Goal: Information Seeking & Learning: Learn about a topic

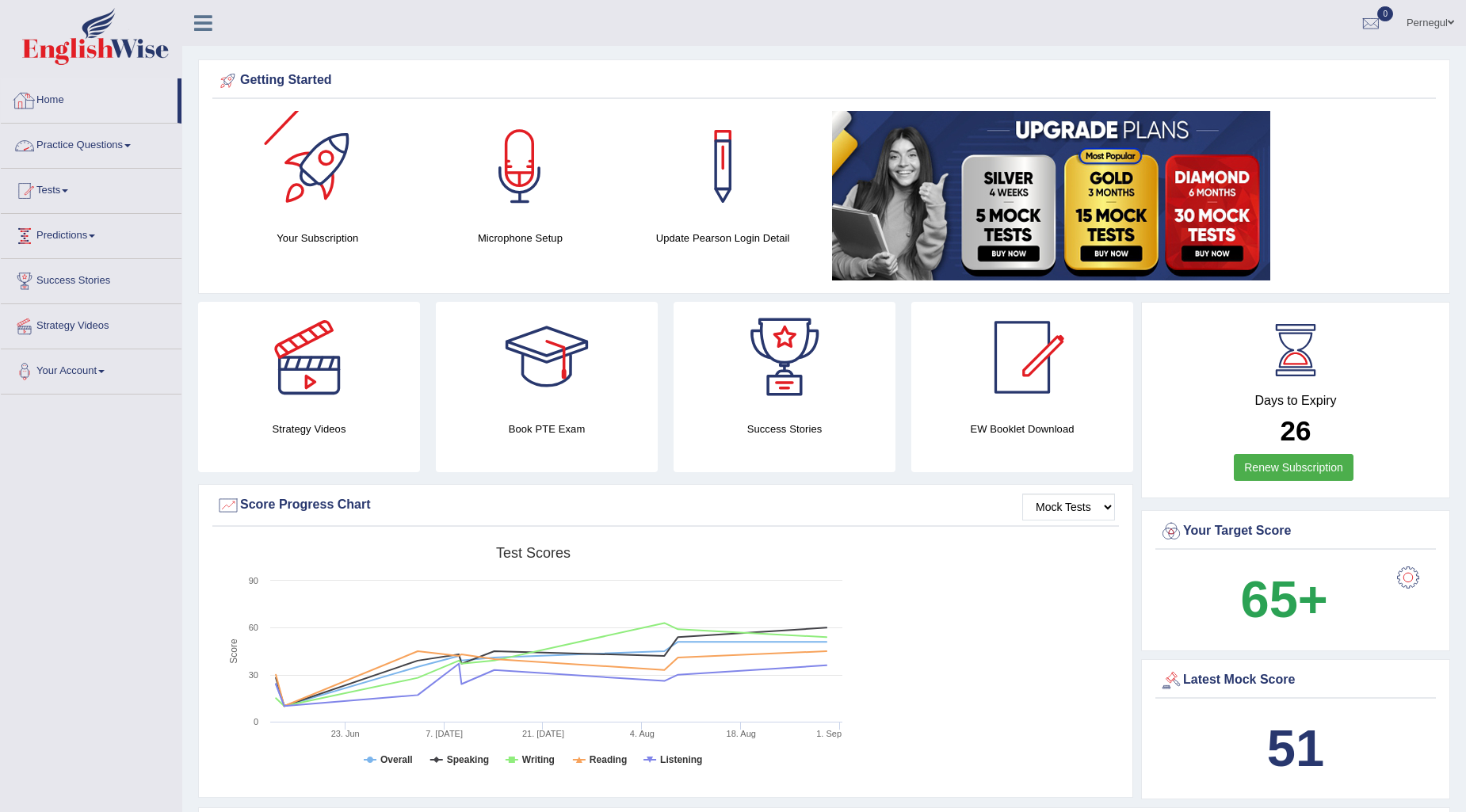
click at [86, 149] on link "Practice Questions" at bounding box center [91, 143] width 181 height 39
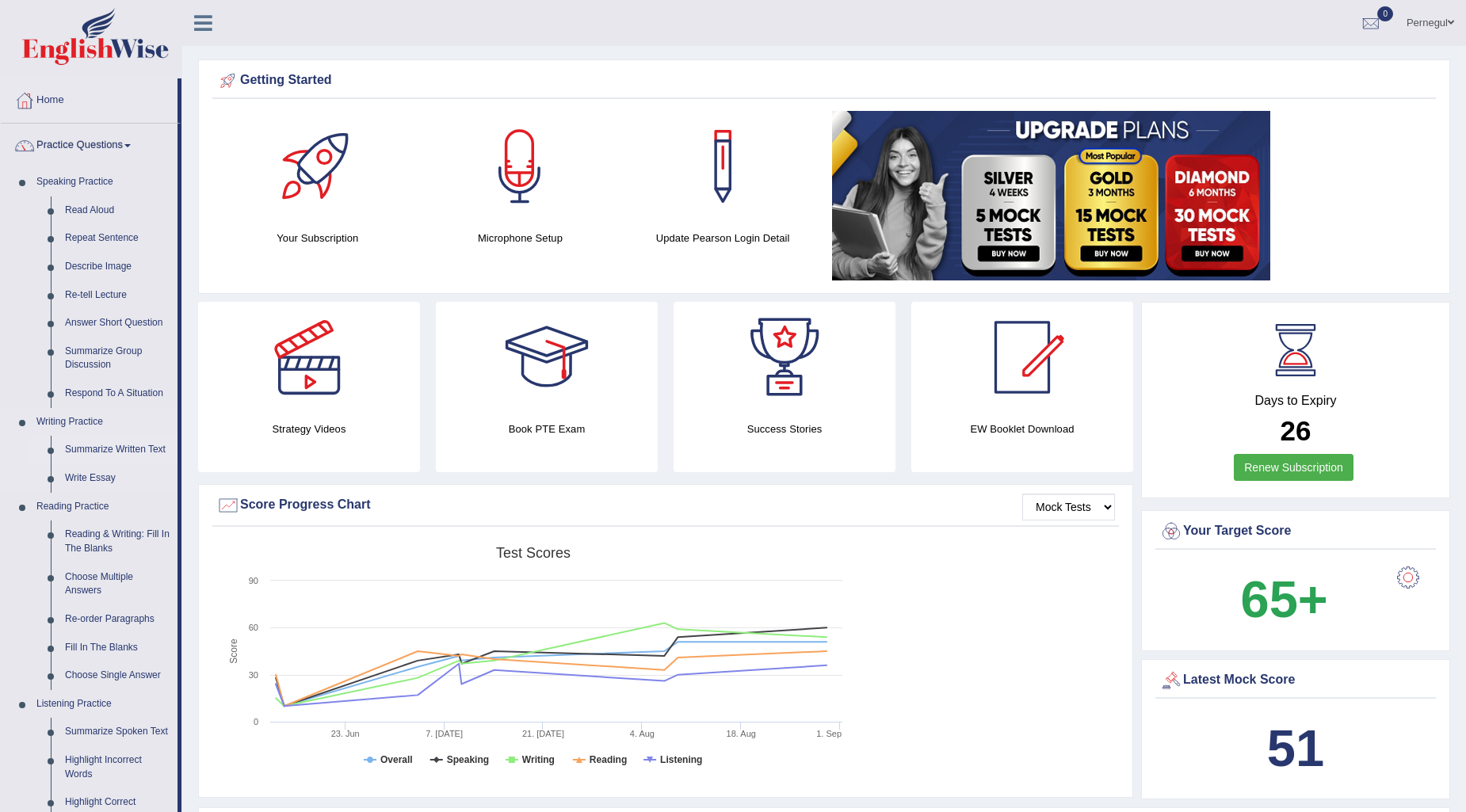
click at [77, 447] on link "Summarize Written Text" at bounding box center [118, 450] width 119 height 28
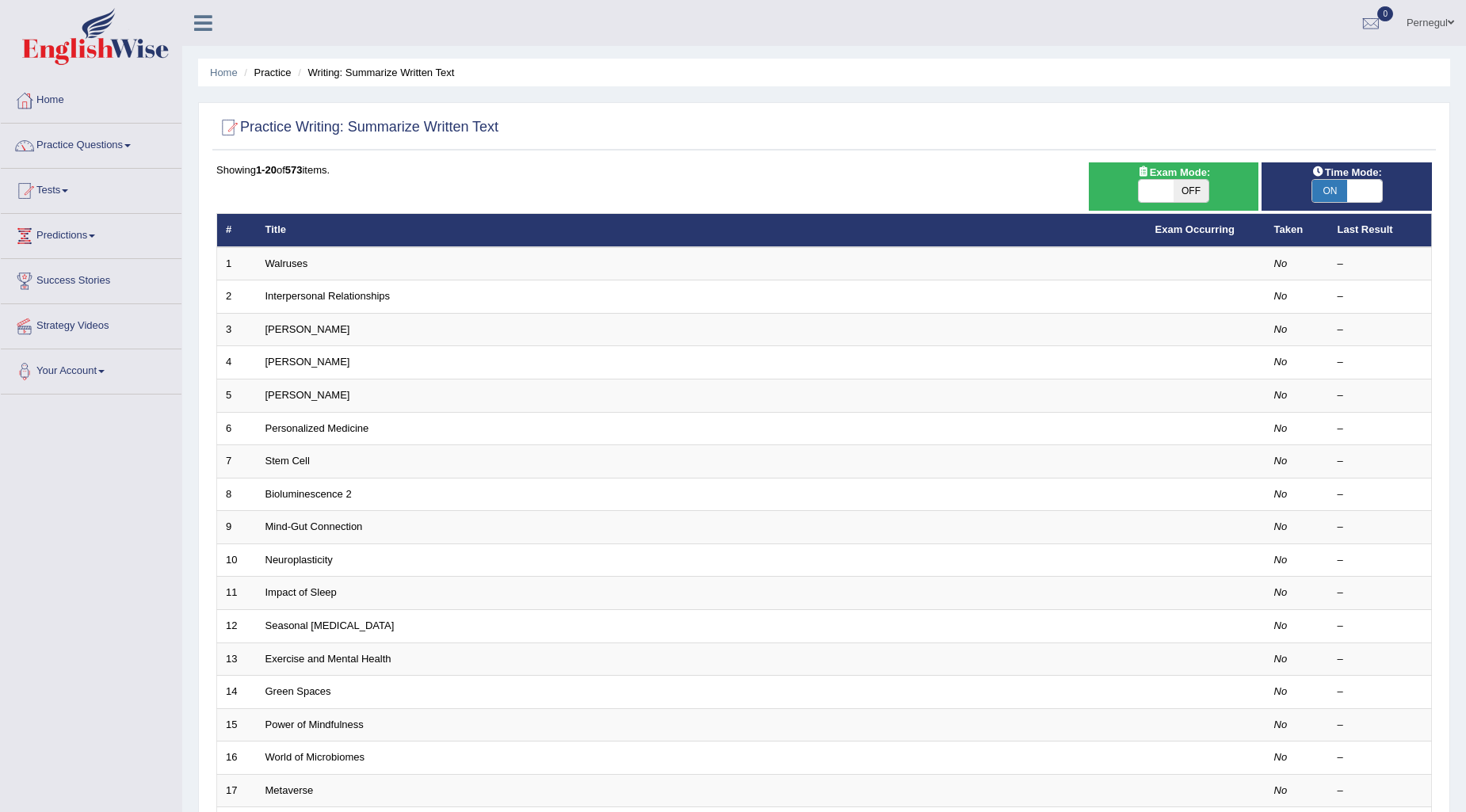
click at [1136, 189] on div "ON OFF" at bounding box center [1175, 191] width 155 height 24
click at [1142, 189] on span at bounding box center [1156, 191] width 35 height 22
checkbox input "true"
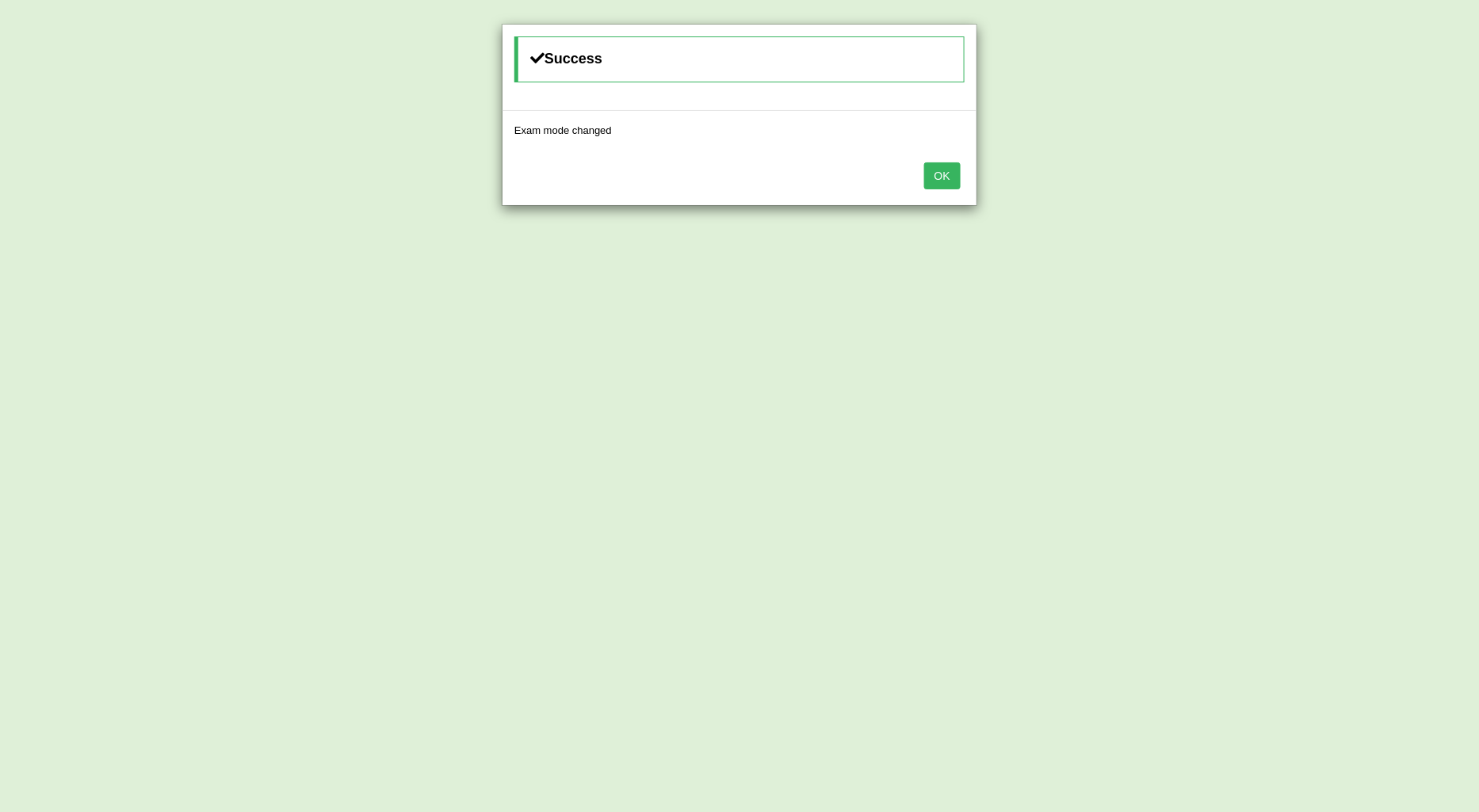
click at [947, 170] on button "OK" at bounding box center [942, 175] width 37 height 27
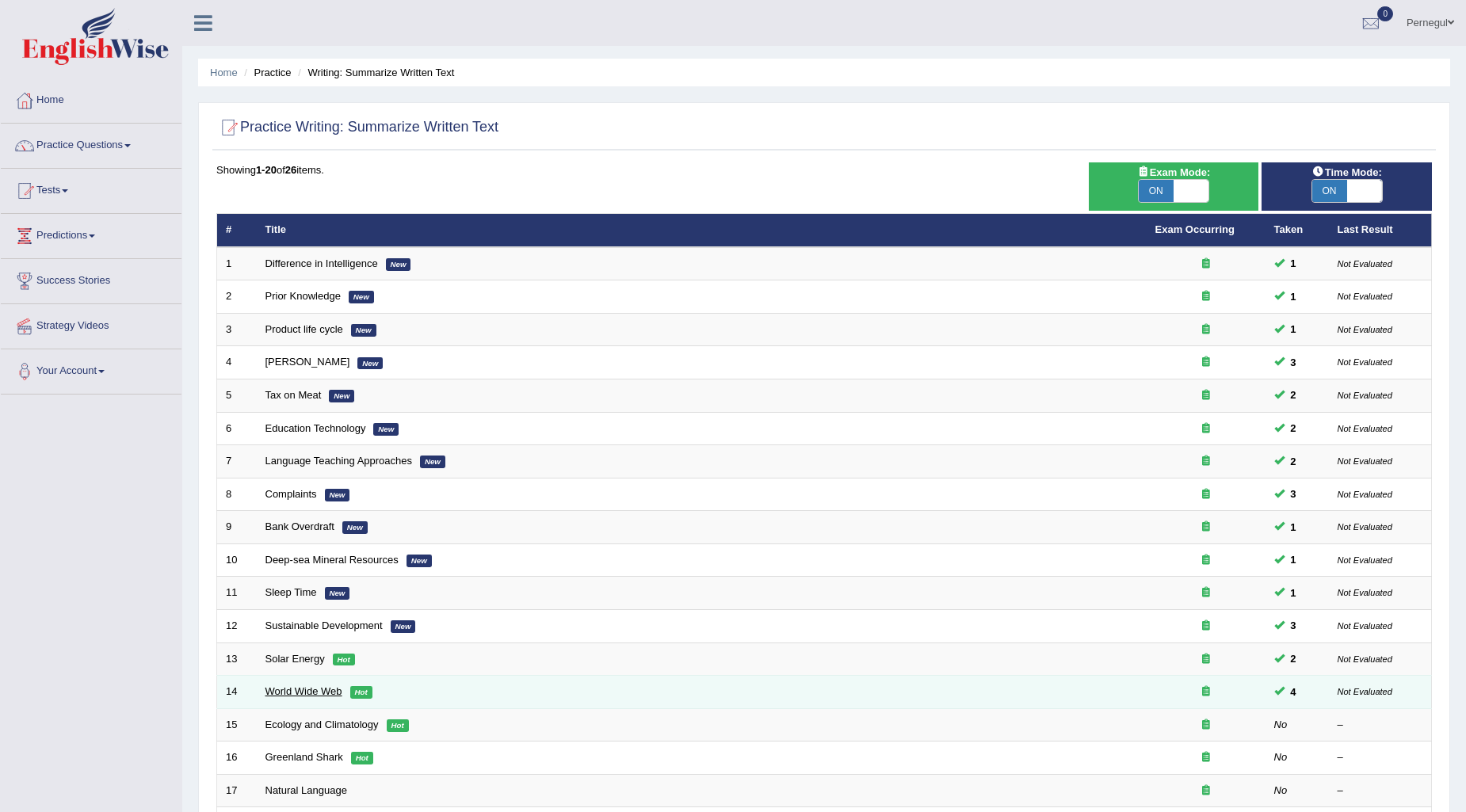
click at [325, 687] on link "World Wide Web" at bounding box center [304, 691] width 77 height 12
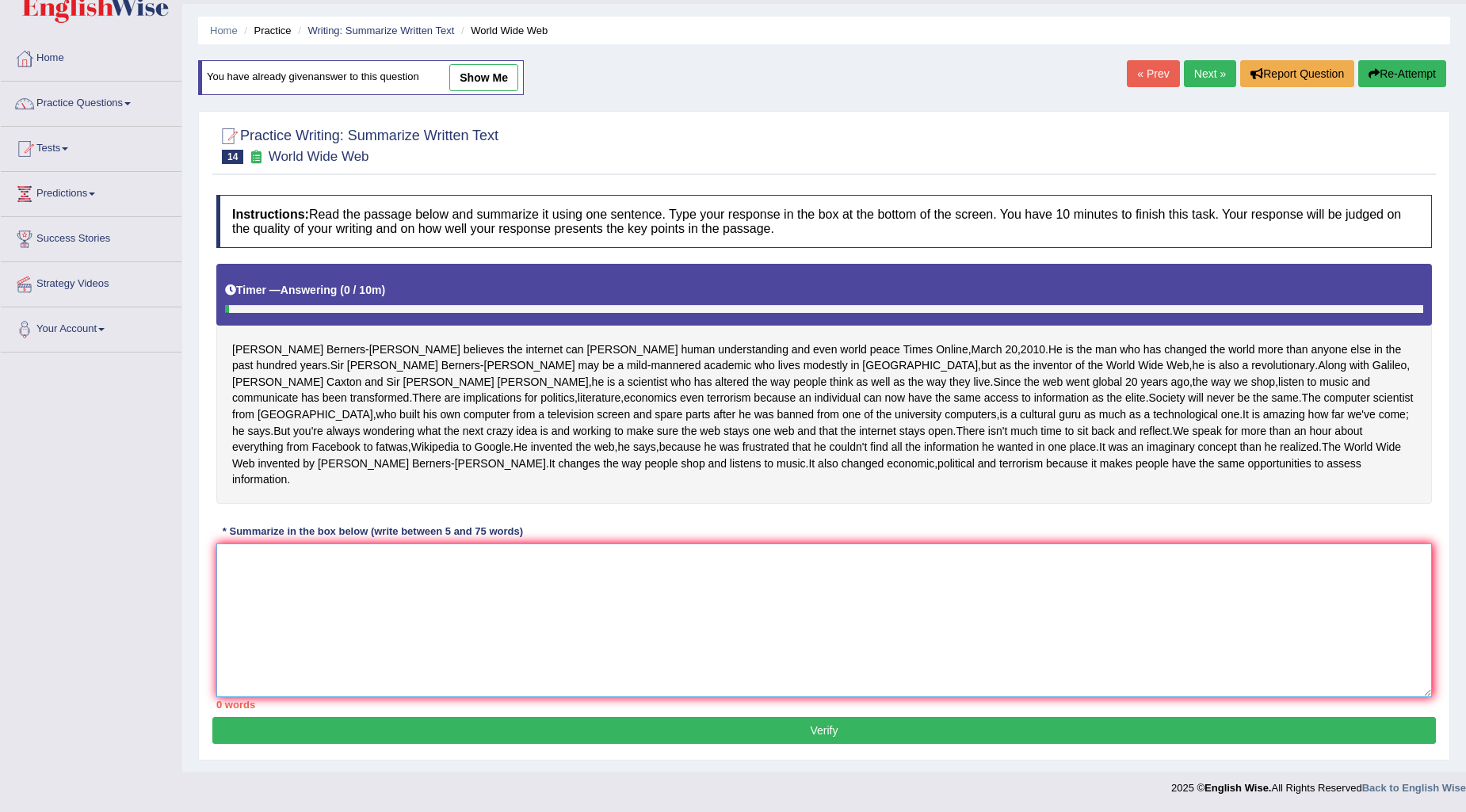
click at [342, 591] on textarea at bounding box center [824, 621] width 1216 height 154
click at [335, 557] on textarea "The passage outlines Berners" at bounding box center [824, 621] width 1216 height 154
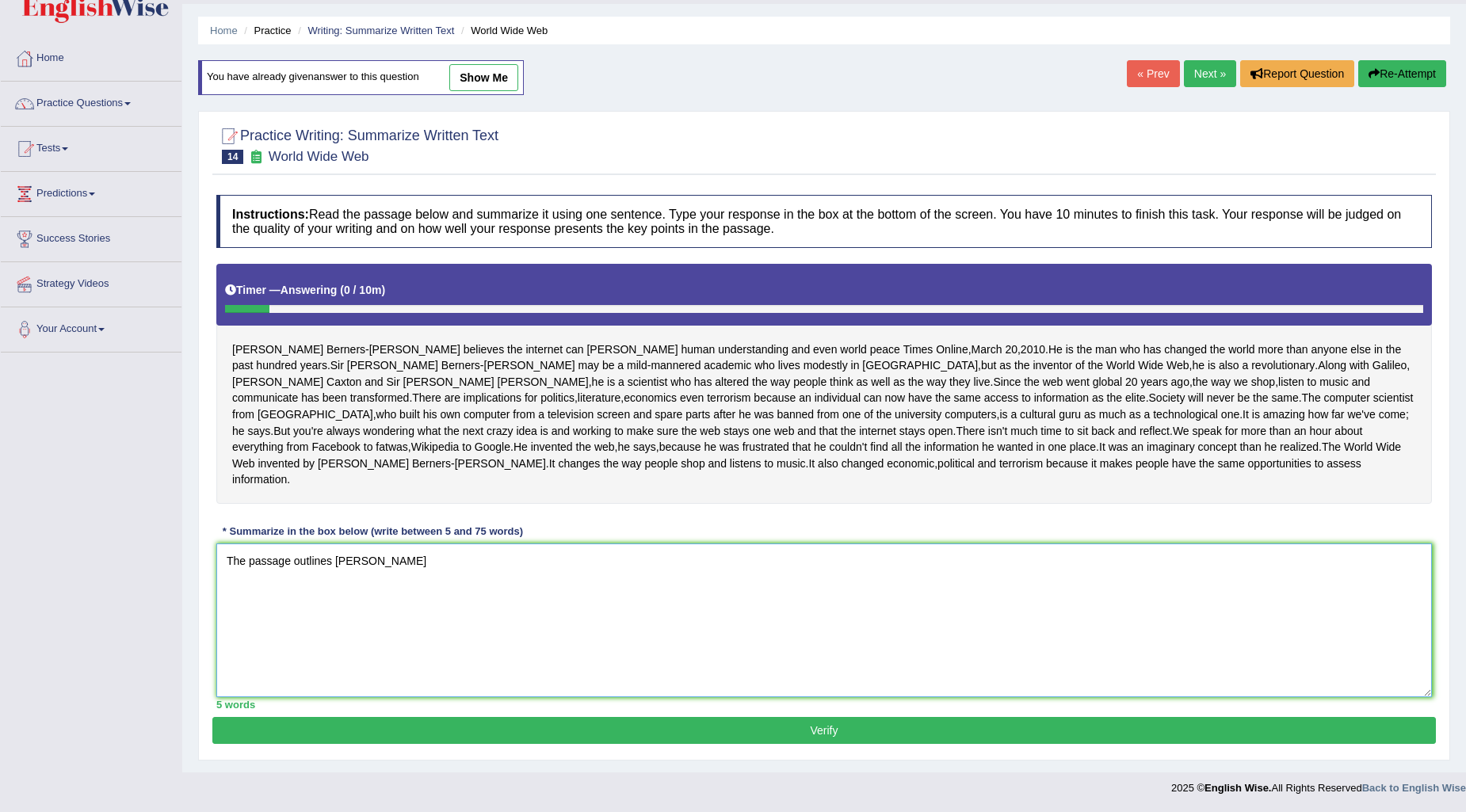
click at [400, 563] on textarea "The passage outlines Tim Berners" at bounding box center [824, 621] width 1216 height 154
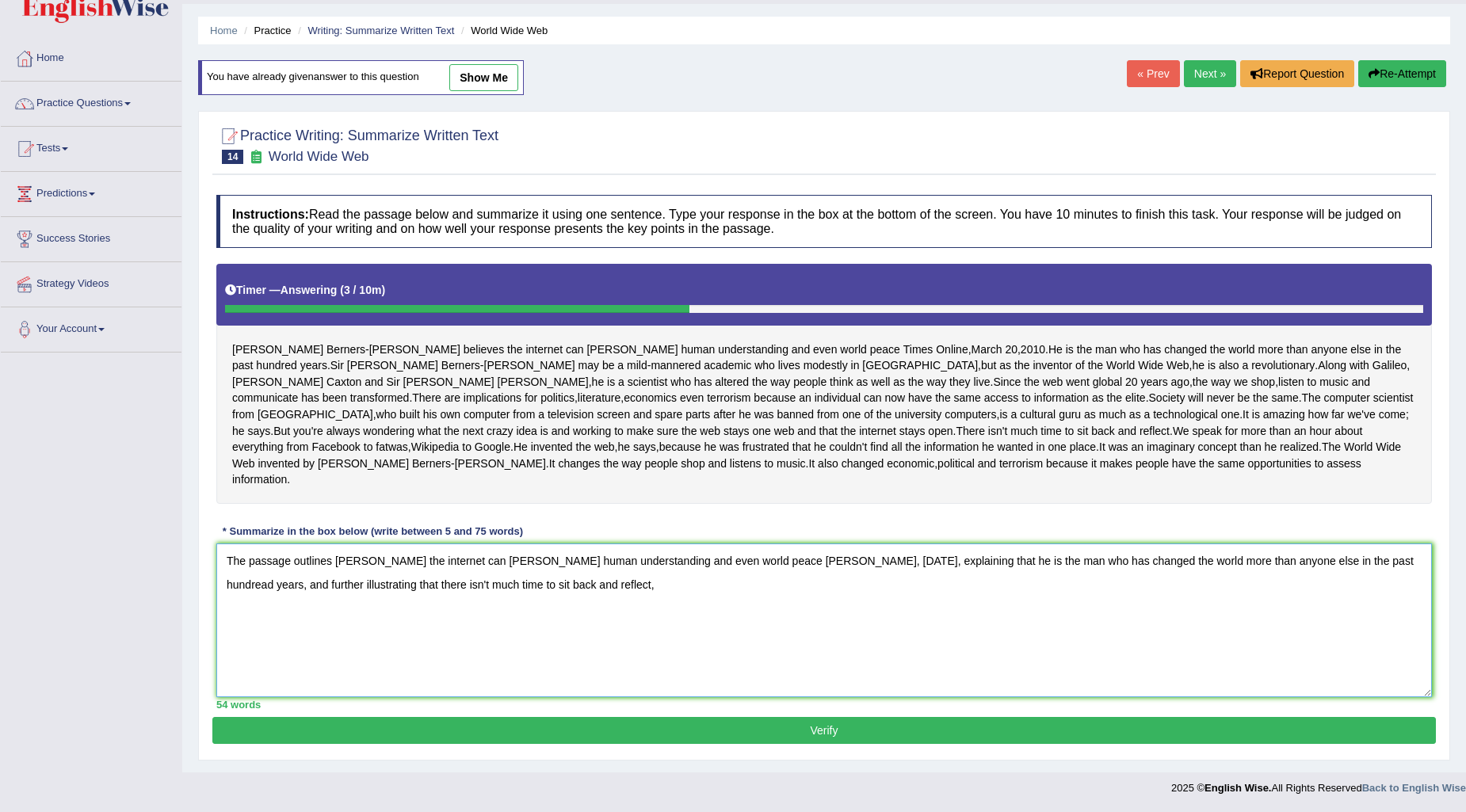
click at [419, 559] on textarea "The passage outlines Tim Berners- Lee the internet can foster human understandi…" at bounding box center [824, 621] width 1216 height 154
click at [257, 589] on textarea "The passage outlines Tim Berners- Lee believes the internet can foster human un…" at bounding box center [824, 621] width 1216 height 154
click at [264, 581] on textarea "The passage outlines Tim Berners- Lee believes the internet can foster human un…" at bounding box center [824, 621] width 1216 height 154
click at [684, 588] on textarea "The passage outlines Tim Berners- Lee believes the internet can foster human un…" at bounding box center [824, 621] width 1216 height 154
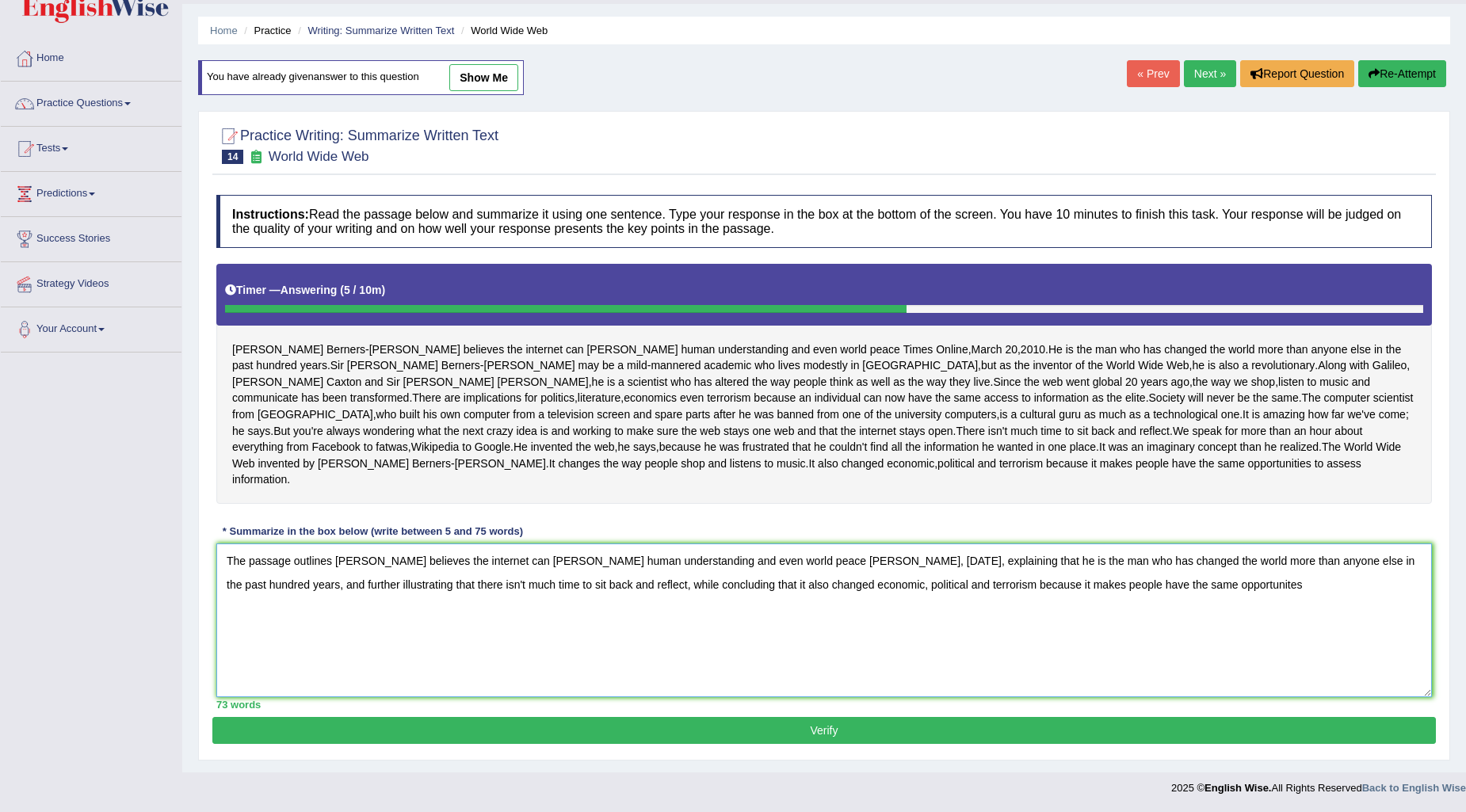
click at [1247, 584] on textarea "The passage outlines Tim Berners- Lee believes the internet can foster human un…" at bounding box center [824, 621] width 1216 height 154
click at [1283, 576] on textarea "The passage outlines Tim Berners- Lee believes the internet can foster human un…" at bounding box center [824, 621] width 1216 height 154
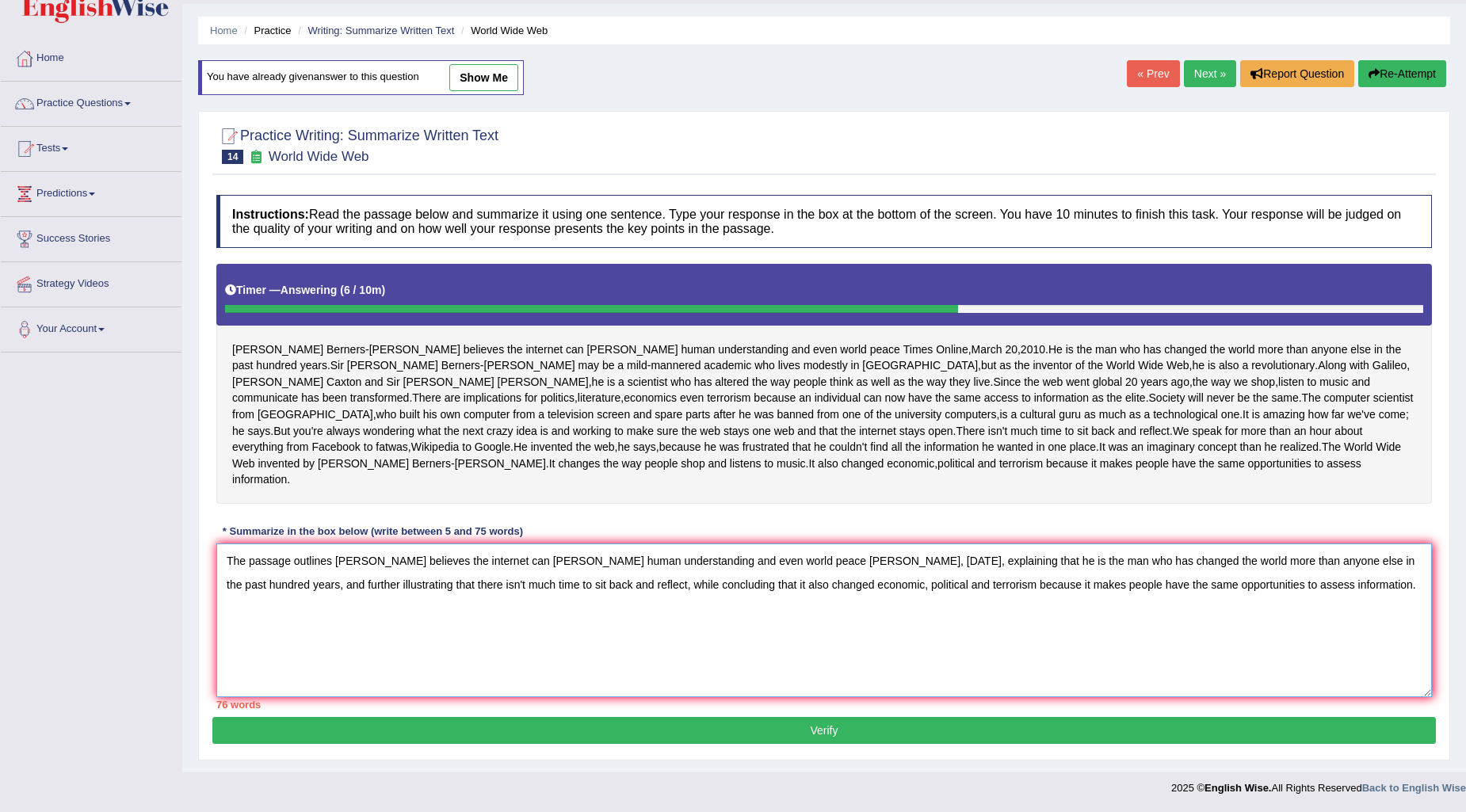
drag, startPoint x: 1261, startPoint y: 584, endPoint x: 1380, endPoint y: 587, distance: 119.0
click at [1380, 587] on textarea "The passage outlines Tim Berners- Lee believes the internet can foster human un…" at bounding box center [824, 621] width 1216 height 154
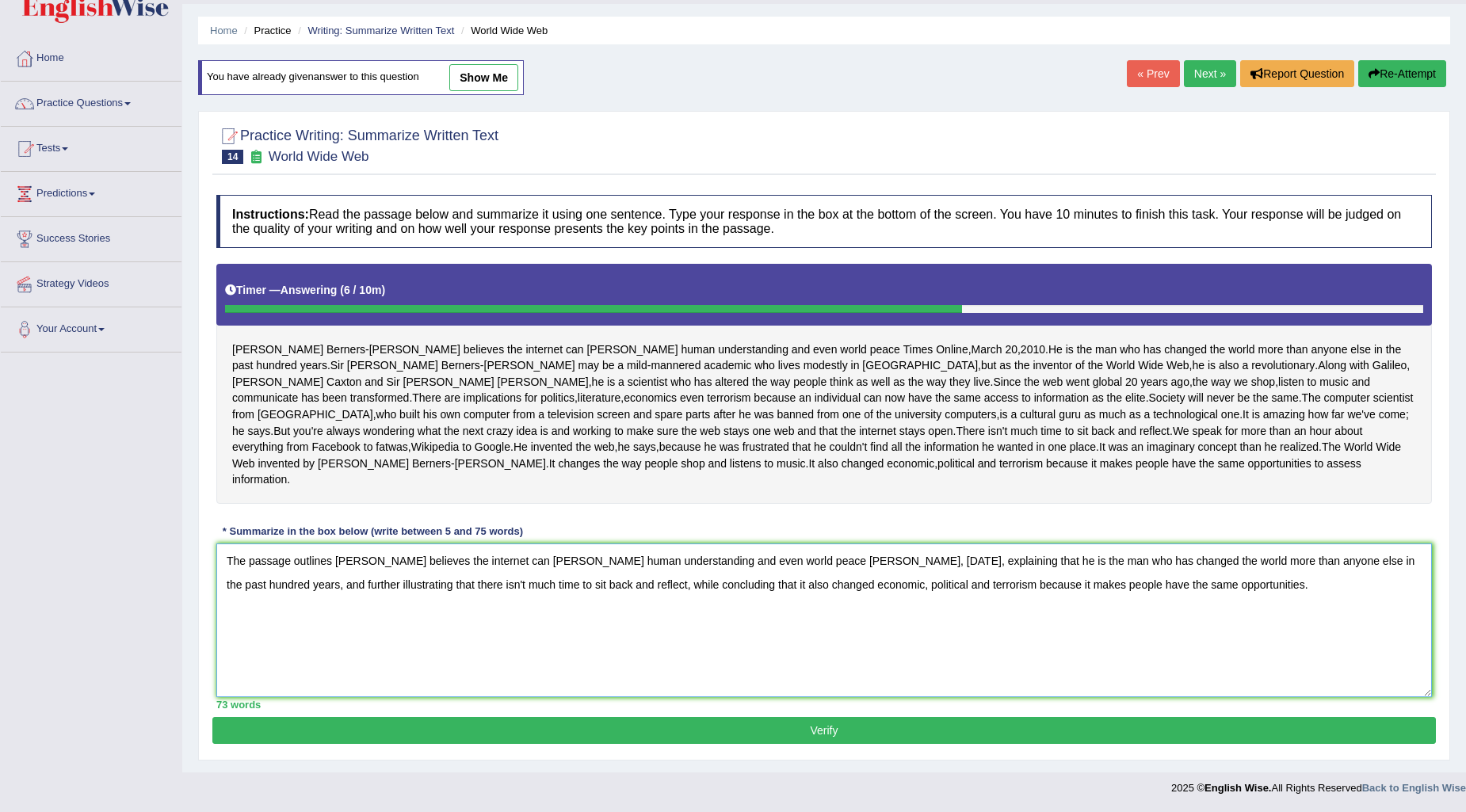
type textarea "The passage outlines Tim Berners- Lee believes the internet can foster human un…"
click at [999, 729] on button "Verify" at bounding box center [825, 730] width 1224 height 27
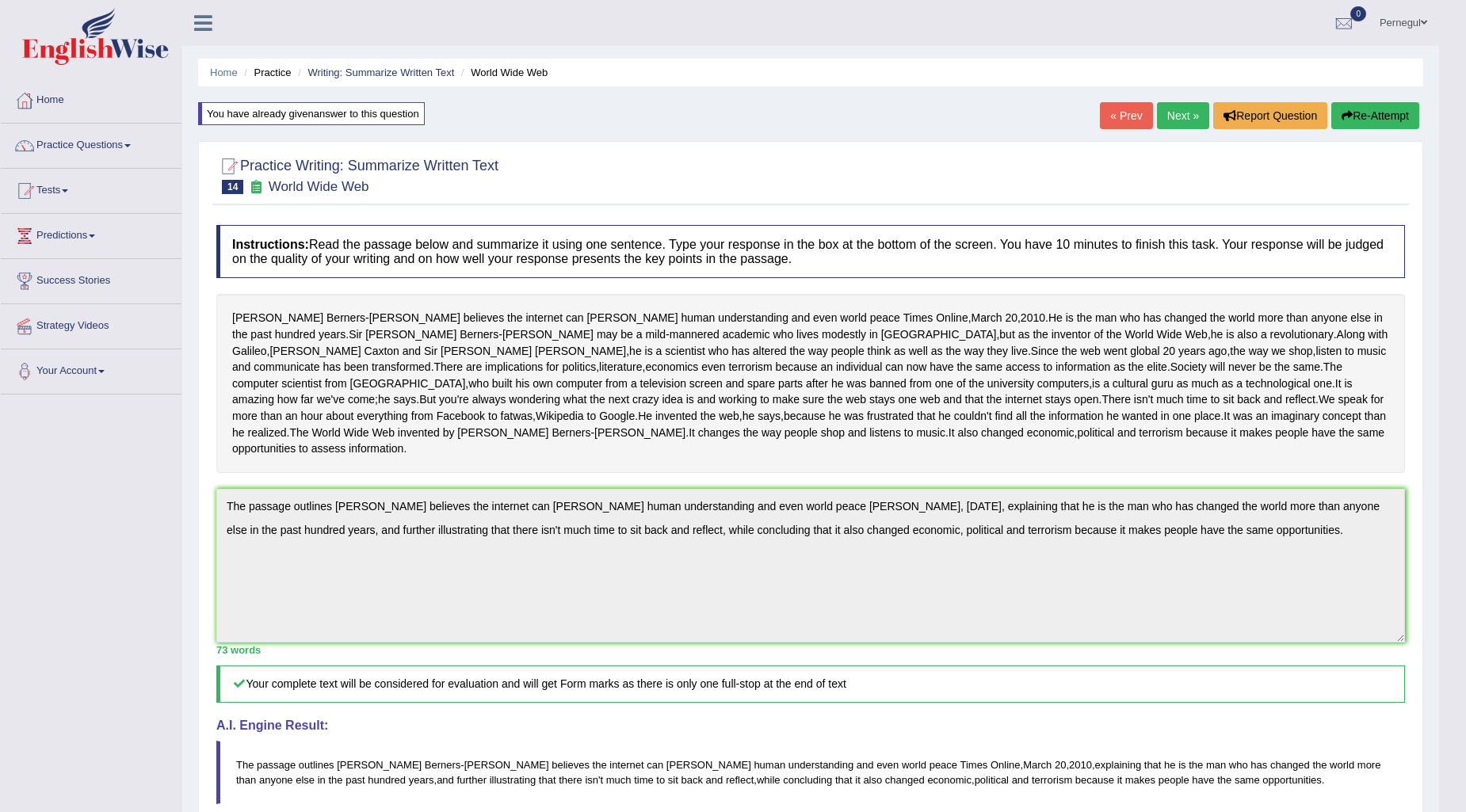
click at [1174, 115] on link "Next »" at bounding box center [1183, 116] width 53 height 27
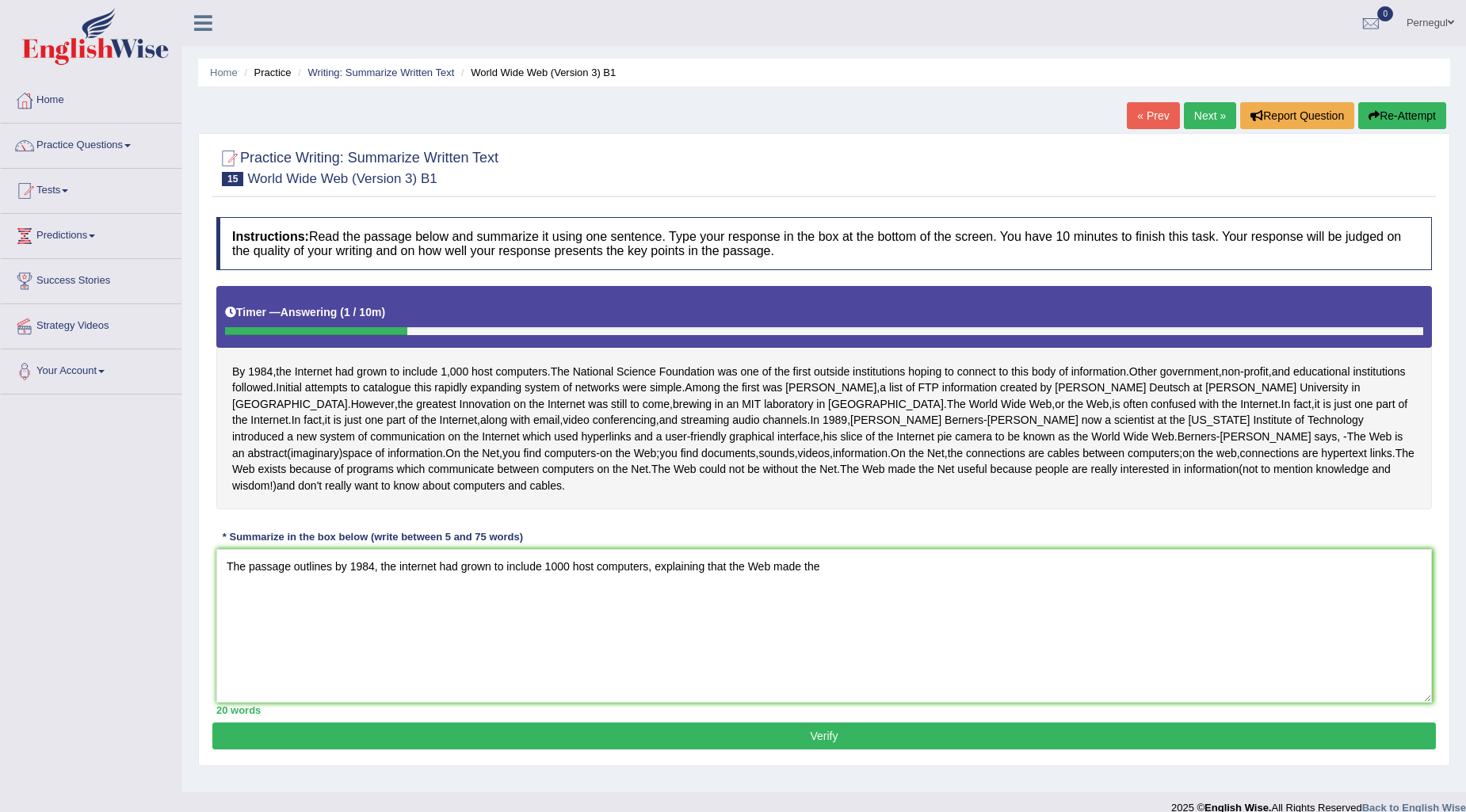
drag, startPoint x: 774, startPoint y: 614, endPoint x: 830, endPoint y: 616, distance: 56.0
click at [830, 616] on textarea "The passage outlines by 1984, the internet had grown to include 1000 host compu…" at bounding box center [824, 626] width 1216 height 154
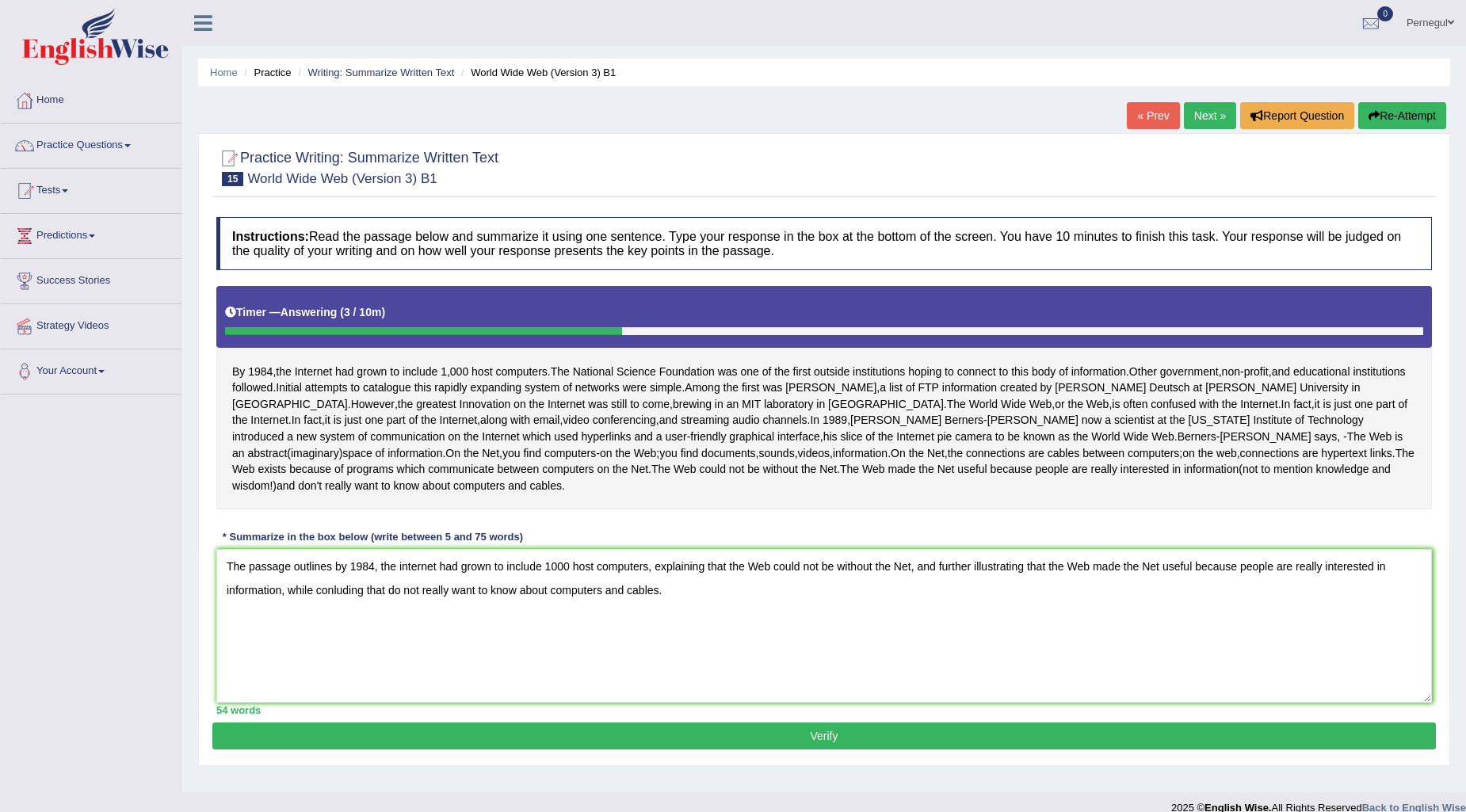
type textarea "The passage outlines by 1984, the internet had grown to include 1000 host compu…"
click at [673, 750] on button "Verify" at bounding box center [825, 736] width 1224 height 27
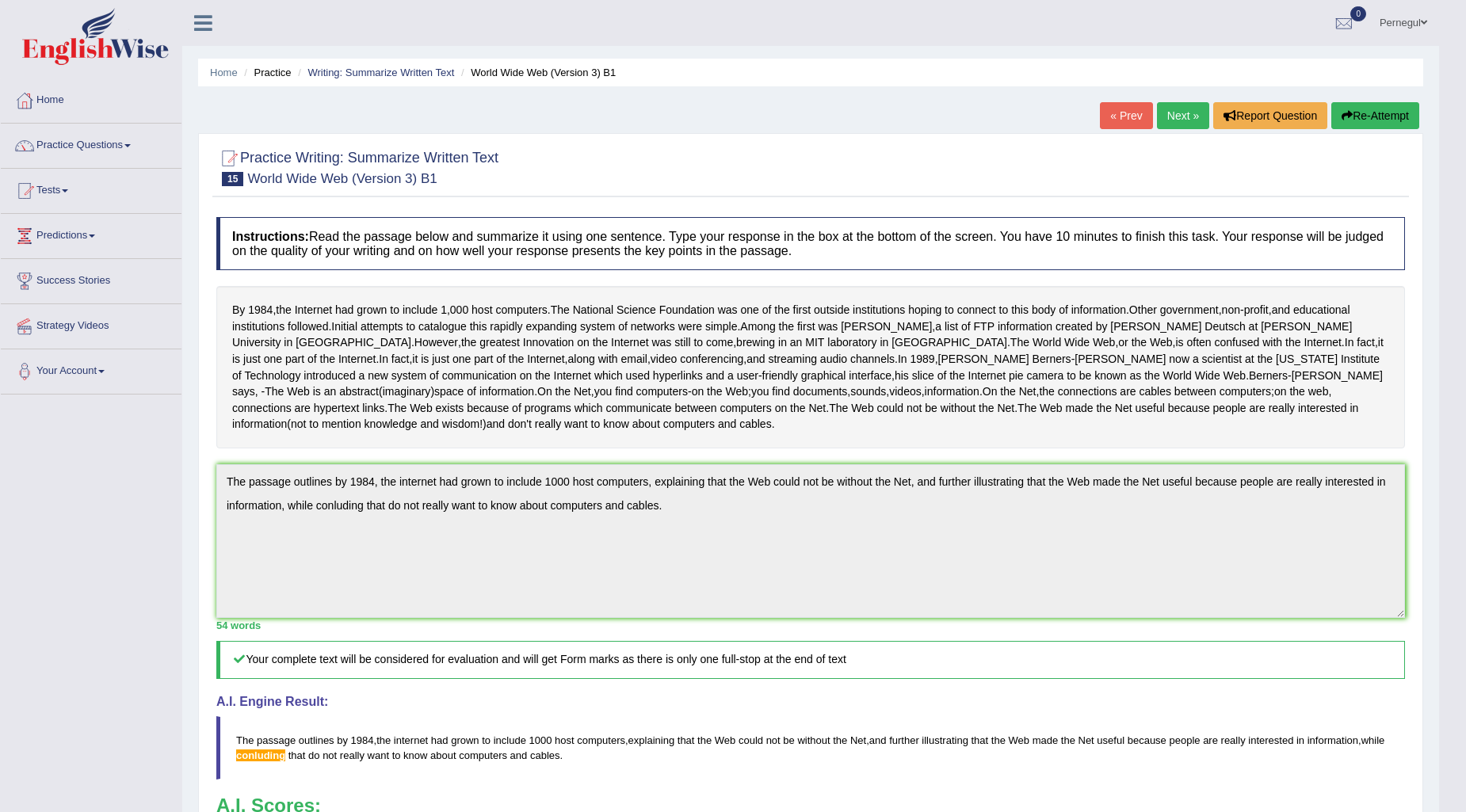
click at [1174, 110] on link "Next »" at bounding box center [1183, 116] width 53 height 27
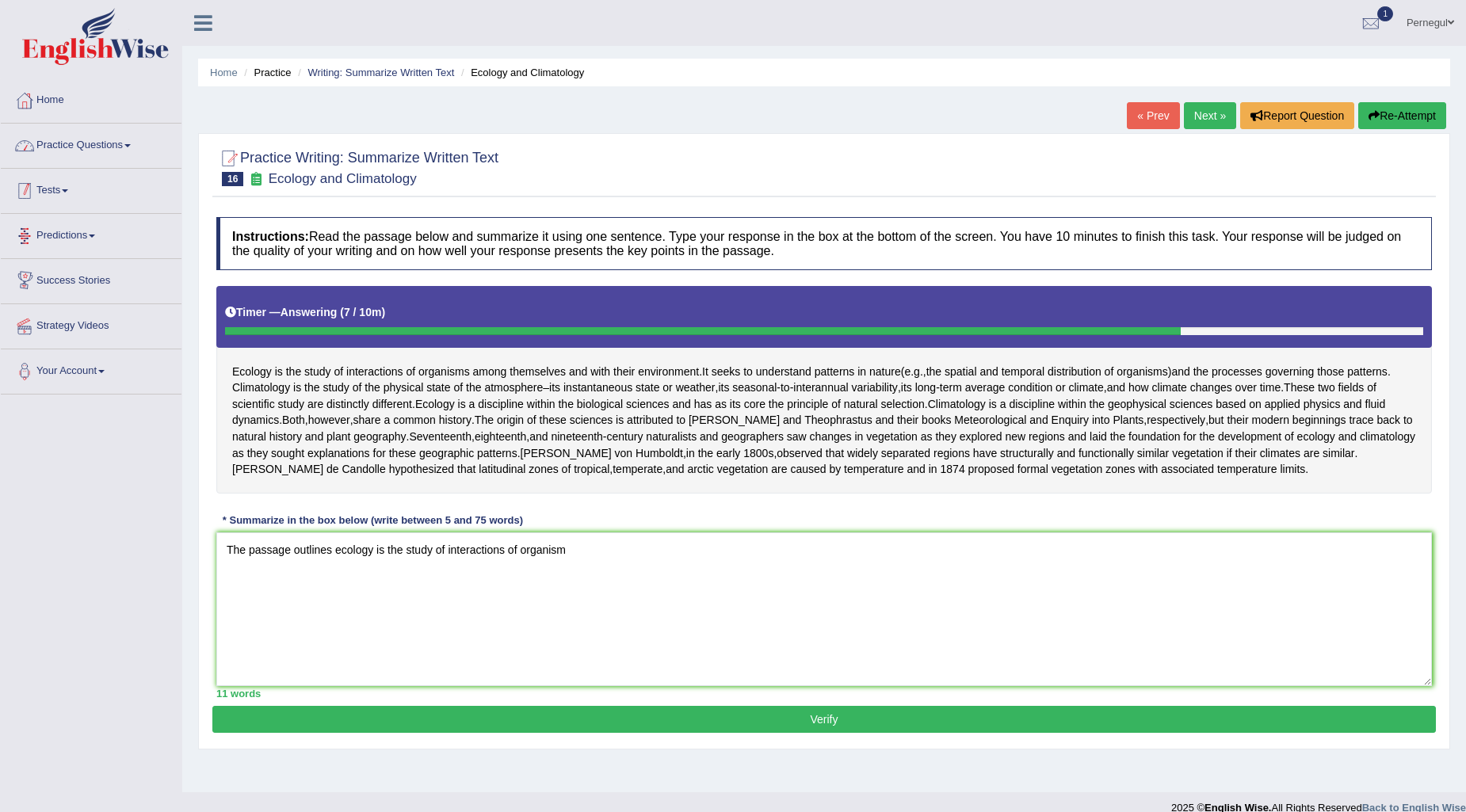
type textarea "The passage outlines ecology is the study of interactions of organism"
click at [45, 183] on link "Tests" at bounding box center [91, 189] width 181 height 39
click at [46, 282] on link "History" at bounding box center [103, 284] width 148 height 28
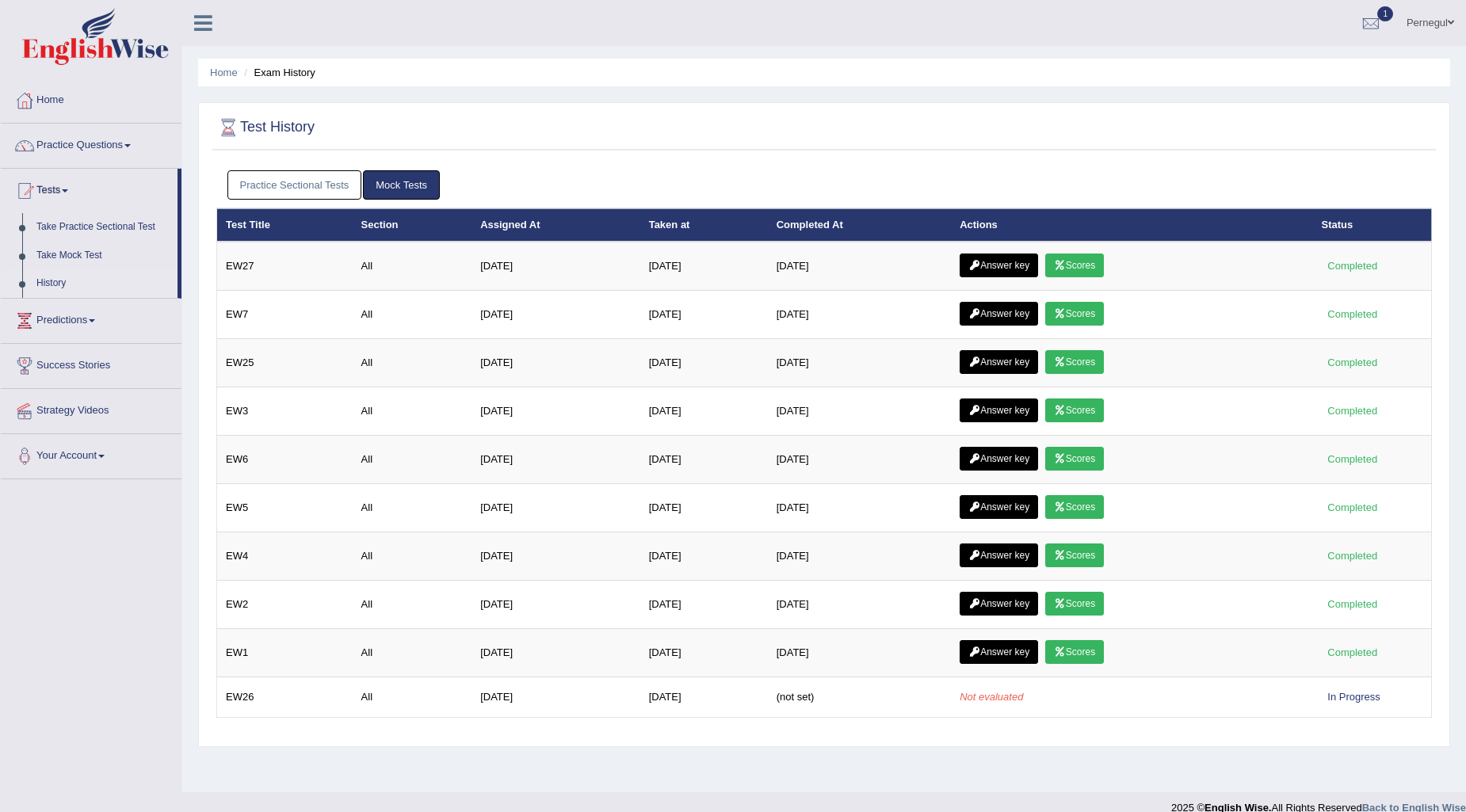
click at [293, 177] on link "Practice Sectional Tests" at bounding box center [294, 184] width 134 height 29
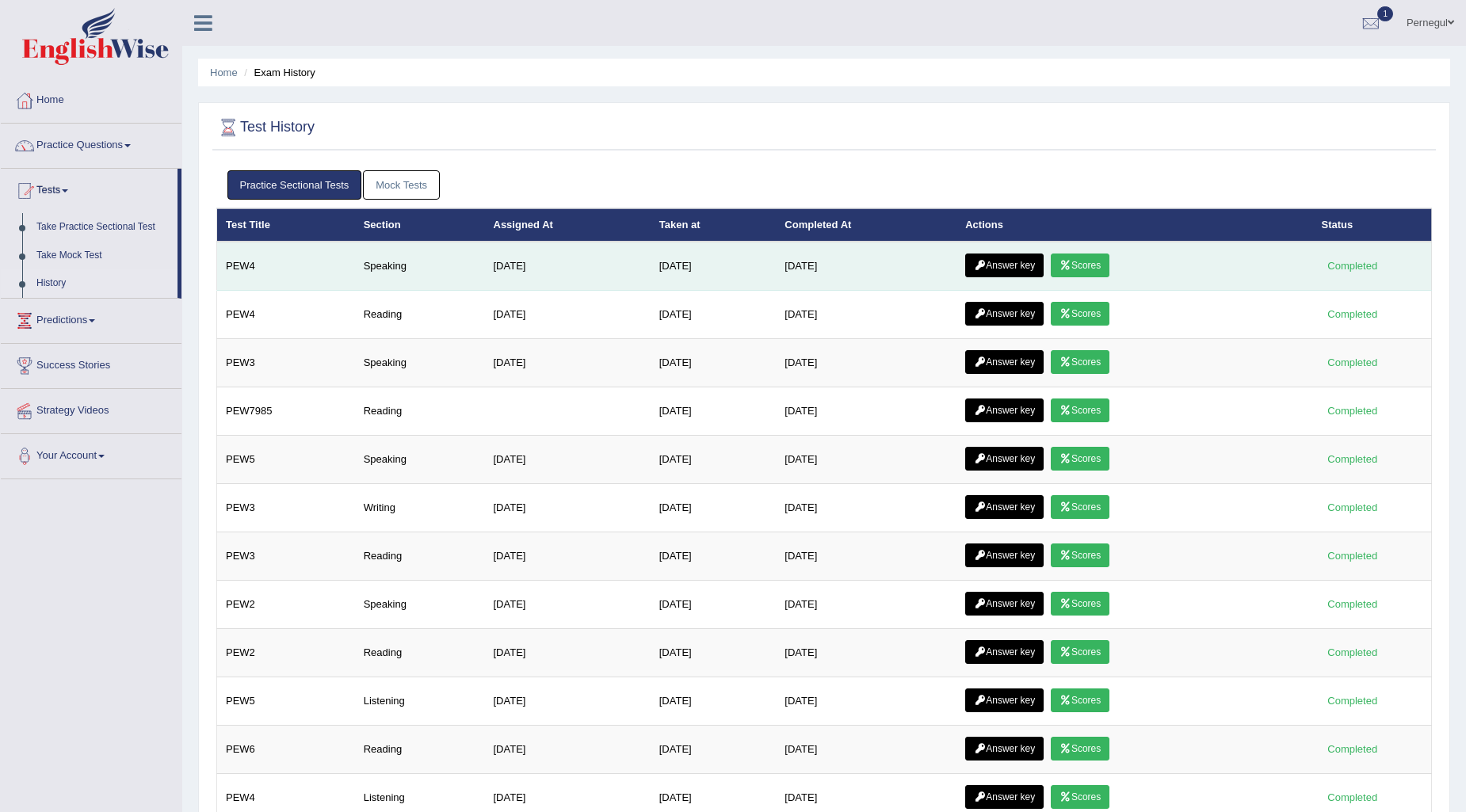
click at [1027, 263] on link "Answer key" at bounding box center [1005, 265] width 78 height 24
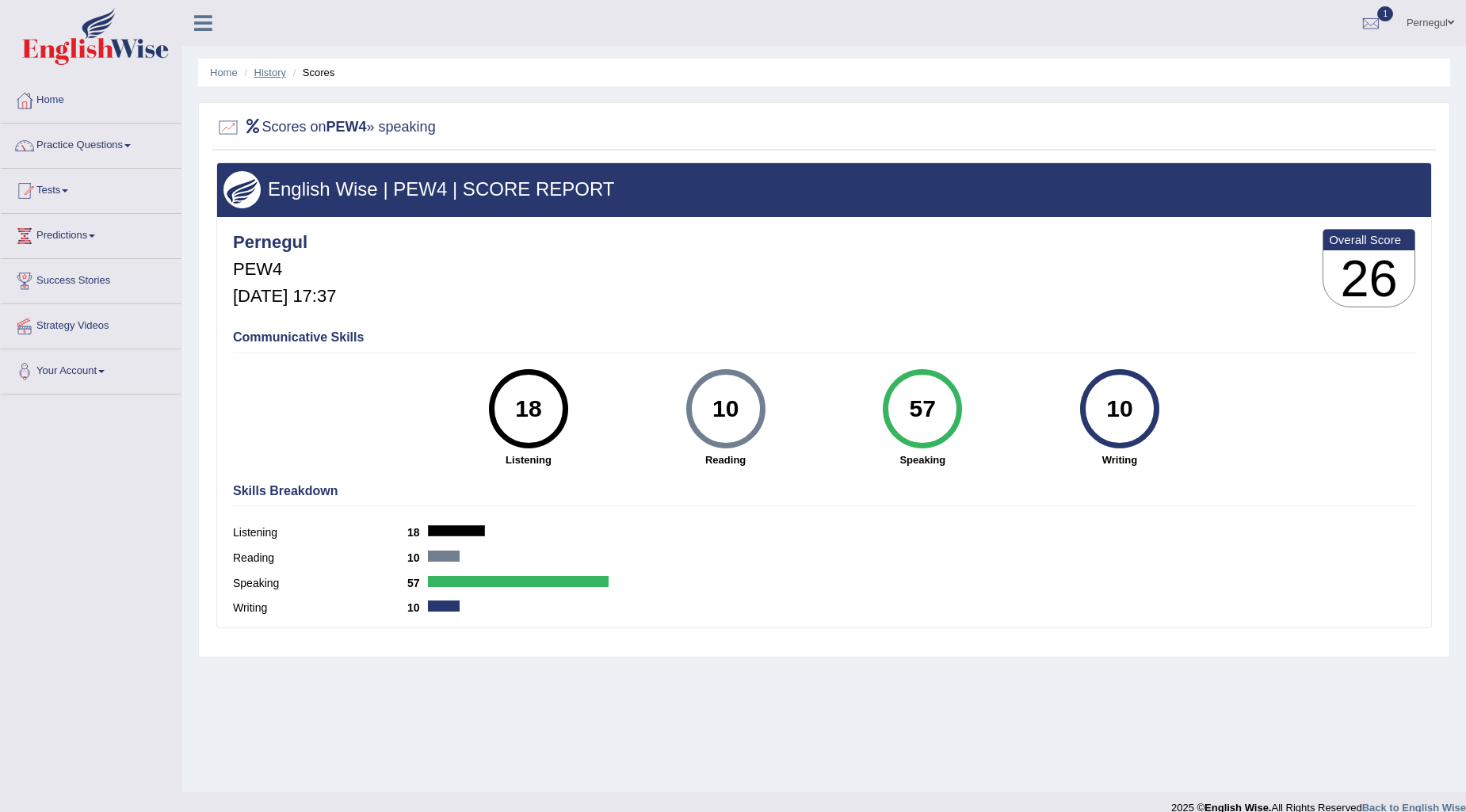
click at [266, 69] on link "History" at bounding box center [271, 72] width 32 height 12
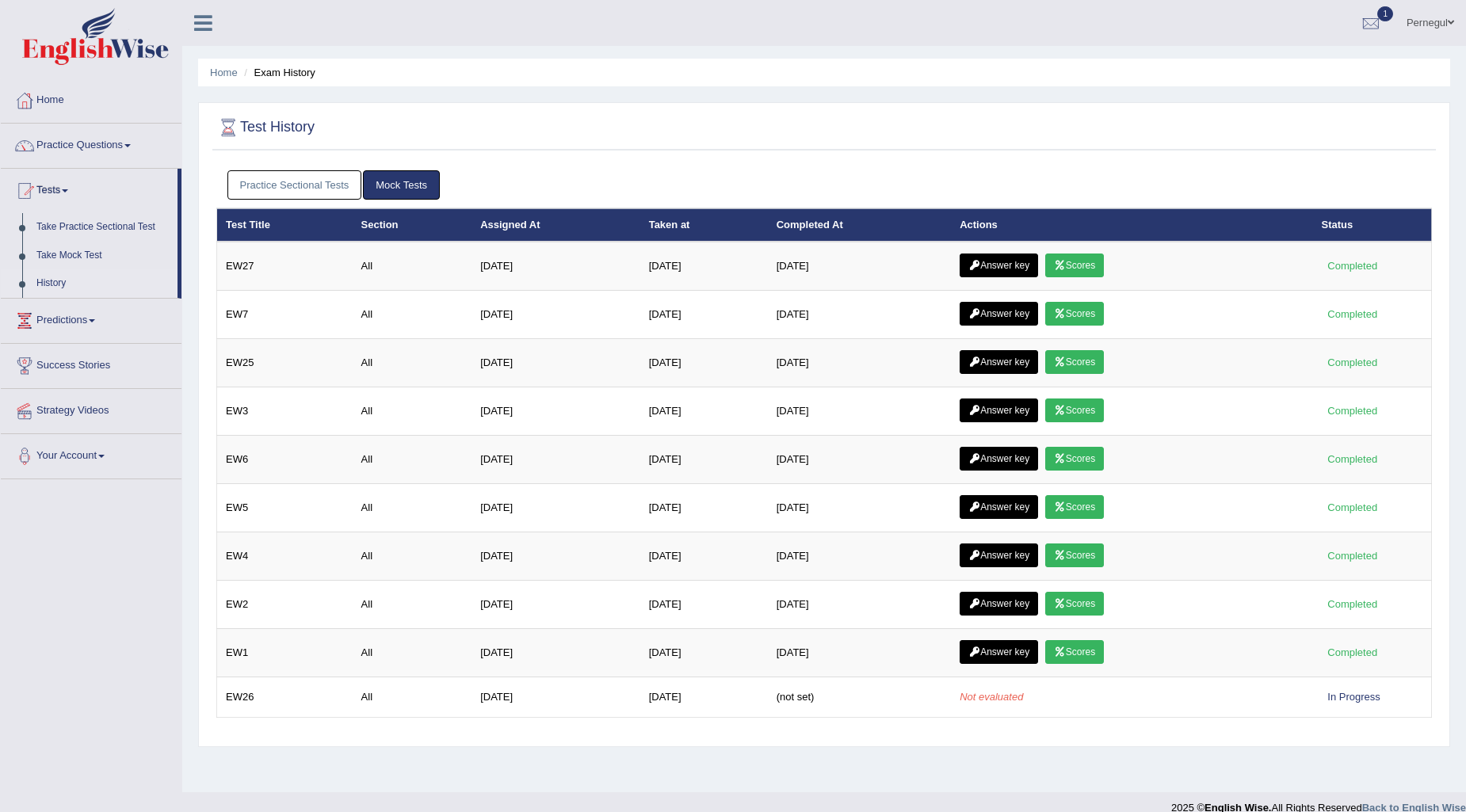
click at [1023, 264] on link "Answer key" at bounding box center [999, 265] width 78 height 24
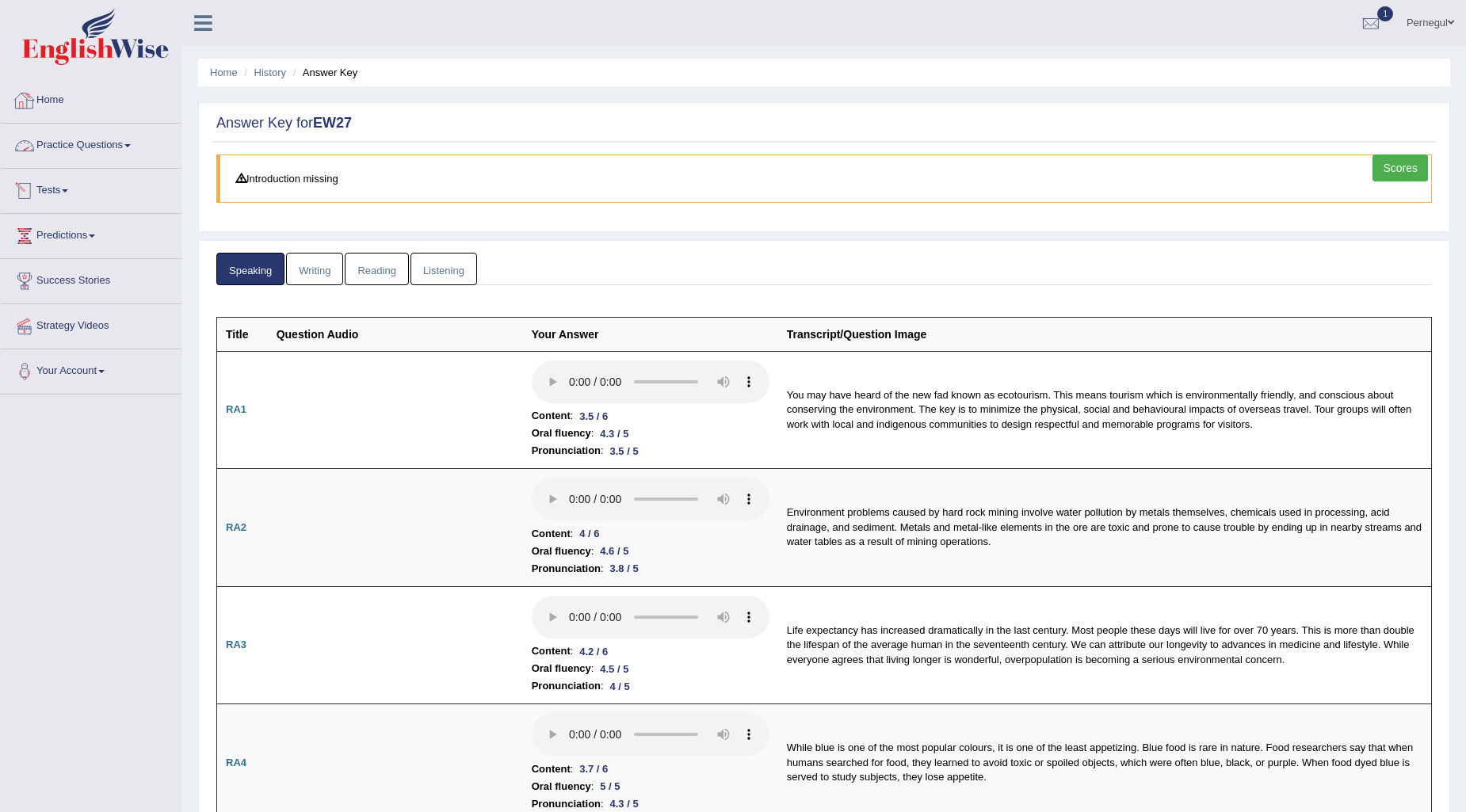
click at [51, 187] on link "Tests" at bounding box center [91, 189] width 181 height 39
click at [41, 288] on link "History" at bounding box center [103, 284] width 148 height 28
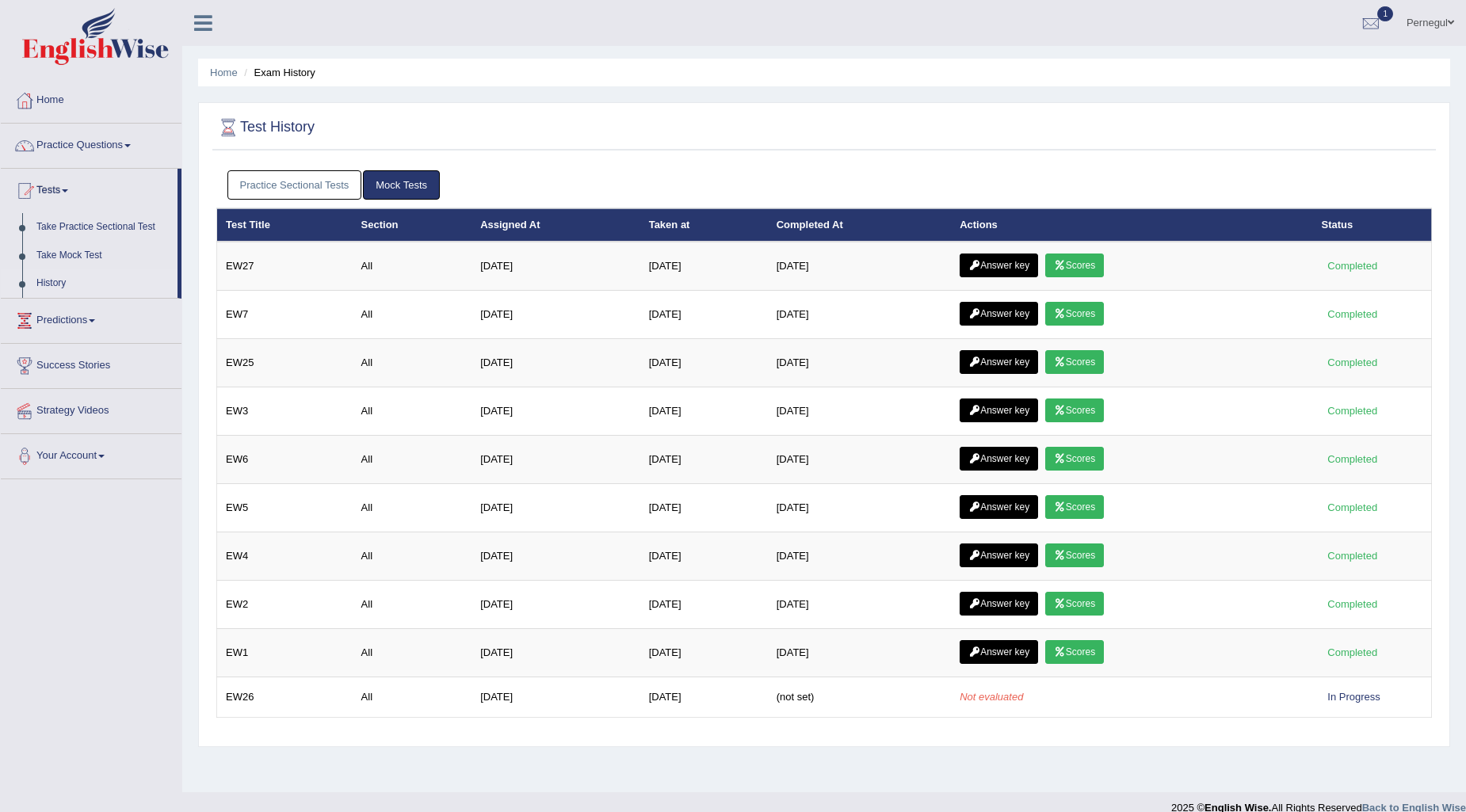
click at [297, 188] on link "Practice Sectional Tests" at bounding box center [294, 184] width 134 height 29
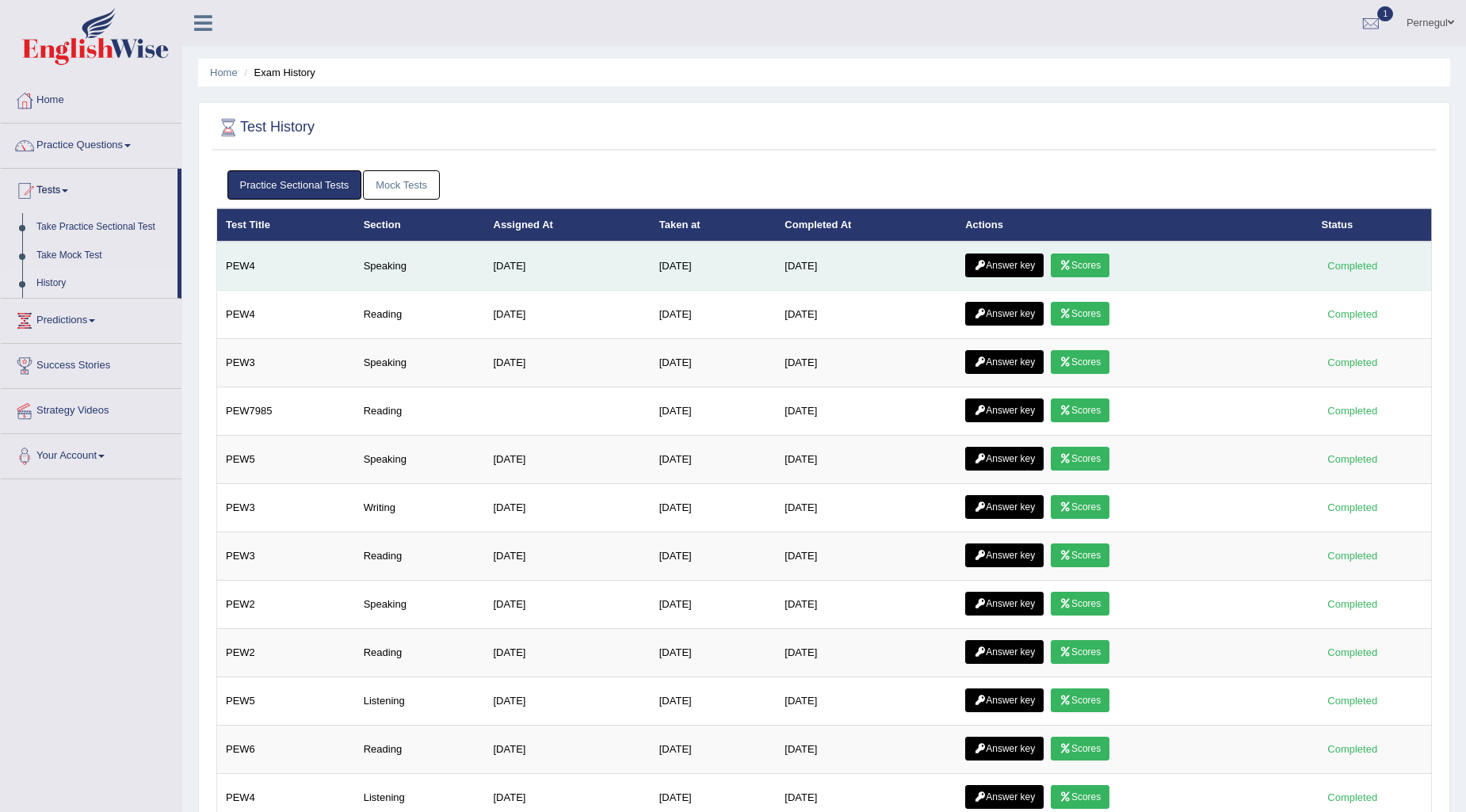
click at [1006, 256] on link "Answer key" at bounding box center [1005, 265] width 78 height 24
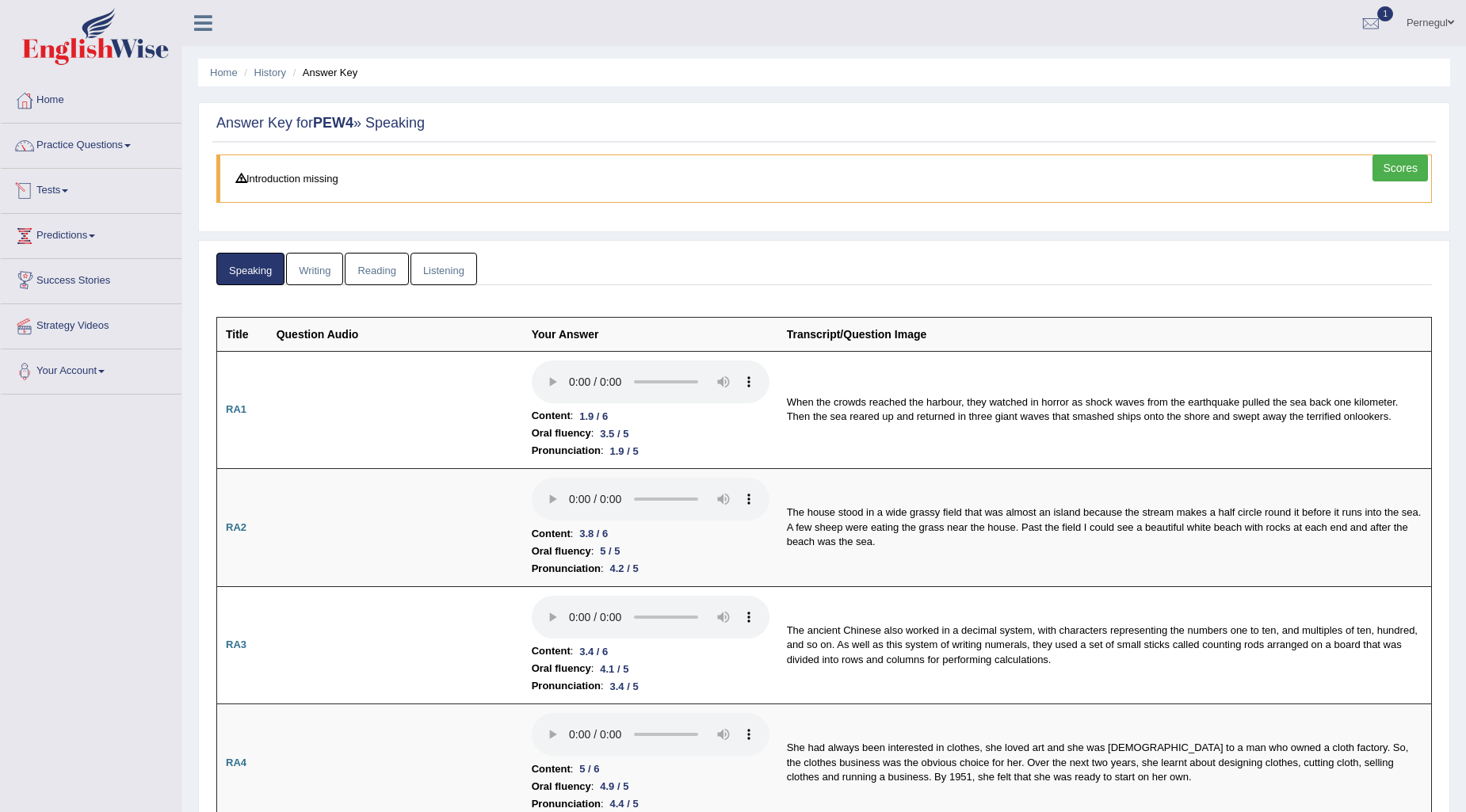
click at [1407, 168] on link "Scores" at bounding box center [1400, 168] width 55 height 27
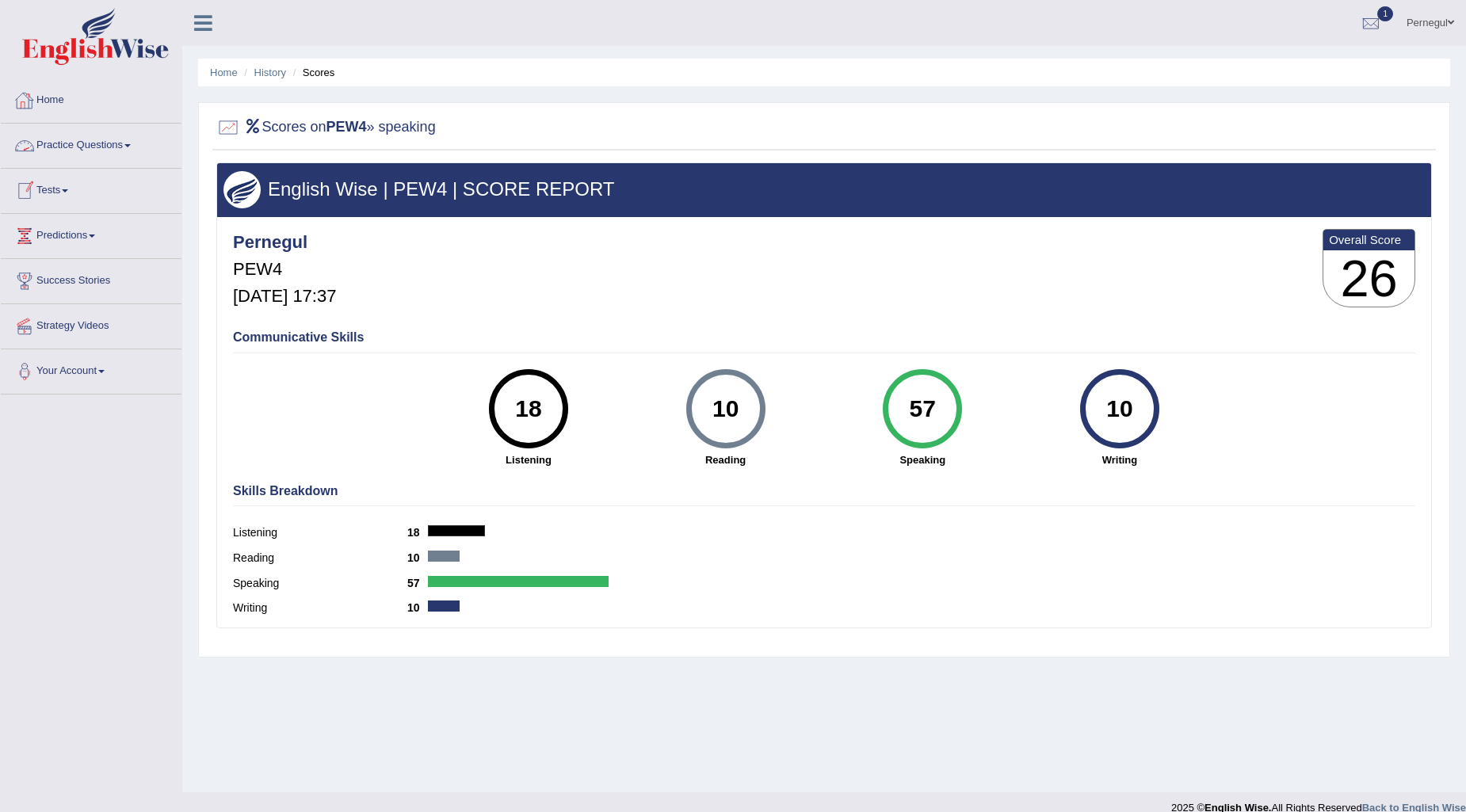
click at [53, 96] on link "Home" at bounding box center [91, 98] width 181 height 39
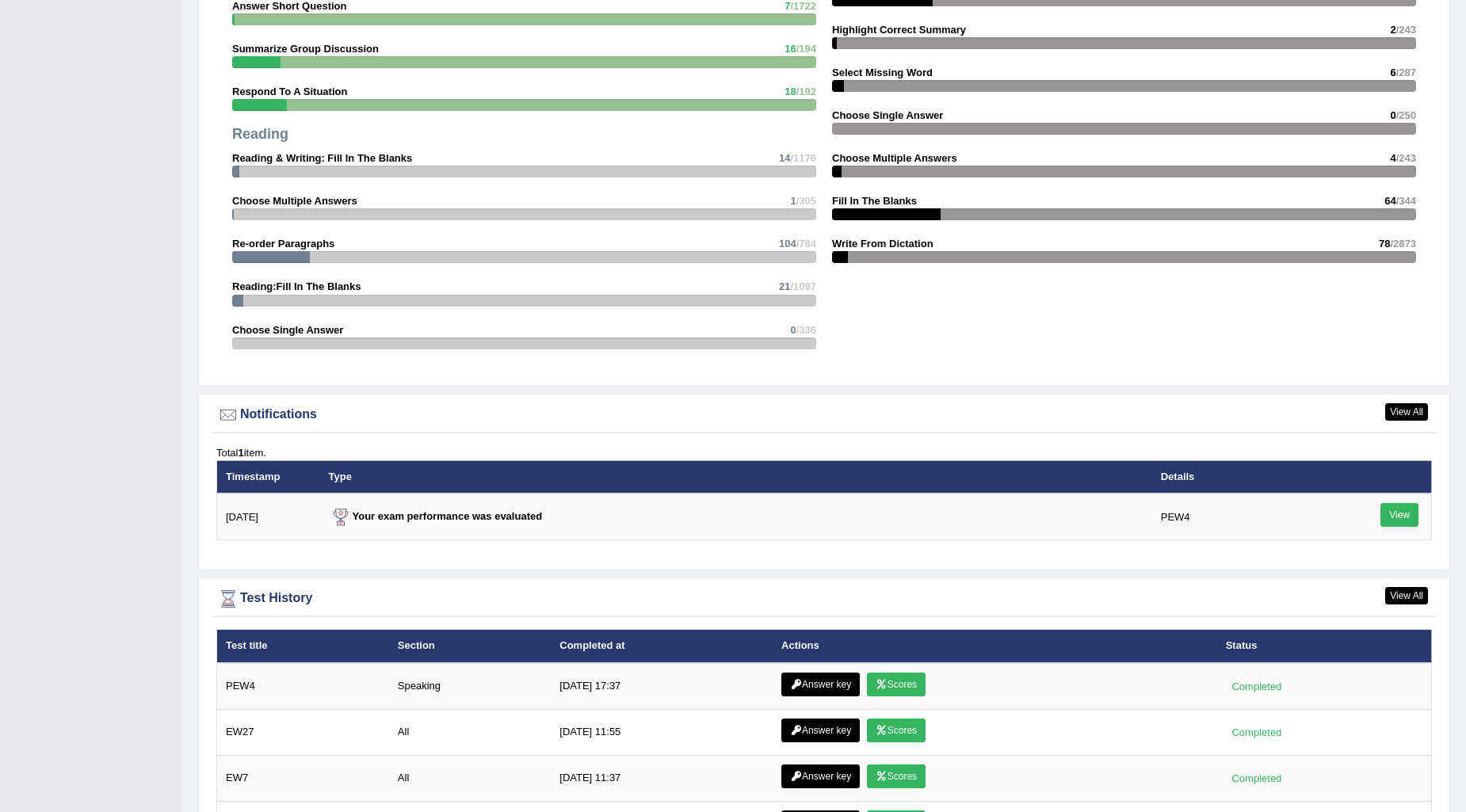
scroll to position [1673, 0]
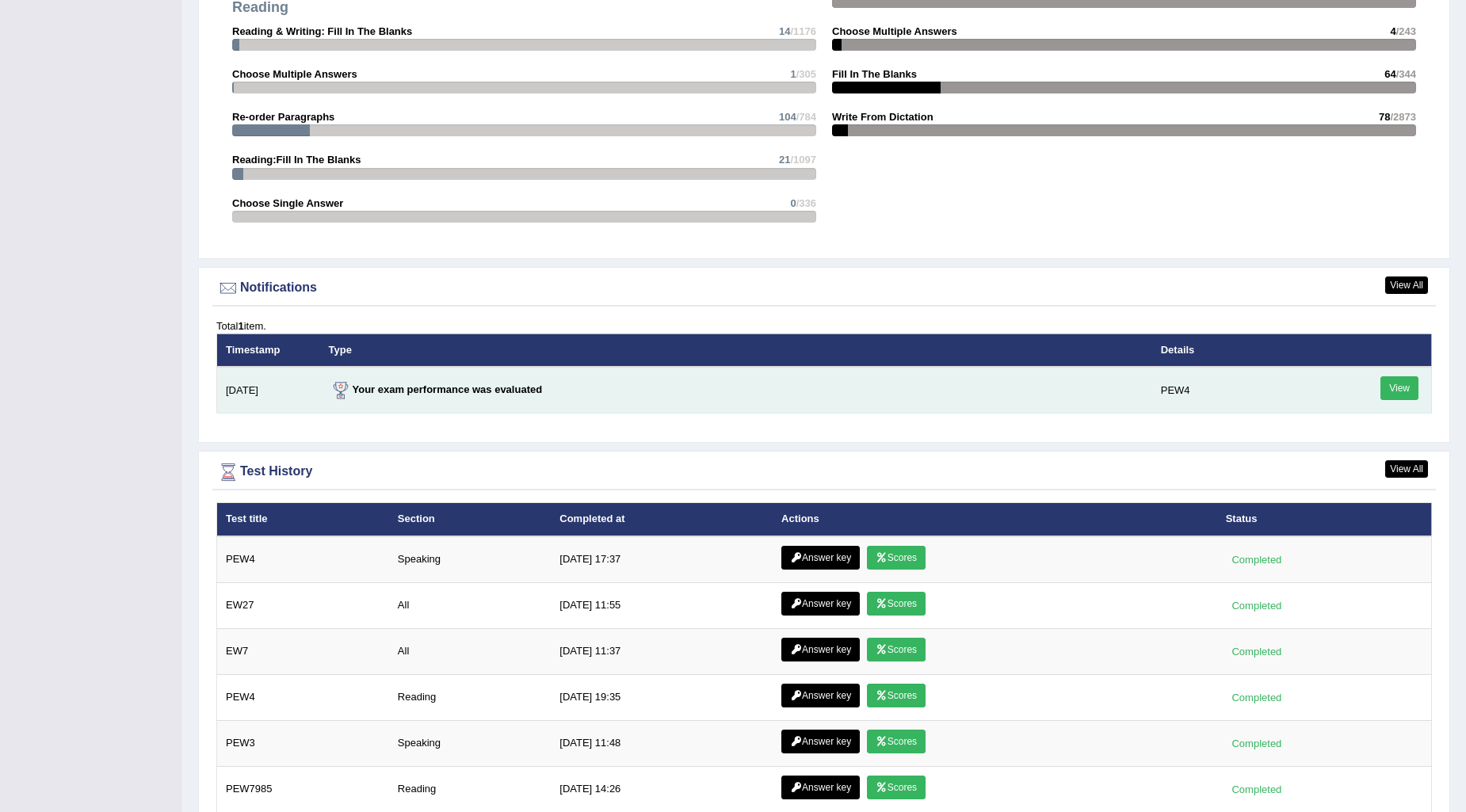
click at [1405, 384] on link "View" at bounding box center [1399, 388] width 38 height 24
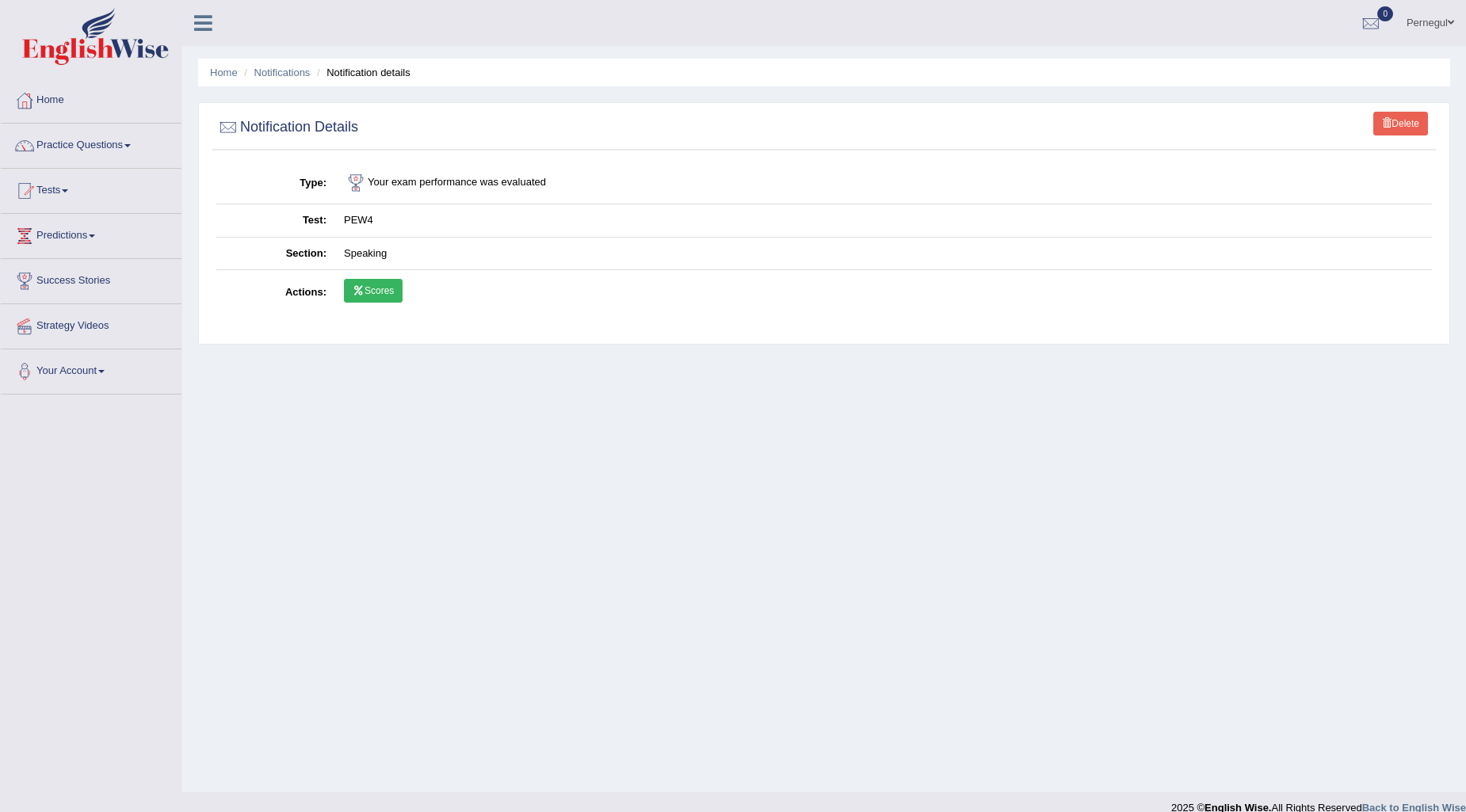
click at [379, 290] on link "Scores" at bounding box center [373, 290] width 59 height 24
click at [1422, 24] on link "Pernegul" at bounding box center [1430, 20] width 71 height 41
click at [1338, 207] on link "Log out" at bounding box center [1379, 206] width 171 height 37
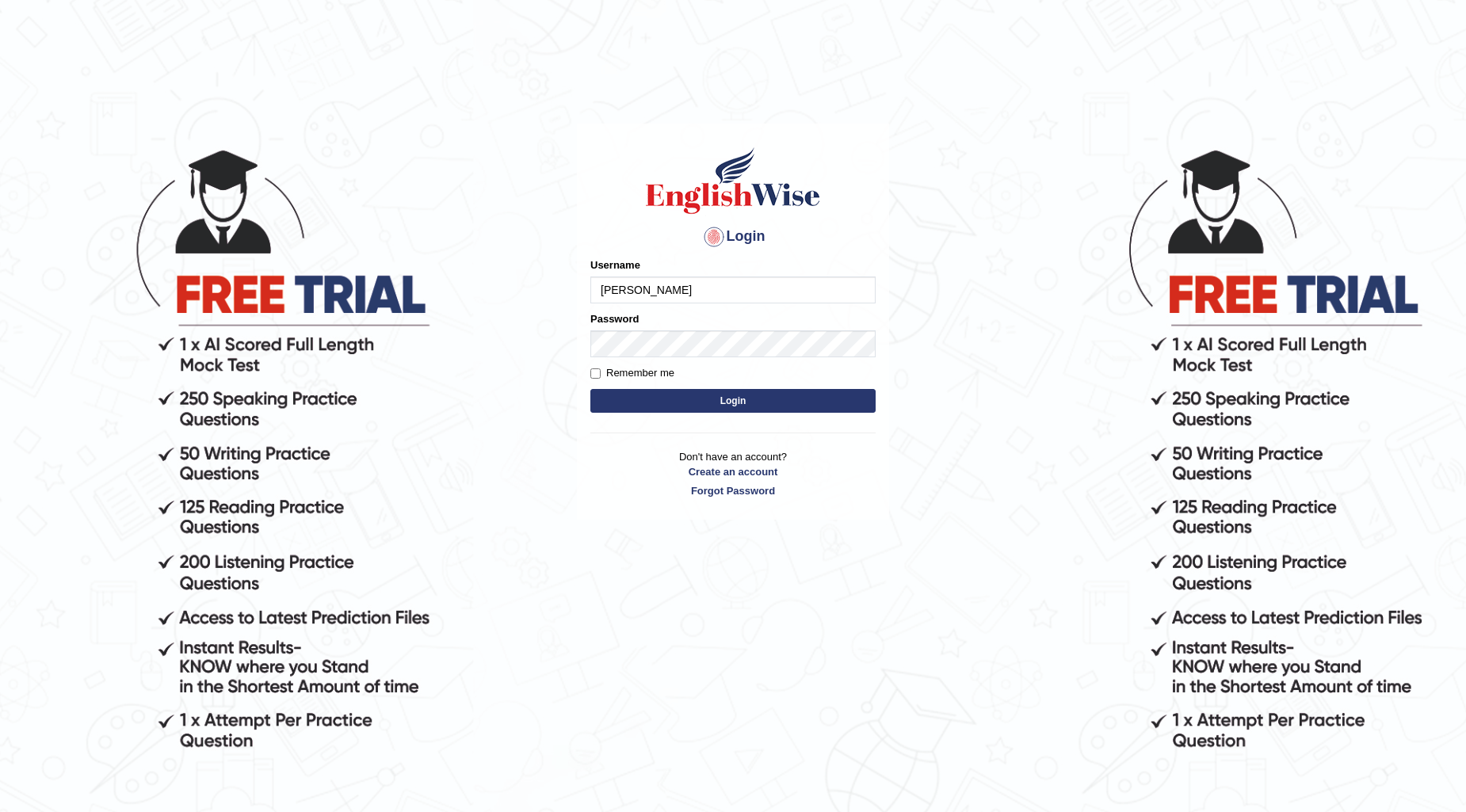
type input "[PERSON_NAME]"
click at [753, 391] on button "Login" at bounding box center [733, 401] width 285 height 24
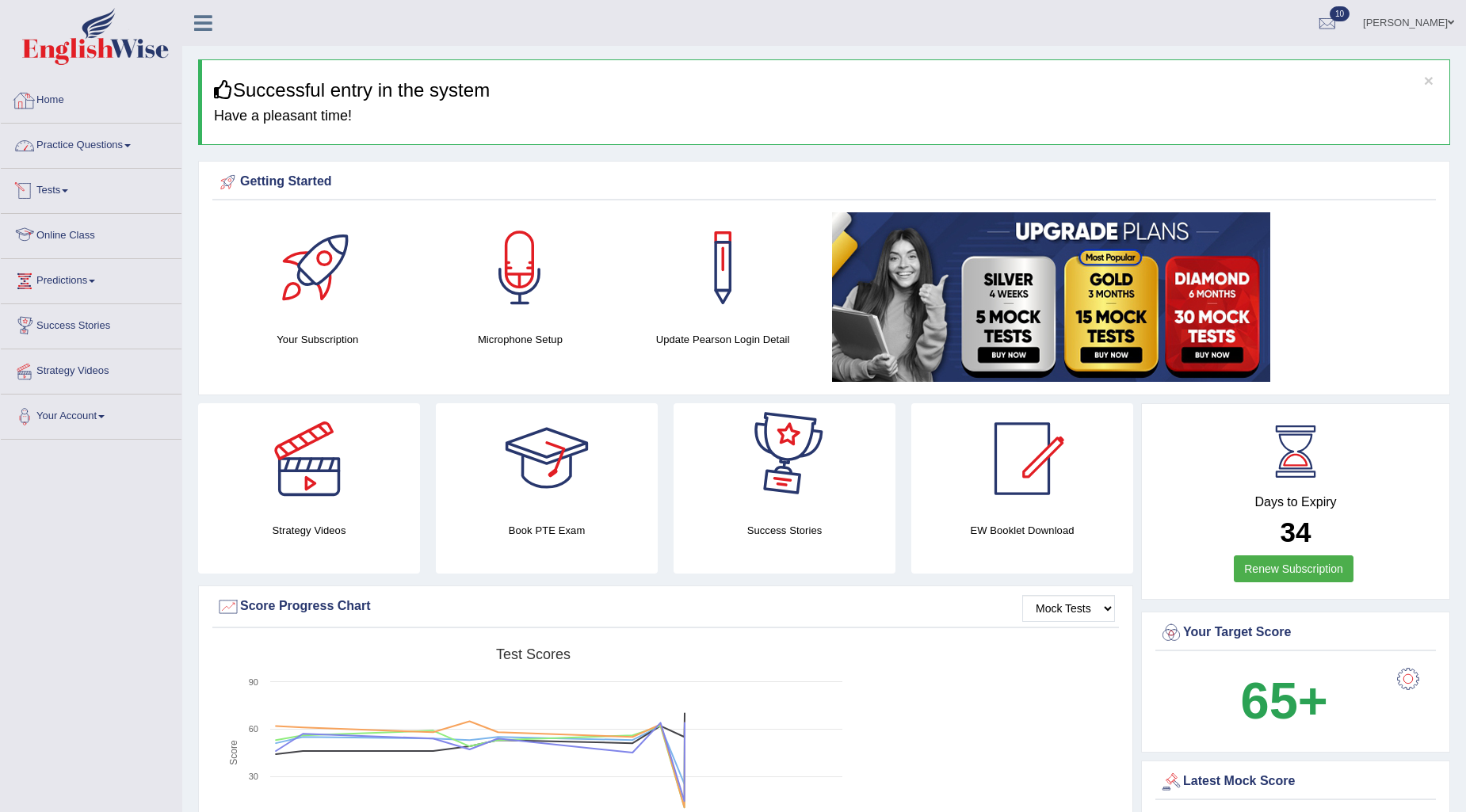
click at [103, 148] on link "Practice Questions" at bounding box center [91, 143] width 181 height 39
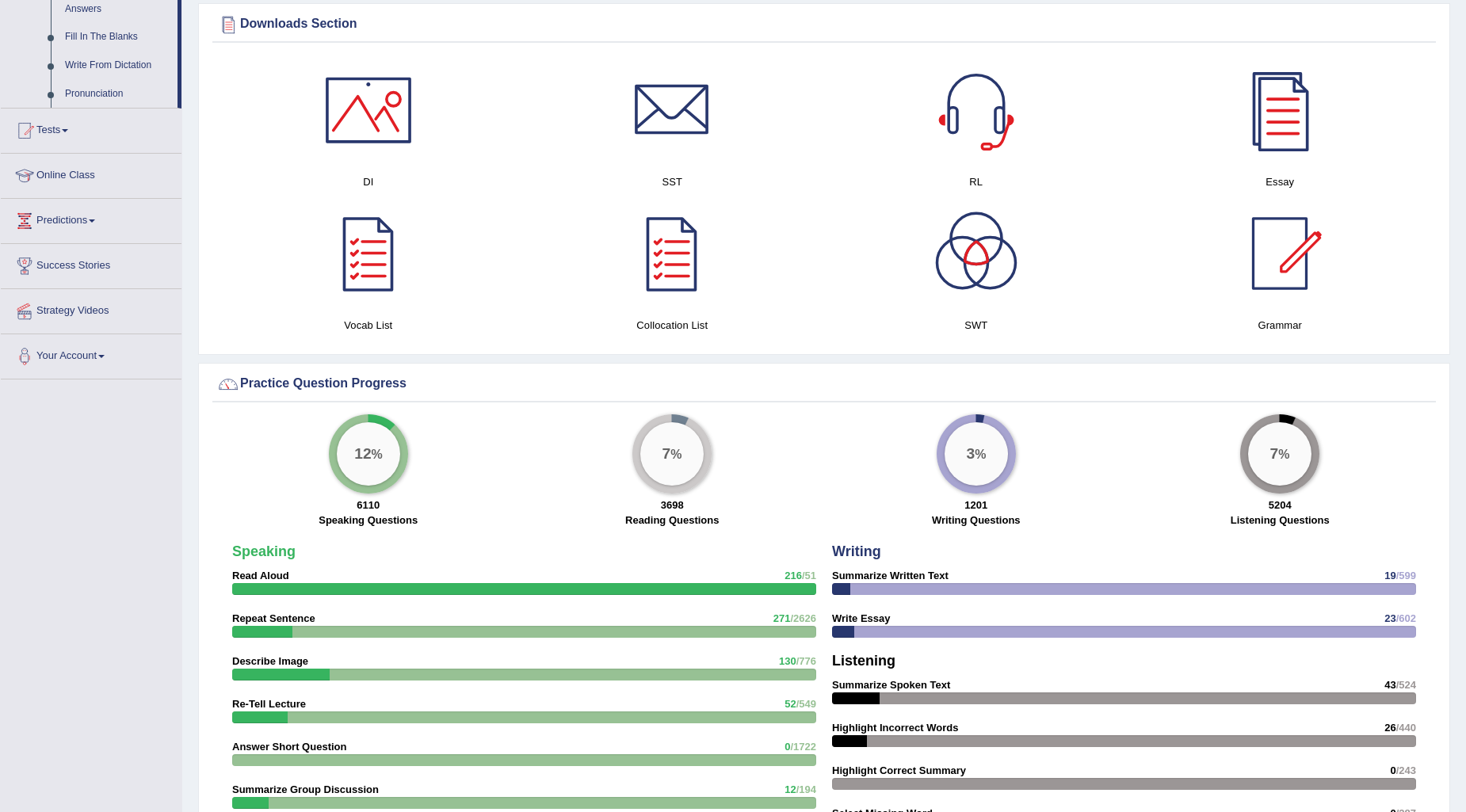
scroll to position [889, 0]
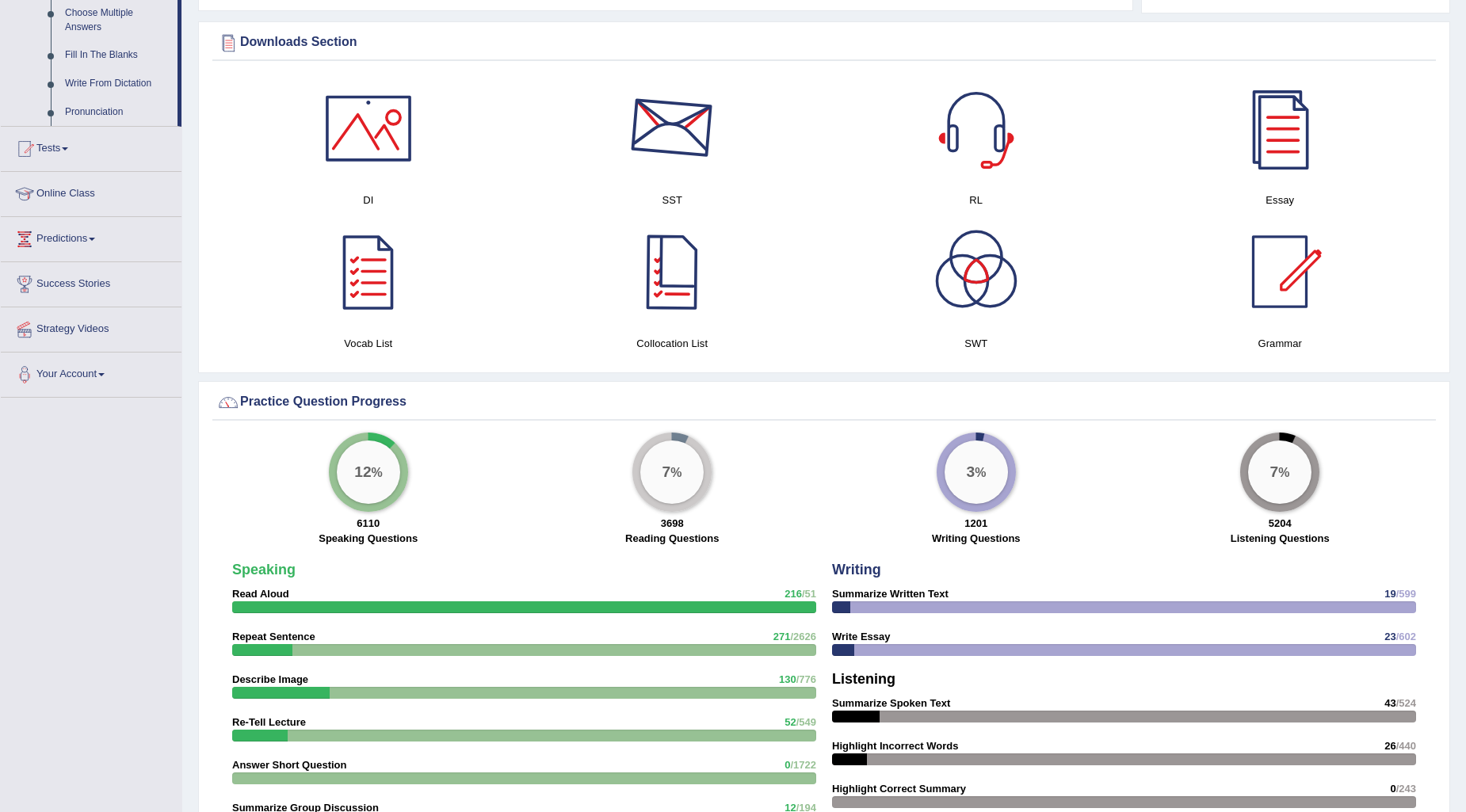
click at [667, 126] on div at bounding box center [672, 128] width 111 height 111
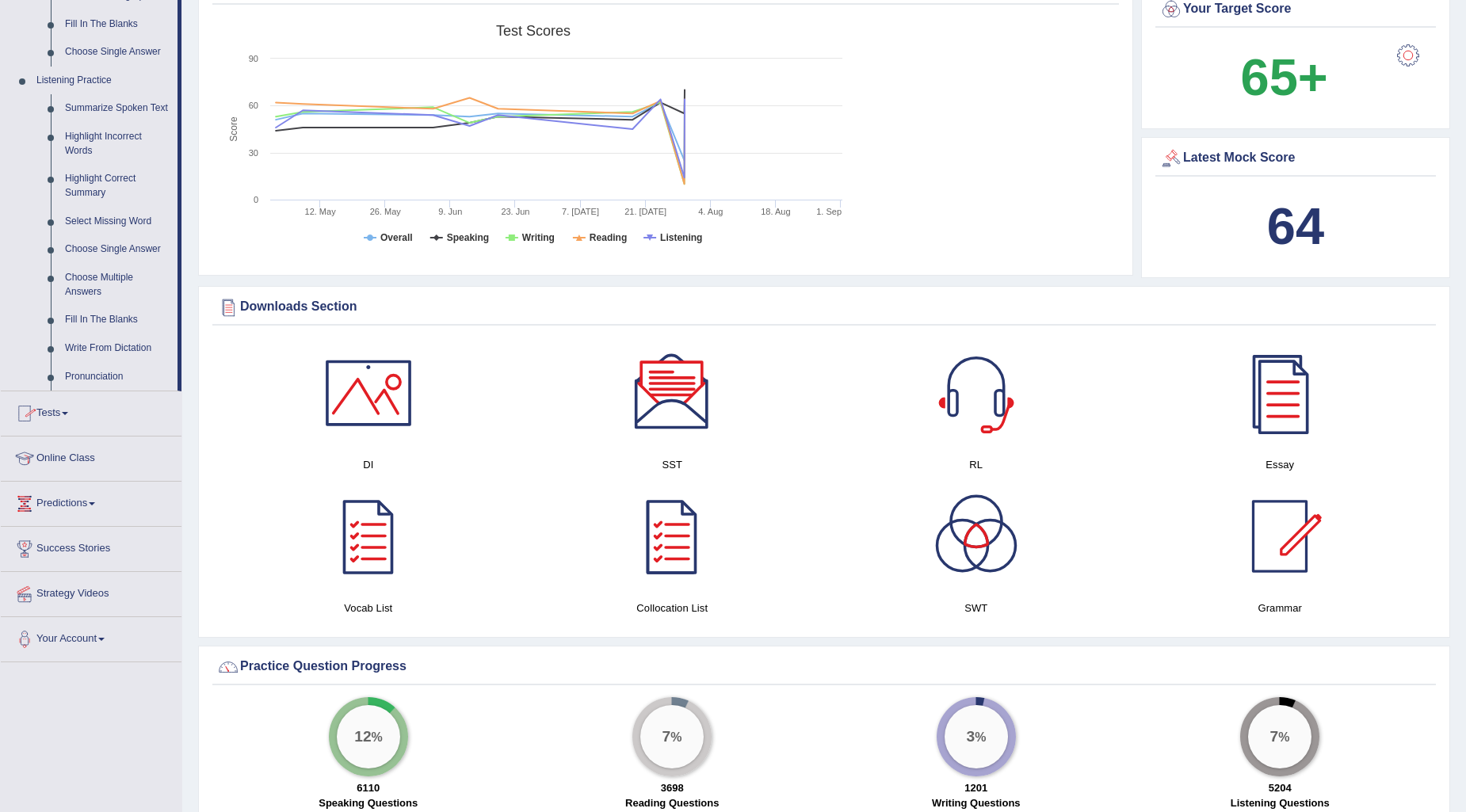
scroll to position [536, 0]
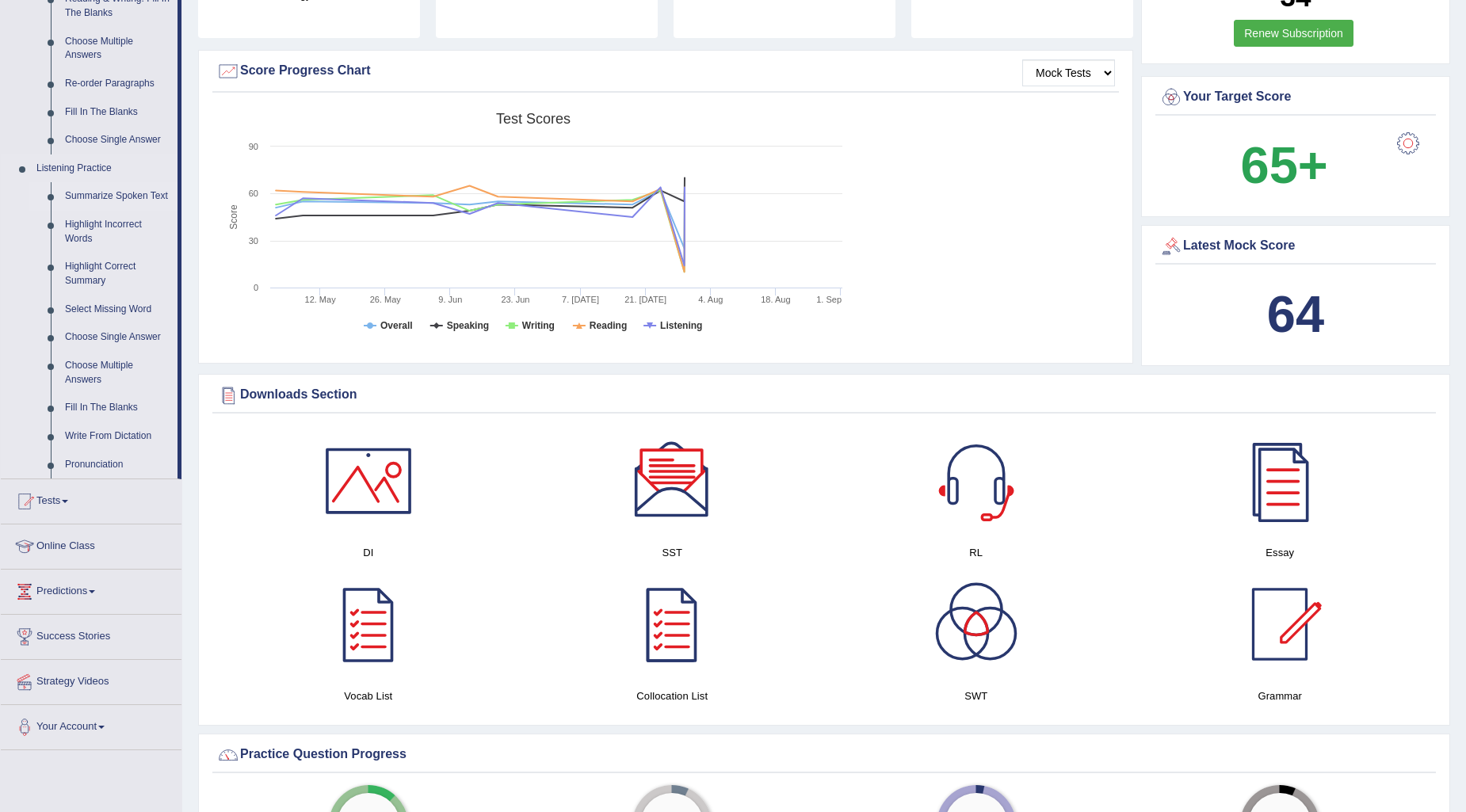
click at [125, 187] on link "Summarize Spoken Text" at bounding box center [118, 197] width 119 height 28
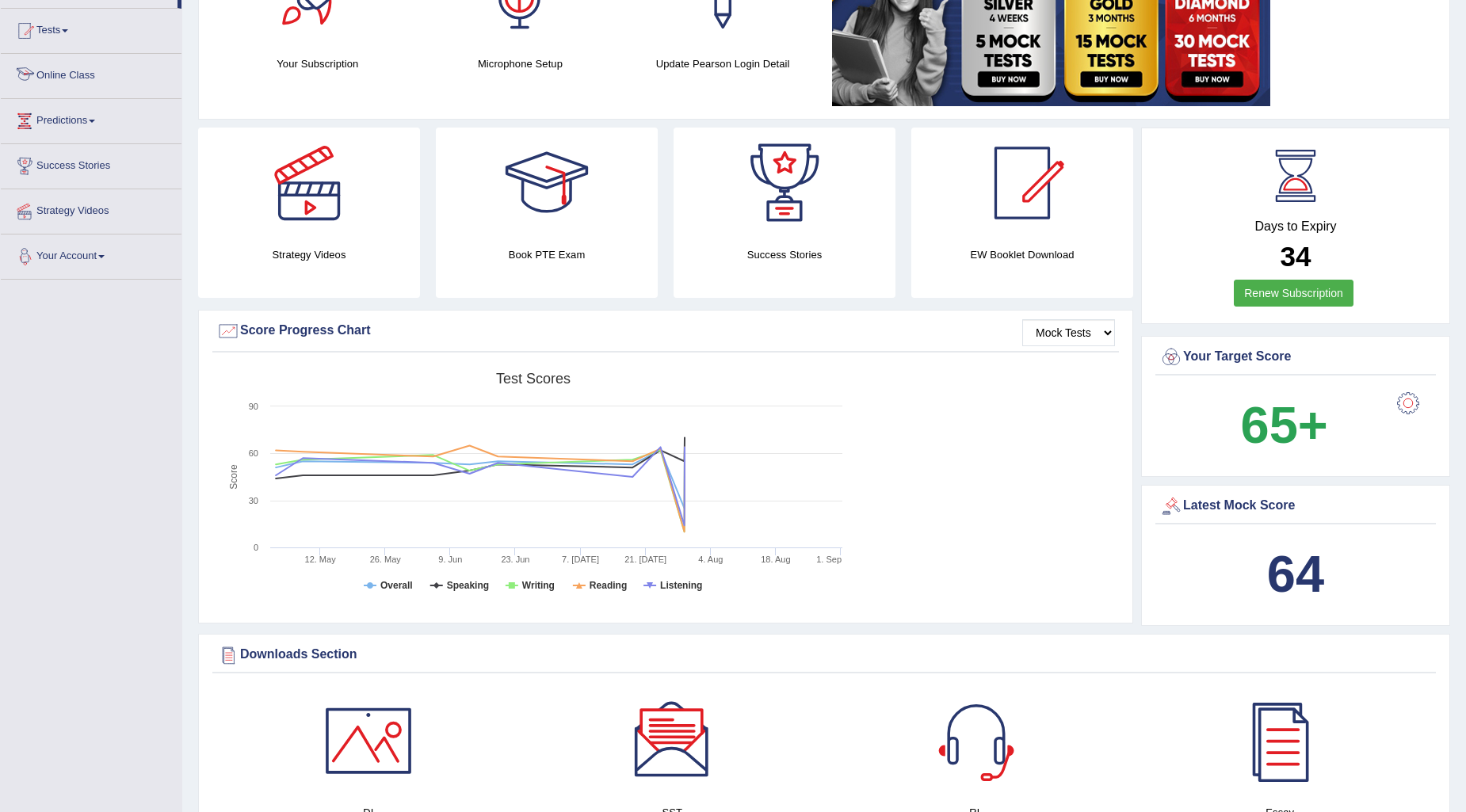
scroll to position [428, 0]
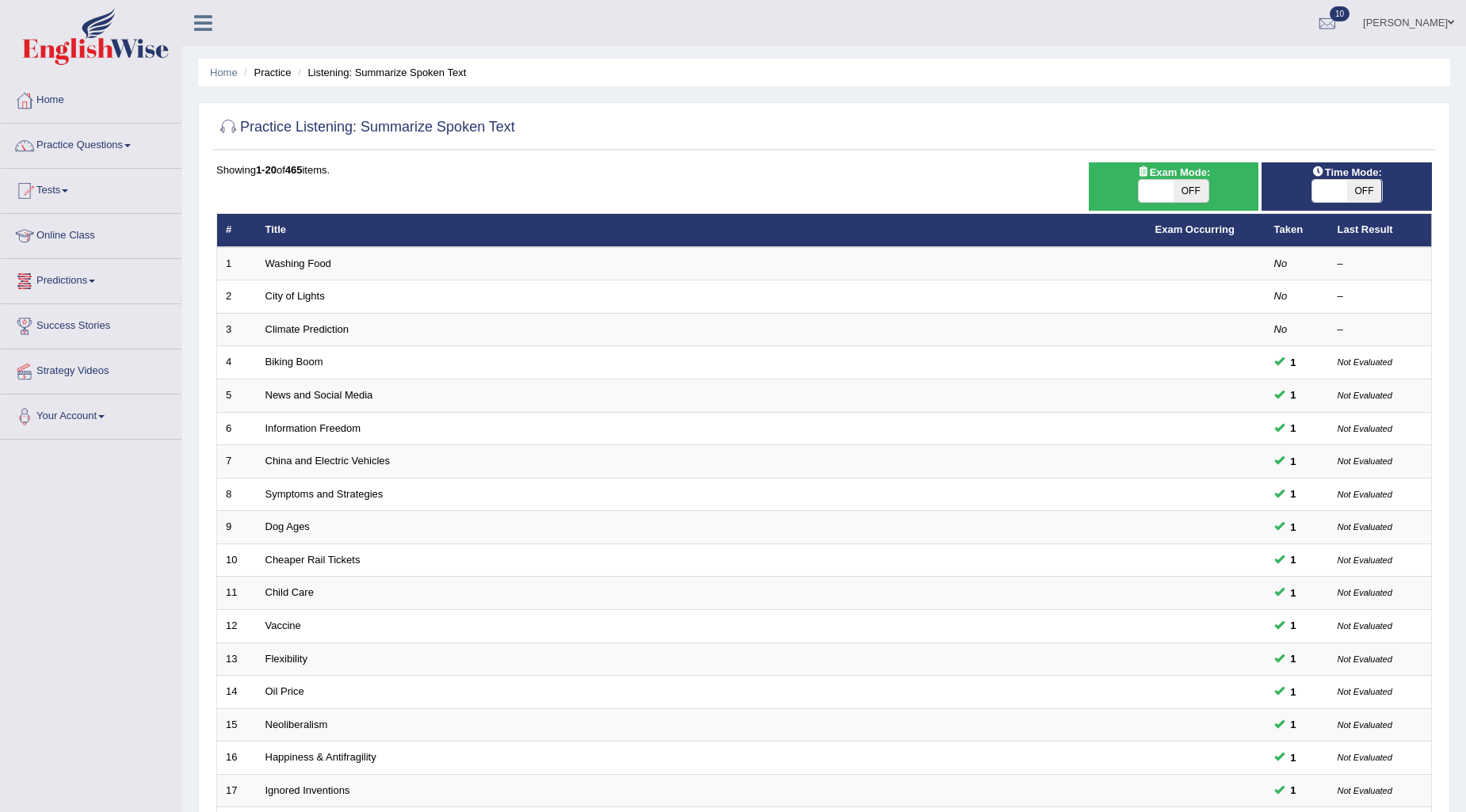
click at [1322, 191] on span at bounding box center [1330, 191] width 35 height 22
checkbox input "true"
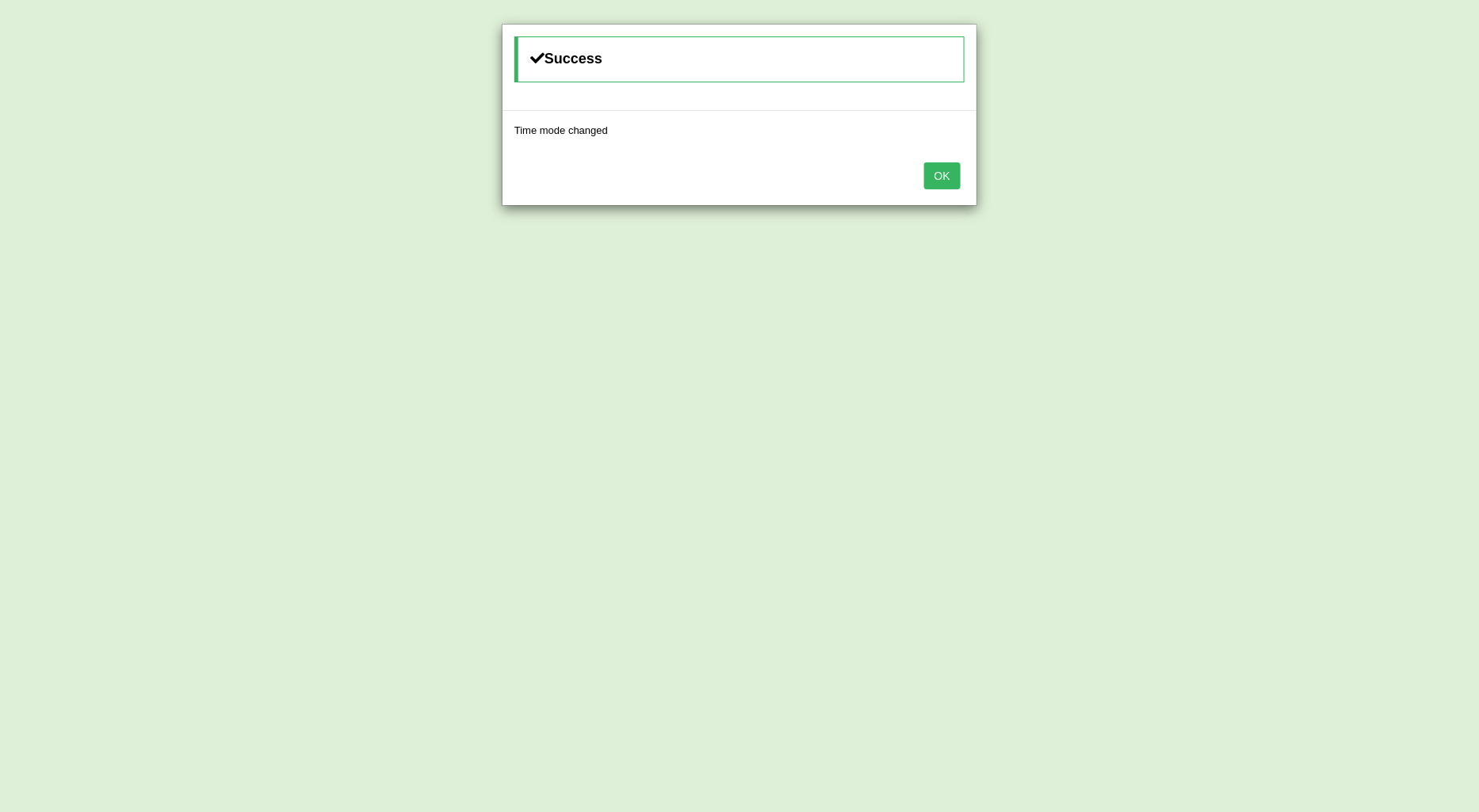
click at [943, 176] on button "OK" at bounding box center [942, 175] width 37 height 27
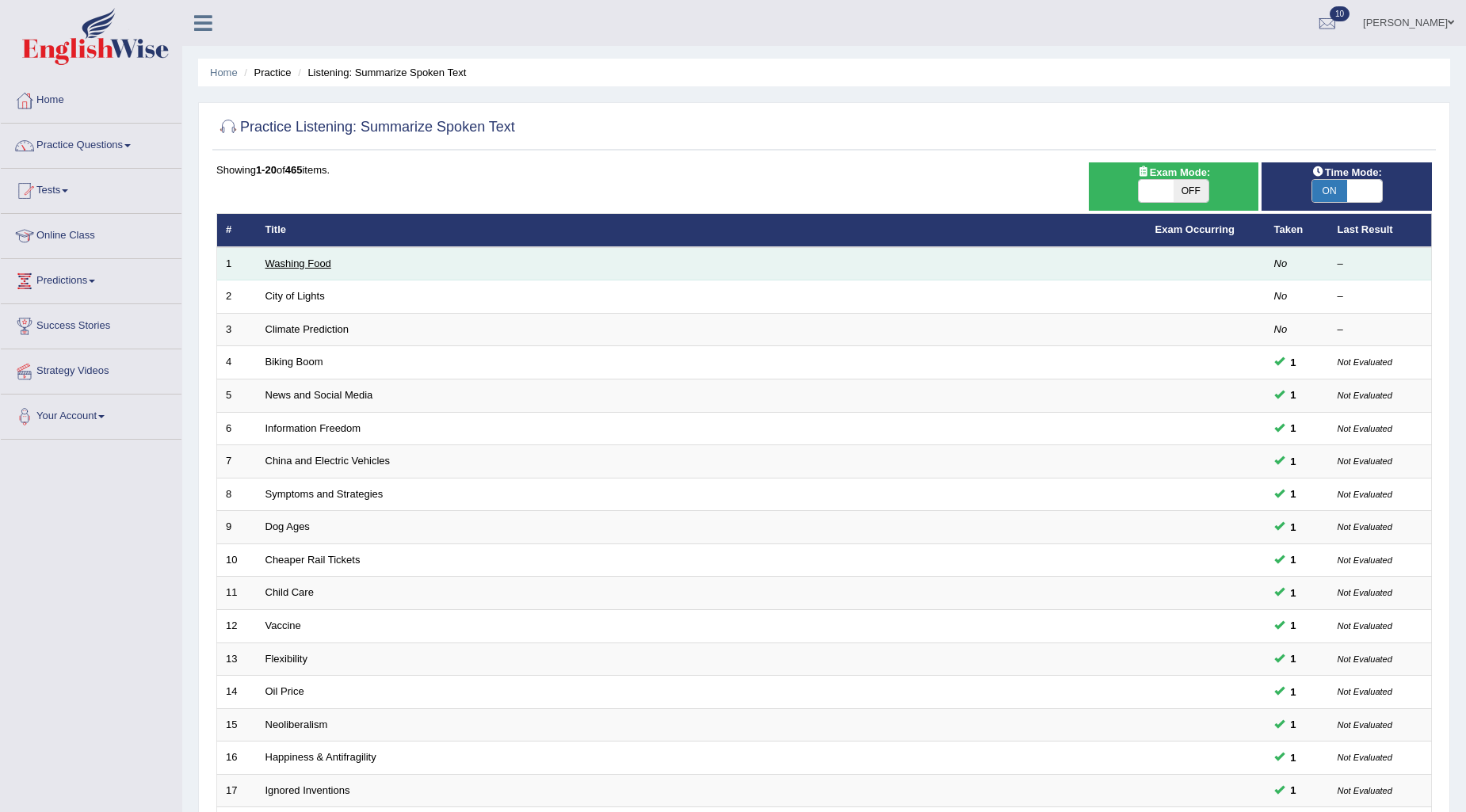
click at [289, 259] on link "Washing Food" at bounding box center [298, 263] width 66 height 12
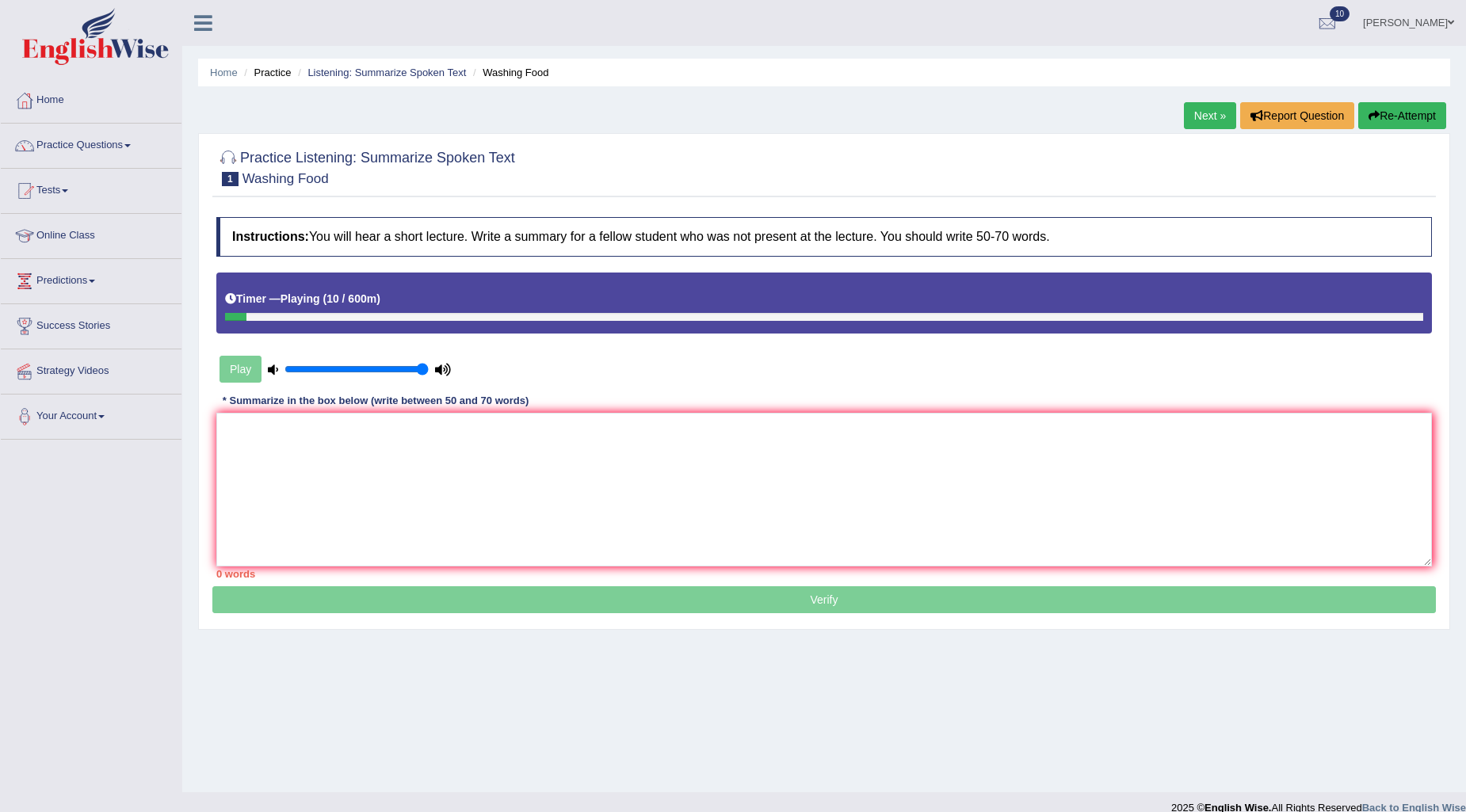
click at [1055, 646] on div "Home Practice Listening: Summarize Spoken Text Washing Food Next » Report Quest…" at bounding box center [825, 396] width 1284 height 792
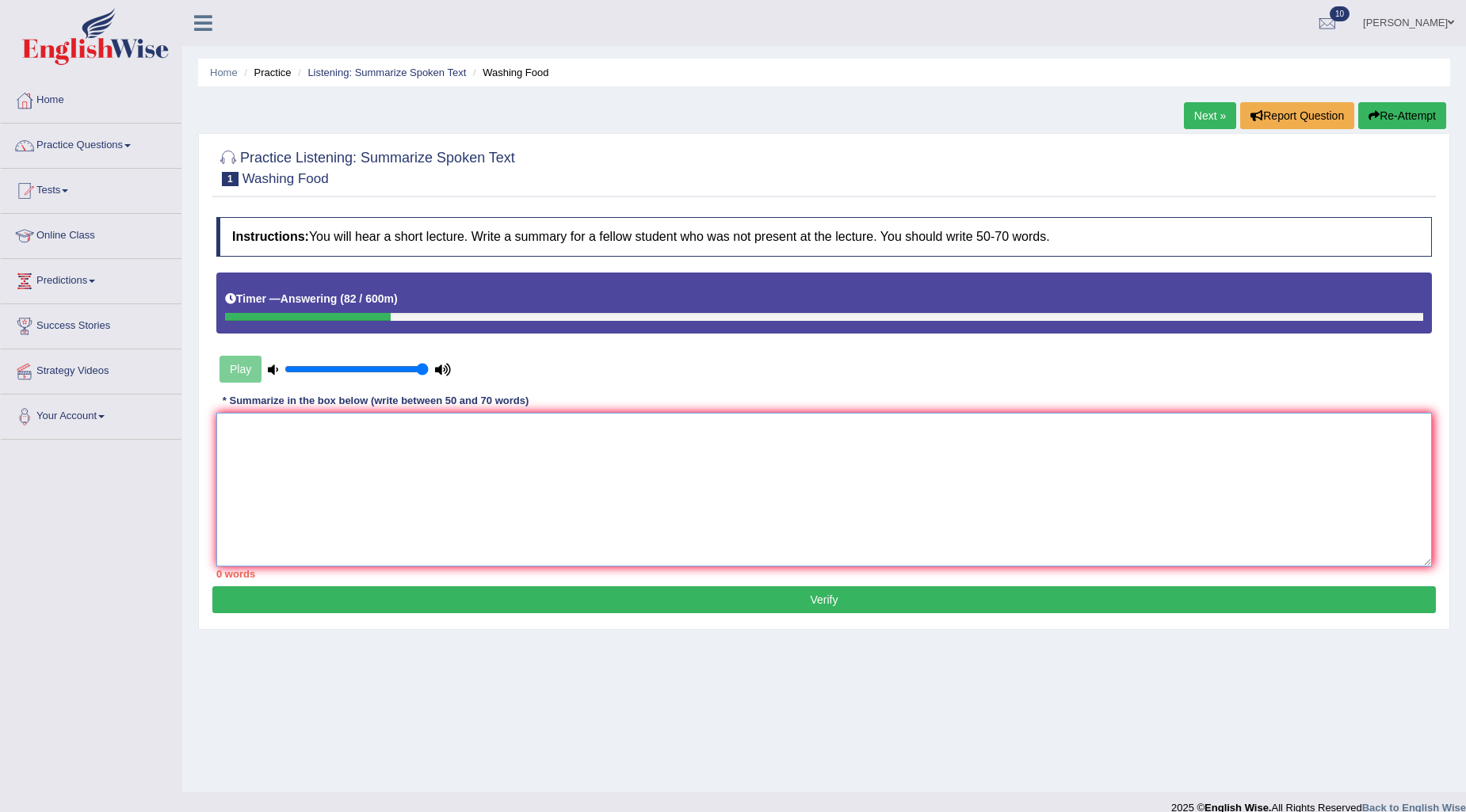
click at [721, 434] on textarea at bounding box center [824, 490] width 1216 height 154
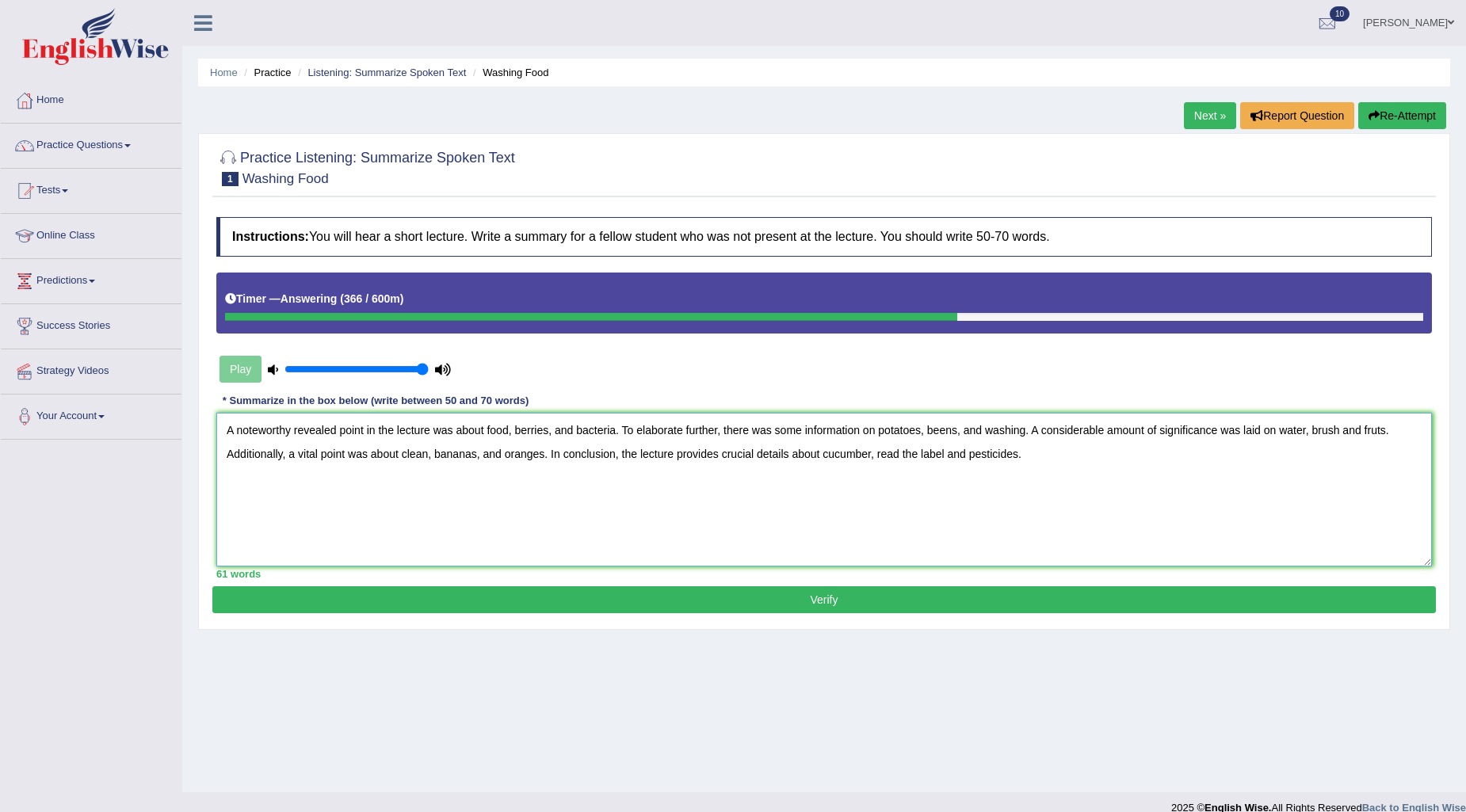
click at [1377, 428] on textarea "A noteworthy revealed point in the lecture was about food, berries, and bacteri…" at bounding box center [824, 490] width 1216 height 154
type textarea "A noteworthy revealed point in the lecture was about food, berries, and bacteri…"
click at [920, 602] on button "Verify" at bounding box center [825, 600] width 1224 height 27
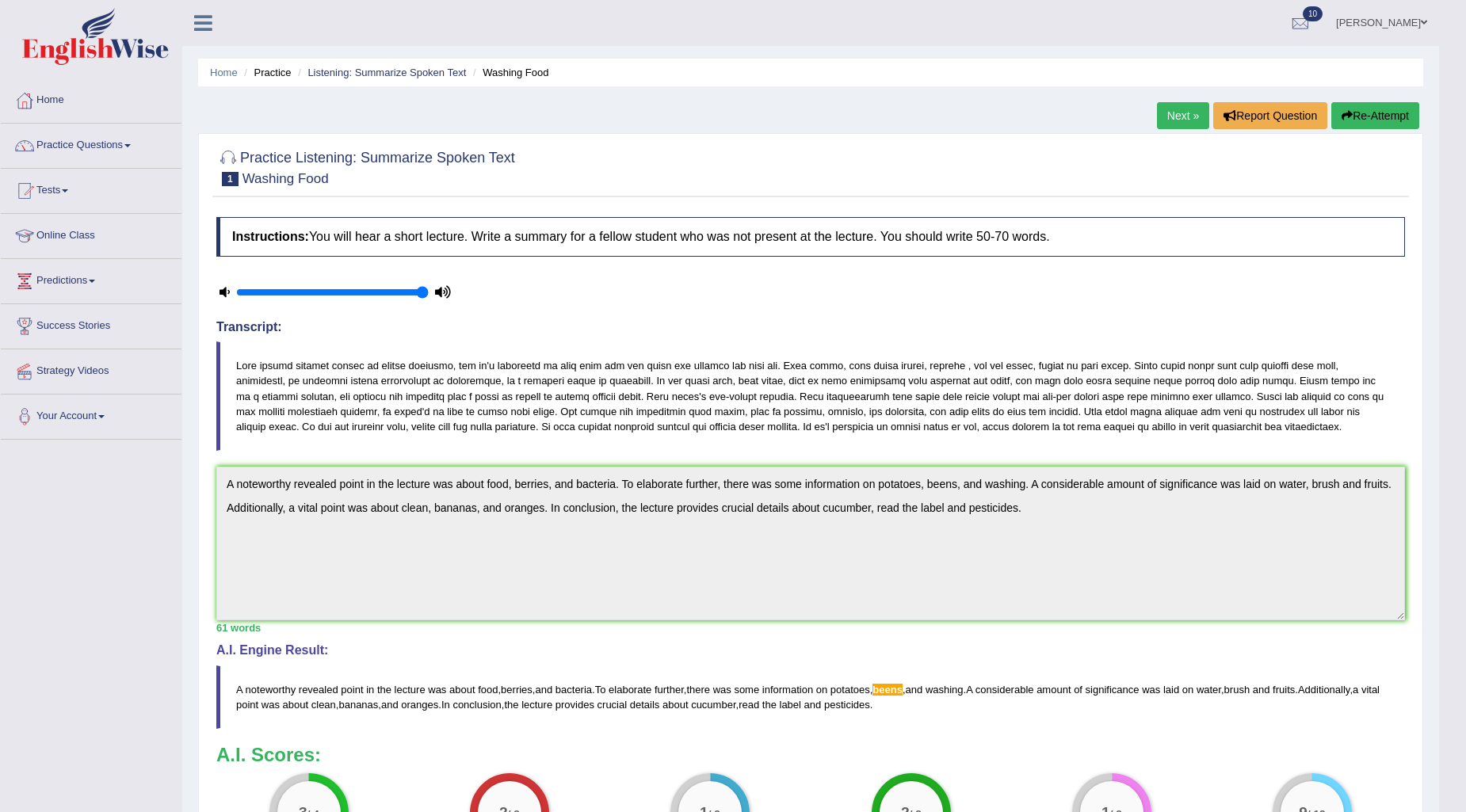
click at [1185, 111] on link "Next »" at bounding box center [1183, 116] width 53 height 27
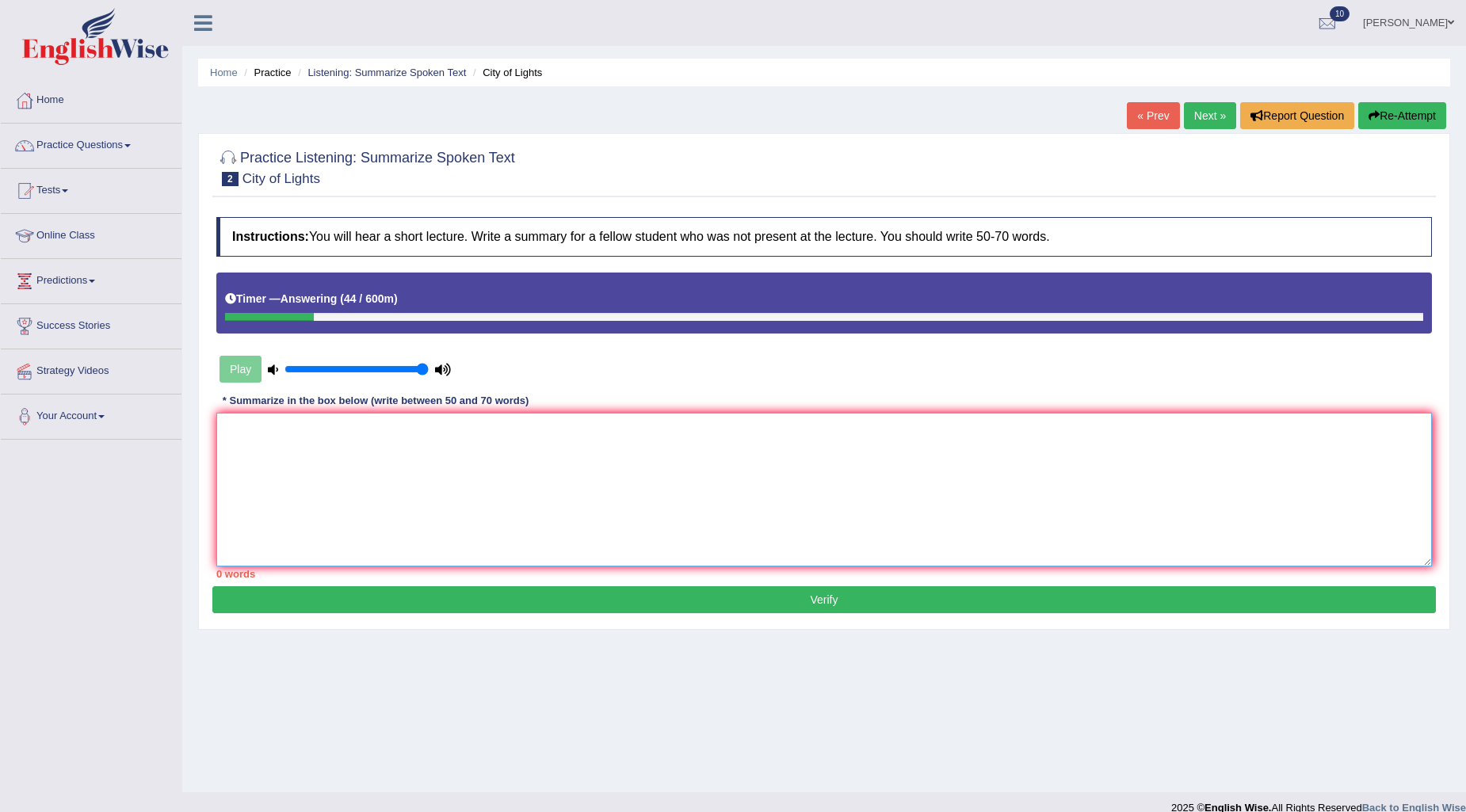
drag, startPoint x: 782, startPoint y: 472, endPoint x: 806, endPoint y: 467, distance: 24.5
click at [794, 470] on textarea at bounding box center [824, 490] width 1216 height 154
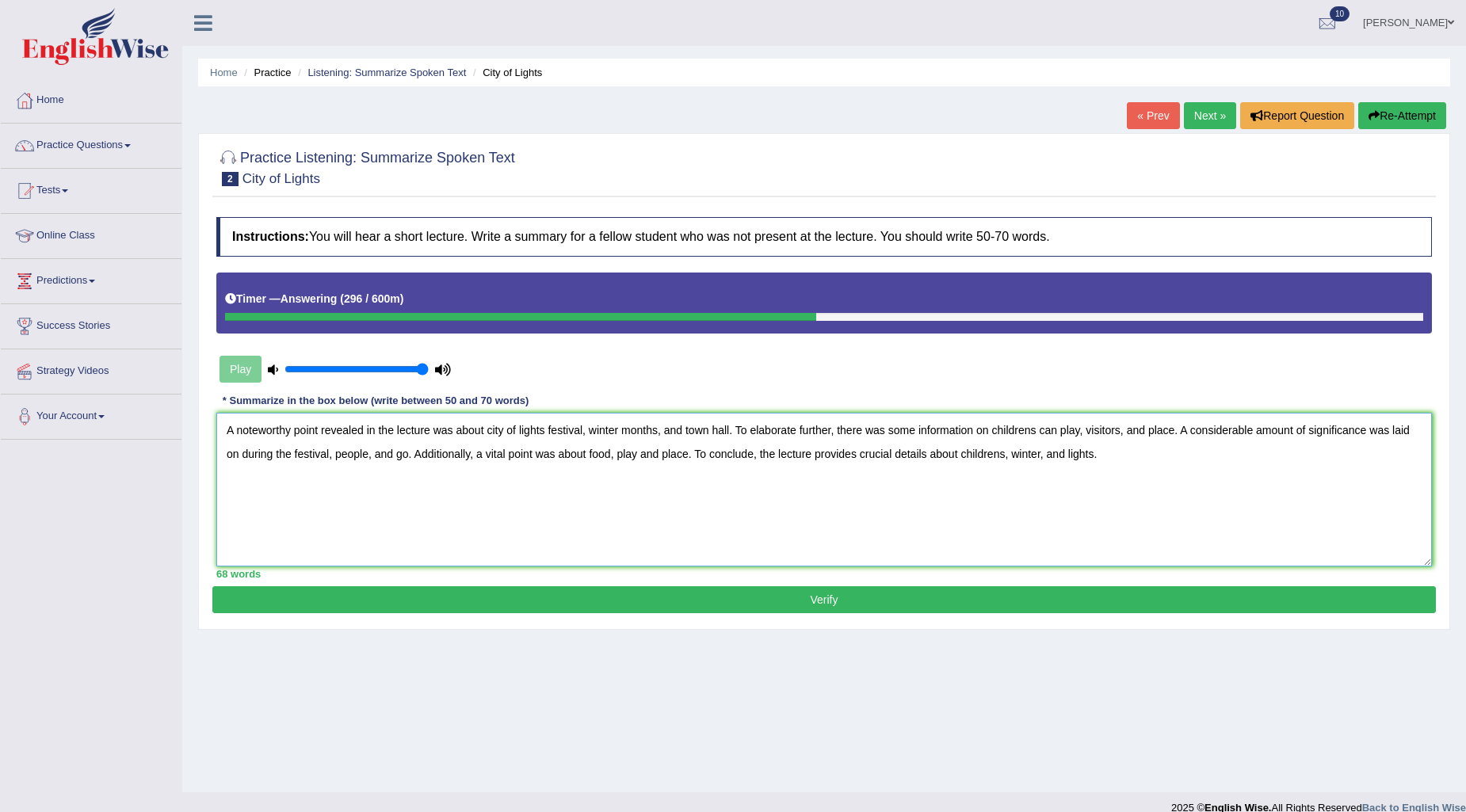
click at [368, 458] on textarea "A noteworthy point revealed in the lecture was about city of lights festival, w…" at bounding box center [824, 490] width 1216 height 154
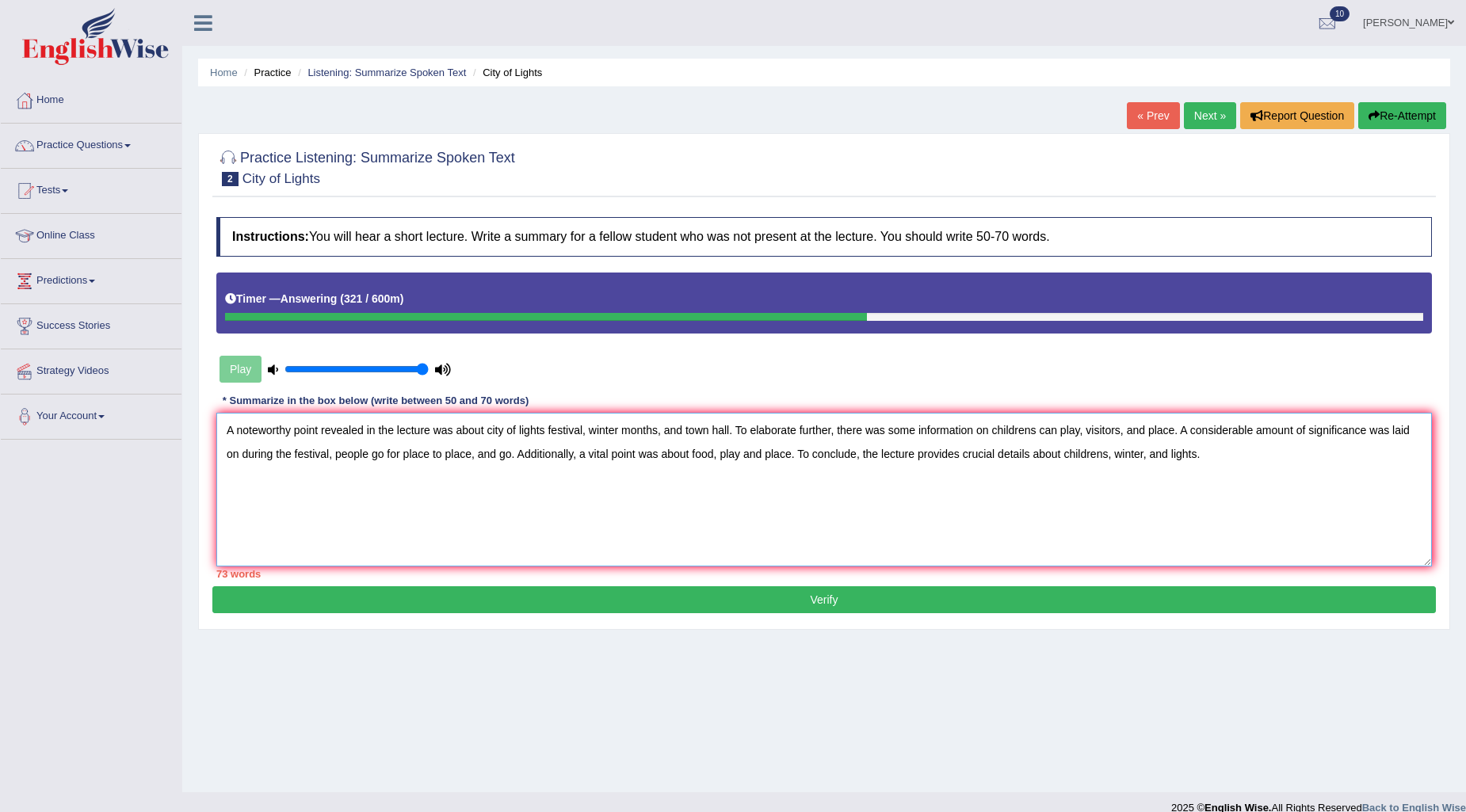
drag, startPoint x: 370, startPoint y: 454, endPoint x: 472, endPoint y: 461, distance: 102.2
click at [472, 461] on textarea "A noteworthy point revealed in the lecture was about city of lights festival, w…" at bounding box center [824, 490] width 1216 height 154
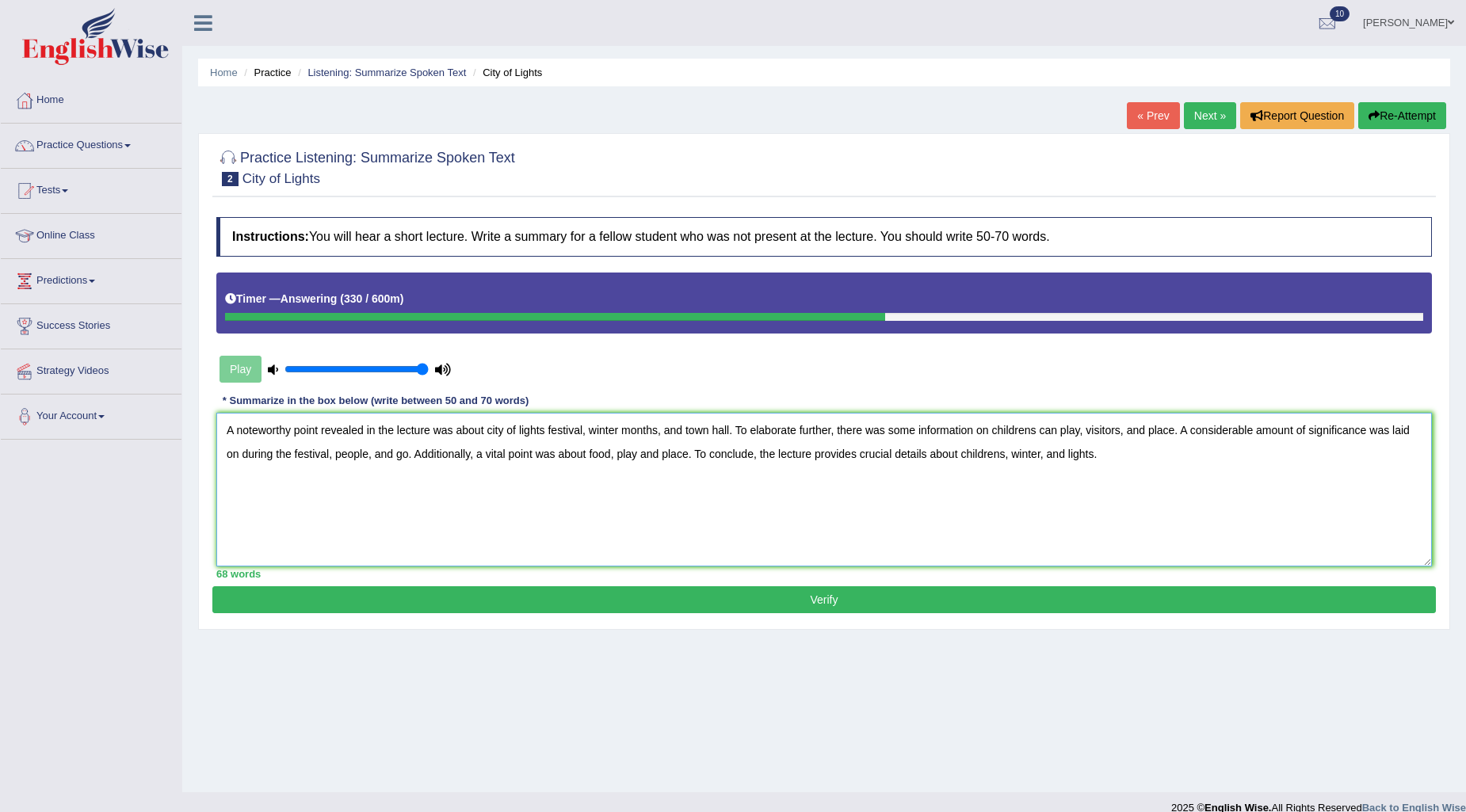
type textarea "A noteworthy point revealed in the lecture was about city of lights festival, w…"
click at [936, 600] on button "Verify" at bounding box center [825, 600] width 1224 height 27
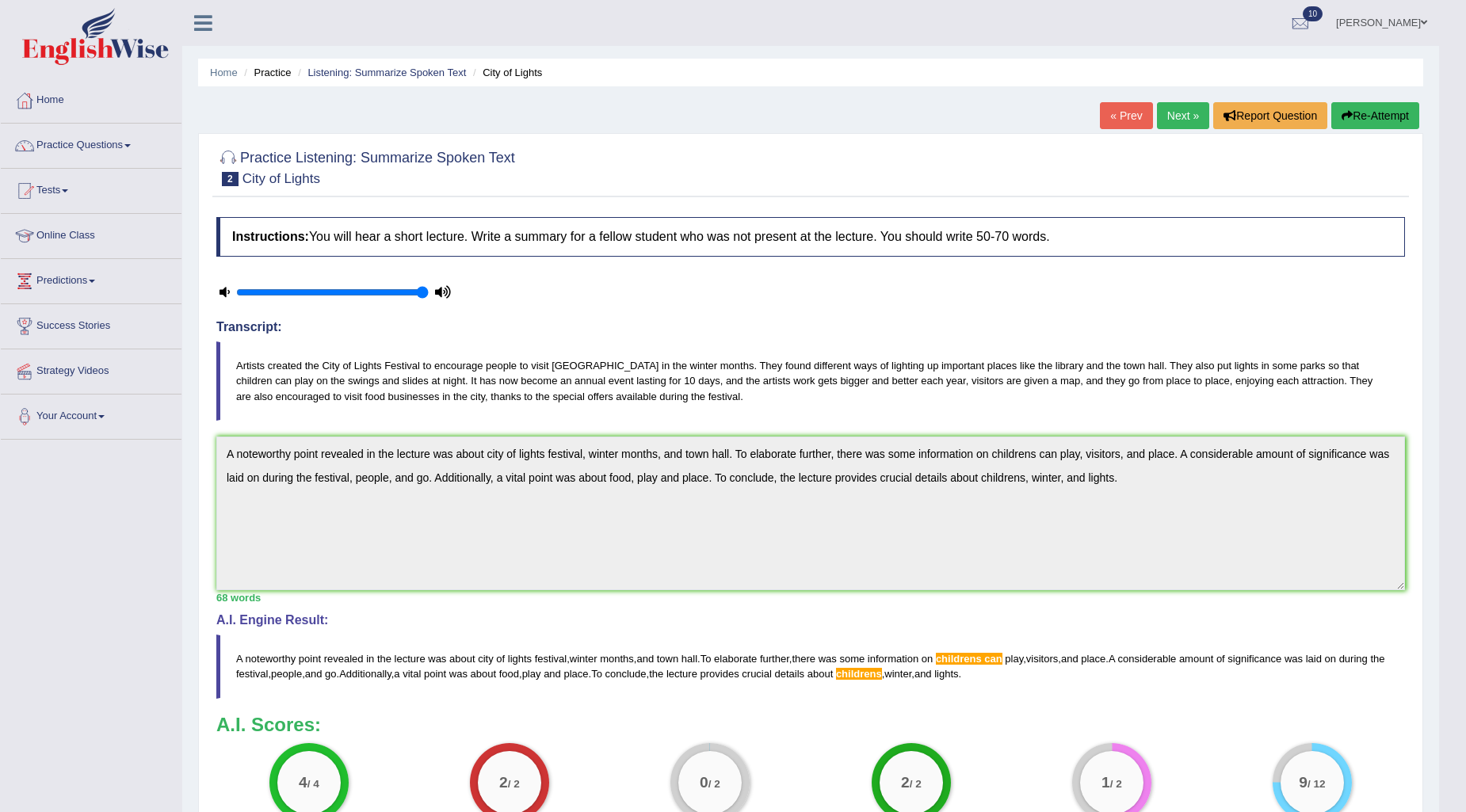
click at [1167, 124] on link "Next »" at bounding box center [1183, 116] width 53 height 27
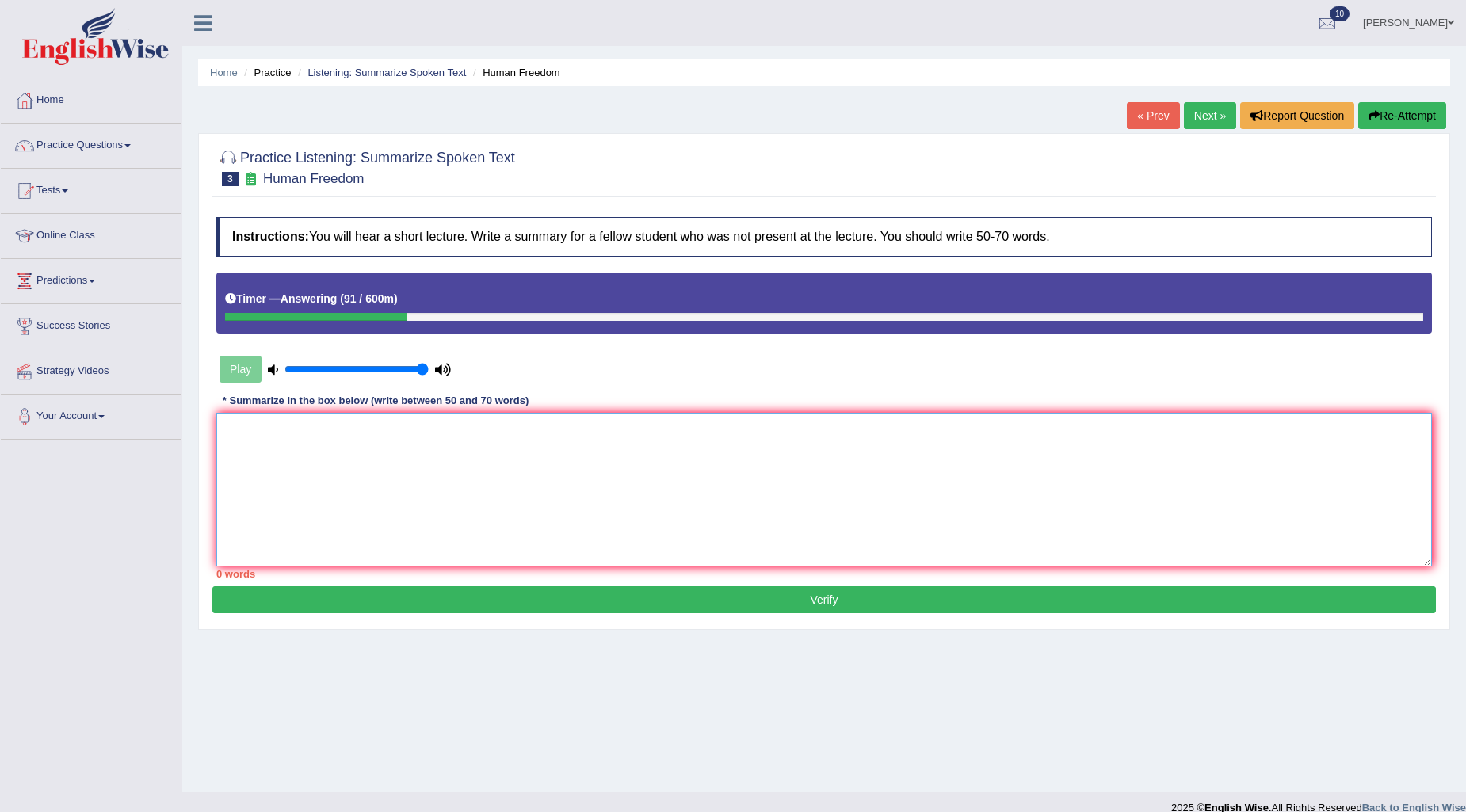
click at [937, 437] on textarea at bounding box center [824, 490] width 1216 height 154
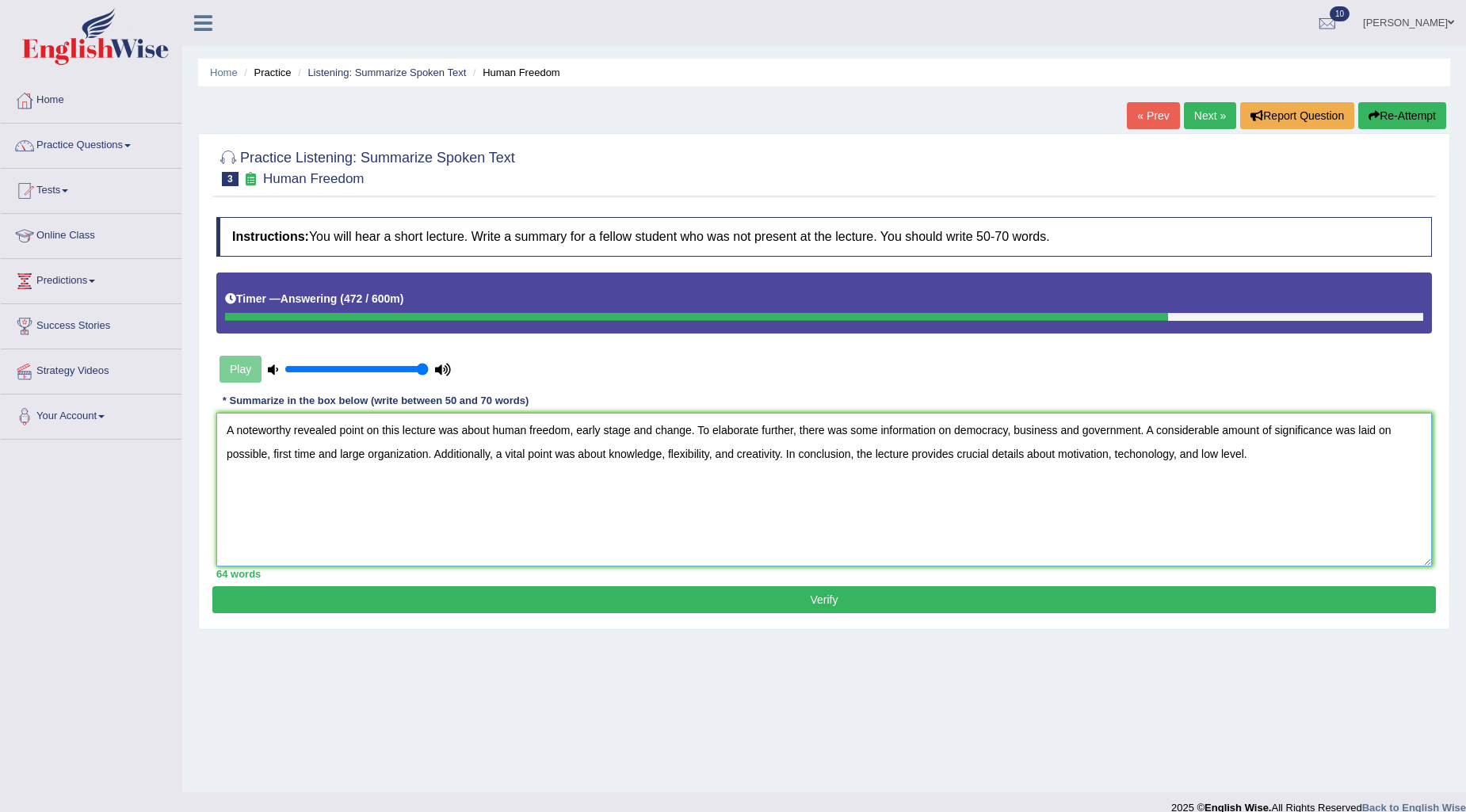
click at [1139, 450] on textarea "A noteworthy revealed point on this lecture was about human freedom, early stag…" at bounding box center [824, 490] width 1216 height 154
type textarea "A noteworthy revealed point on this lecture was about human freedom, early stag…"
click at [851, 608] on button "Verify" at bounding box center [825, 600] width 1224 height 27
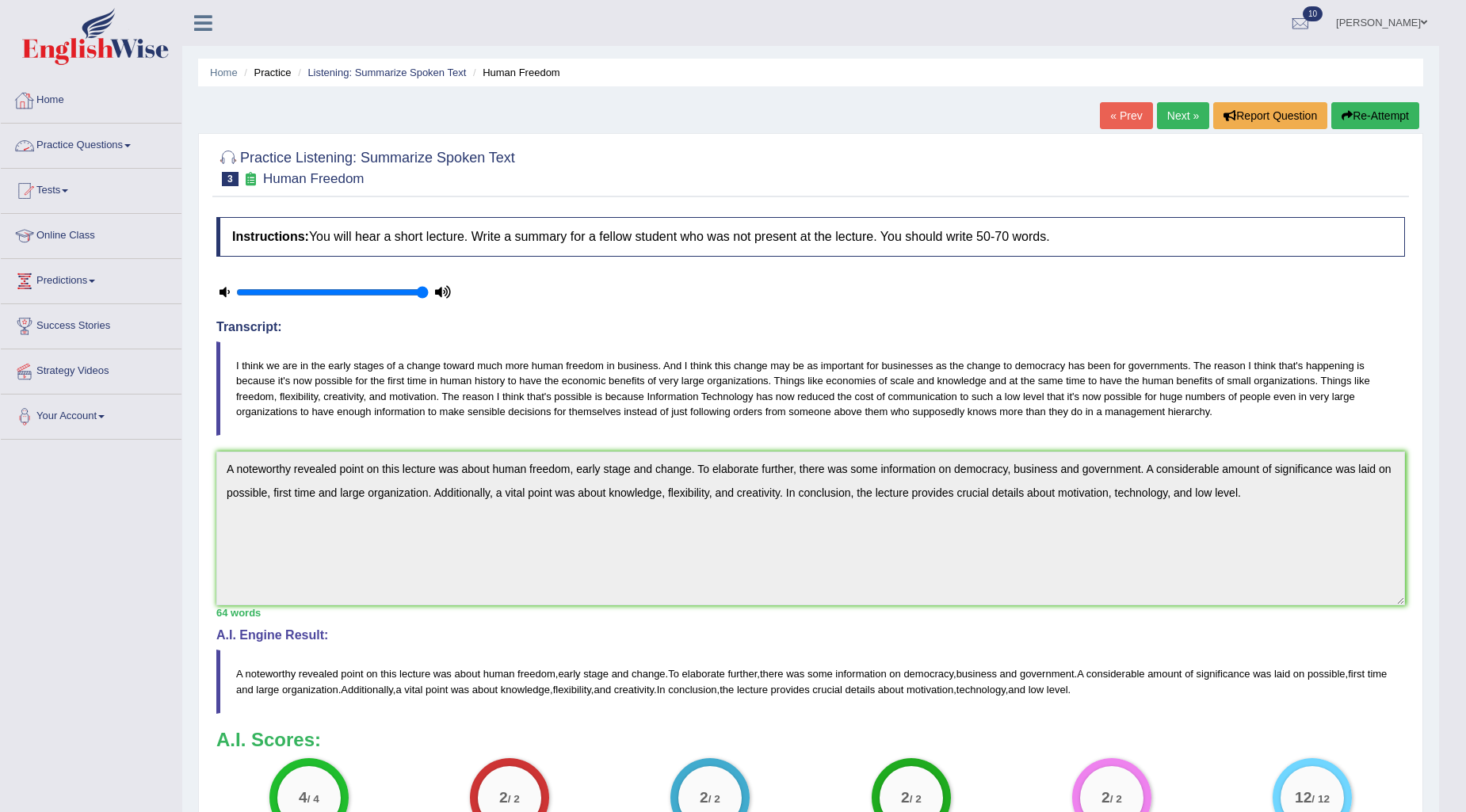
click at [68, 141] on link "Practice Questions" at bounding box center [91, 143] width 181 height 39
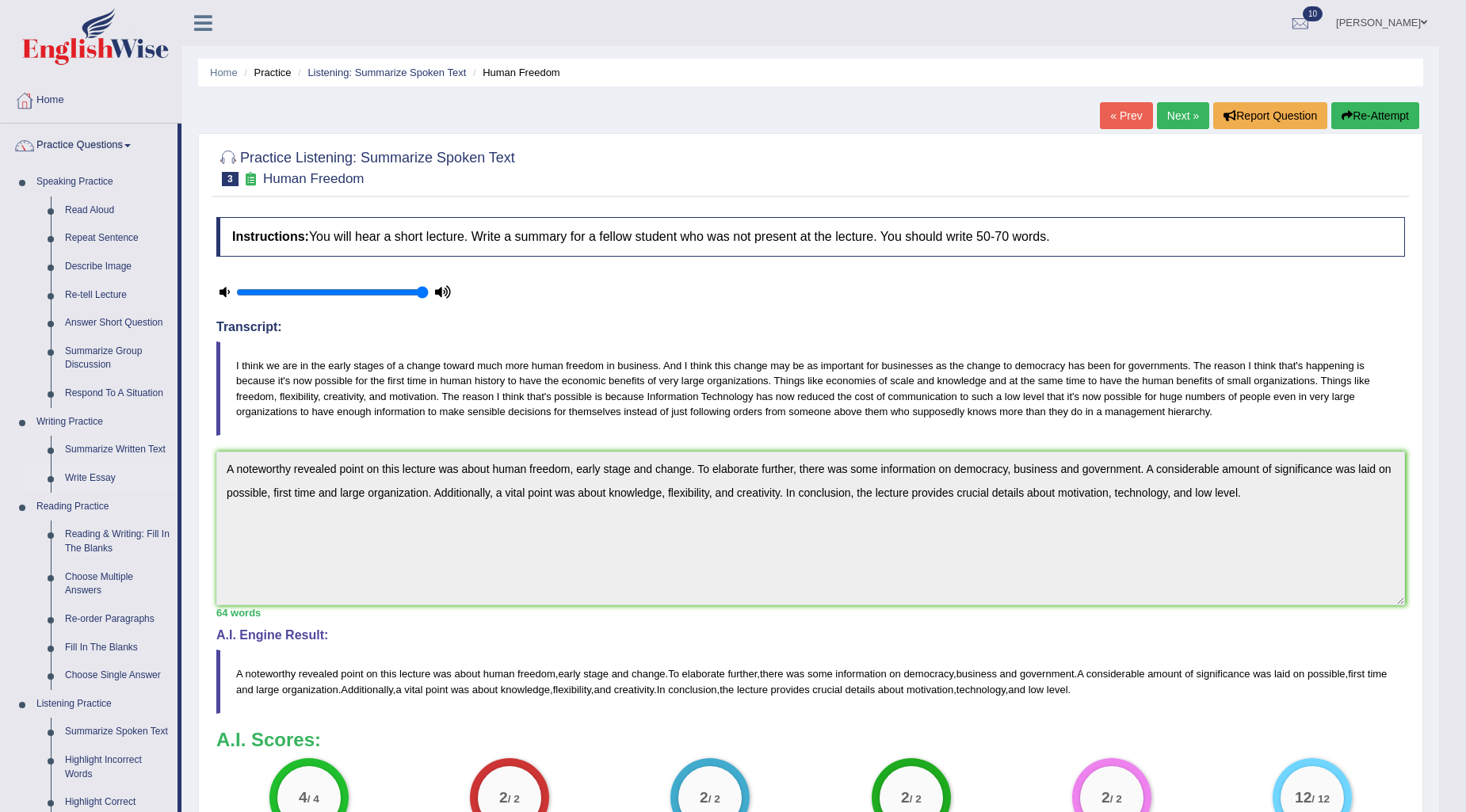
click at [95, 473] on link "Write Essay" at bounding box center [118, 479] width 119 height 28
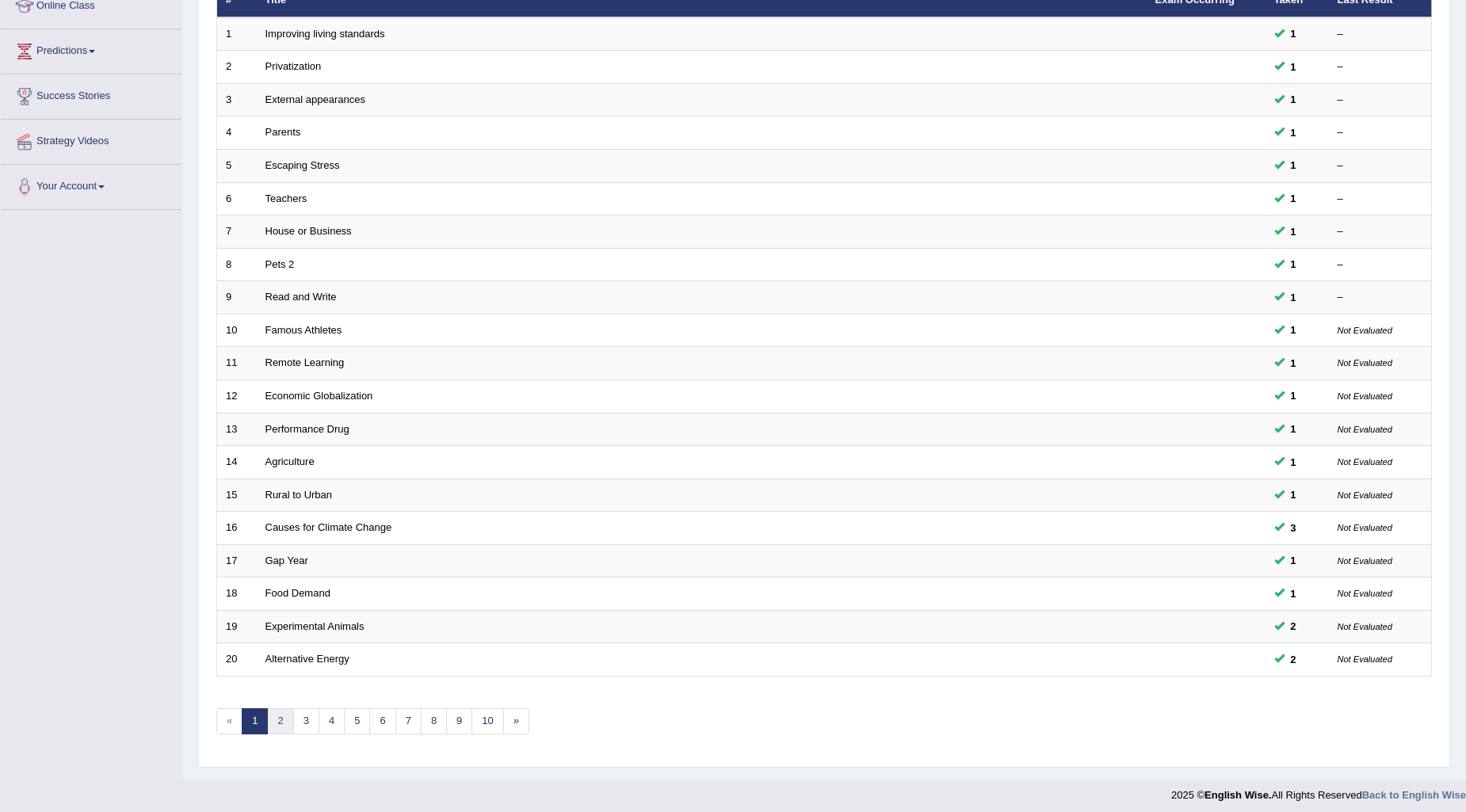
click at [283, 717] on link "2" at bounding box center [280, 721] width 26 height 26
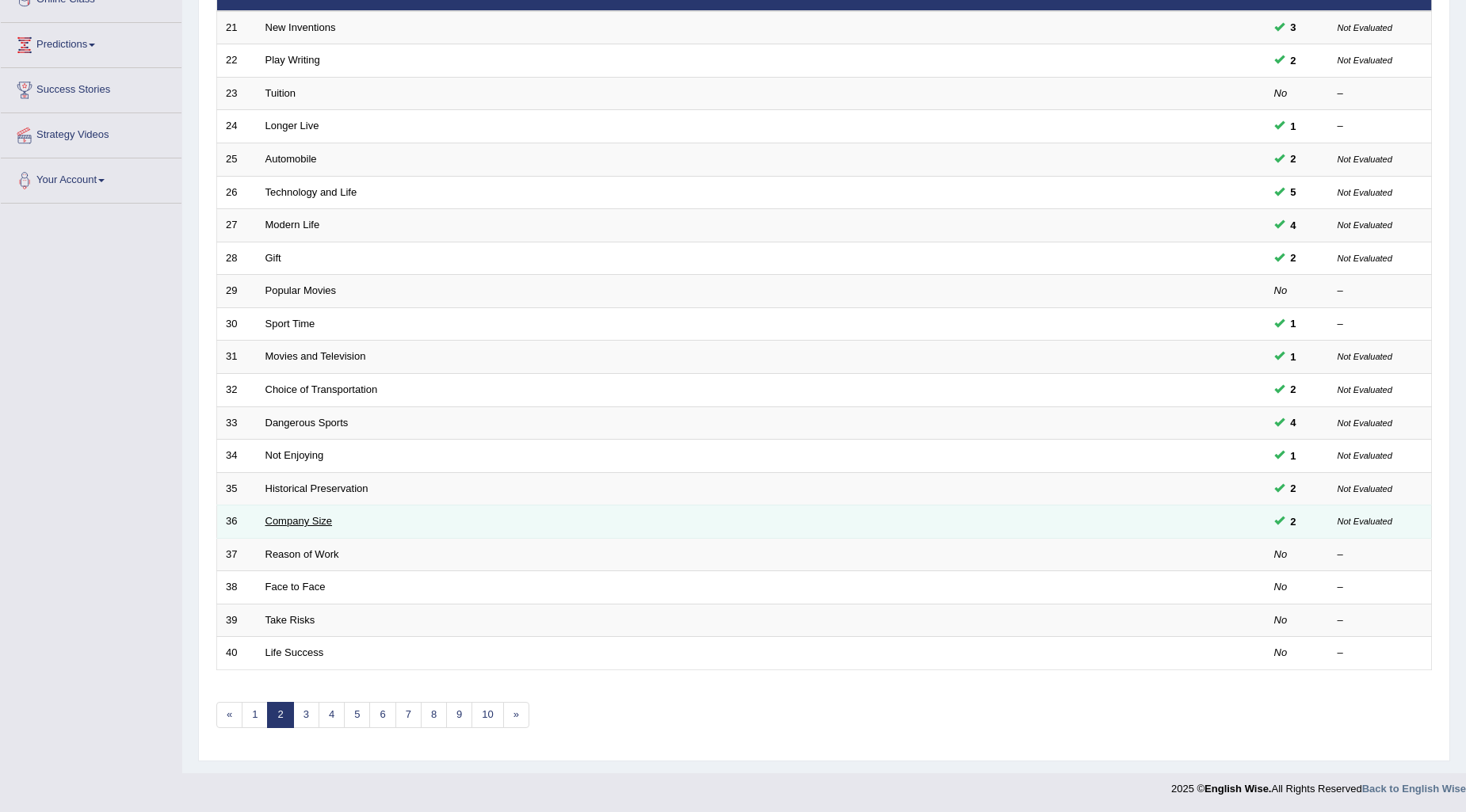
click at [301, 516] on link "Company Size" at bounding box center [299, 520] width 68 height 12
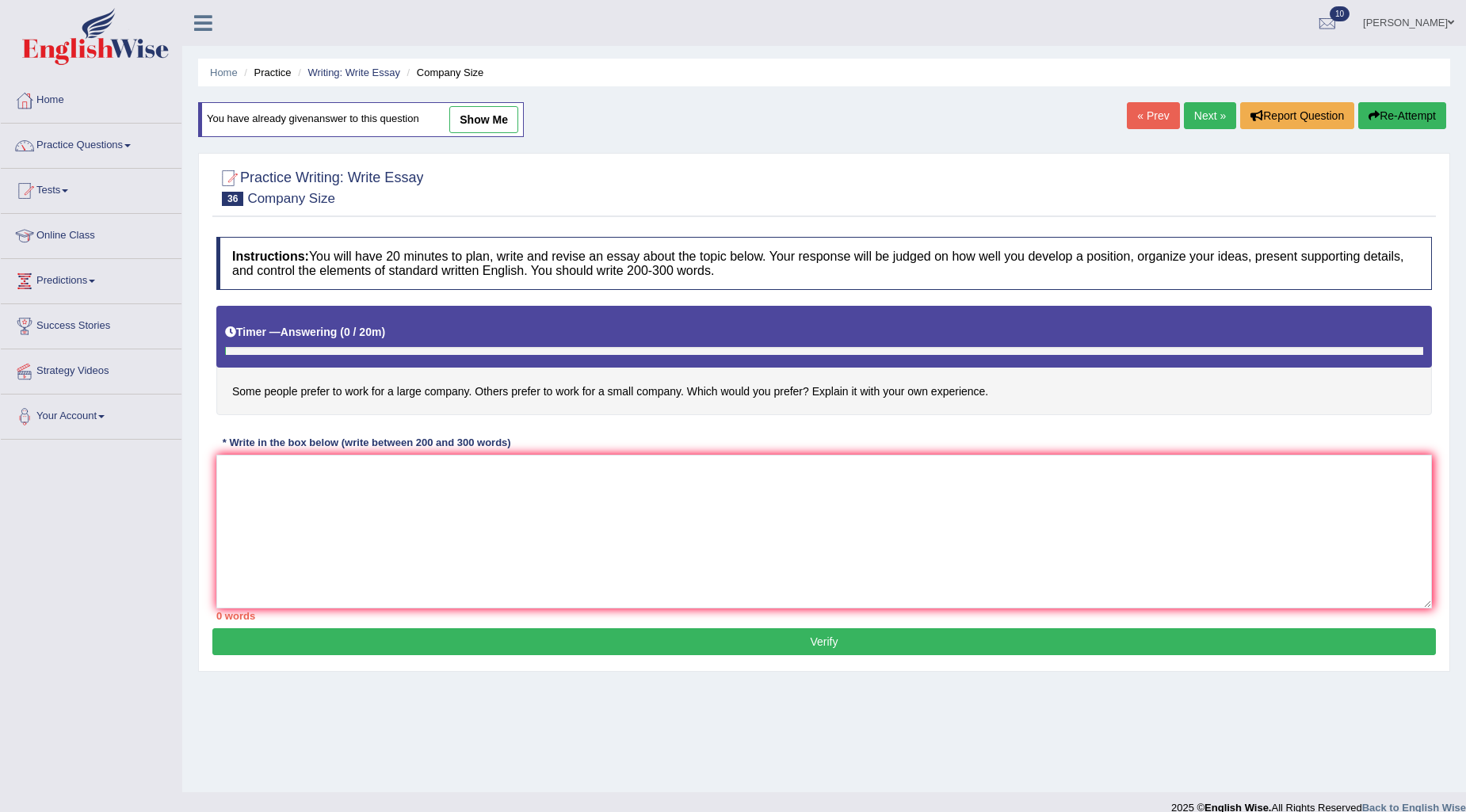
click at [496, 118] on link "show me" at bounding box center [484, 119] width 69 height 27
type textarea "The increasing influence of some people prefer to work for a large company and …"
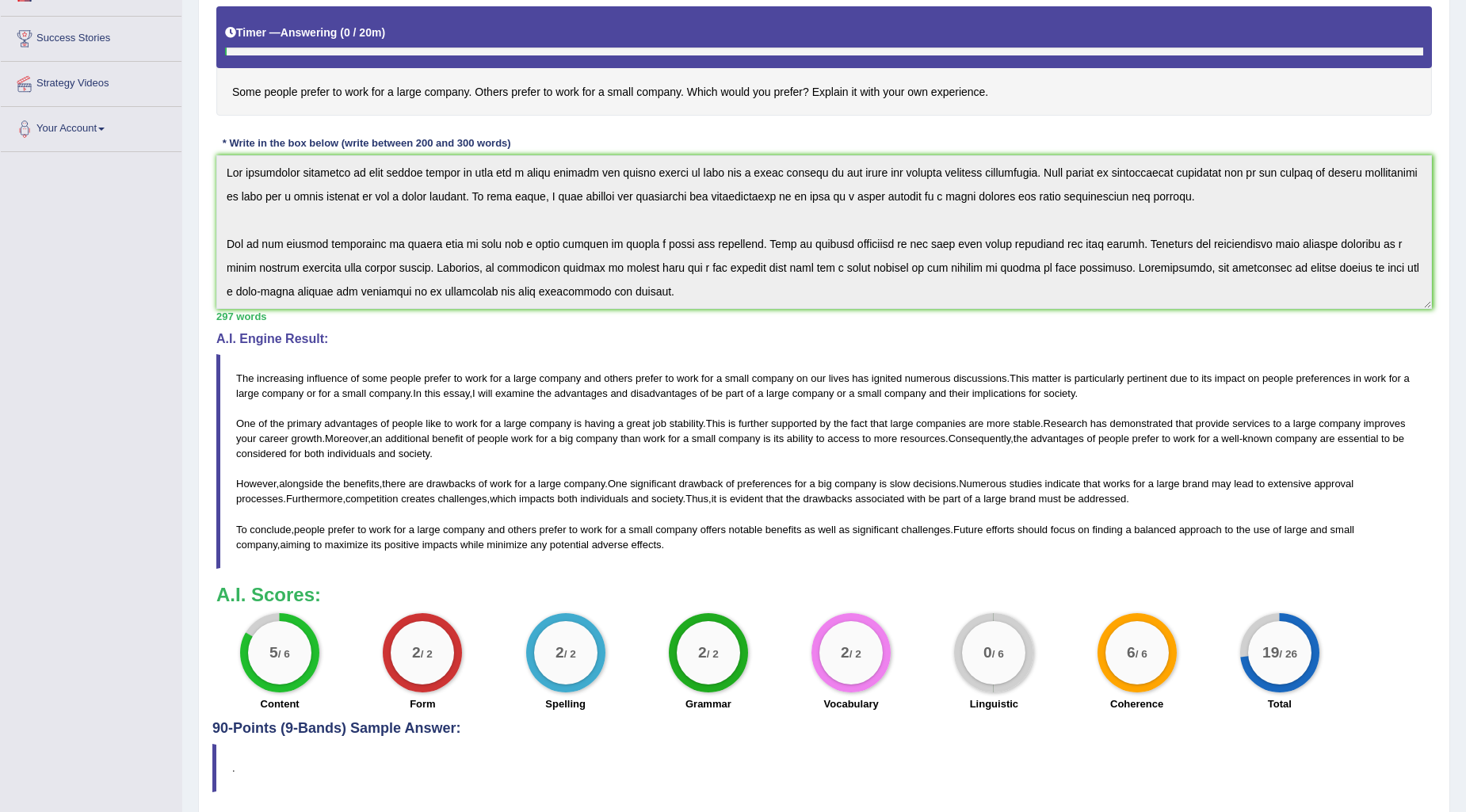
scroll to position [256, 0]
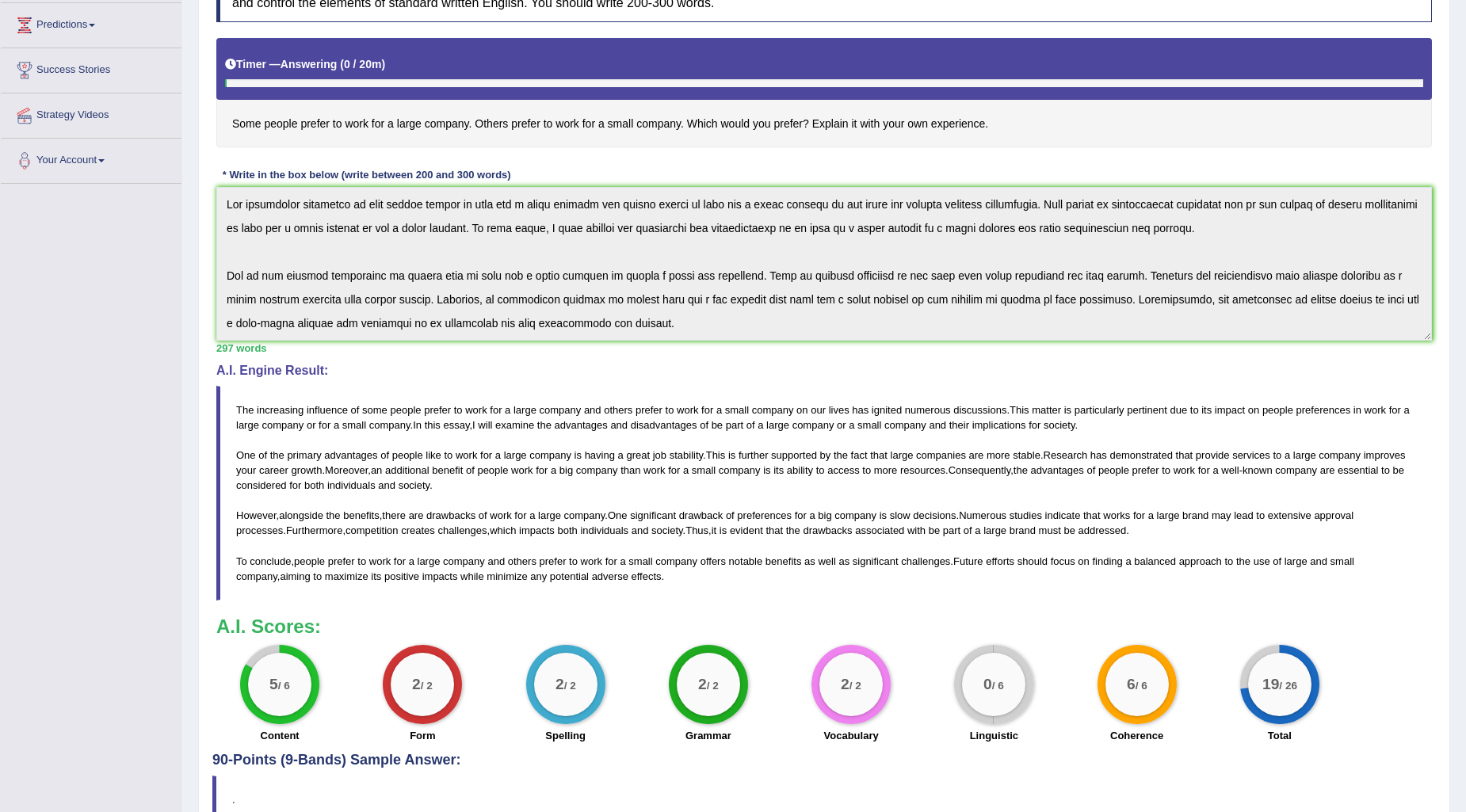
drag, startPoint x: 1027, startPoint y: 679, endPoint x: 930, endPoint y: 691, distance: 97.7
click at [930, 691] on div "0 / 6 Linguistic" at bounding box center [994, 695] width 143 height 102
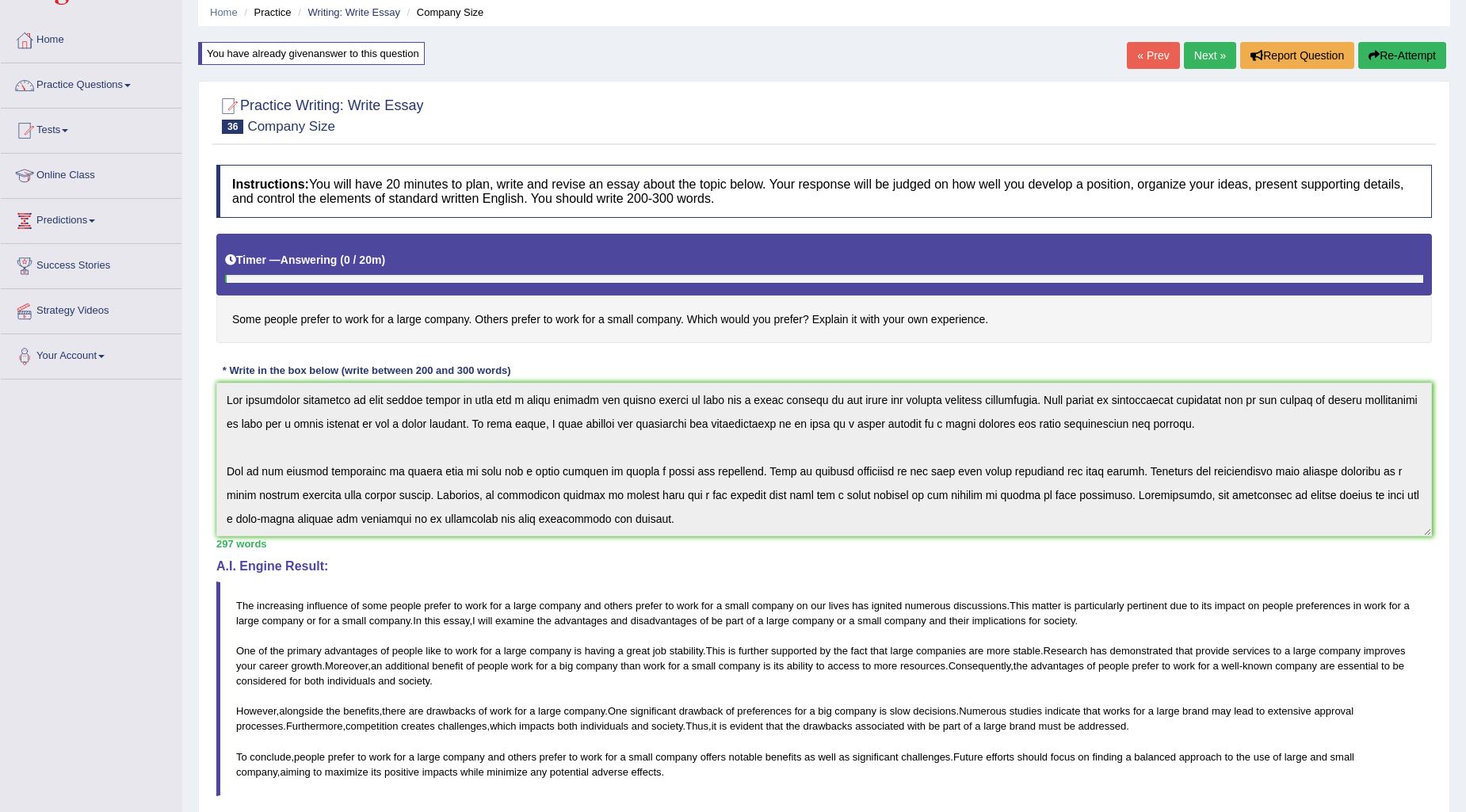
scroll to position [0, 0]
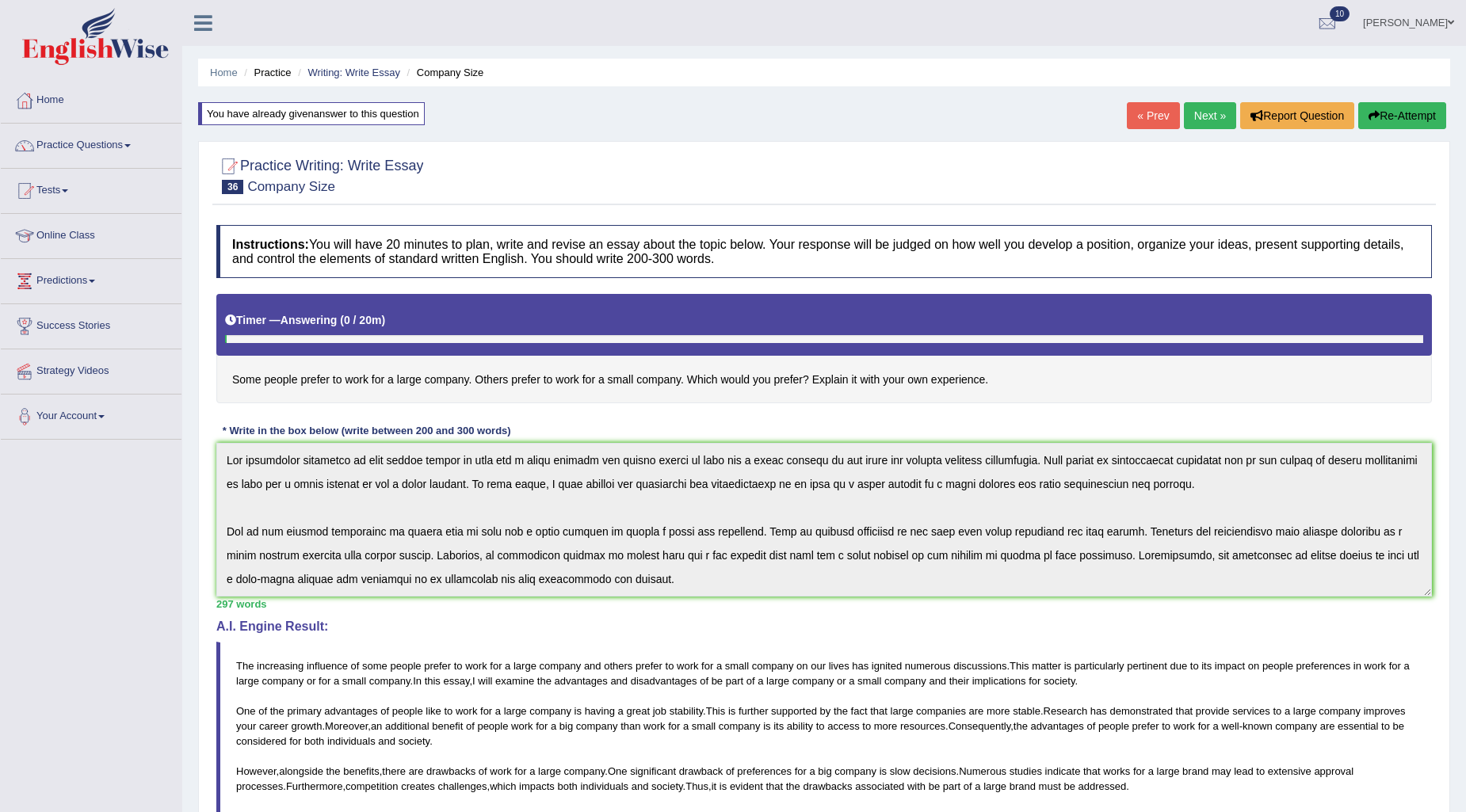
click at [1155, 113] on link "« Prev" at bounding box center [1153, 116] width 53 height 27
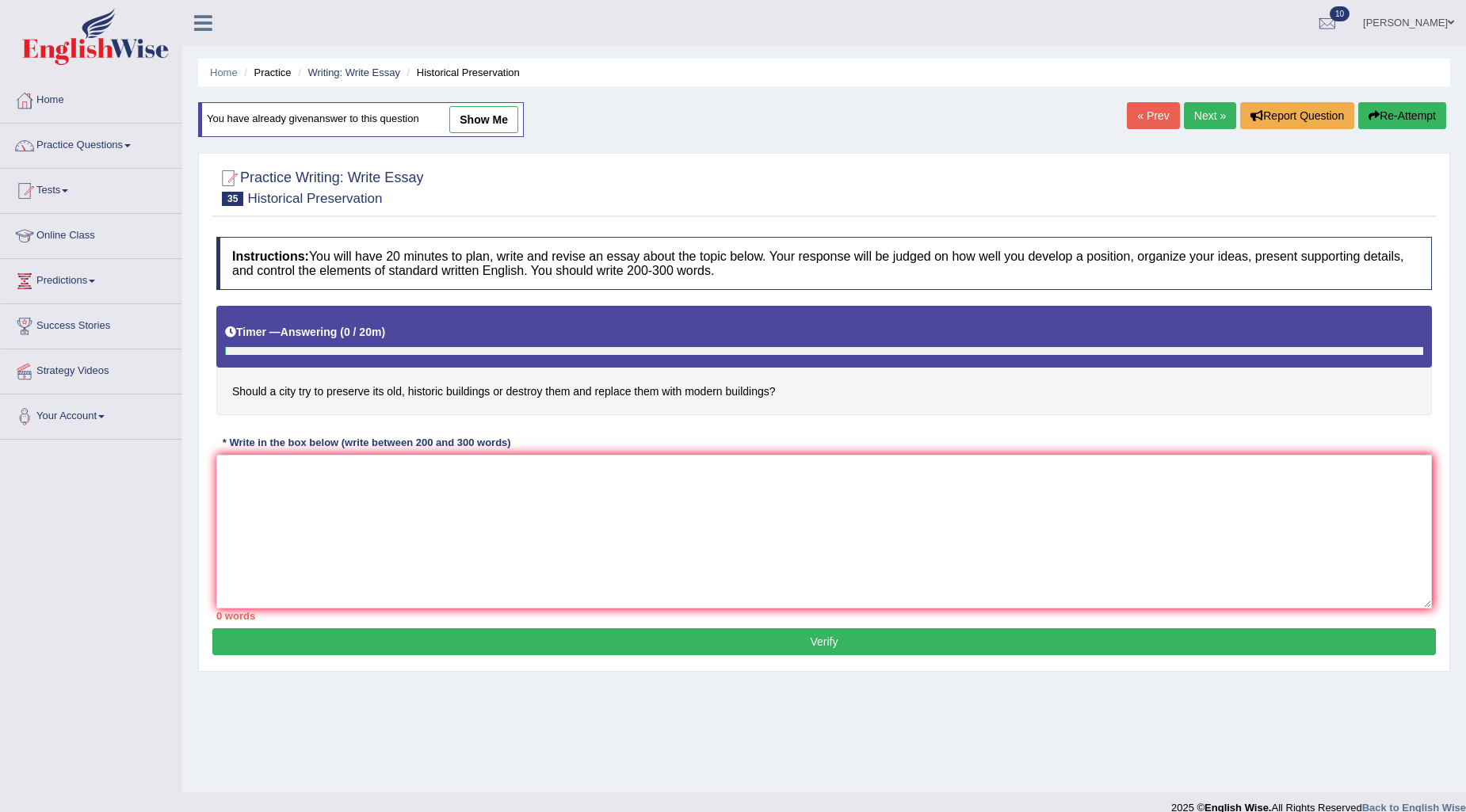
click at [469, 110] on link "show me" at bounding box center [484, 119] width 69 height 27
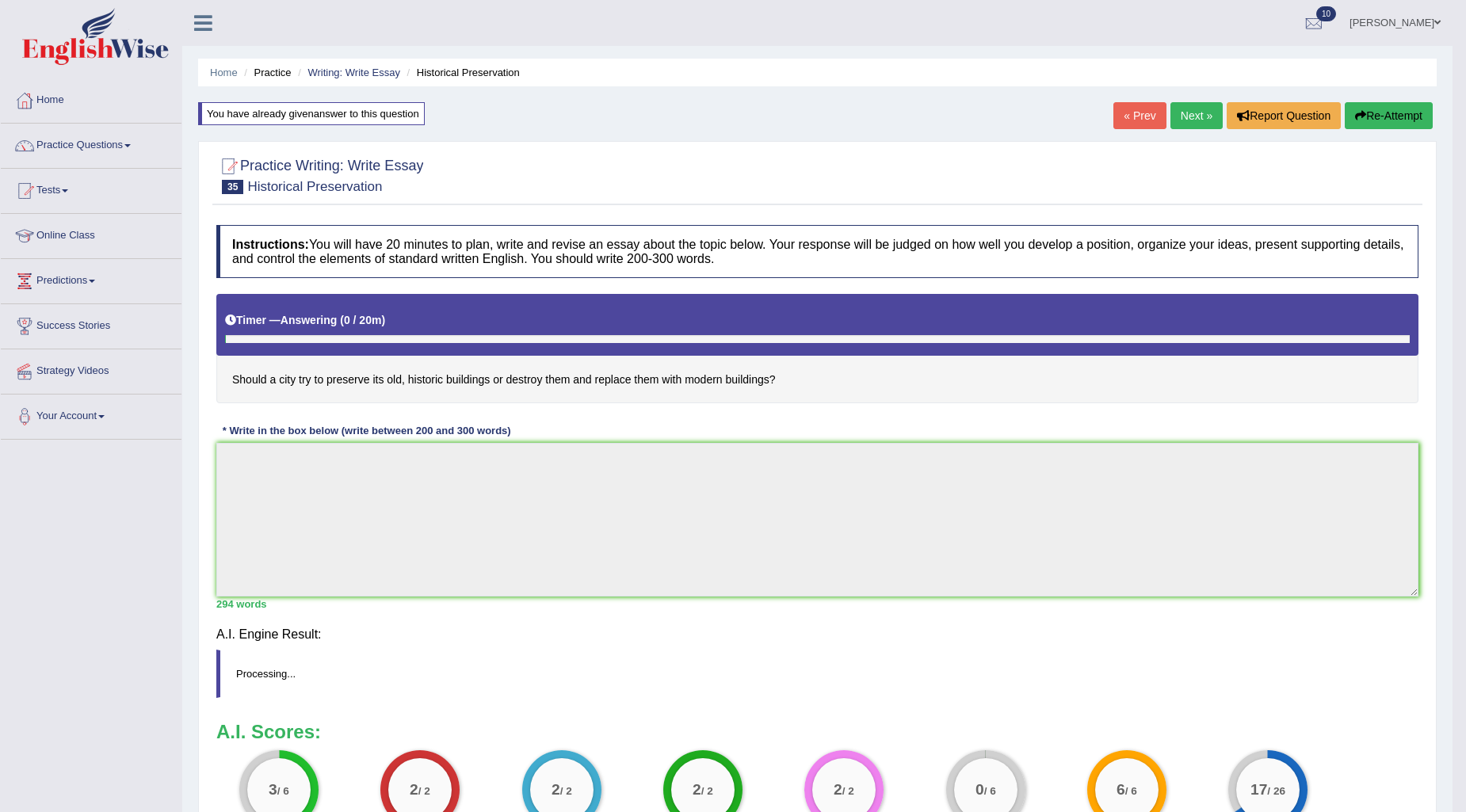
type textarea "The increasing influence of a city should try to preserve its old, historic bui…"
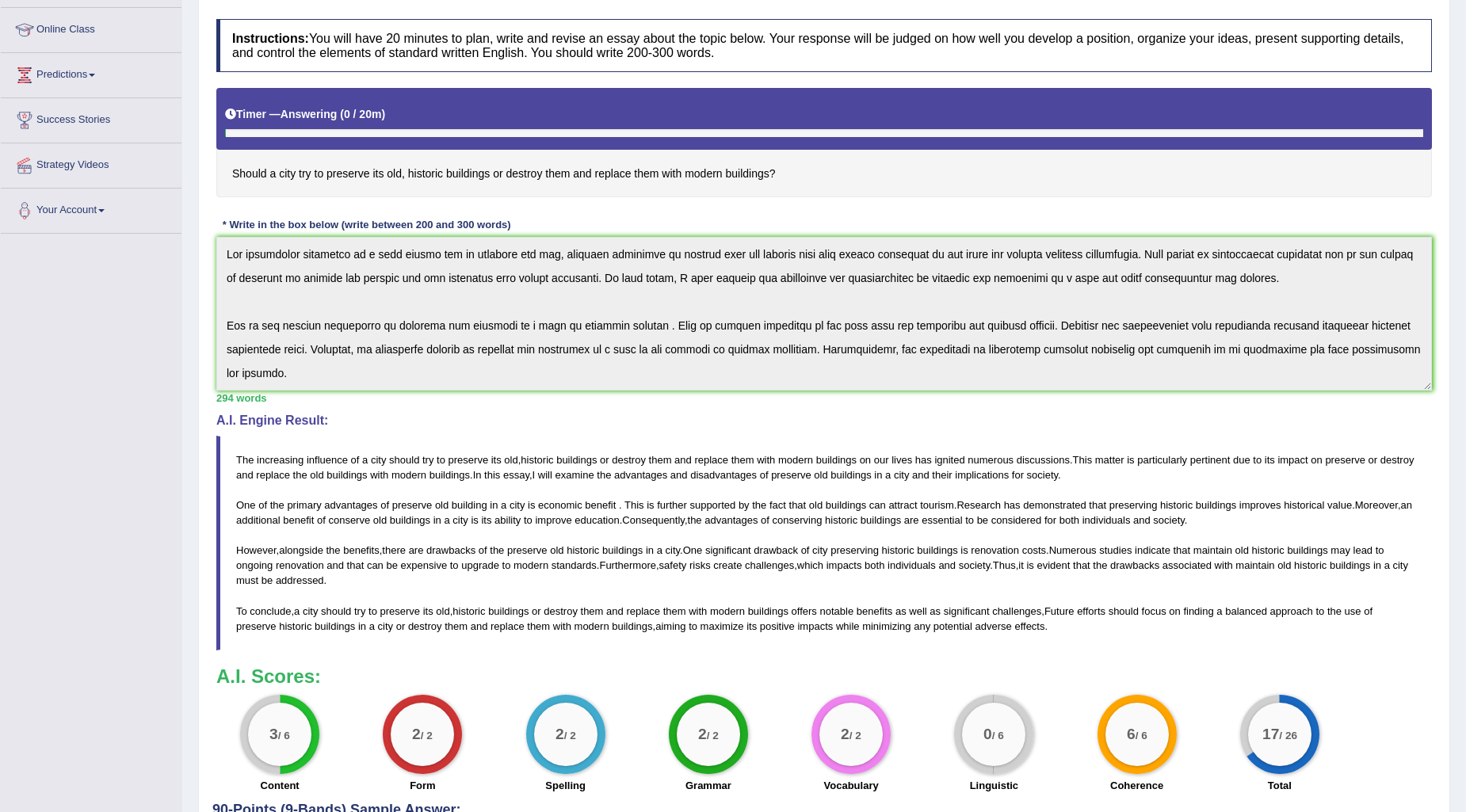
scroll to position [264, 0]
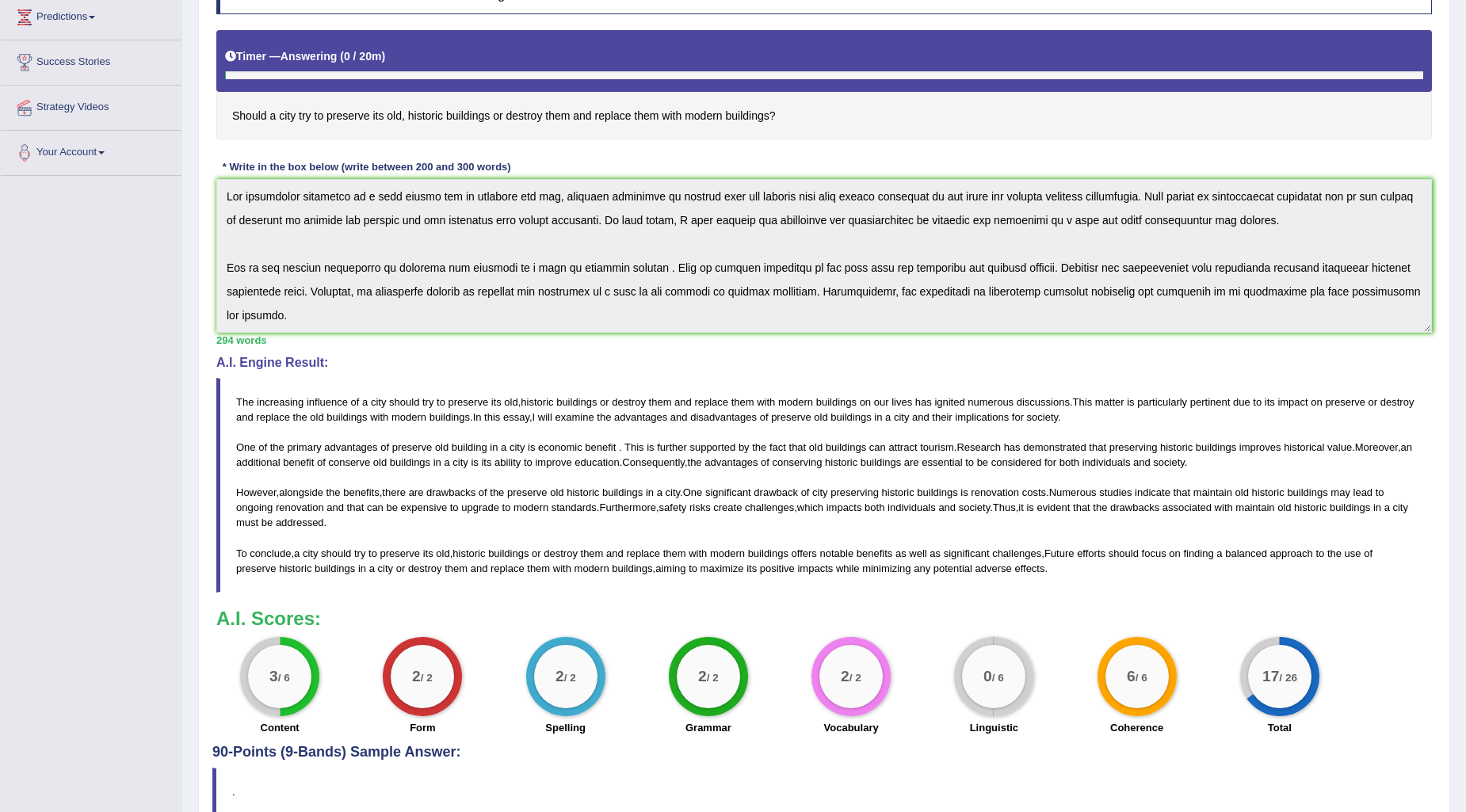
click at [956, 555] on span "significant" at bounding box center [967, 553] width 46 height 12
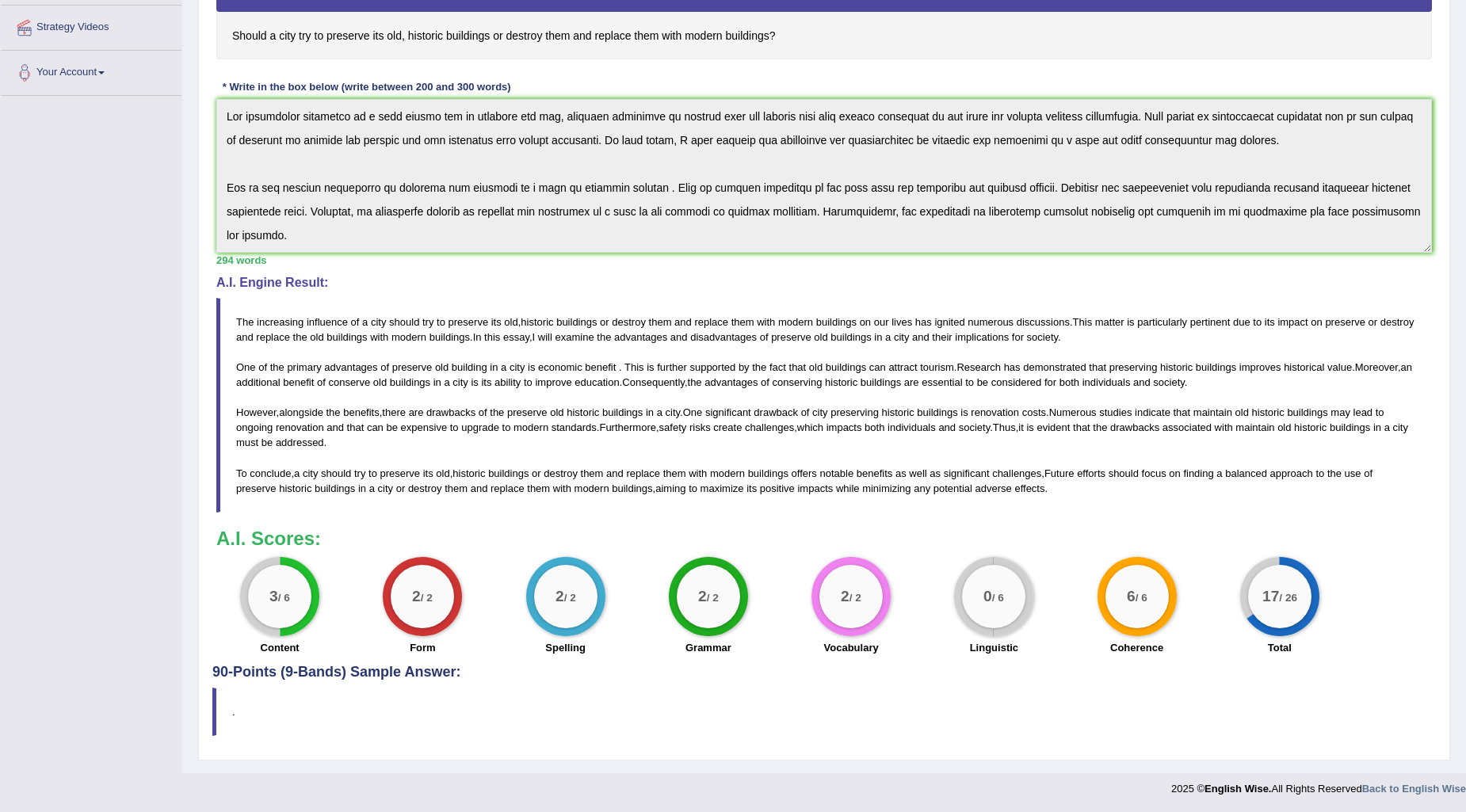
scroll to position [0, 0]
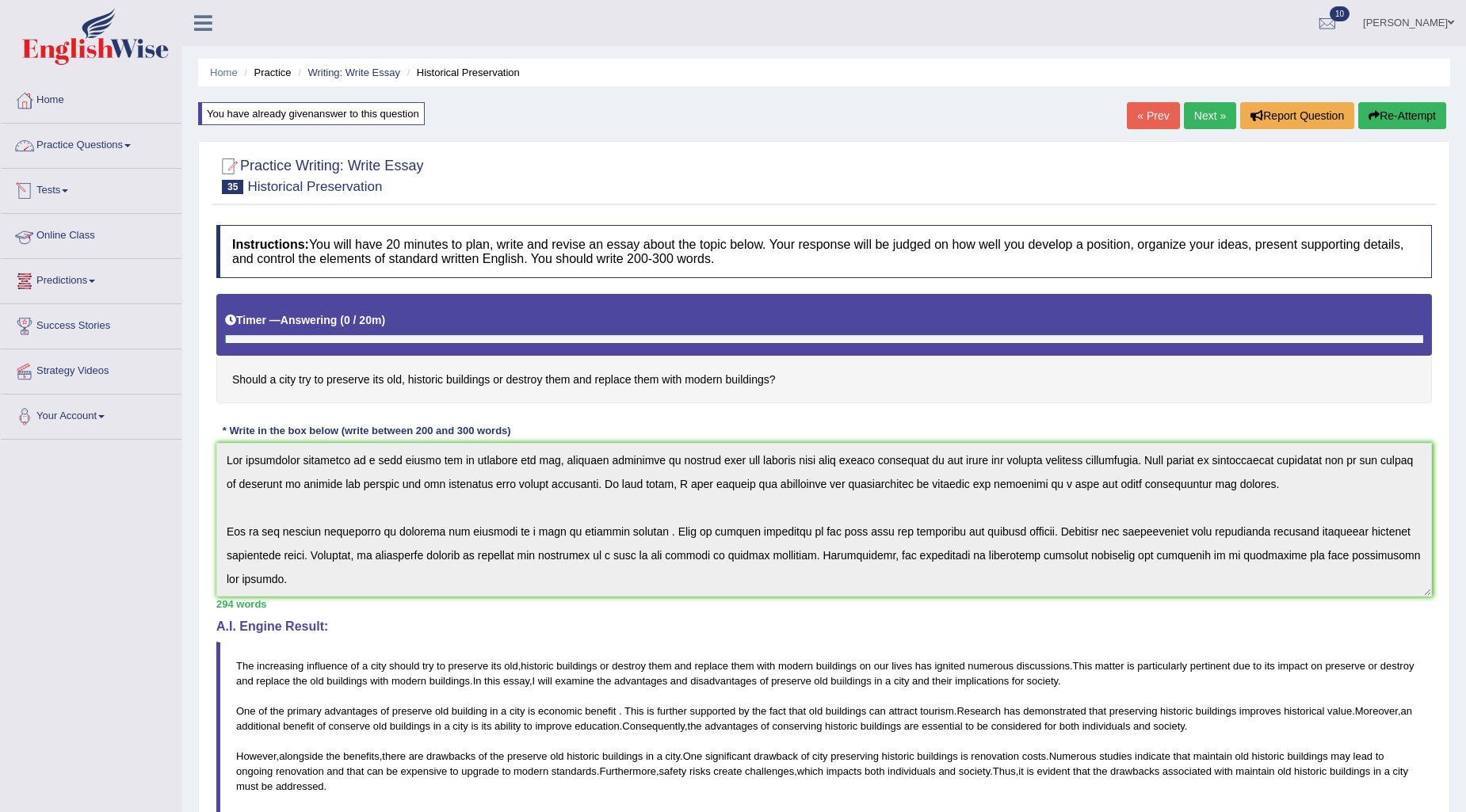
click at [136, 148] on link "Practice Questions" at bounding box center [91, 143] width 181 height 39
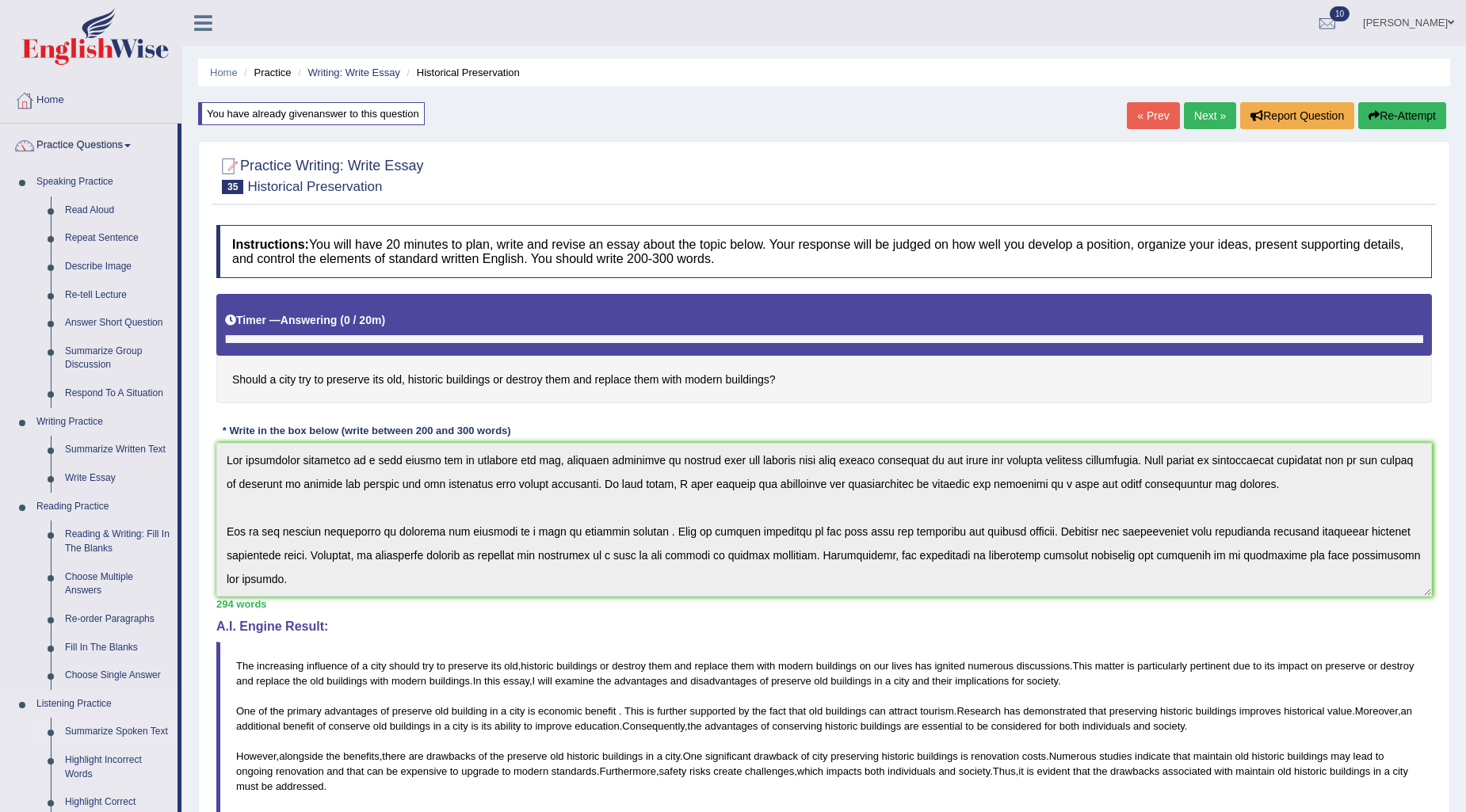
click at [106, 722] on link "Summarize Spoken Text" at bounding box center [118, 732] width 119 height 28
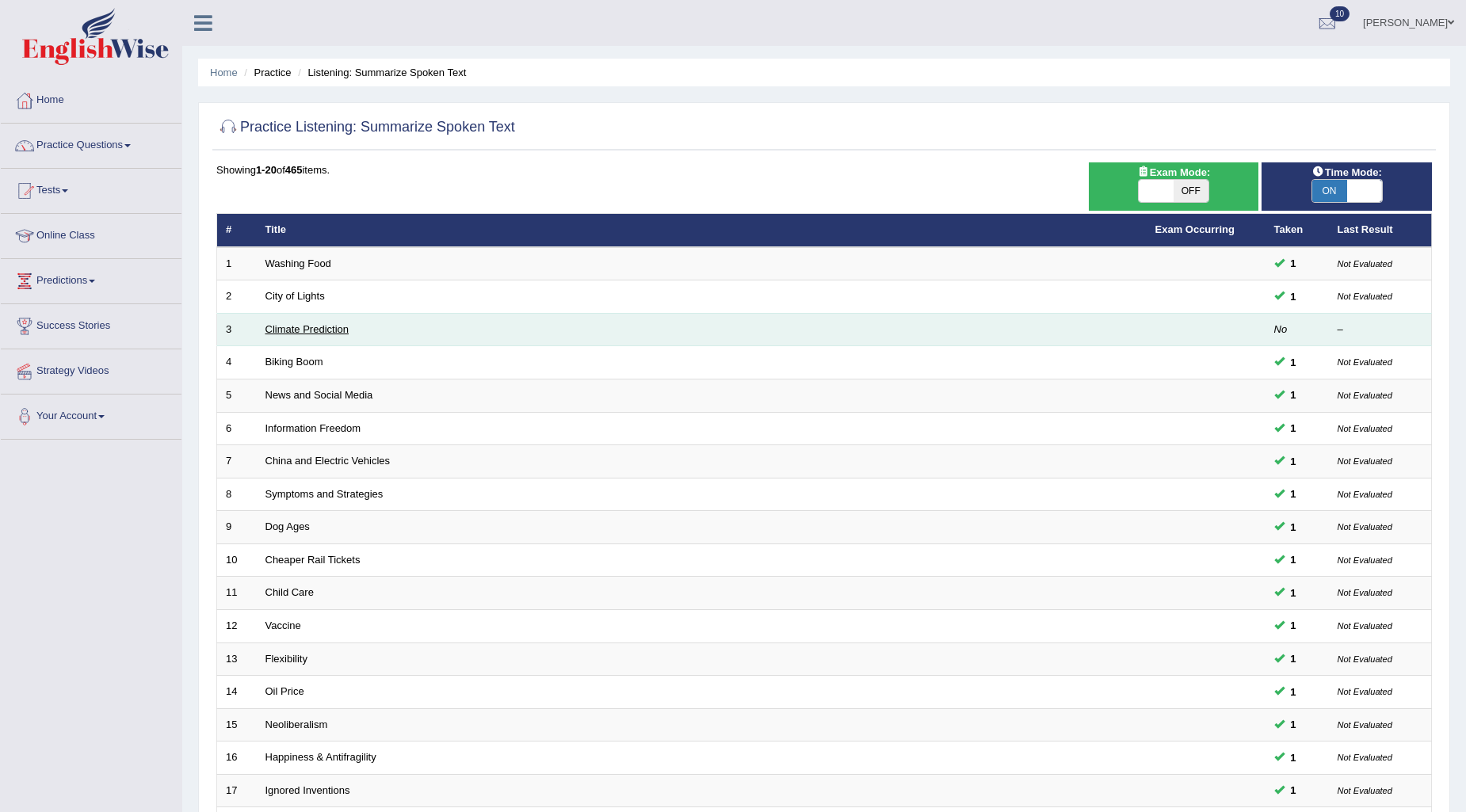
click at [303, 333] on link "Climate Prediction" at bounding box center [307, 329] width 84 height 12
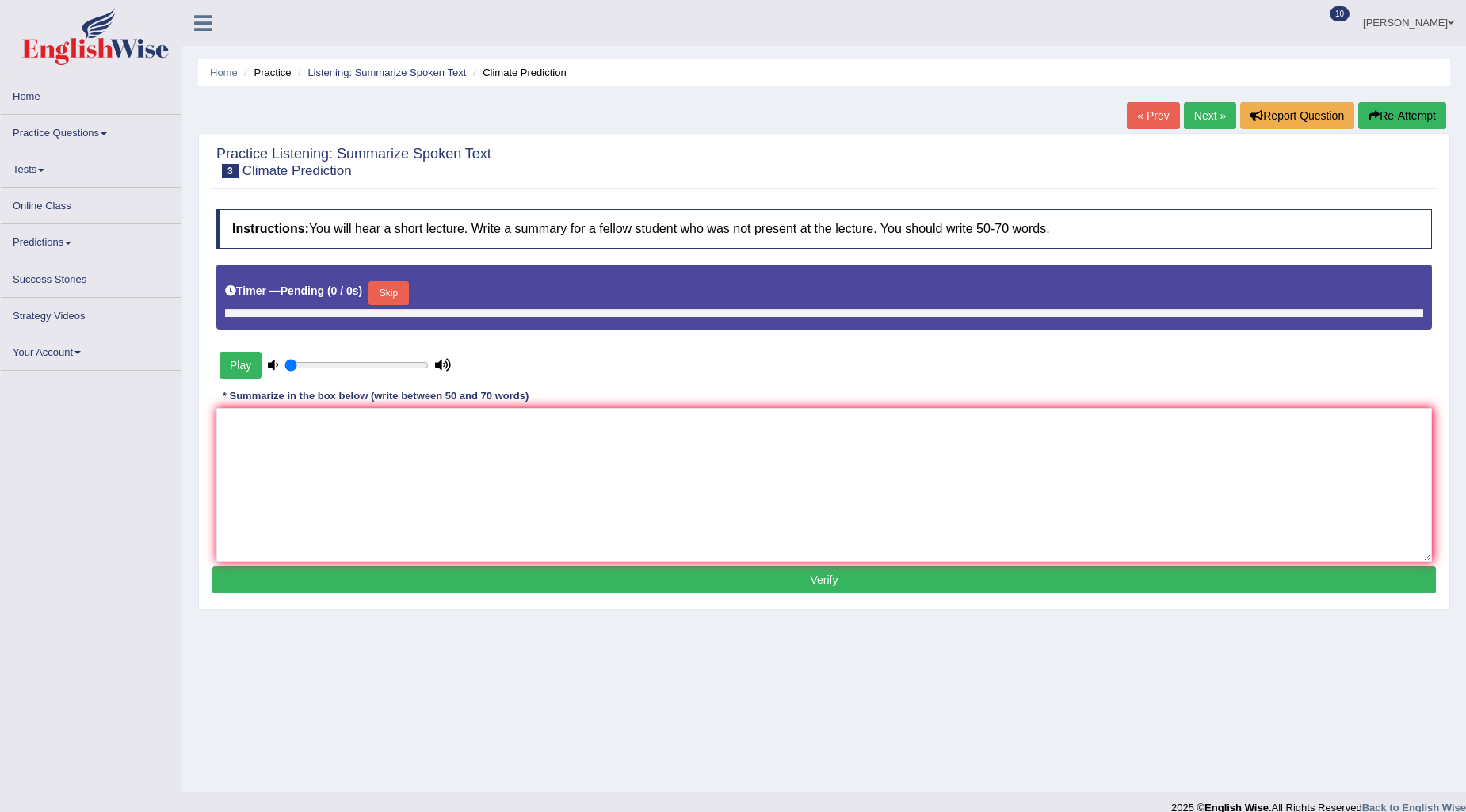
type input "1"
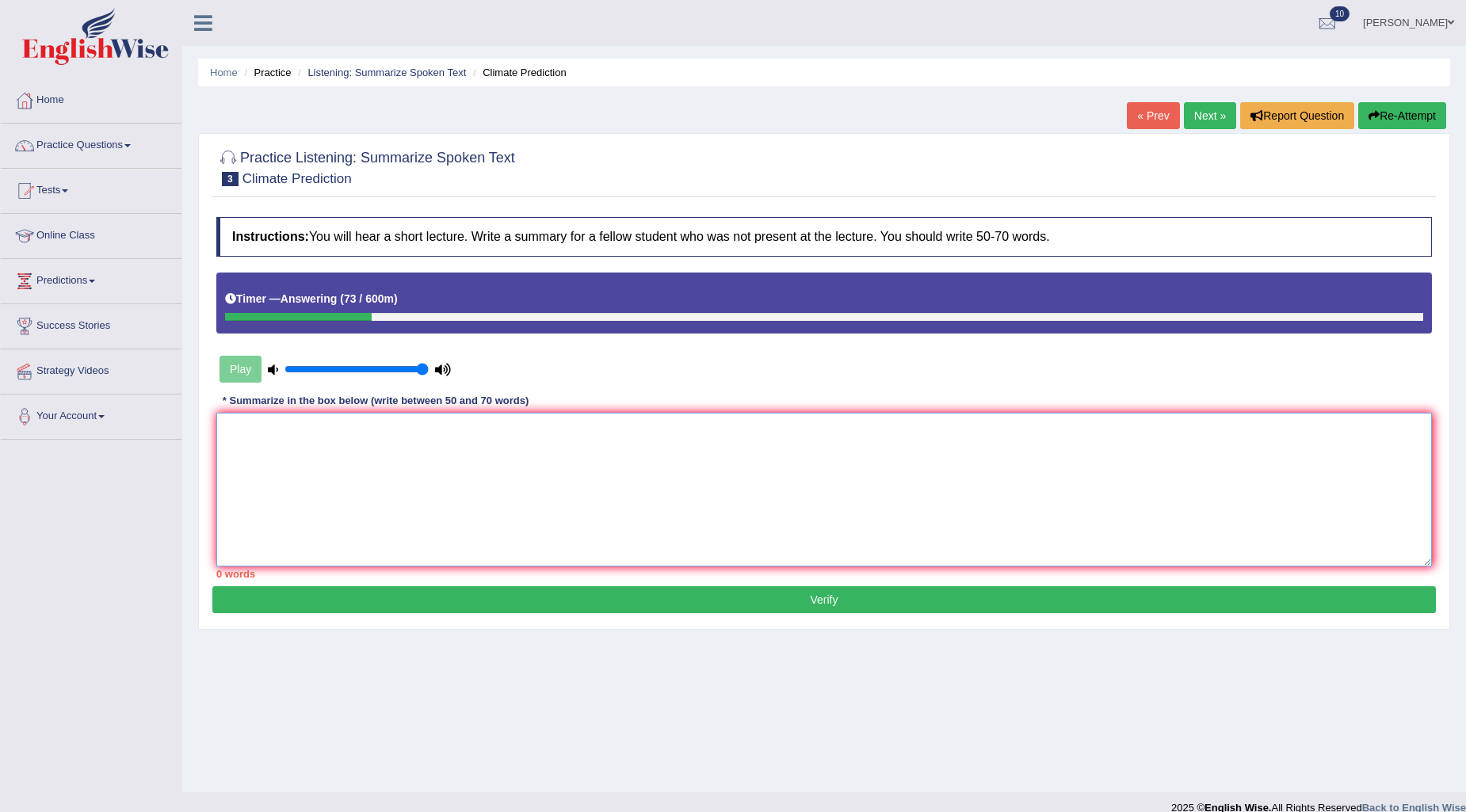
click at [679, 495] on textarea at bounding box center [824, 490] width 1216 height 154
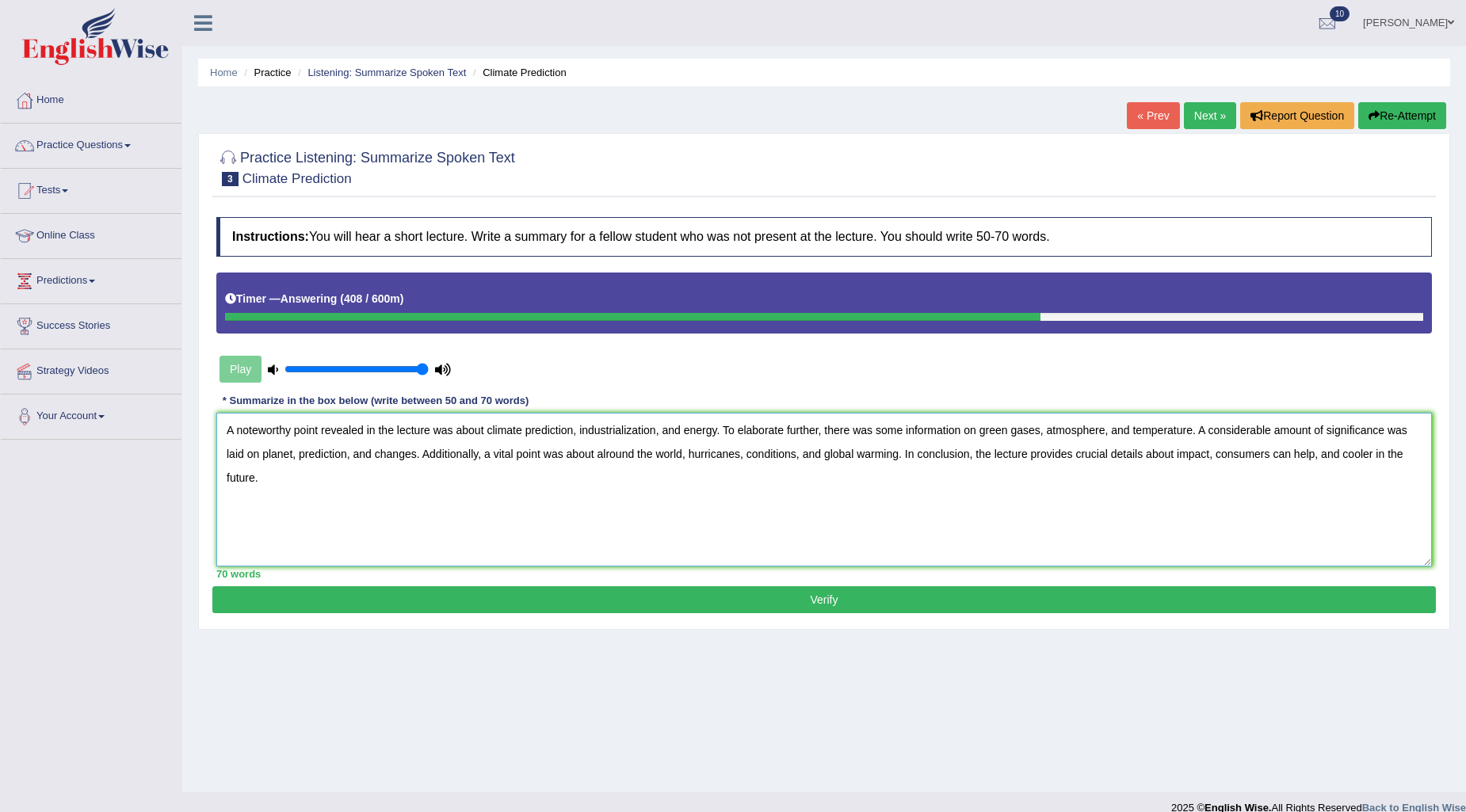
click at [607, 444] on textarea "A noteworthy point revealed in the lecture was about climate prediction, indust…" at bounding box center [824, 490] width 1216 height 154
type textarea "A noteworthy point revealed in the lecture was about climate prediction, indust…"
click at [846, 601] on button "Verify" at bounding box center [825, 600] width 1224 height 27
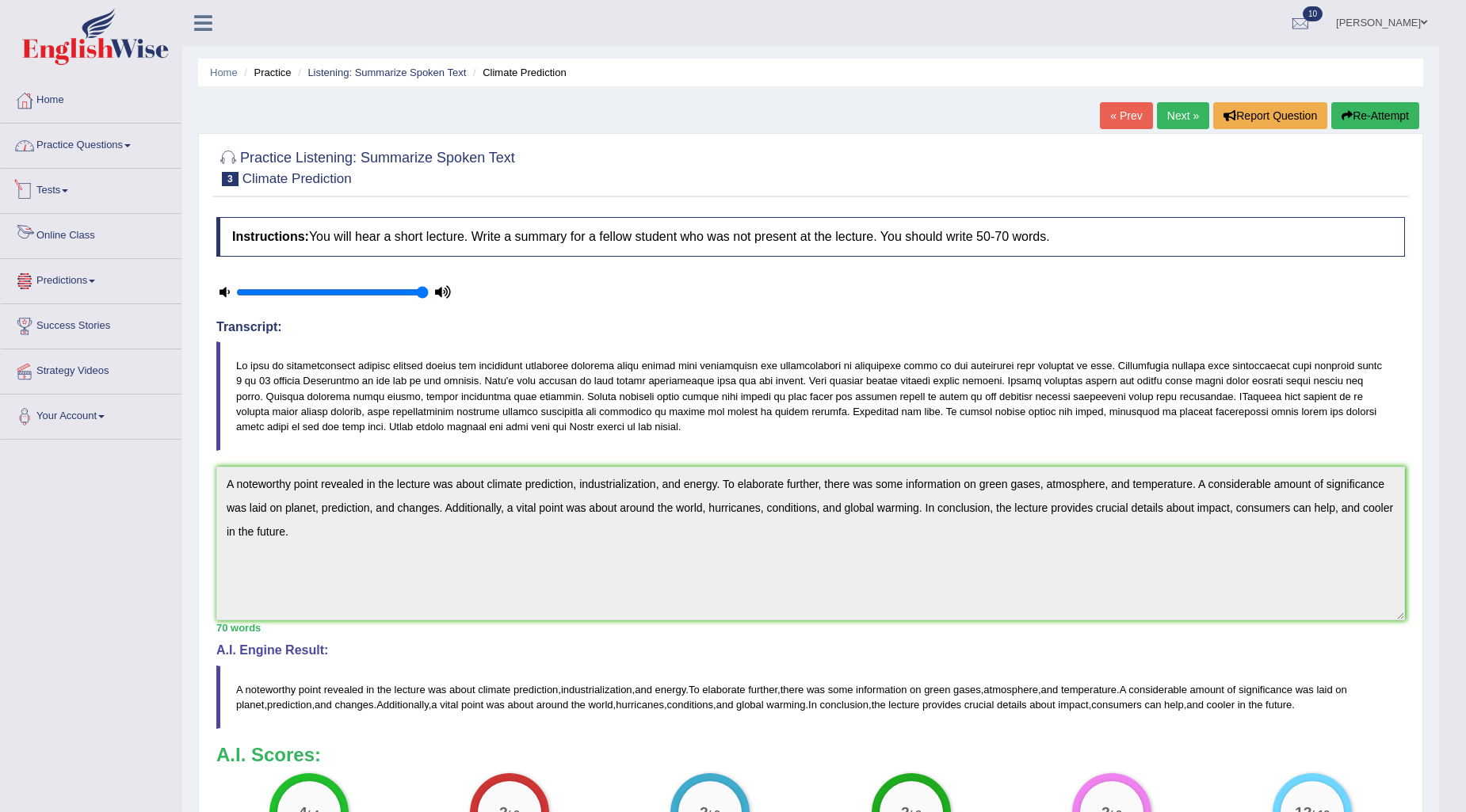
click at [79, 141] on link "Practice Questions" at bounding box center [91, 143] width 181 height 39
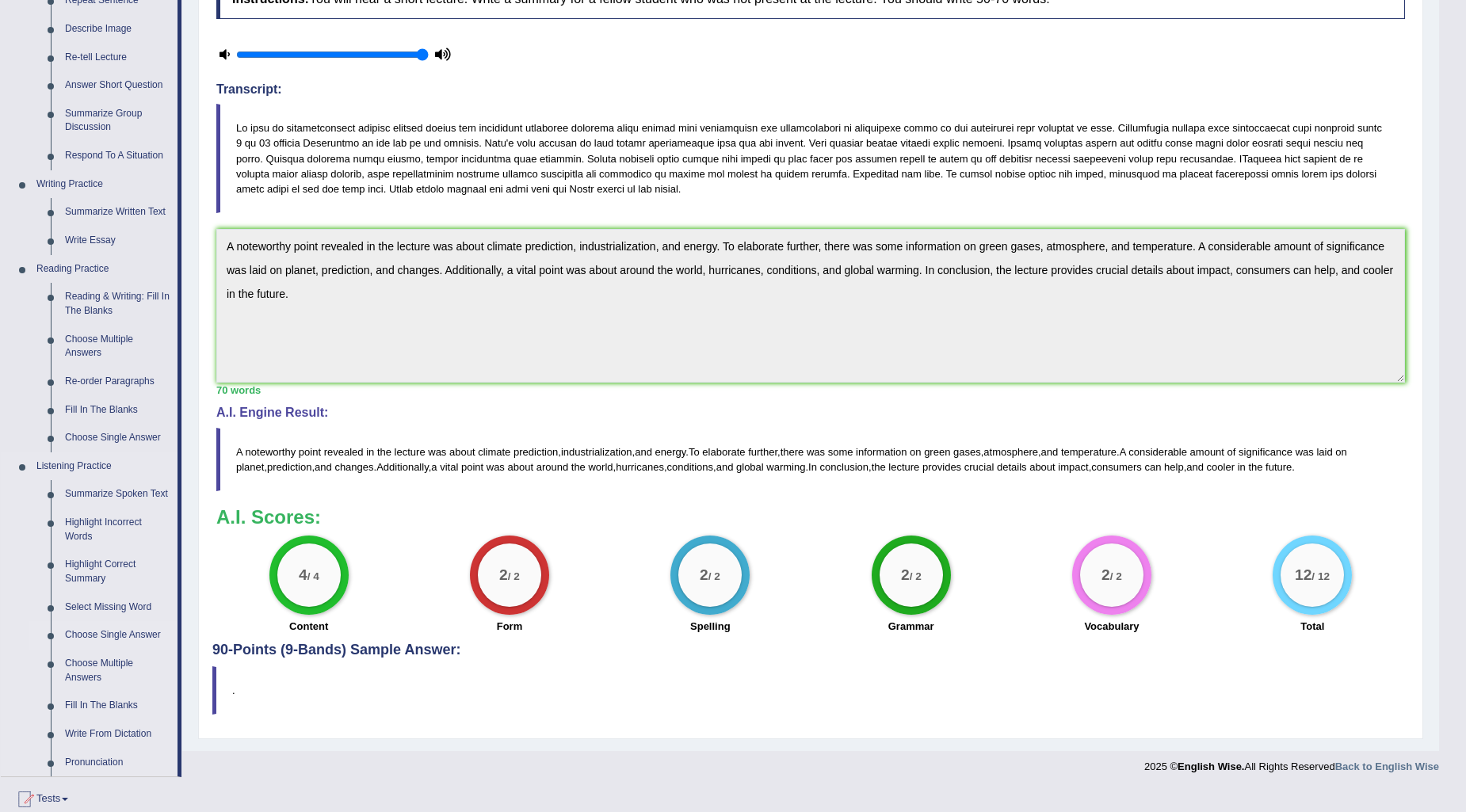
scroll to position [264, 0]
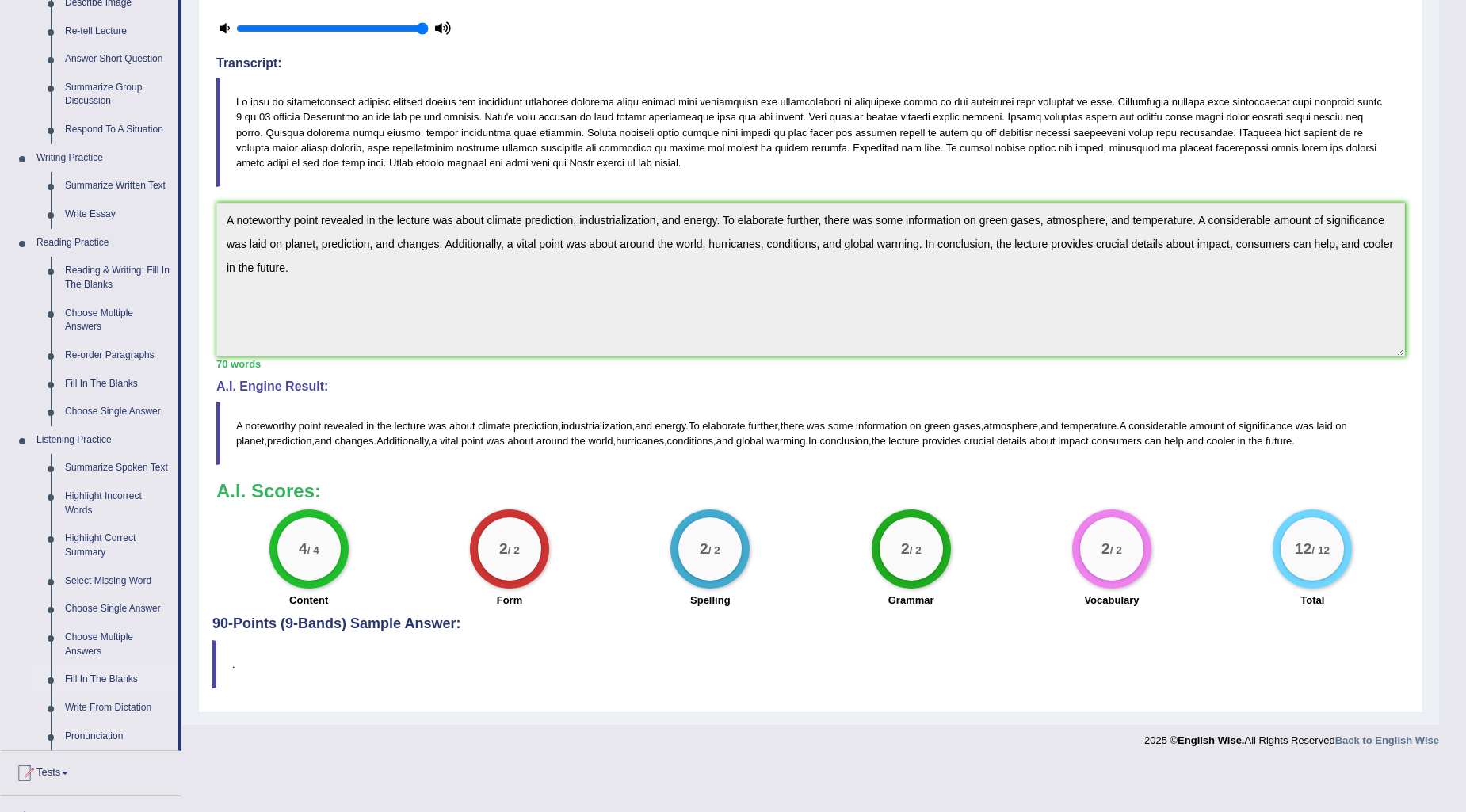
click at [116, 680] on link "Fill In The Blanks" at bounding box center [118, 680] width 119 height 28
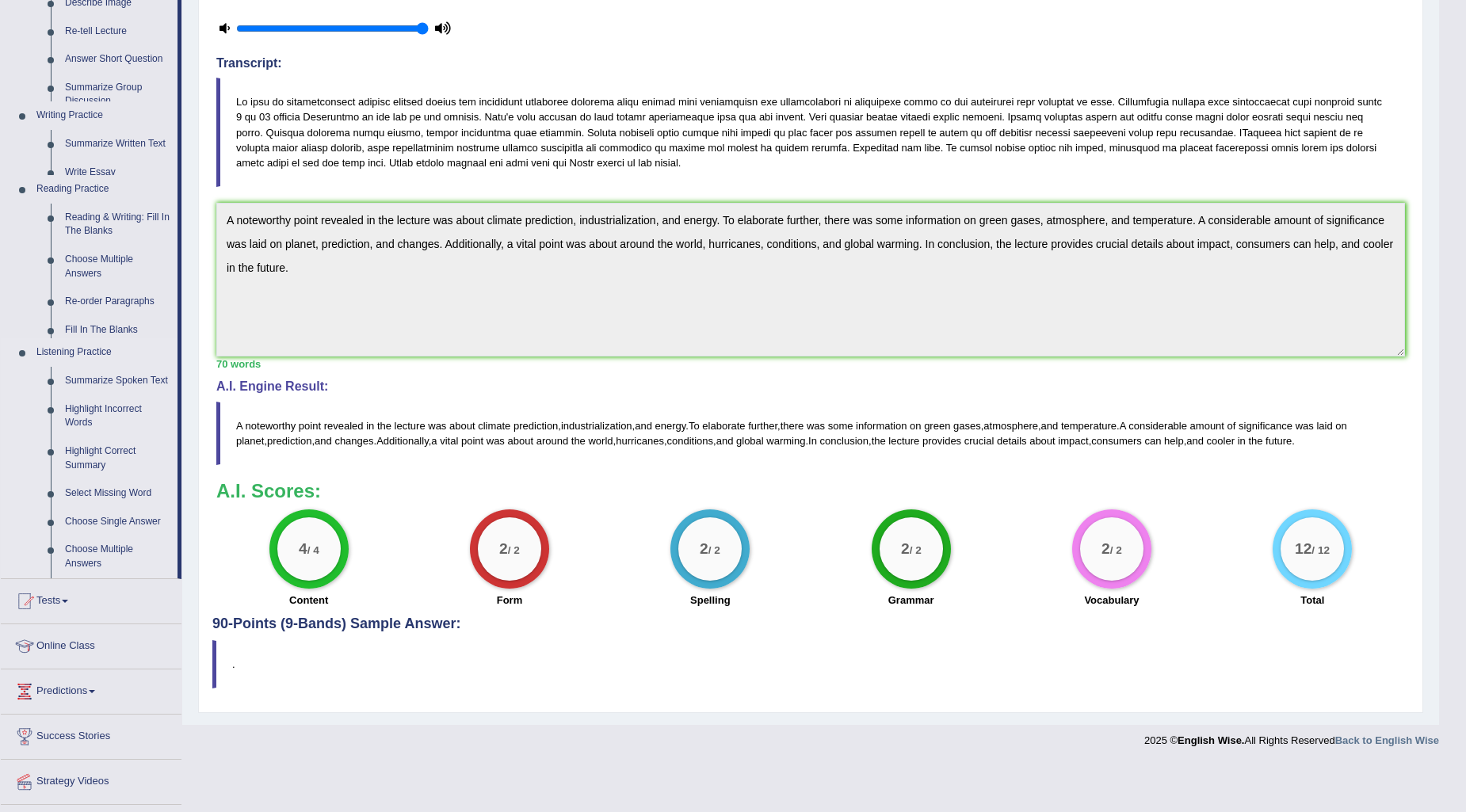
scroll to position [216, 0]
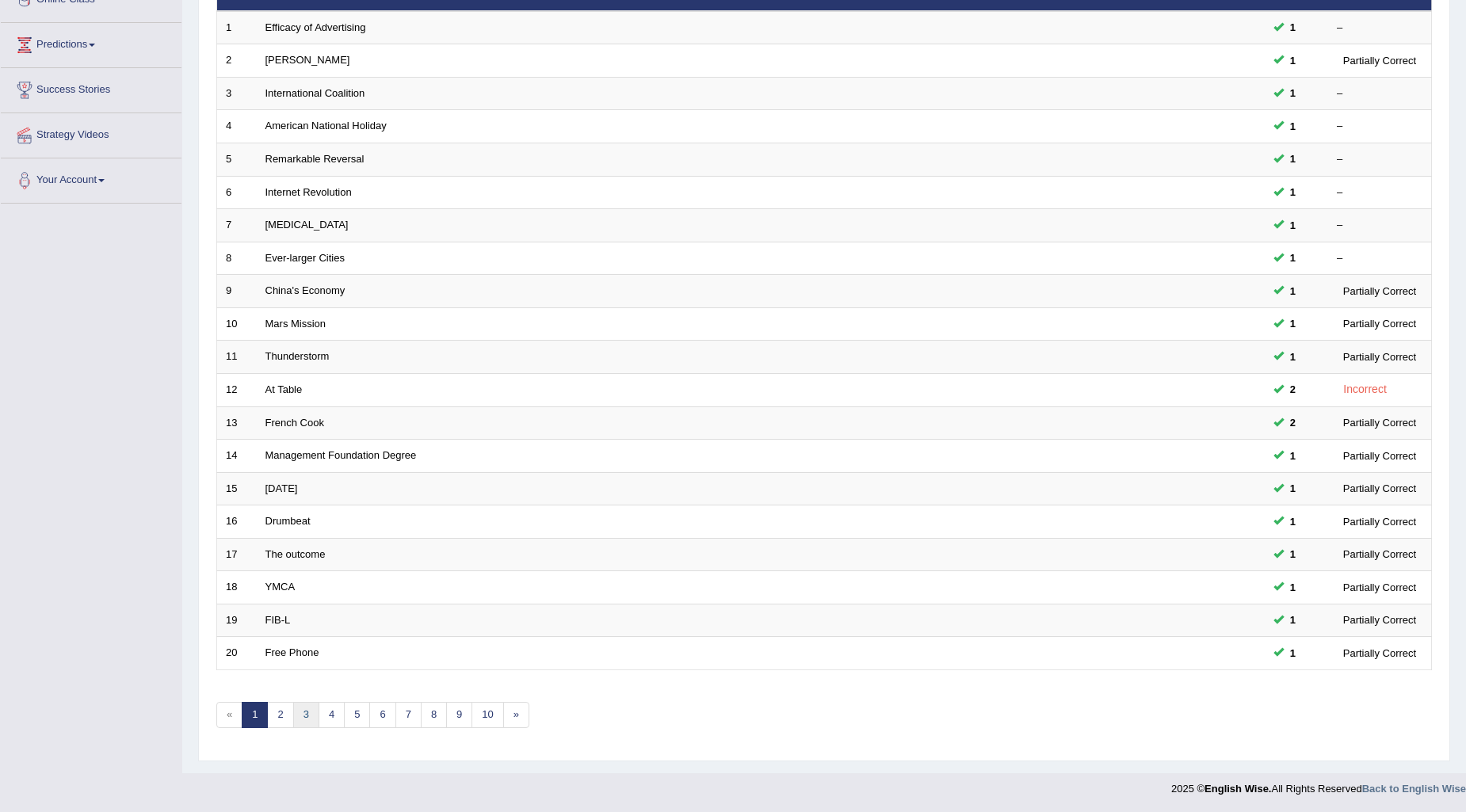
click at [306, 715] on link "3" at bounding box center [305, 715] width 26 height 26
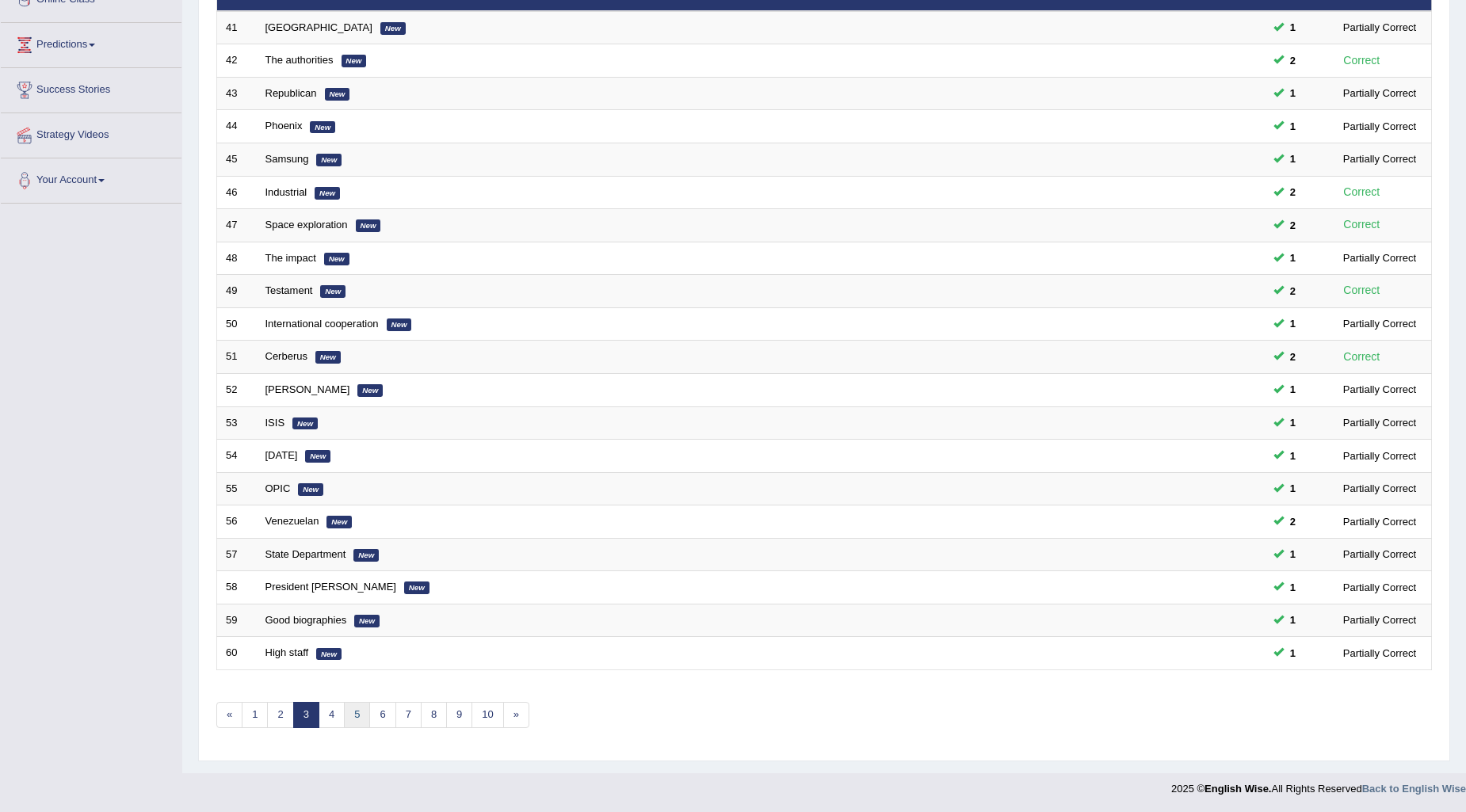
drag, startPoint x: 0, startPoint y: 0, endPoint x: 349, endPoint y: 709, distance: 790.2
click at [350, 709] on link "5" at bounding box center [356, 715] width 26 height 26
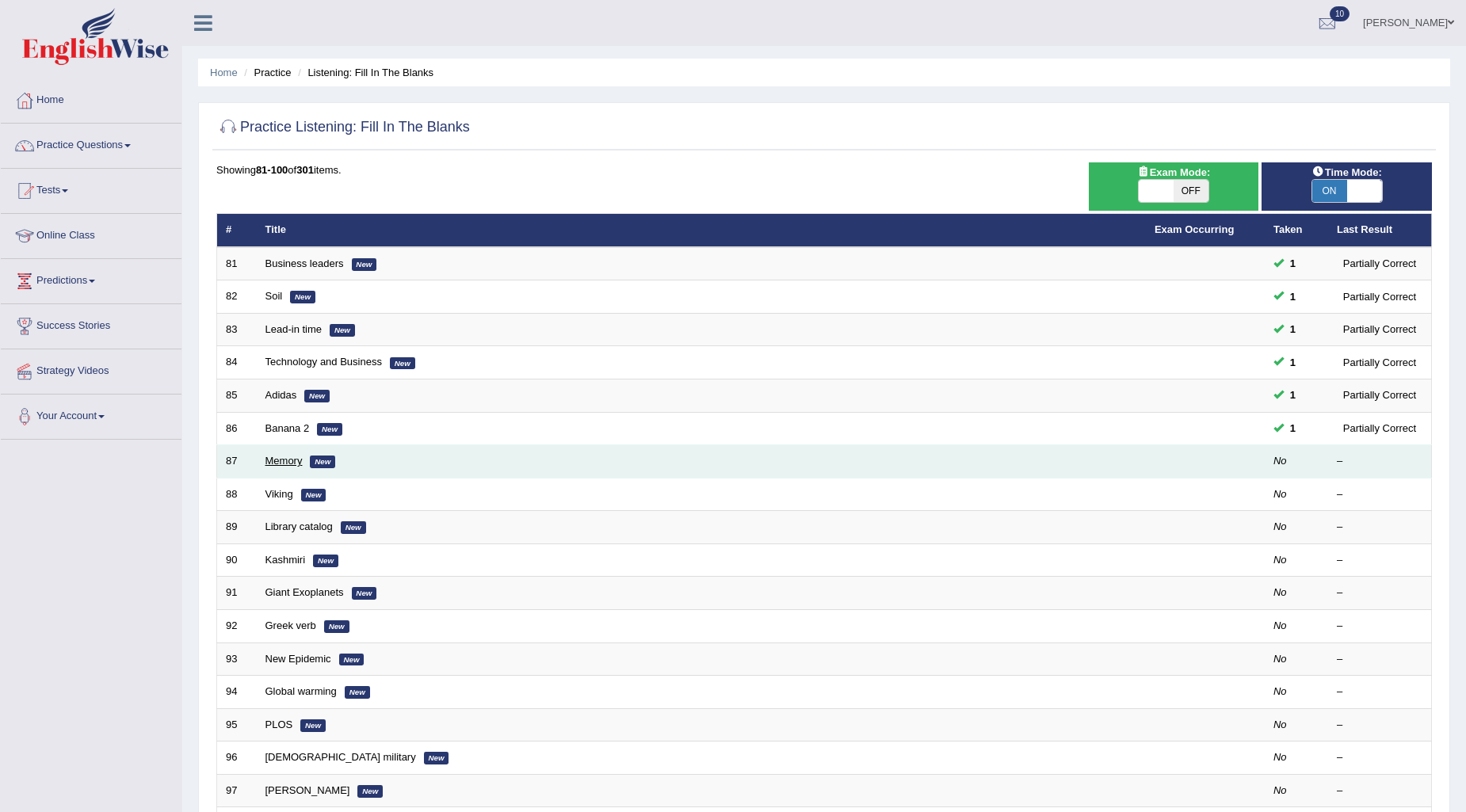
click at [285, 458] on link "Memory" at bounding box center [284, 460] width 37 height 12
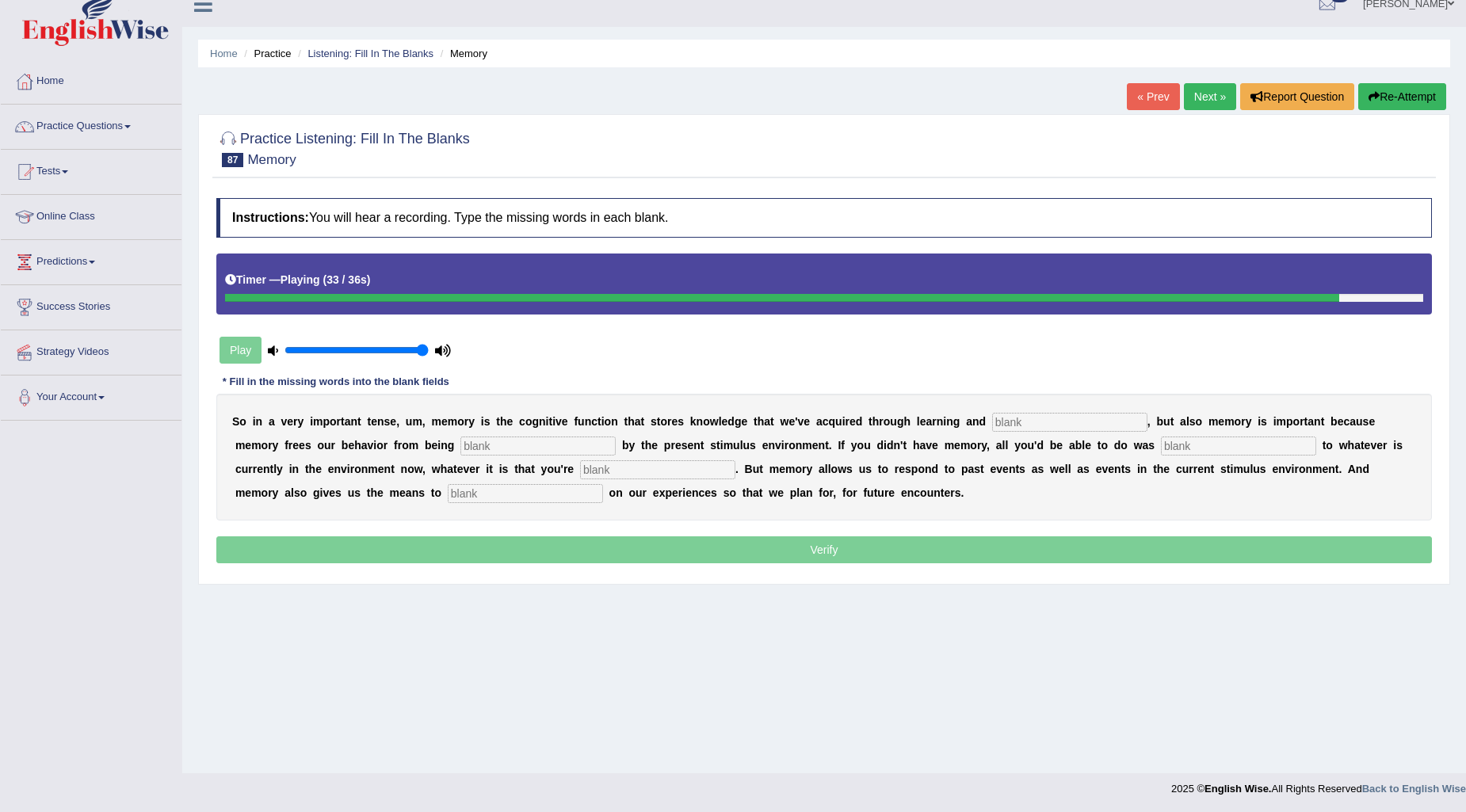
click at [551, 485] on input "text" at bounding box center [525, 493] width 155 height 19
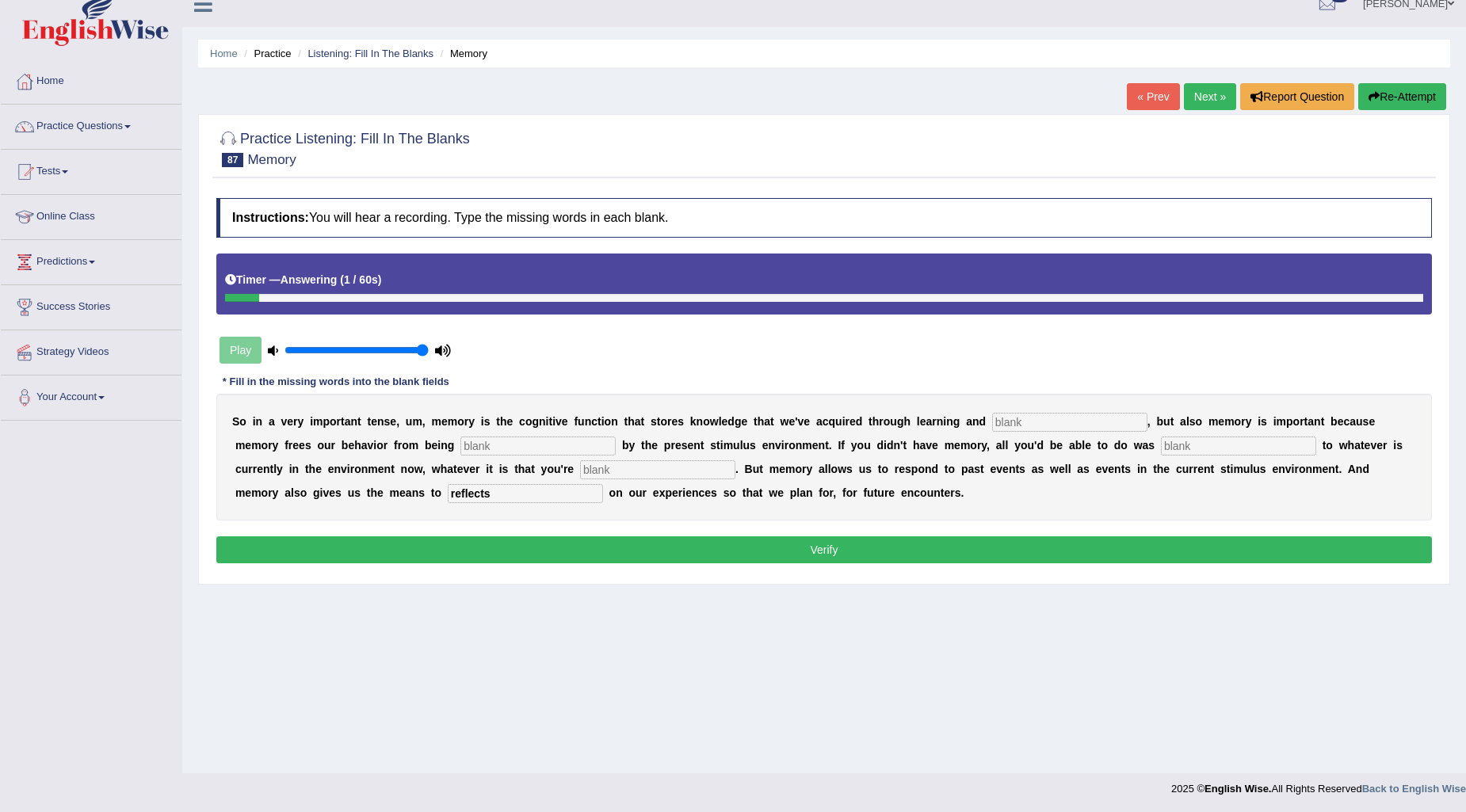
type input "reflects"
click at [638, 471] on input "text" at bounding box center [657, 469] width 155 height 19
type input "experiencing"
click at [1058, 428] on input "text" at bounding box center [1070, 422] width 155 height 19
type input "preception"
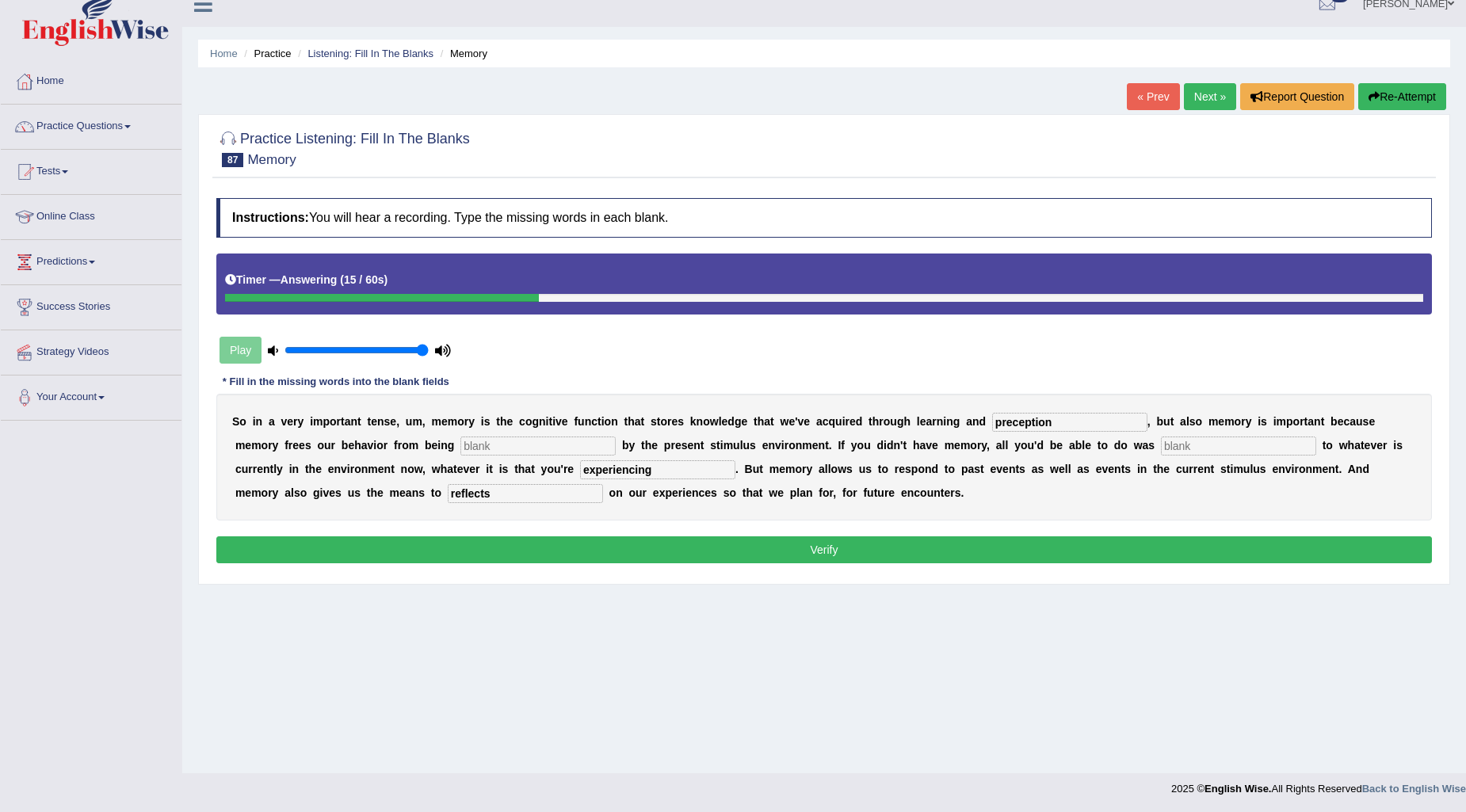
click at [585, 442] on input "text" at bounding box center [538, 445] width 155 height 19
type input "controled"
click at [1191, 437] on input "text" at bounding box center [1239, 445] width 155 height 19
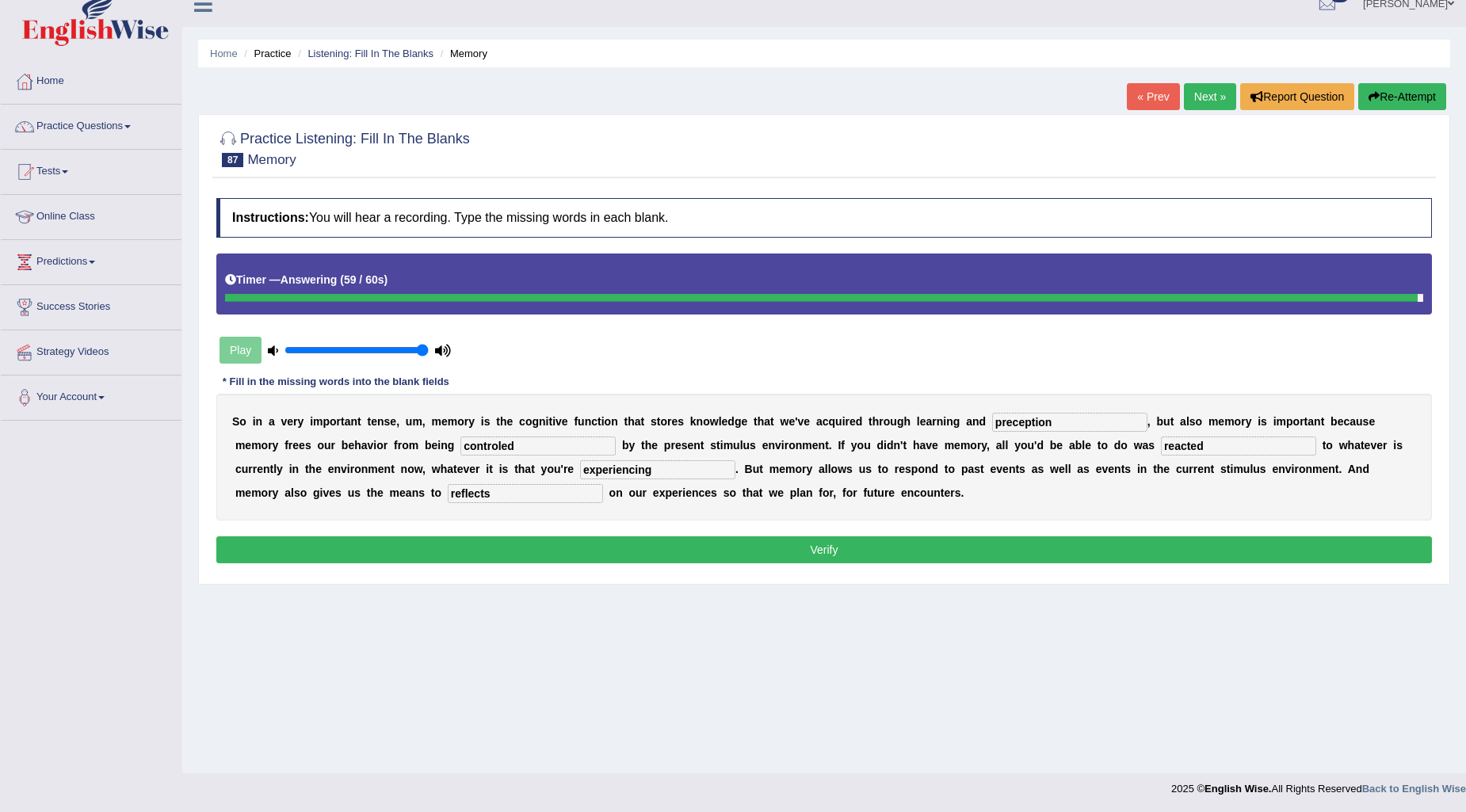
type input "reacted"
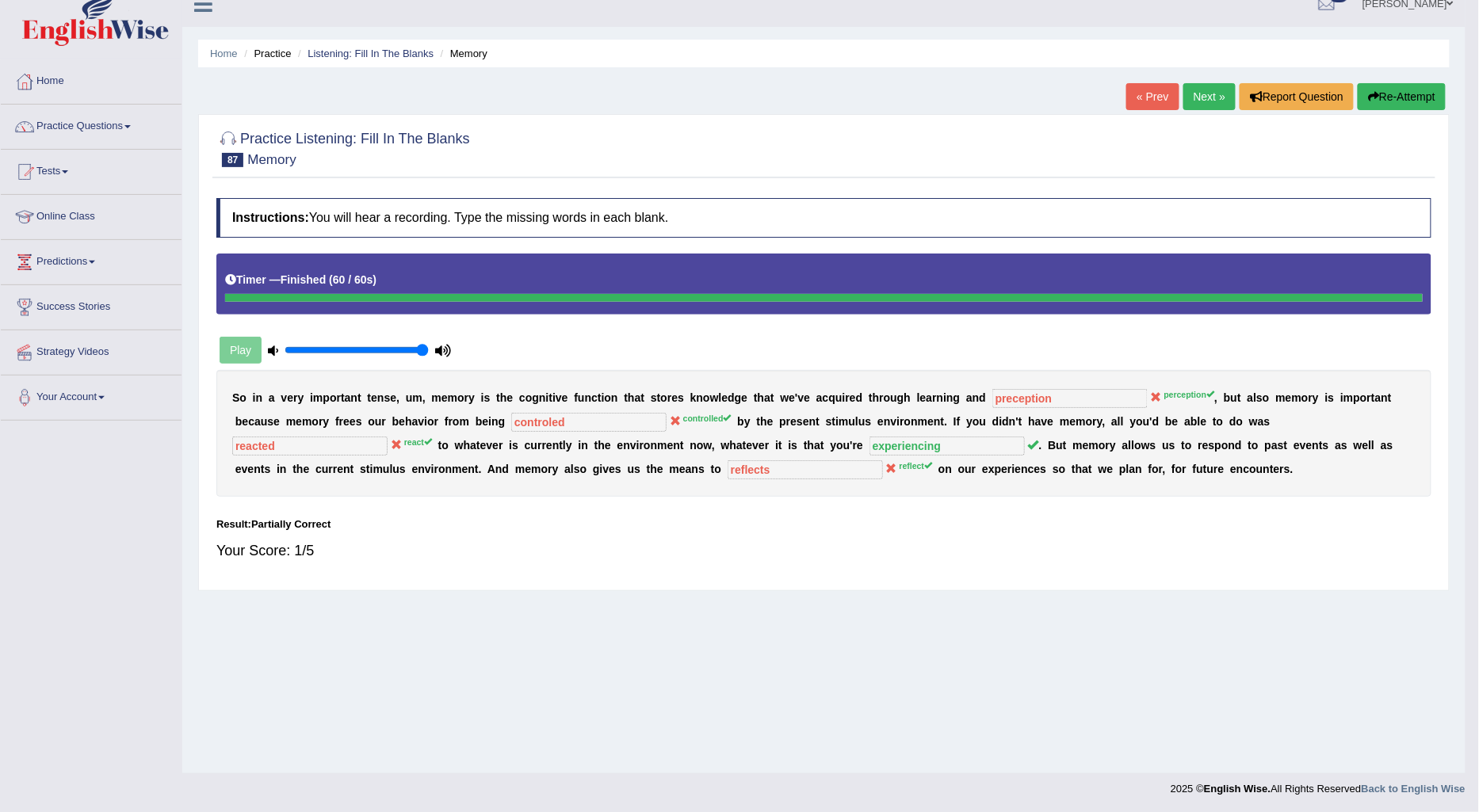
click at [524, 485] on body "Toggle navigation Home Practice Questions Speaking Practice Read Aloud Repeat S…" at bounding box center [739, 387] width 1479 height 812
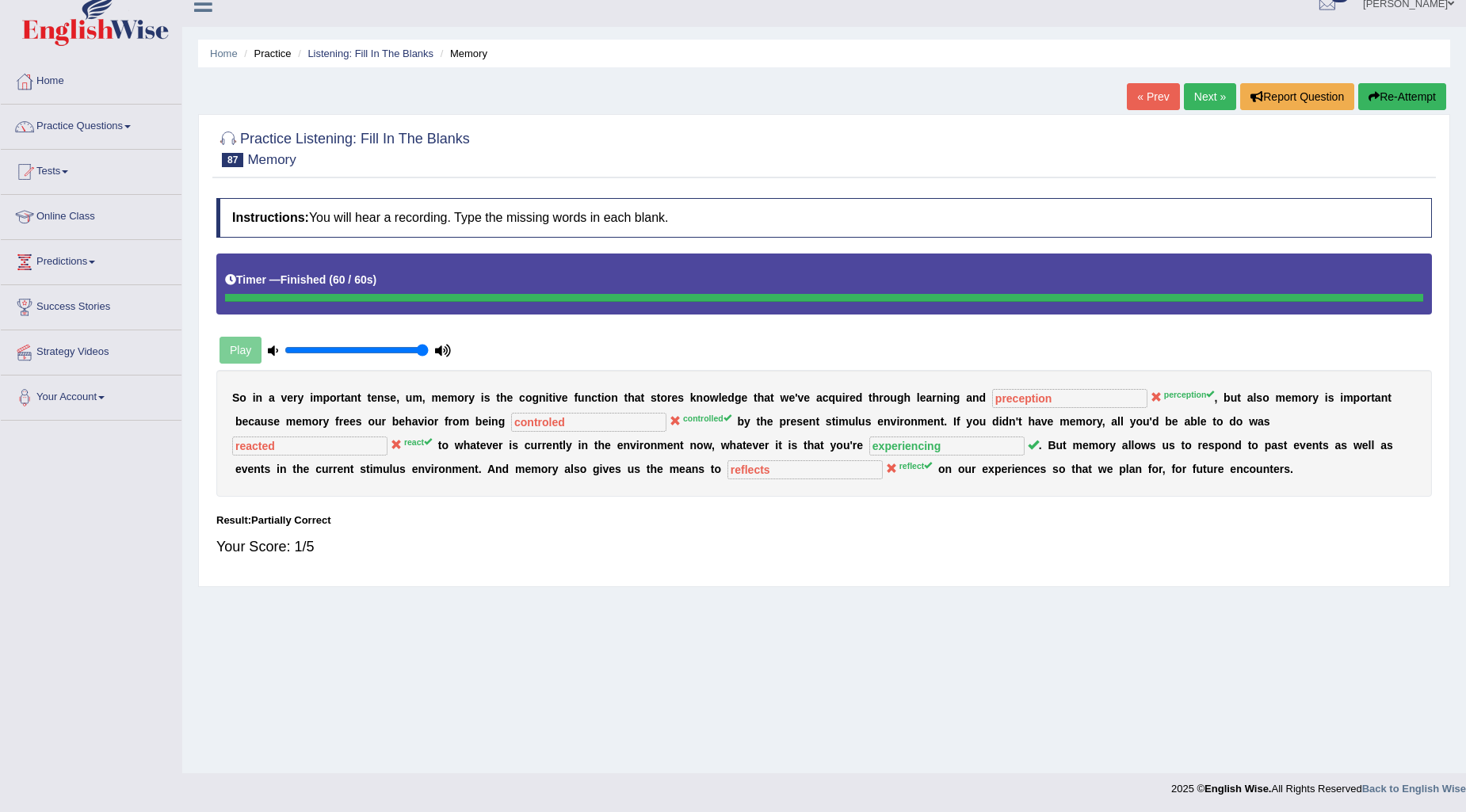
click at [1405, 104] on button "Re-Attempt" at bounding box center [1402, 96] width 88 height 27
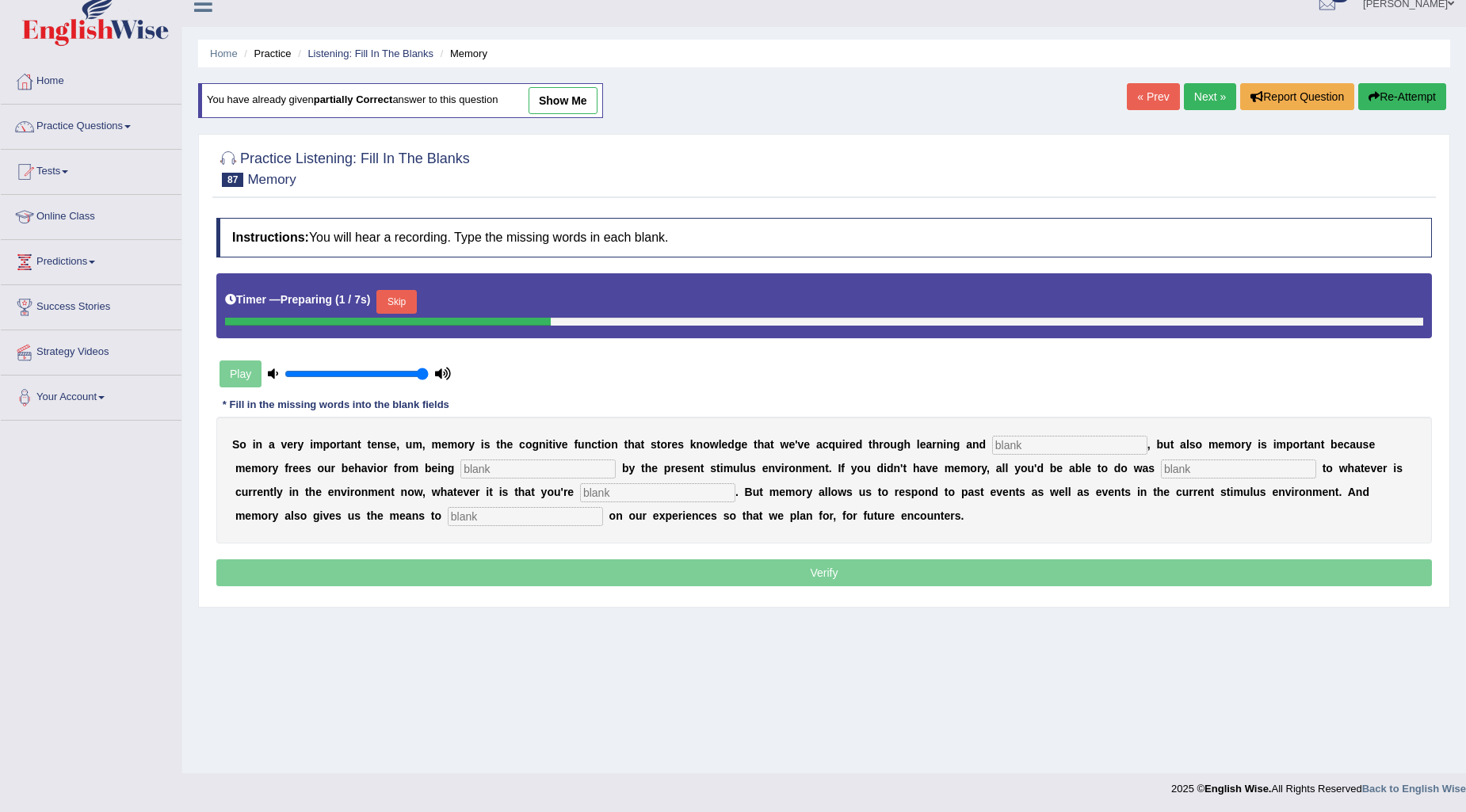
click at [1005, 443] on input "text" at bounding box center [1070, 444] width 155 height 19
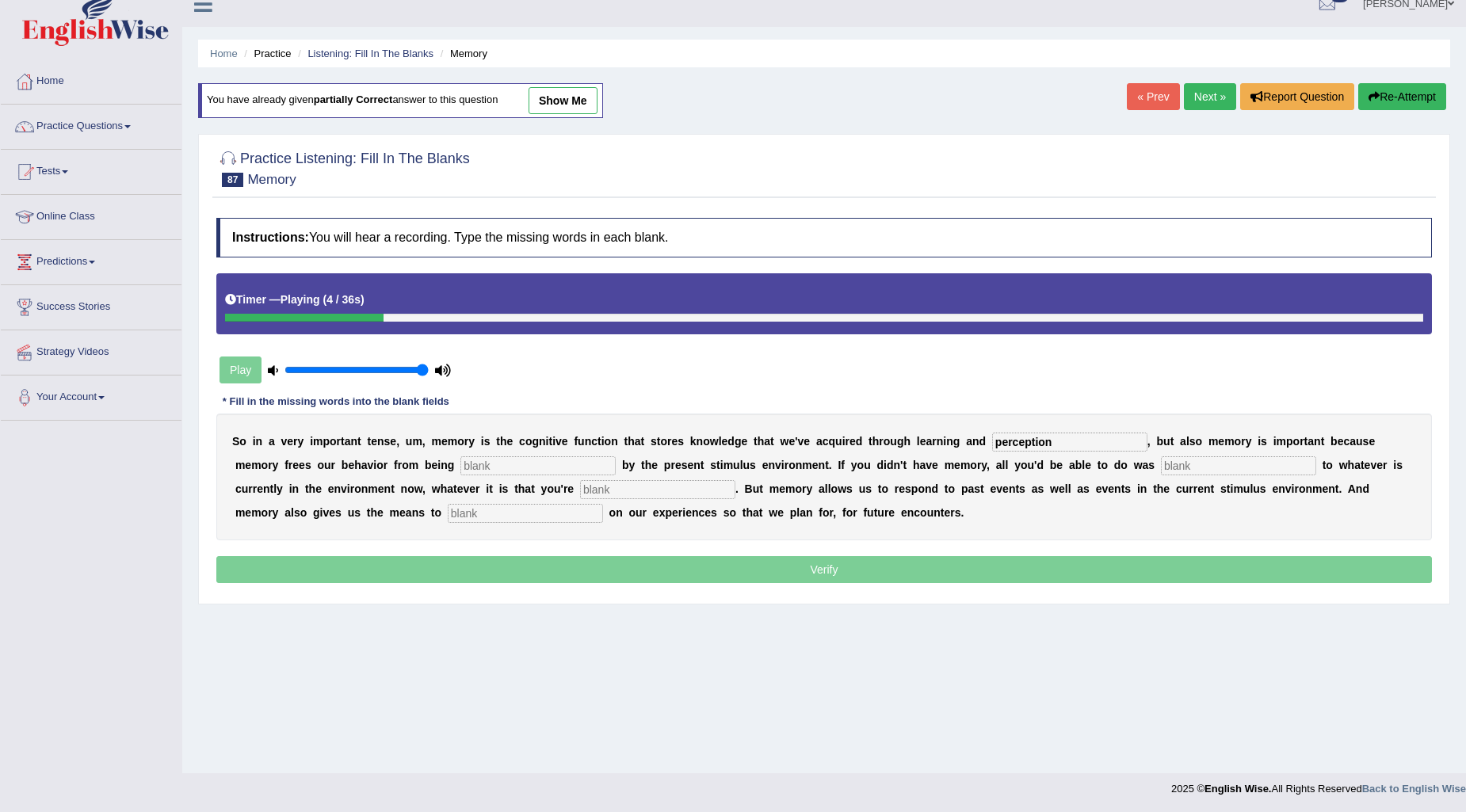
type input "perception"
click at [533, 461] on input "text" at bounding box center [538, 466] width 155 height 19
type input "controlled"
click at [1205, 464] on input "text" at bounding box center [1239, 466] width 155 height 19
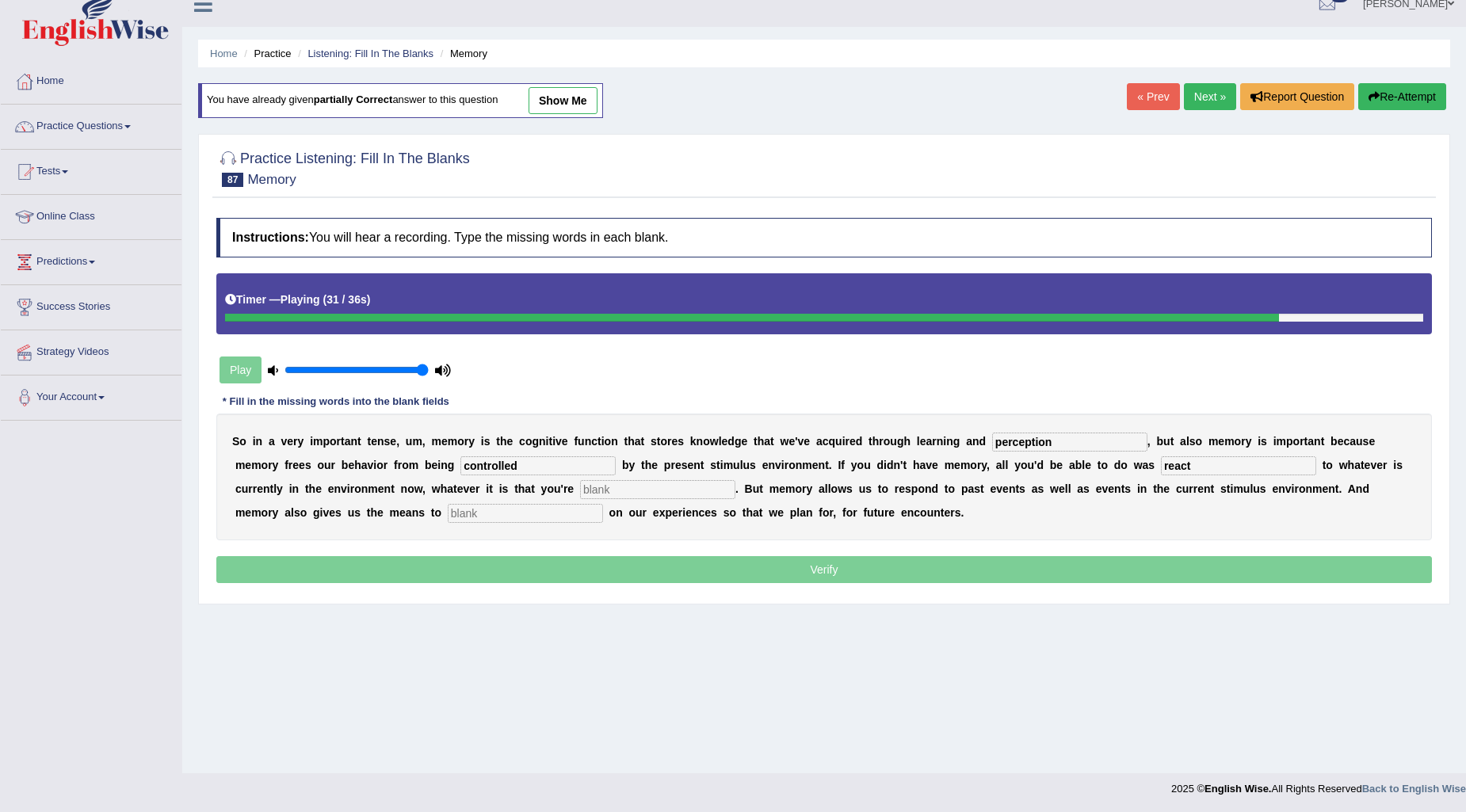
type input "react"
click at [495, 515] on input "text" at bounding box center [525, 513] width 155 height 19
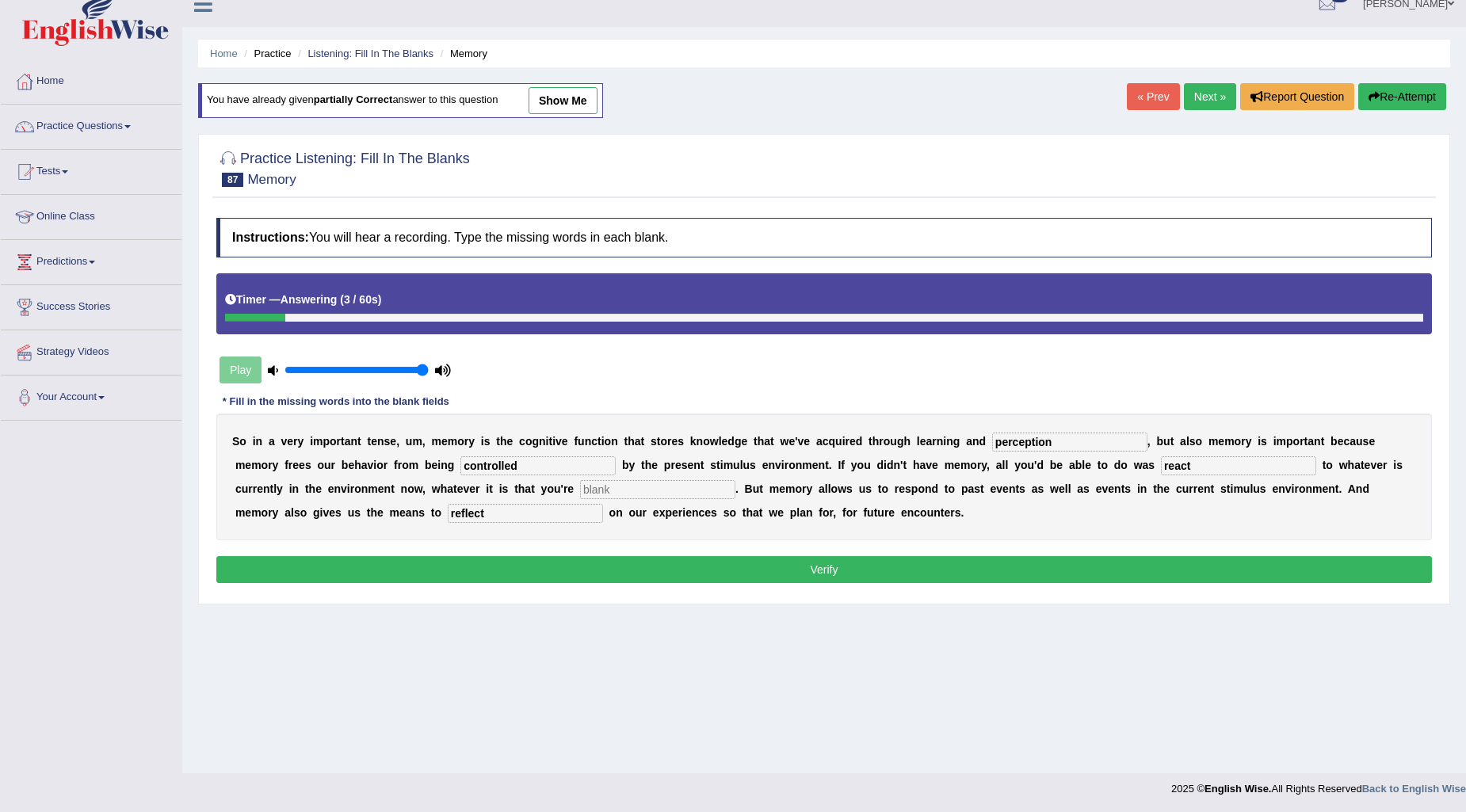
type input "reflect"
click at [636, 490] on input "text" at bounding box center [657, 489] width 155 height 19
type input "experiencing"
click at [702, 580] on button "Verify" at bounding box center [824, 570] width 1216 height 27
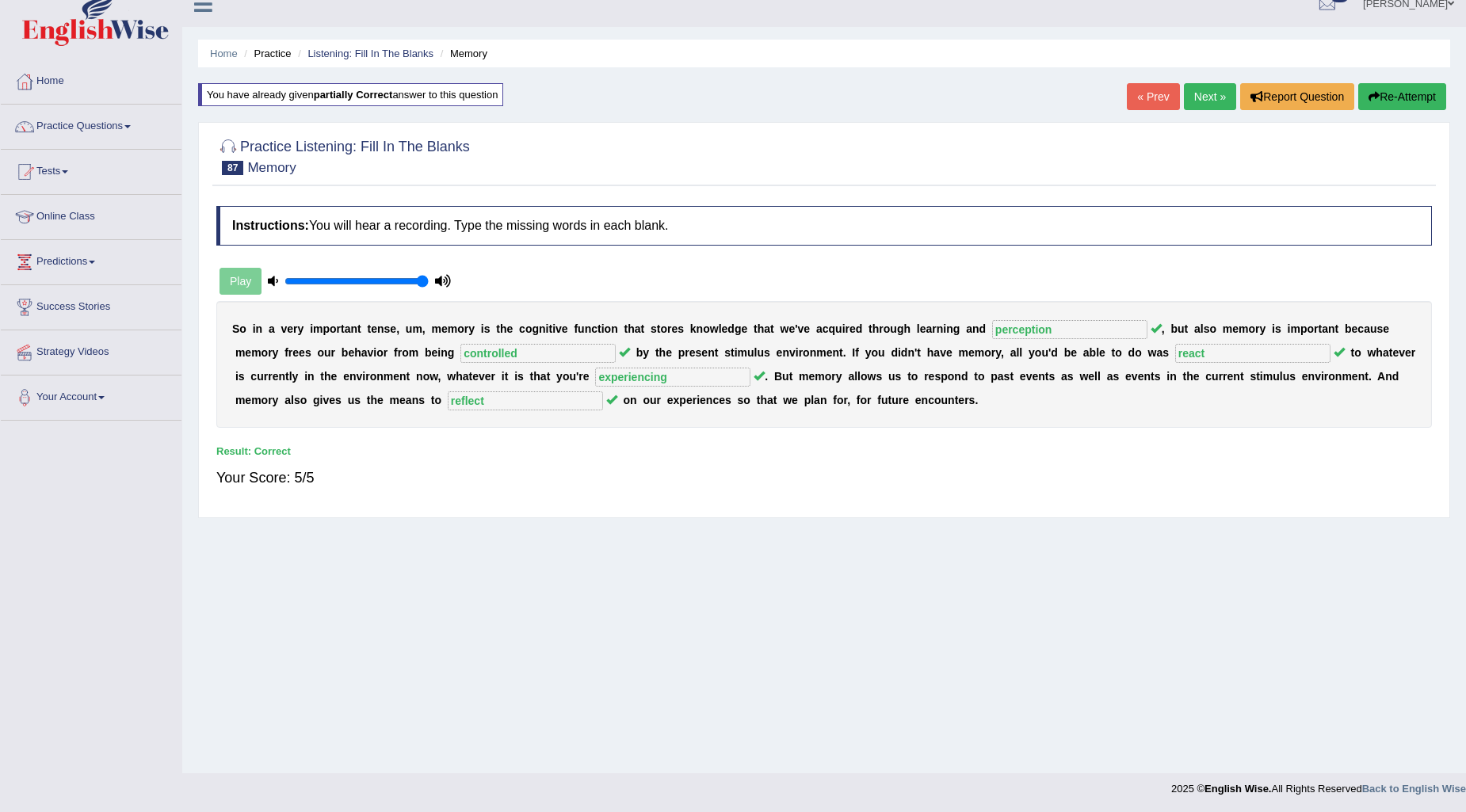
click at [1197, 98] on link "Next »" at bounding box center [1210, 96] width 53 height 27
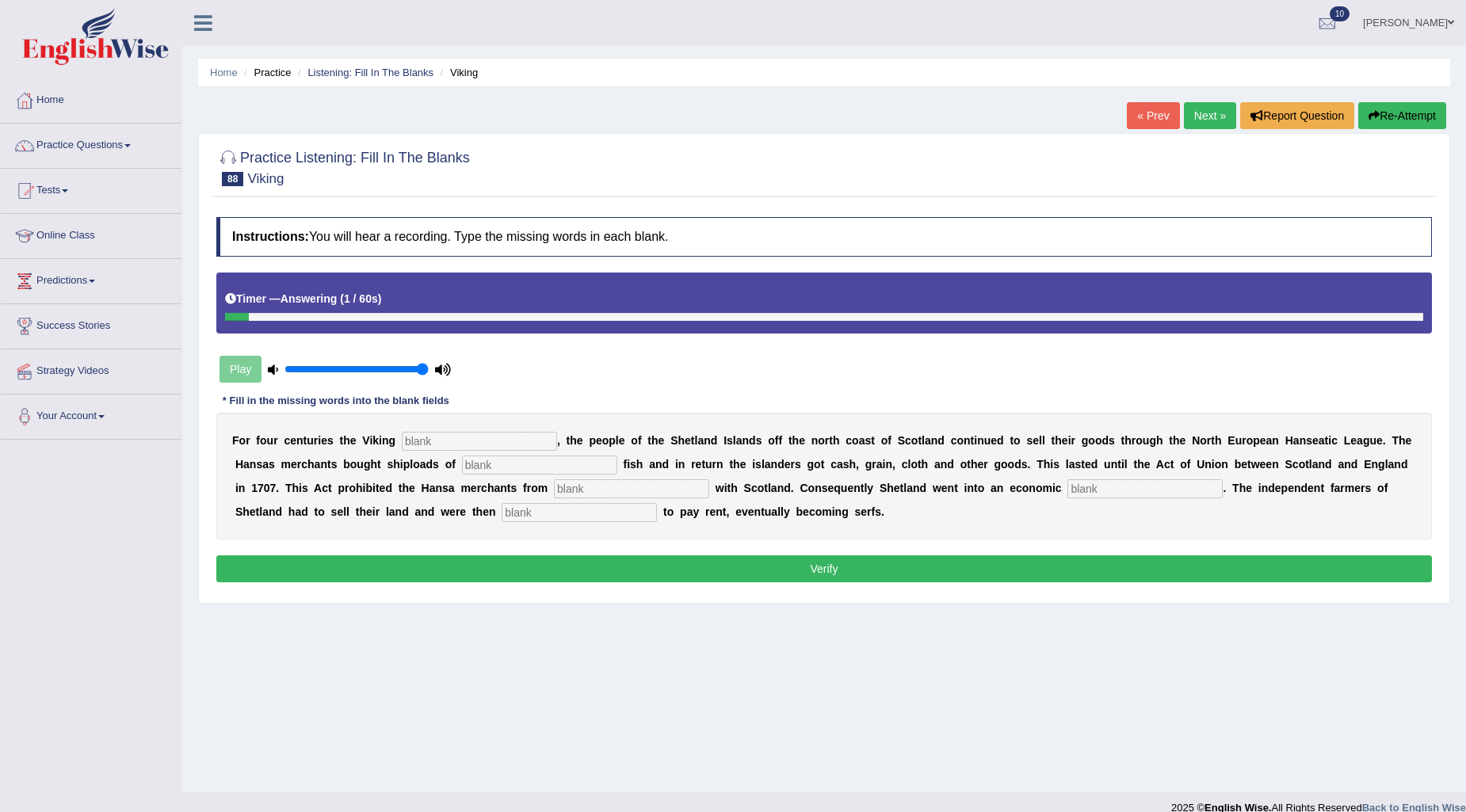
click at [580, 521] on input "text" at bounding box center [579, 512] width 155 height 19
type input "obligated"
click at [488, 444] on input "text" at bounding box center [479, 441] width 155 height 19
type input "declined"
click at [598, 456] on input "text" at bounding box center [540, 465] width 155 height 19
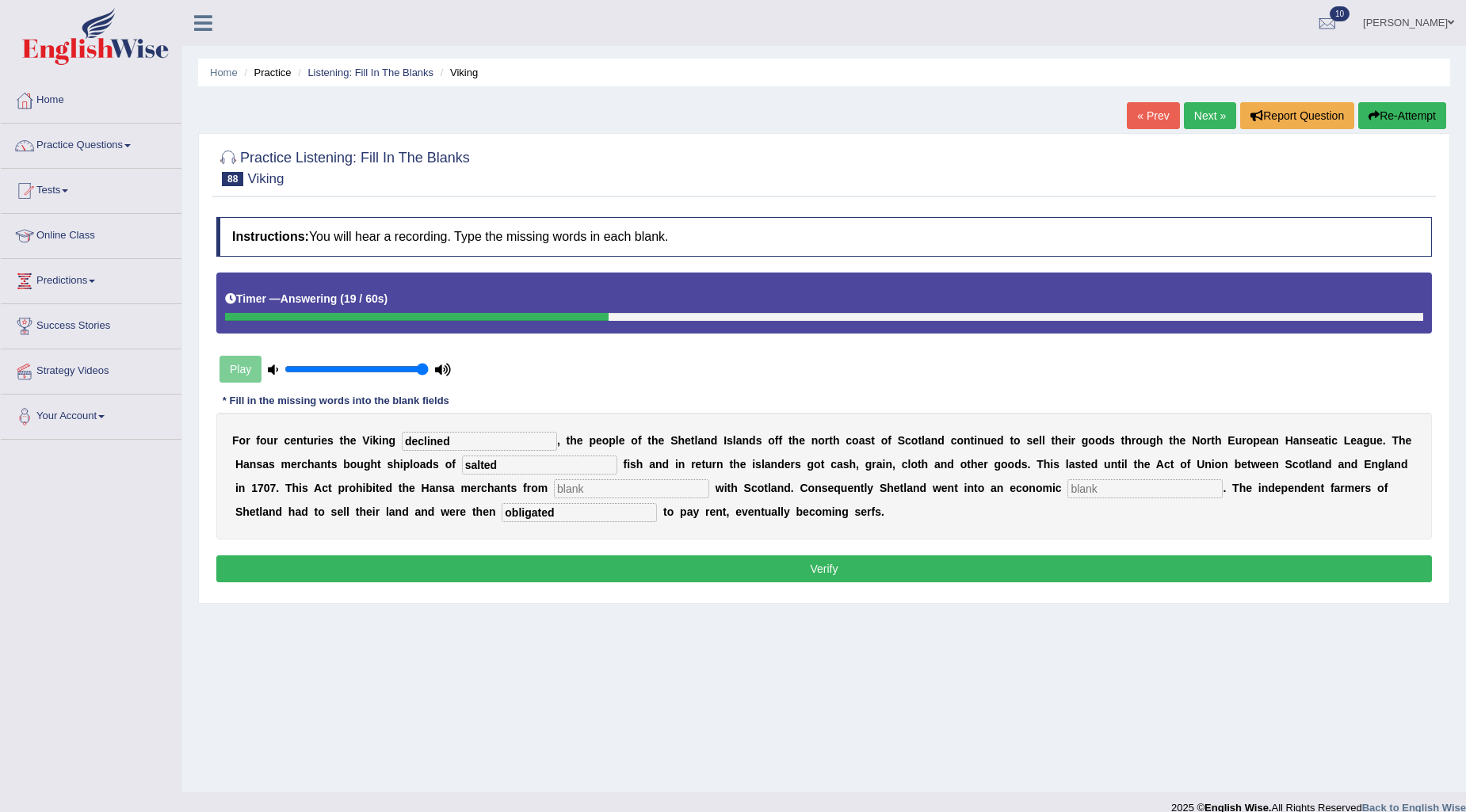
type input "salted"
click at [637, 488] on input "text" at bounding box center [631, 488] width 155 height 19
type input "treating"
click at [1163, 488] on input "text" at bounding box center [1145, 488] width 155 height 19
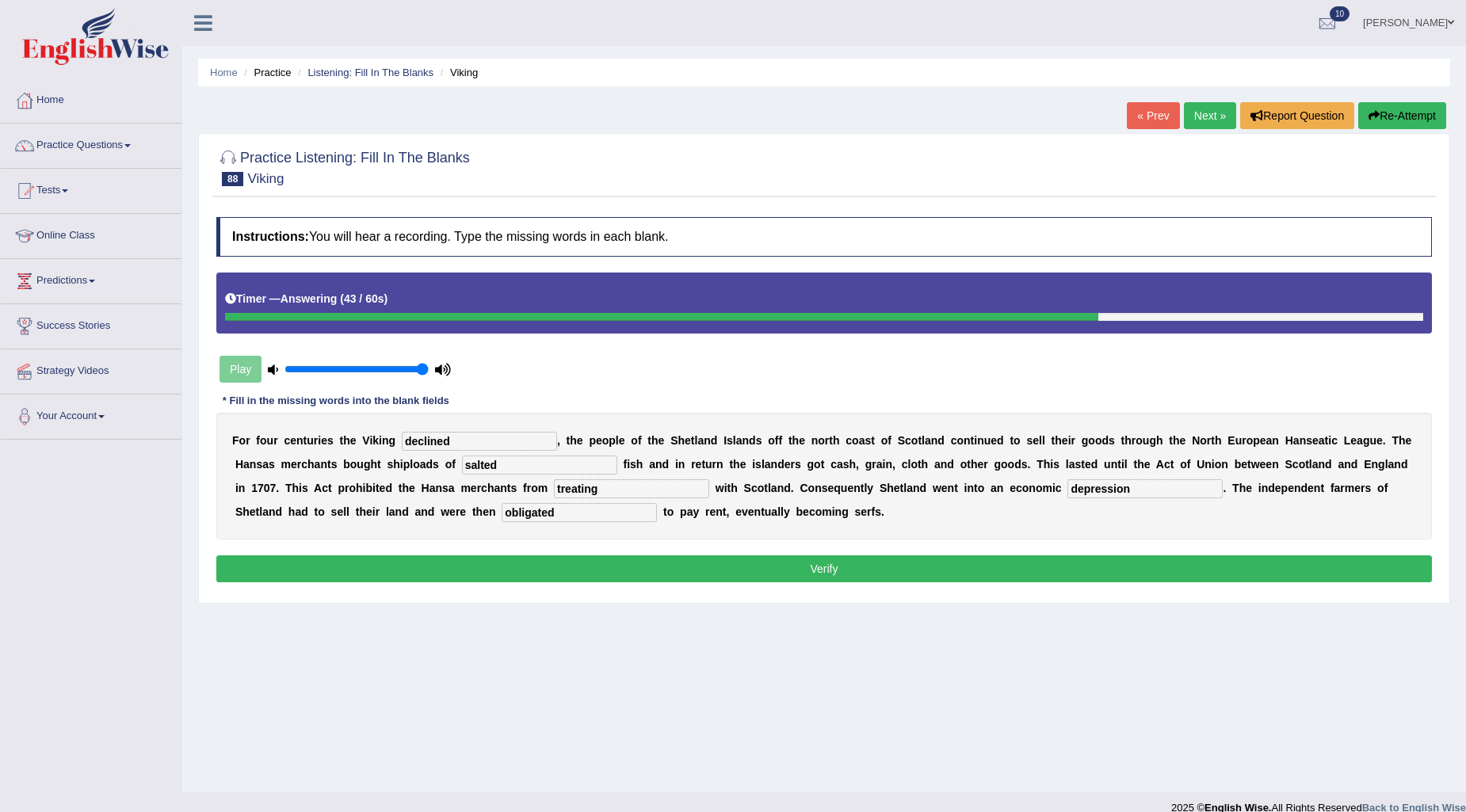
type input "depression"
click at [511, 459] on input "salted" at bounding box center [540, 465] width 155 height 19
type input "salting"
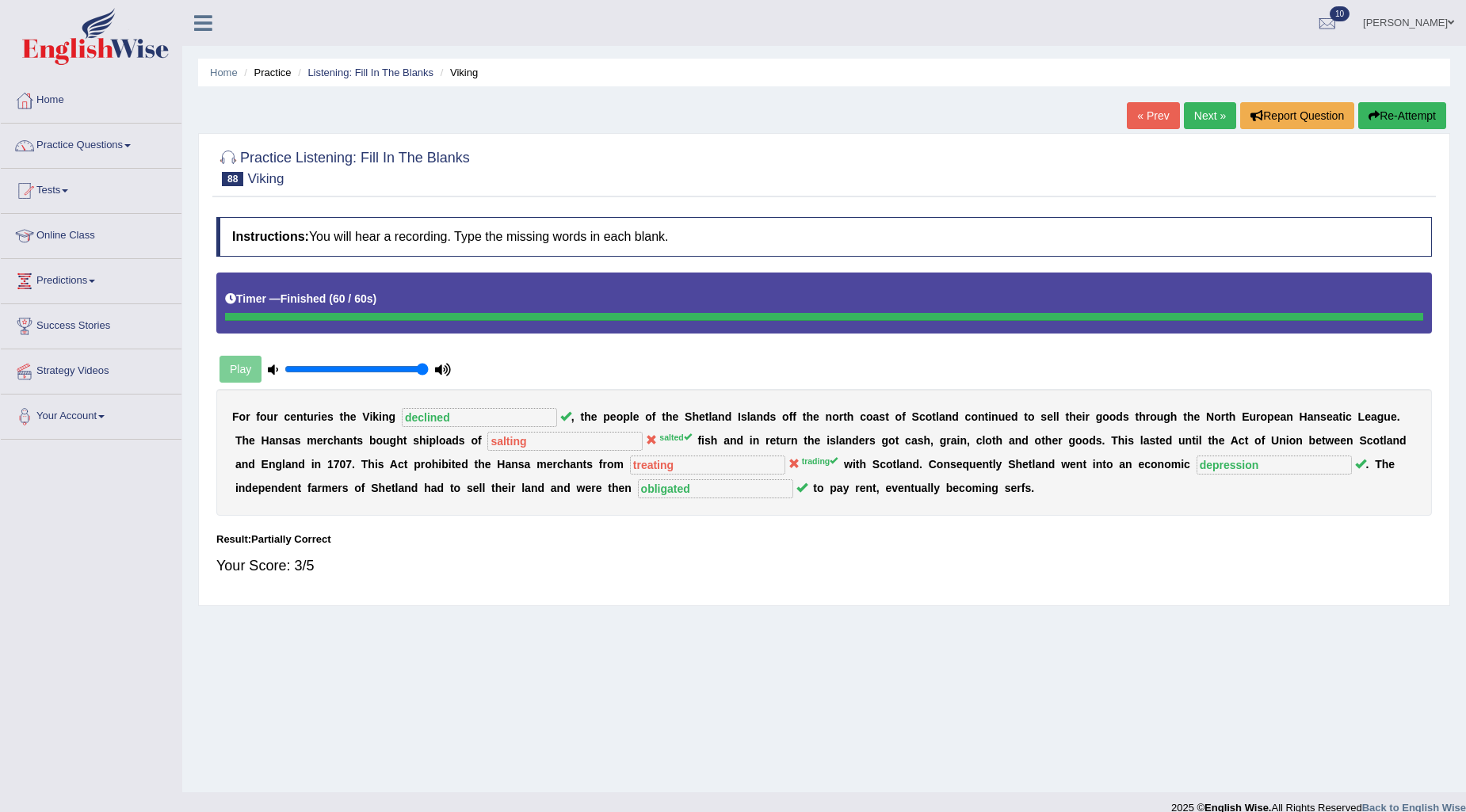
click at [1412, 119] on button "Re-Attempt" at bounding box center [1402, 116] width 88 height 27
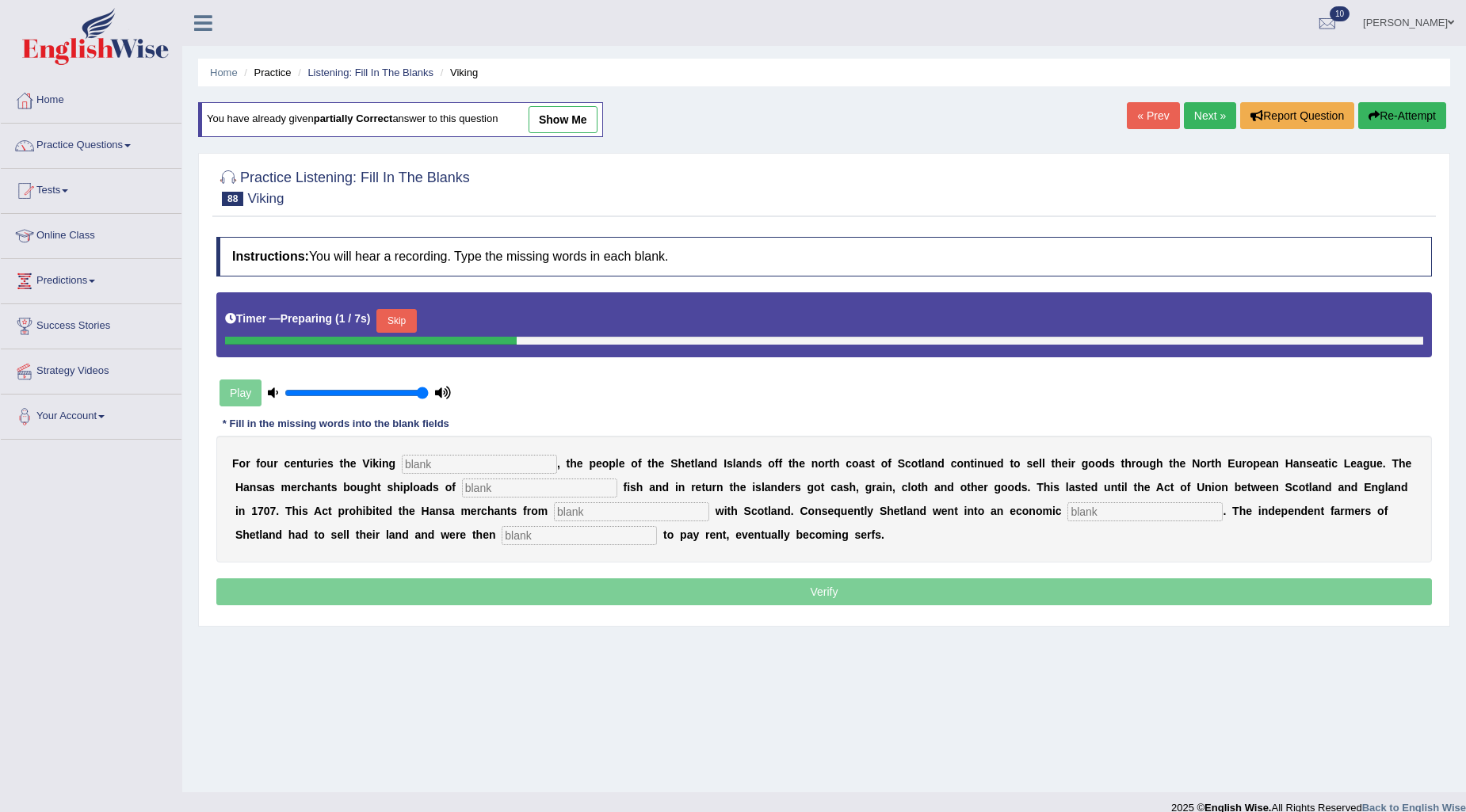
click at [399, 322] on button "Skip" at bounding box center [396, 321] width 39 height 24
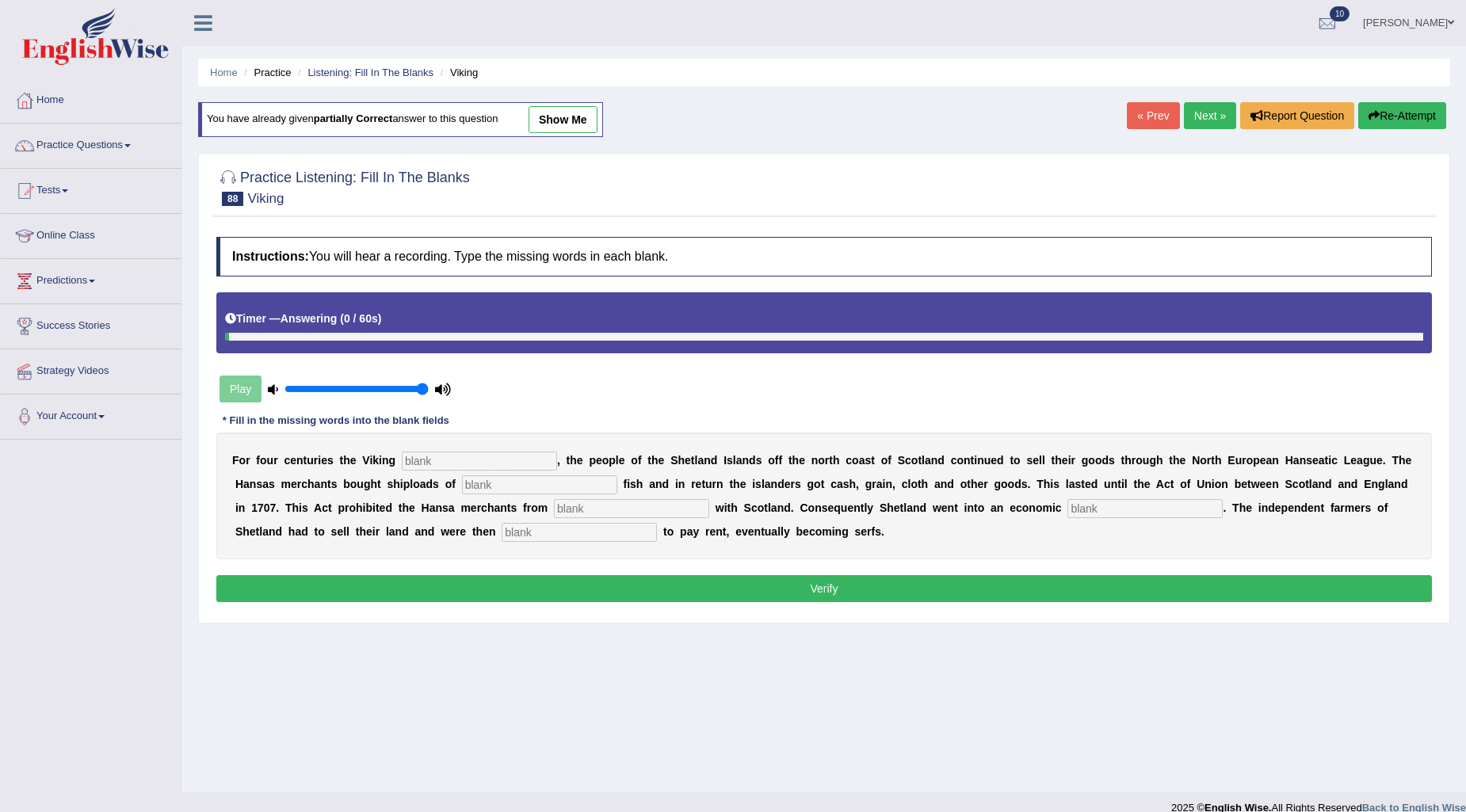
click at [492, 465] on input "text" at bounding box center [479, 460] width 155 height 19
type input "declined"
click at [518, 486] on input "text" at bounding box center [540, 484] width 155 height 19
type input "salted"
click at [599, 508] on input "text" at bounding box center [631, 508] width 155 height 19
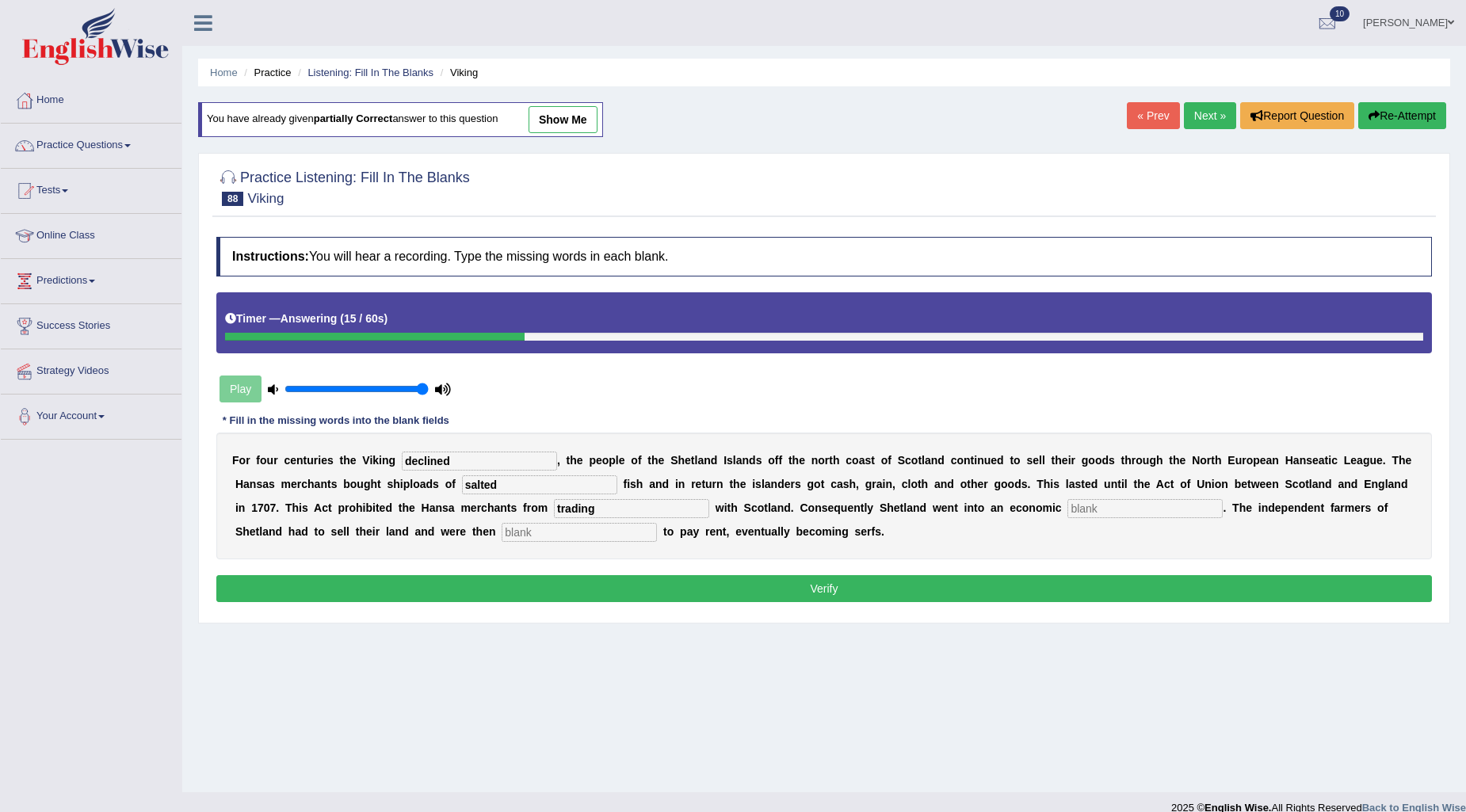
type input "trading"
click at [1115, 501] on input "text" at bounding box center [1145, 508] width 155 height 19
type input "depression"
click at [647, 524] on input "text" at bounding box center [579, 532] width 155 height 19
type input "obligated"
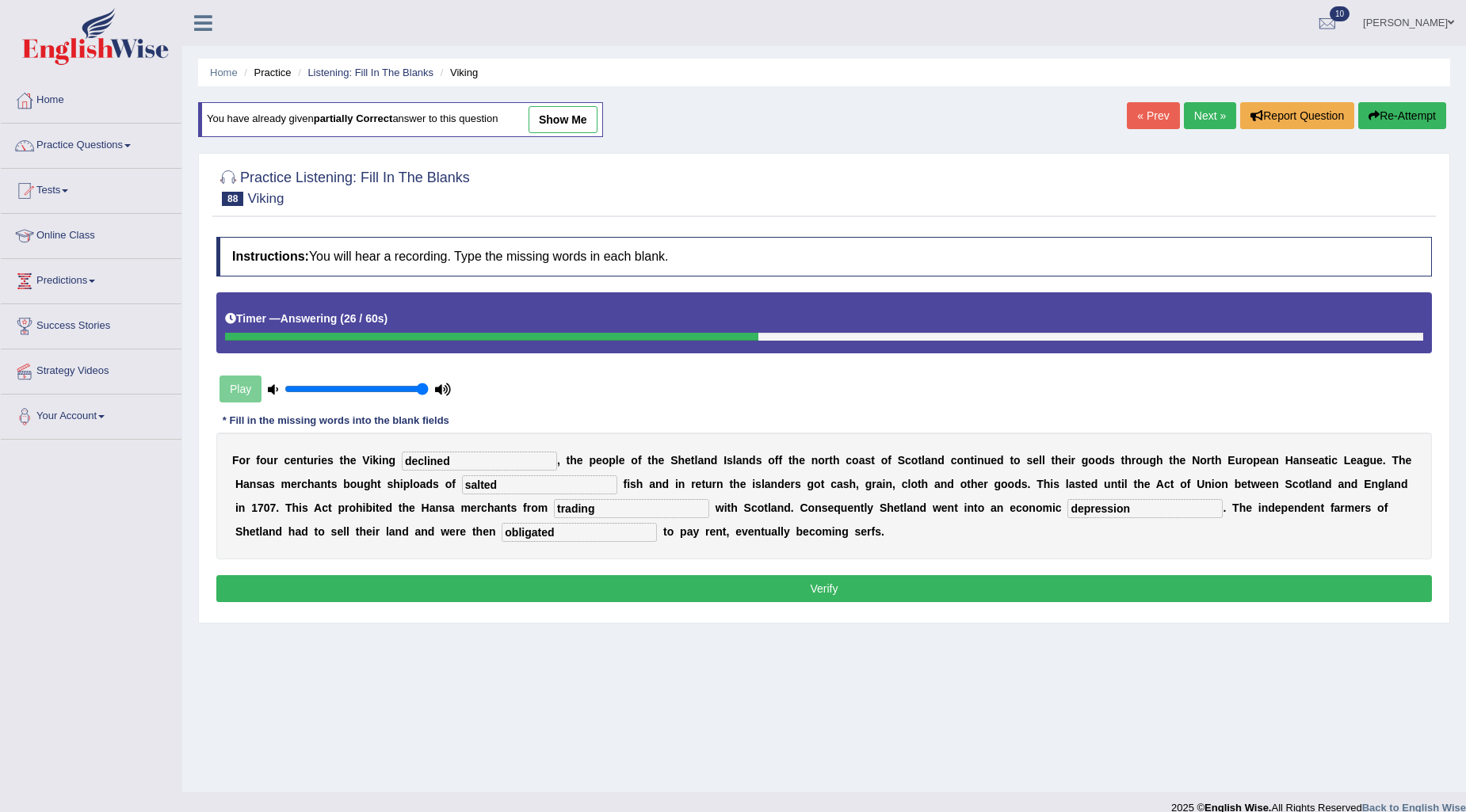
click at [738, 591] on button "Verify" at bounding box center [824, 589] width 1216 height 27
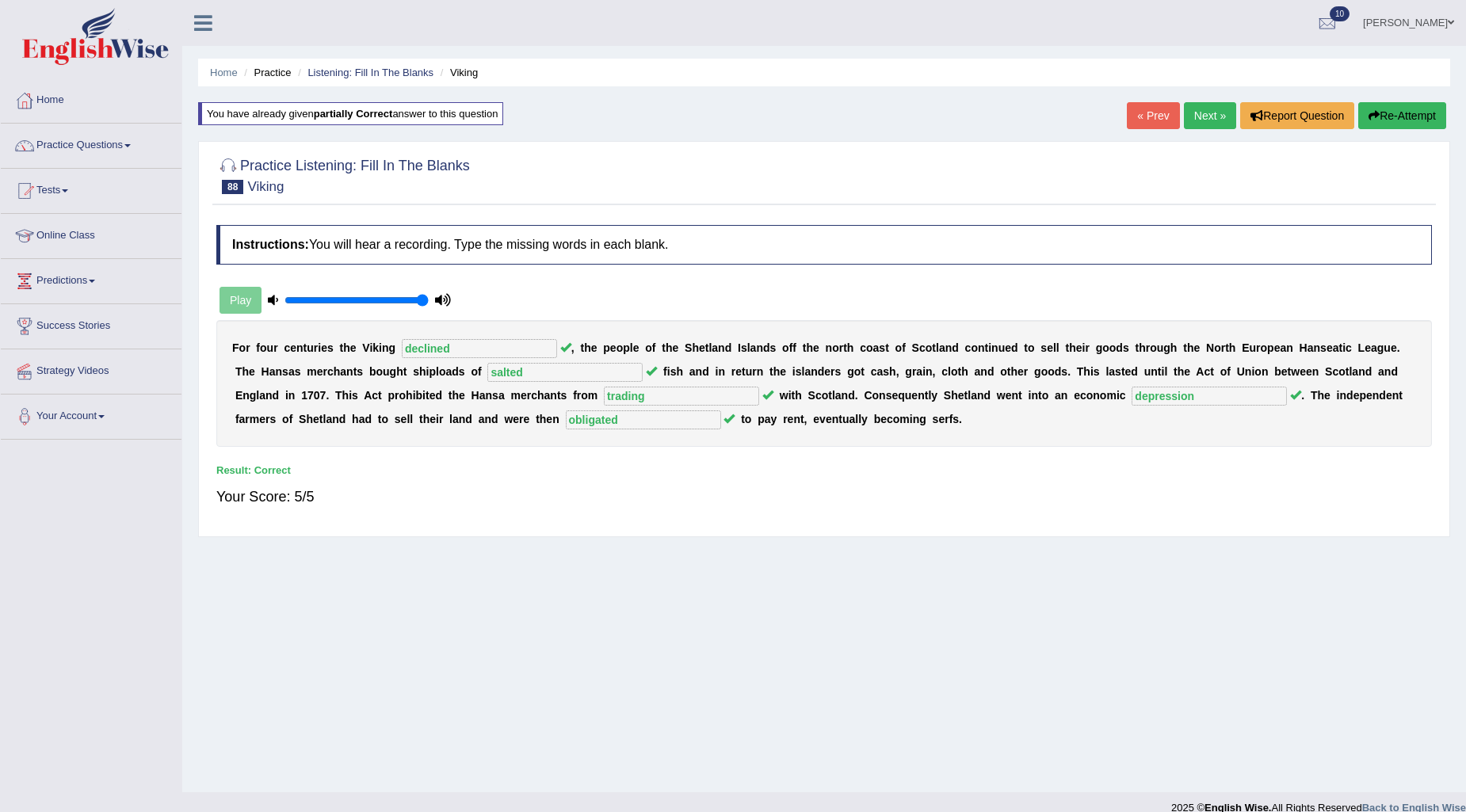
click at [1203, 114] on link "Next »" at bounding box center [1210, 116] width 53 height 27
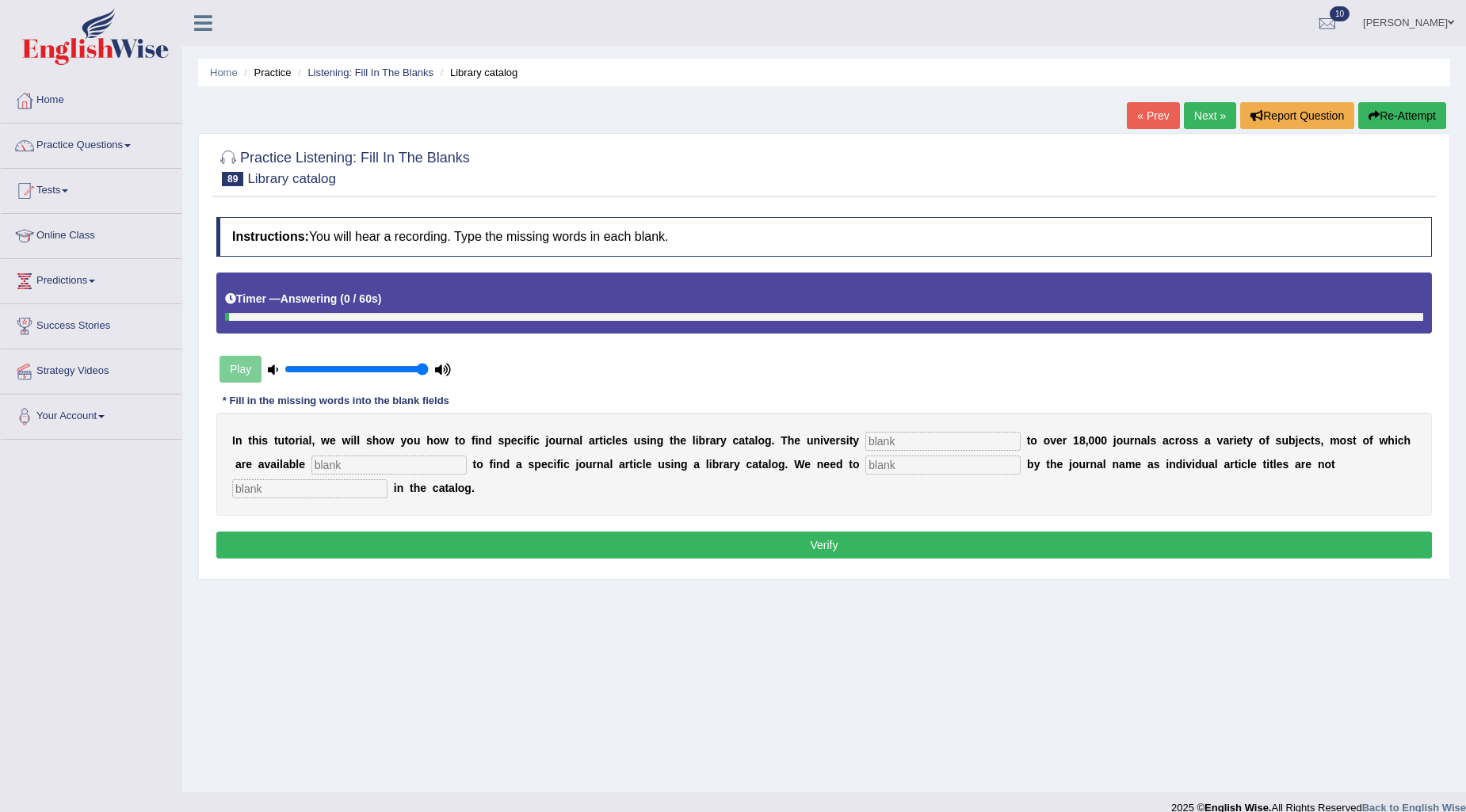
click at [286, 494] on input "text" at bounding box center [310, 488] width 155 height 19
type input "listed"
click at [956, 468] on input "text" at bounding box center [943, 465] width 155 height 19
type input "search"
click at [359, 465] on input "text" at bounding box center [389, 465] width 155 height 19
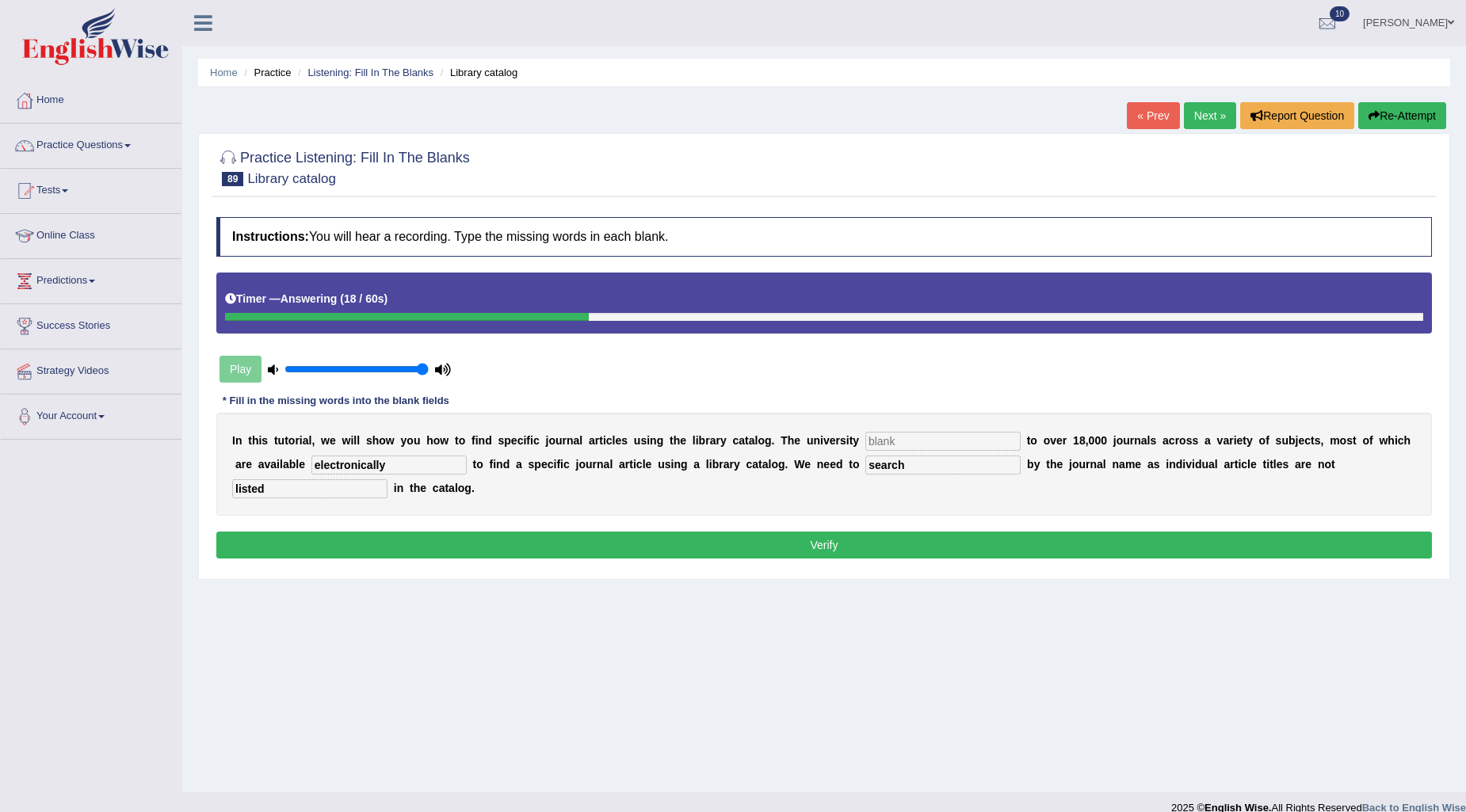
type input "electronically"
click at [880, 439] on input "text" at bounding box center [943, 441] width 155 height 19
type input "subscribed"
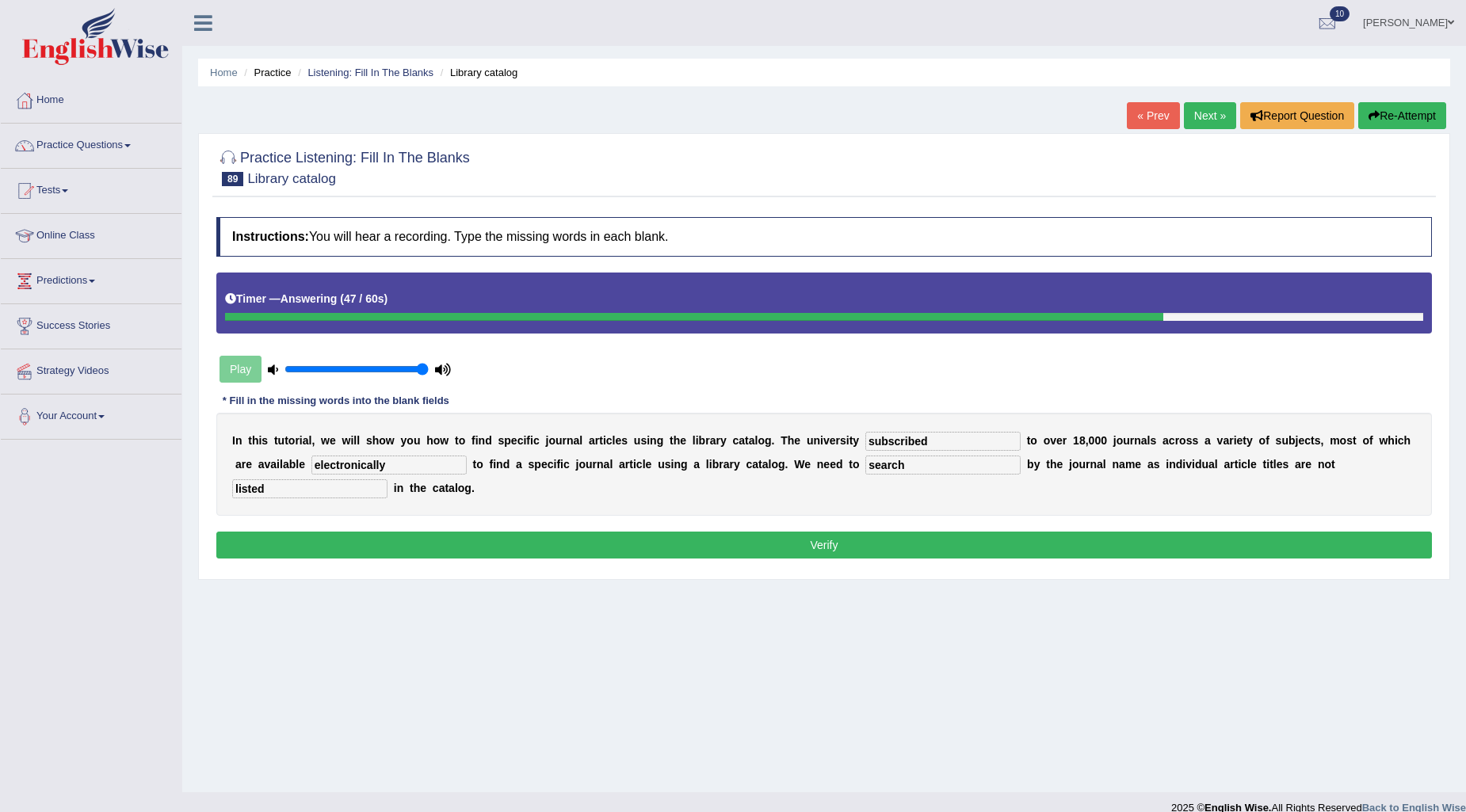
click at [608, 545] on button "Verify" at bounding box center [824, 545] width 1216 height 27
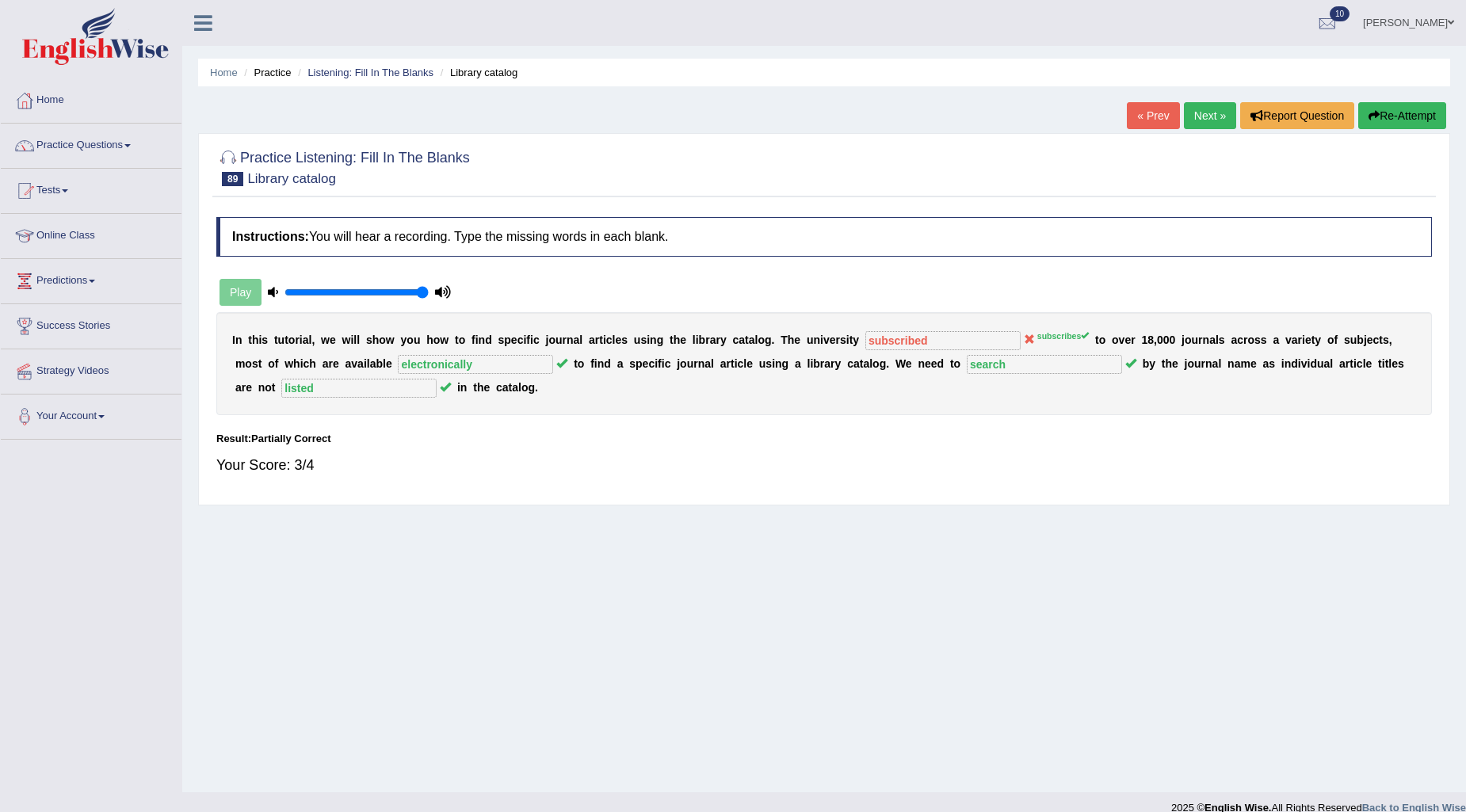
click at [1209, 126] on link "Next »" at bounding box center [1210, 116] width 53 height 27
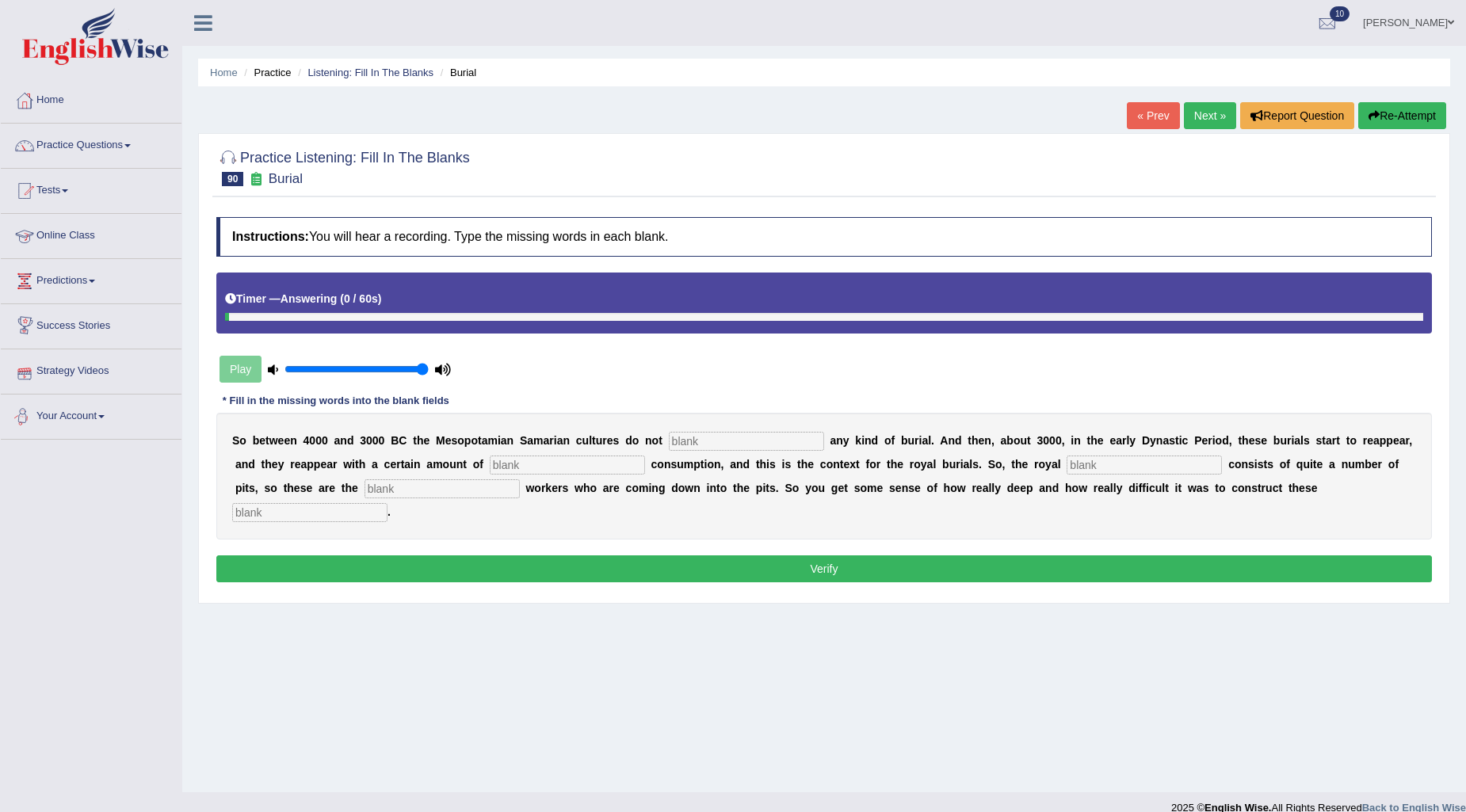
click at [255, 510] on input "text" at bounding box center [310, 512] width 155 height 19
type input "[PERSON_NAME]"
click at [750, 441] on input "text" at bounding box center [746, 441] width 155 height 19
type input "practice"
click at [564, 465] on input "text" at bounding box center [567, 465] width 155 height 19
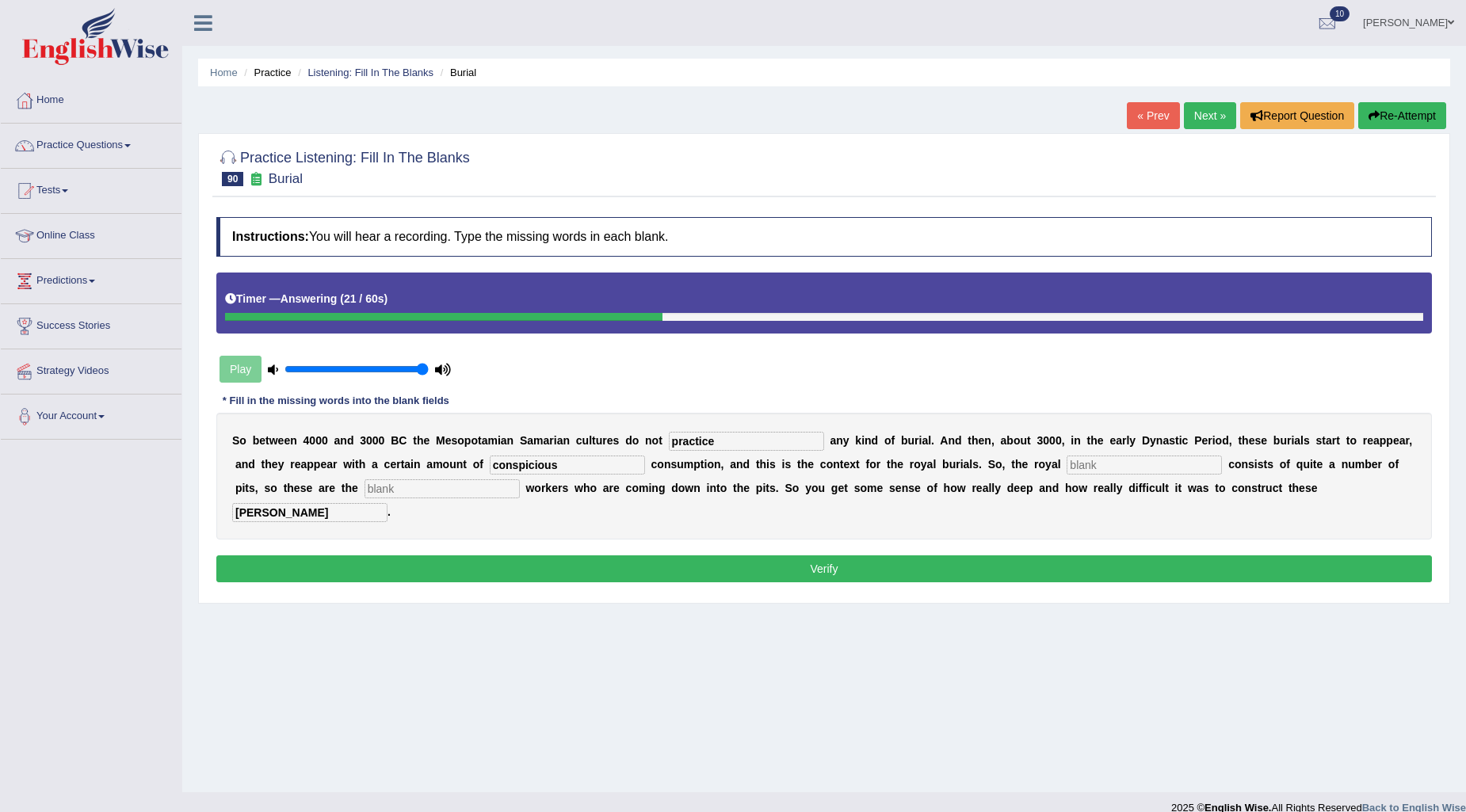
type input "conspicious"
click at [1152, 453] on div "S o b e t w e e n 4 0 0 0 a n d 3 0 0 0 B C t h e M e s o p o t a m i a n S a m…" at bounding box center [824, 476] width 1216 height 126
click at [1152, 463] on input "text" at bounding box center [1144, 465] width 155 height 19
type input "cemitery"
click at [502, 483] on input "text" at bounding box center [442, 488] width 155 height 19
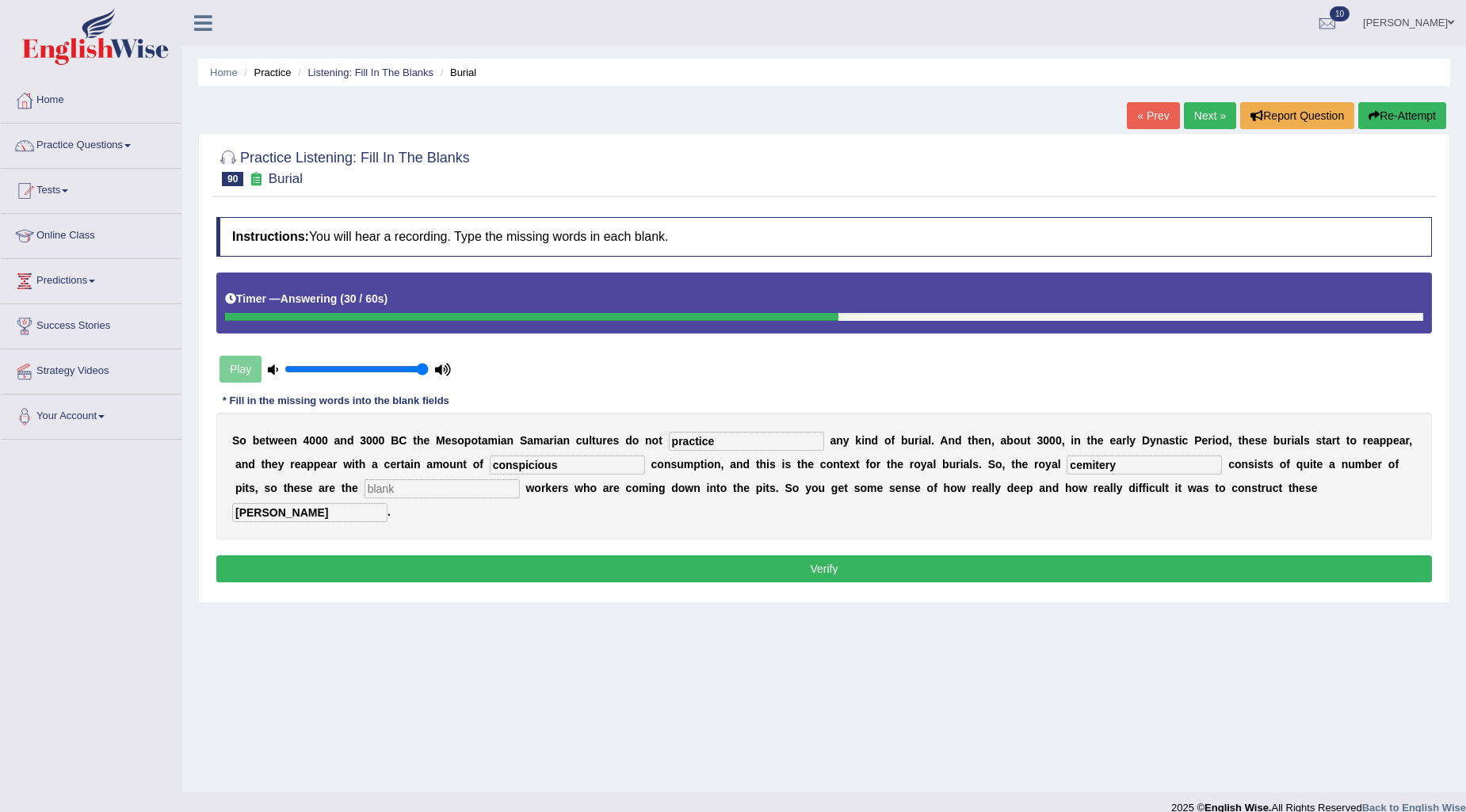
type input "e"
click at [379, 485] on input "escavation" at bounding box center [442, 488] width 155 height 19
type input "excavation"
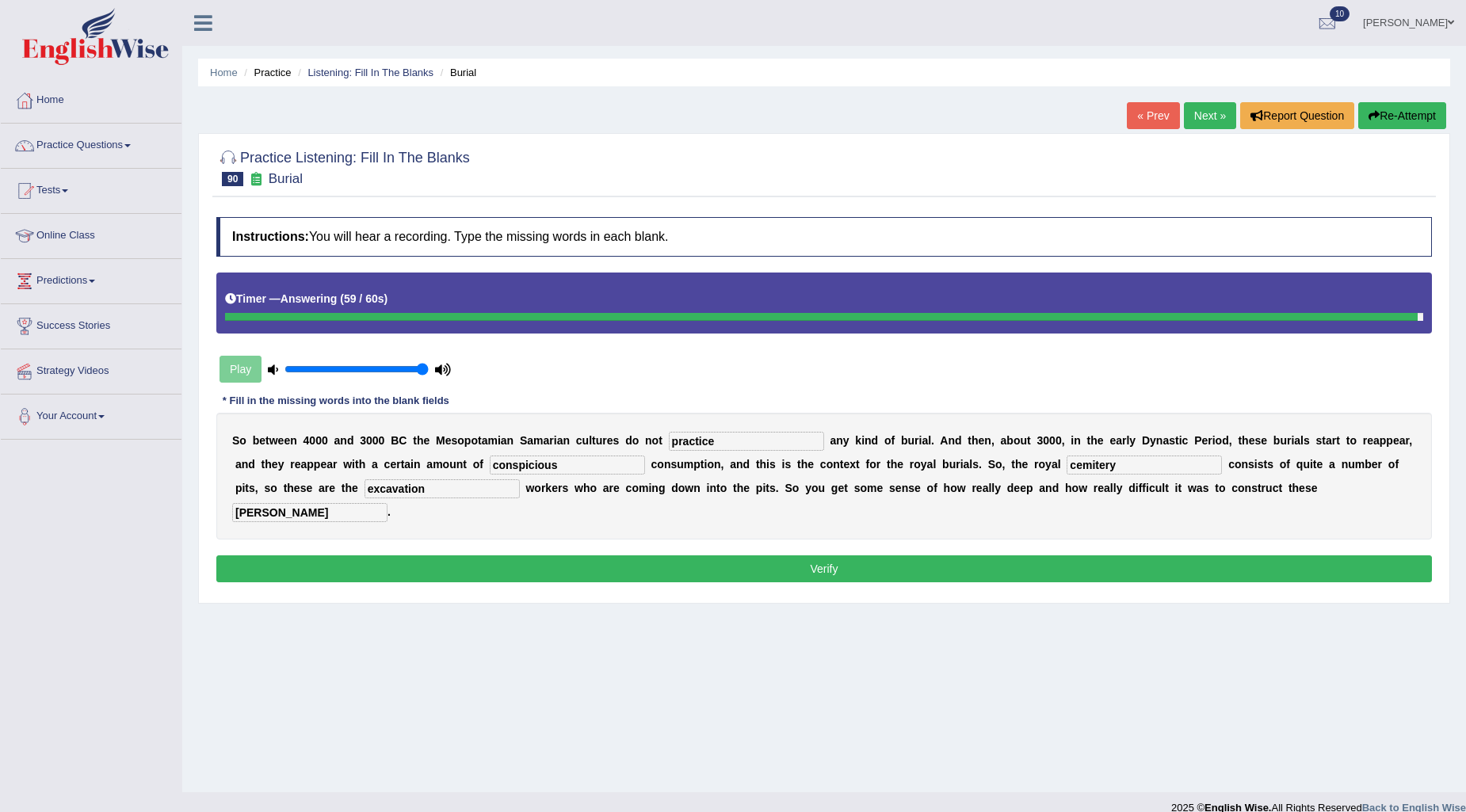
click at [1083, 580] on button "Verify" at bounding box center [824, 569] width 1216 height 27
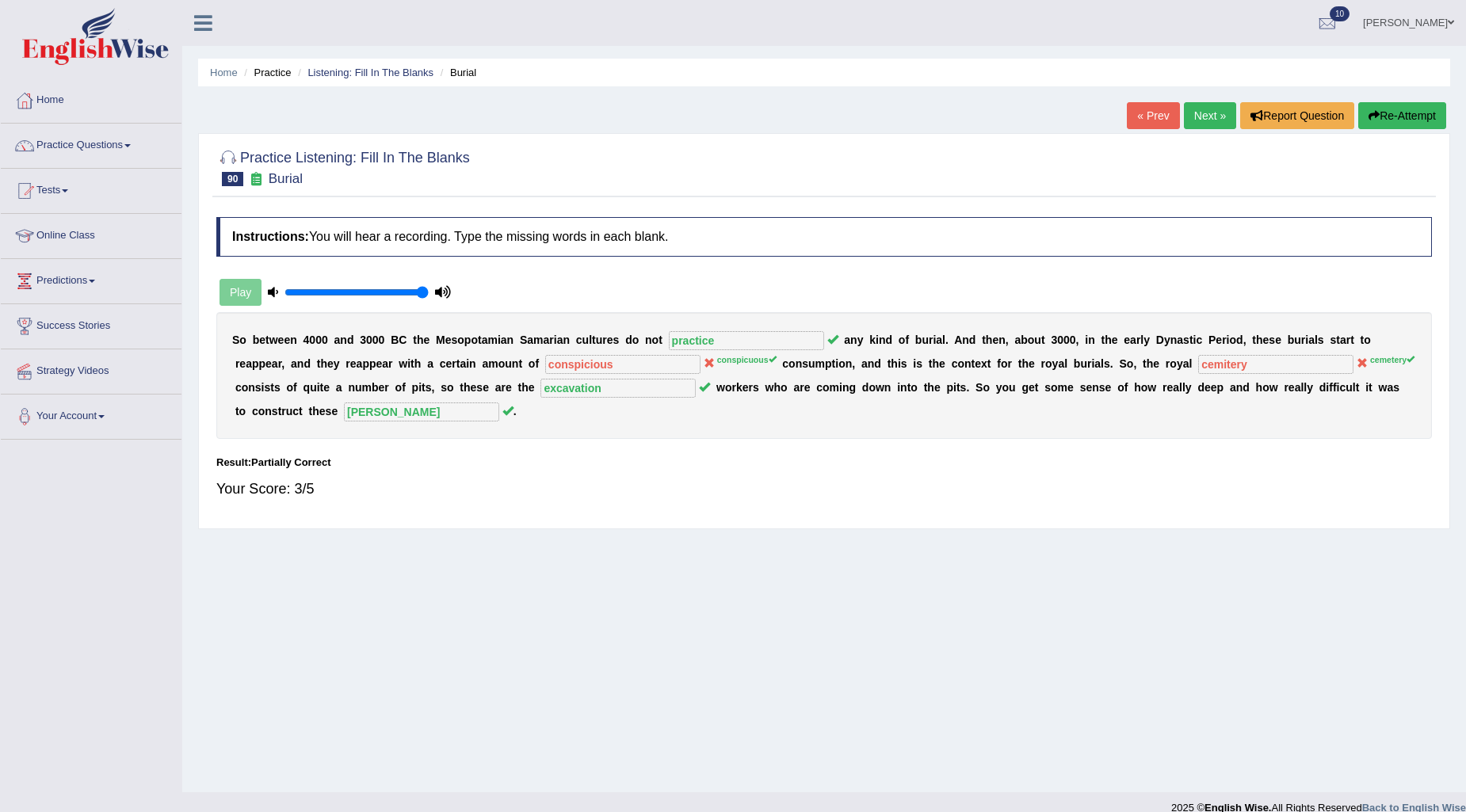
click at [1431, 106] on button "Re-Attempt" at bounding box center [1402, 116] width 88 height 27
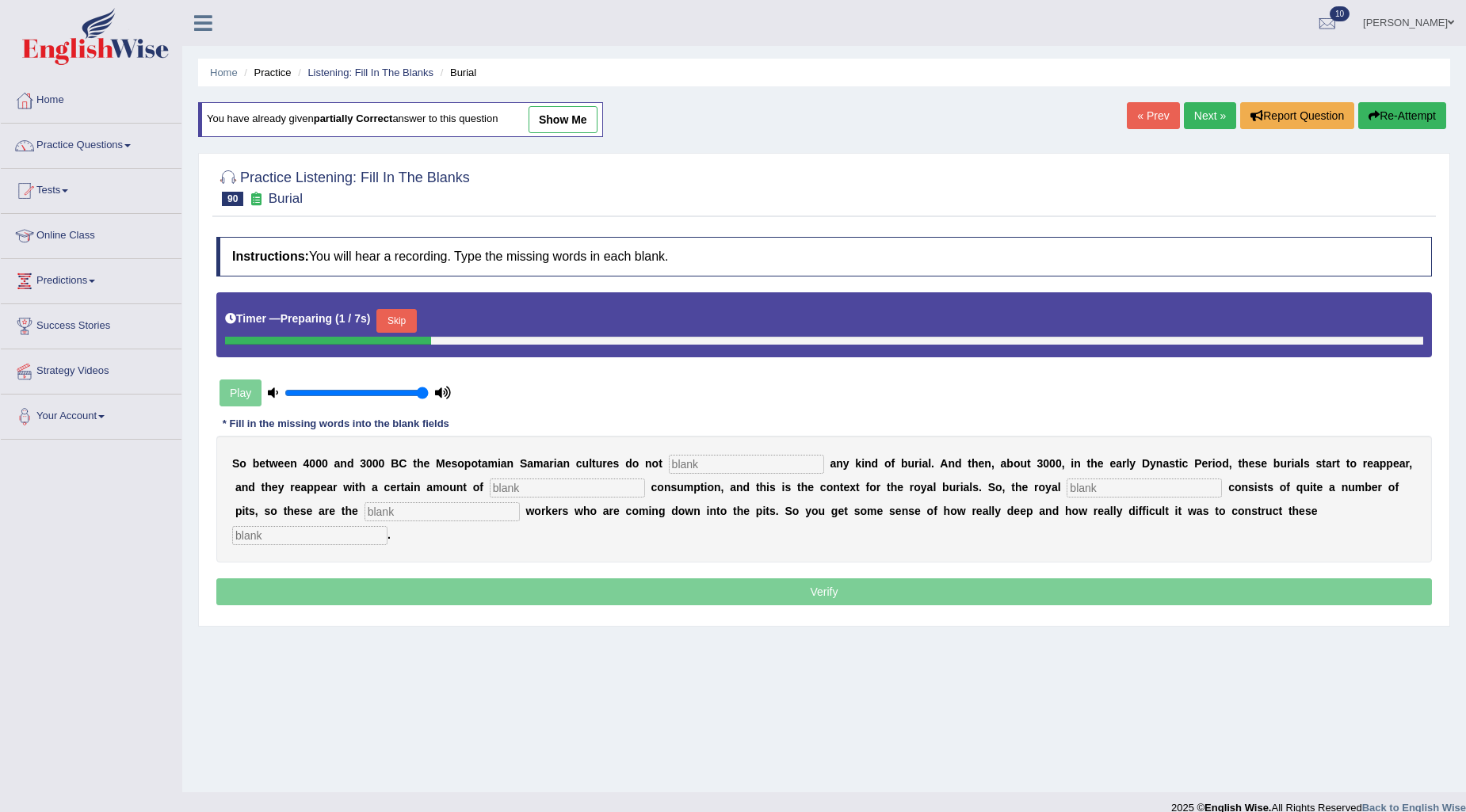
click at [406, 313] on button "Skip" at bounding box center [396, 321] width 39 height 24
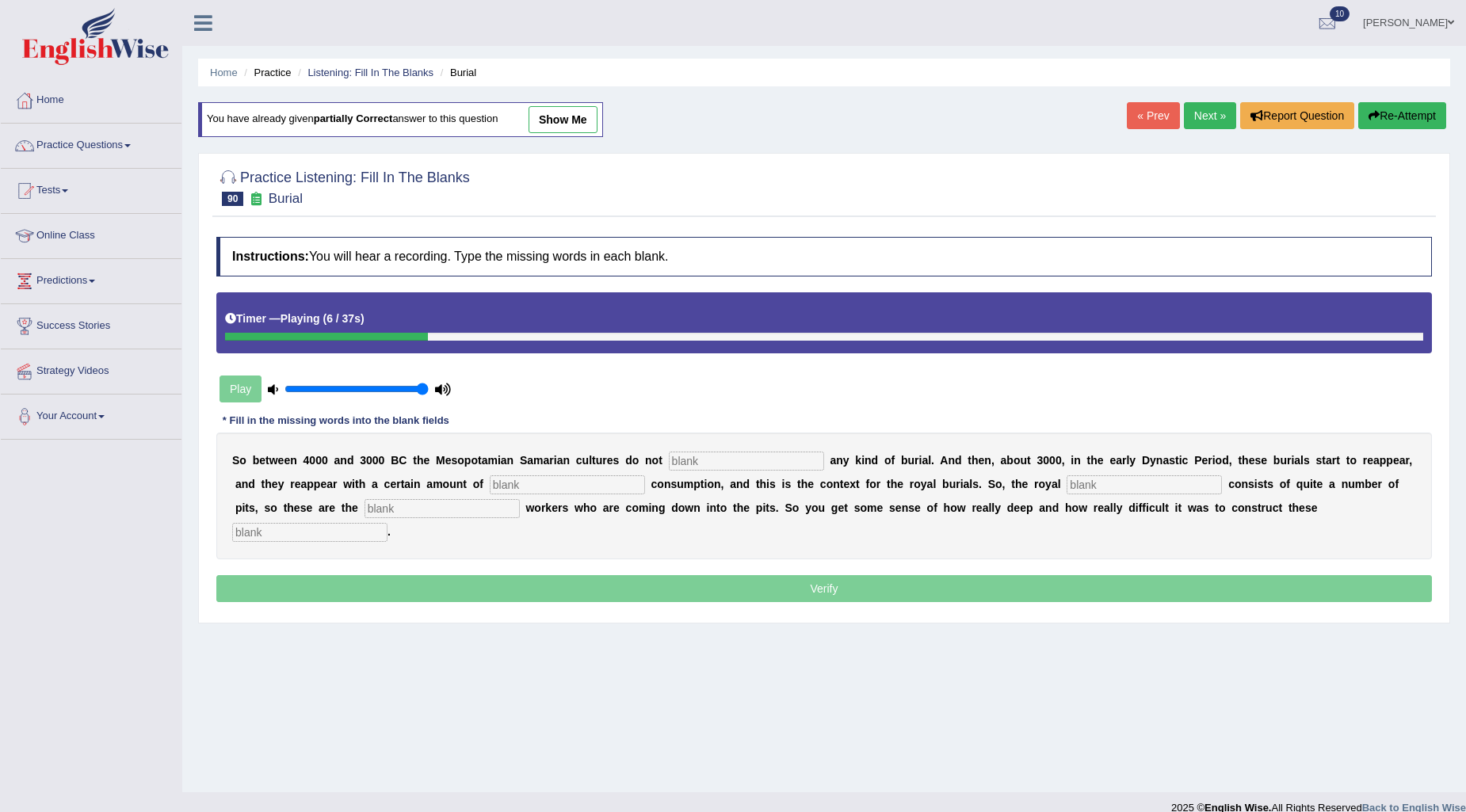
click at [793, 463] on input "text" at bounding box center [746, 460] width 155 height 19
type input "practice"
click at [590, 481] on input "text" at bounding box center [567, 484] width 155 height 19
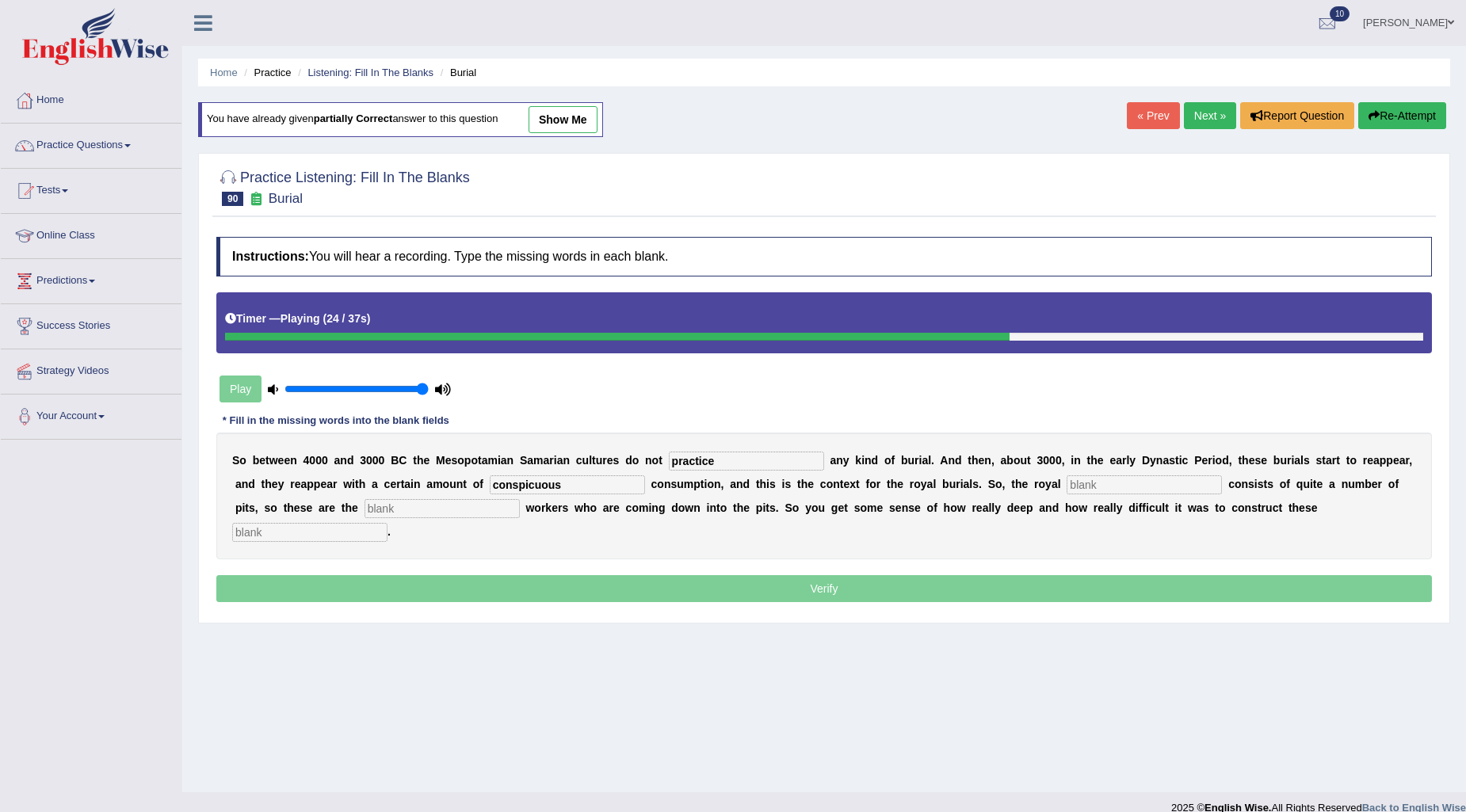
type input "conspicuous"
click at [1077, 486] on input "text" at bounding box center [1144, 484] width 155 height 19
type input "cemetery"
click at [445, 510] on input "text" at bounding box center [442, 508] width 155 height 19
type input "excavation"
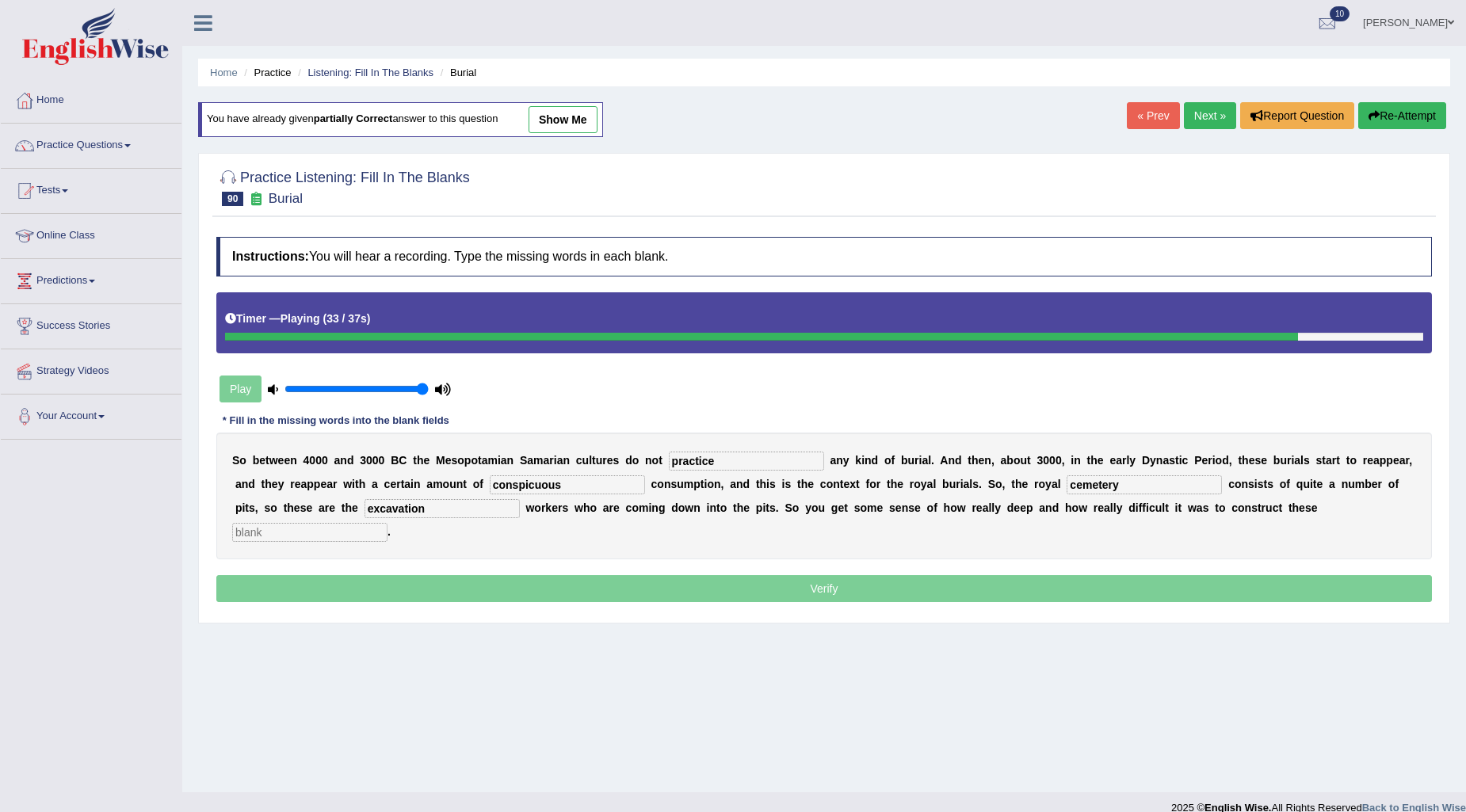
click at [313, 531] on input "text" at bounding box center [310, 532] width 155 height 19
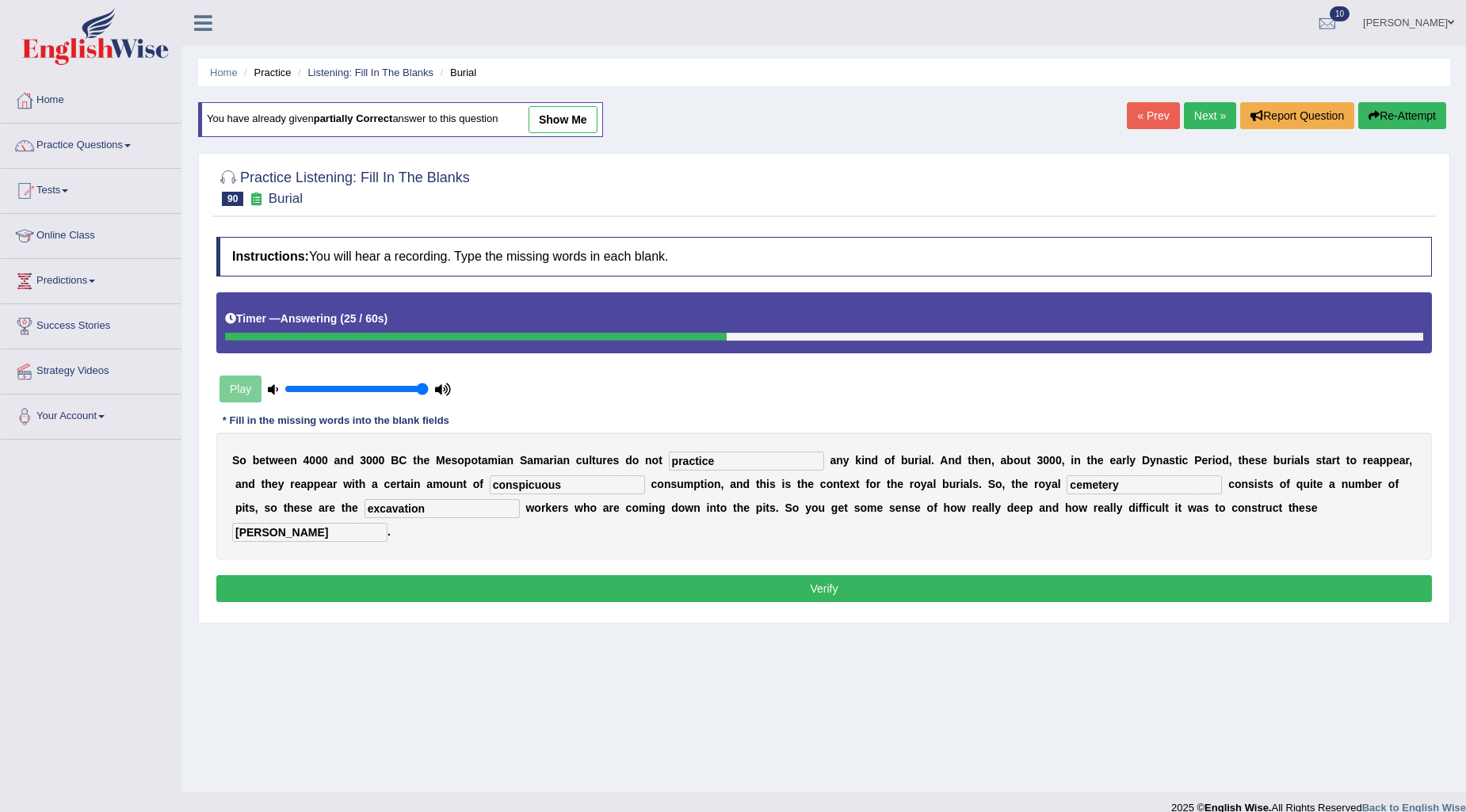
type input "chambers"
click at [539, 597] on button "Verify" at bounding box center [824, 589] width 1216 height 27
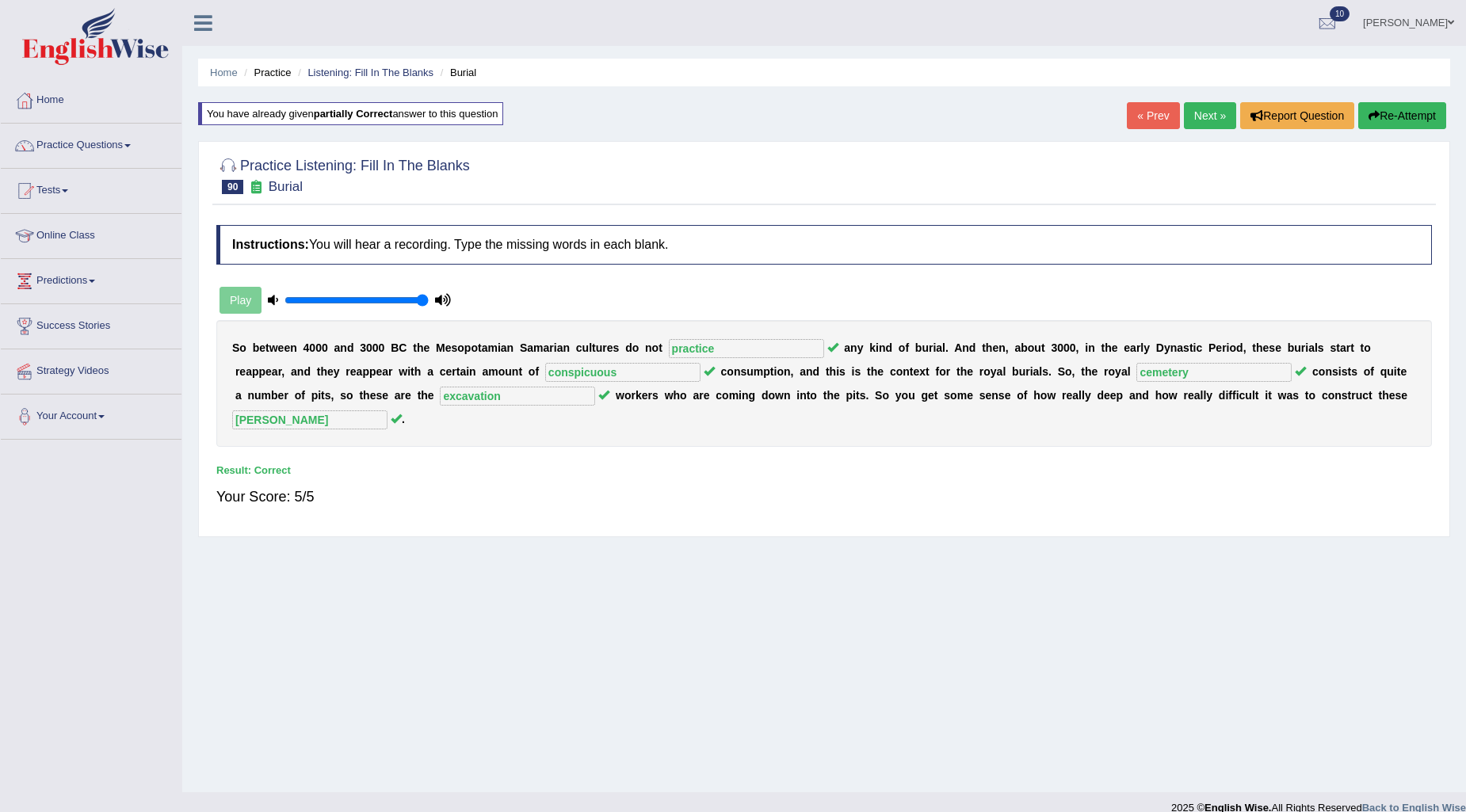
click at [1209, 110] on link "Next »" at bounding box center [1210, 116] width 53 height 27
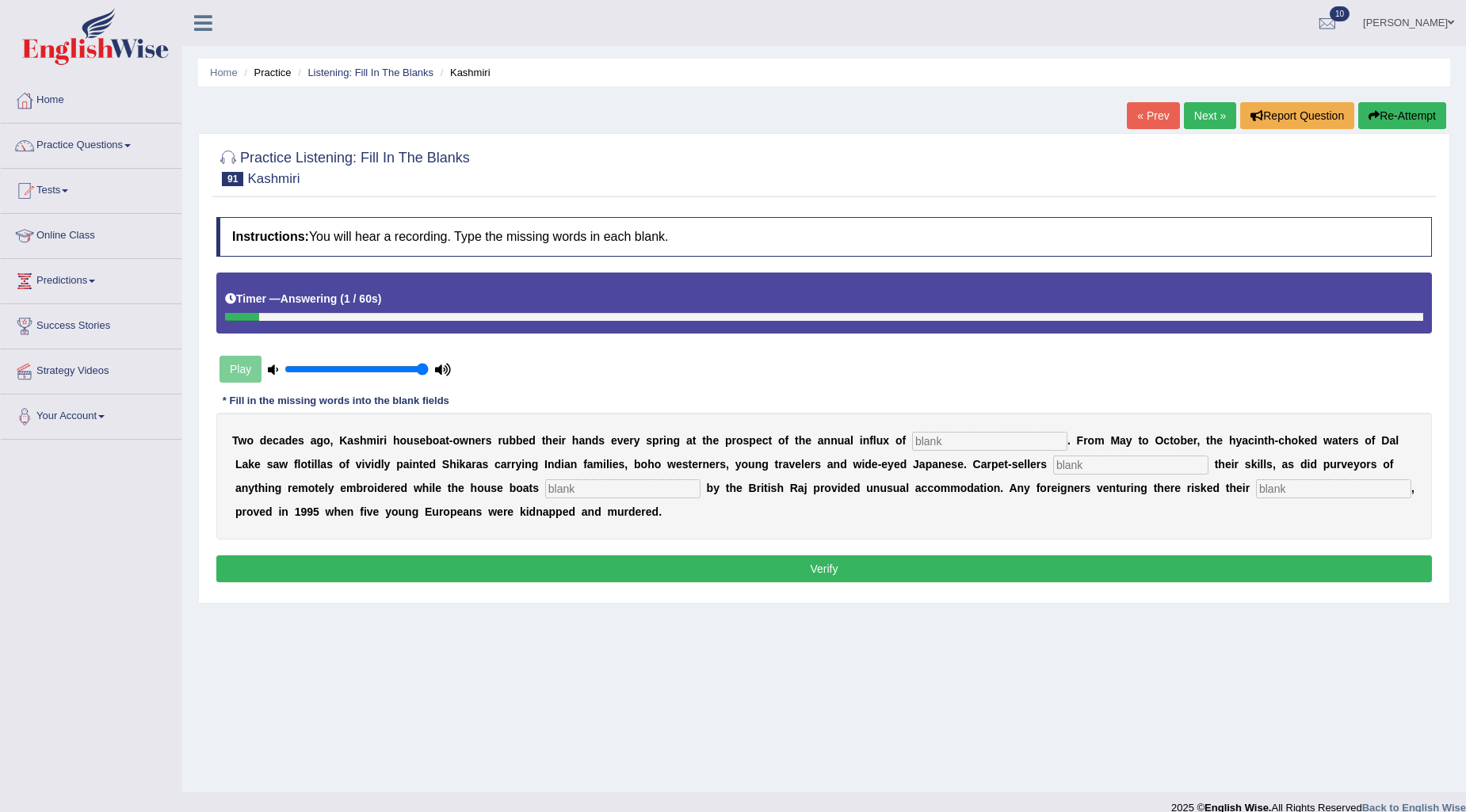
click at [969, 437] on input "text" at bounding box center [990, 441] width 155 height 19
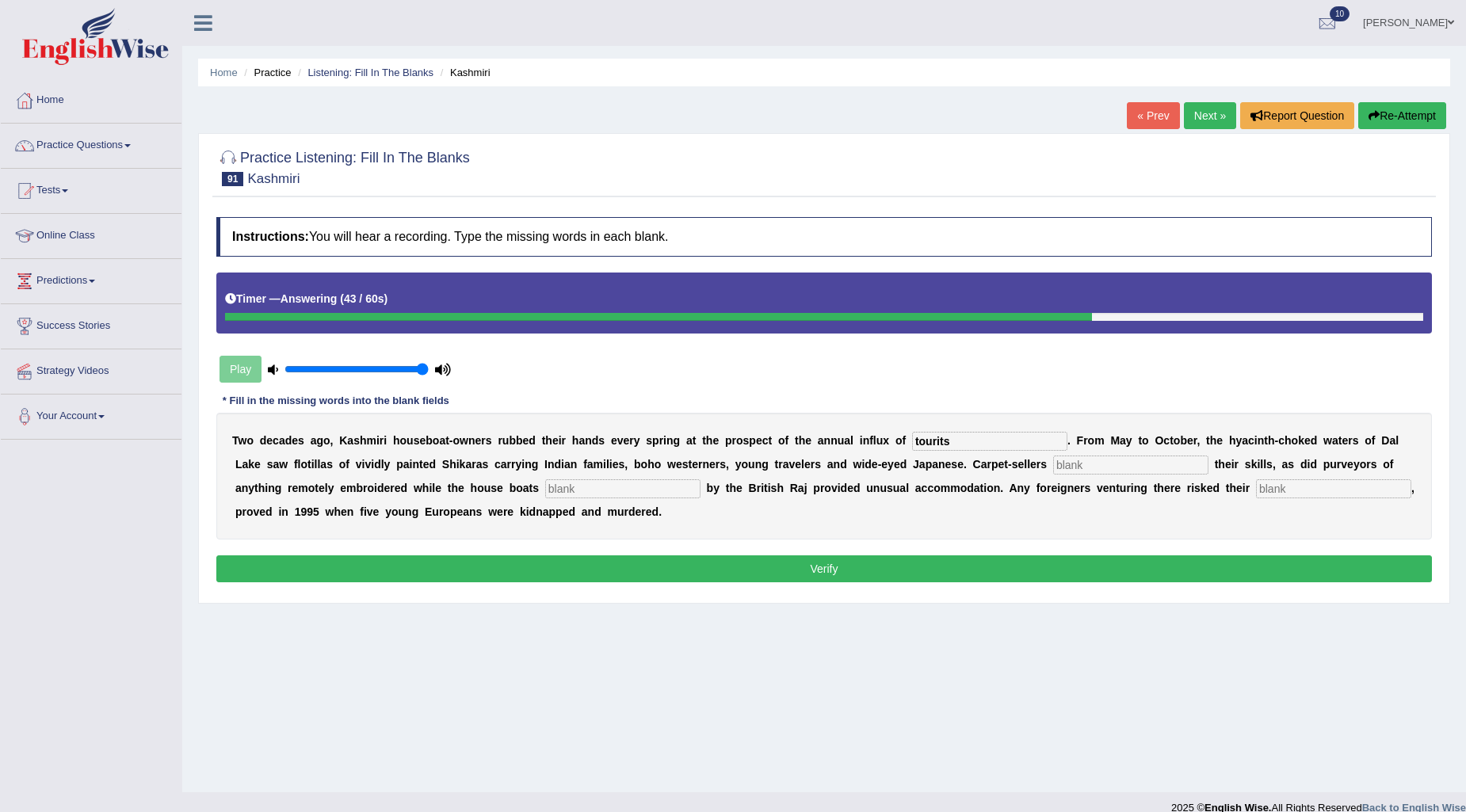
click at [940, 437] on input "tourits" at bounding box center [990, 441] width 155 height 19
type input "tourists"
click at [1321, 490] on input "text" at bounding box center [1334, 488] width 155 height 19
type input "lives"
click at [1171, 458] on input "text" at bounding box center [1131, 465] width 155 height 19
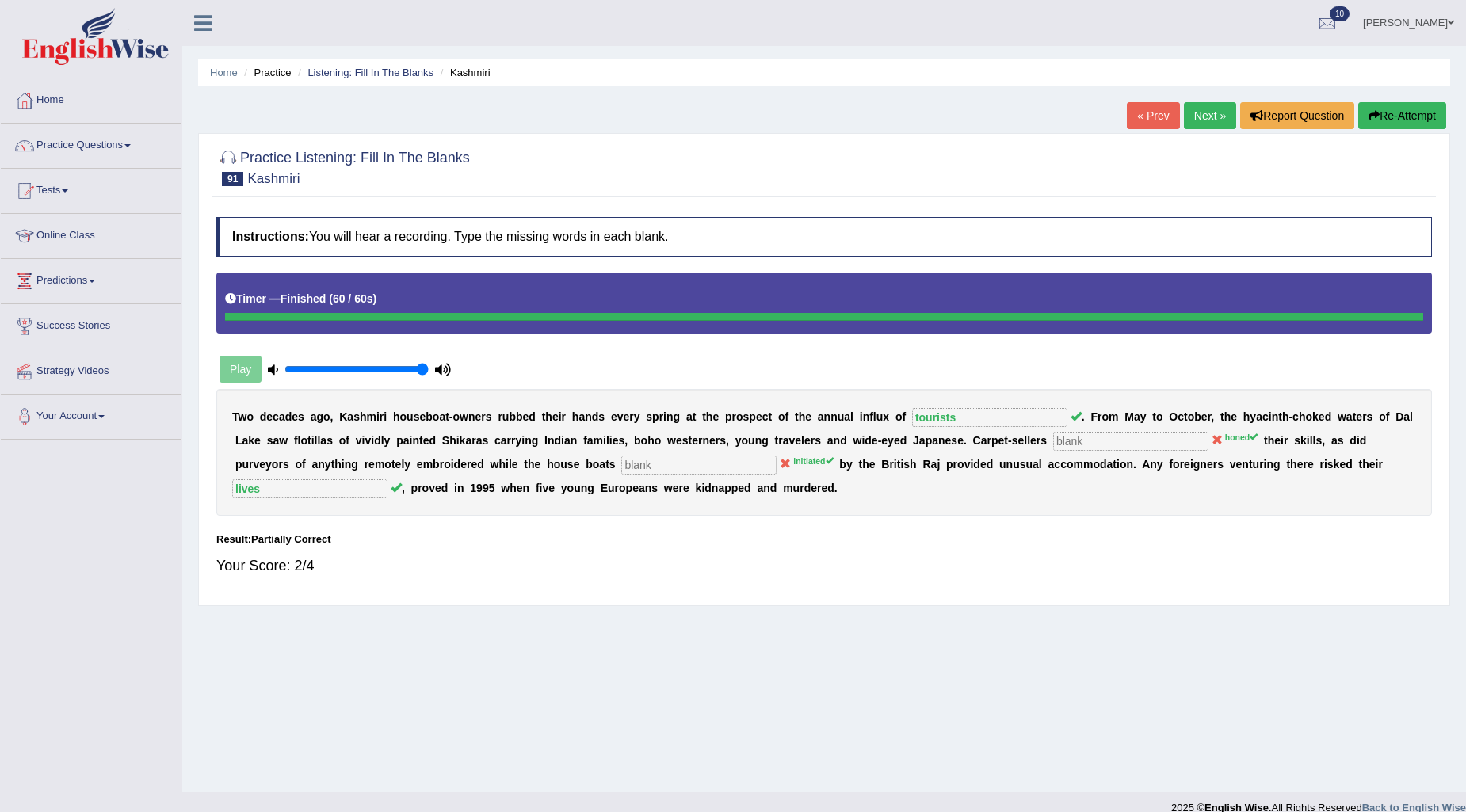
click at [1416, 102] on button "Re-Attempt" at bounding box center [1402, 116] width 88 height 27
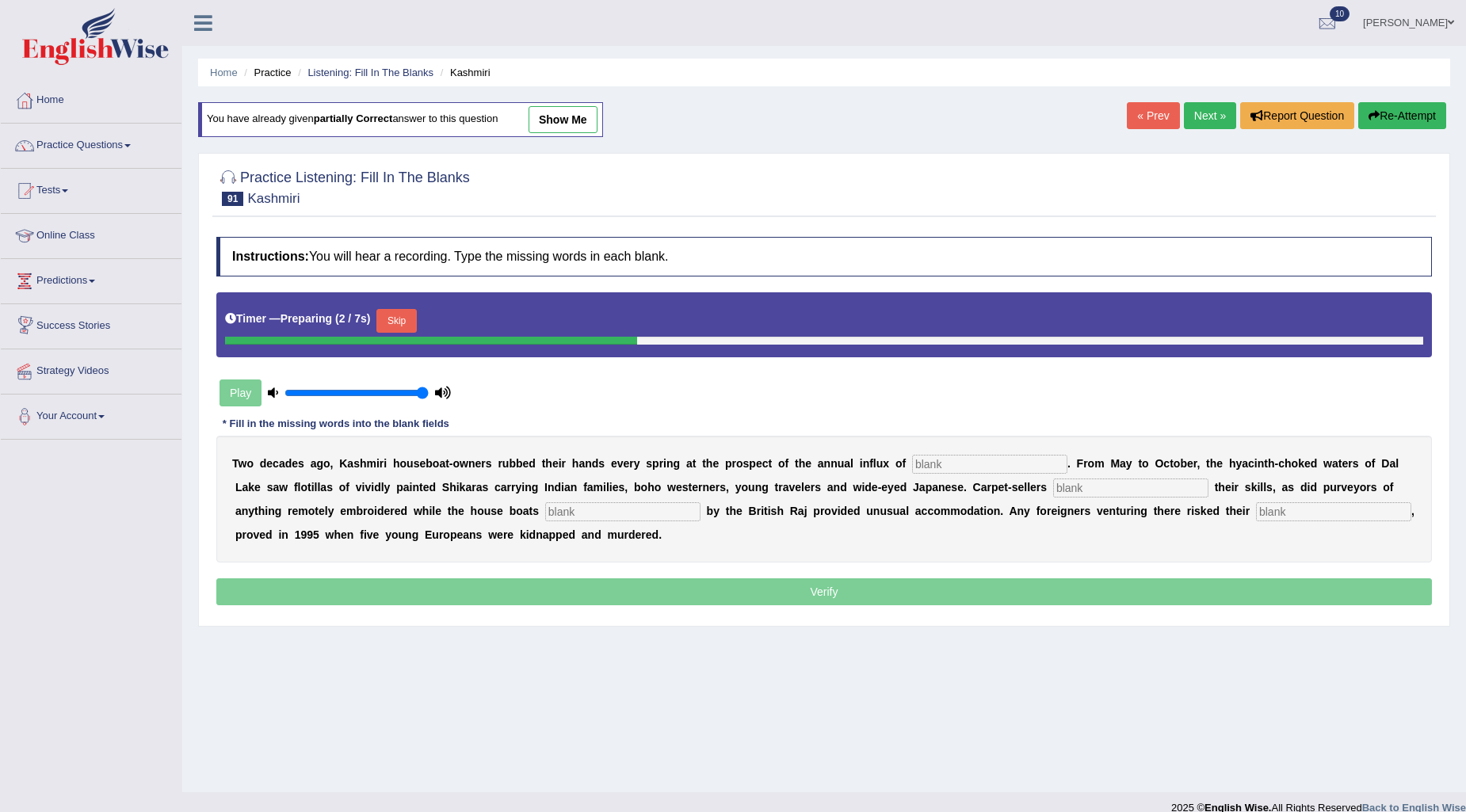
click at [394, 323] on button "Skip" at bounding box center [396, 321] width 39 height 24
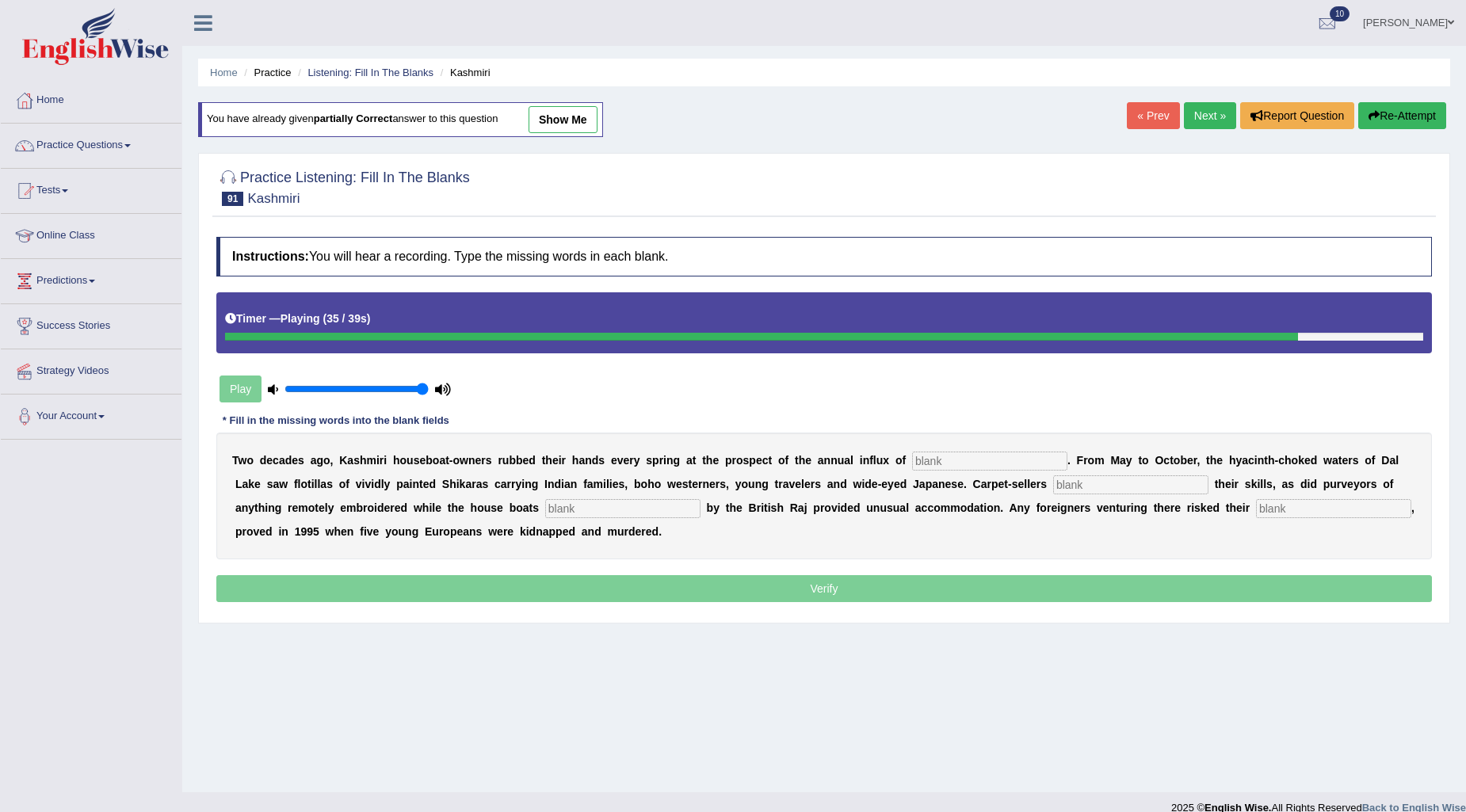
click at [1321, 510] on input "text" at bounding box center [1334, 508] width 155 height 19
type input "lives"
click at [1006, 460] on input "text" at bounding box center [990, 460] width 155 height 19
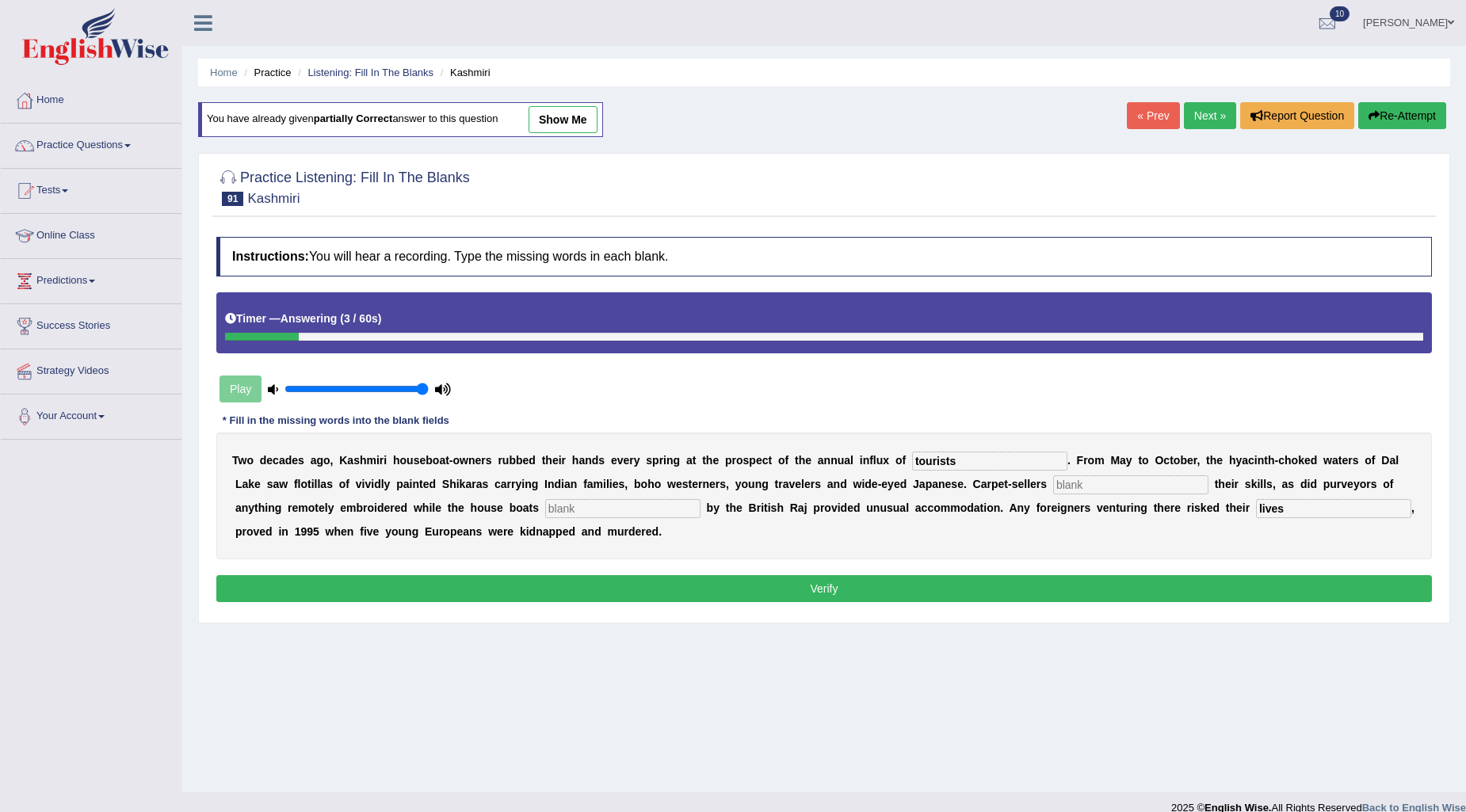
type input "tourists"
click at [1112, 483] on input "text" at bounding box center [1131, 484] width 155 height 19
type input "honed"
click at [662, 513] on input "text" at bounding box center [623, 508] width 155 height 19
type input "initiated"
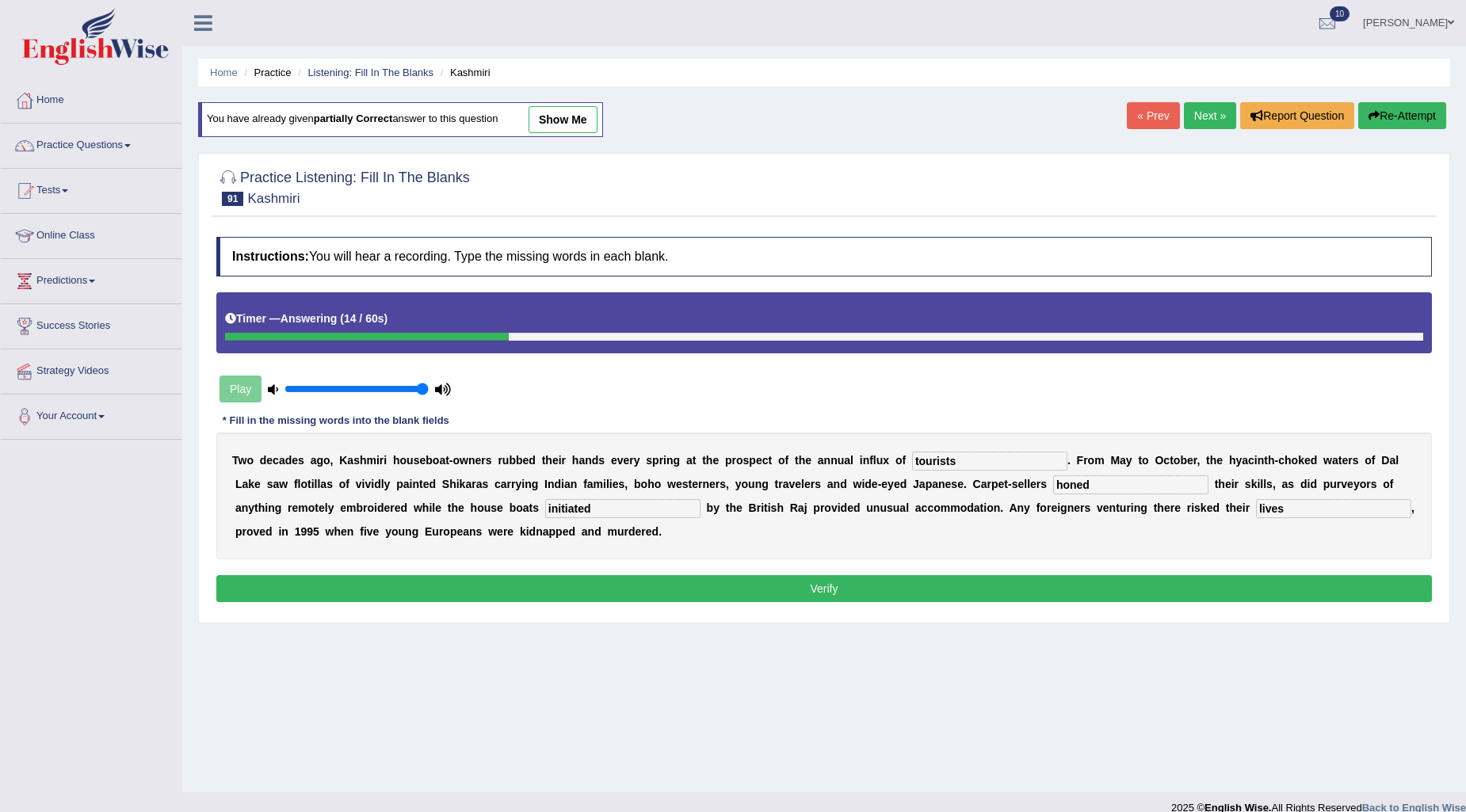
click at [698, 582] on button "Verify" at bounding box center [824, 589] width 1216 height 27
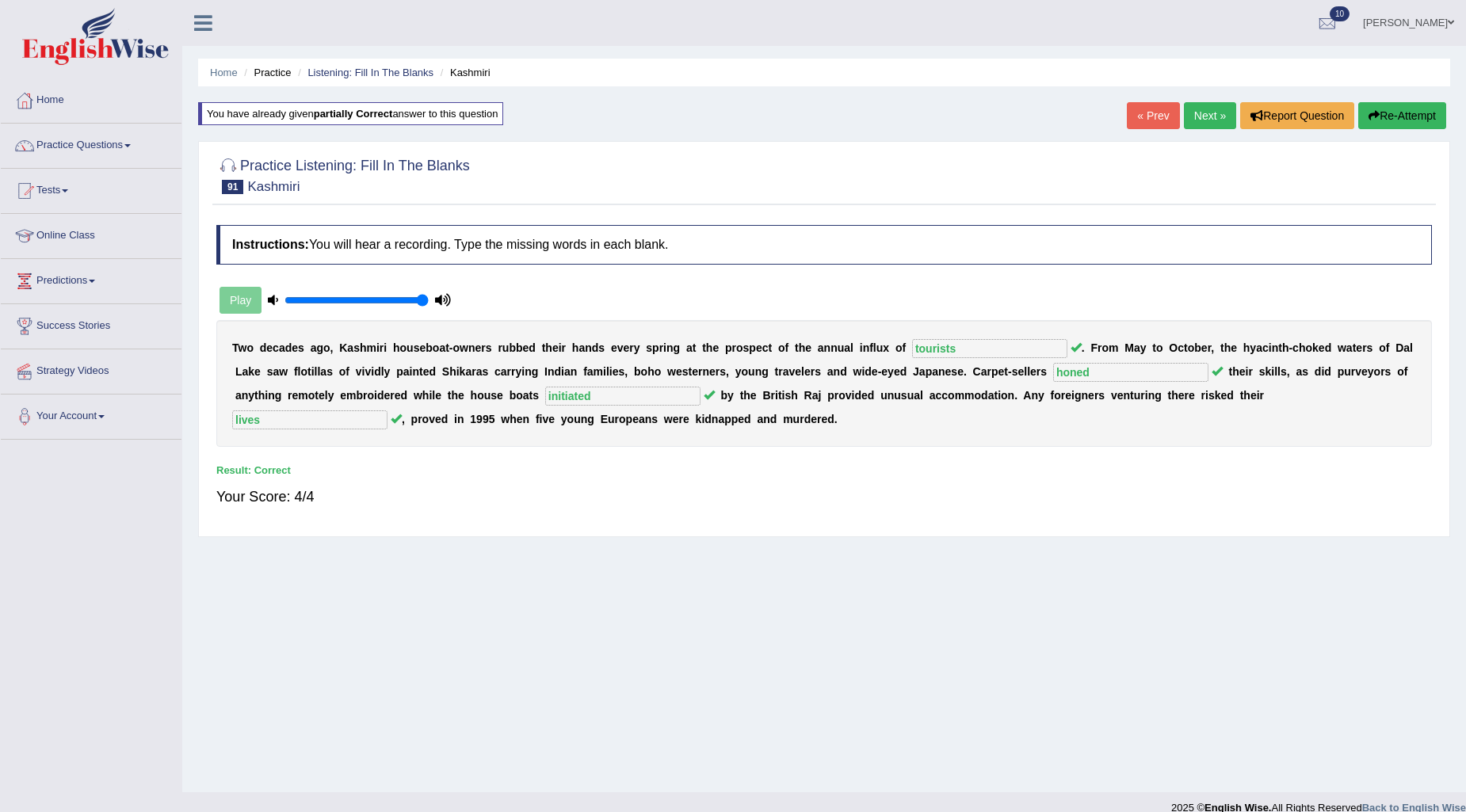
click at [1200, 119] on link "Next »" at bounding box center [1210, 116] width 53 height 27
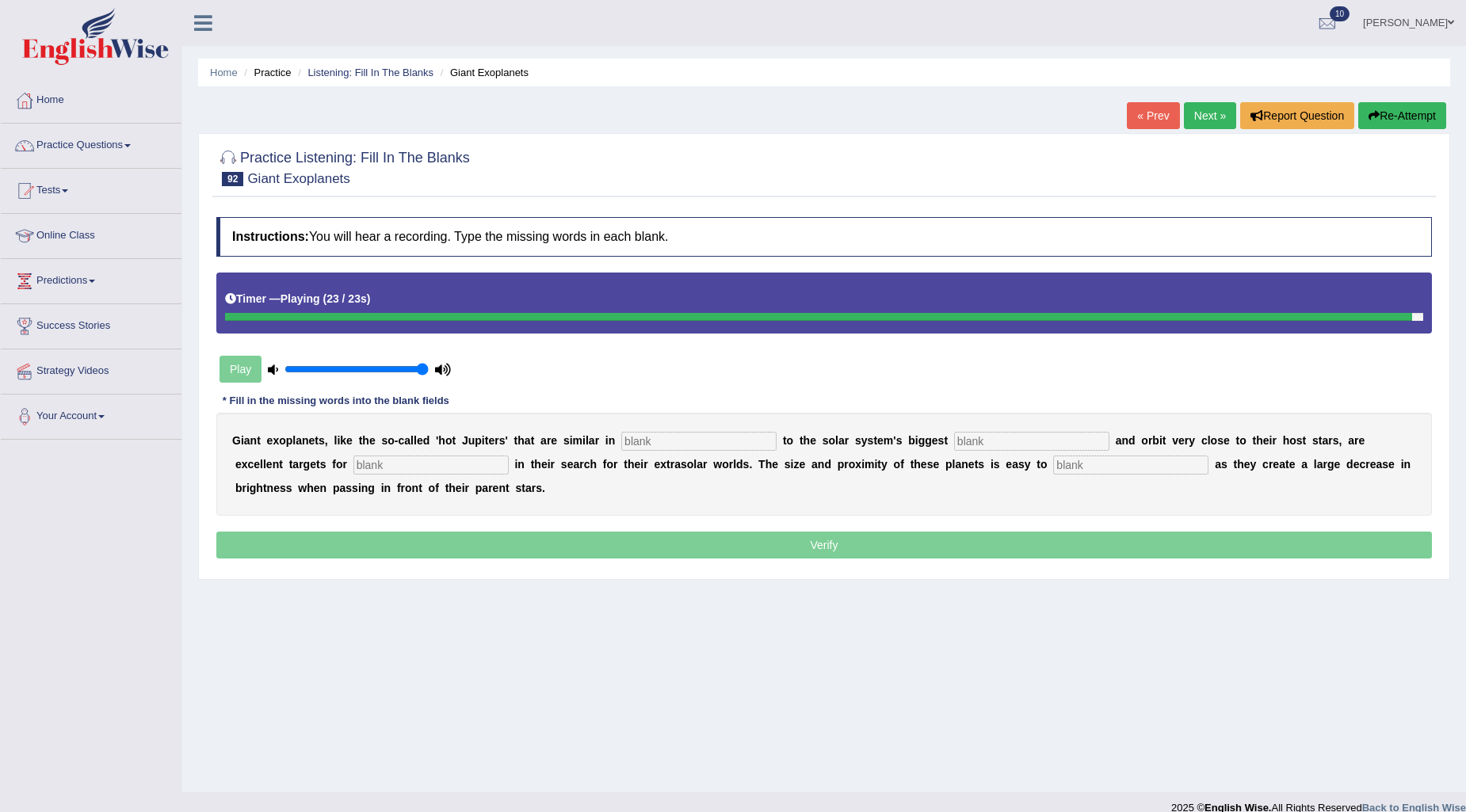
click at [1026, 442] on input "text" at bounding box center [1032, 441] width 155 height 19
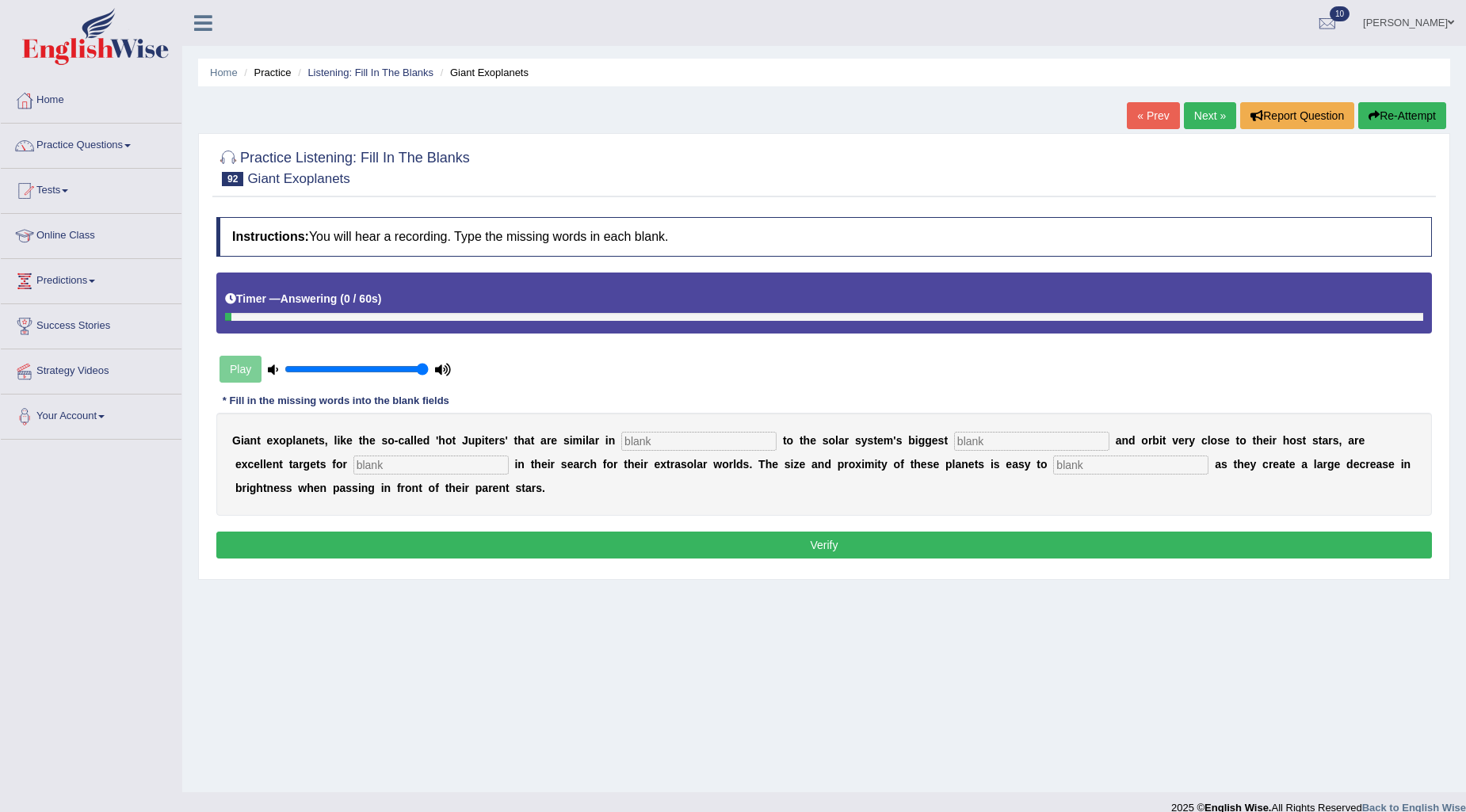
click at [1054, 466] on input "text" at bounding box center [1131, 465] width 155 height 19
type input "detect"
click at [664, 448] on input "text" at bounding box center [699, 441] width 155 height 19
click at [1067, 434] on input "text" at bounding box center [1032, 441] width 155 height 19
type input "planet"
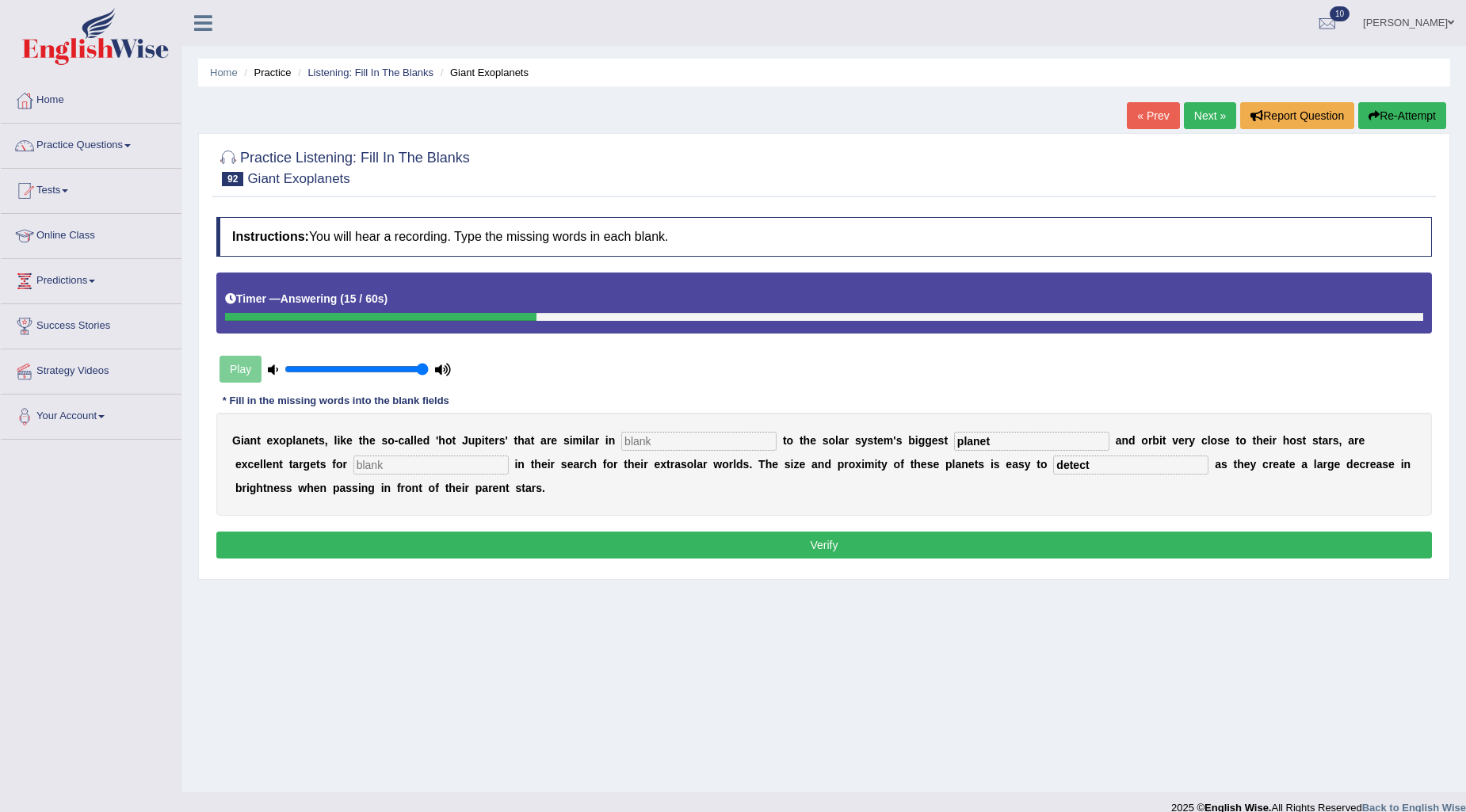
click at [410, 458] on input "text" at bounding box center [431, 465] width 155 height 19
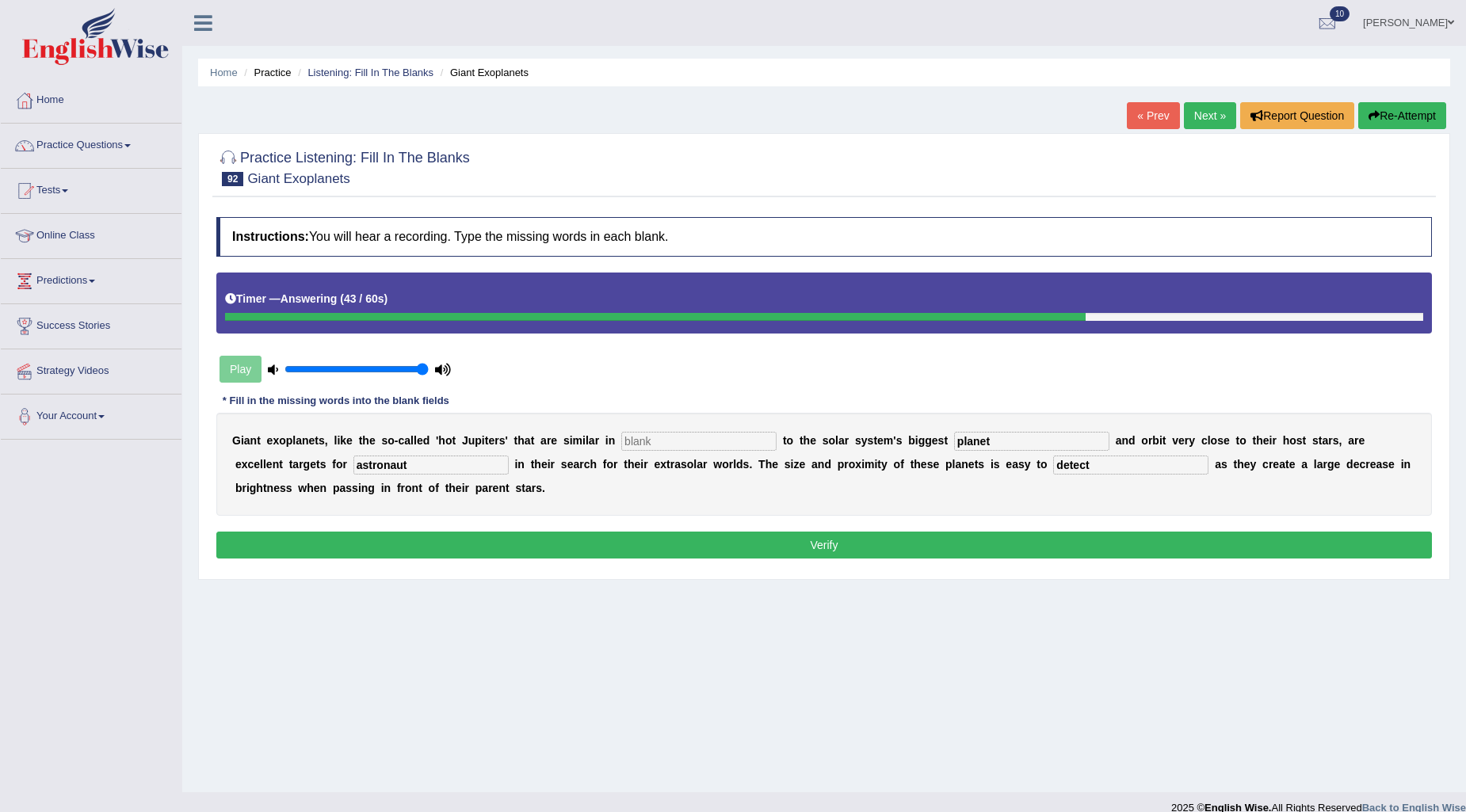
type input "astronaut"
click at [708, 436] on input "text" at bounding box center [699, 441] width 155 height 19
type input "initiative"
click at [976, 539] on button "Verify" at bounding box center [824, 545] width 1216 height 27
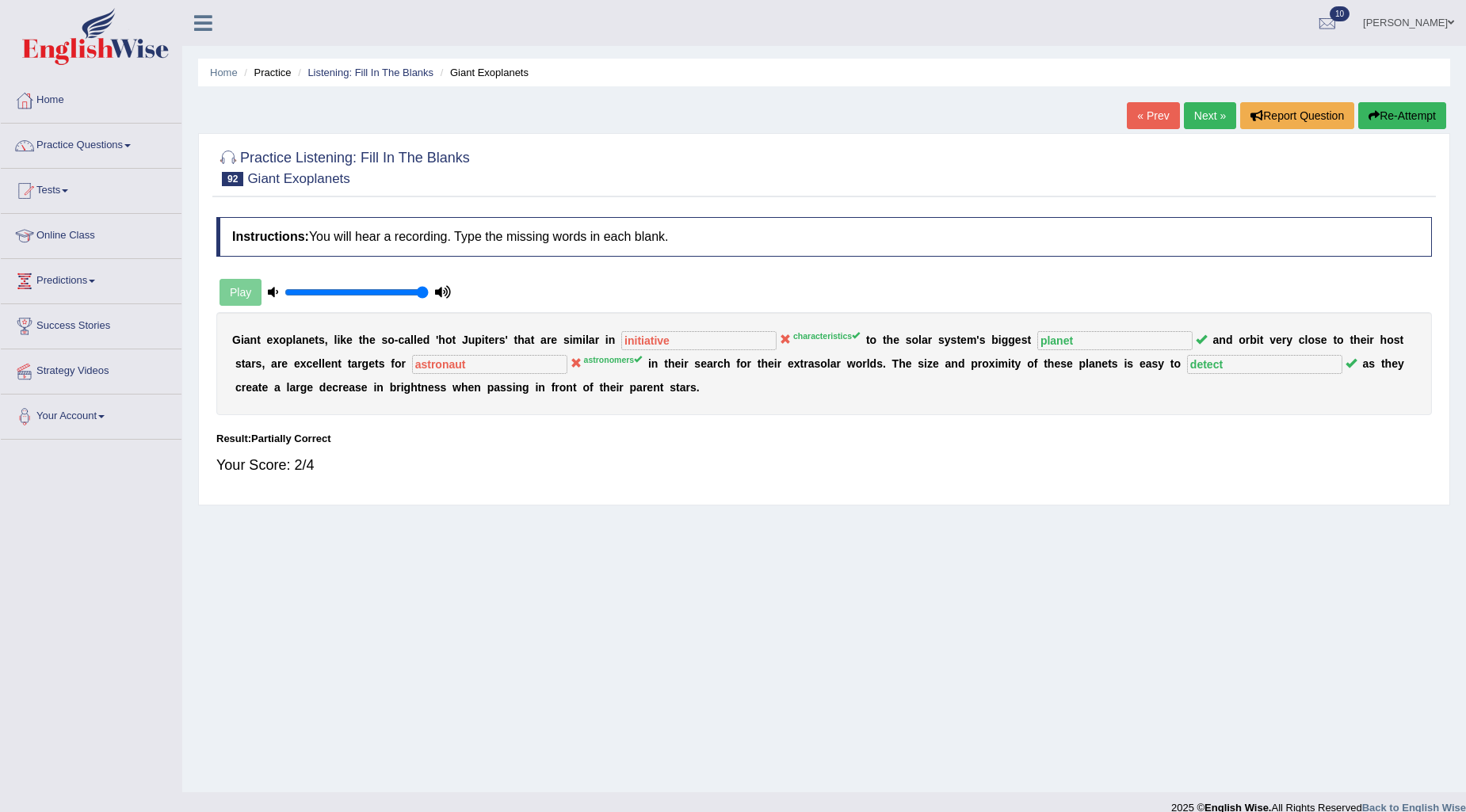
click at [1413, 126] on button "Re-Attempt" at bounding box center [1402, 116] width 88 height 27
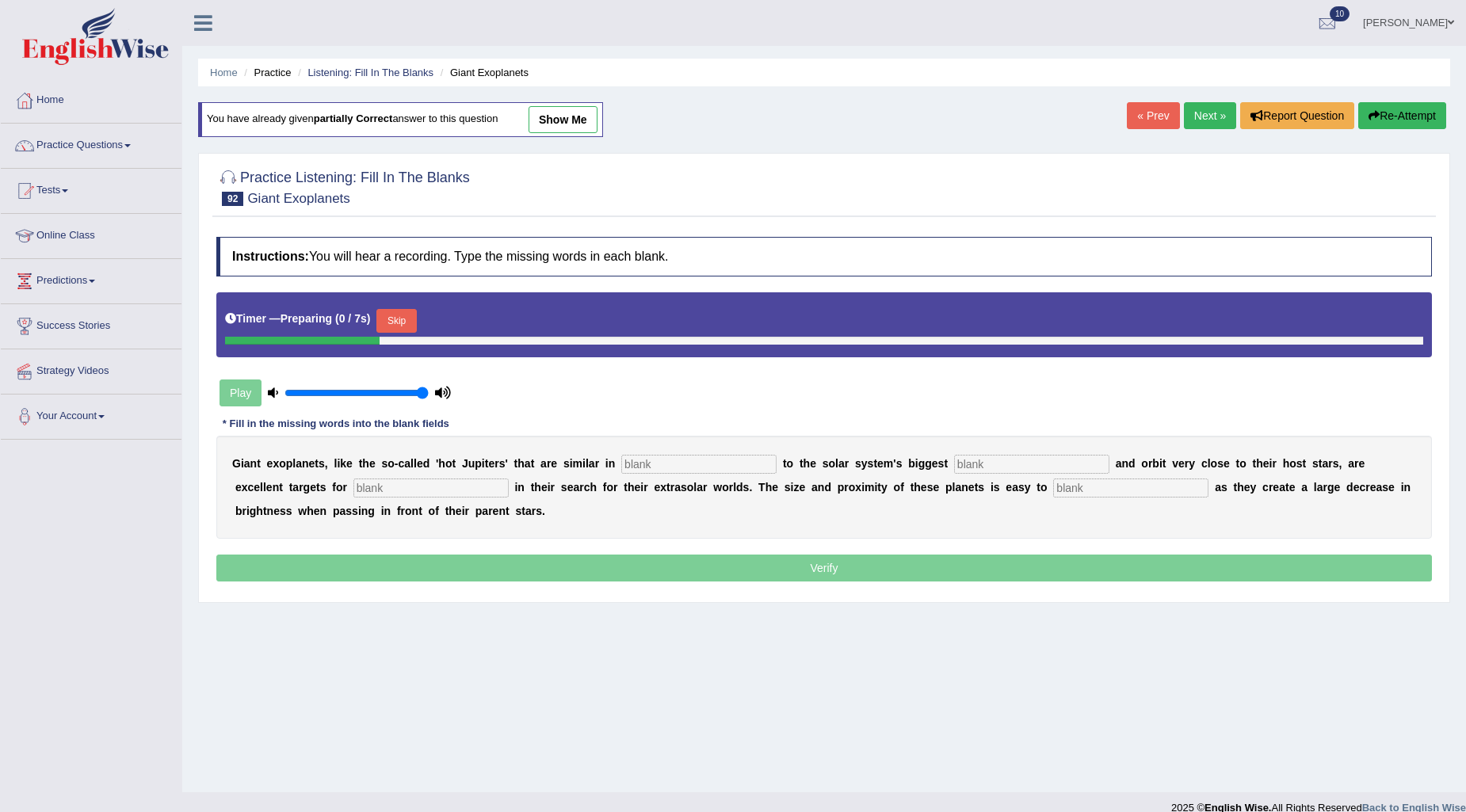
click at [414, 322] on button "Skip" at bounding box center [396, 321] width 39 height 24
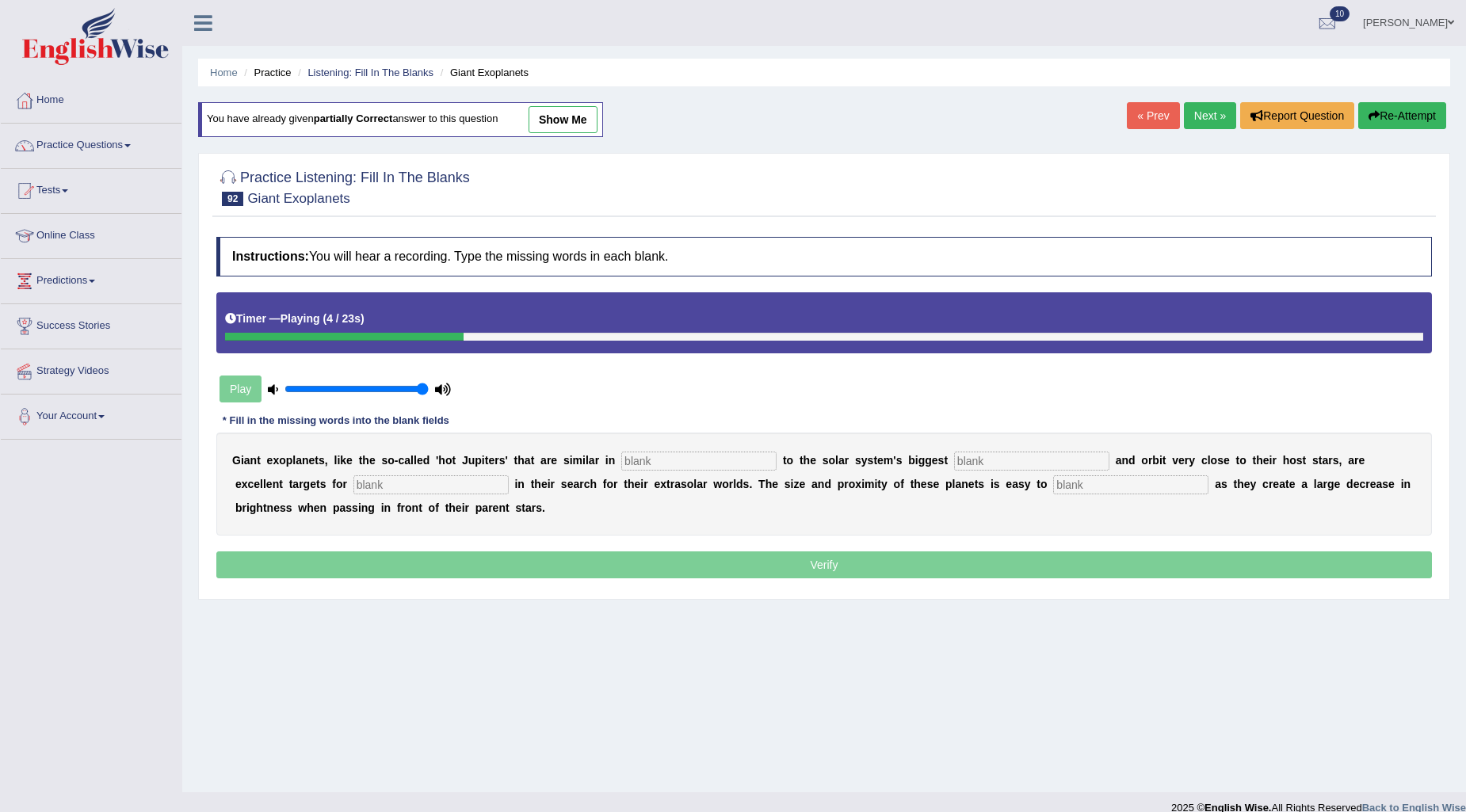
click at [639, 460] on input "text" at bounding box center [699, 460] width 155 height 19
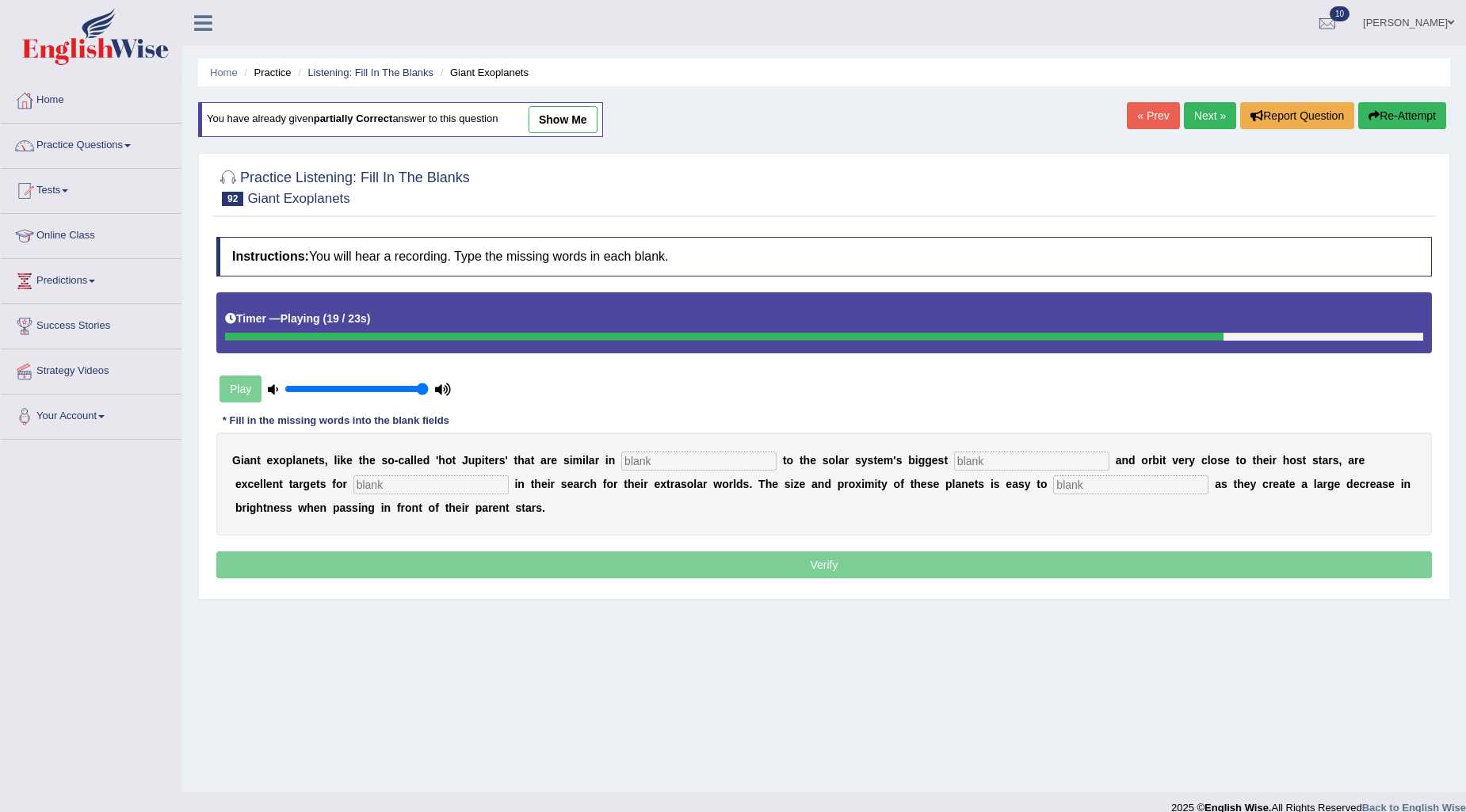
click at [1120, 495] on div "G i a n t e x o p l a n e t s , l i k e t h e s o - c a l l e d ' h o t J u p i…" at bounding box center [824, 484] width 1216 height 103
click at [1122, 477] on input "text" at bounding box center [1131, 484] width 155 height 19
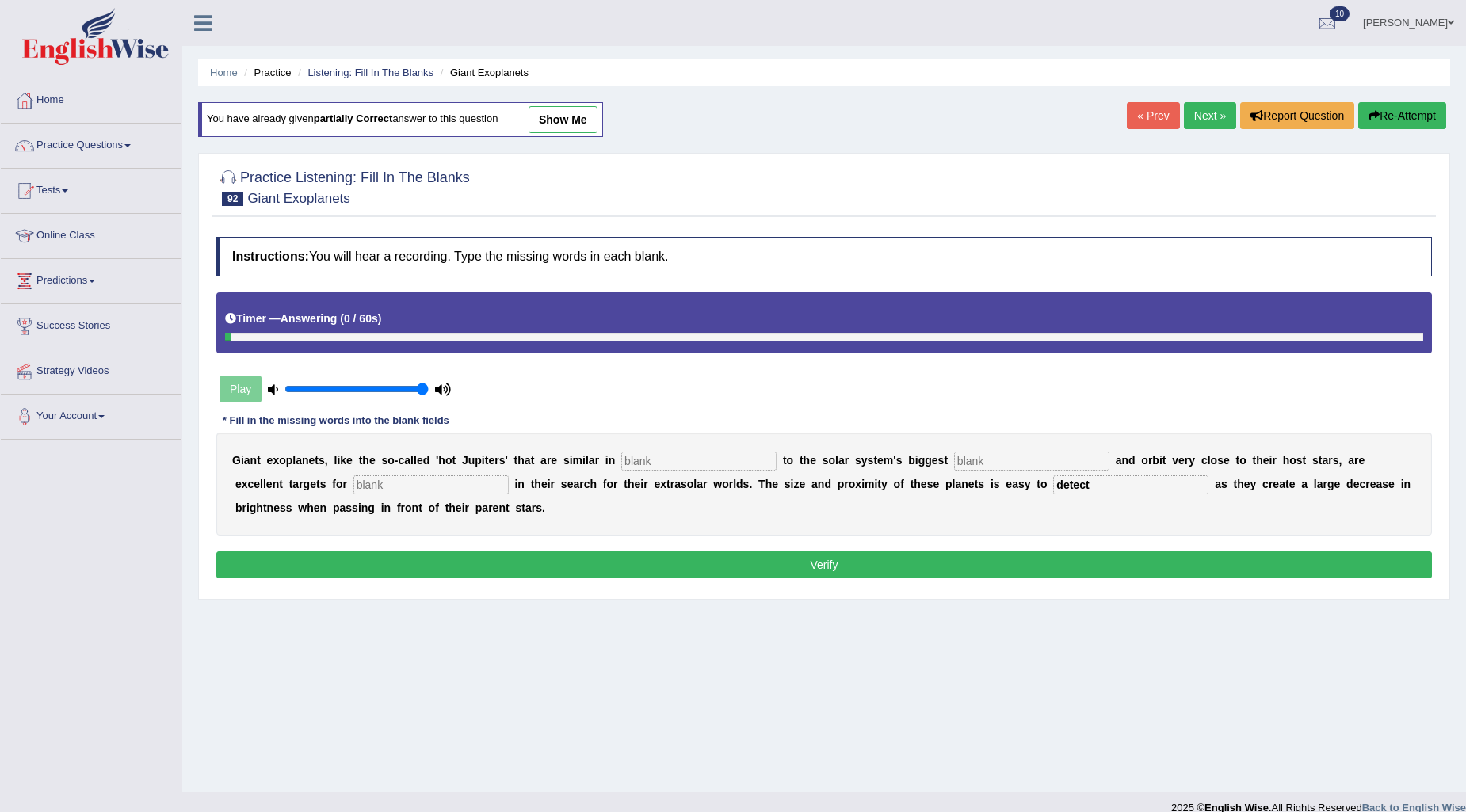
type input "detect"
click at [1055, 458] on input "text" at bounding box center [1032, 460] width 155 height 19
type input "planet"
click at [354, 479] on input "text" at bounding box center [431, 484] width 155 height 19
type input "astronomers"
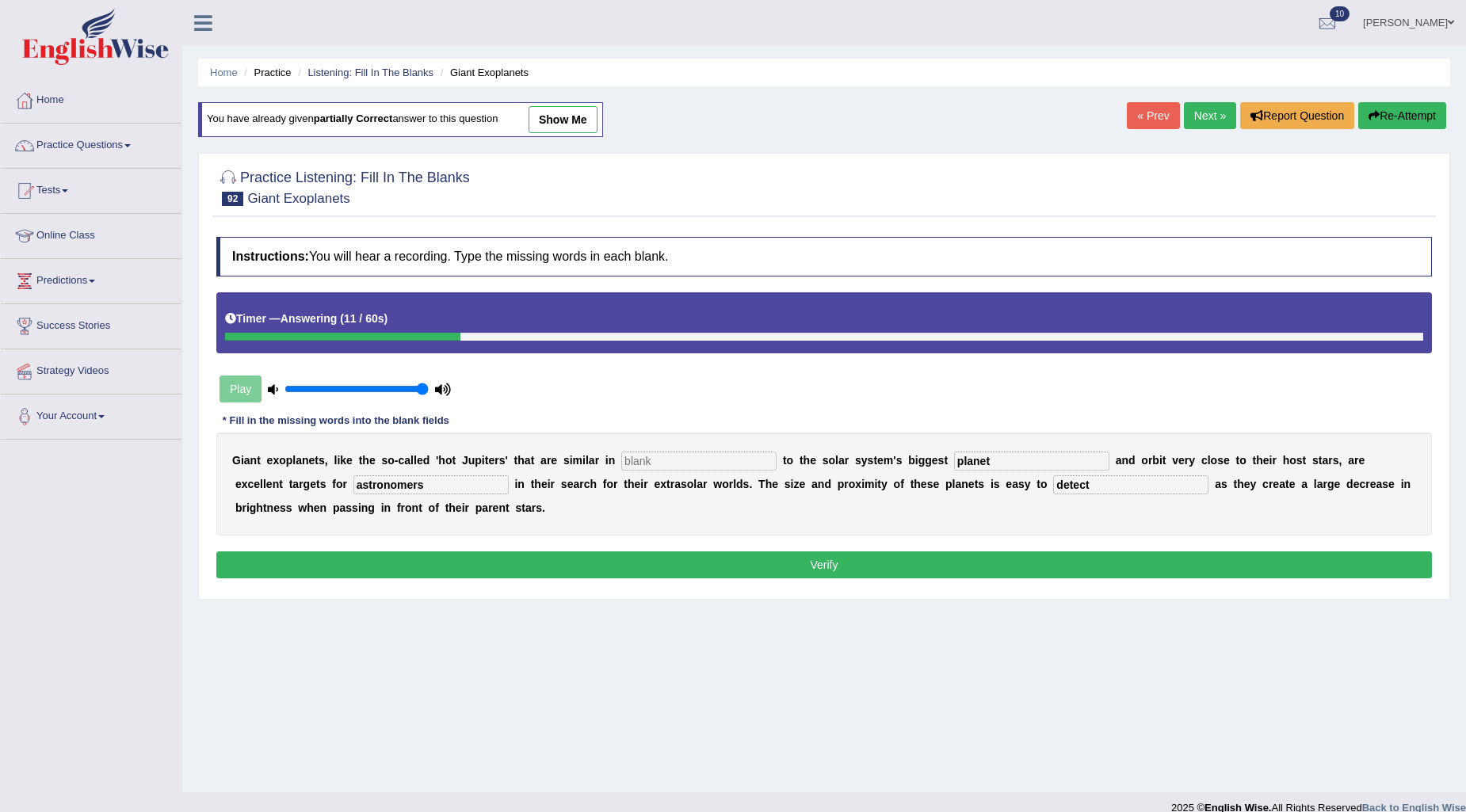
click at [688, 453] on input "text" at bounding box center [699, 460] width 155 height 19
type input "characteristics"
click at [789, 558] on button "Verify" at bounding box center [824, 564] width 1216 height 27
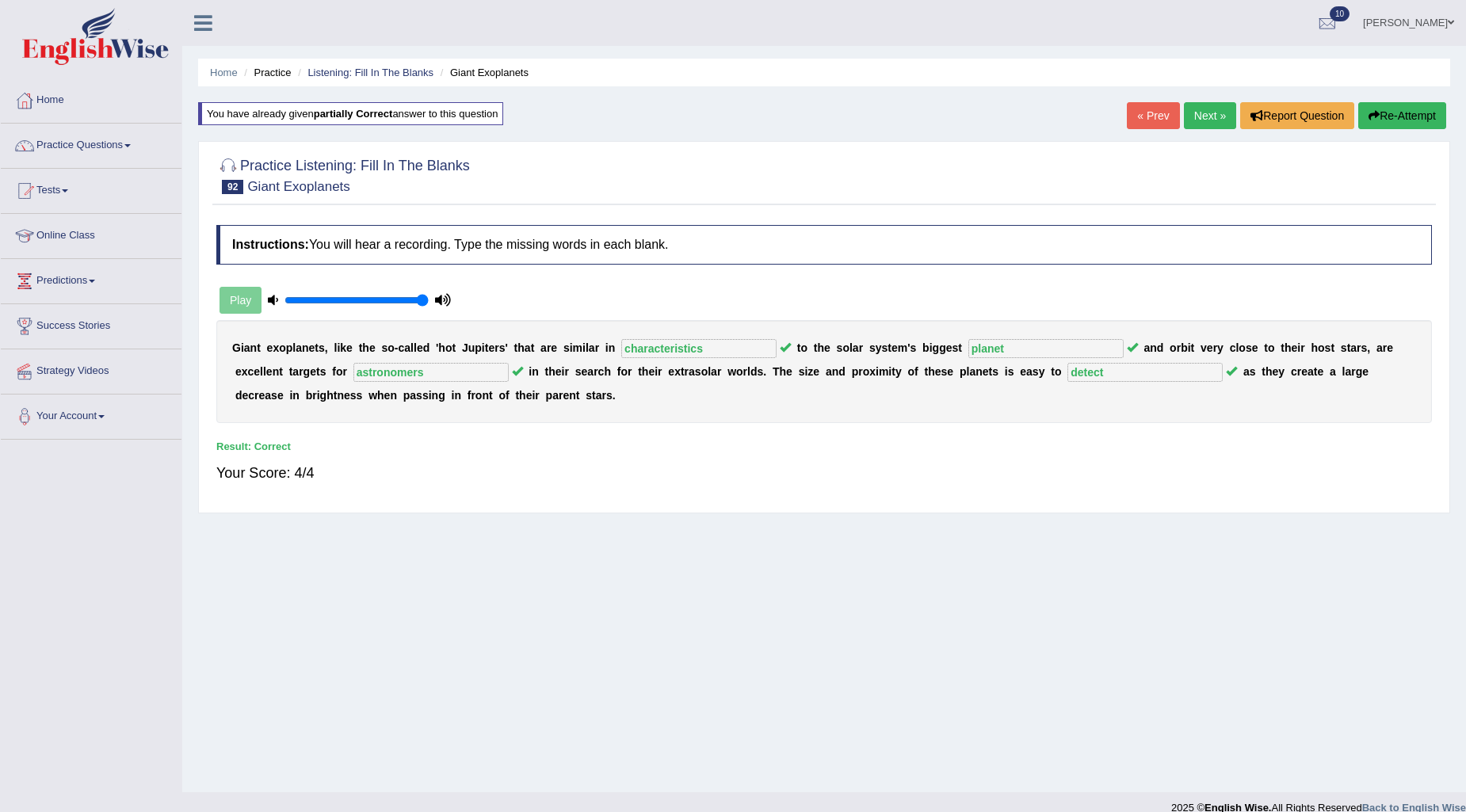
click at [1203, 121] on link "Next »" at bounding box center [1210, 116] width 53 height 27
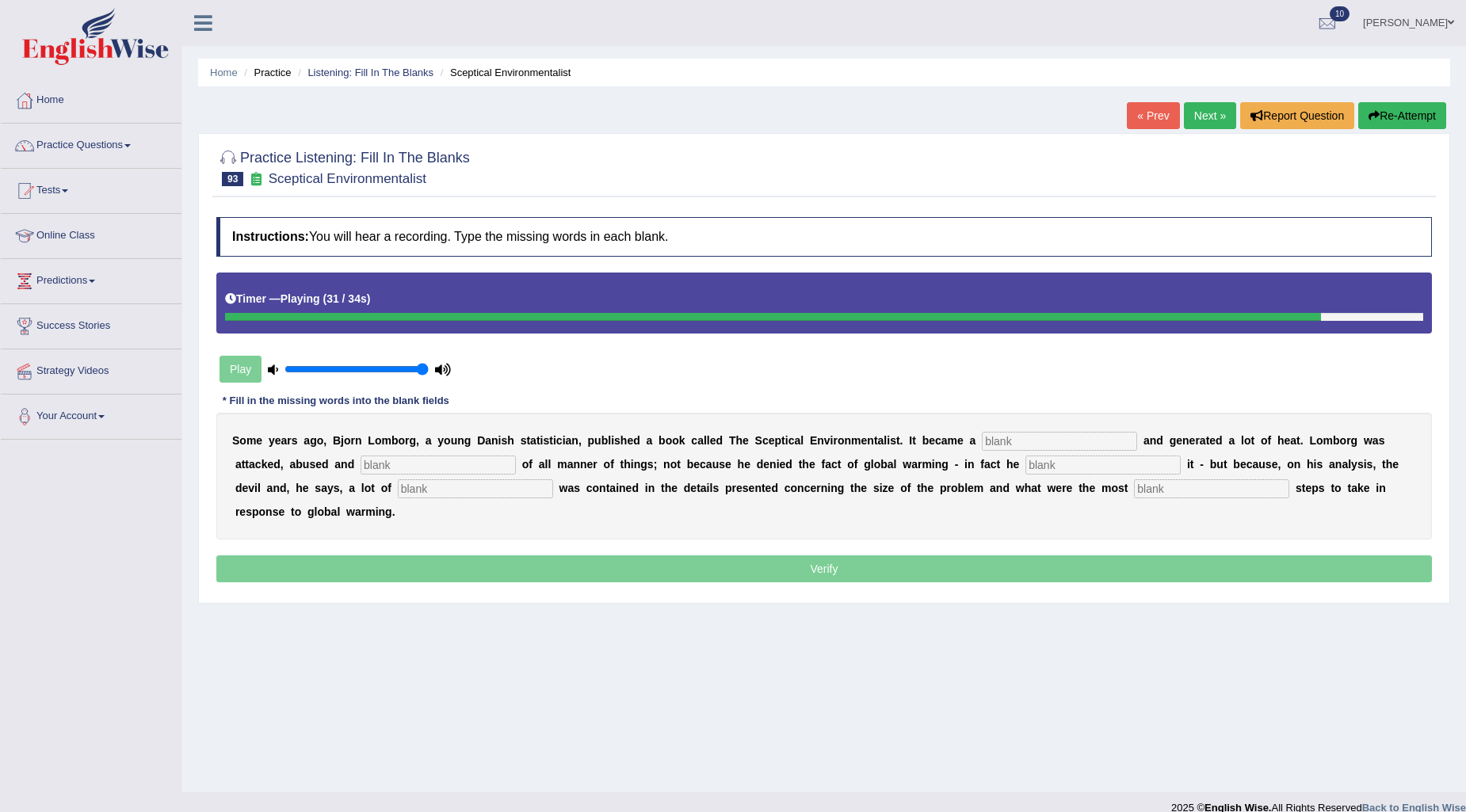
click at [1199, 491] on input "text" at bounding box center [1212, 488] width 155 height 19
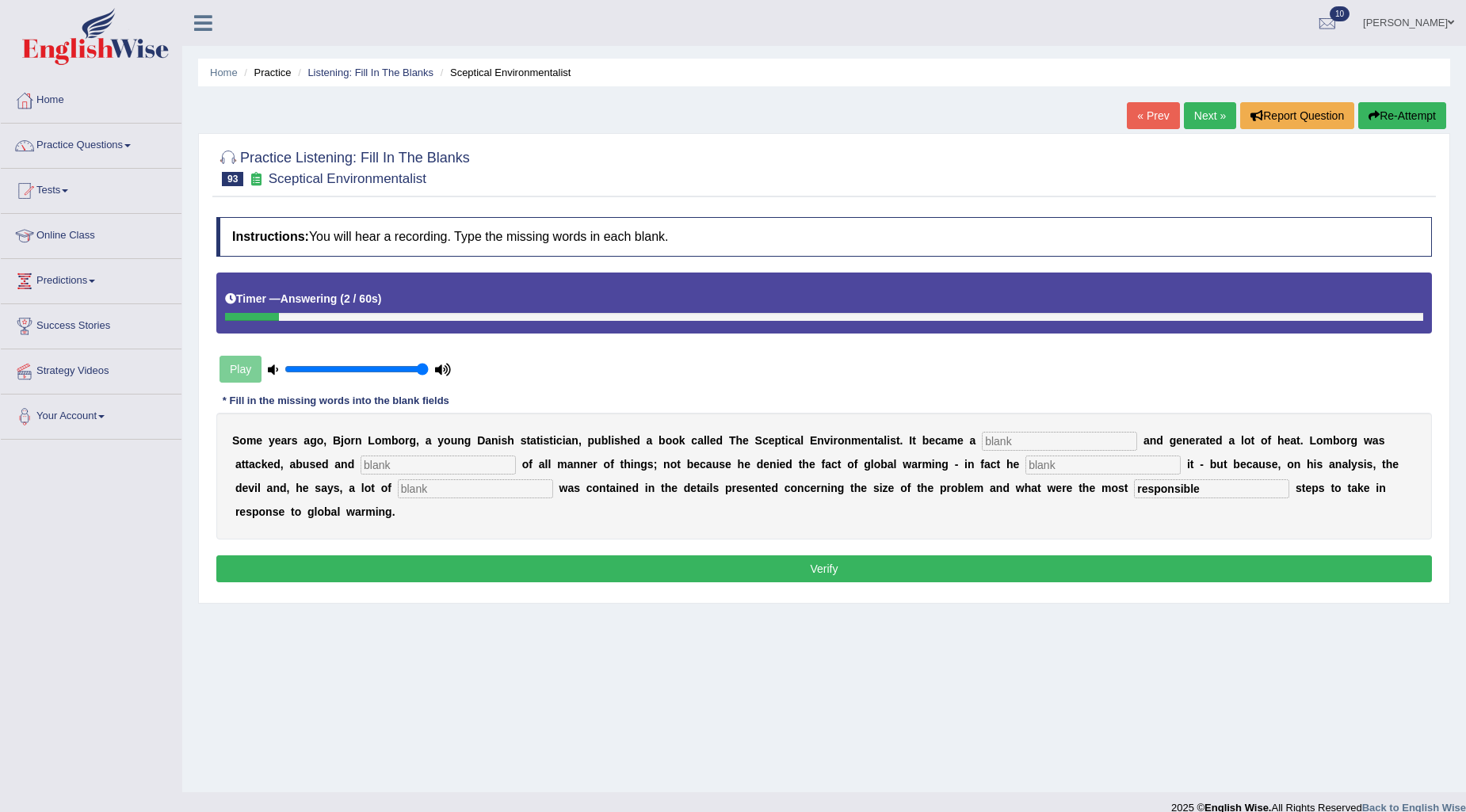
type input "responsible"
click at [1073, 463] on input "text" at bounding box center [1104, 465] width 155 height 19
type input "afirmed"
click at [1034, 436] on input "text" at bounding box center [1060, 441] width 155 height 19
type input "best seller"
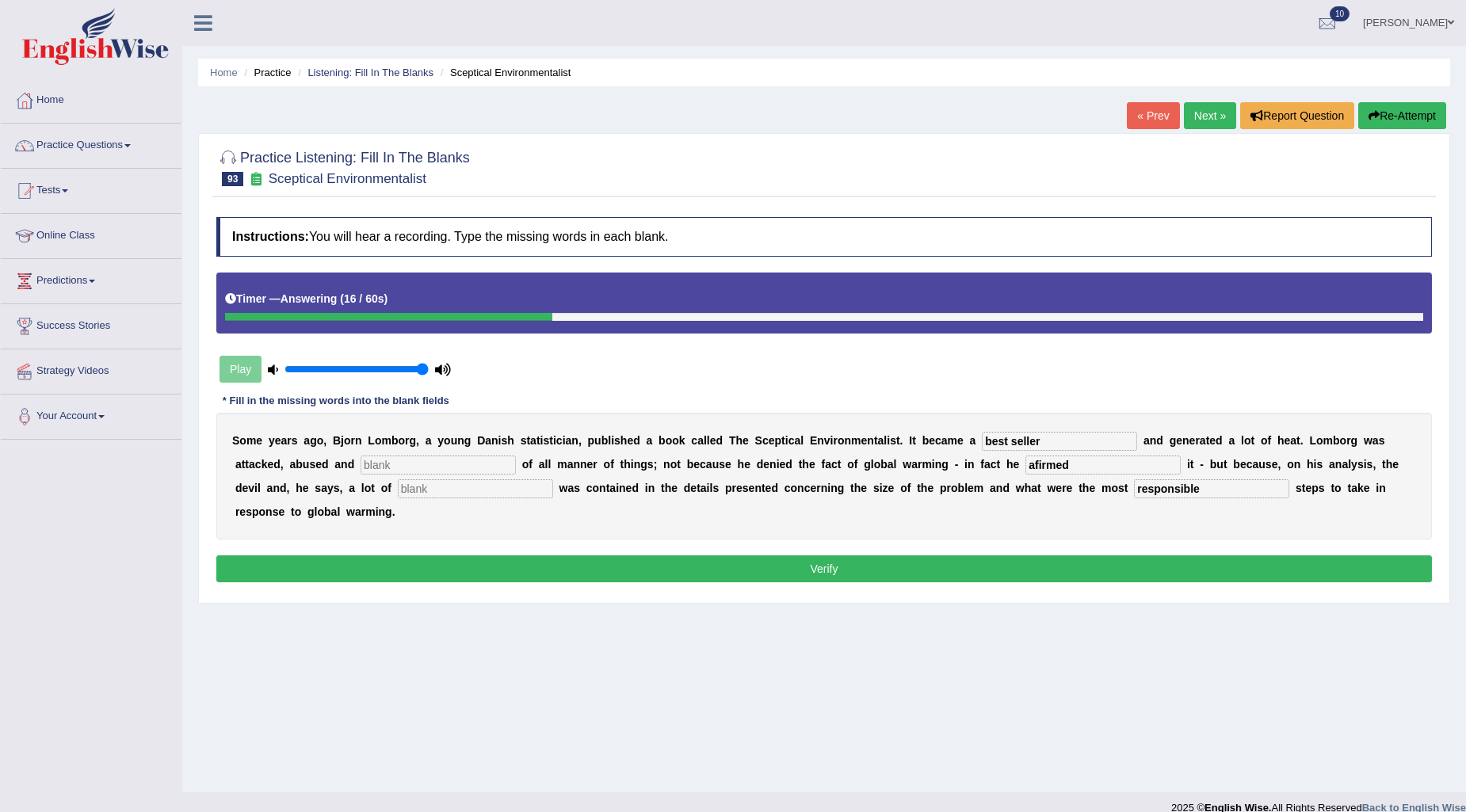
click at [407, 465] on input "text" at bounding box center [438, 465] width 155 height 19
type input "accused"
click at [420, 492] on input "text" at bounding box center [476, 488] width 155 height 19
type input "debts"
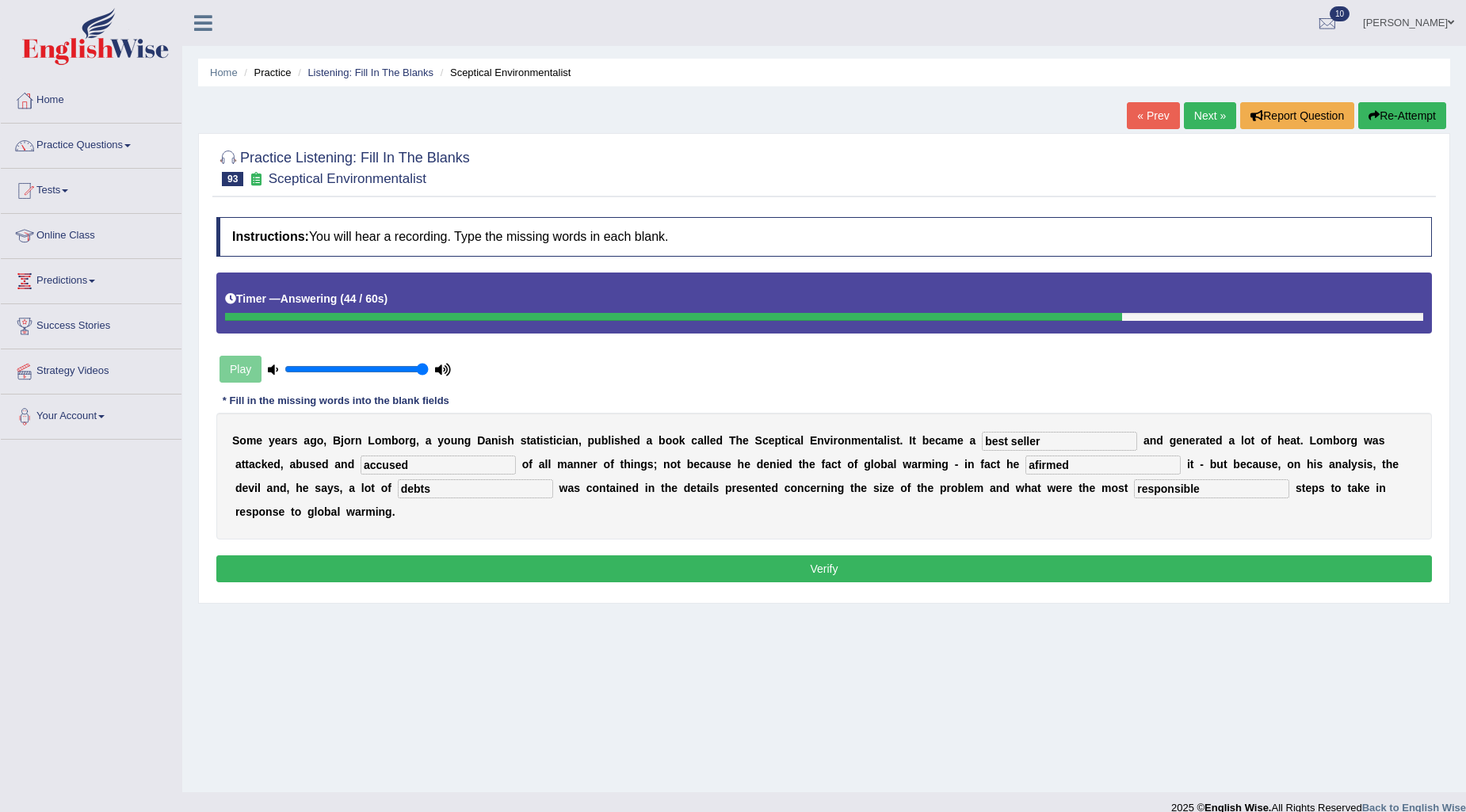
click at [1039, 465] on input "afirmed" at bounding box center [1104, 465] width 155 height 19
type input "affirmed"
click at [1169, 565] on button "Verify" at bounding box center [824, 569] width 1216 height 27
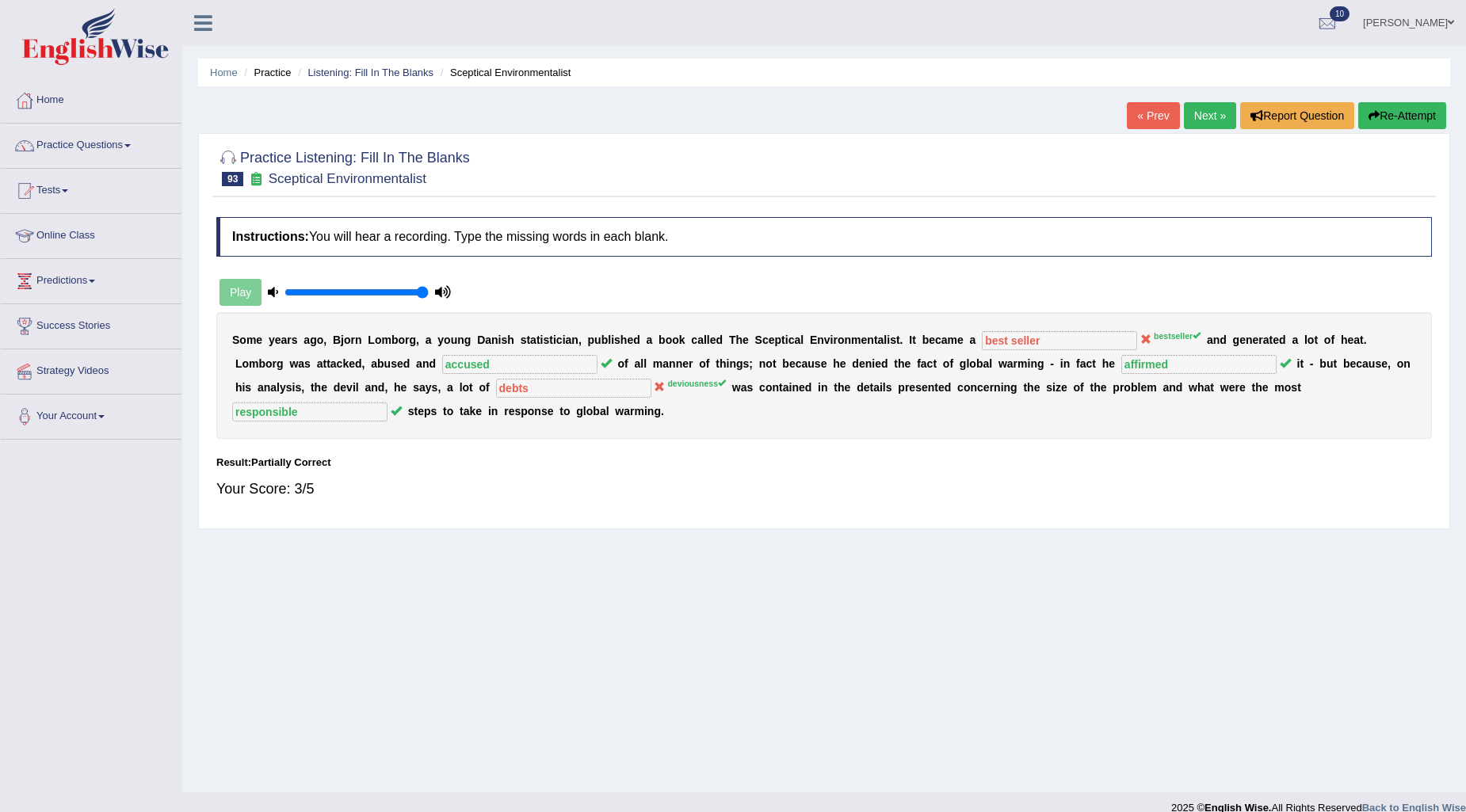
click at [1386, 109] on button "Re-Attempt" at bounding box center [1402, 116] width 88 height 27
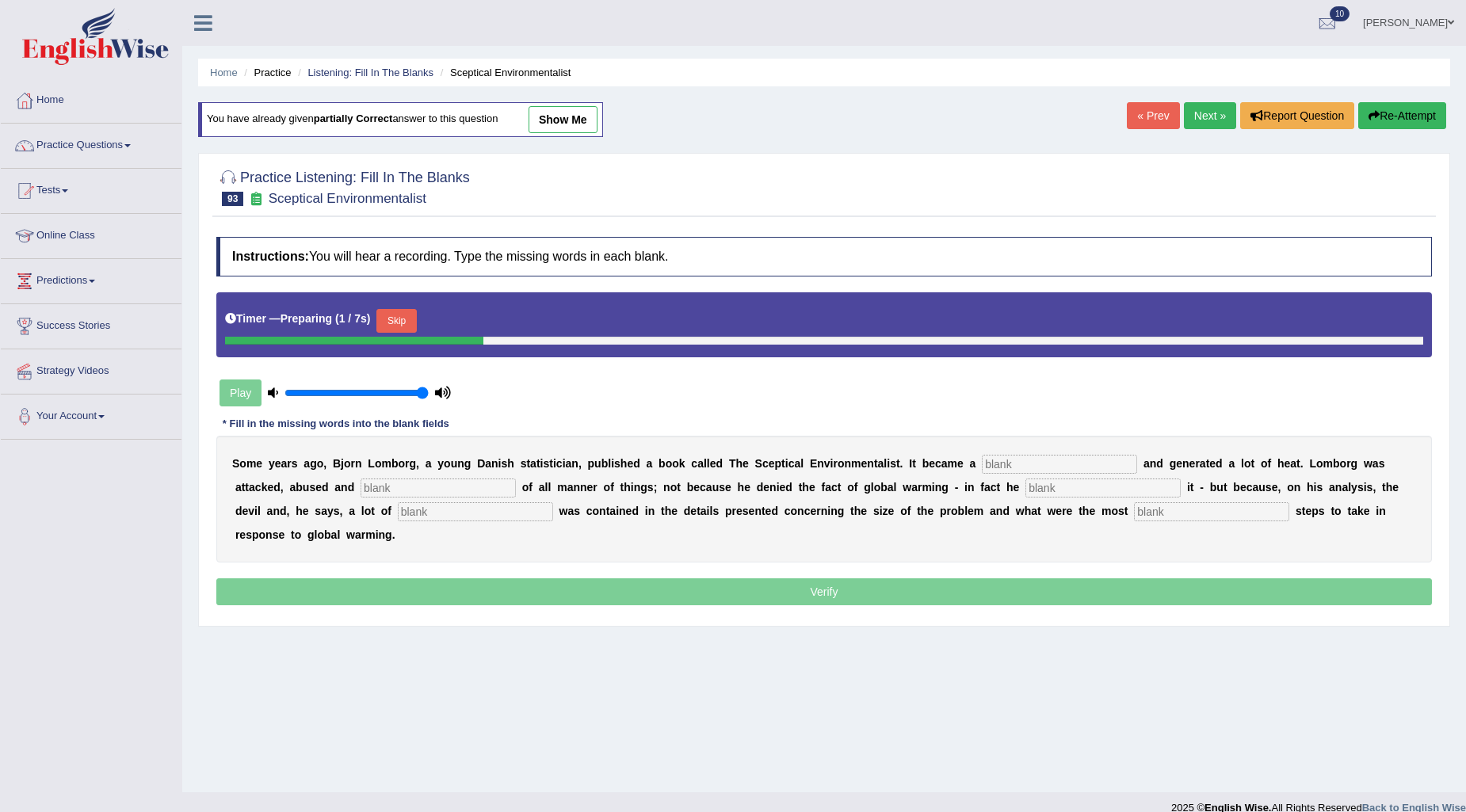
click at [1041, 468] on input "text" at bounding box center [1060, 464] width 155 height 19
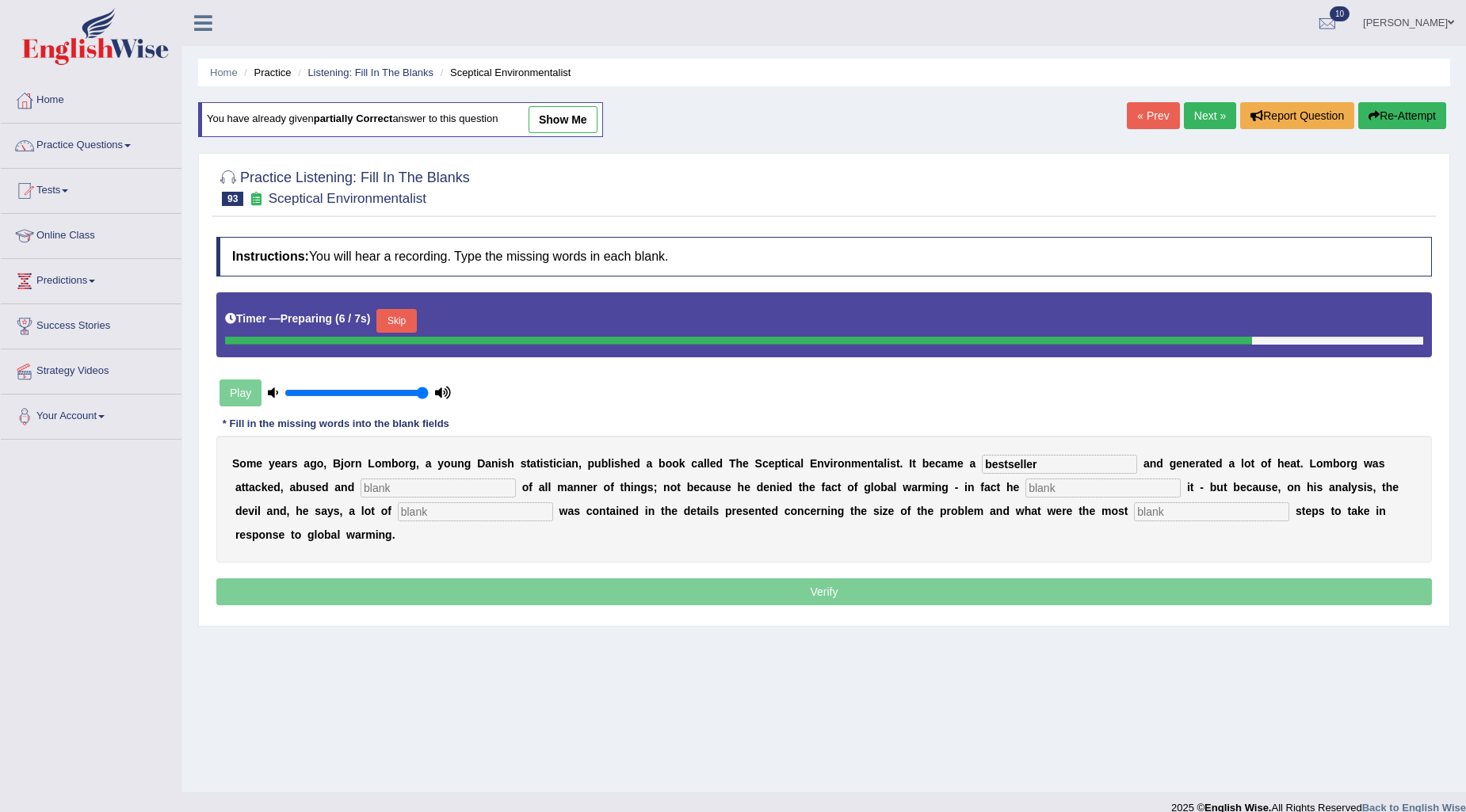
type input "bestseller"
click at [430, 486] on input "text" at bounding box center [438, 488] width 155 height 19
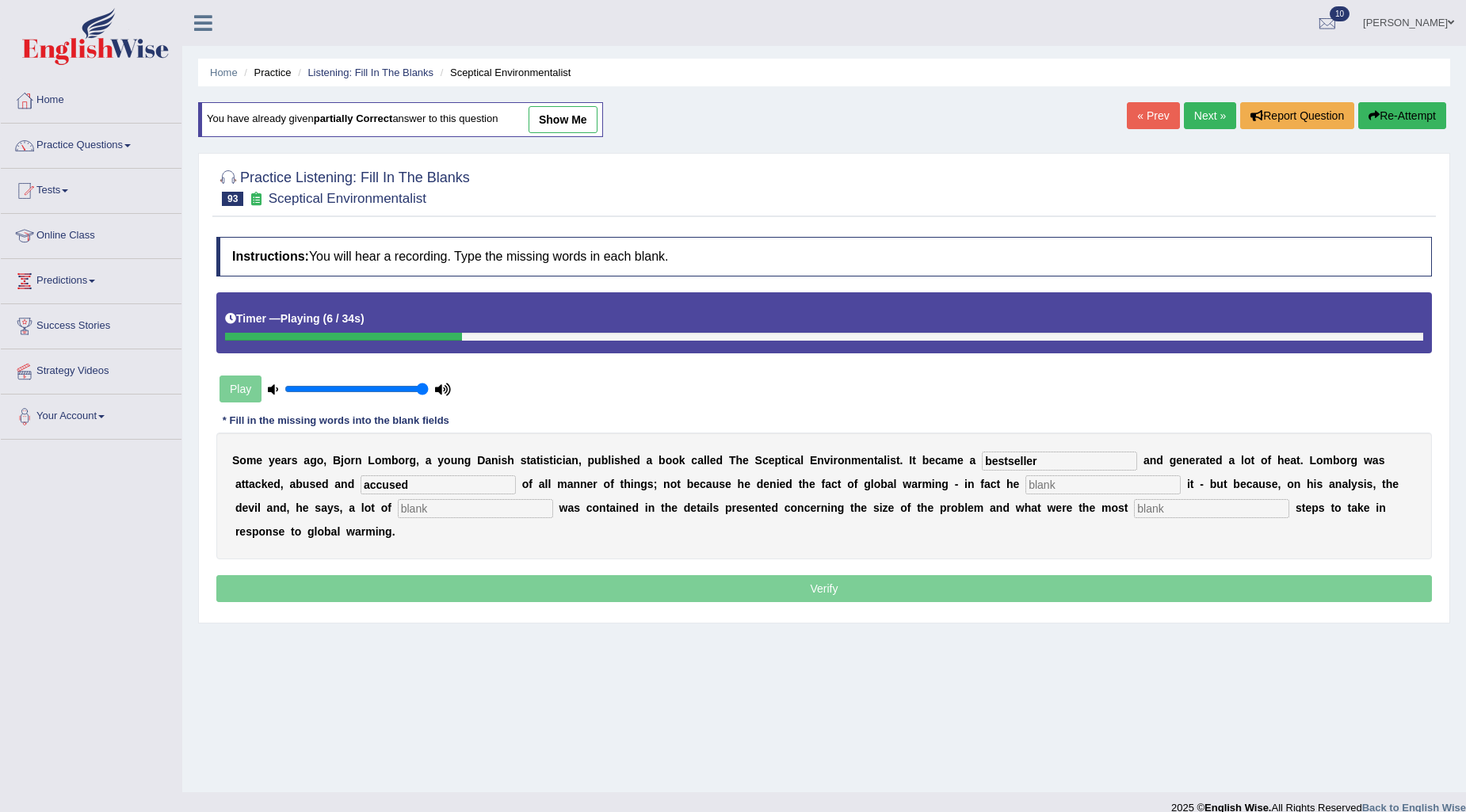
type input "accused"
click at [1098, 488] on input "text" at bounding box center [1104, 484] width 155 height 19
type input "affirmed"
click at [457, 510] on input "text" at bounding box center [476, 508] width 155 height 19
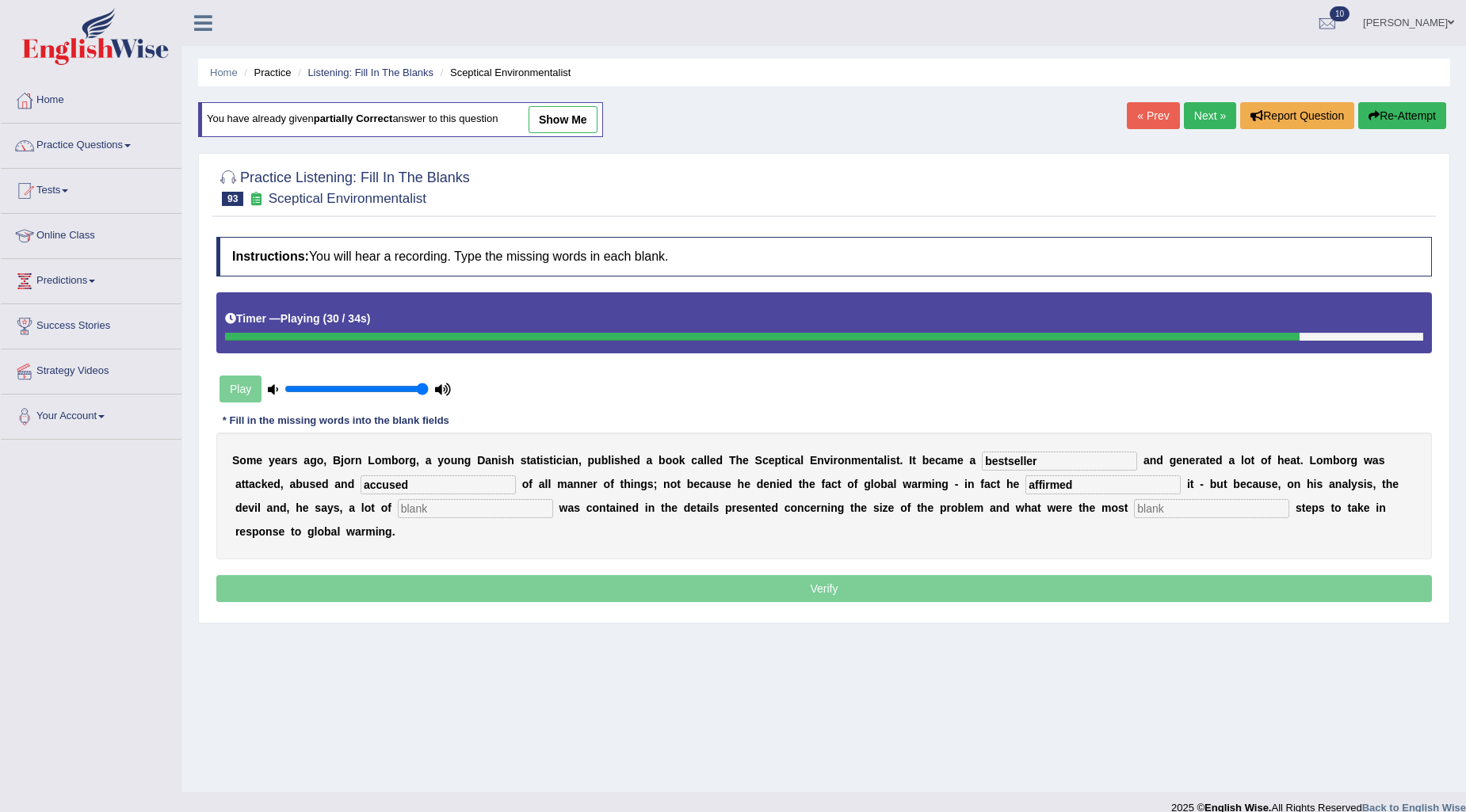
click at [1177, 503] on input "text" at bounding box center [1212, 508] width 155 height 19
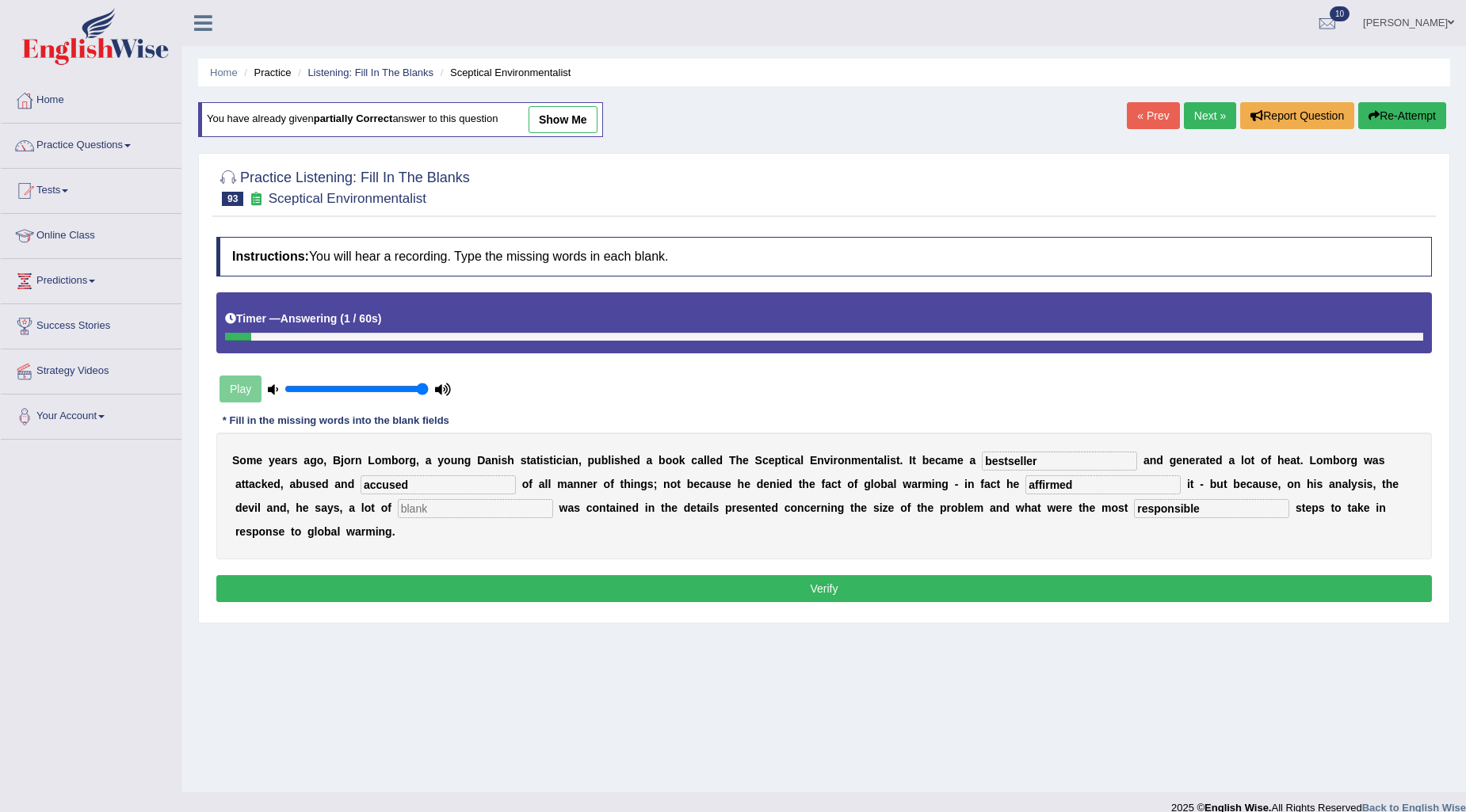
type input "responsible"
click at [468, 509] on input "text" at bounding box center [476, 508] width 155 height 19
type input "deviousness"
click at [508, 592] on button "Verify" at bounding box center [824, 589] width 1216 height 27
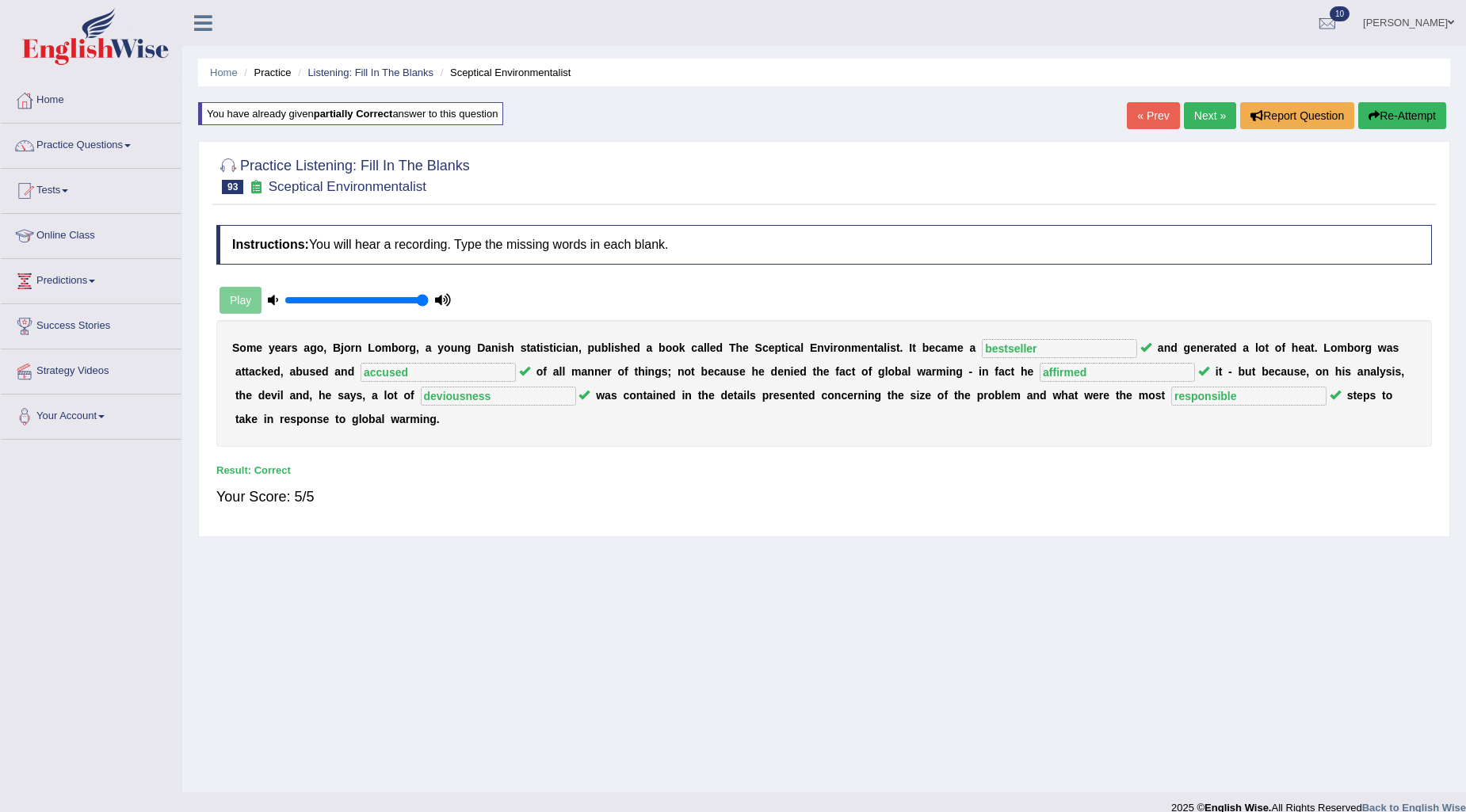
click at [1213, 121] on link "Next »" at bounding box center [1210, 116] width 53 height 27
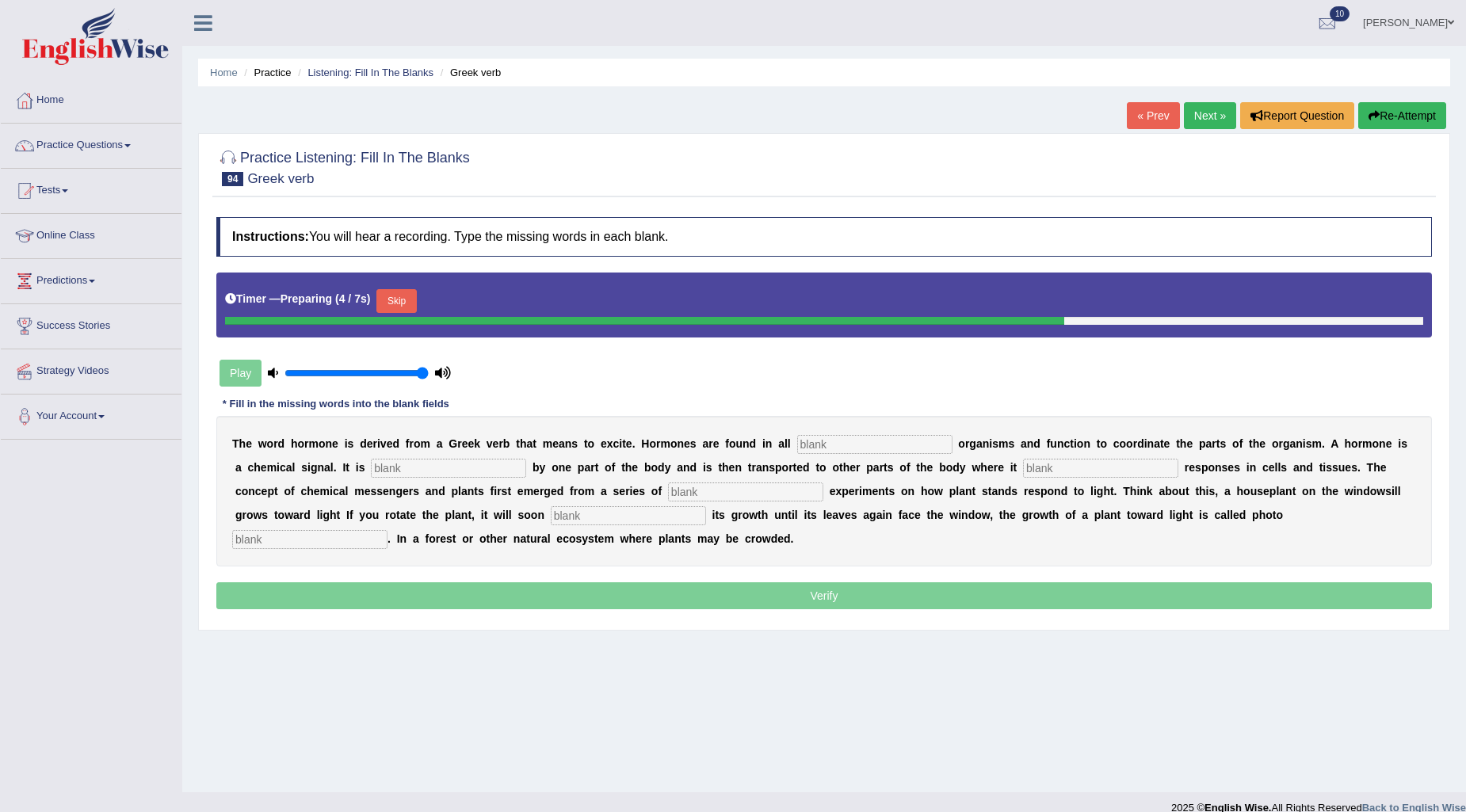
click at [416, 294] on button "Skip" at bounding box center [396, 301] width 39 height 24
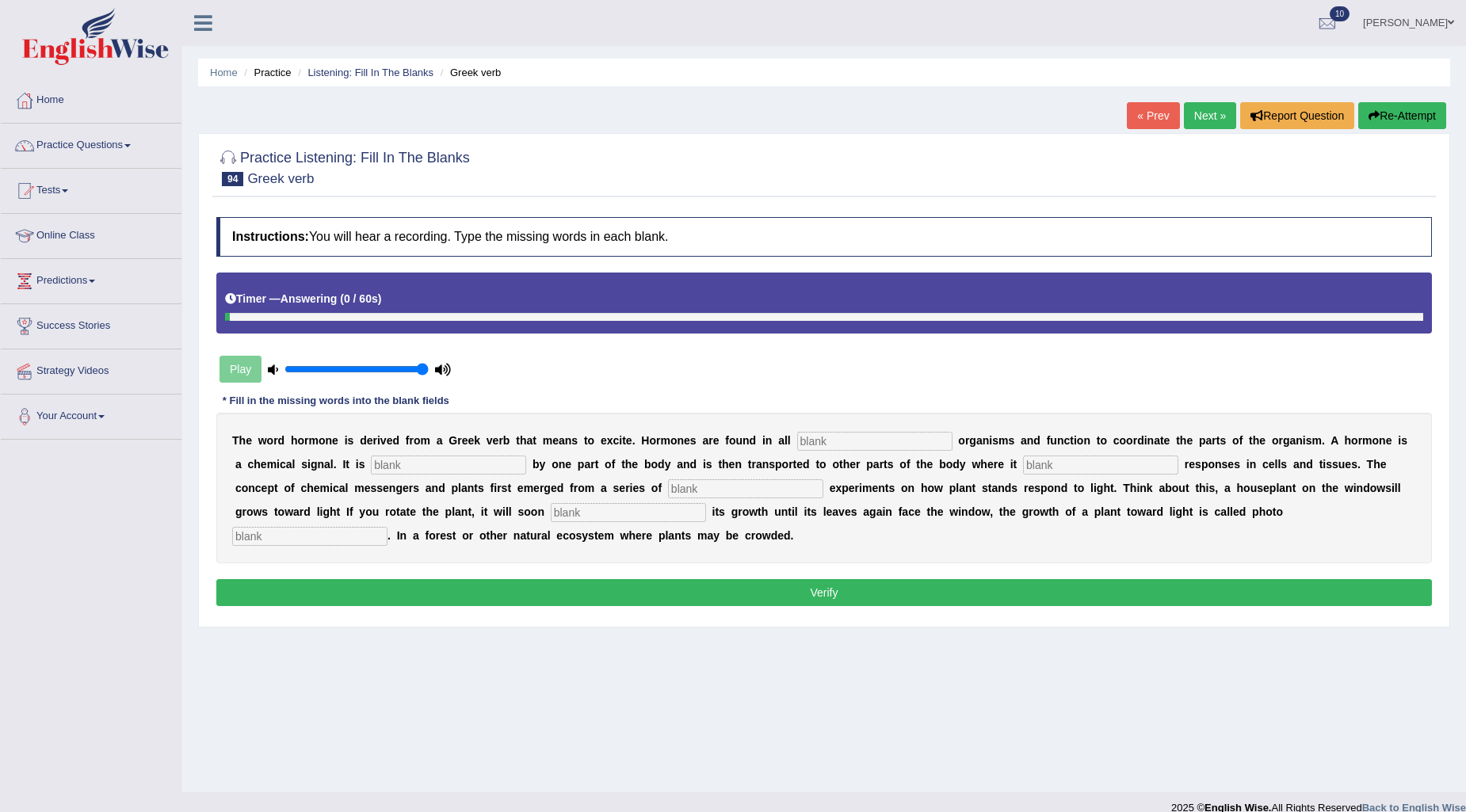
click at [939, 432] on input "text" at bounding box center [875, 441] width 155 height 19
type input "amount"
click at [444, 460] on input "text" at bounding box center [449, 465] width 155 height 19
type input "produce"
click at [1106, 461] on input "text" at bounding box center [1101, 465] width 155 height 19
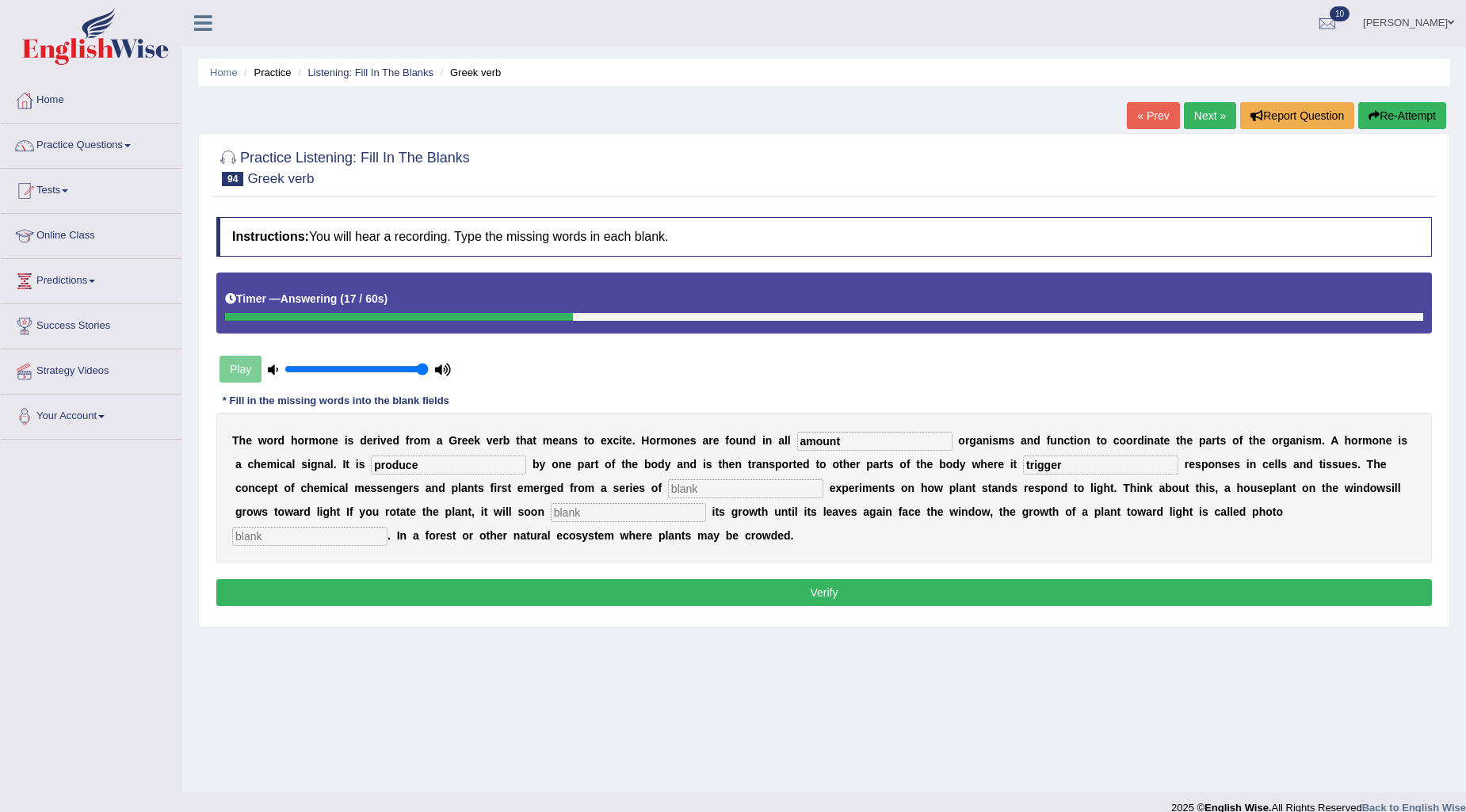
type input "trigger"
click at [767, 494] on input "text" at bounding box center [745, 488] width 155 height 19
type input "classic"
click at [575, 503] on input "text" at bounding box center [629, 512] width 155 height 19
type input "reoriented"
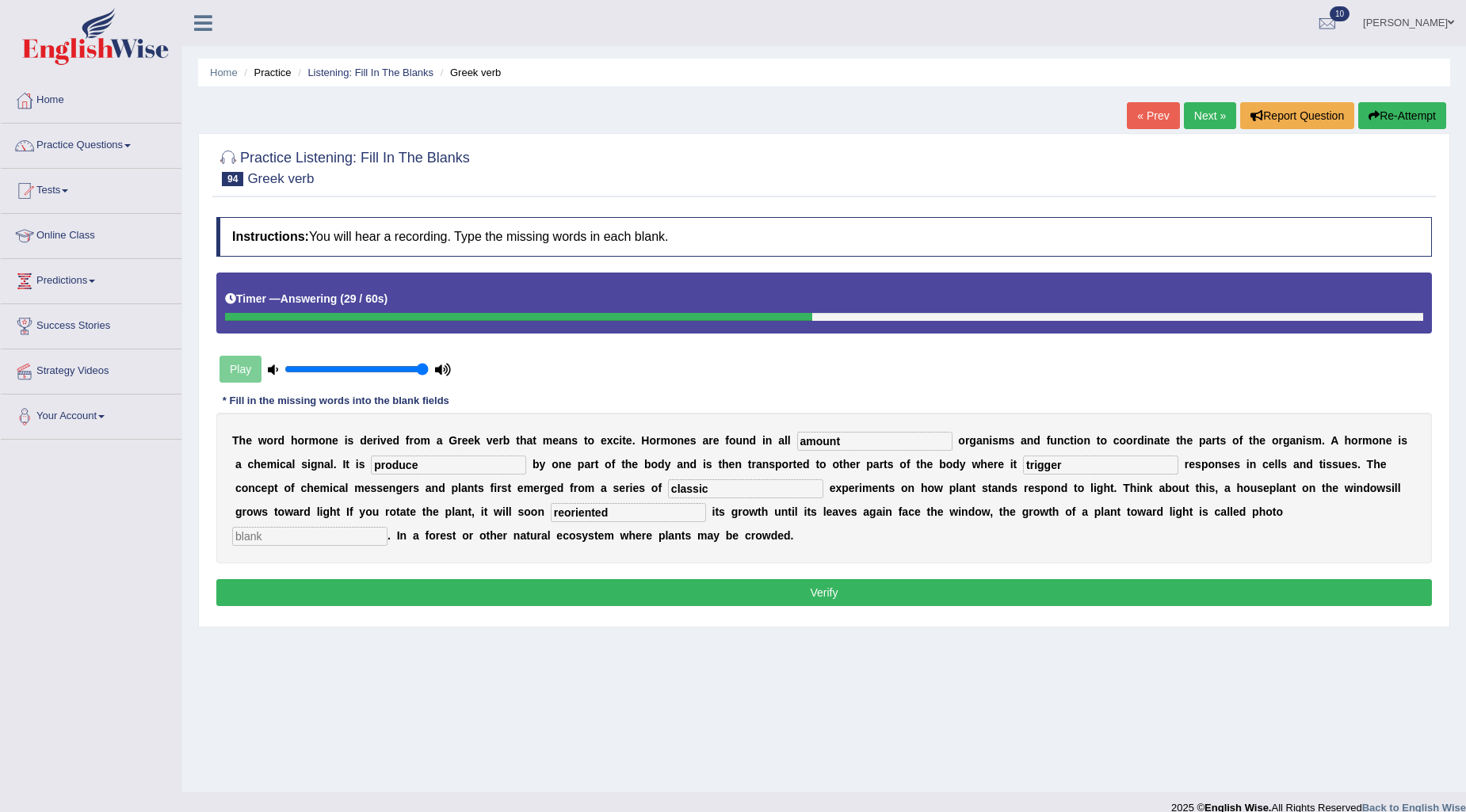
click at [306, 531] on input "text" at bounding box center [310, 536] width 155 height 19
type input "tropsom"
click at [741, 596] on button "Verify" at bounding box center [824, 593] width 1216 height 27
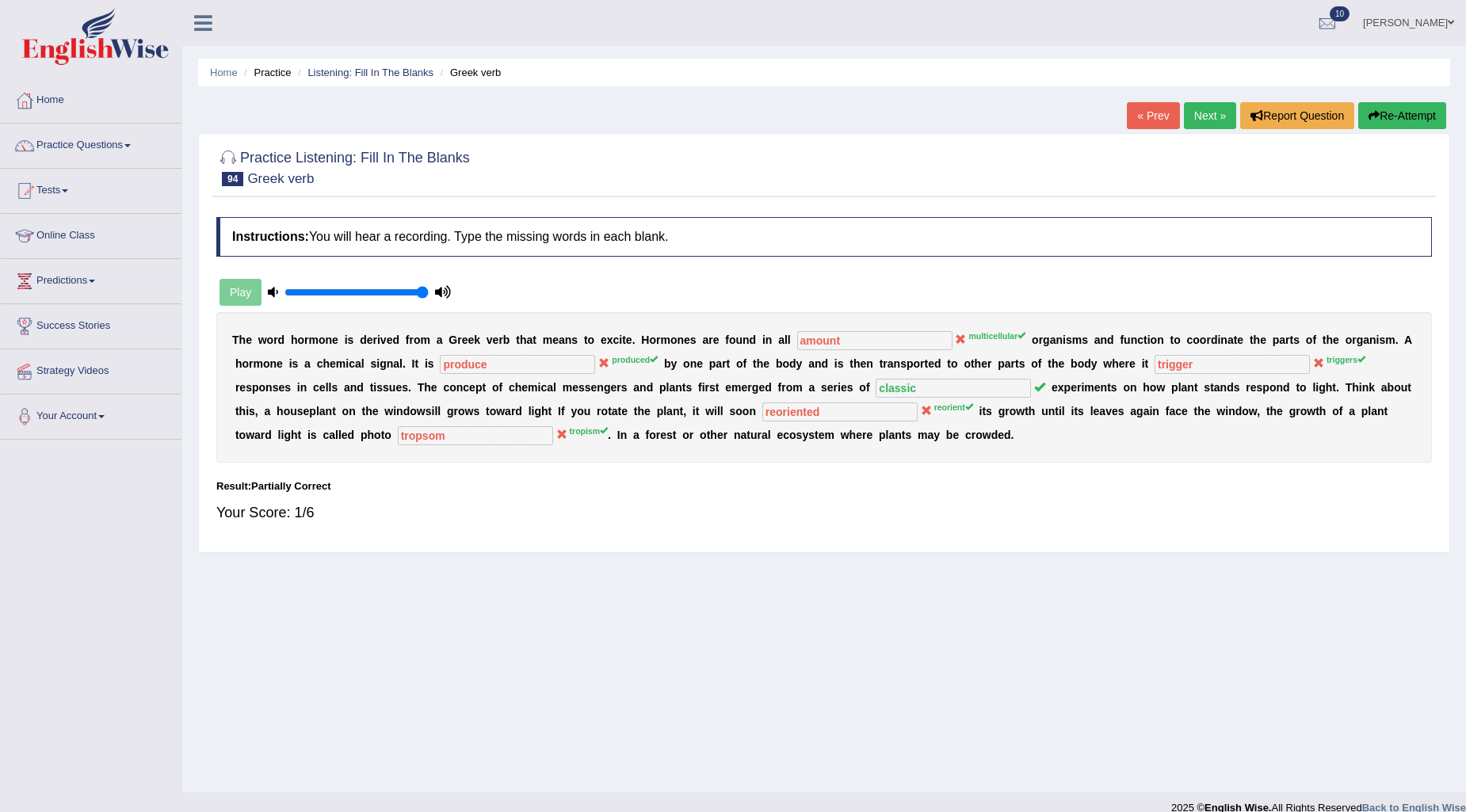
click at [1417, 115] on button "Re-Attempt" at bounding box center [1402, 116] width 88 height 27
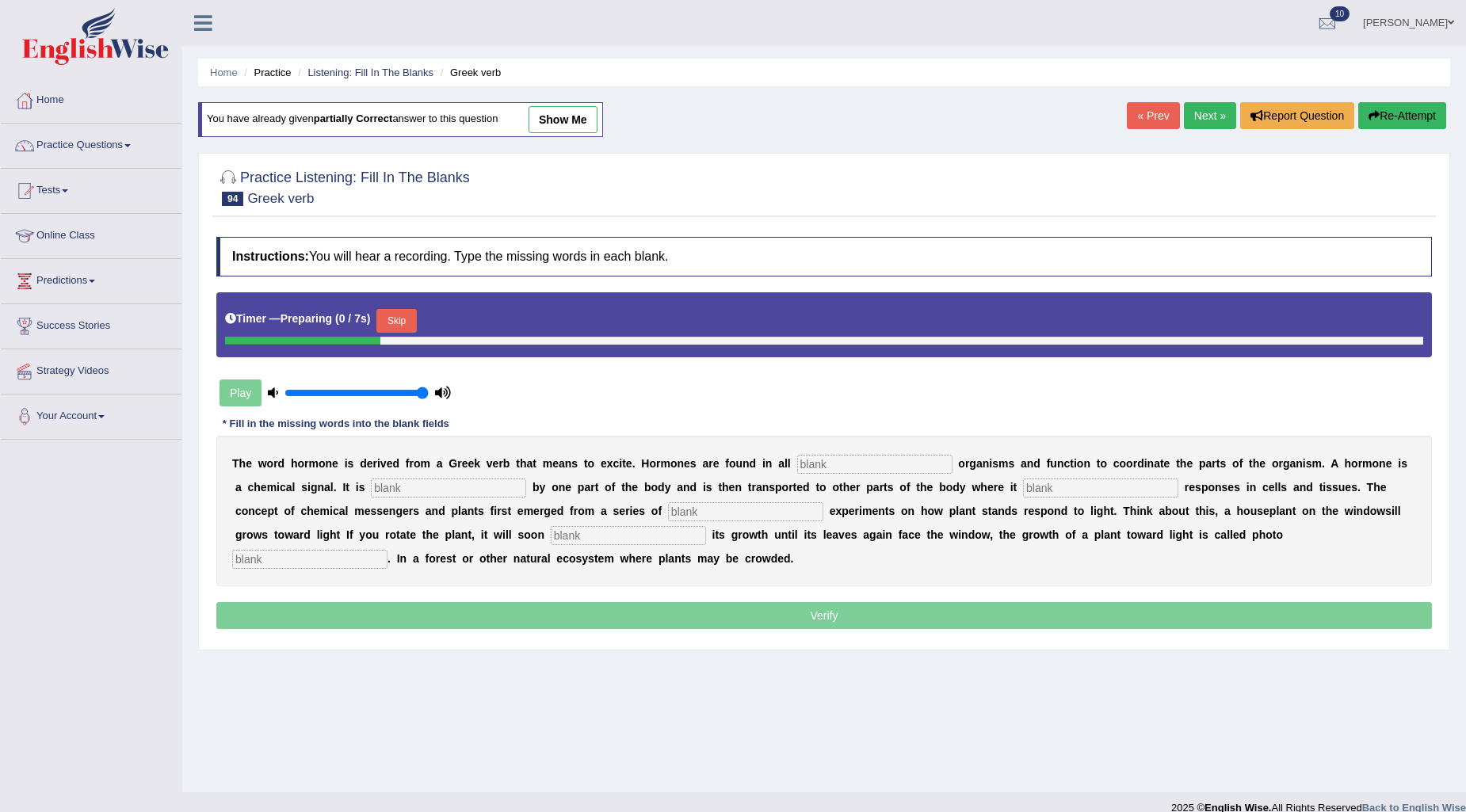
click at [416, 313] on button "Skip" at bounding box center [396, 321] width 39 height 24
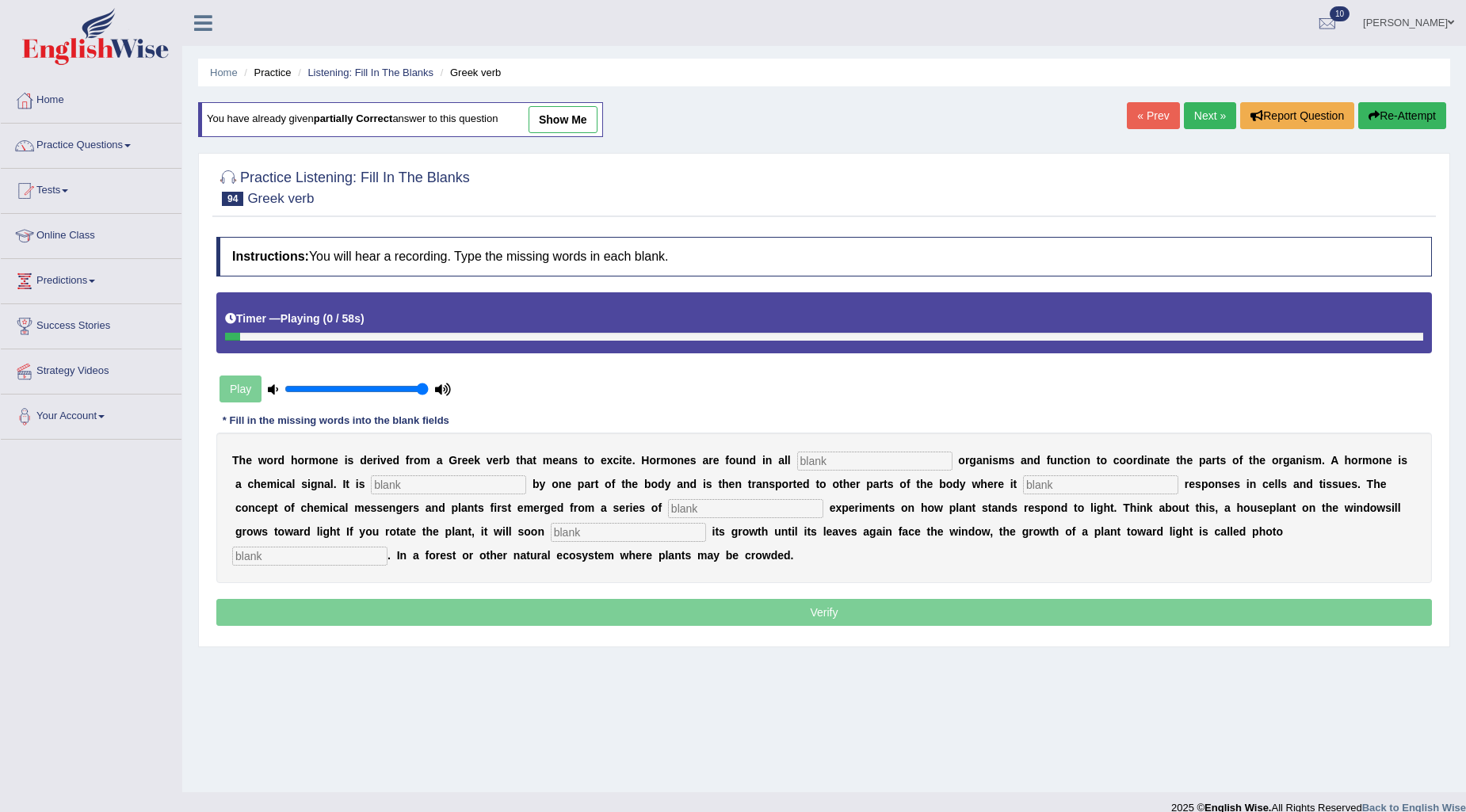
click at [884, 468] on input "text" at bounding box center [875, 460] width 155 height 19
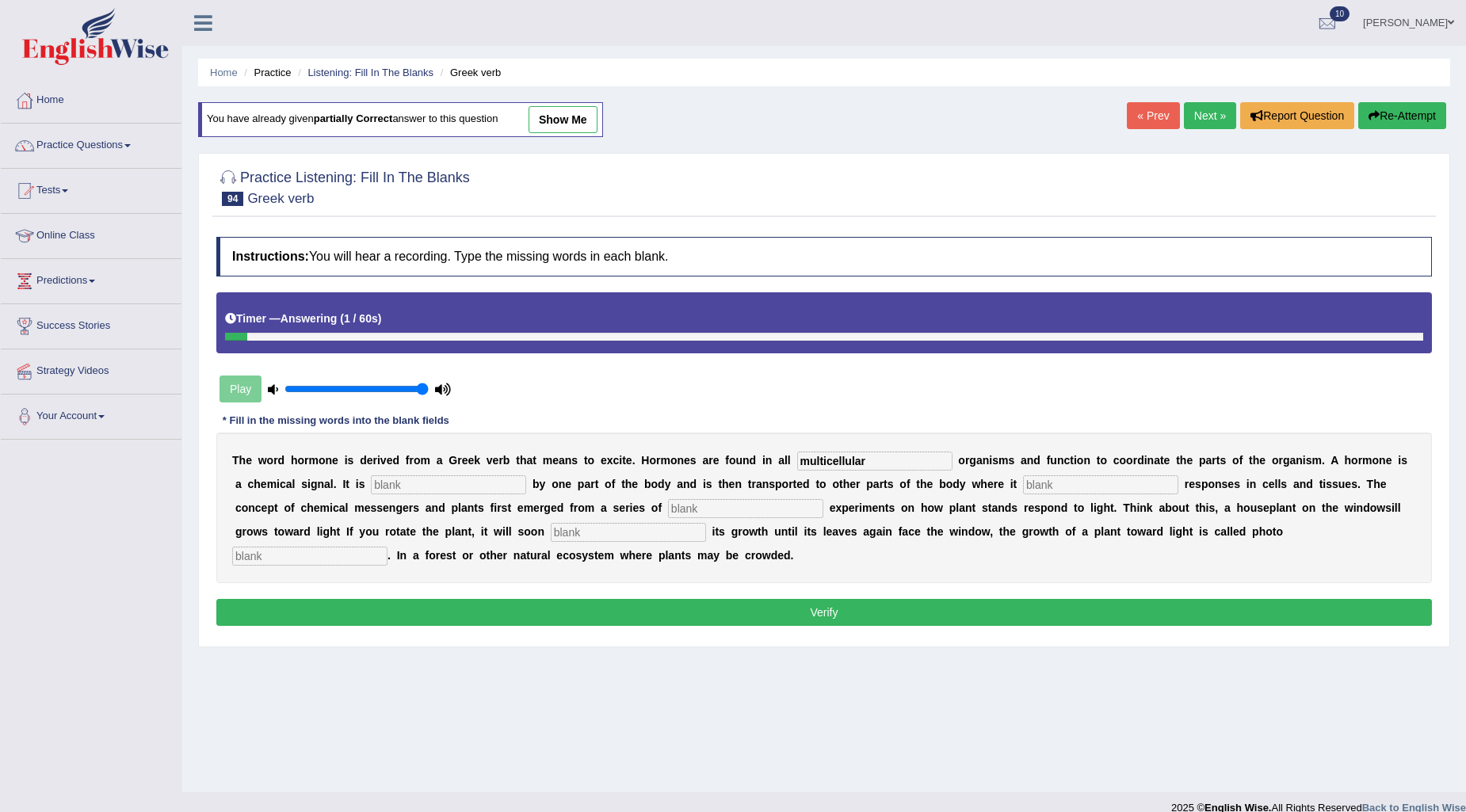
type input "multicellular"
click at [407, 484] on input "text" at bounding box center [449, 484] width 155 height 19
type input "produced"
click at [1035, 486] on input "text" at bounding box center [1101, 484] width 155 height 19
type input "triggers"
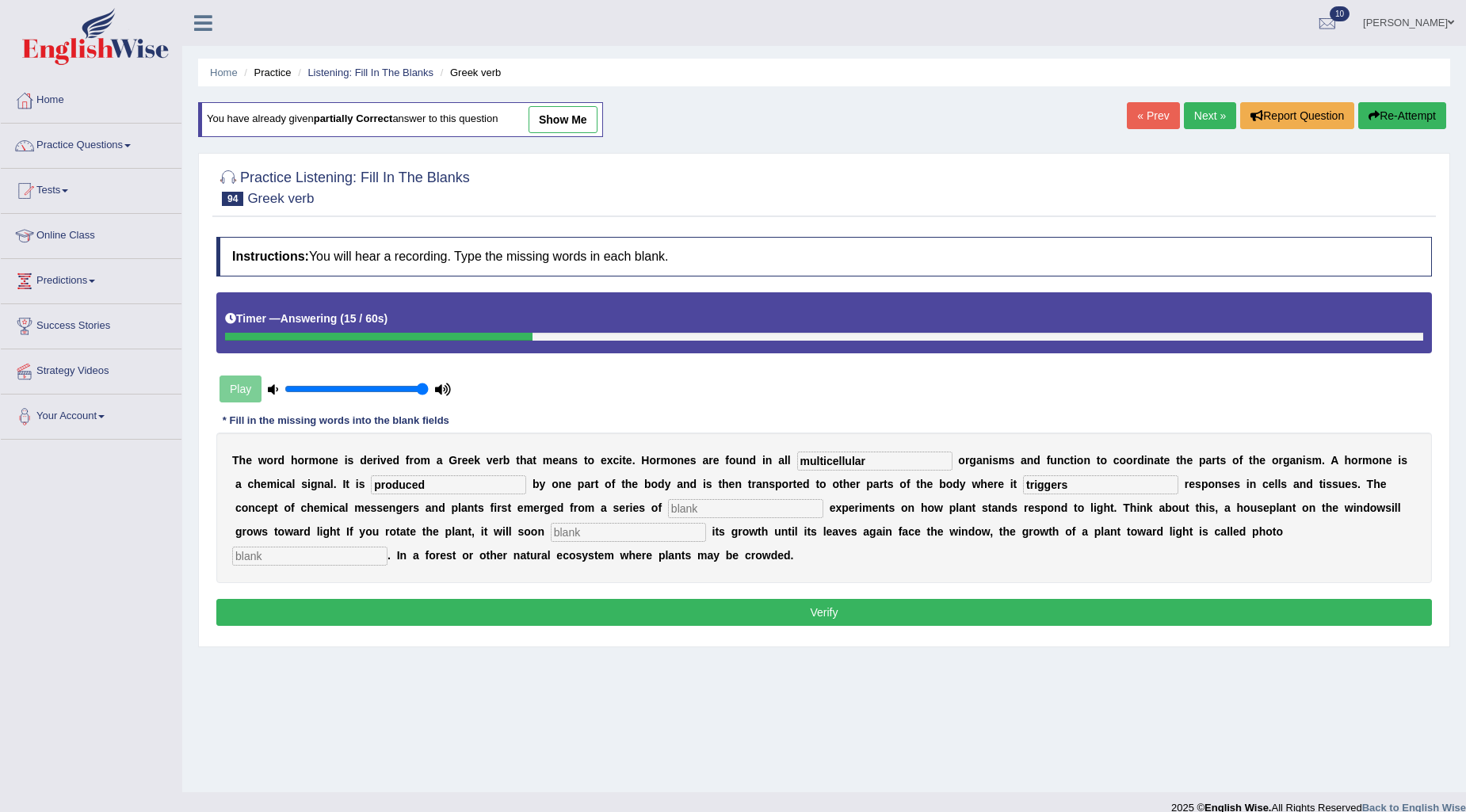
click at [694, 501] on input "text" at bounding box center [745, 508] width 155 height 19
type input "classic"
click at [624, 529] on input "text" at bounding box center [629, 532] width 155 height 19
type input "reorient"
click at [338, 552] on input "text" at bounding box center [310, 556] width 155 height 19
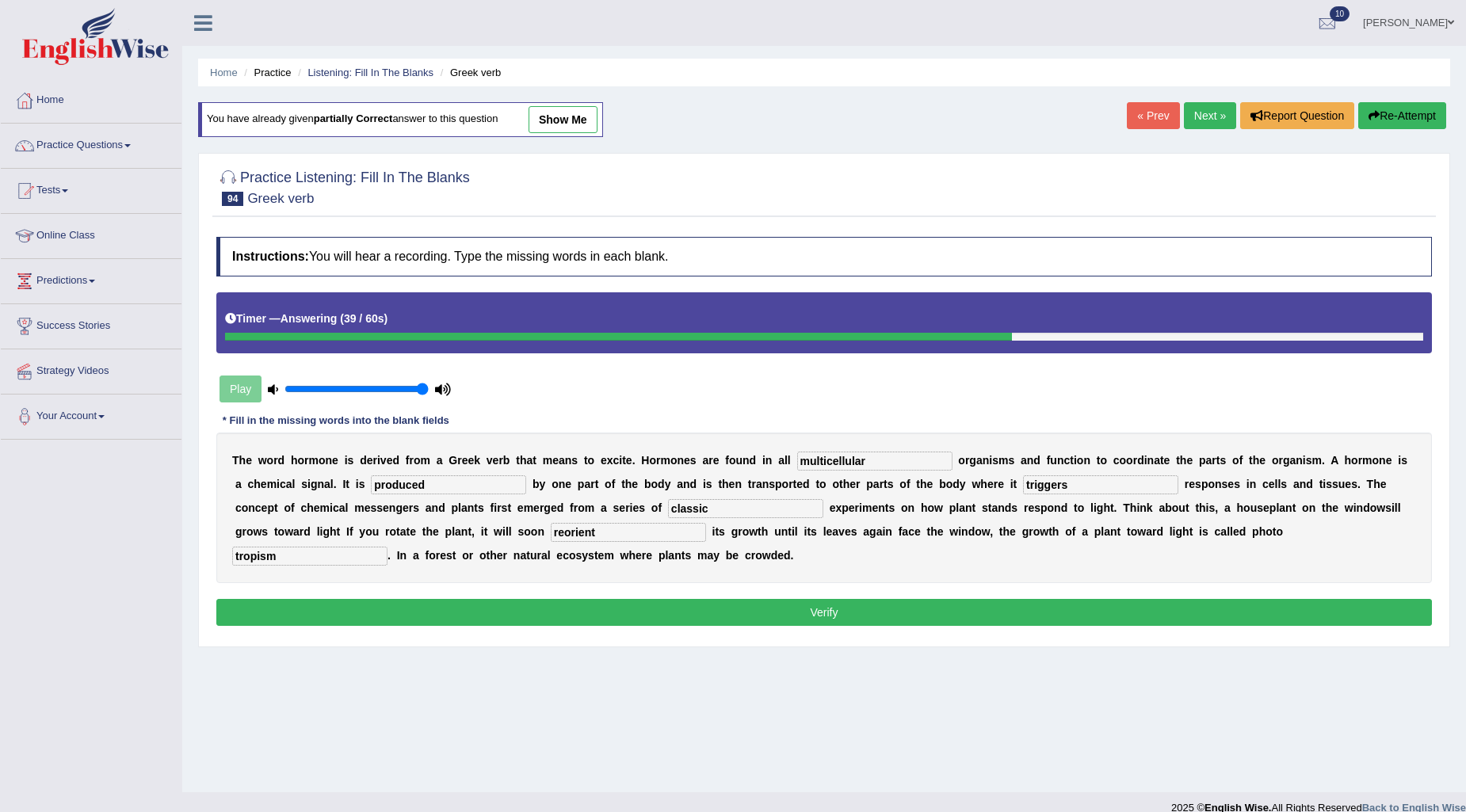
type input "tropism"
click at [379, 607] on button "Verify" at bounding box center [824, 613] width 1216 height 27
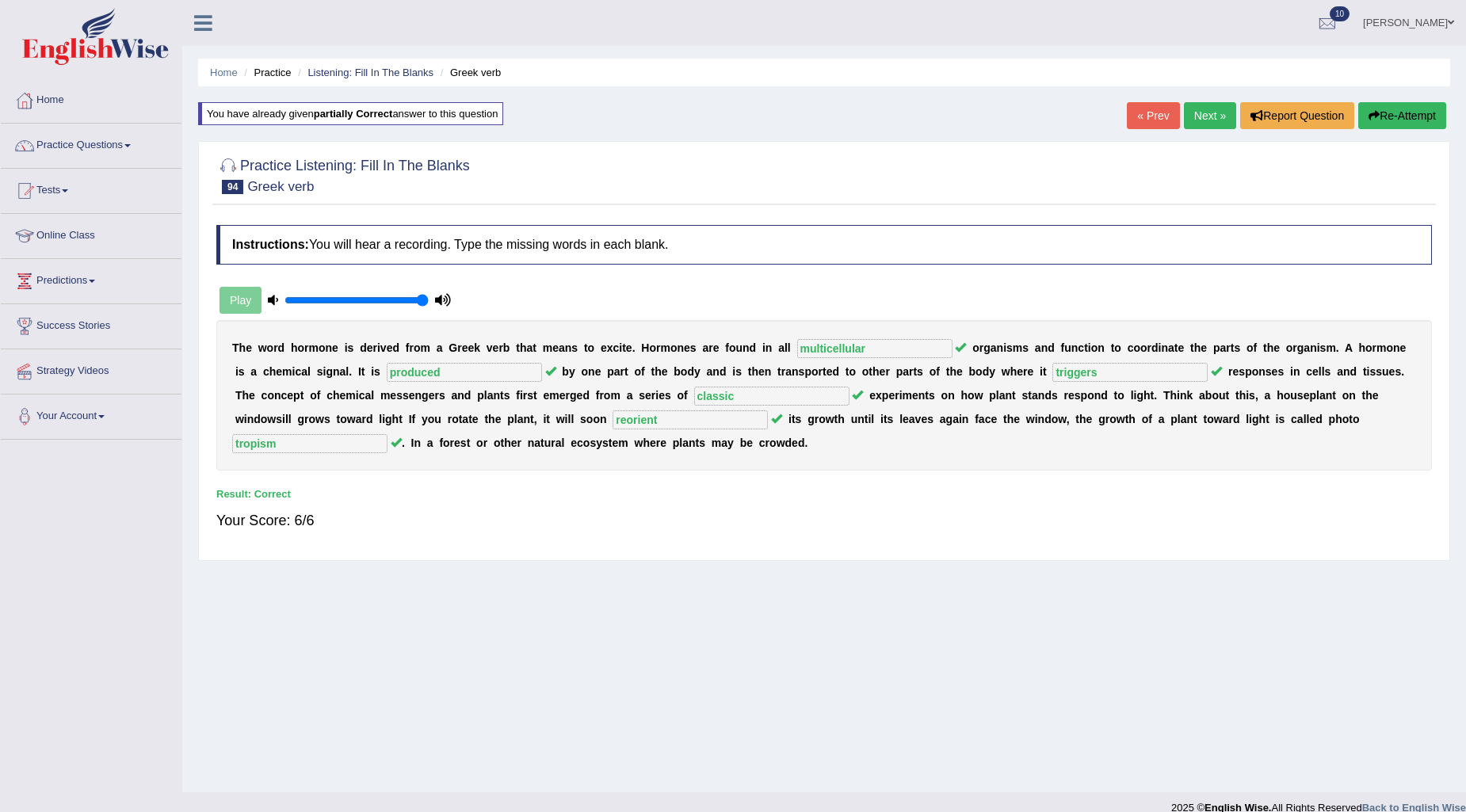
click at [107, 141] on link "Practice Questions" at bounding box center [91, 143] width 181 height 39
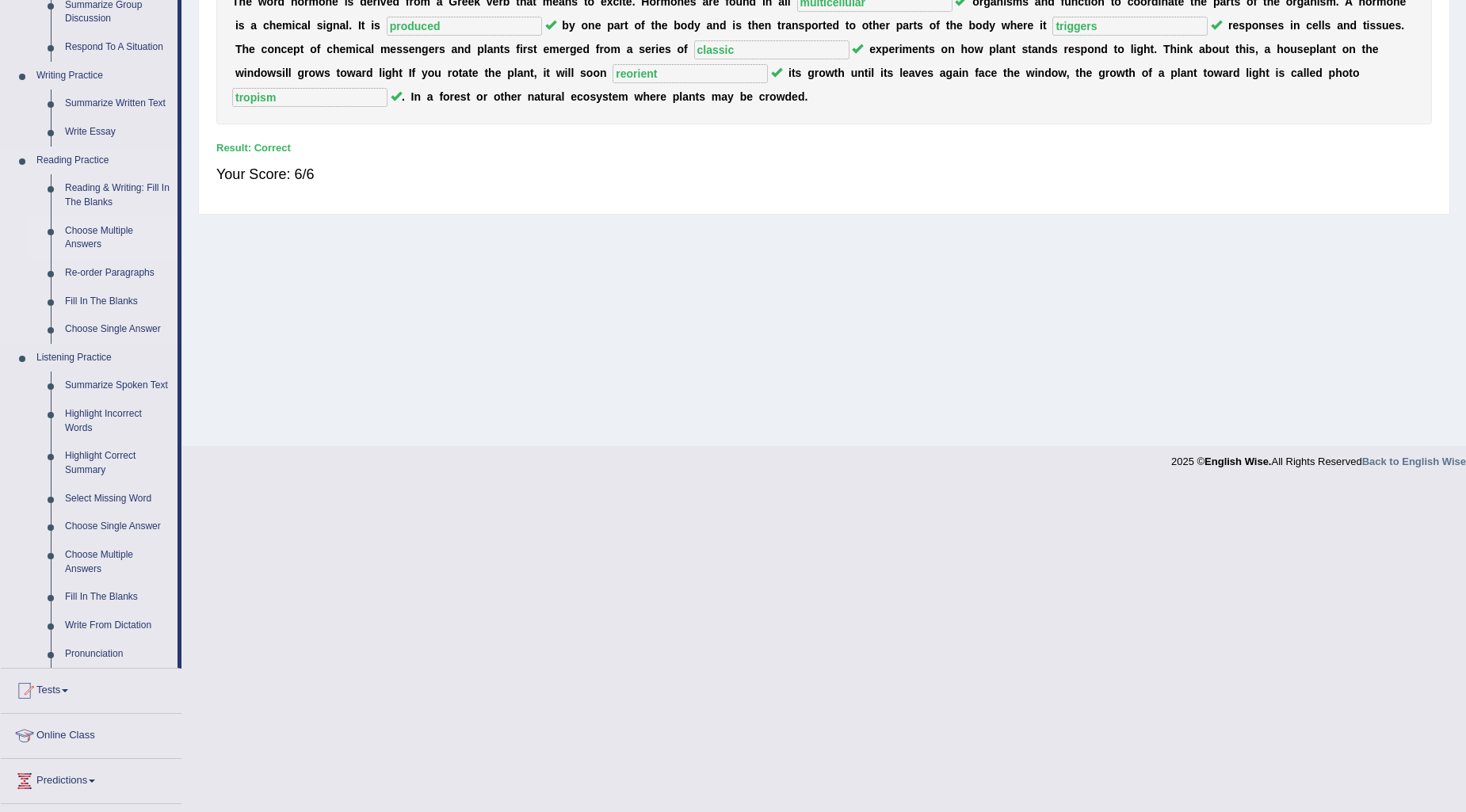
scroll to position [352, 0]
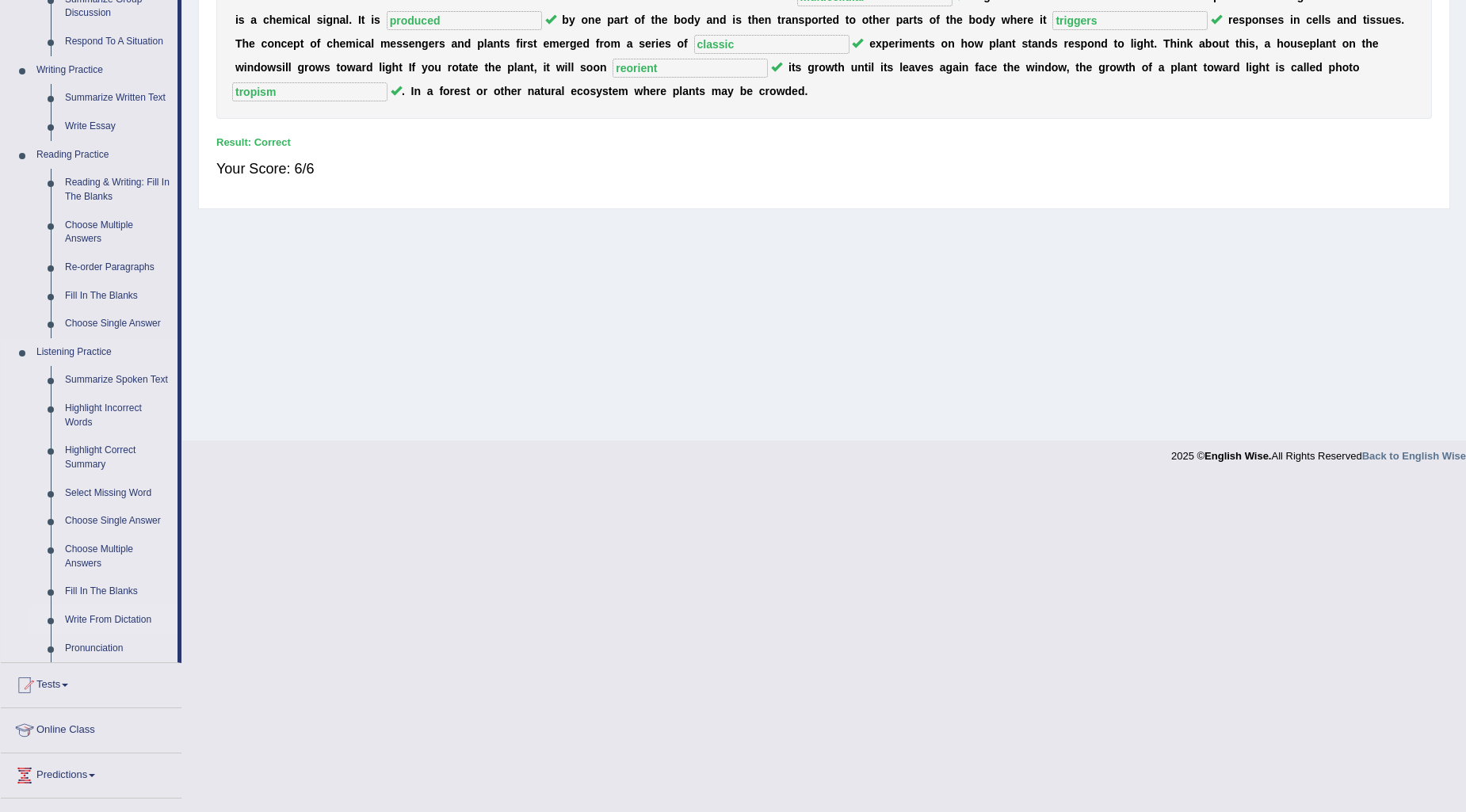
click at [103, 610] on link "Write From Dictation" at bounding box center [118, 621] width 119 height 28
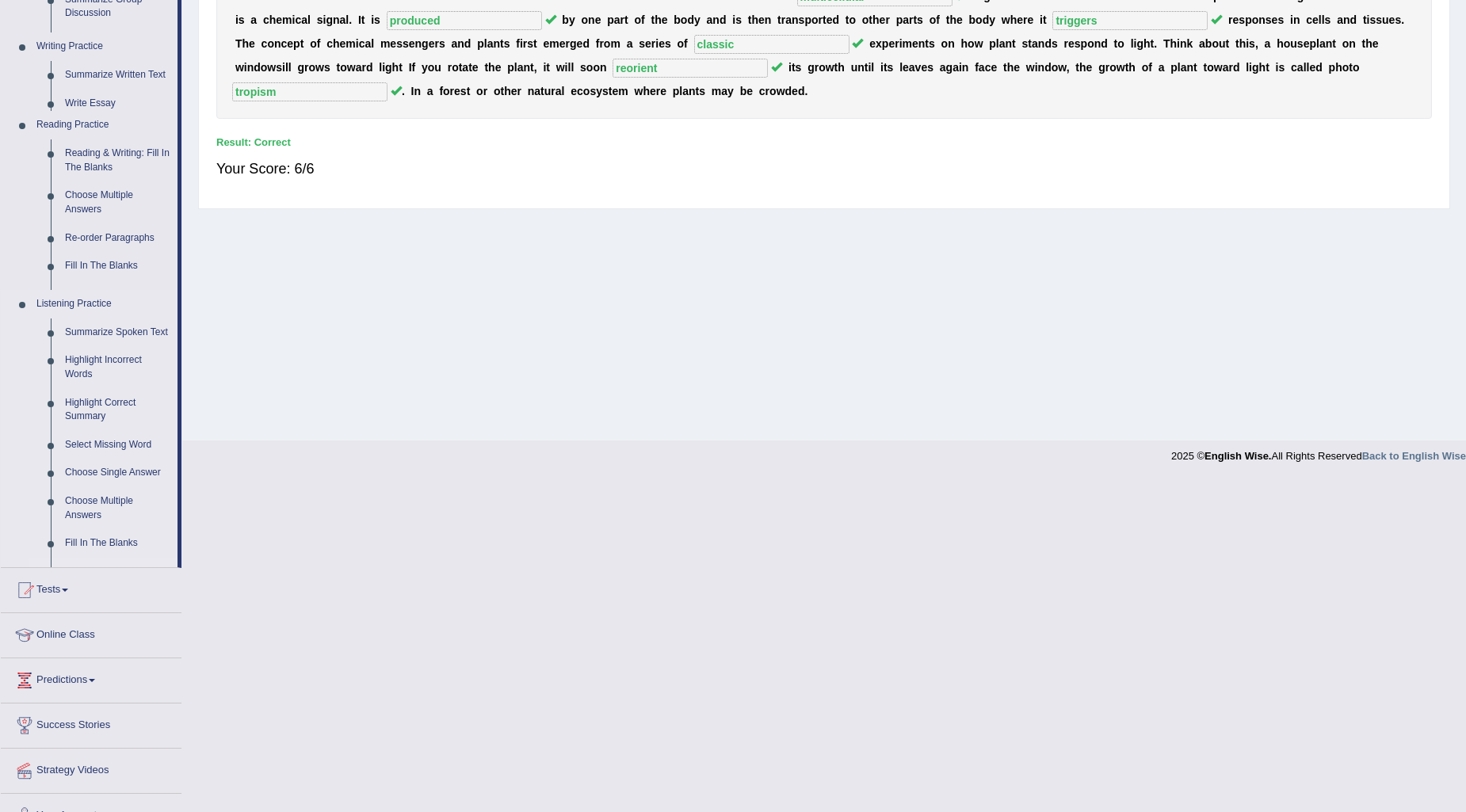
scroll to position [19, 0]
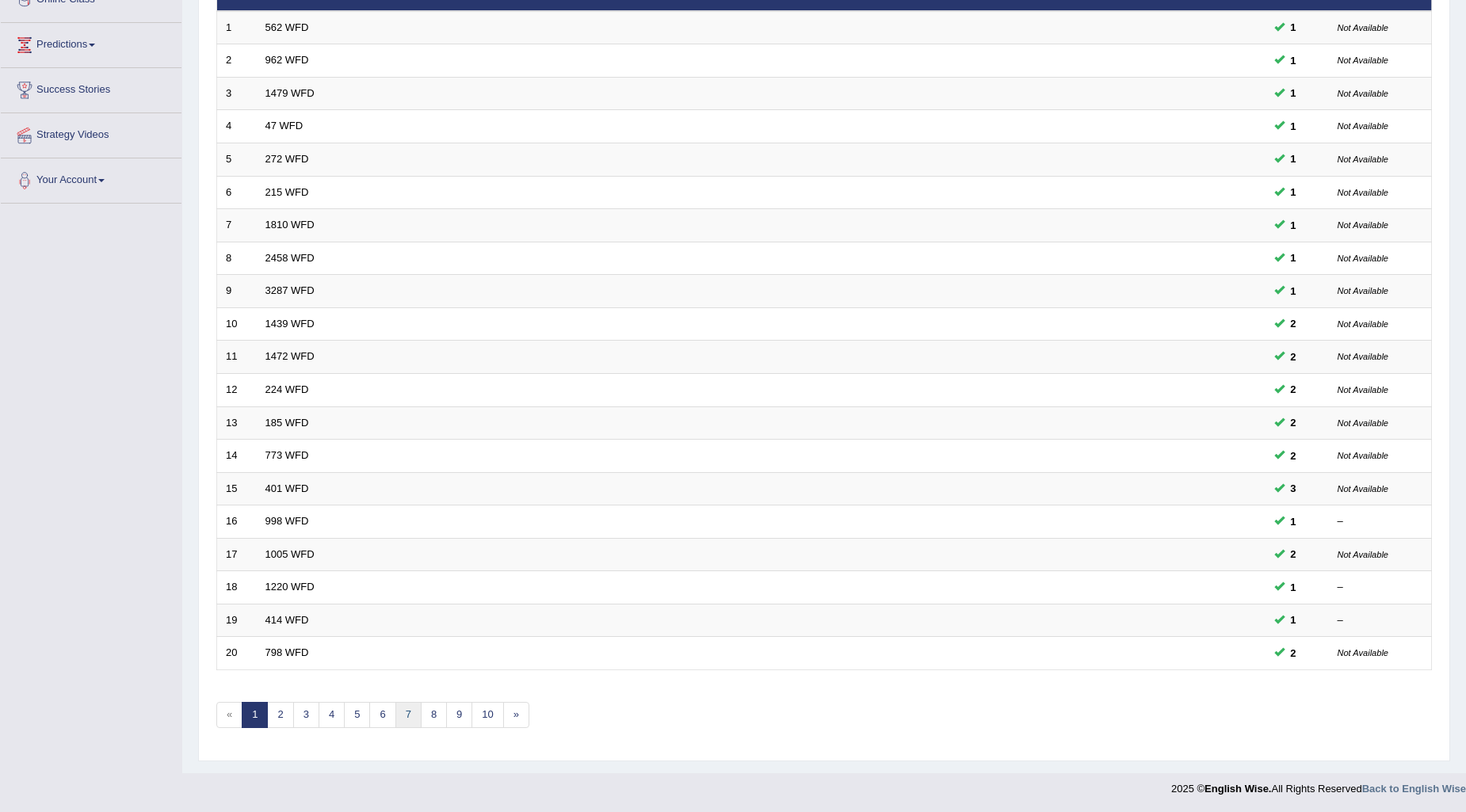
click at [408, 709] on link "7" at bounding box center [408, 715] width 26 height 26
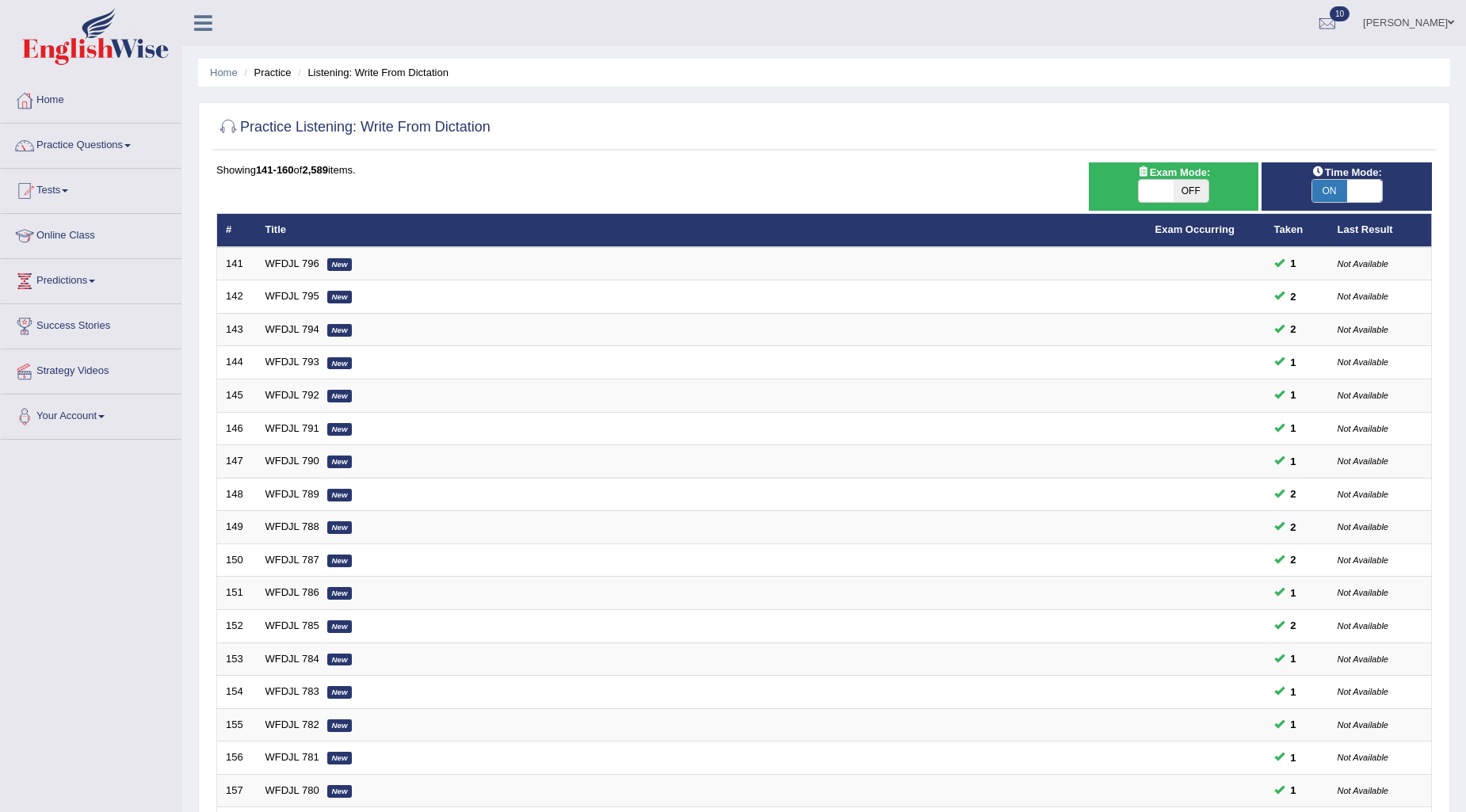
scroll to position [236, 0]
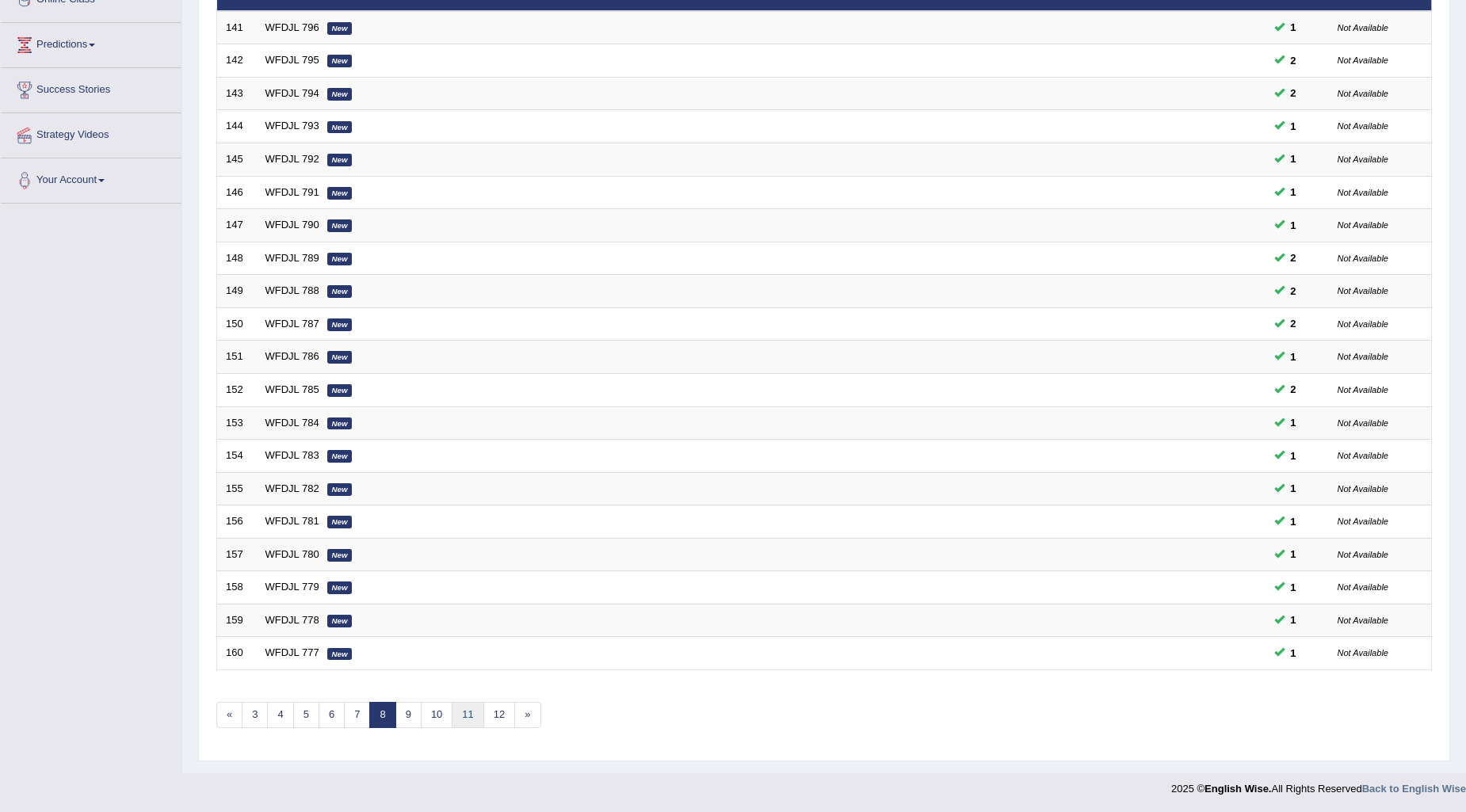
click at [465, 715] on link "11" at bounding box center [468, 715] width 32 height 26
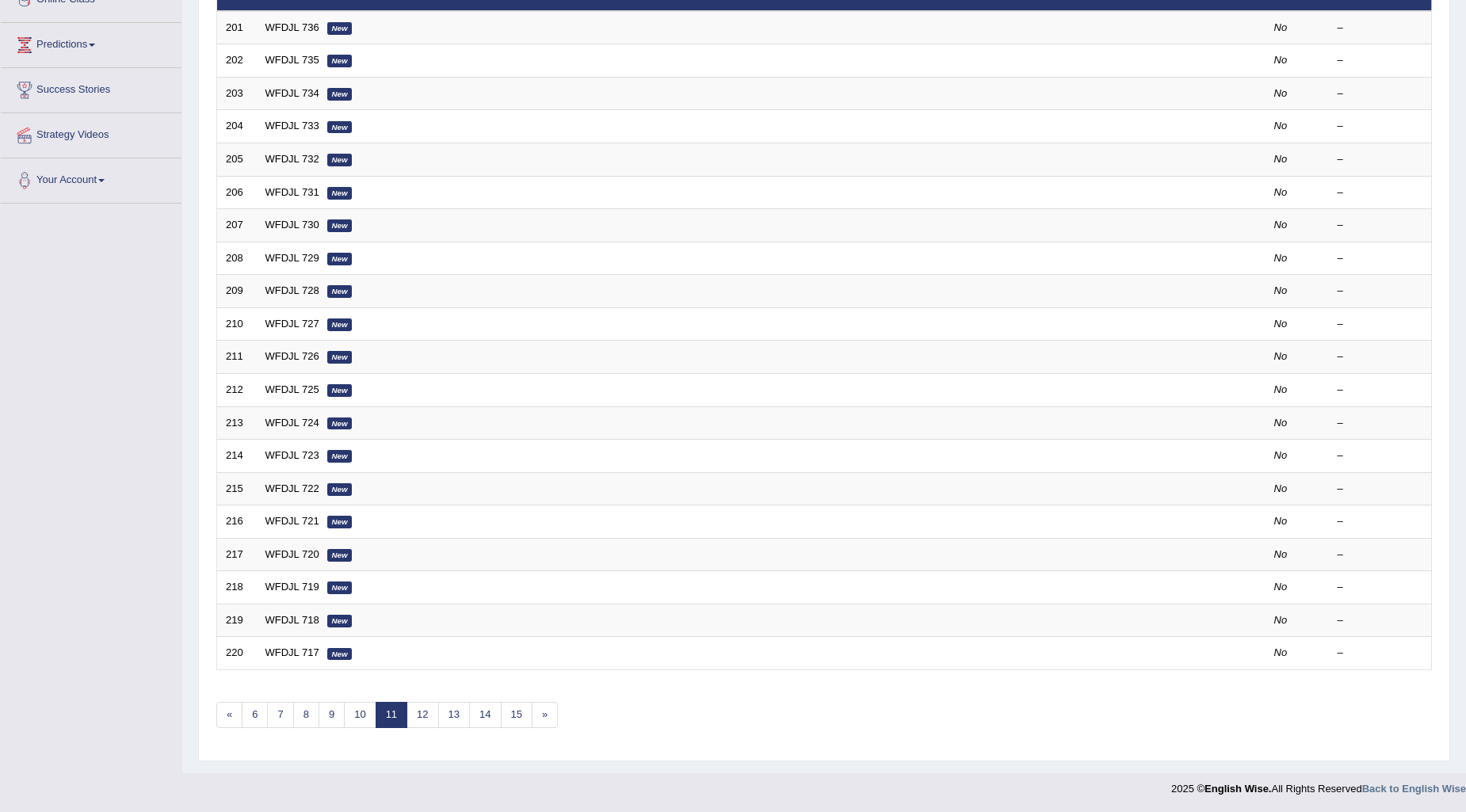
scroll to position [236, 0]
click at [429, 717] on link "12" at bounding box center [423, 715] width 32 height 26
click at [329, 710] on link "10" at bounding box center [335, 715] width 32 height 26
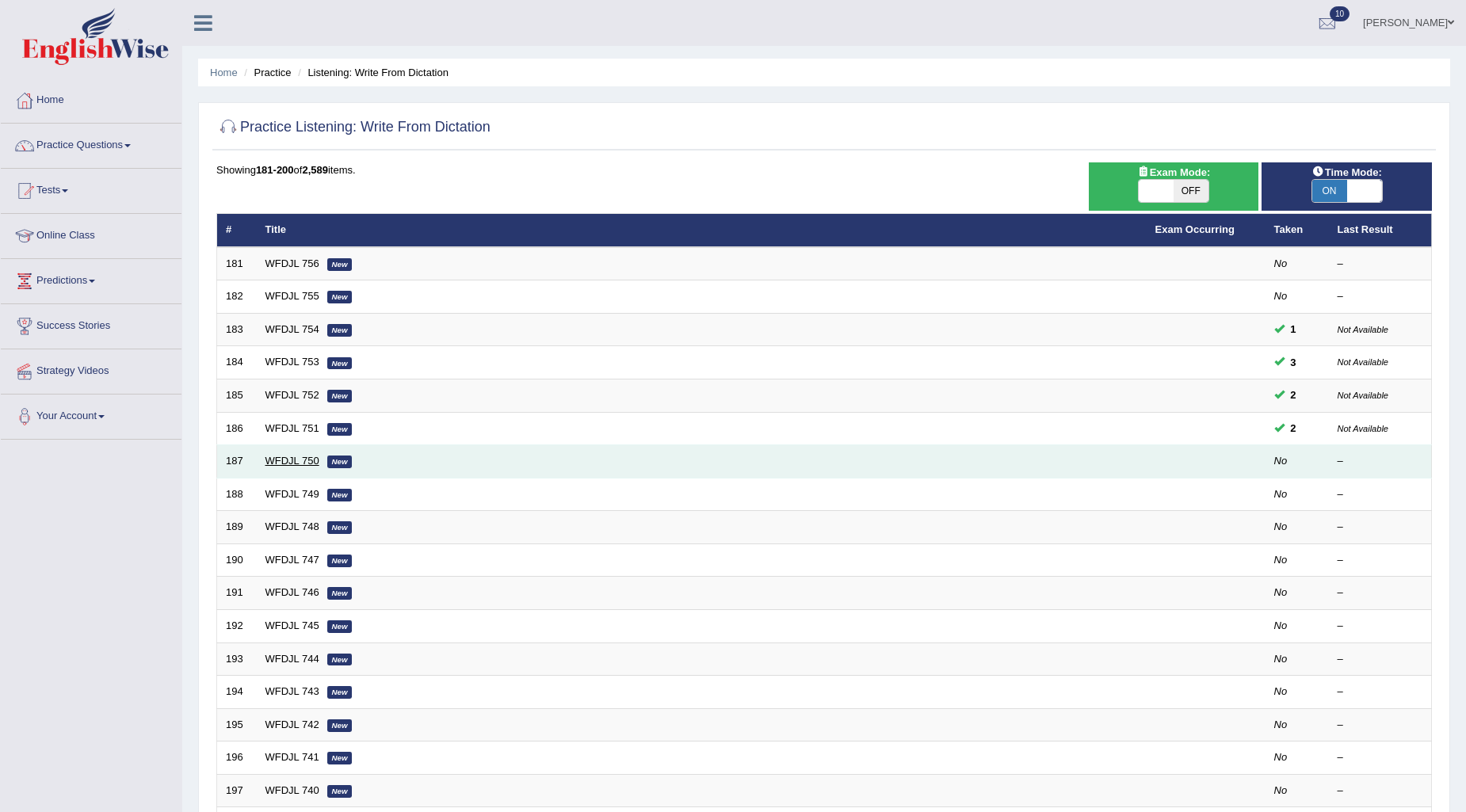
click at [288, 461] on link "WFDJL 750" at bounding box center [292, 460] width 54 height 12
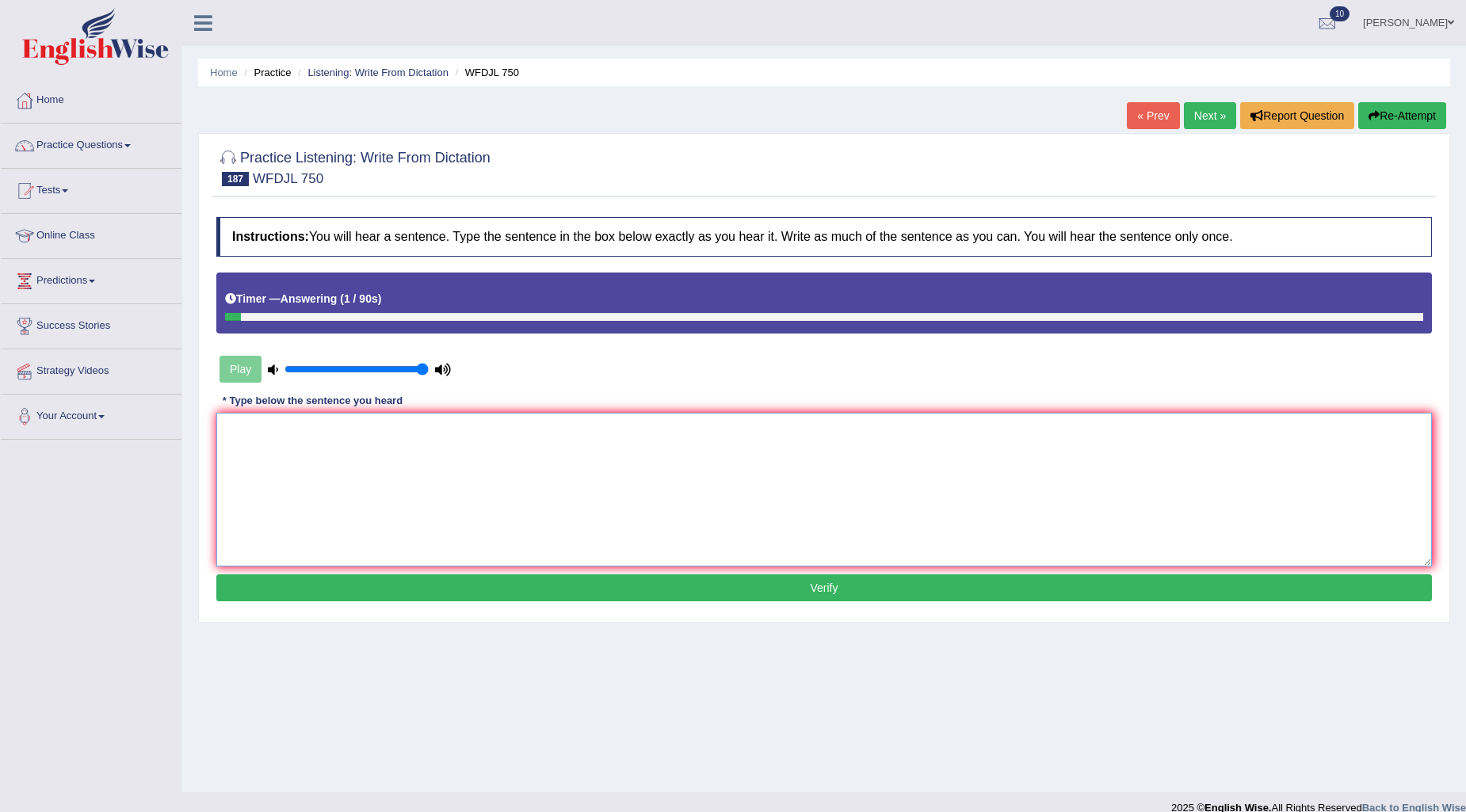
click at [342, 451] on textarea at bounding box center [824, 490] width 1216 height 154
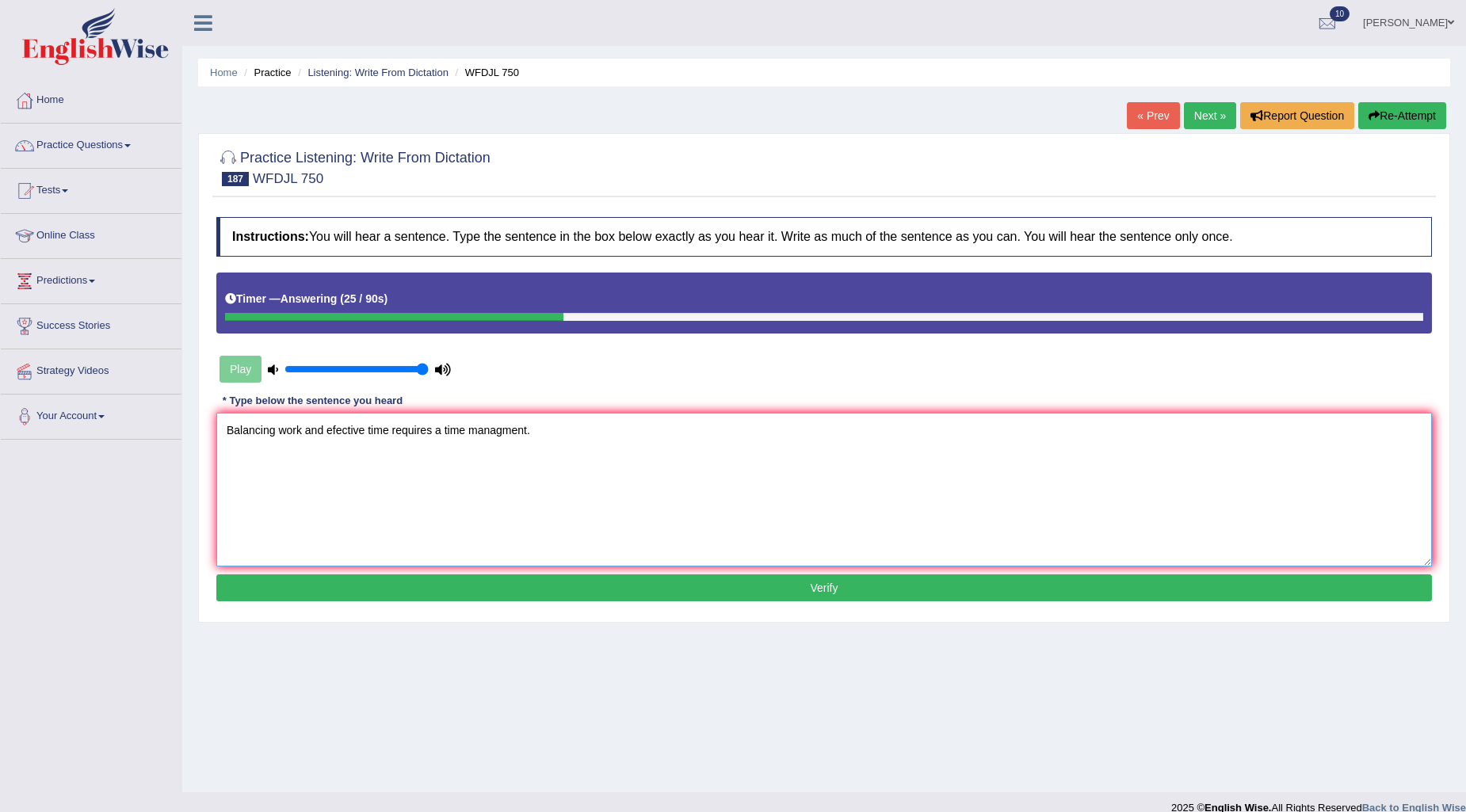
drag, startPoint x: 387, startPoint y: 426, endPoint x: 378, endPoint y: 426, distance: 9.0
click at [386, 426] on textarea "Balancing work and efective time requires a time managment." at bounding box center [824, 490] width 1216 height 154
click at [278, 425] on textarea "Balancing work and efective life requires a time managment." at bounding box center [824, 490] width 1216 height 154
type textarea "Balancing course work and efective life requires a time managment."
click at [882, 579] on button "Verify" at bounding box center [824, 588] width 1216 height 27
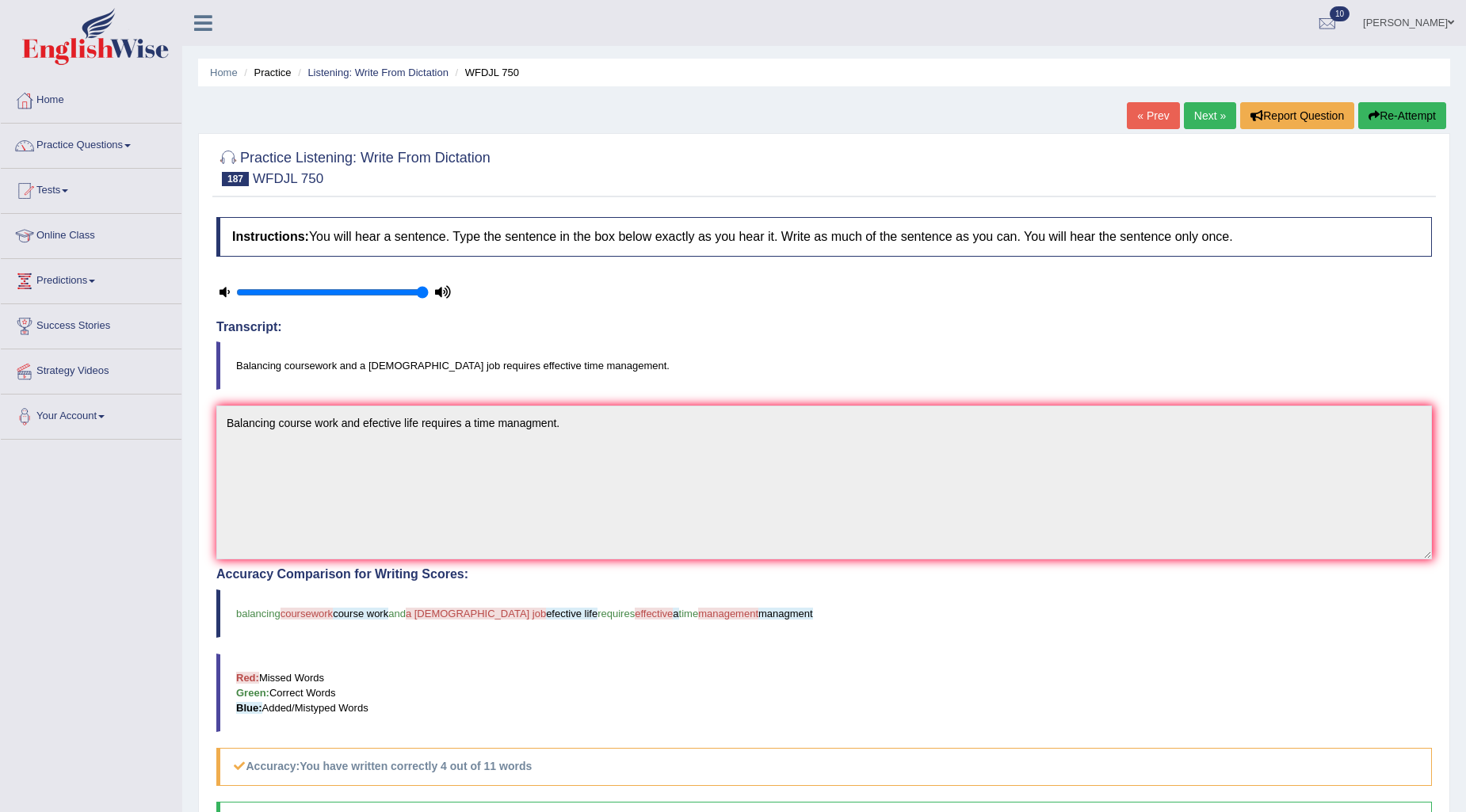
click at [1218, 116] on link "Next »" at bounding box center [1210, 116] width 53 height 27
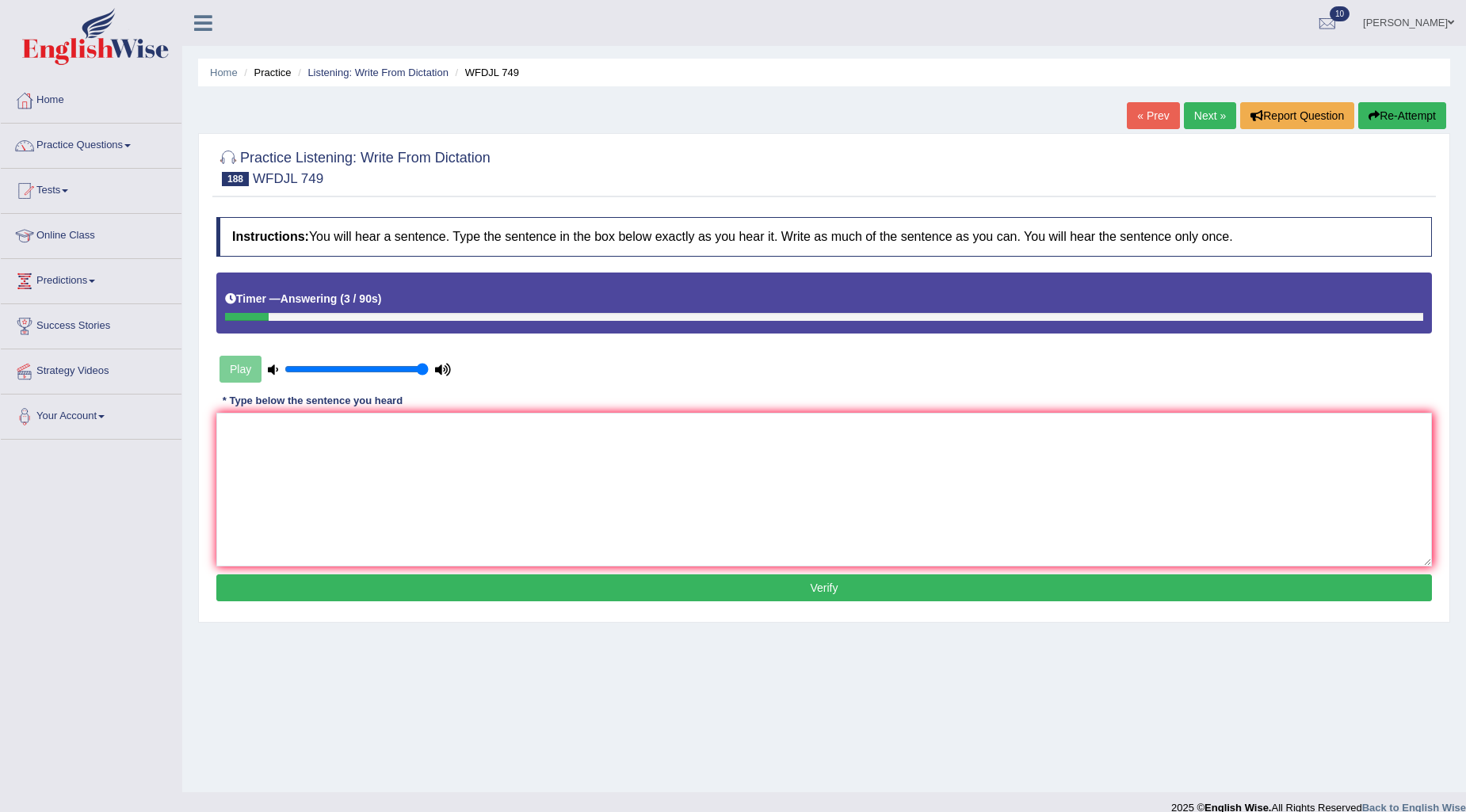
click at [1416, 112] on button "Re-Attempt" at bounding box center [1402, 116] width 88 height 27
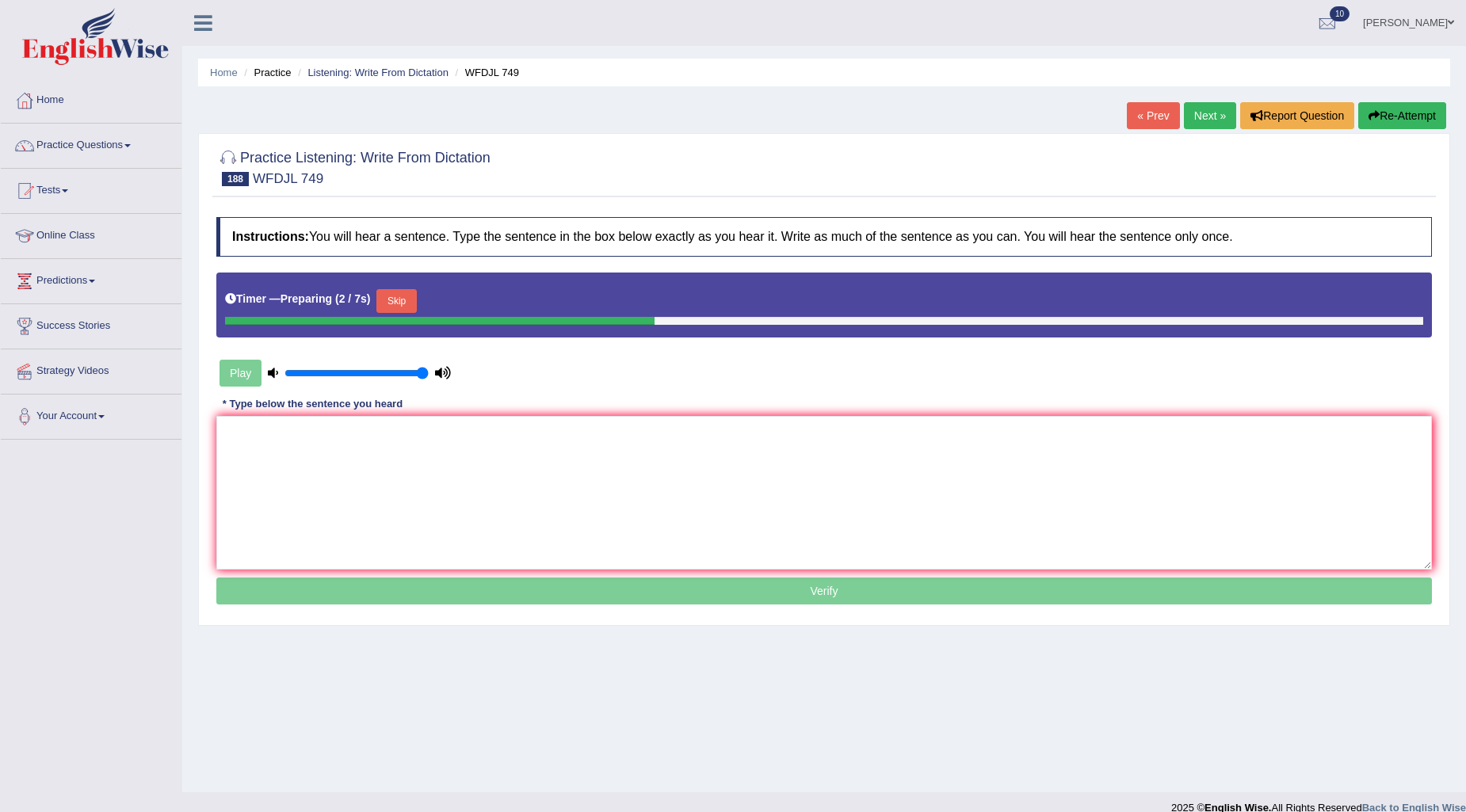
click at [404, 292] on button "Skip" at bounding box center [396, 301] width 39 height 24
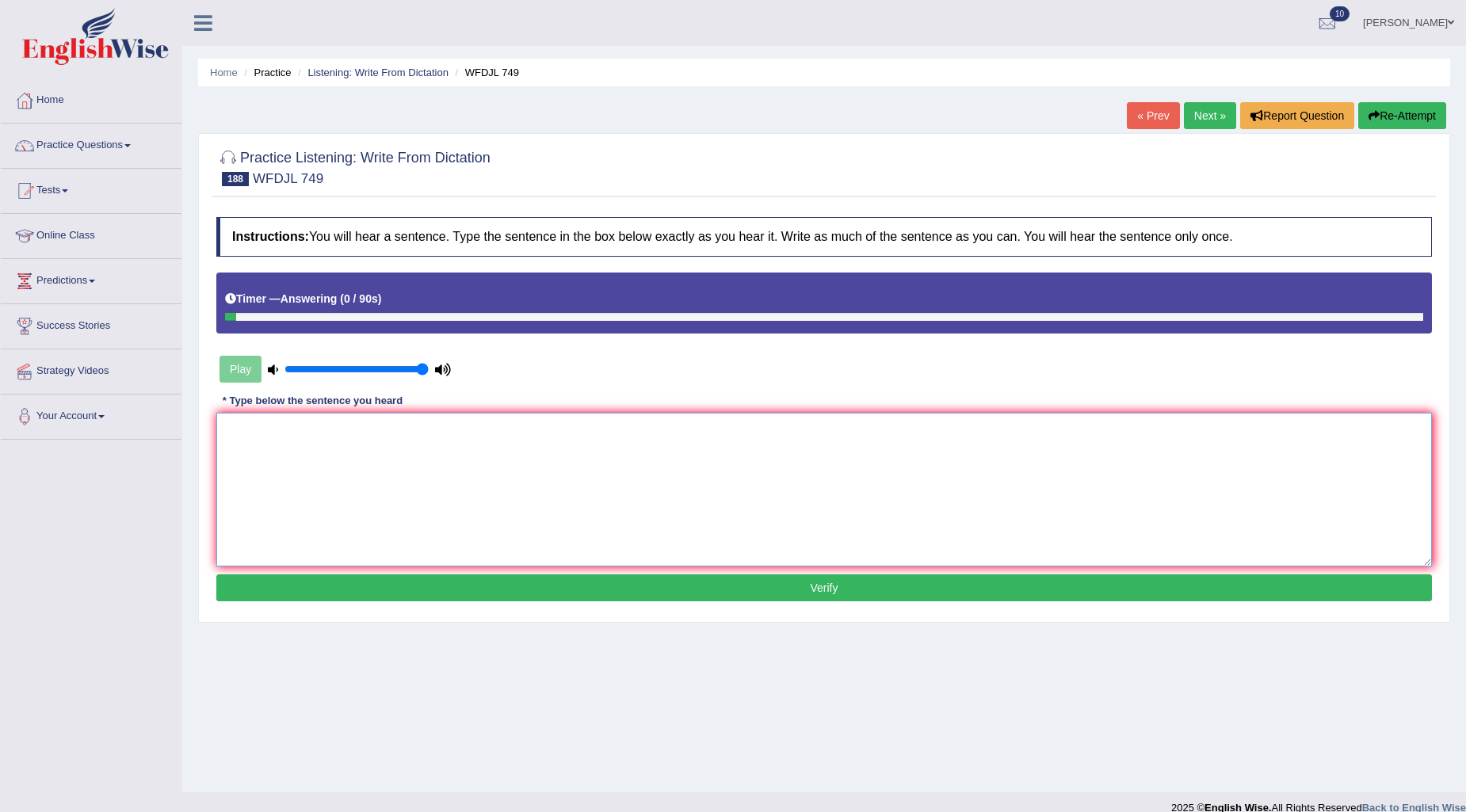
click at [479, 429] on textarea at bounding box center [824, 490] width 1216 height 154
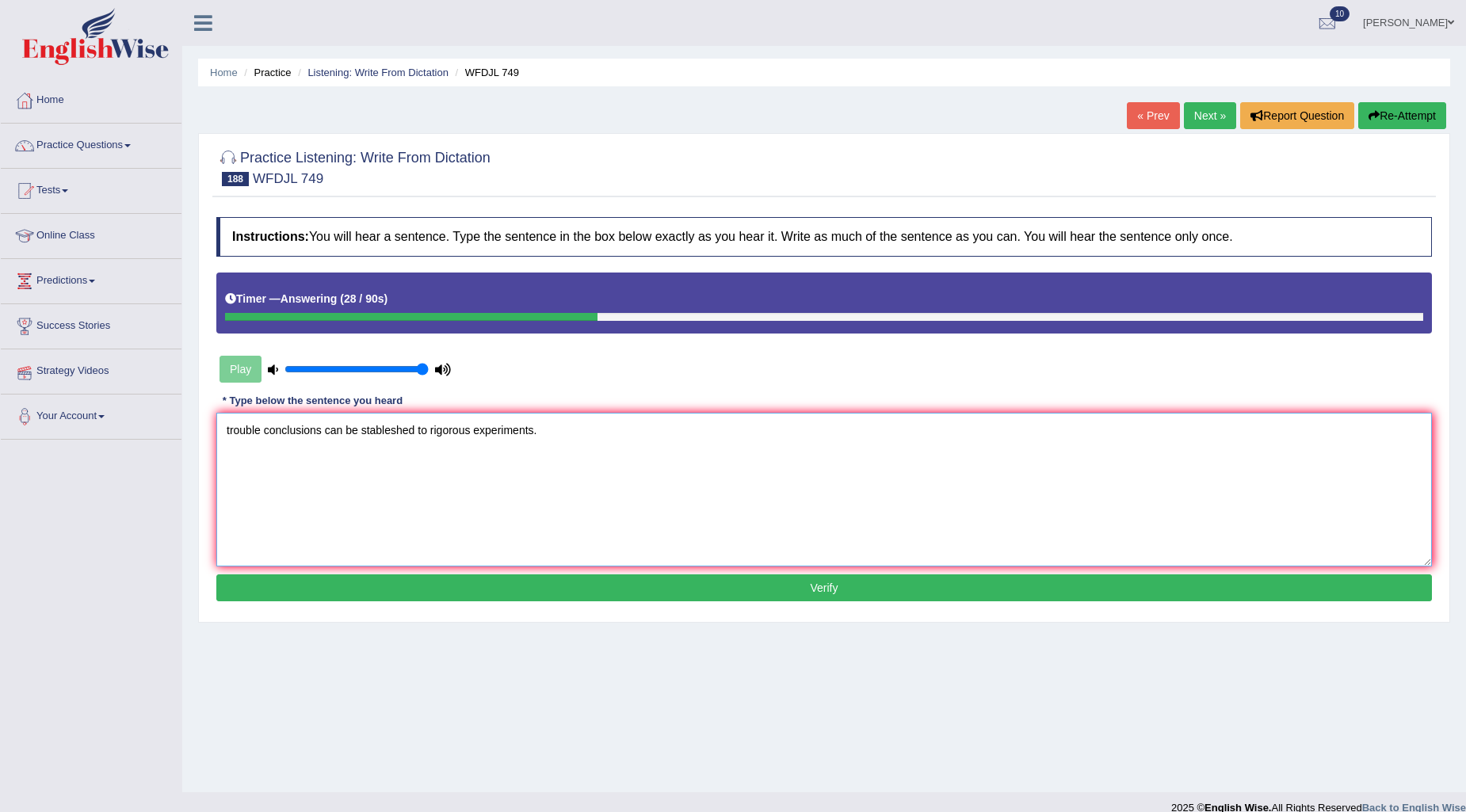
click at [227, 428] on textarea "trouble conclusions can be stableshed to rigorous experiments." at bounding box center [824, 490] width 1216 height 154
type textarea "Trouble conclusions can be stableshed to rigorous experiments."
click at [646, 584] on button "Verify" at bounding box center [824, 588] width 1216 height 27
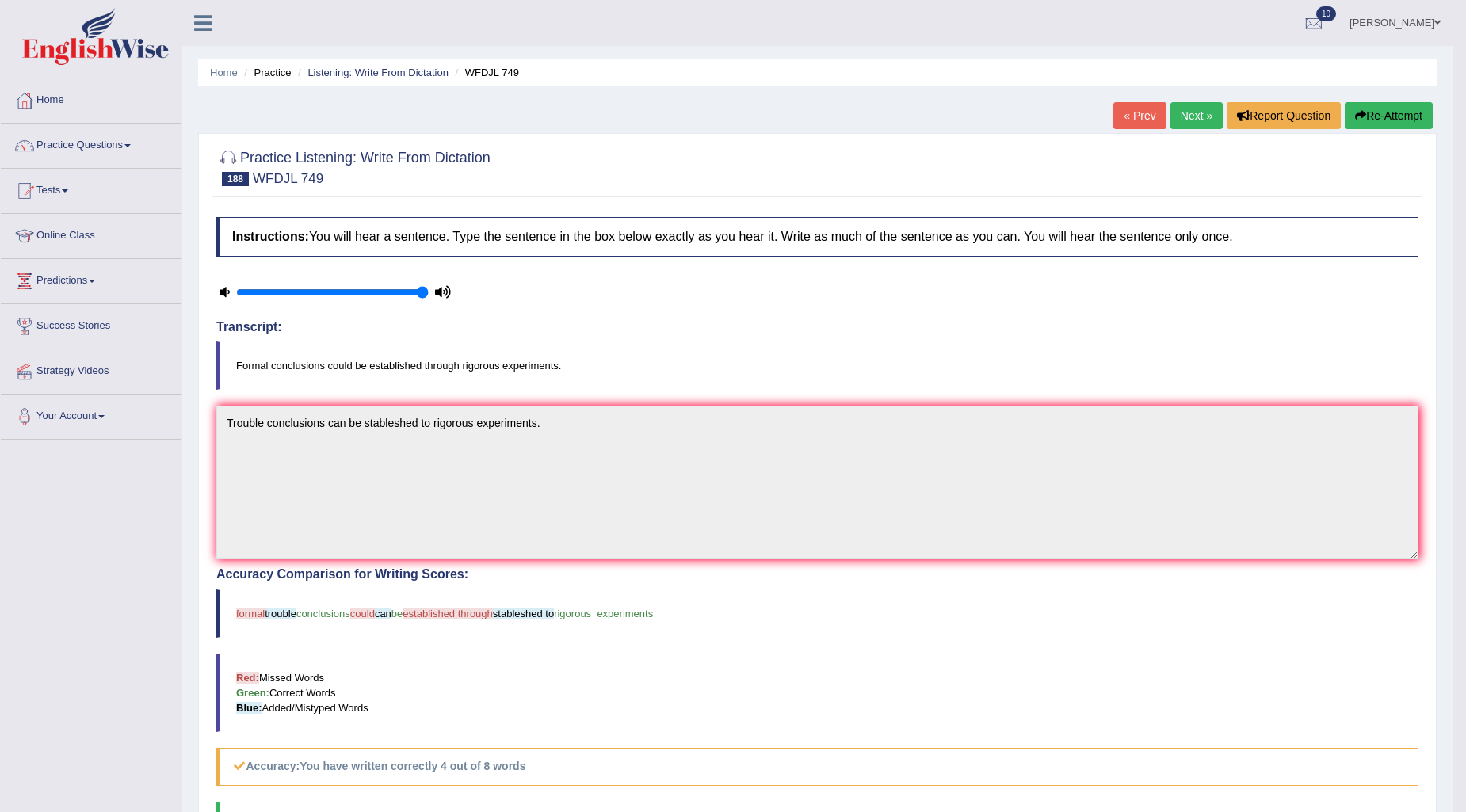
click at [1198, 118] on link "Next »" at bounding box center [1196, 116] width 53 height 27
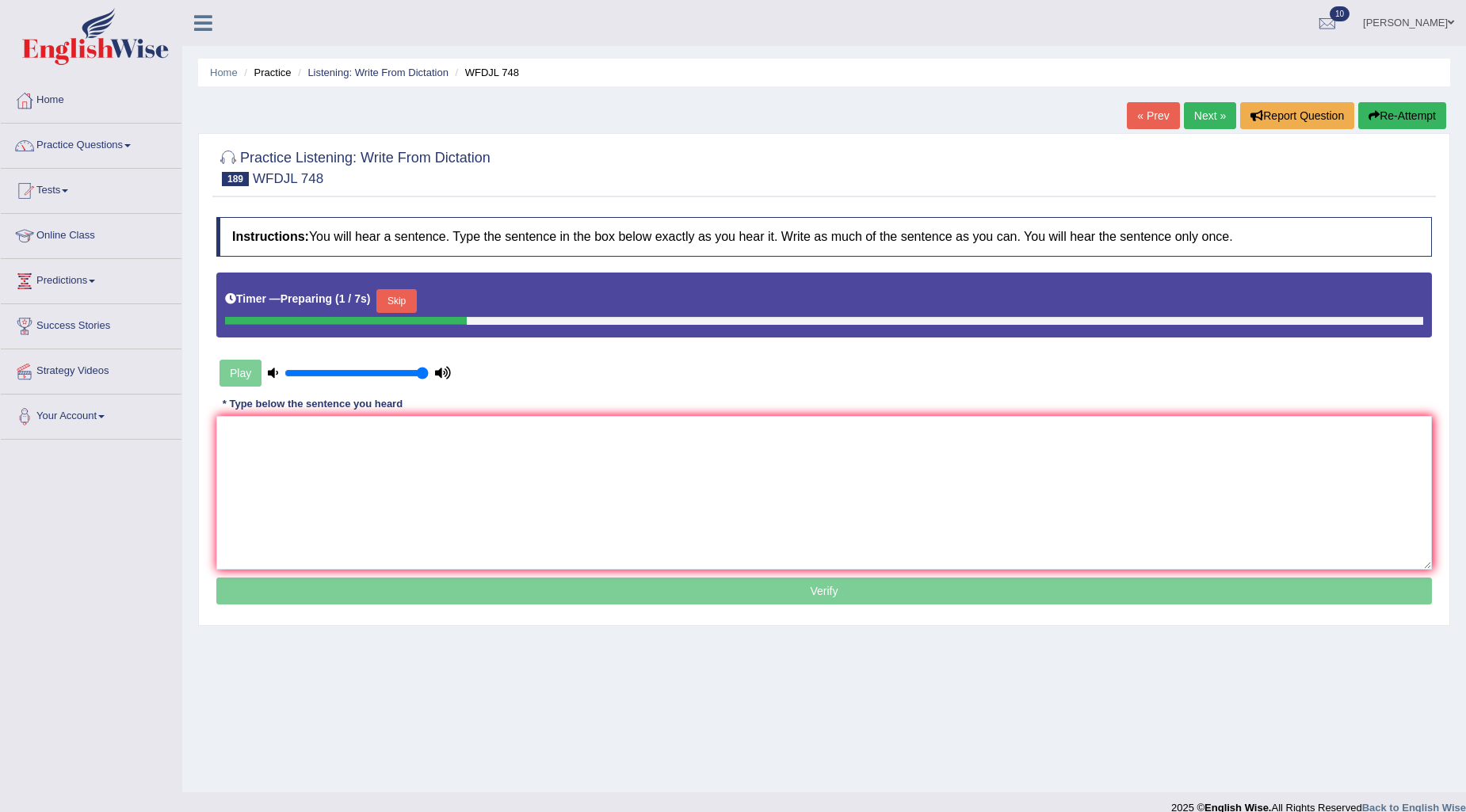
click at [399, 299] on button "Skip" at bounding box center [396, 301] width 39 height 24
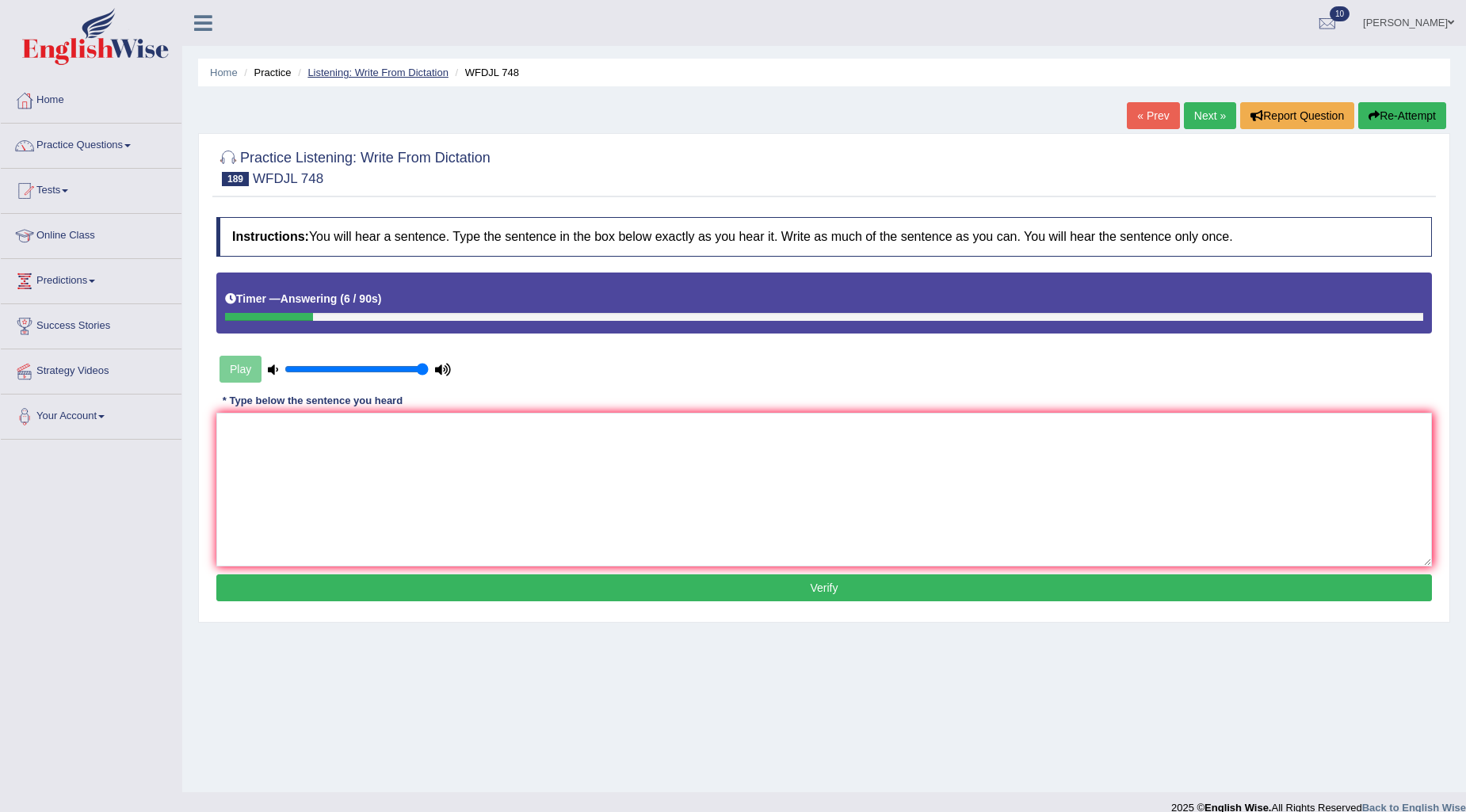
click at [431, 76] on link "Listening: Write From Dictation" at bounding box center [378, 72] width 141 height 12
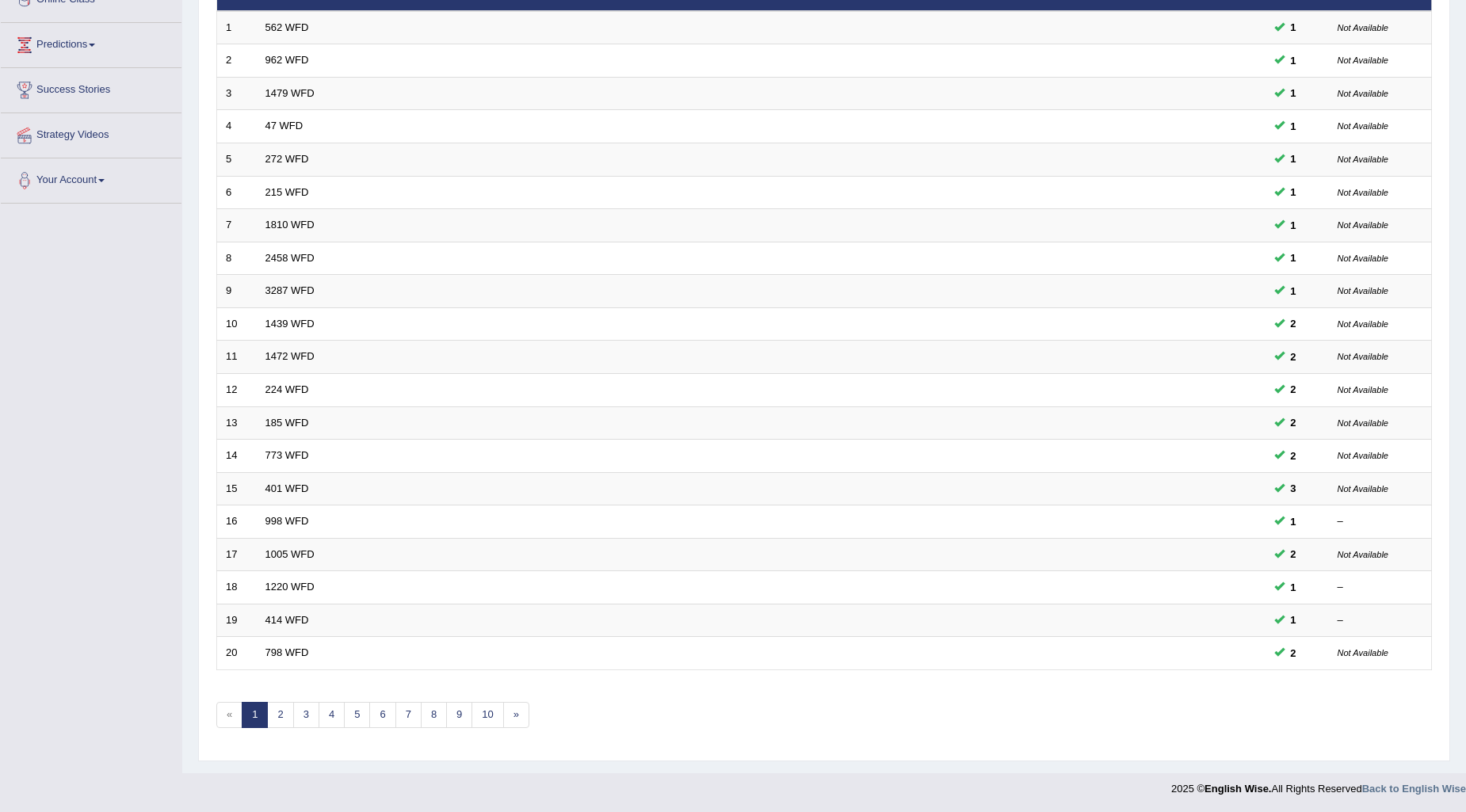
scroll to position [236, 0]
click at [484, 705] on link "10" at bounding box center [488, 715] width 32 height 26
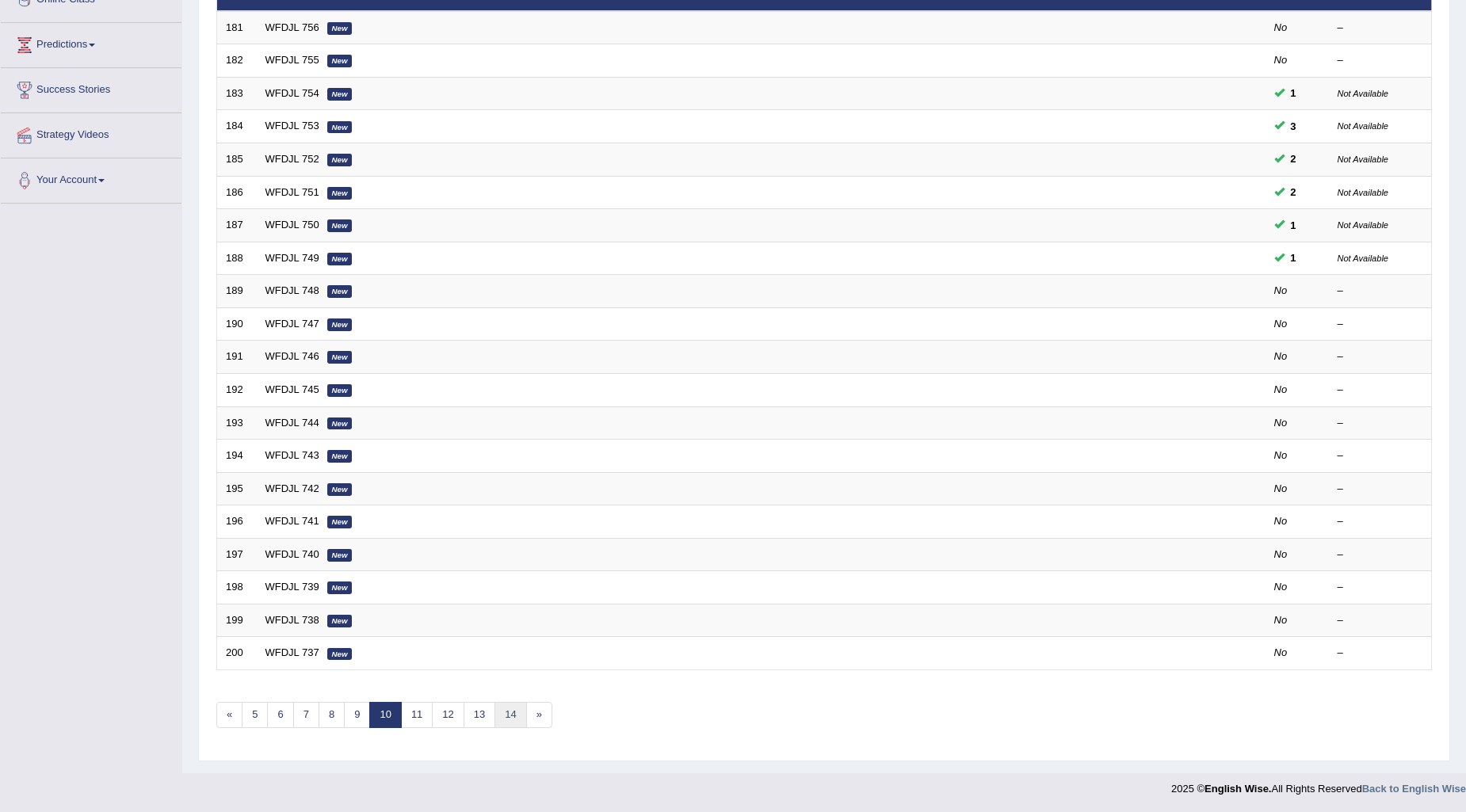
click at [502, 708] on link "14" at bounding box center [510, 715] width 32 height 26
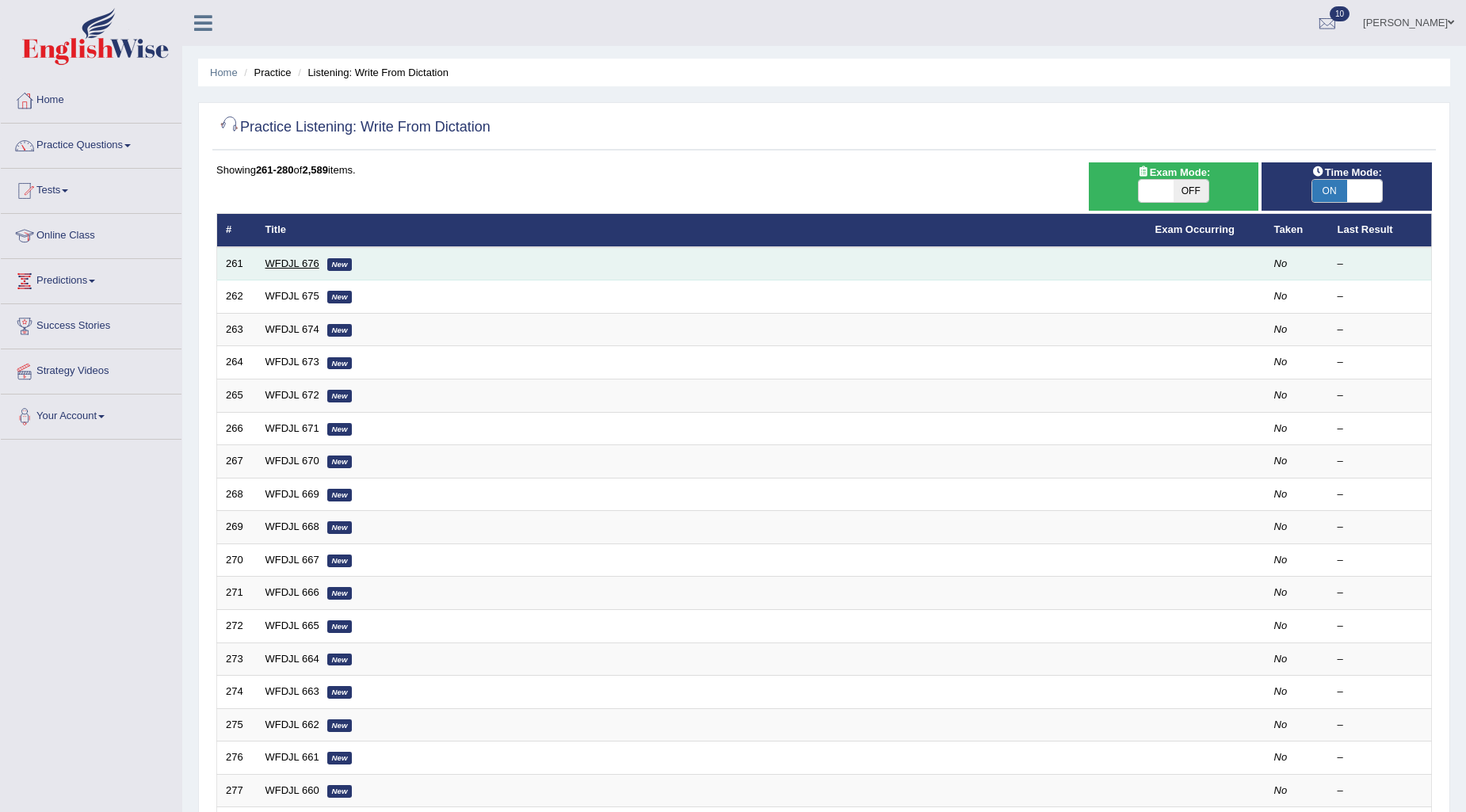
click at [305, 259] on link "WFDJL 676" at bounding box center [292, 263] width 54 height 12
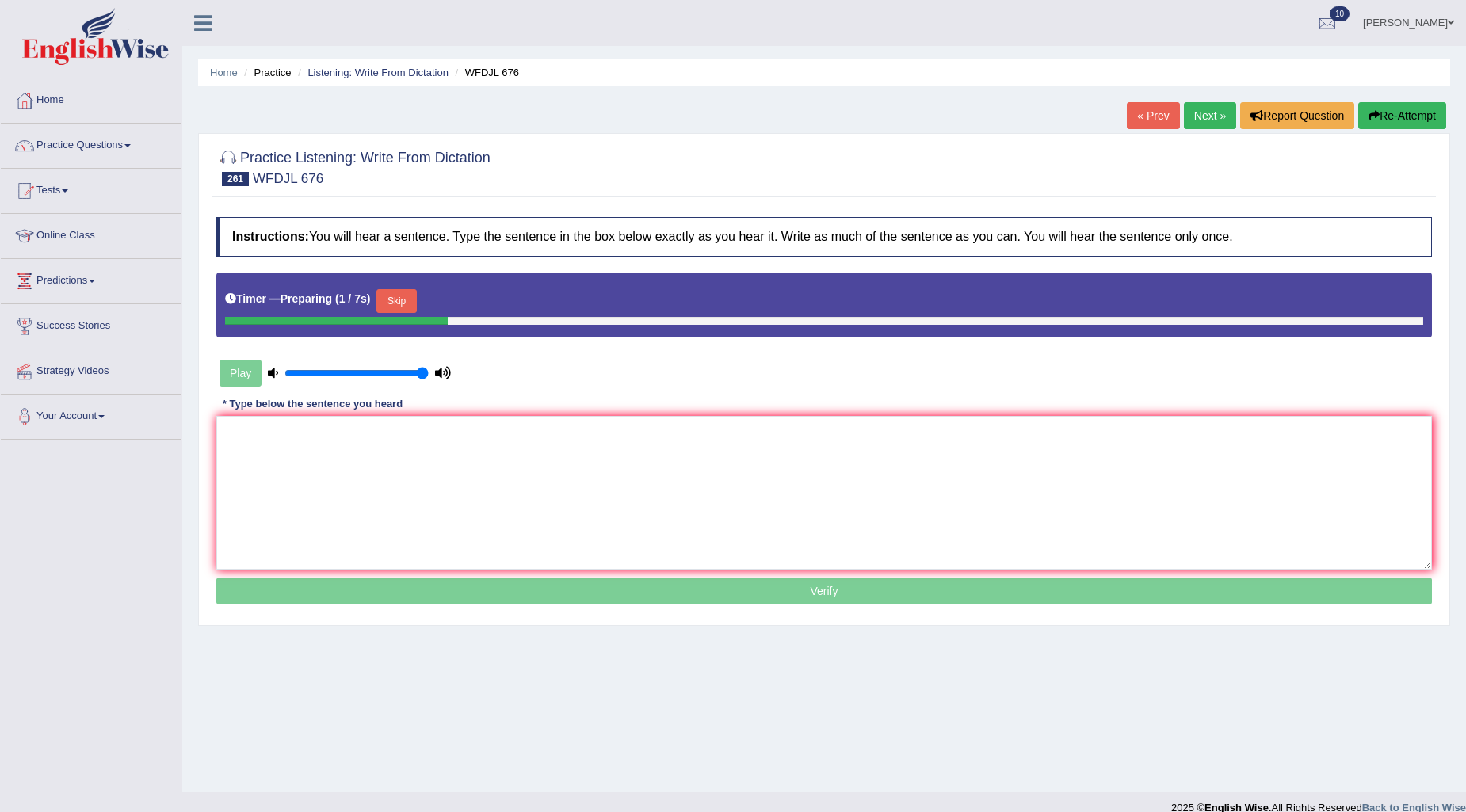
click at [398, 299] on button "Skip" at bounding box center [396, 301] width 39 height 24
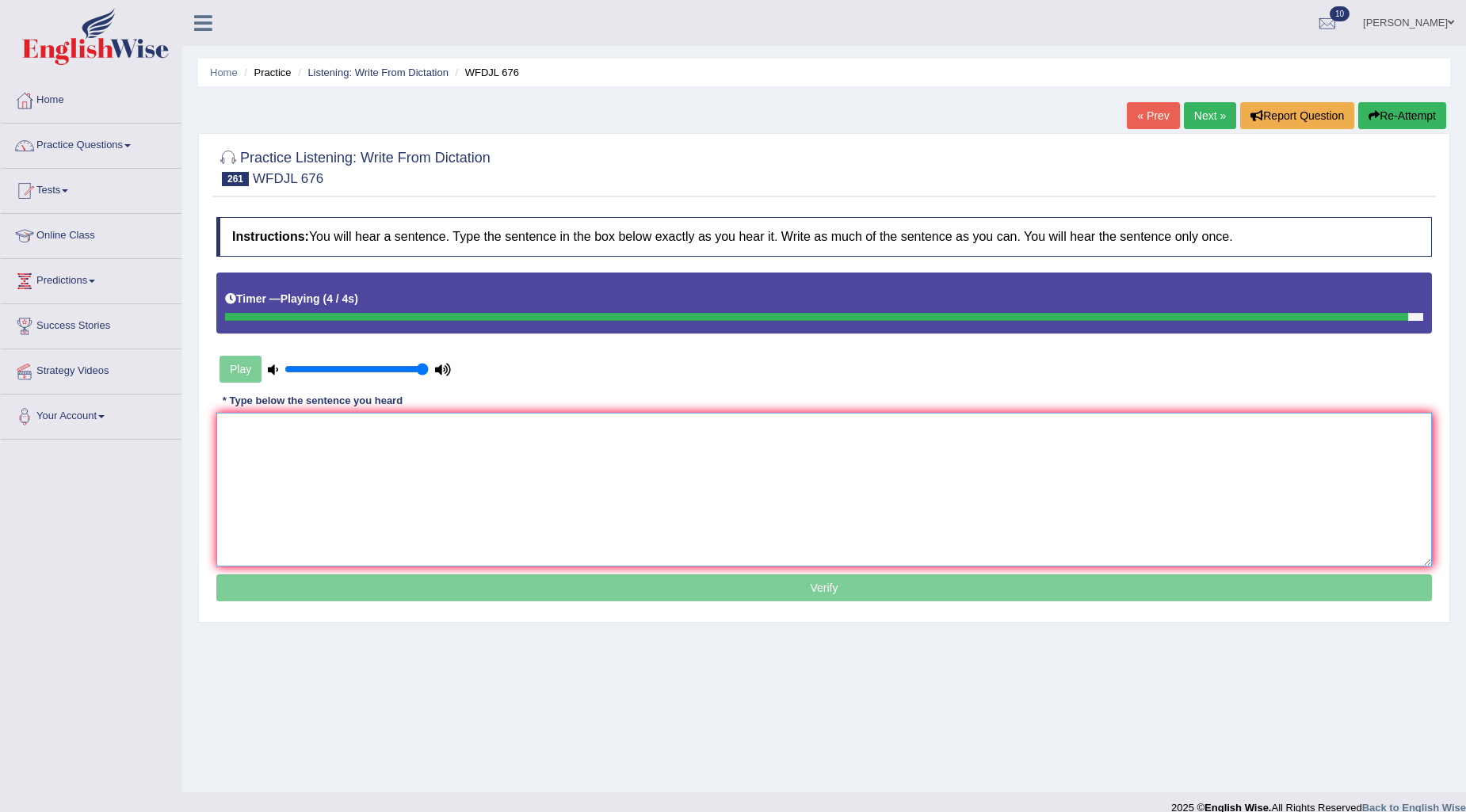
click at [479, 472] on textarea at bounding box center [824, 490] width 1216 height 154
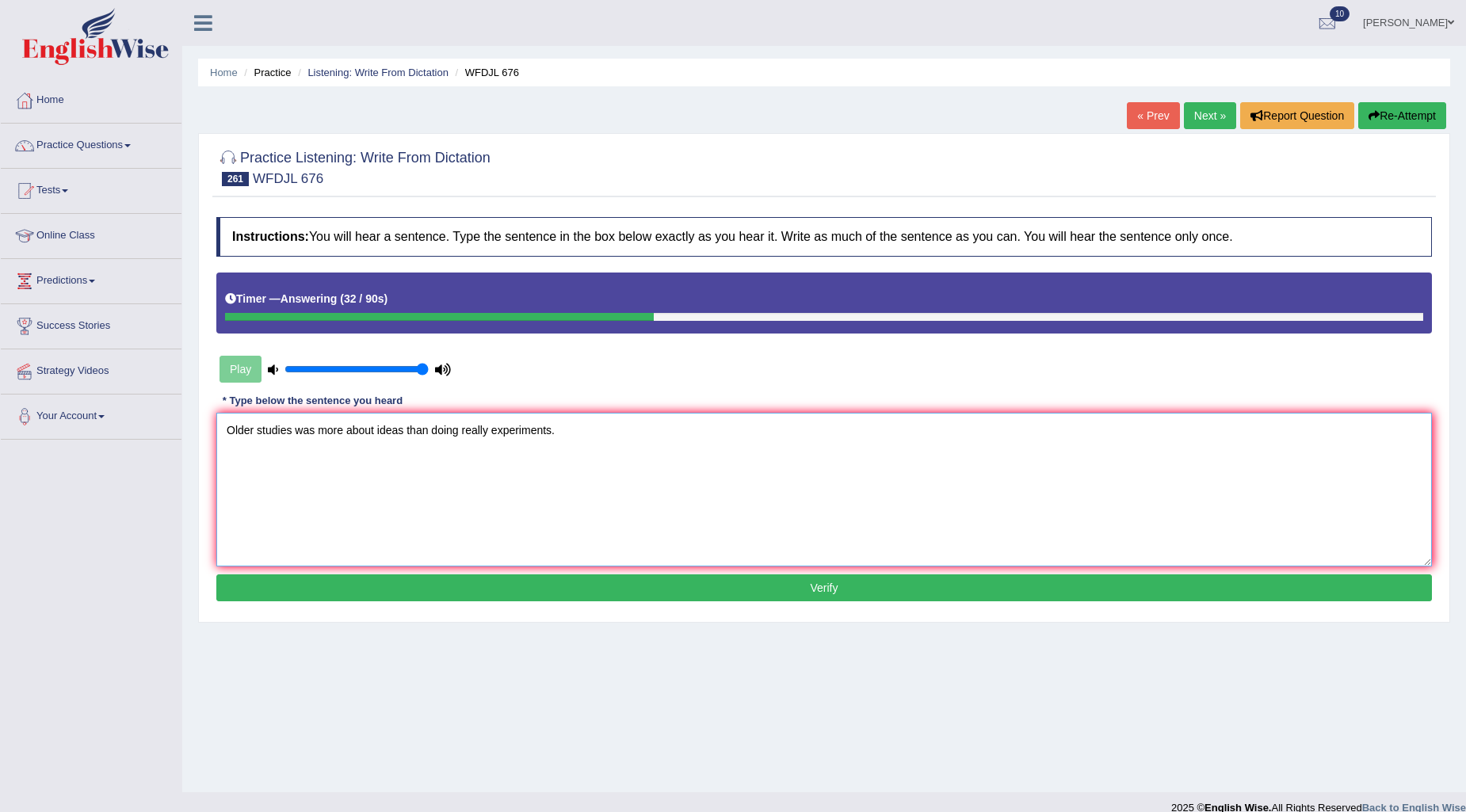
click at [458, 426] on textarea "Older studies was more about ideas than doing really experiments." at bounding box center [824, 490] width 1216 height 154
type textarea "Older studies was more about ideas than doing do really experiments."
click at [493, 577] on button "Verify" at bounding box center [824, 588] width 1216 height 27
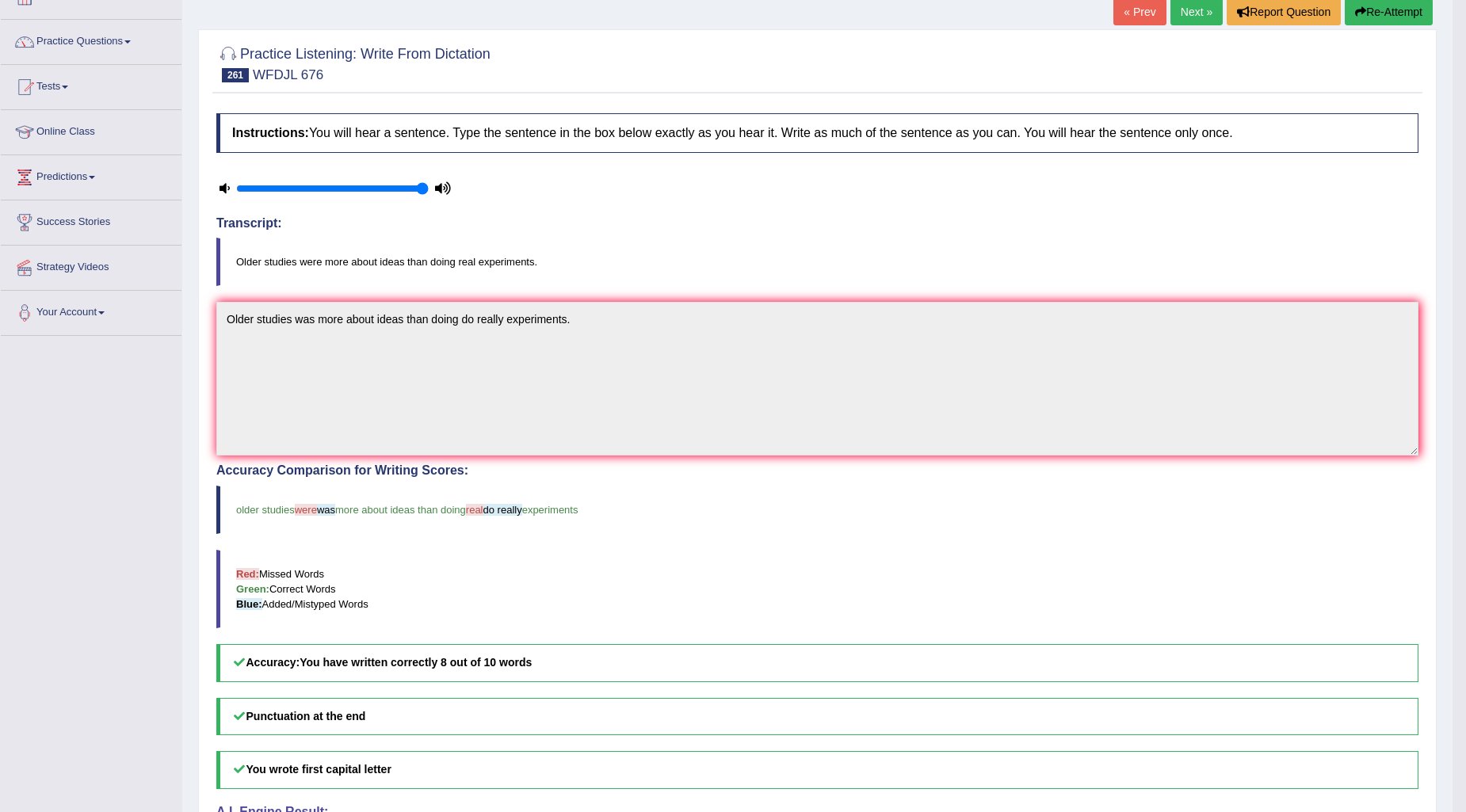
scroll to position [72, 0]
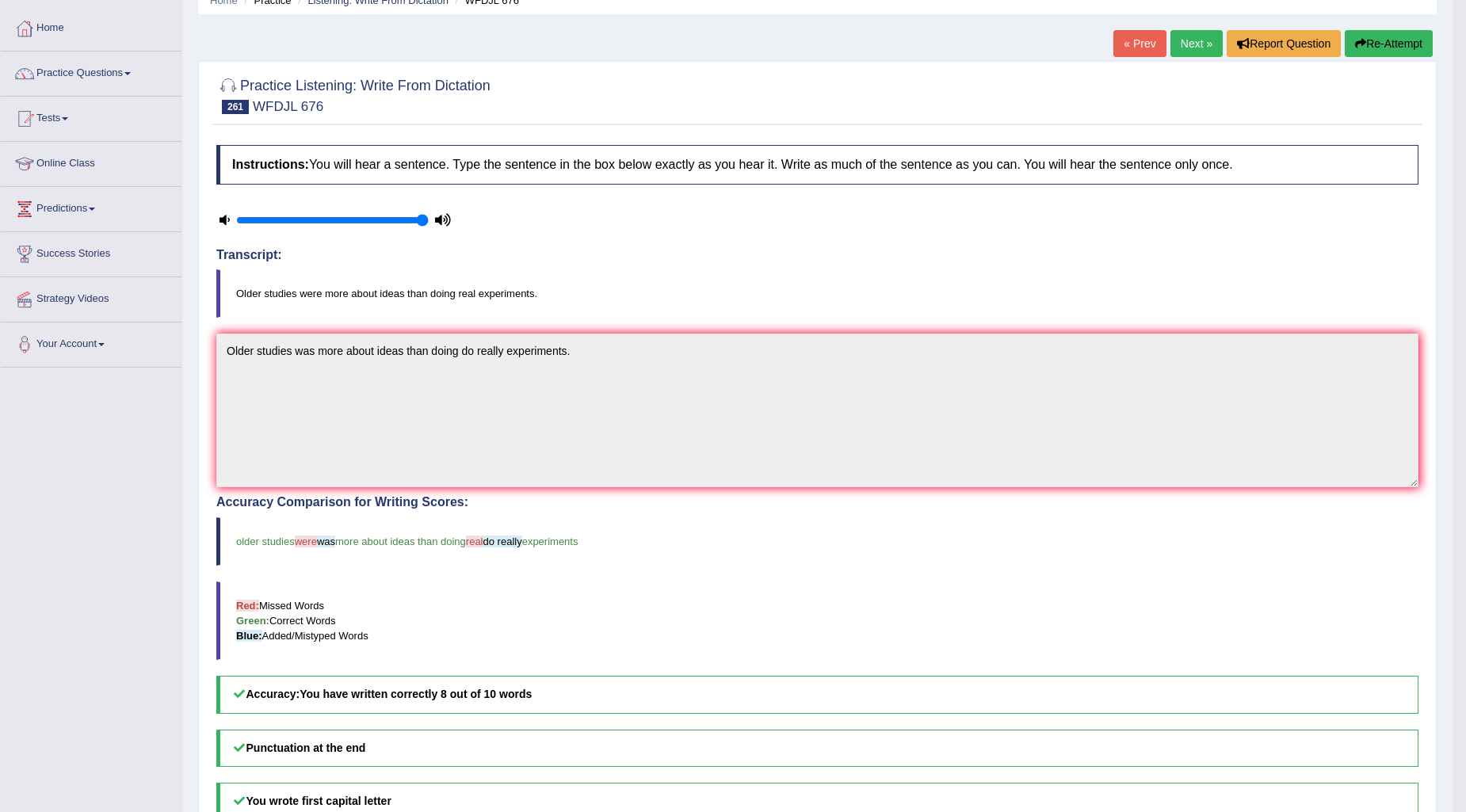
click at [1185, 35] on link "Next »" at bounding box center [1196, 44] width 53 height 27
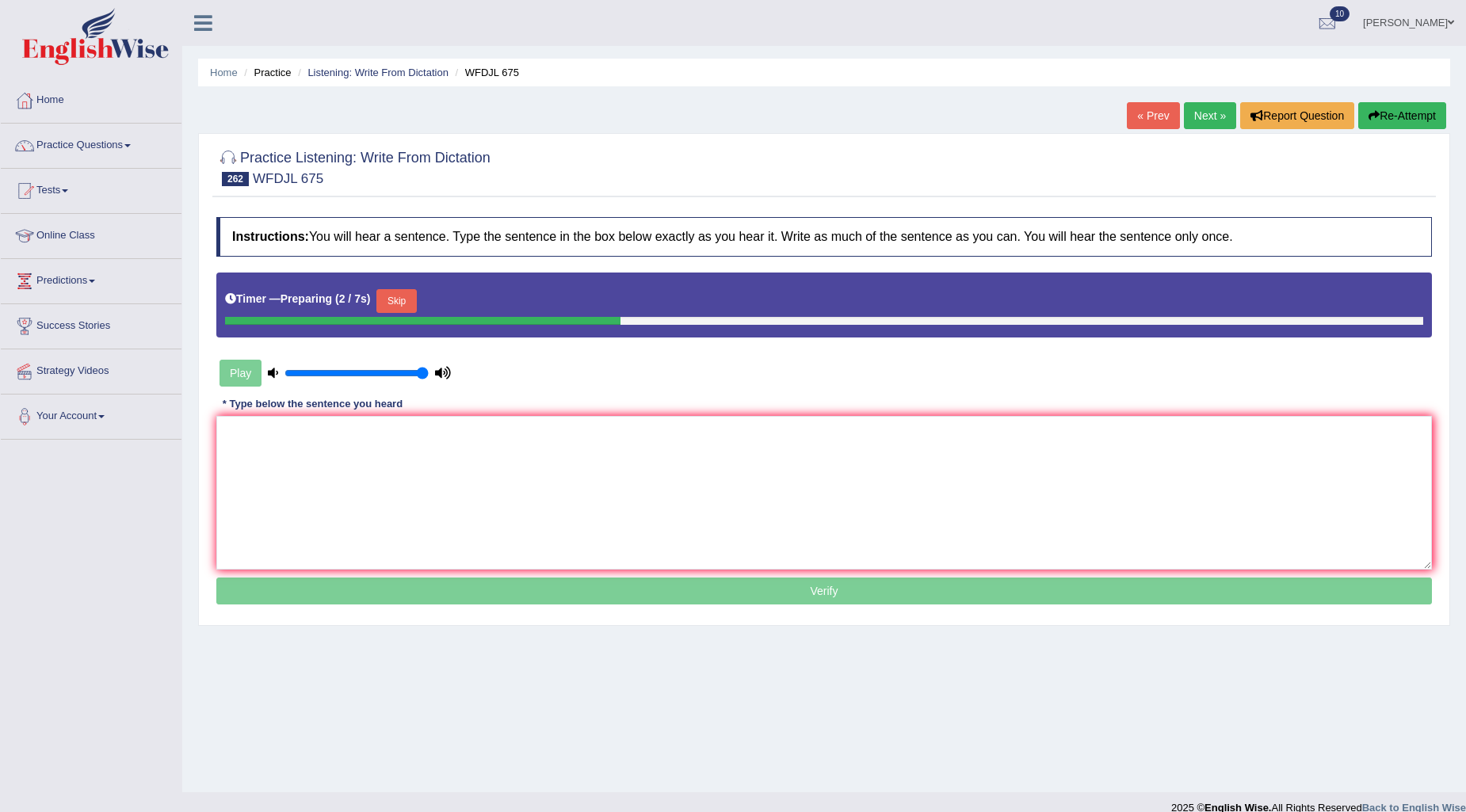
click at [411, 306] on button "Skip" at bounding box center [396, 301] width 39 height 24
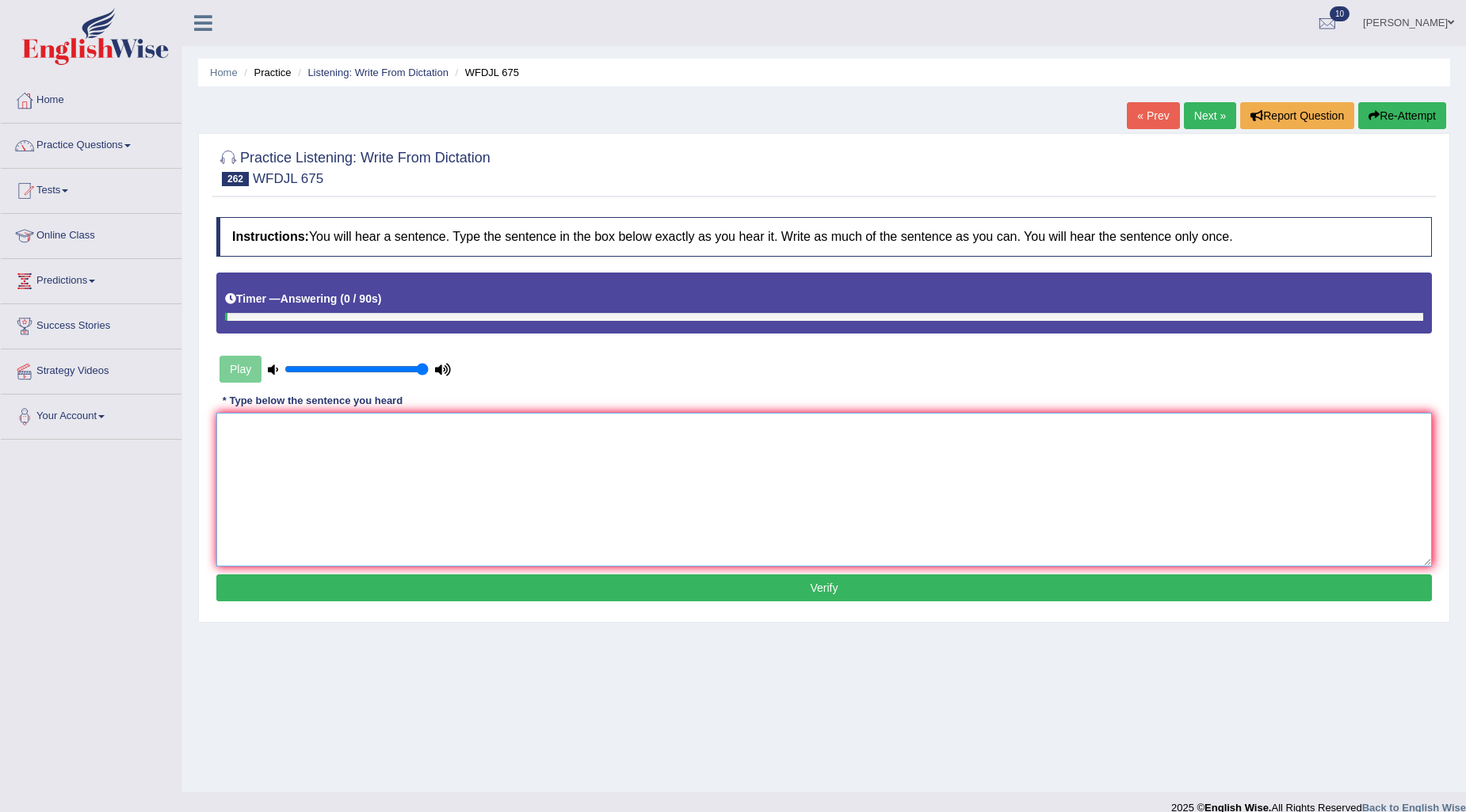
click at [486, 486] on textarea at bounding box center [824, 490] width 1216 height 154
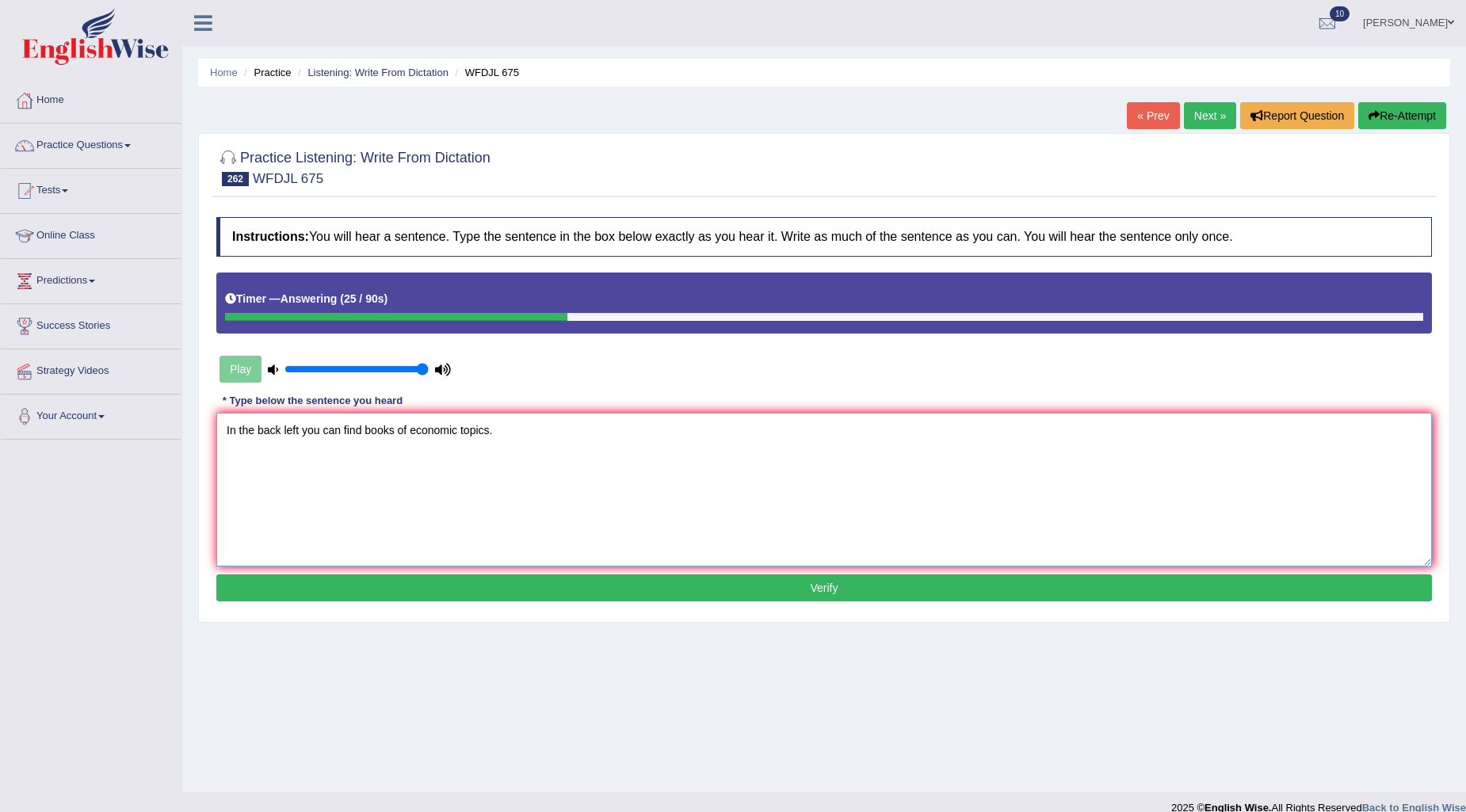
type textarea "In the back left you can find books of economic topics."
click at [608, 597] on button "Verify" at bounding box center [824, 588] width 1216 height 27
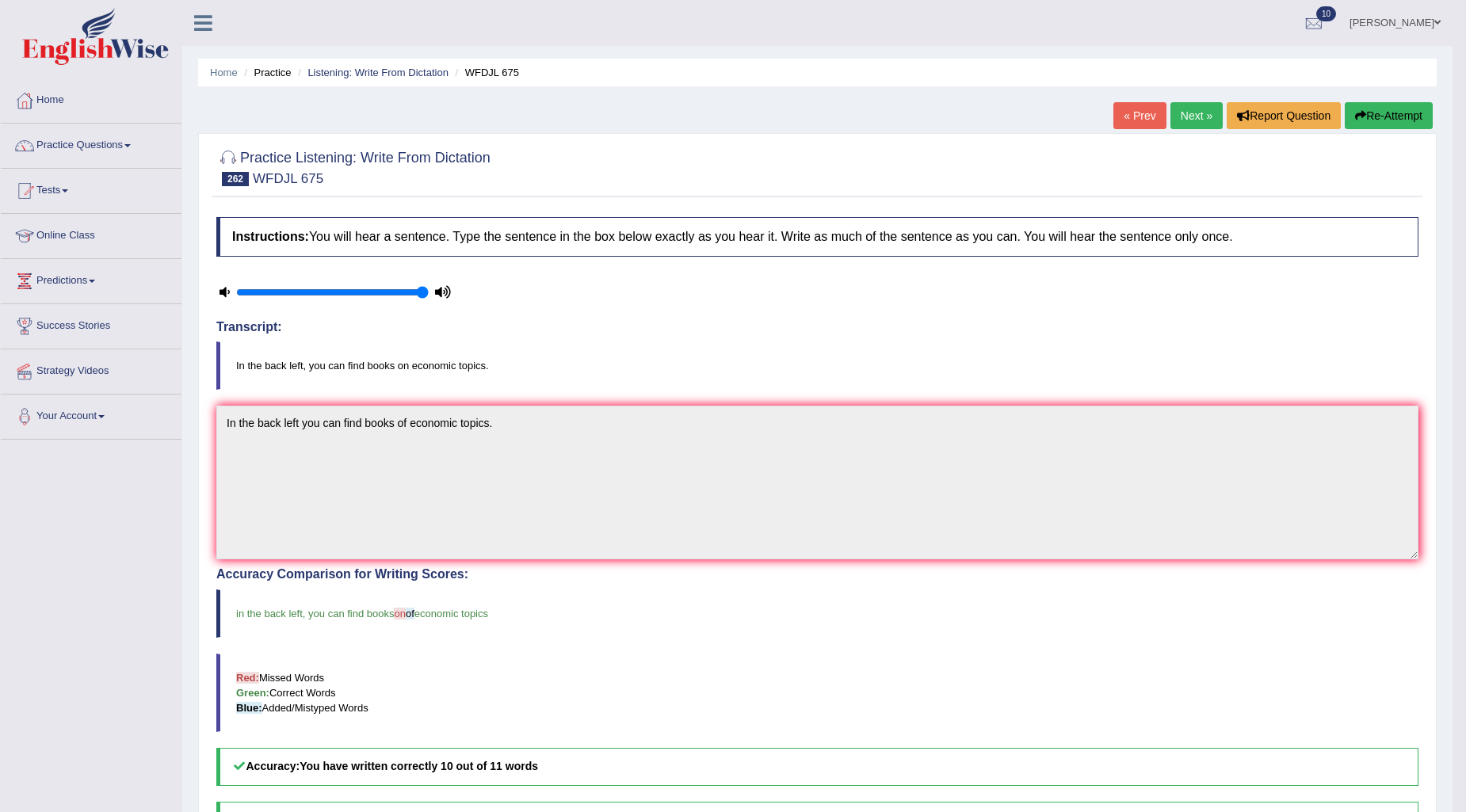
click at [1206, 112] on link "Next »" at bounding box center [1196, 116] width 53 height 27
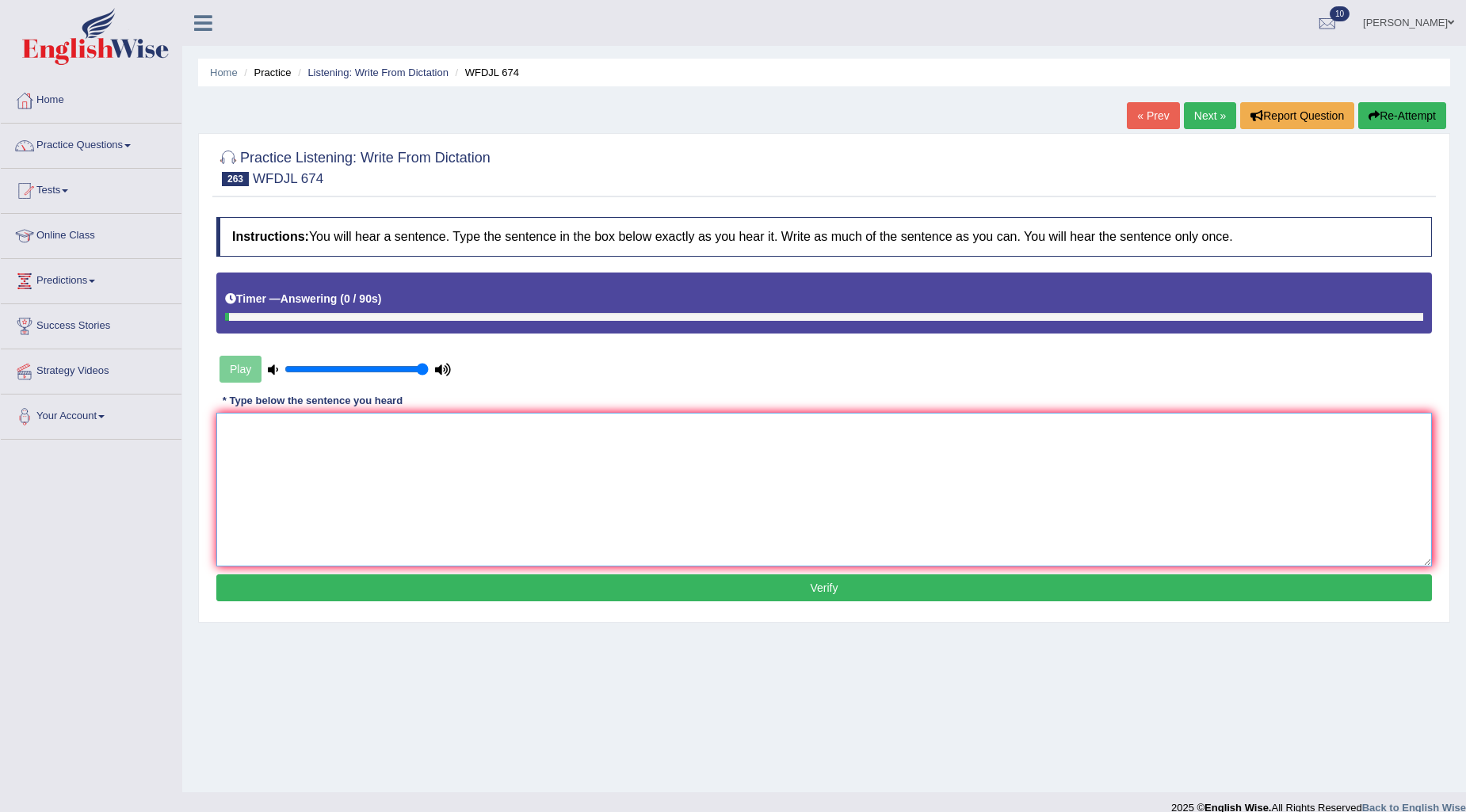
click at [533, 466] on textarea at bounding box center [824, 490] width 1216 height 154
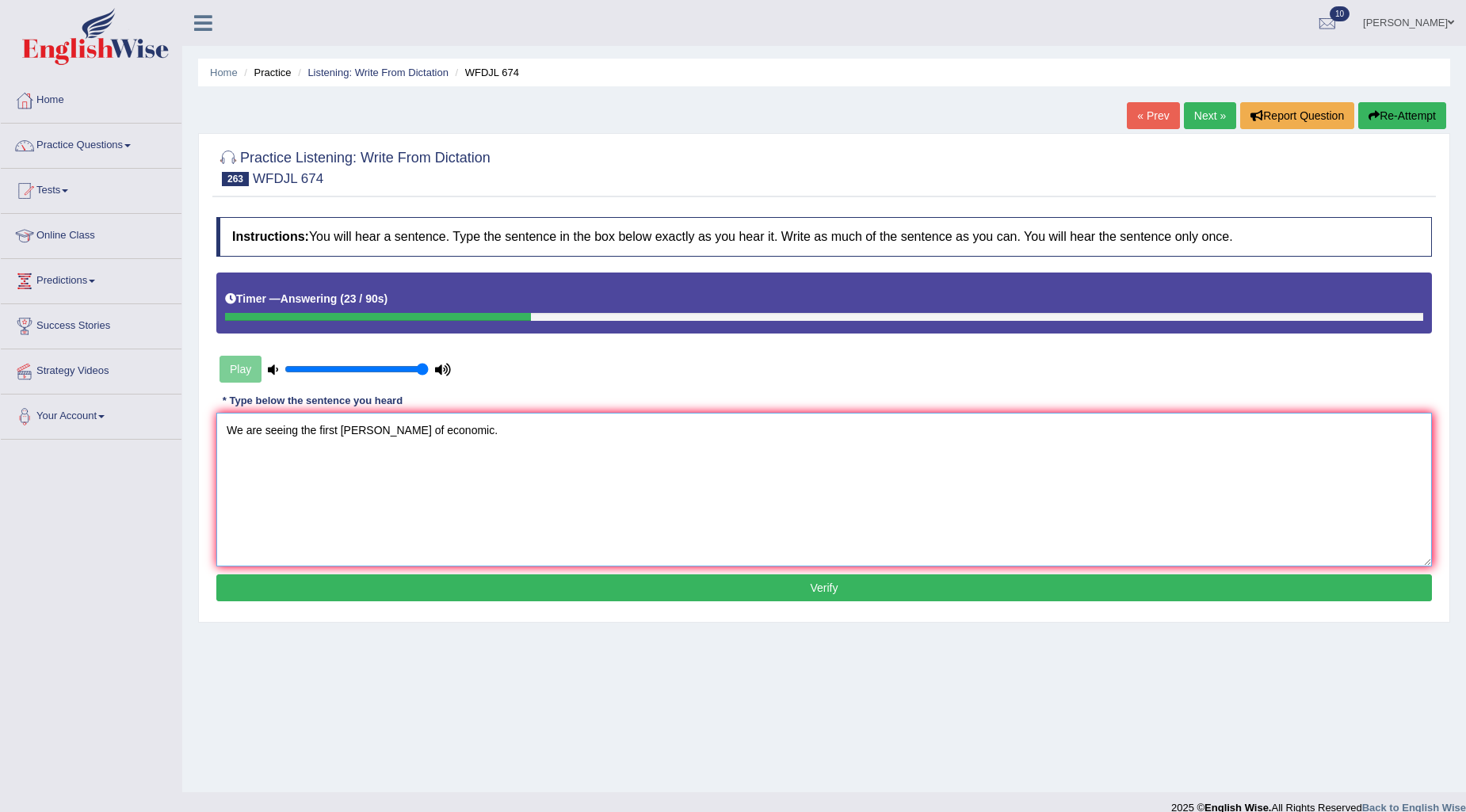
type textarea "We are seeing the first sines of economic."
click at [537, 581] on button "Verify" at bounding box center [824, 588] width 1216 height 27
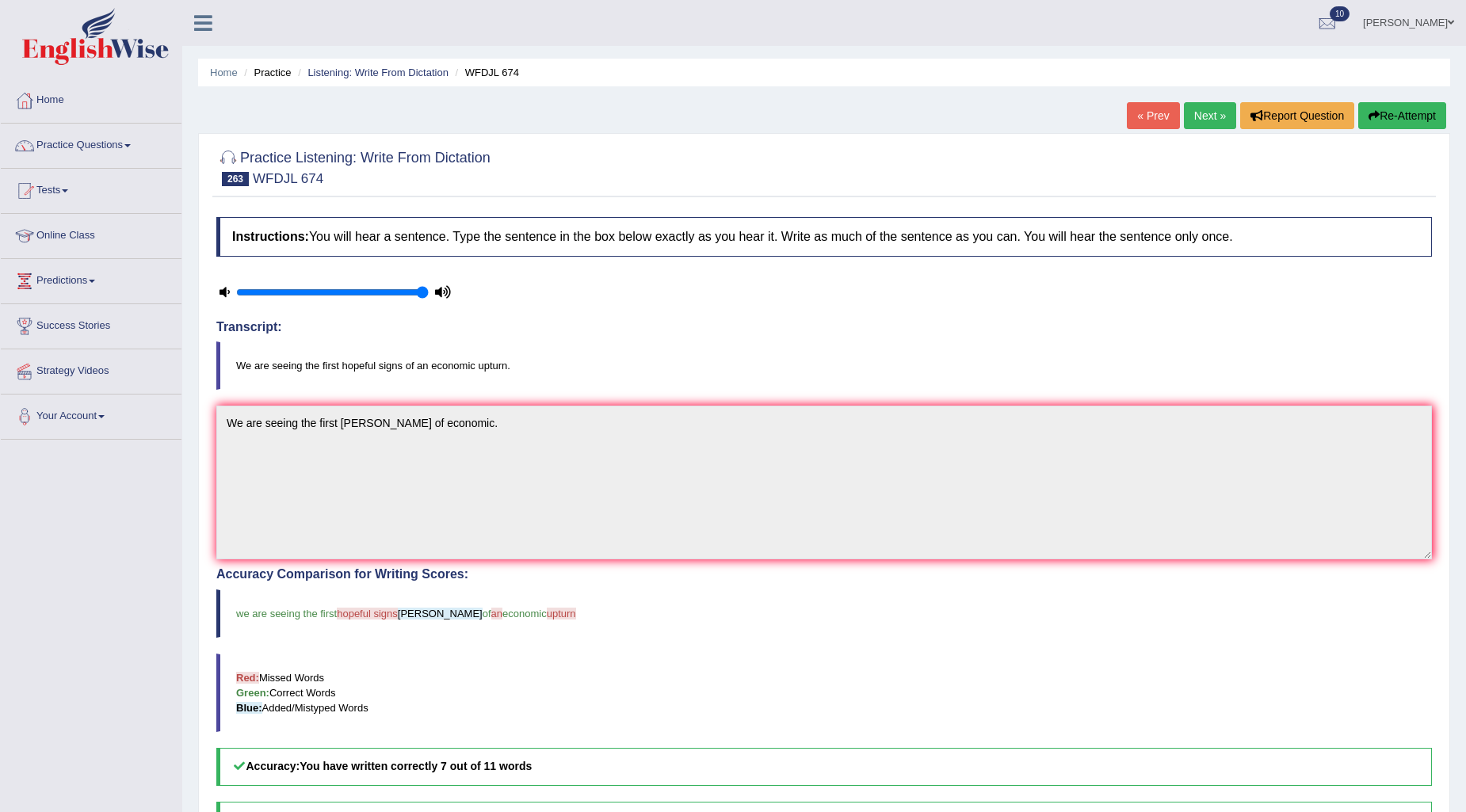
click at [1218, 126] on link "Next »" at bounding box center [1210, 116] width 53 height 27
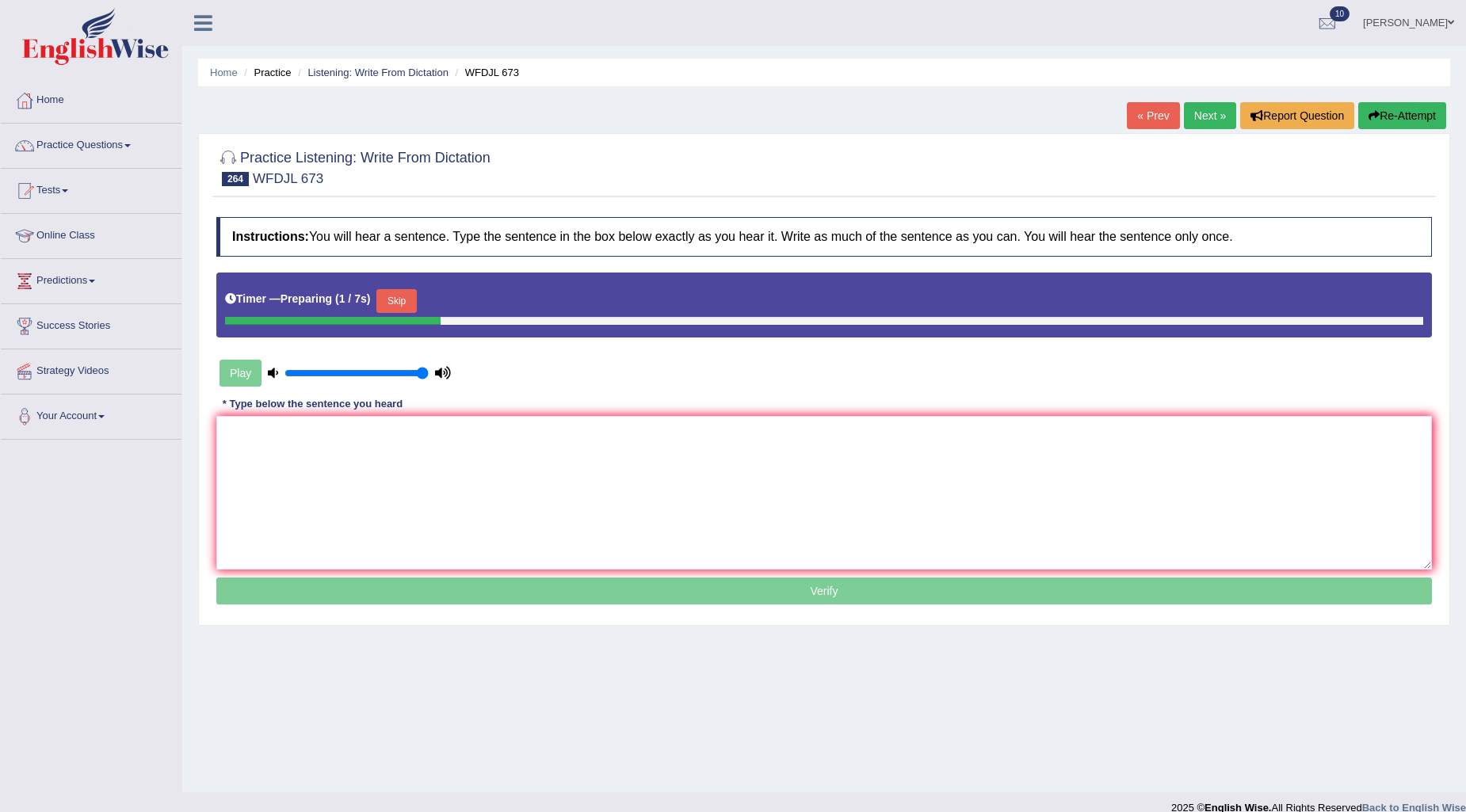
click at [415, 306] on button "Skip" at bounding box center [396, 301] width 39 height 24
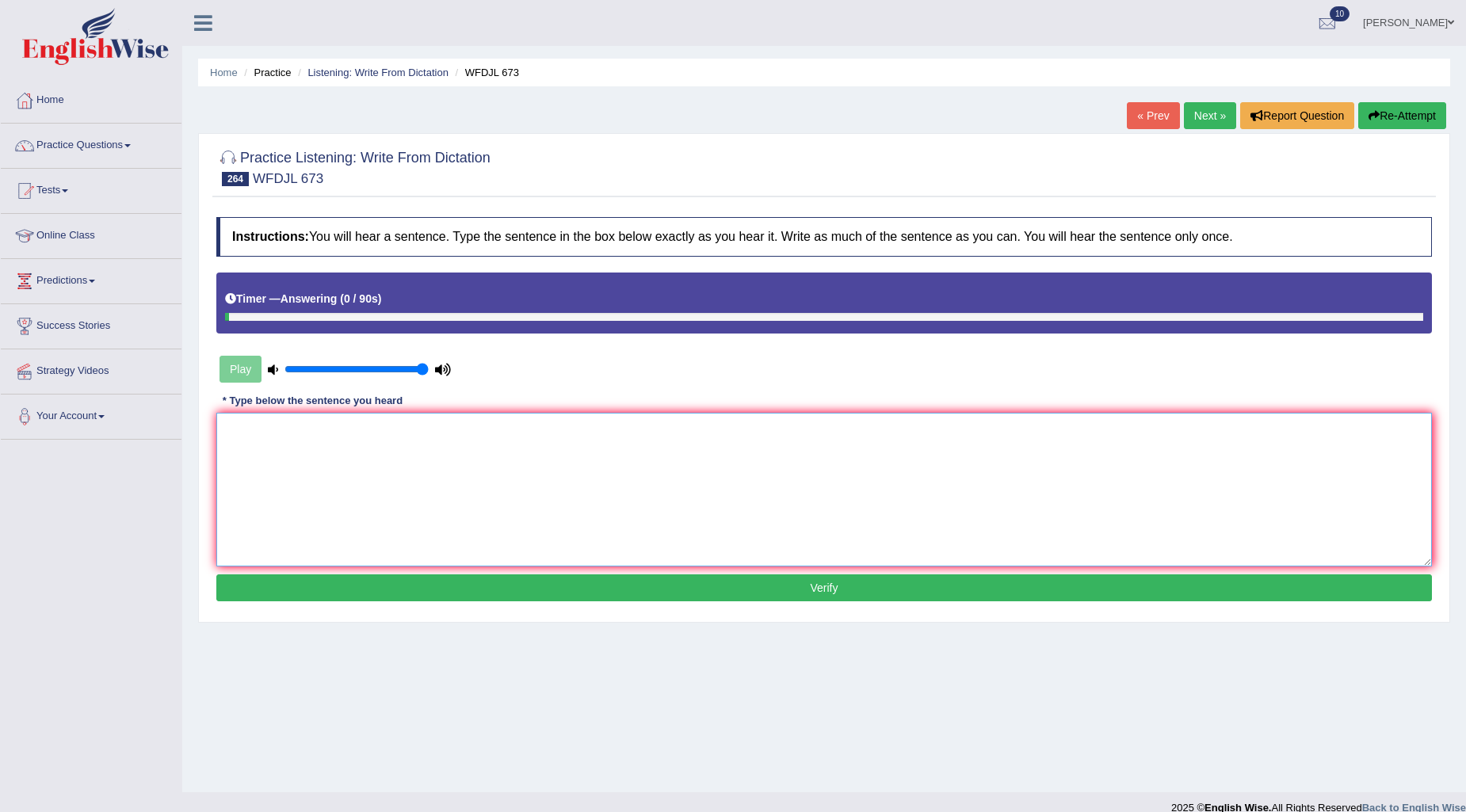
click at [886, 455] on textarea at bounding box center [824, 490] width 1216 height 154
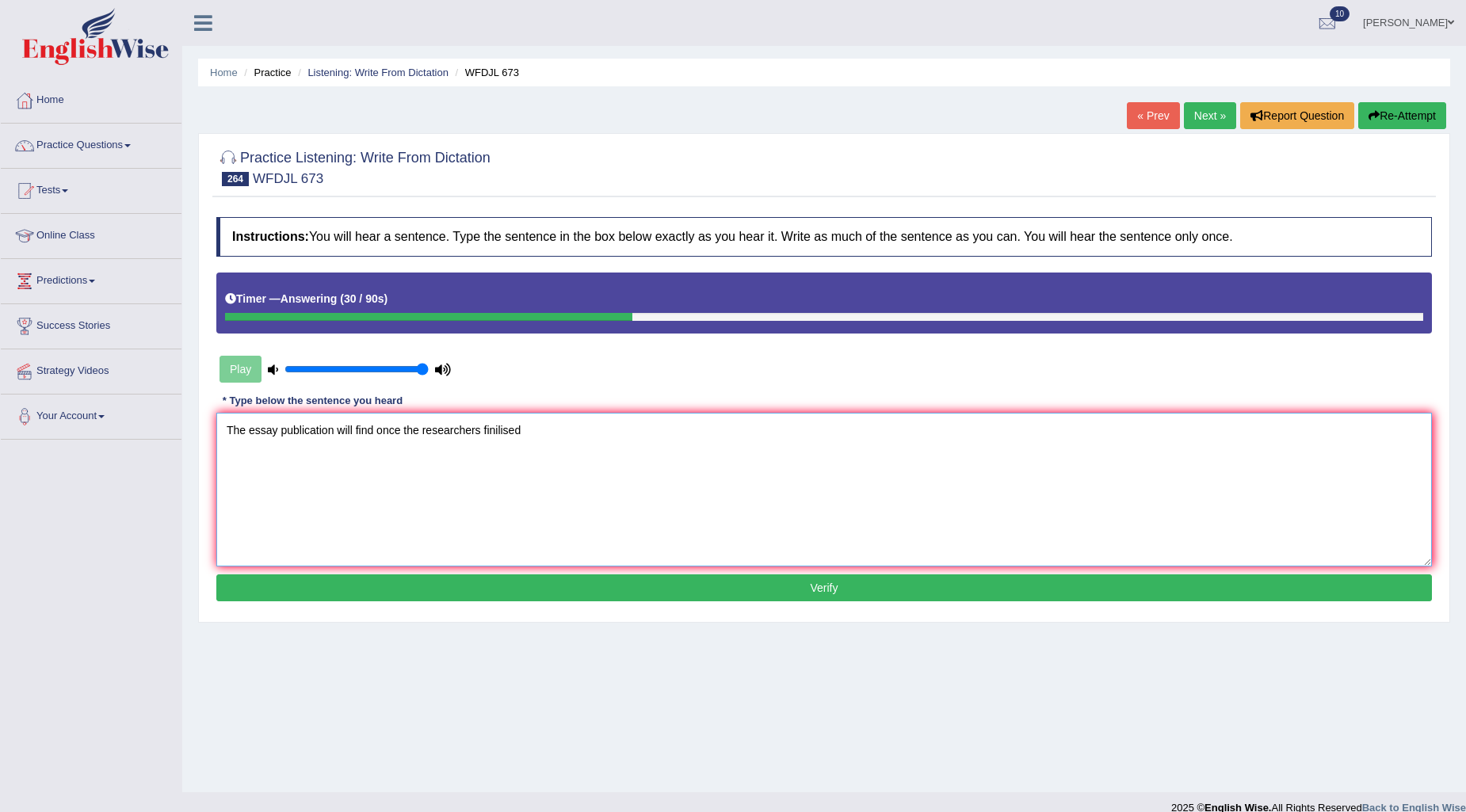
click at [533, 425] on textarea "The essay publication will find once the researchers finilised" at bounding box center [824, 490] width 1216 height 154
type textarea "The essay publication will find once the researchers finilised."
click at [853, 576] on button "Verify" at bounding box center [824, 588] width 1216 height 27
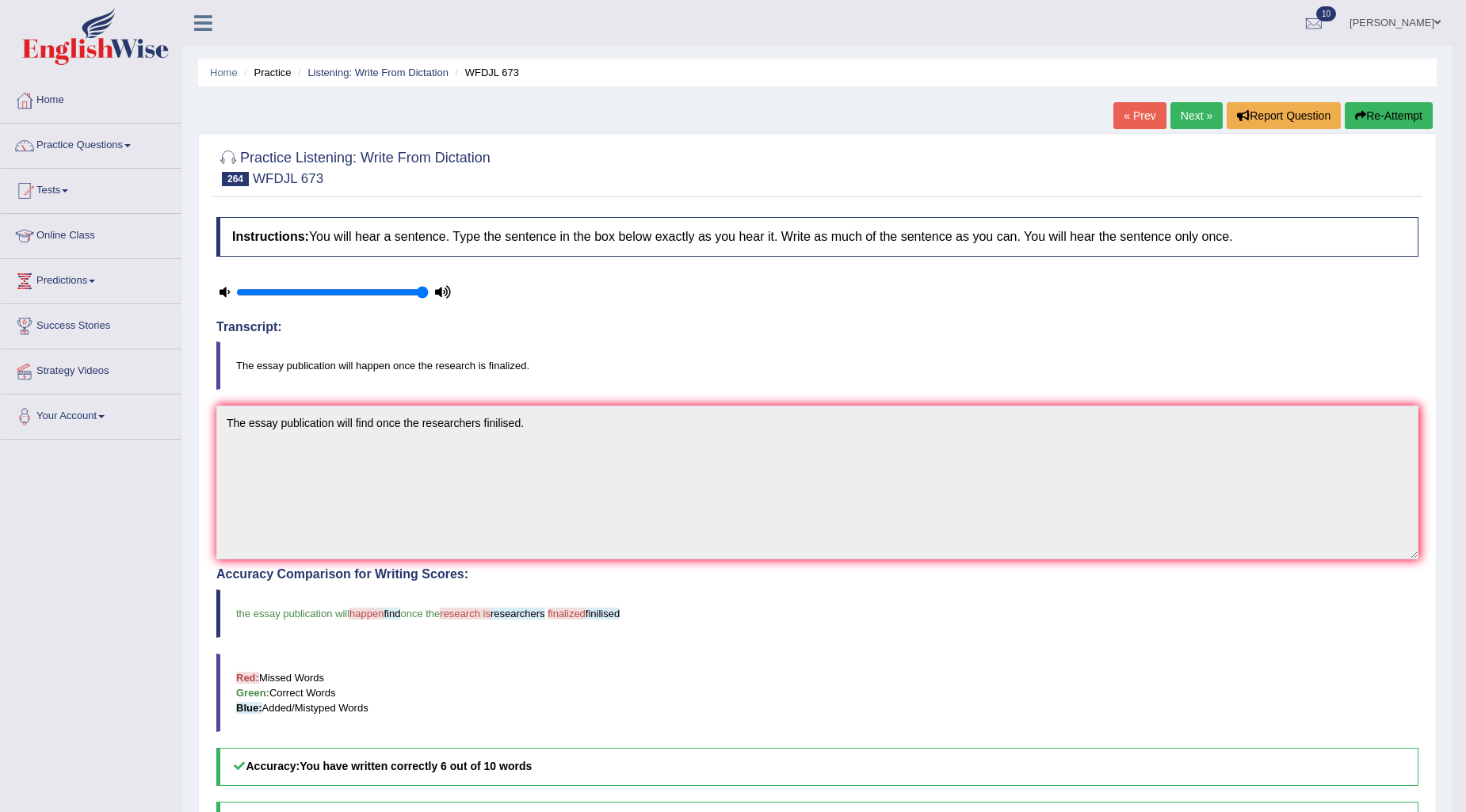
click at [1195, 104] on link "Next »" at bounding box center [1196, 116] width 53 height 27
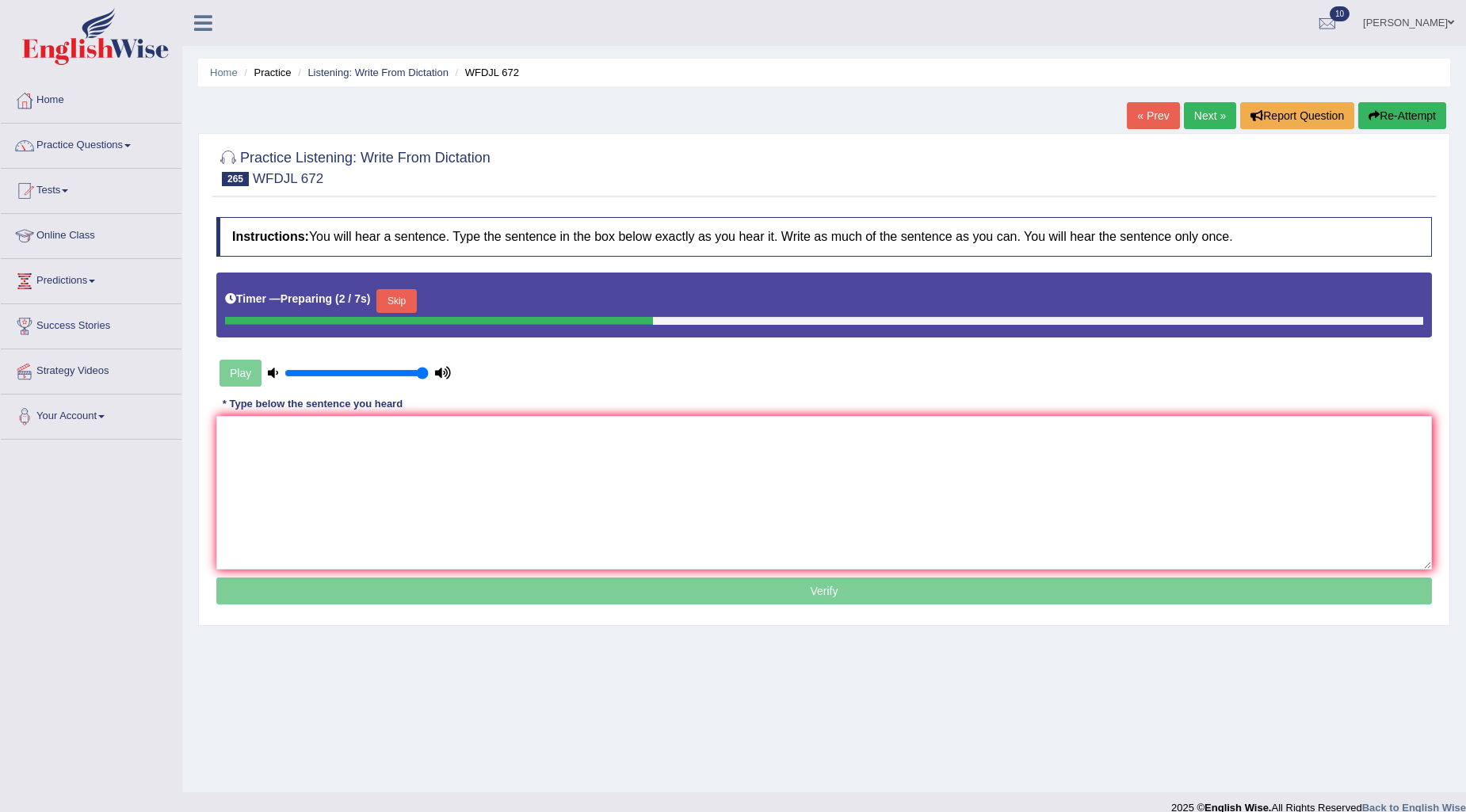
click at [401, 302] on button "Skip" at bounding box center [396, 301] width 39 height 24
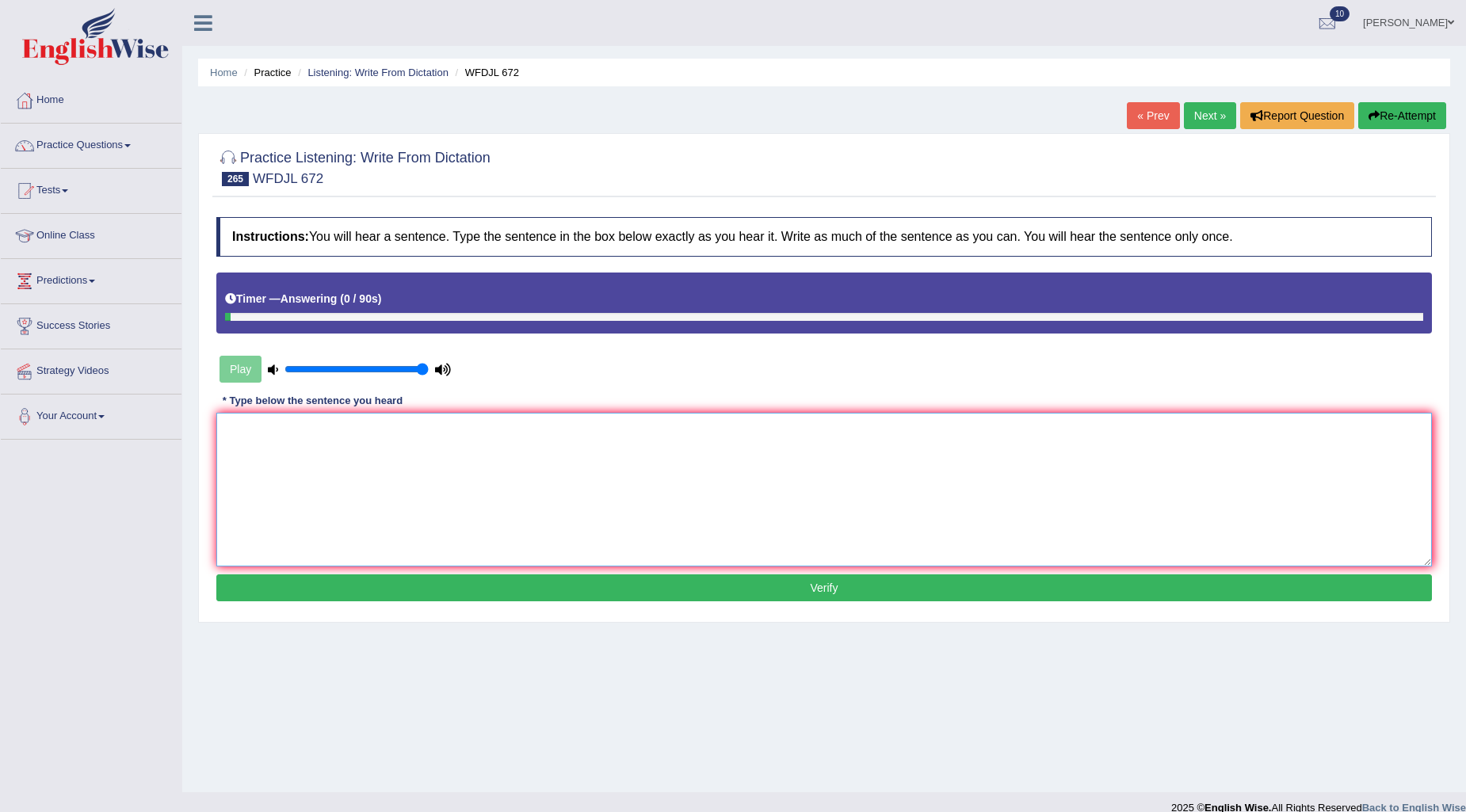
click at [503, 434] on textarea at bounding box center [824, 490] width 1216 height 154
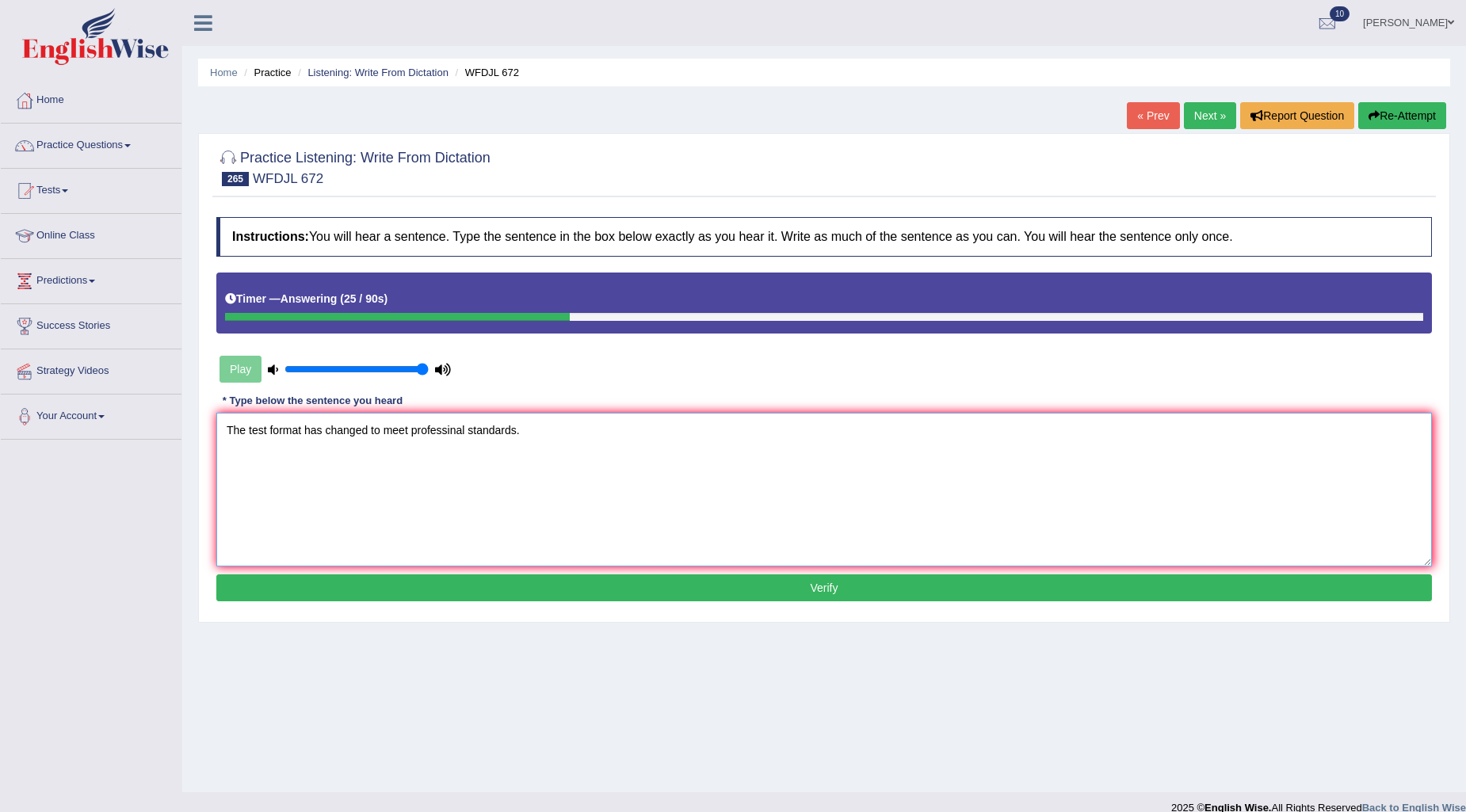
click at [323, 428] on textarea "The test format has changed to meet professinal standards." at bounding box center [824, 490] width 1216 height 154
type textarea "The test format has been changed to meet professional standards."
click at [745, 594] on button "Verify" at bounding box center [824, 588] width 1216 height 27
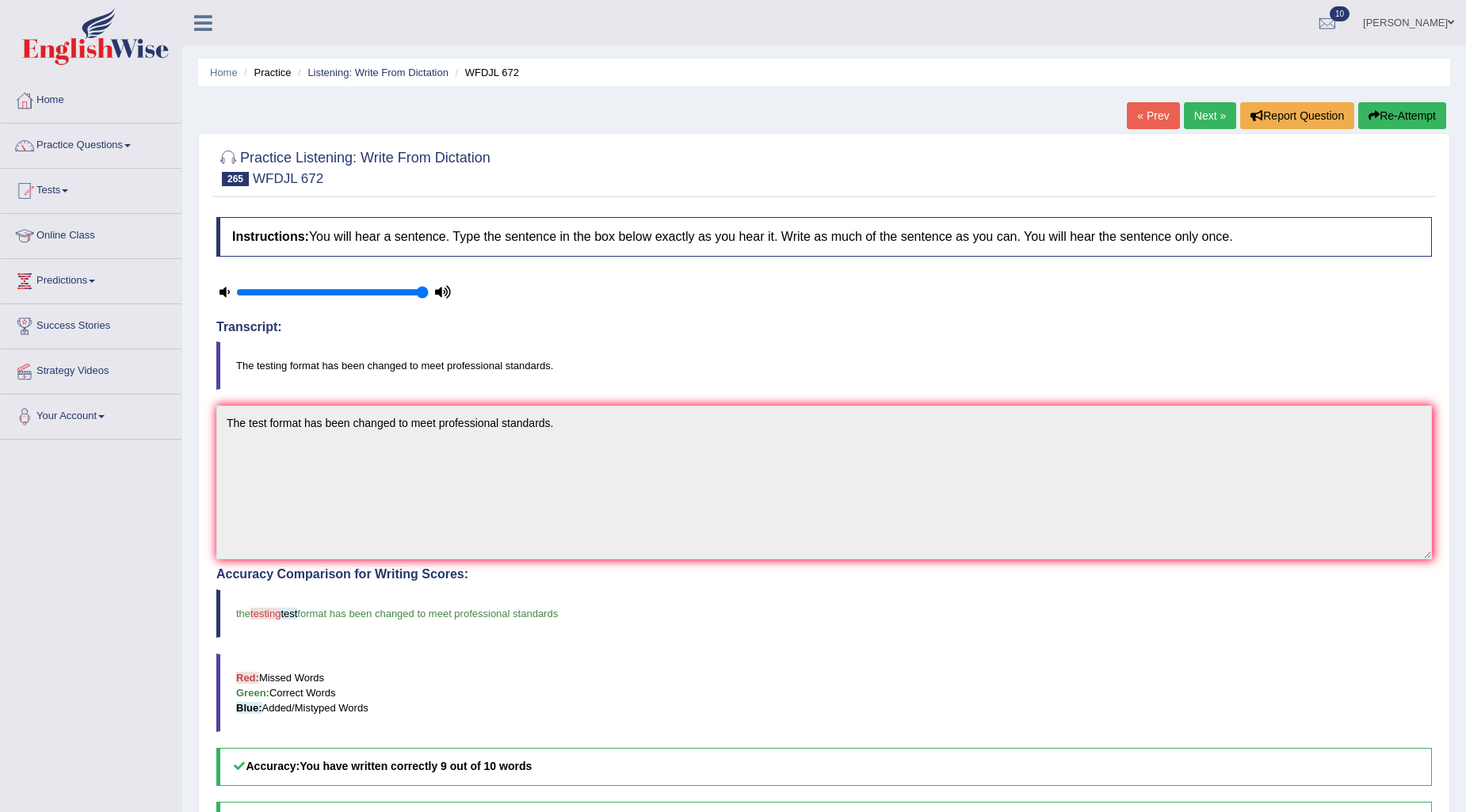
click at [1209, 118] on link "Next »" at bounding box center [1210, 116] width 53 height 27
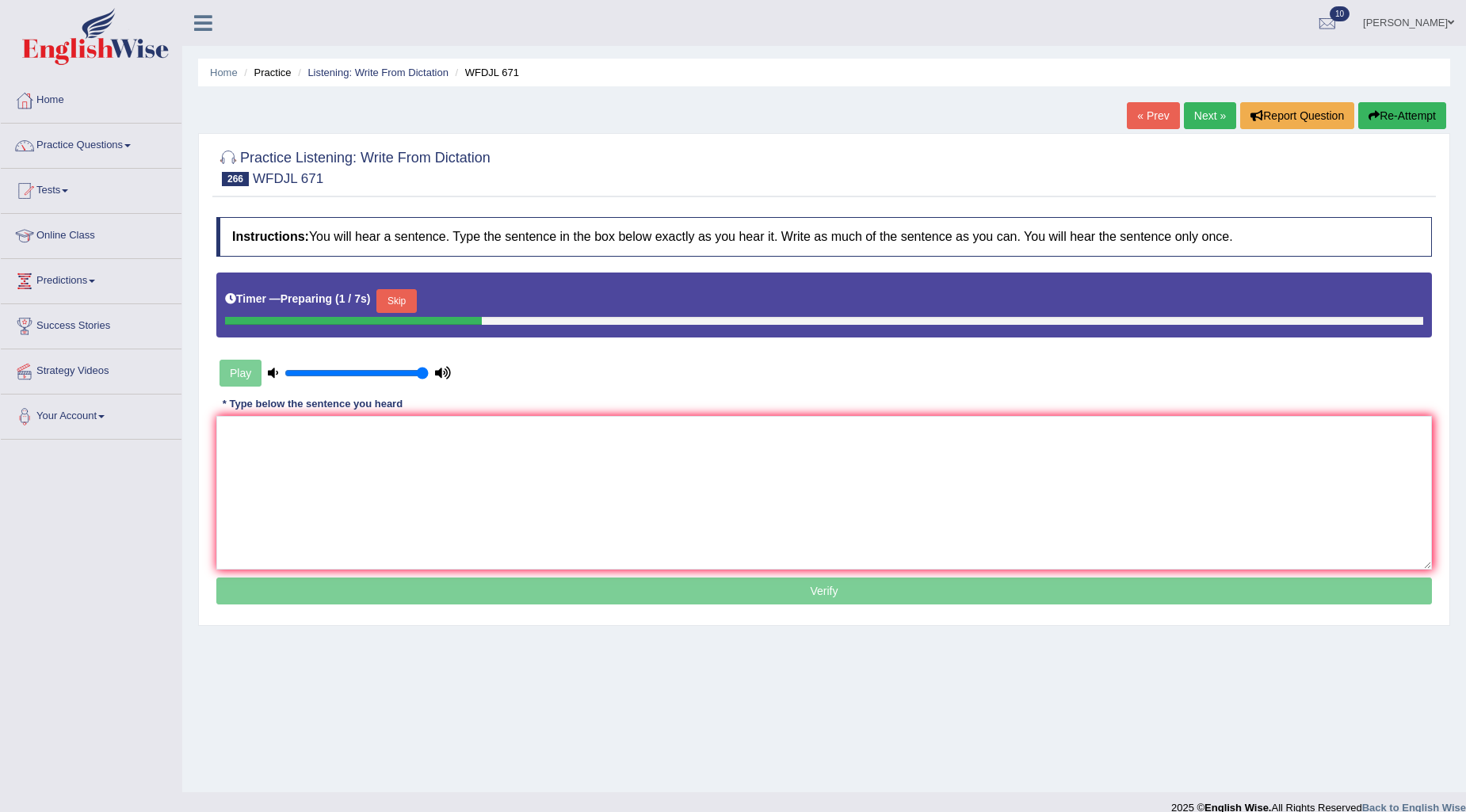
click at [410, 299] on button "Skip" at bounding box center [396, 301] width 39 height 24
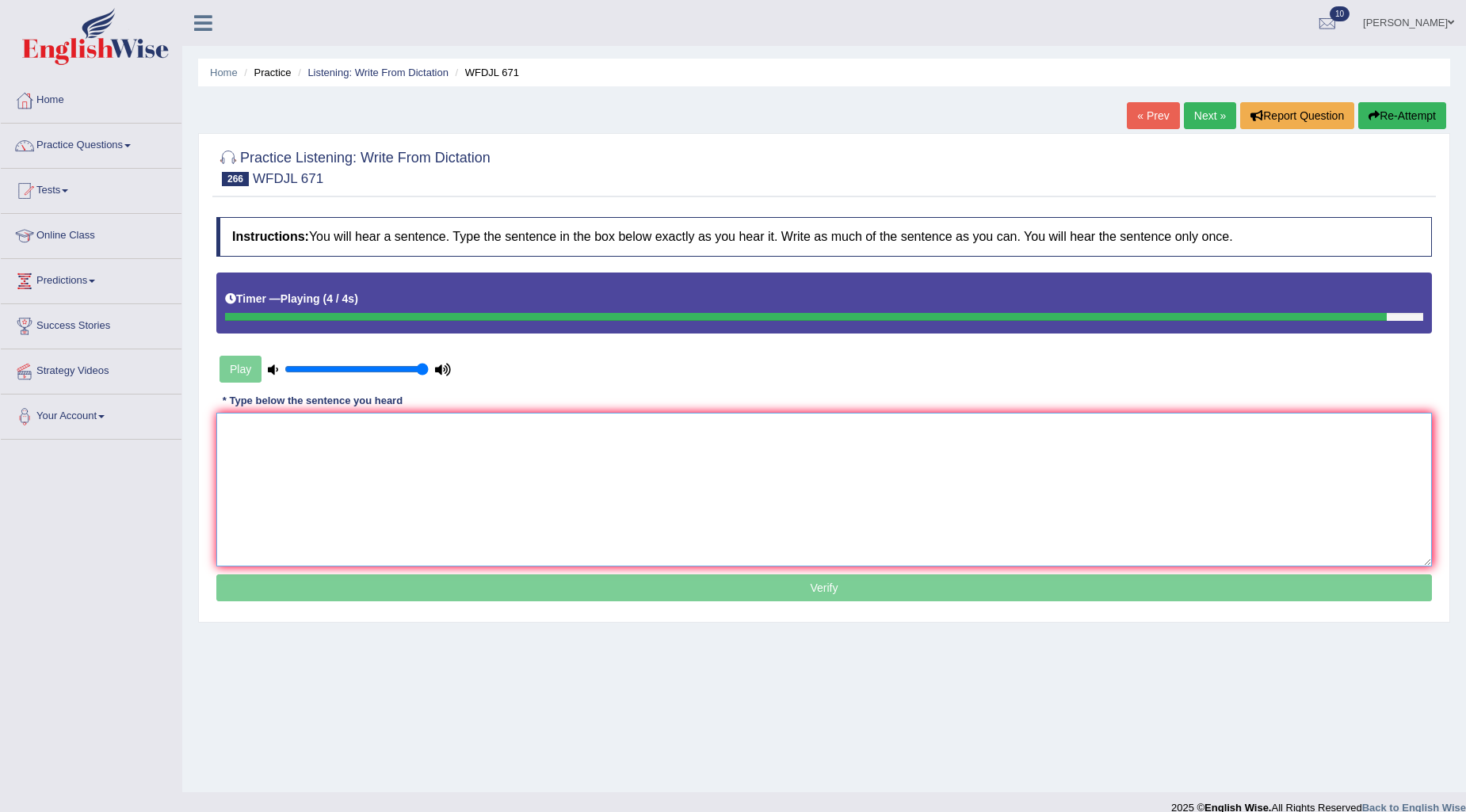
click at [438, 526] on textarea at bounding box center [824, 490] width 1216 height 154
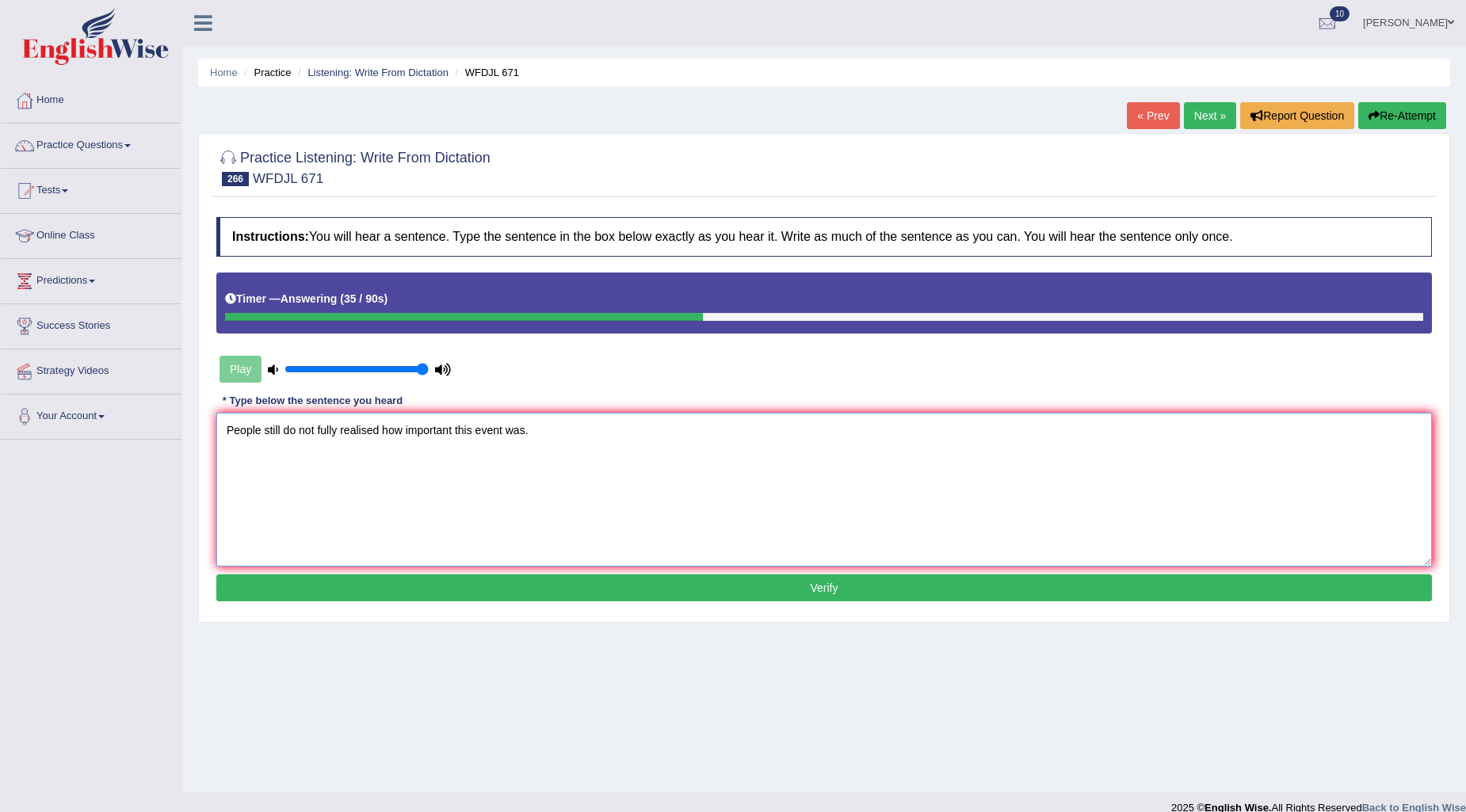
type textarea "People still do not fully realised how important this event was."
click at [488, 597] on button "Verify" at bounding box center [824, 588] width 1216 height 27
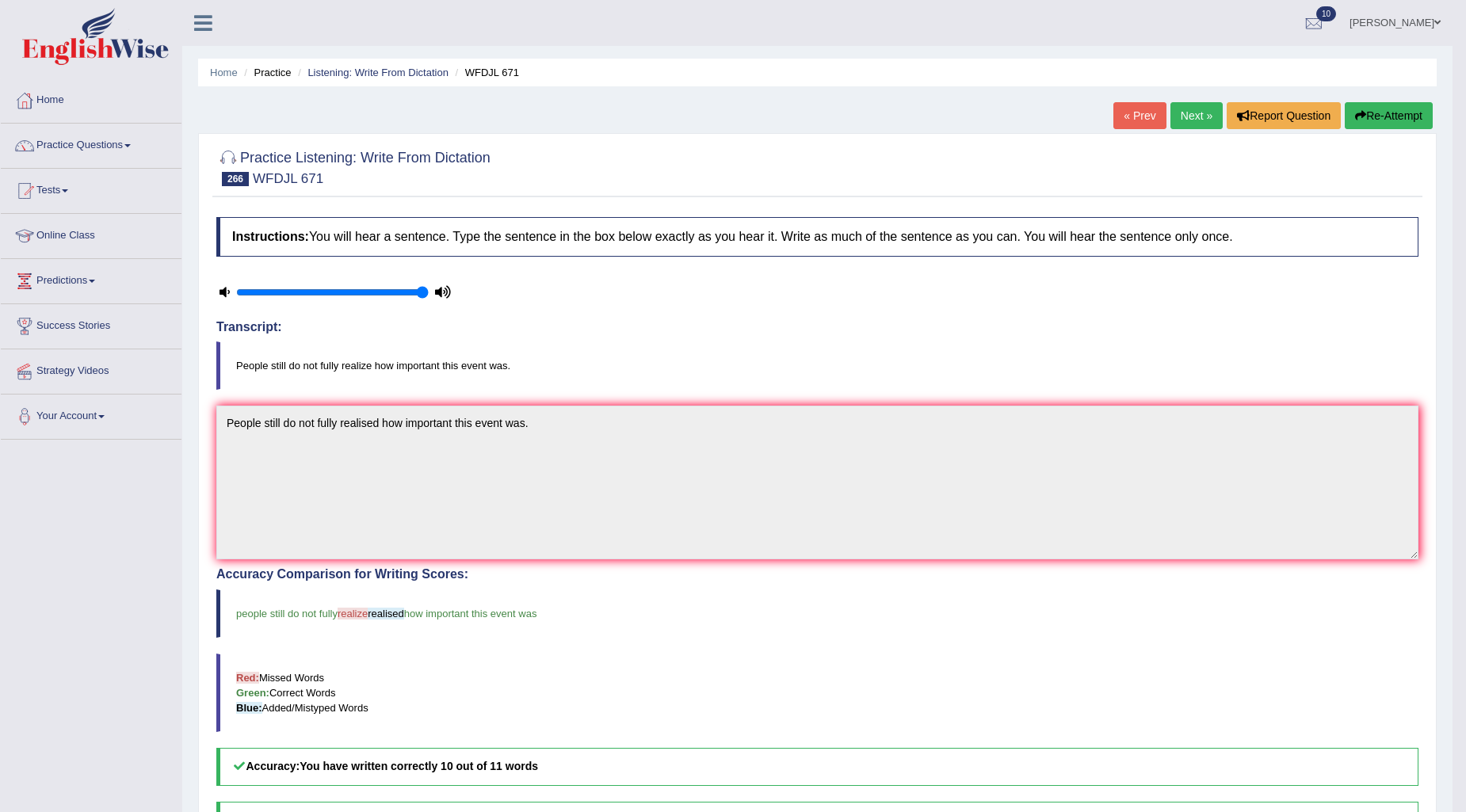
click at [1185, 126] on link "Next »" at bounding box center [1196, 116] width 53 height 27
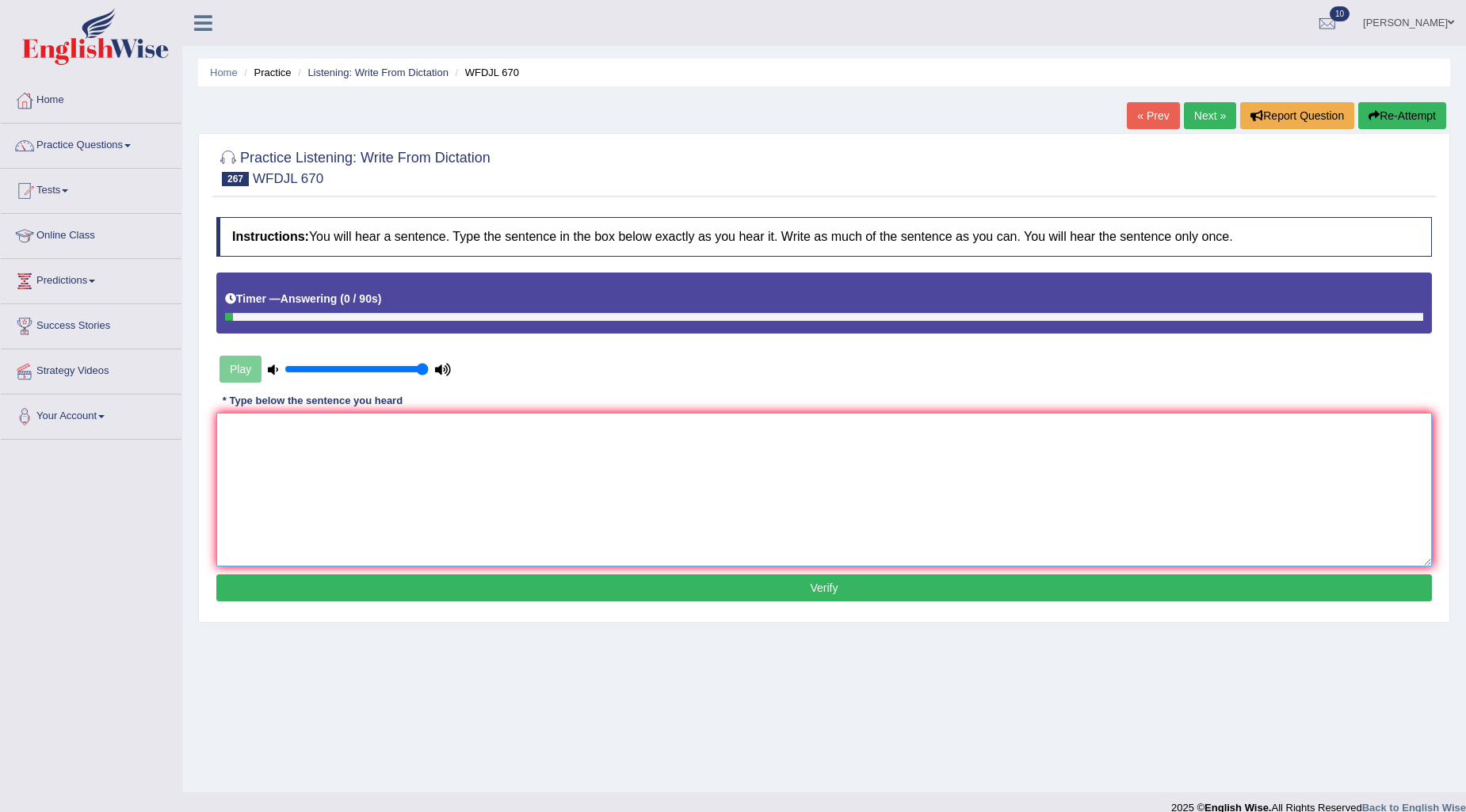
click at [452, 488] on textarea at bounding box center [824, 490] width 1216 height 154
type textarea "Strong beginner is presentation success."
click at [481, 593] on button "Verify" at bounding box center [824, 588] width 1216 height 27
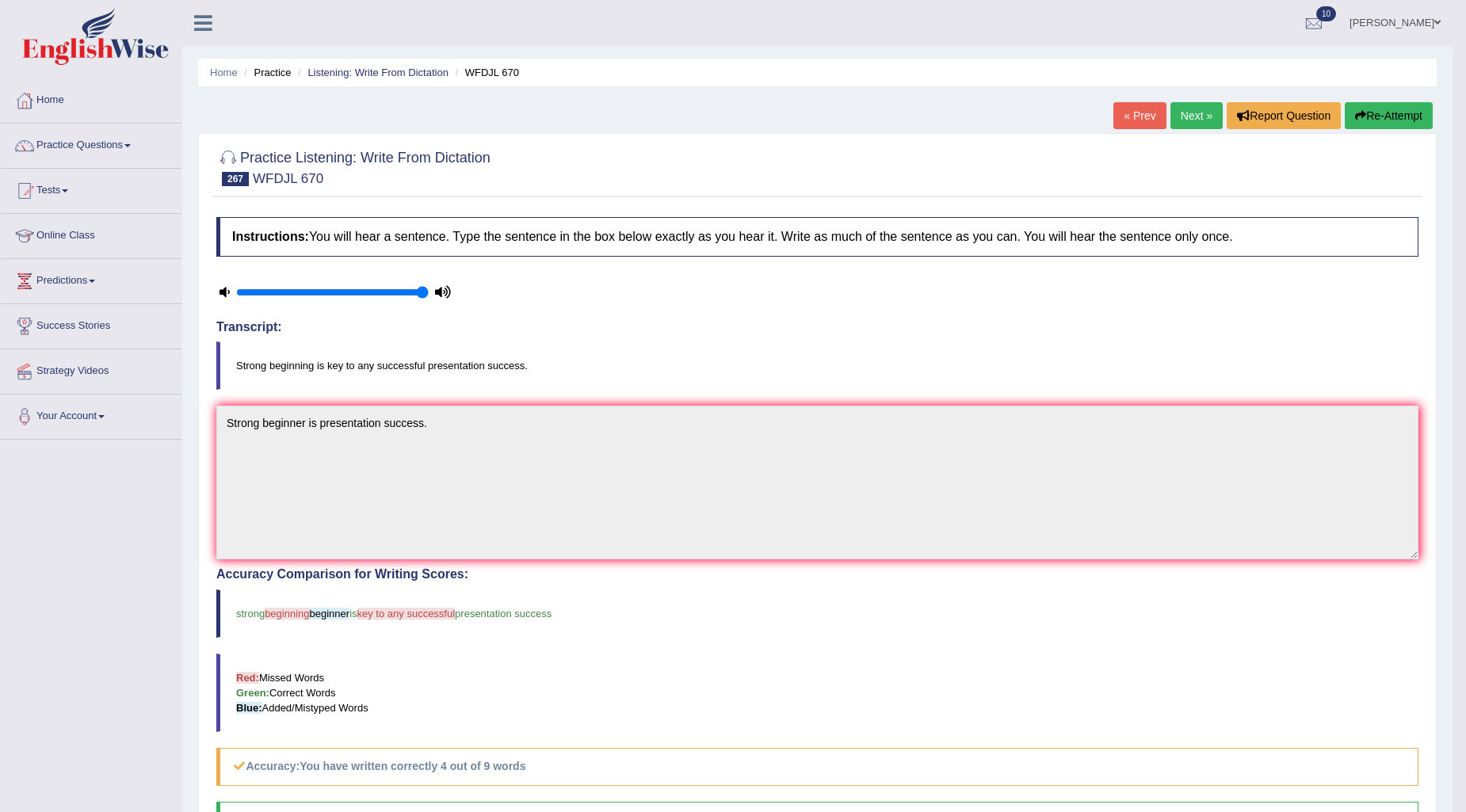
click at [1415, 111] on button "Re-Attempt" at bounding box center [1389, 116] width 88 height 27
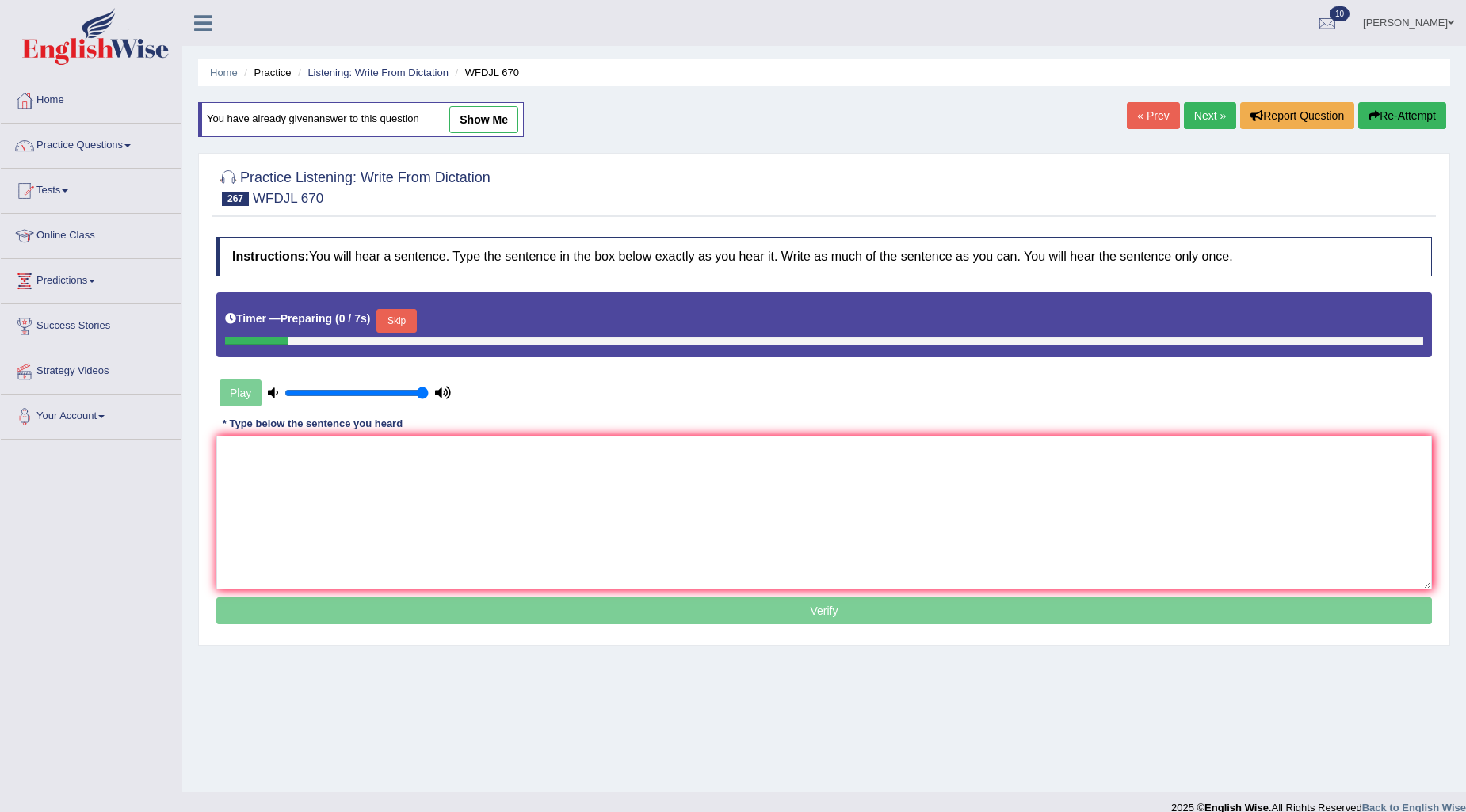
click at [397, 327] on button "Skip" at bounding box center [396, 321] width 39 height 24
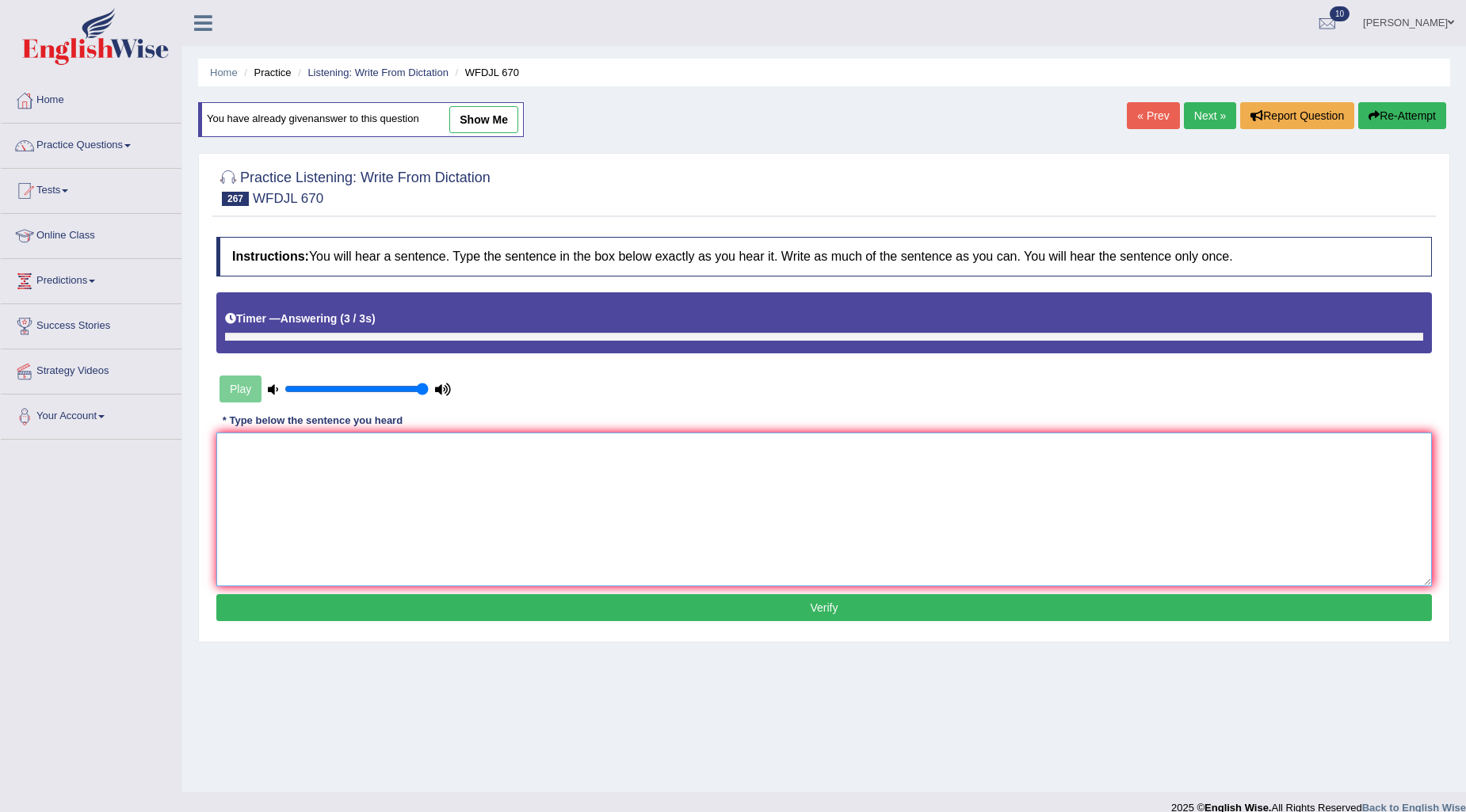
click at [403, 445] on textarea at bounding box center [824, 509] width 1216 height 154
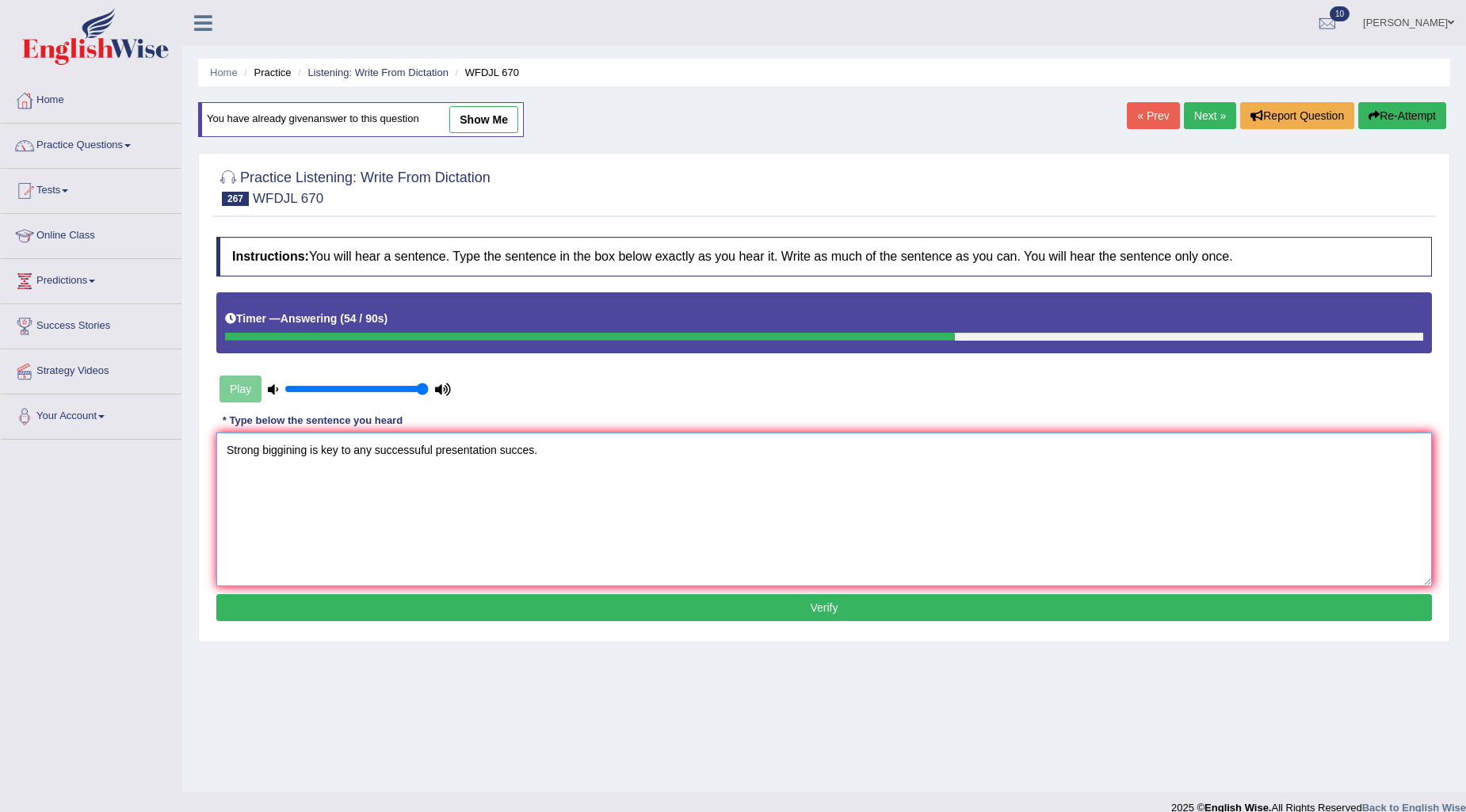
type textarea "Strong biggining is key to any successuful presentation succes."
click at [761, 608] on button "Verify" at bounding box center [824, 607] width 1216 height 27
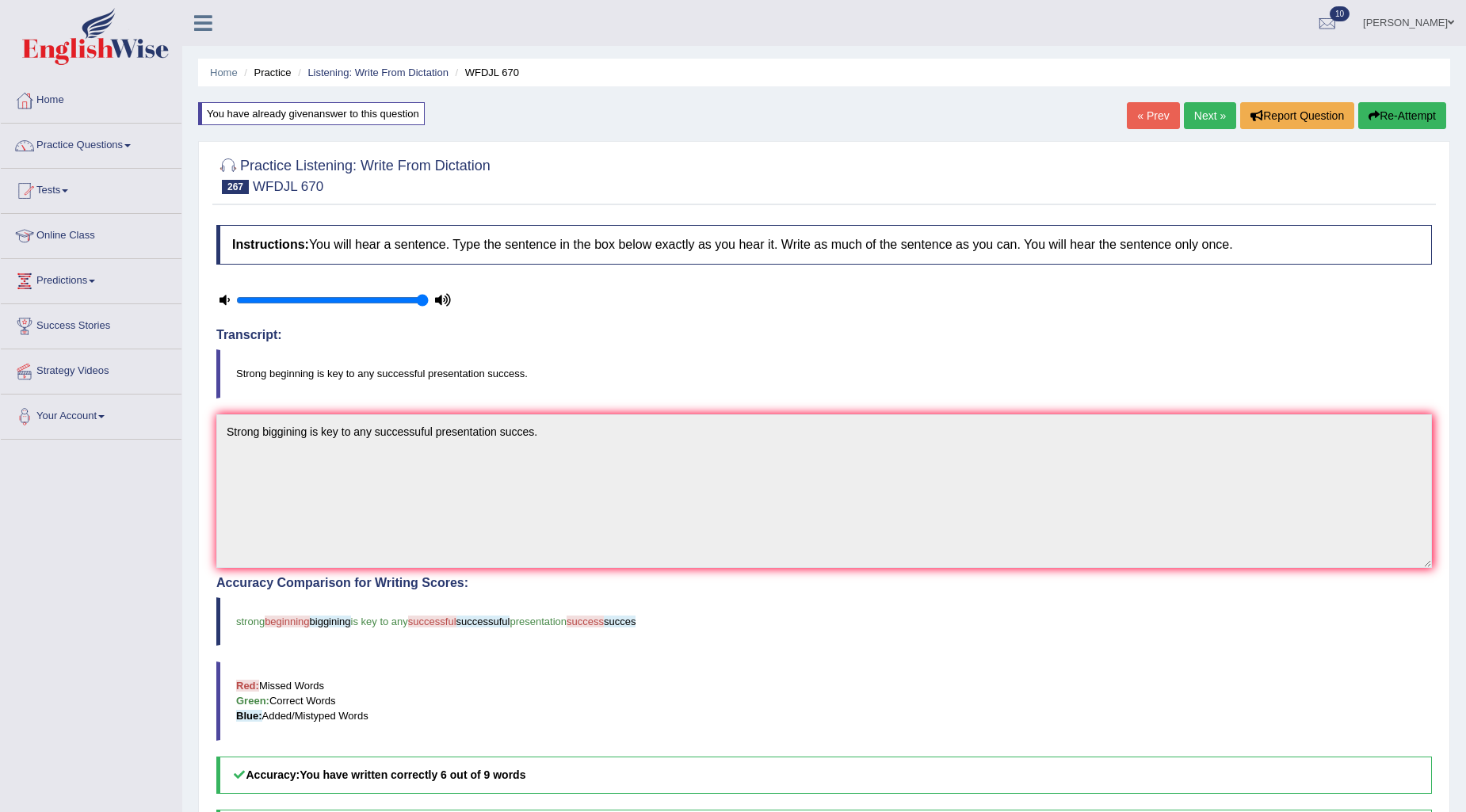
click at [1213, 110] on link "Next »" at bounding box center [1210, 116] width 53 height 27
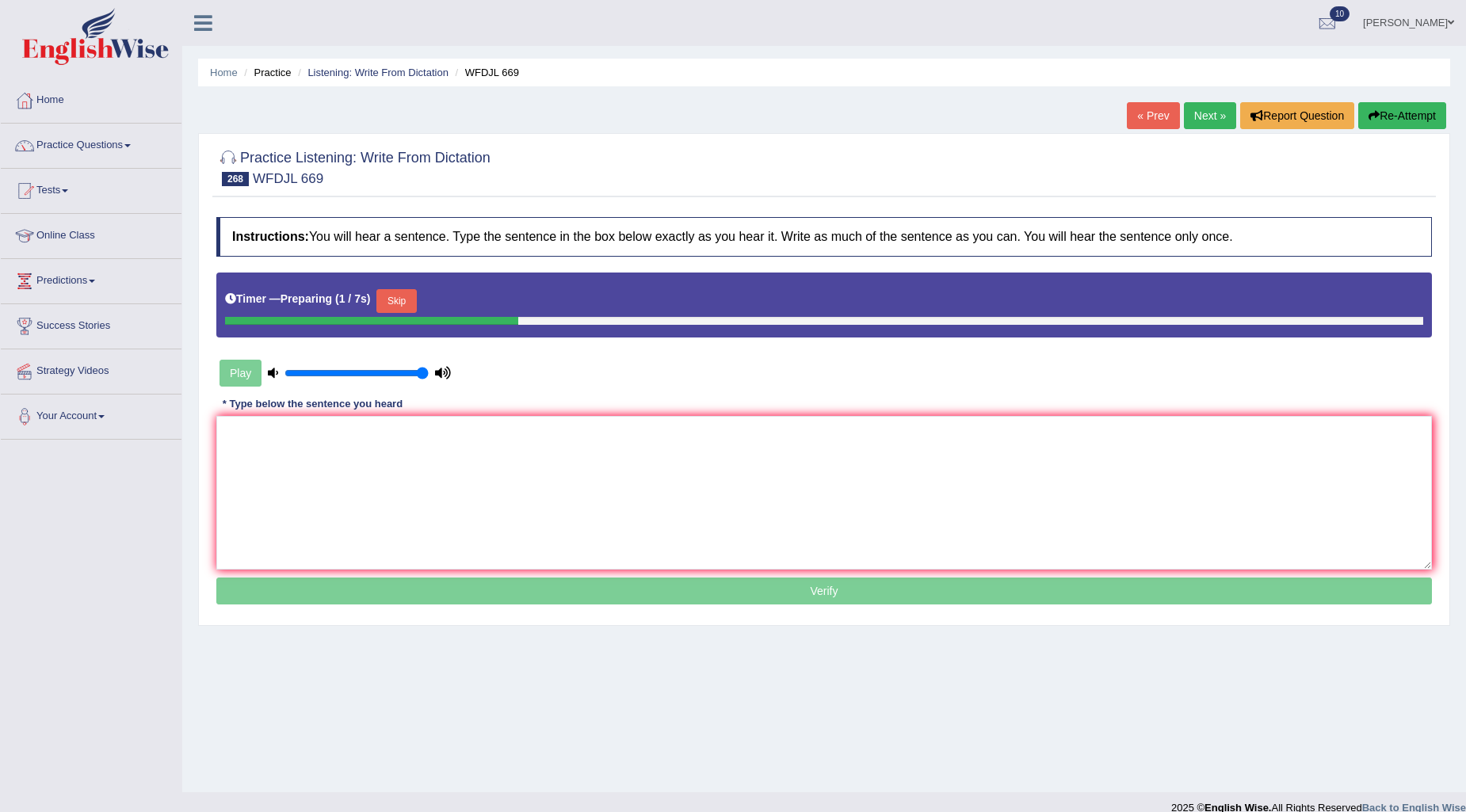
click at [416, 302] on button "Skip" at bounding box center [396, 301] width 39 height 24
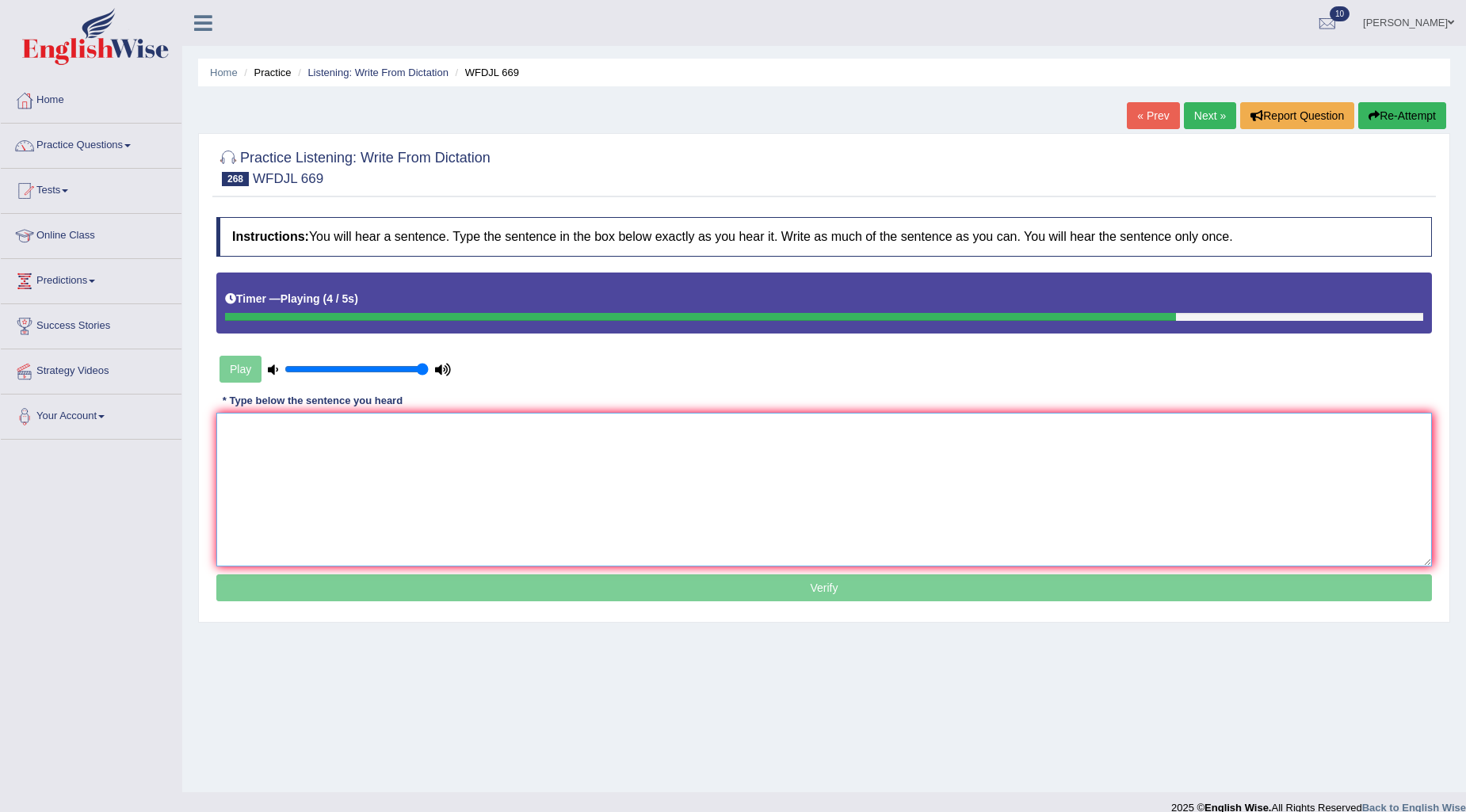
click at [526, 443] on textarea at bounding box center [824, 490] width 1216 height 154
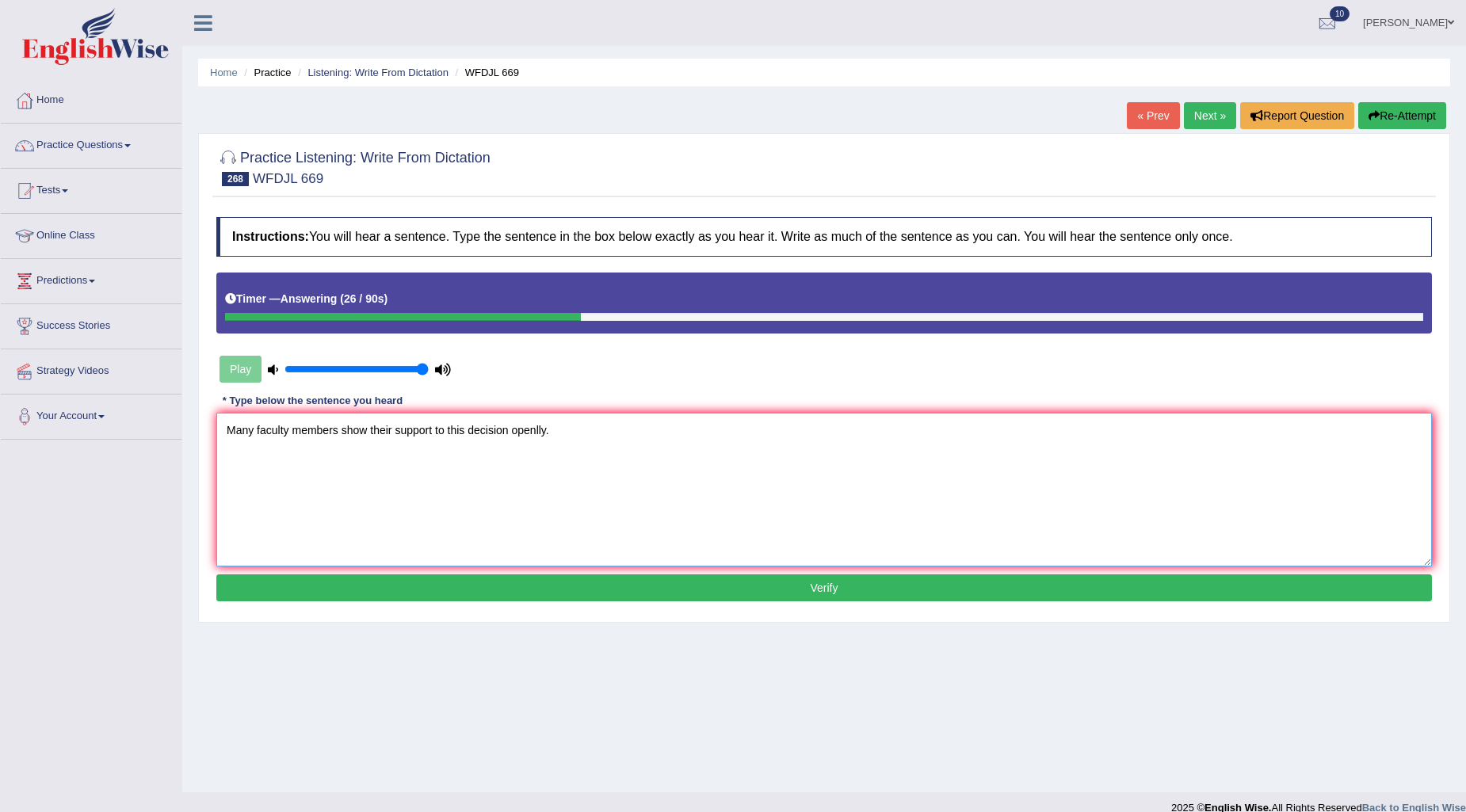
click at [367, 425] on textarea "Many faculty members show their support to this decision openlly." at bounding box center [824, 490] width 1216 height 154
click at [582, 424] on textarea "Many faculty members show showed their support to this decision openlly." at bounding box center [824, 490] width 1216 height 154
type textarea "Many faculty members show showed their support to this decision openly."
click at [639, 599] on button "Verify" at bounding box center [824, 588] width 1216 height 27
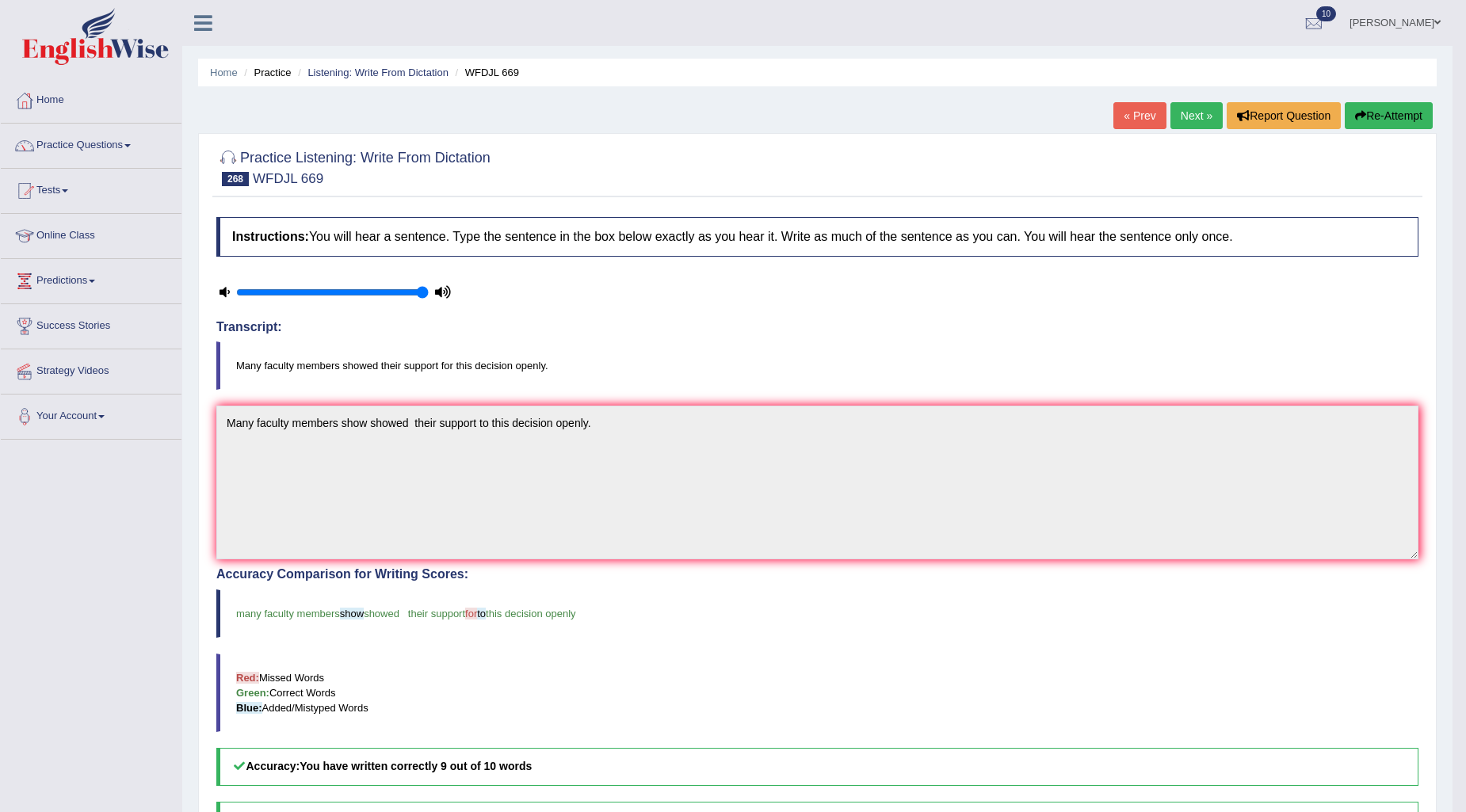
click at [1177, 107] on link "Next »" at bounding box center [1196, 116] width 53 height 27
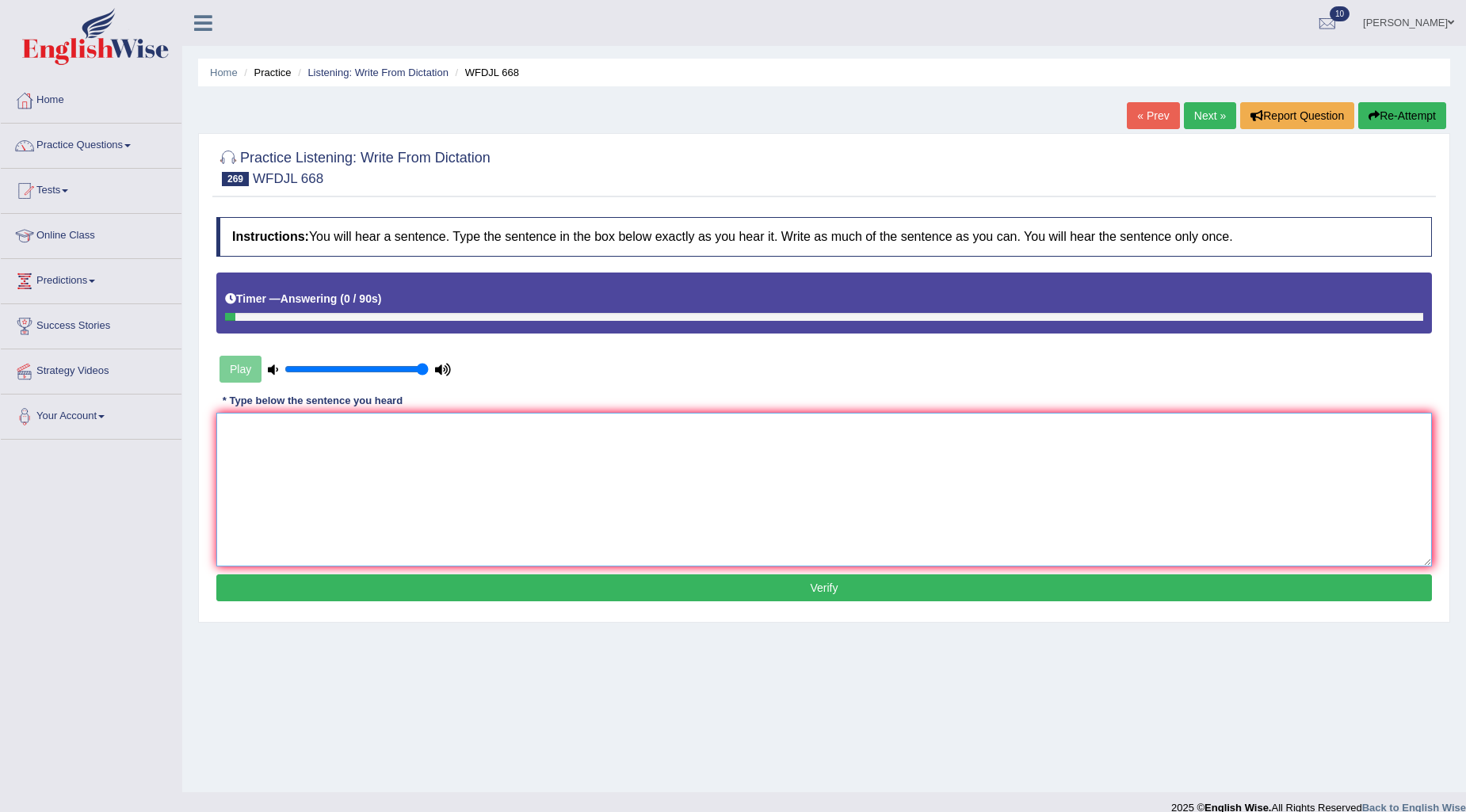
click at [458, 447] on textarea at bounding box center [824, 490] width 1216 height 154
type textarea "F"
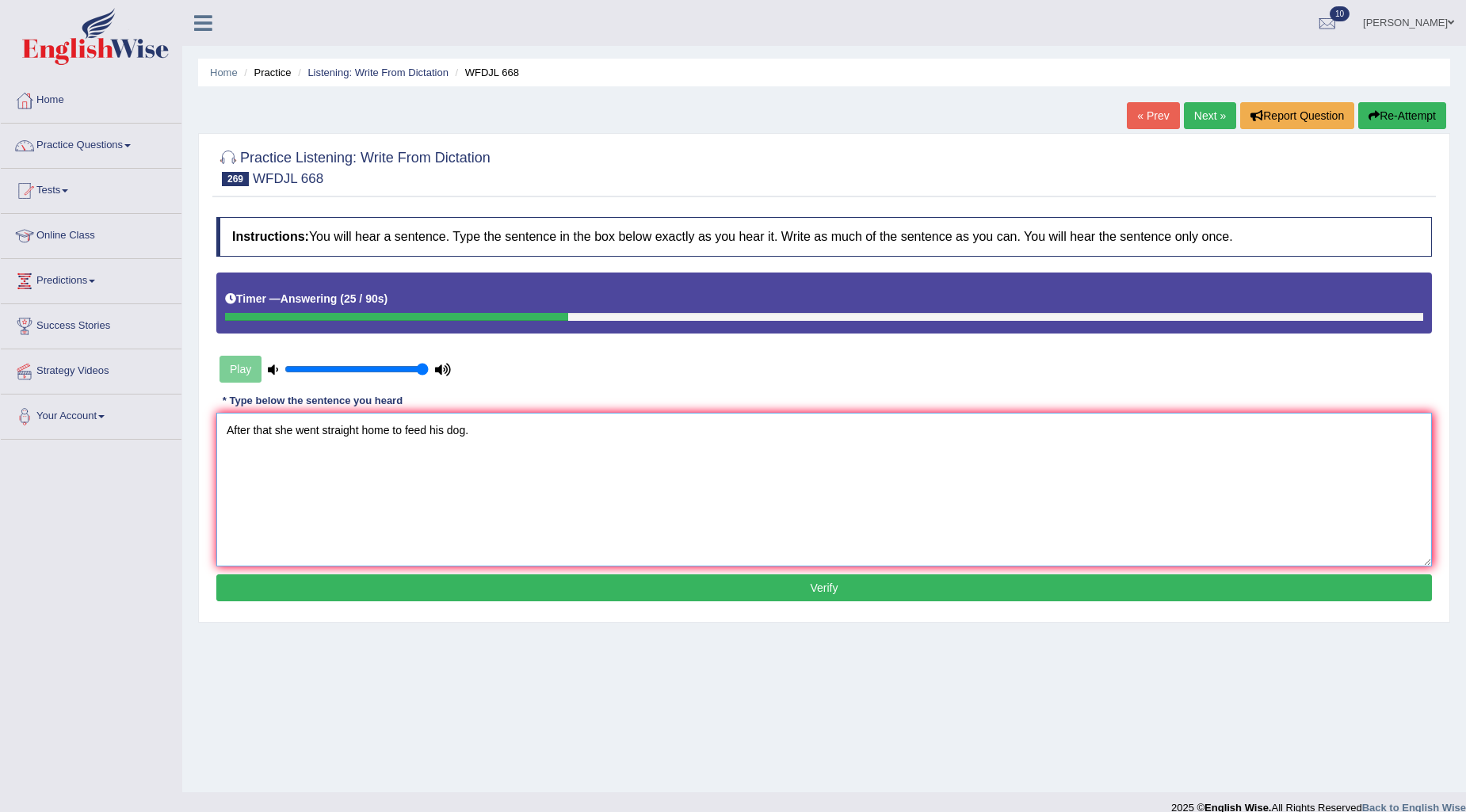
click at [279, 429] on textarea "After that she went straight home to feed his dog." at bounding box center [824, 490] width 1216 height 154
type textarea "After that he went straight home to feed his dog."
click at [796, 589] on button "Verify" at bounding box center [824, 588] width 1216 height 27
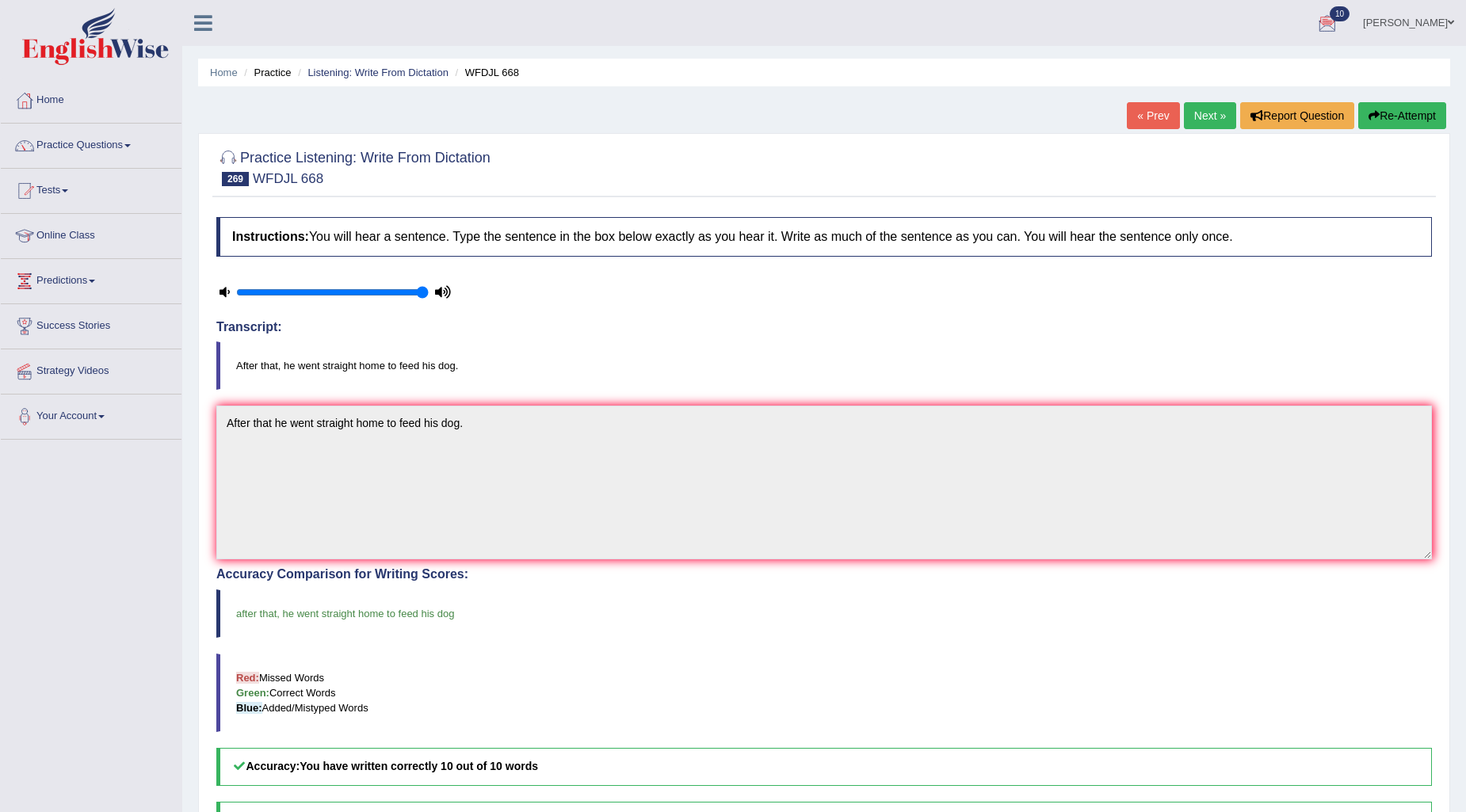
click at [1218, 109] on link "Next »" at bounding box center [1210, 116] width 53 height 27
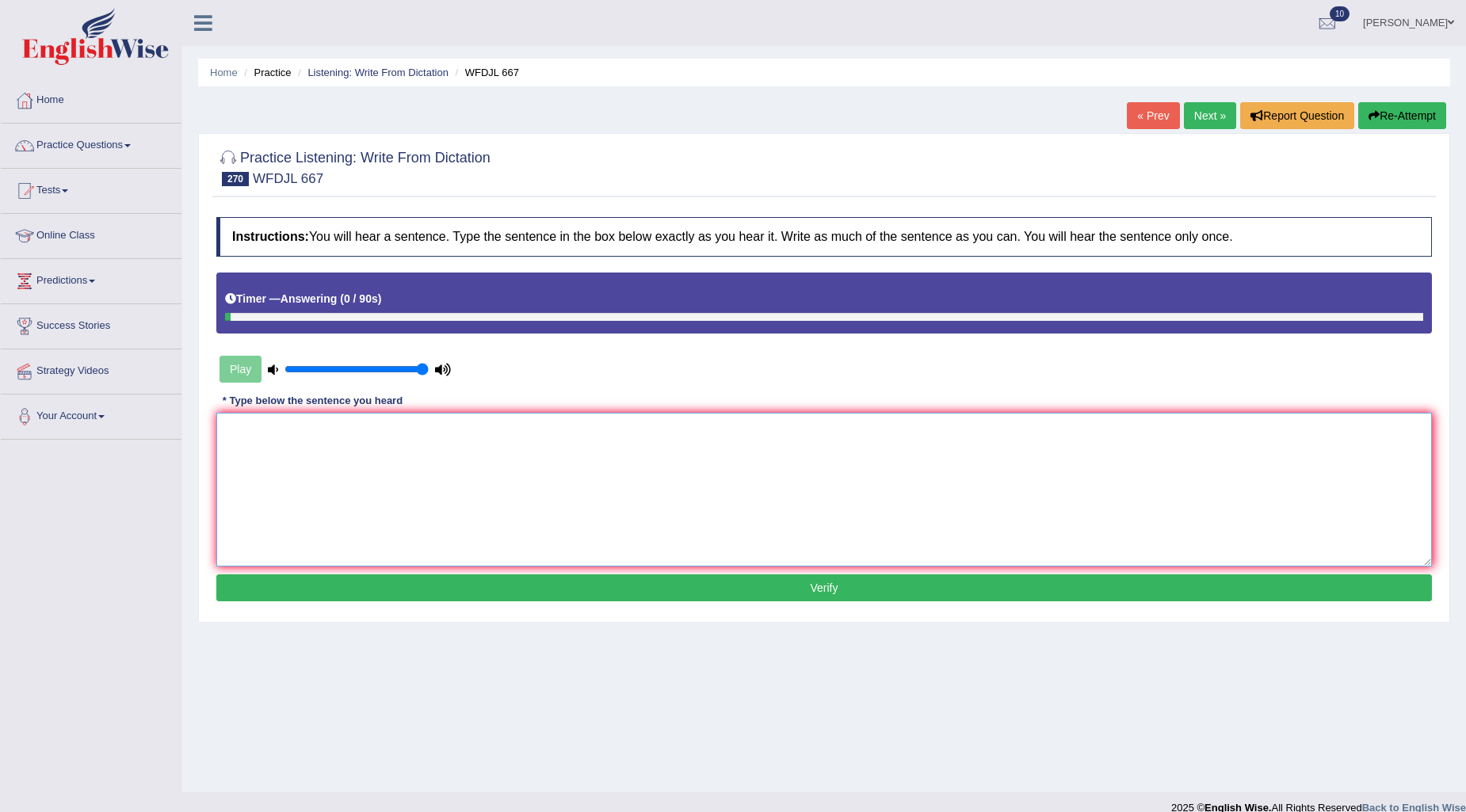
click at [547, 485] on textarea at bounding box center [824, 490] width 1216 height 154
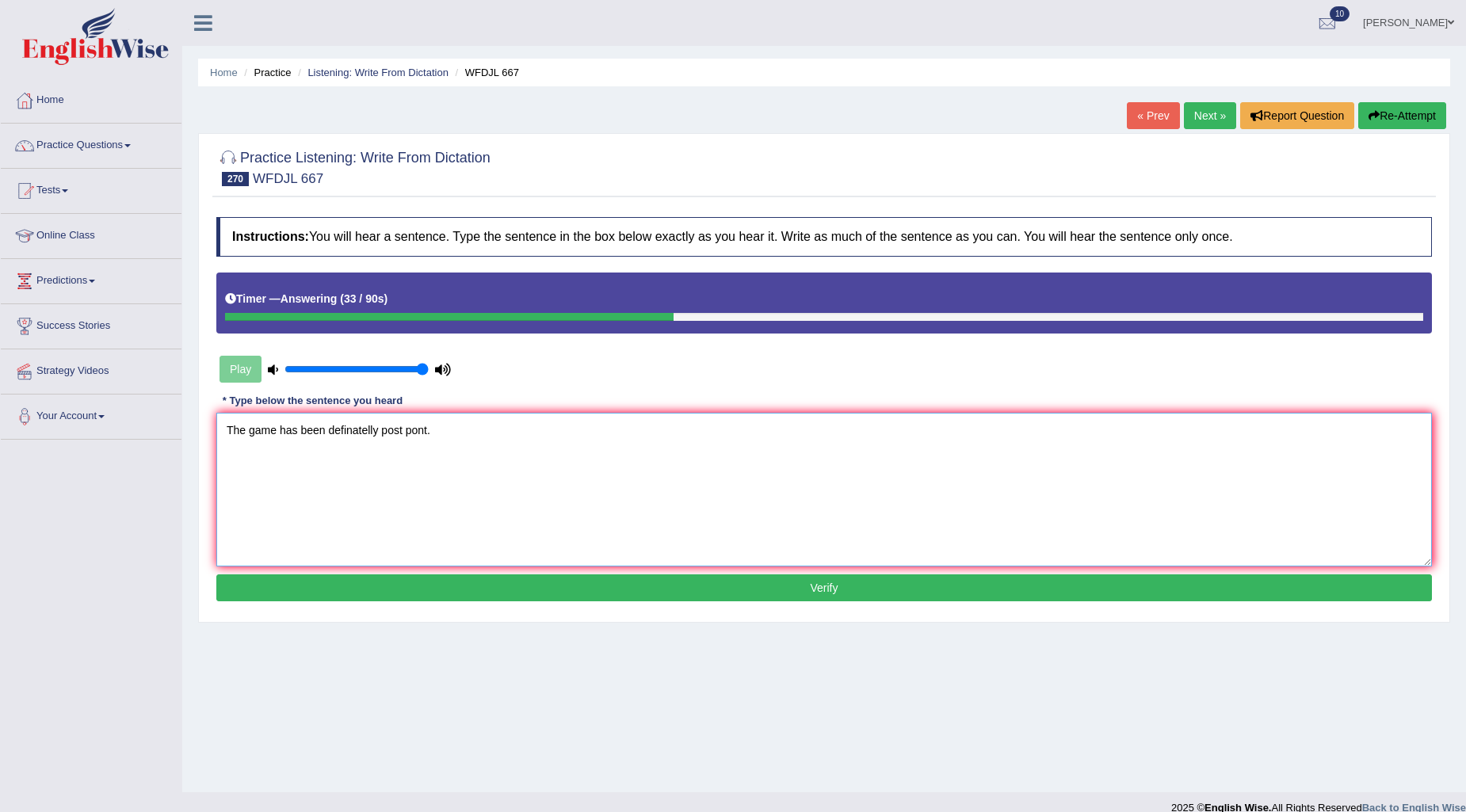
click at [359, 430] on textarea "The game has been definatelly post pont." at bounding box center [824, 490] width 1216 height 154
type textarea "The game has been definitely post pont."
click at [739, 595] on button "Verify" at bounding box center [824, 588] width 1216 height 27
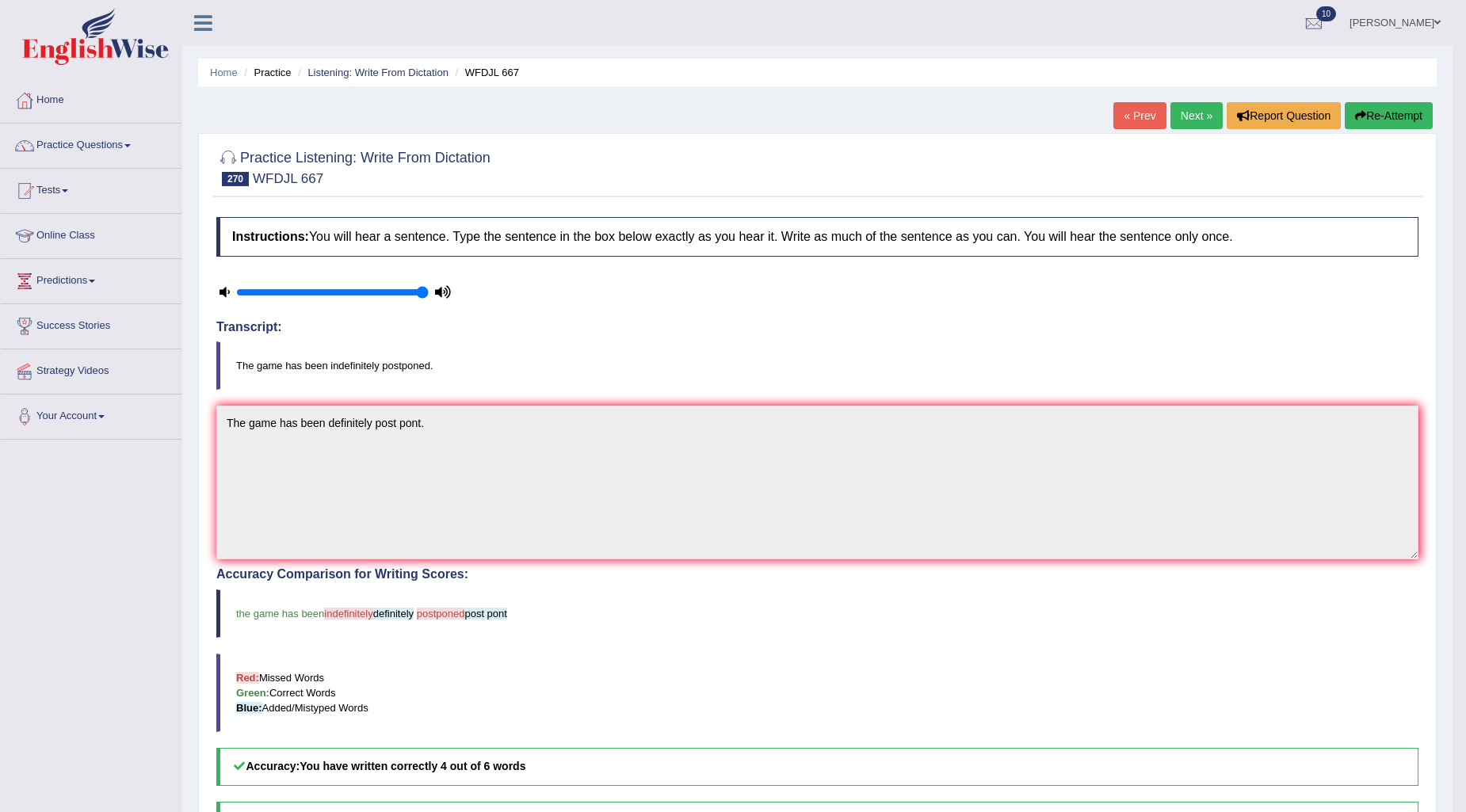
click at [1200, 113] on link "Next »" at bounding box center [1196, 116] width 53 height 27
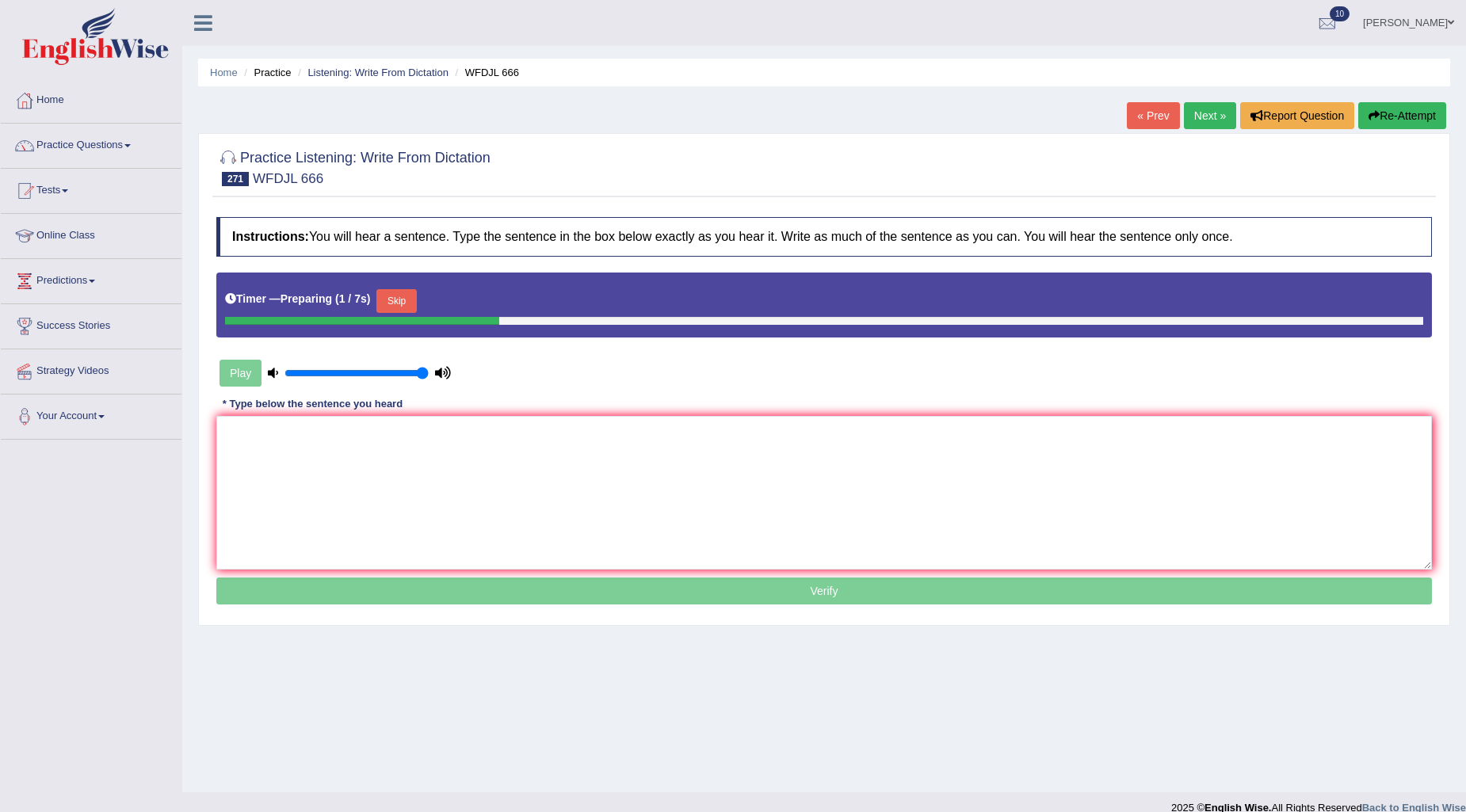
click at [402, 299] on button "Skip" at bounding box center [396, 301] width 39 height 24
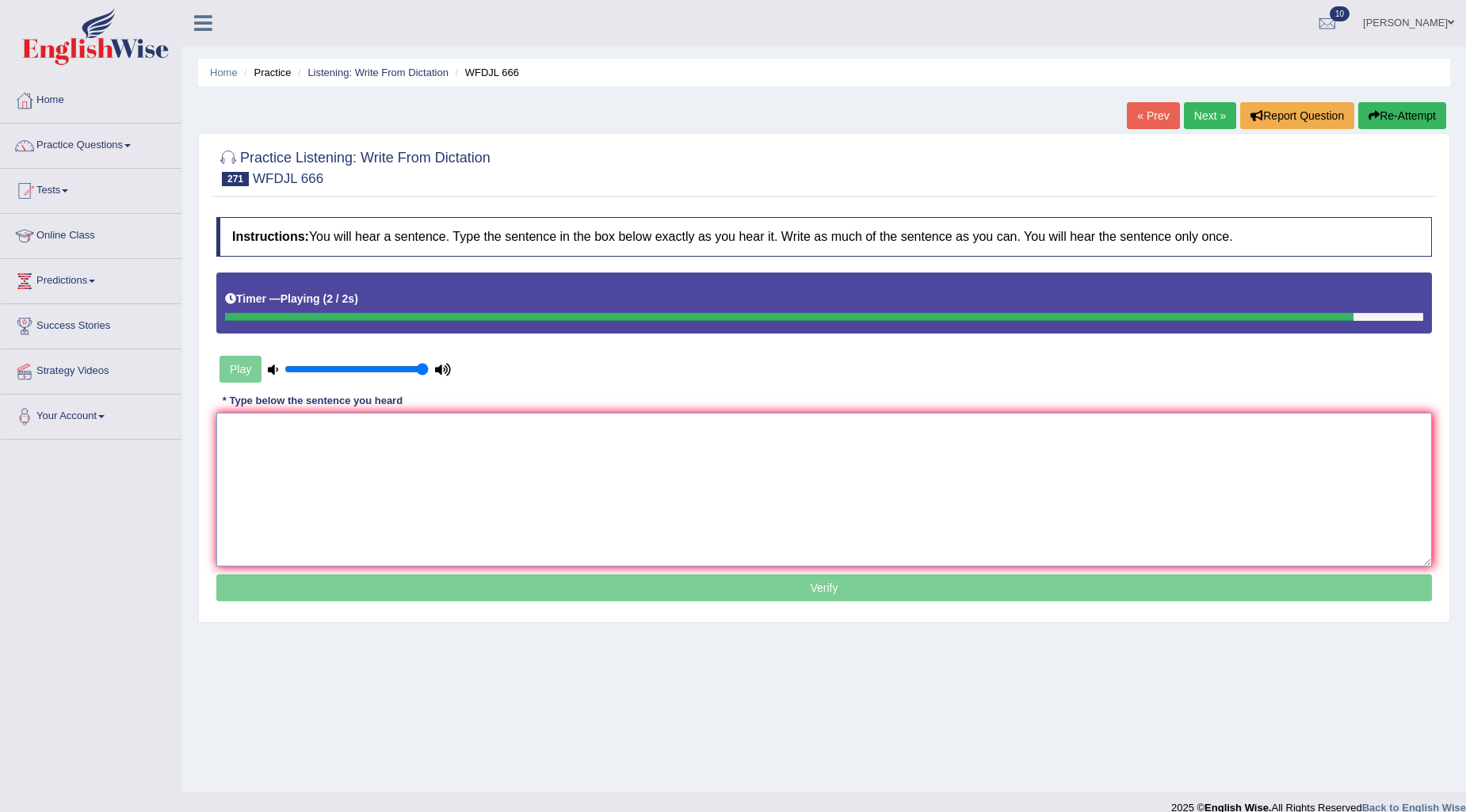
click at [480, 499] on textarea at bounding box center [824, 490] width 1216 height 154
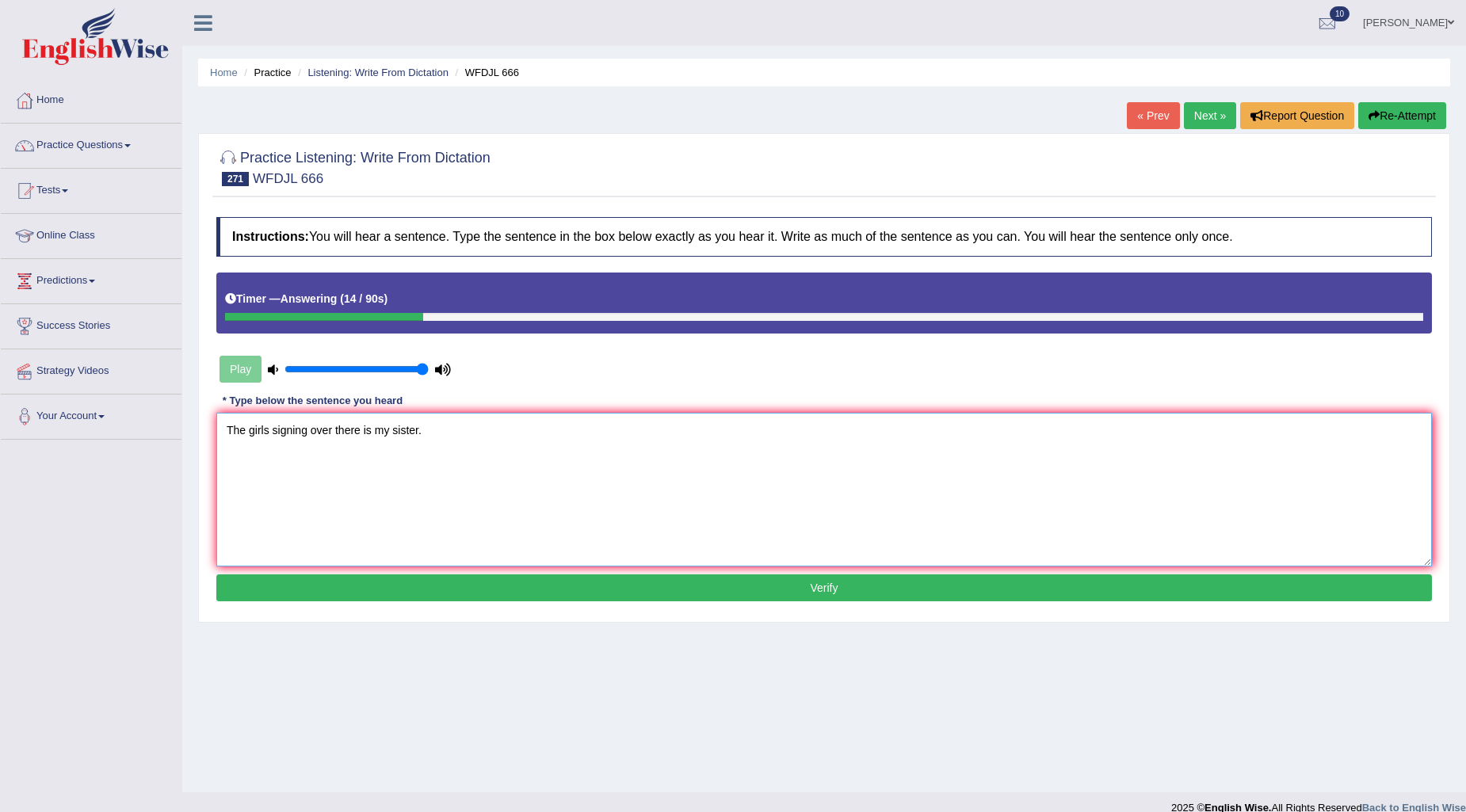
click at [268, 439] on textarea "The girls signing over there is my sister." at bounding box center [824, 490] width 1216 height 154
type textarea "The girl signing over there is my sister."
click at [537, 589] on button "Verify" at bounding box center [824, 588] width 1216 height 27
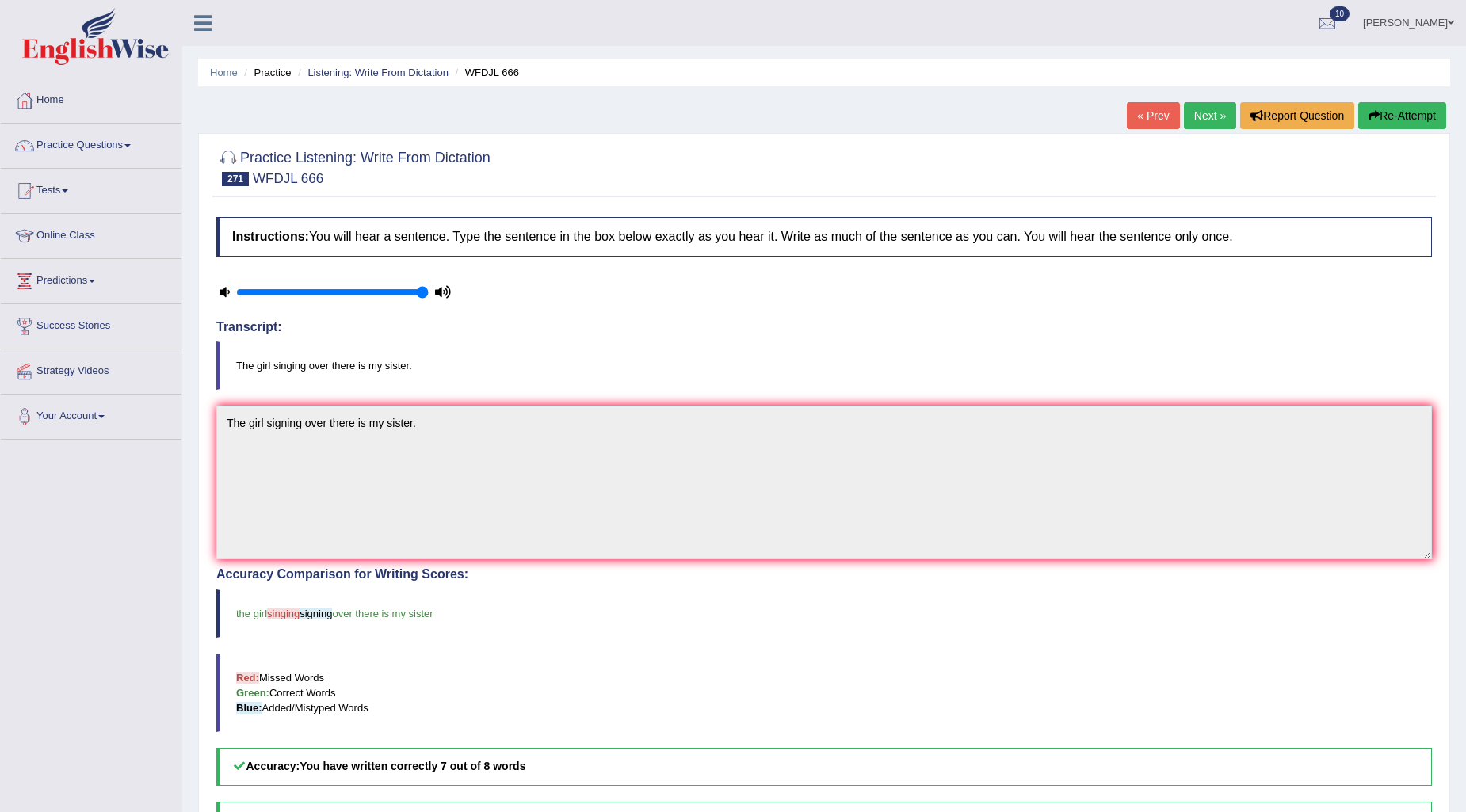
click at [1219, 113] on link "Next »" at bounding box center [1210, 116] width 53 height 27
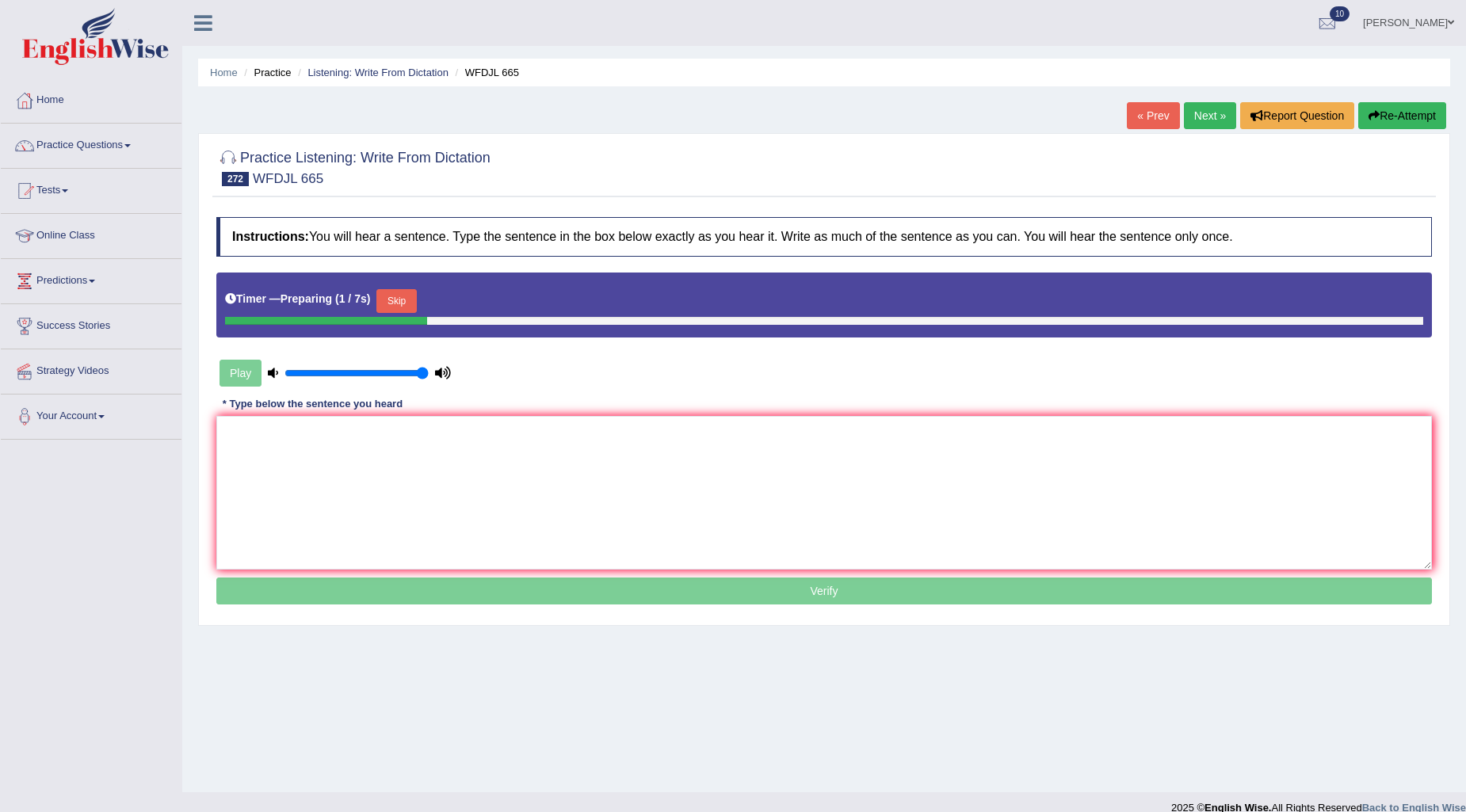
click at [416, 299] on button "Skip" at bounding box center [396, 301] width 39 height 24
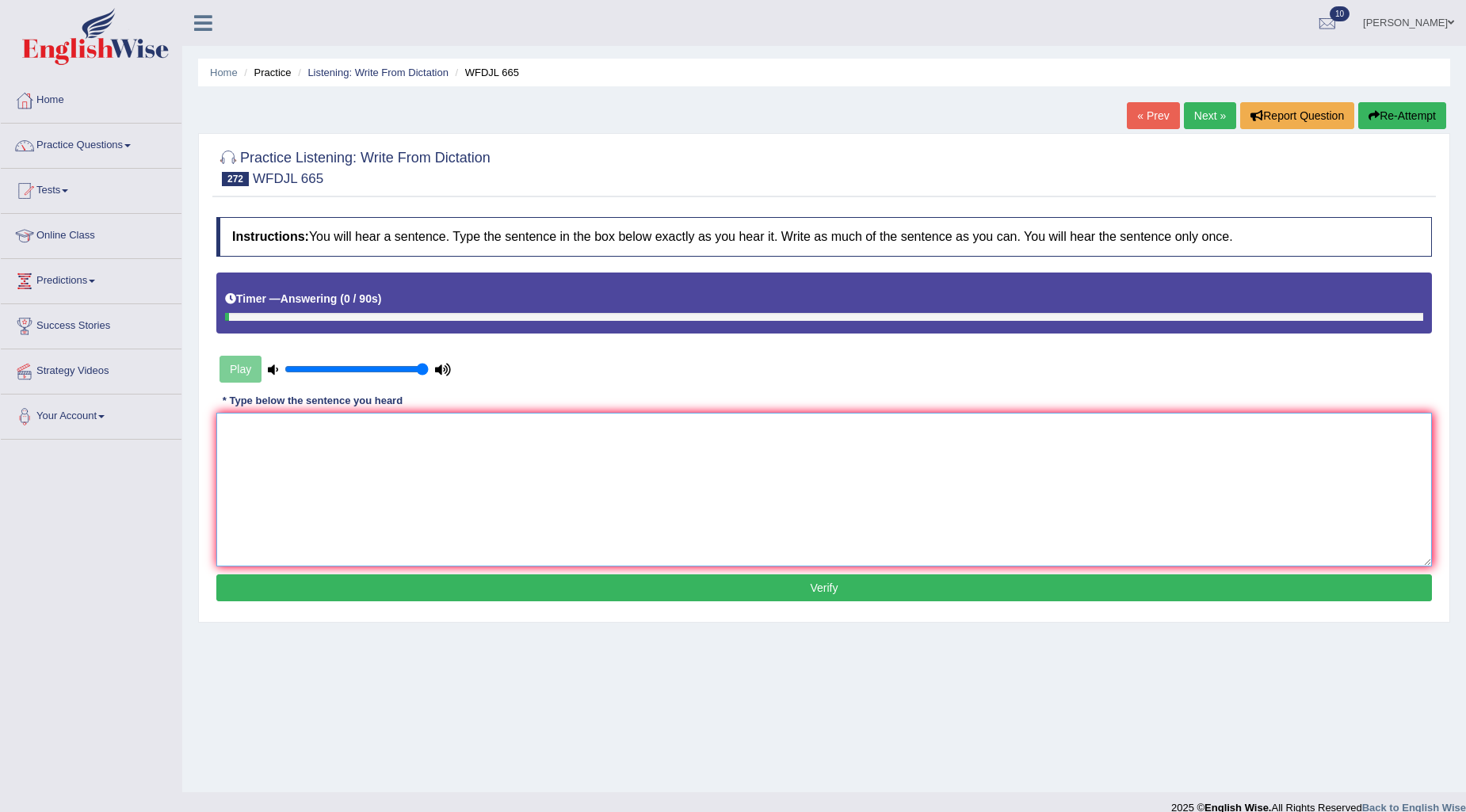
click at [448, 508] on textarea at bounding box center [824, 490] width 1216 height 154
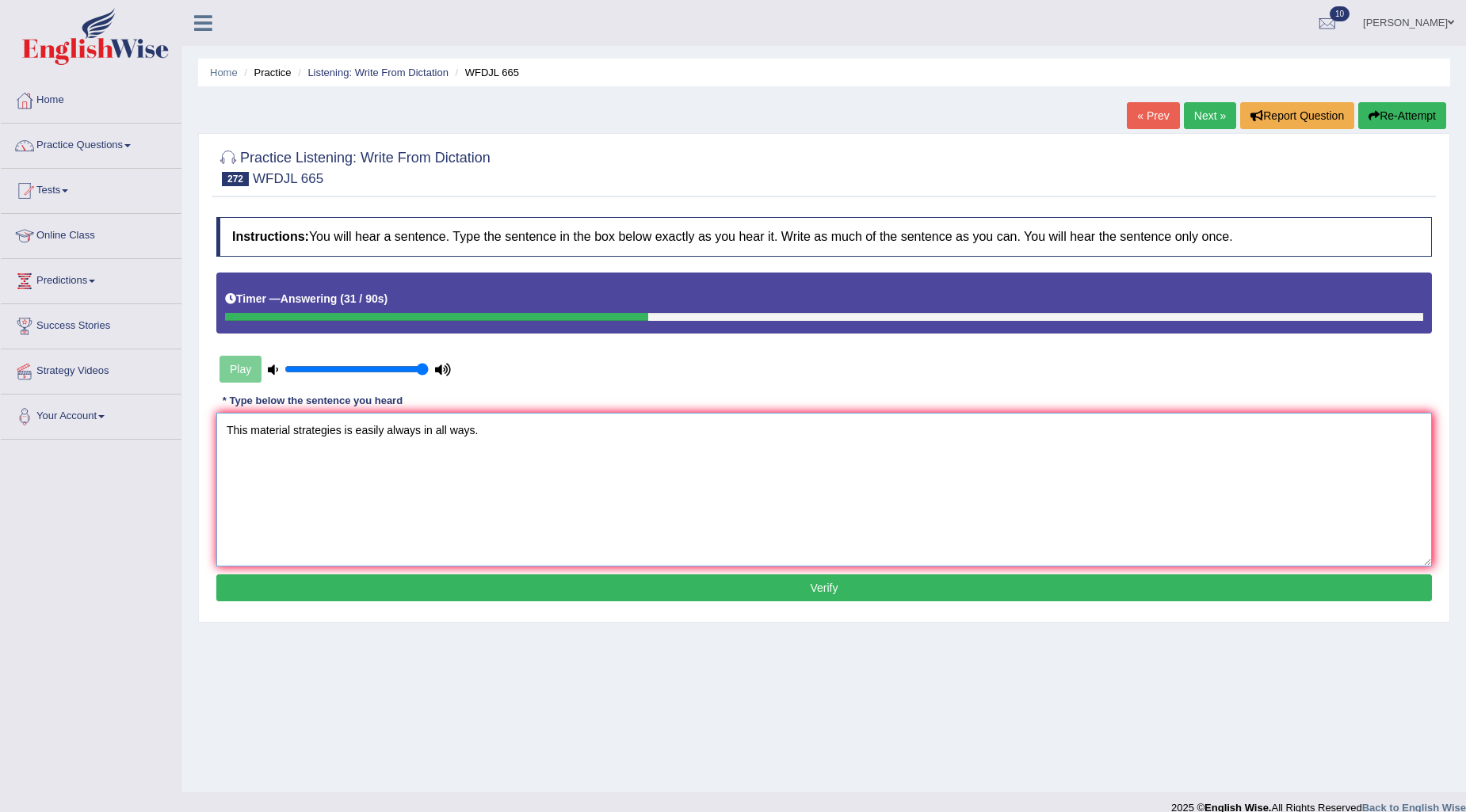
type textarea "This material strategies is easily always in all ways."
click at [458, 582] on button "Verify" at bounding box center [824, 588] width 1216 height 27
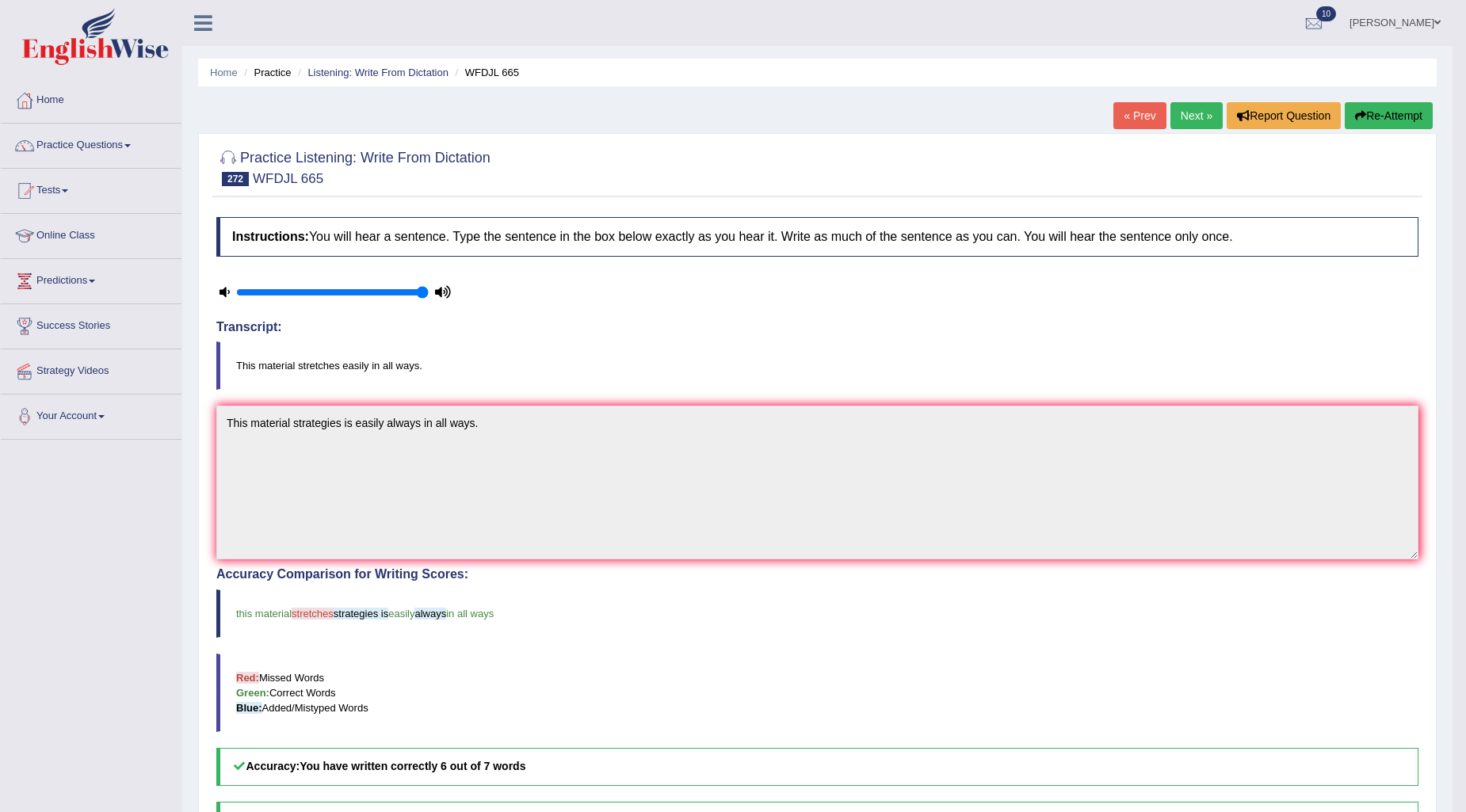
click at [1207, 118] on link "Next »" at bounding box center [1196, 116] width 53 height 27
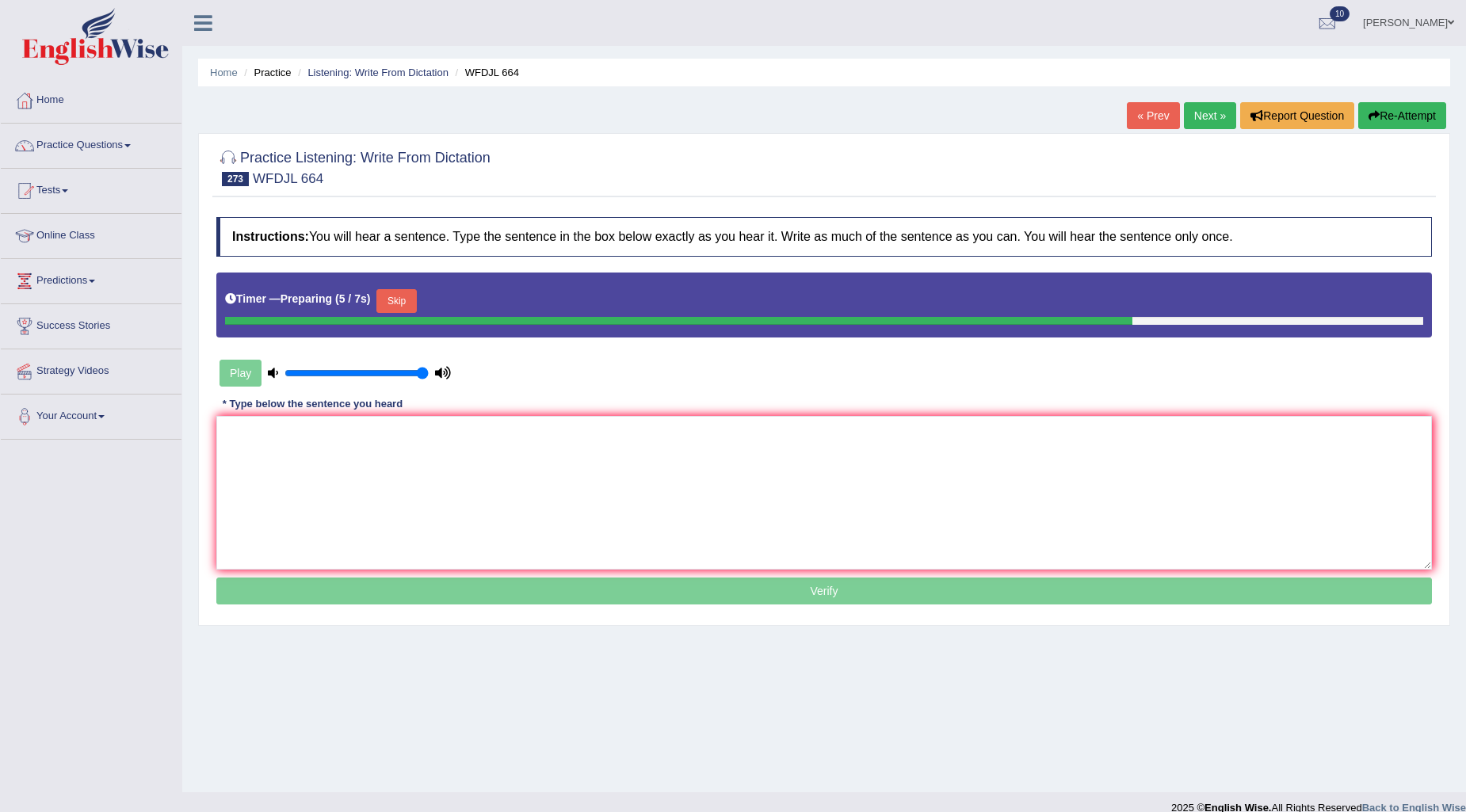
click at [416, 291] on button "Skip" at bounding box center [396, 301] width 39 height 24
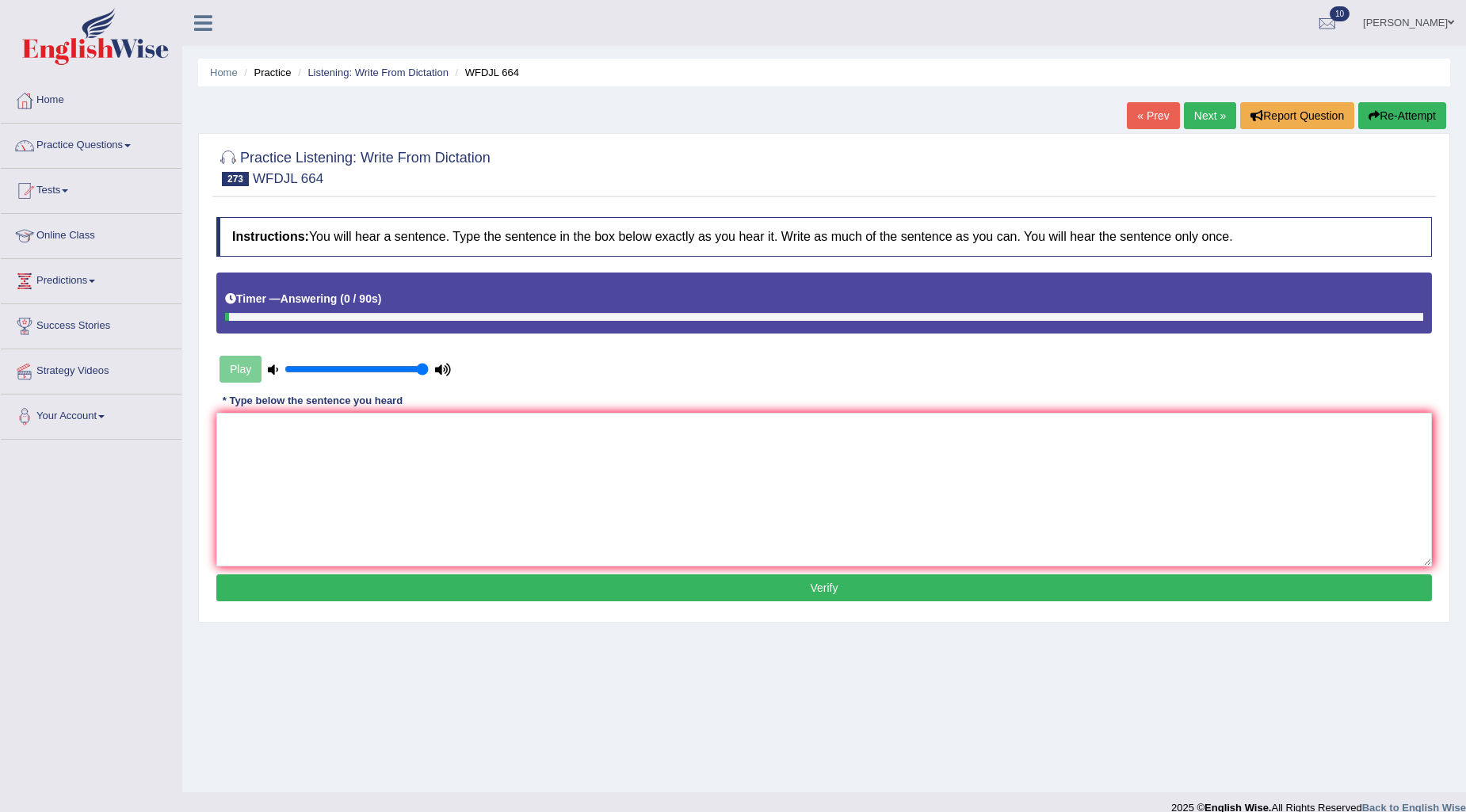
click at [1386, 116] on button "Re-Attempt" at bounding box center [1402, 116] width 88 height 27
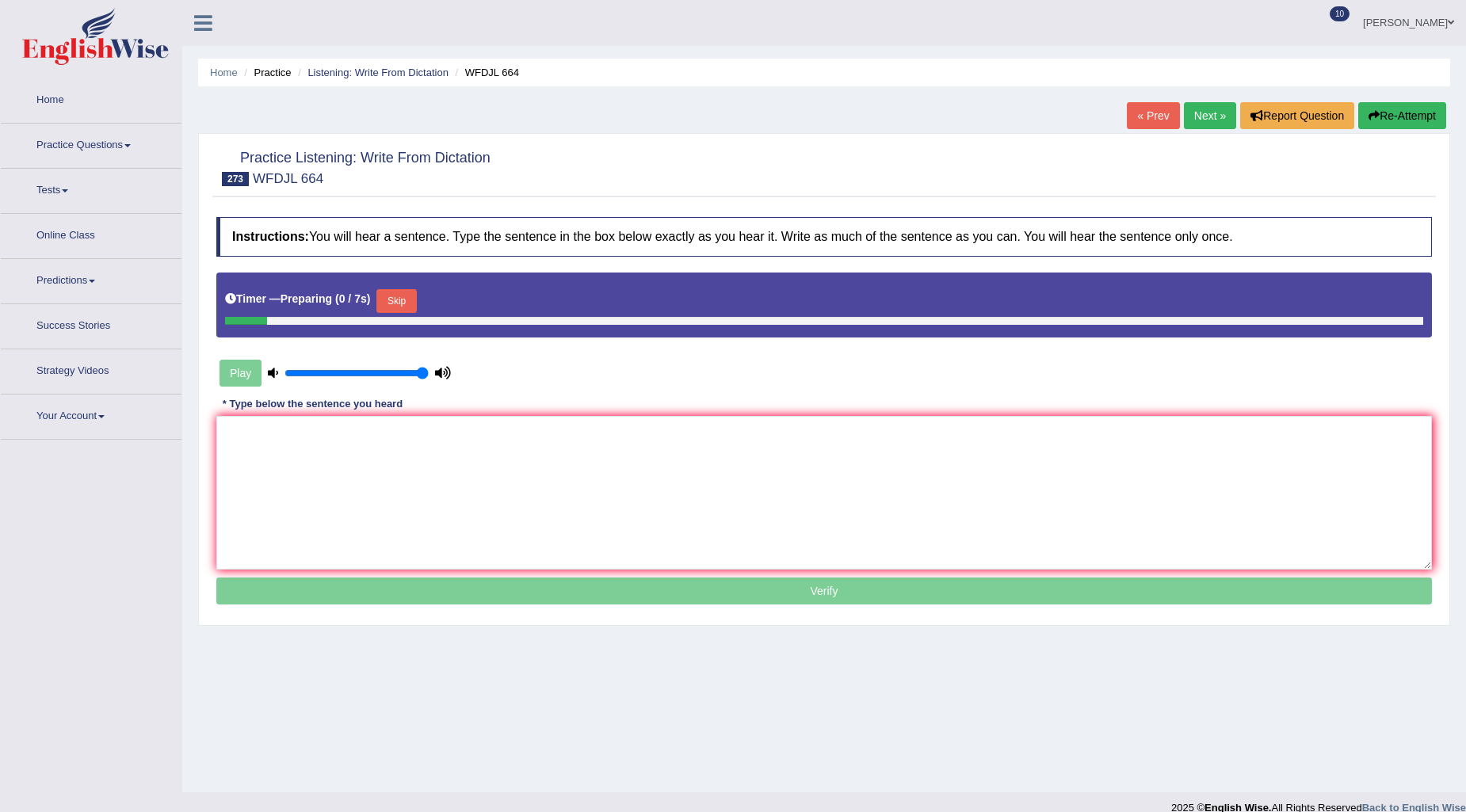
click at [405, 301] on button "Skip" at bounding box center [396, 301] width 39 height 24
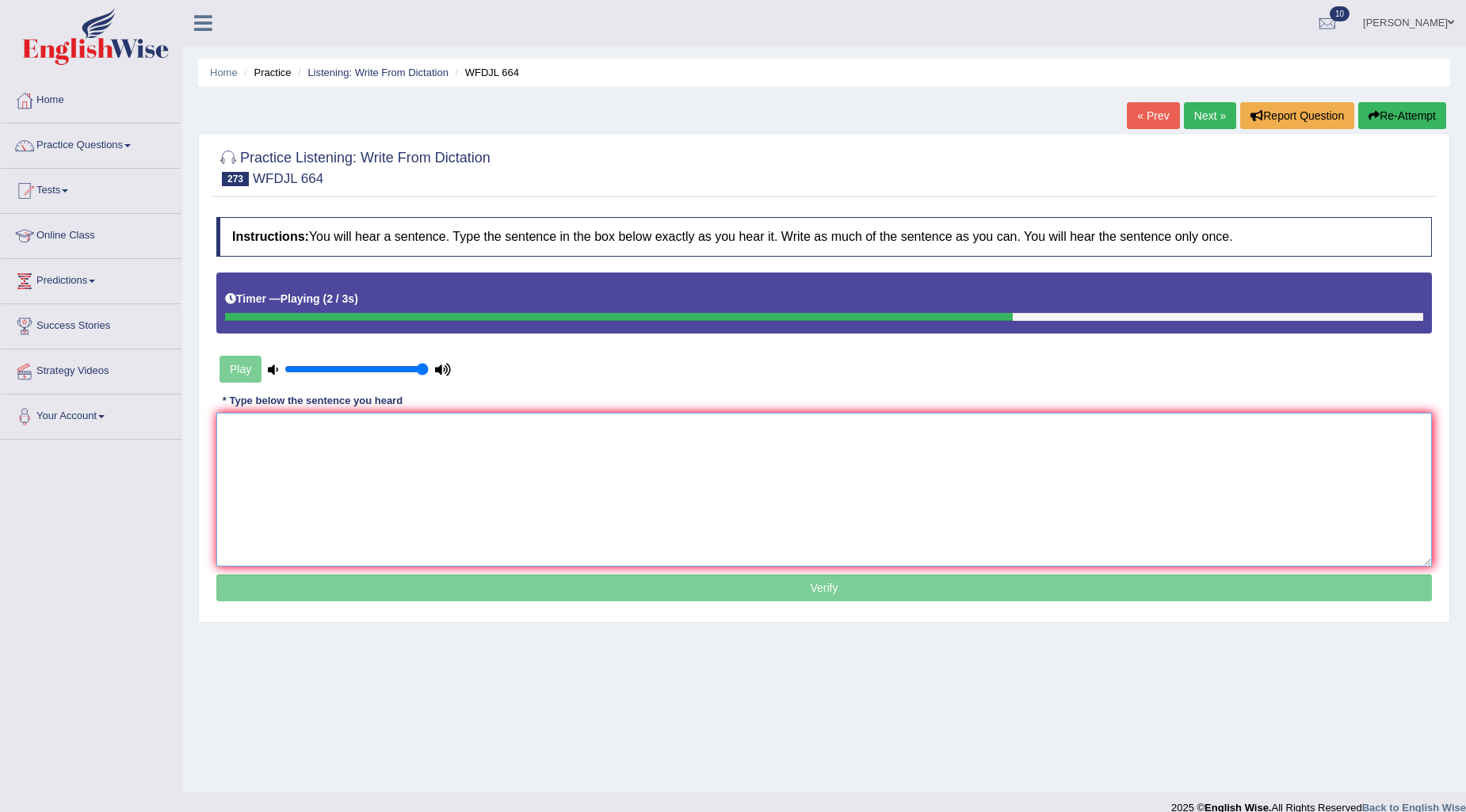
click at [463, 452] on textarea at bounding box center [824, 490] width 1216 height 154
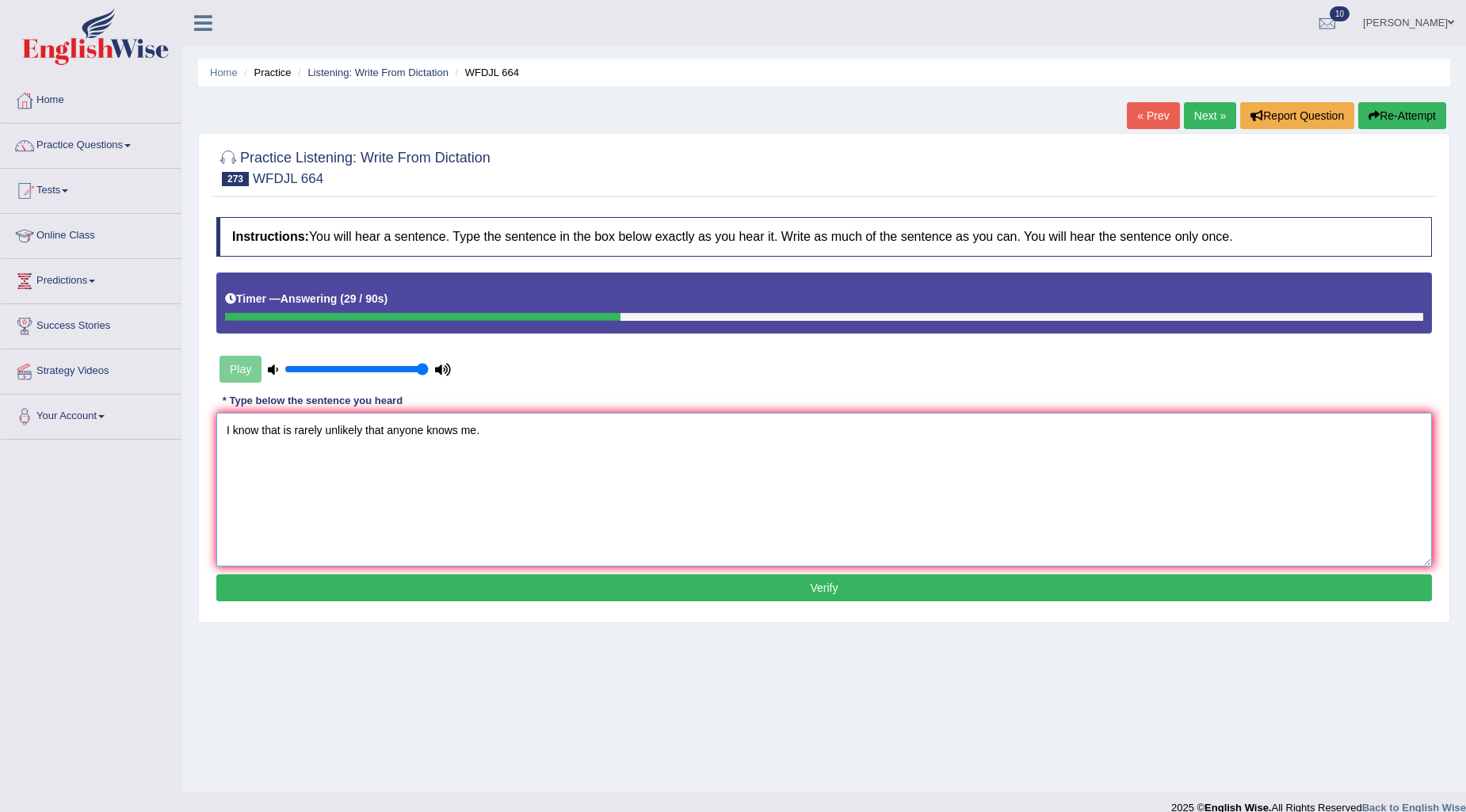
type textarea "I know that is rarely unlikely that anyone knows me."
click at [485, 593] on button "Verify" at bounding box center [824, 588] width 1216 height 27
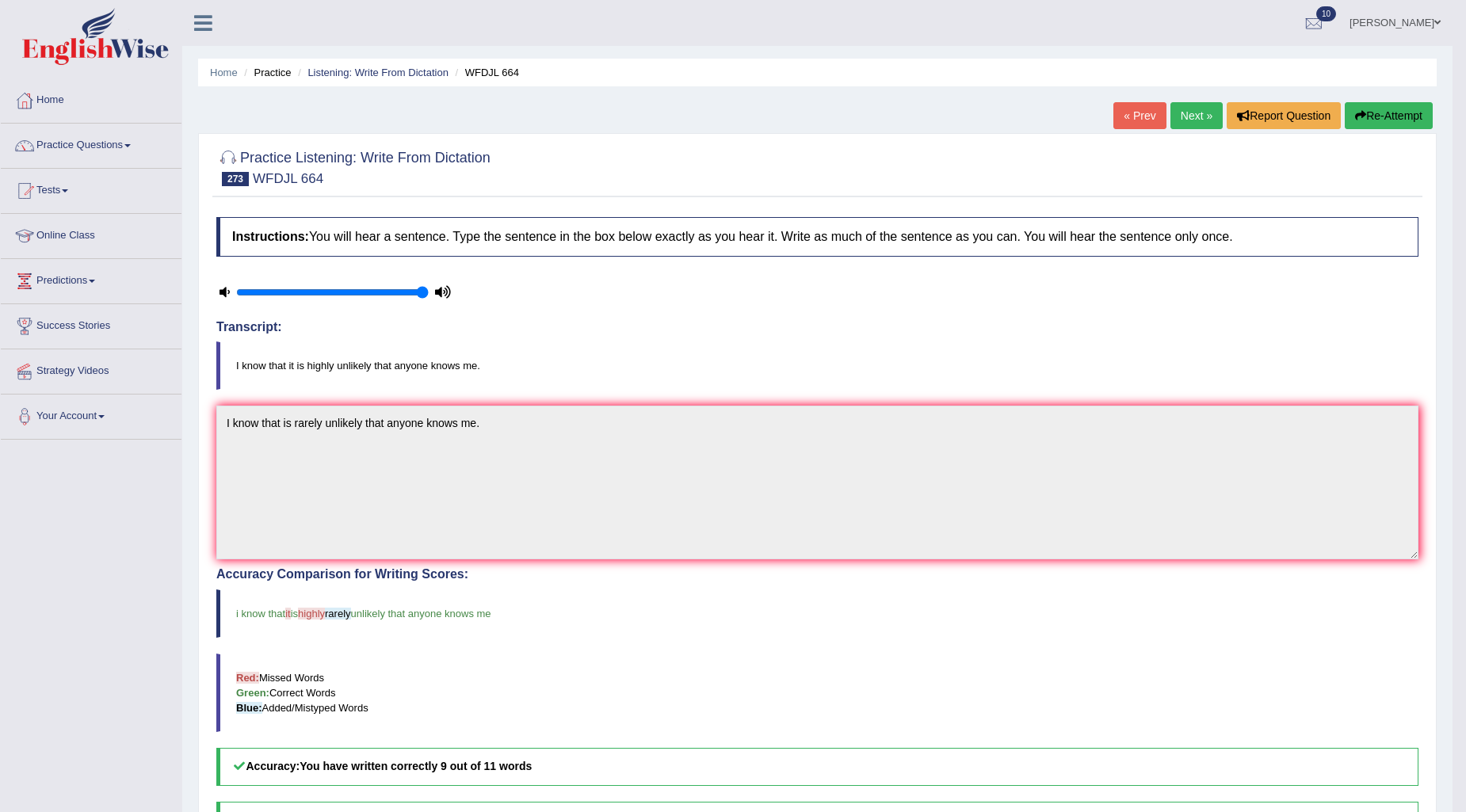
click at [75, 148] on link "Practice Questions" at bounding box center [91, 143] width 181 height 39
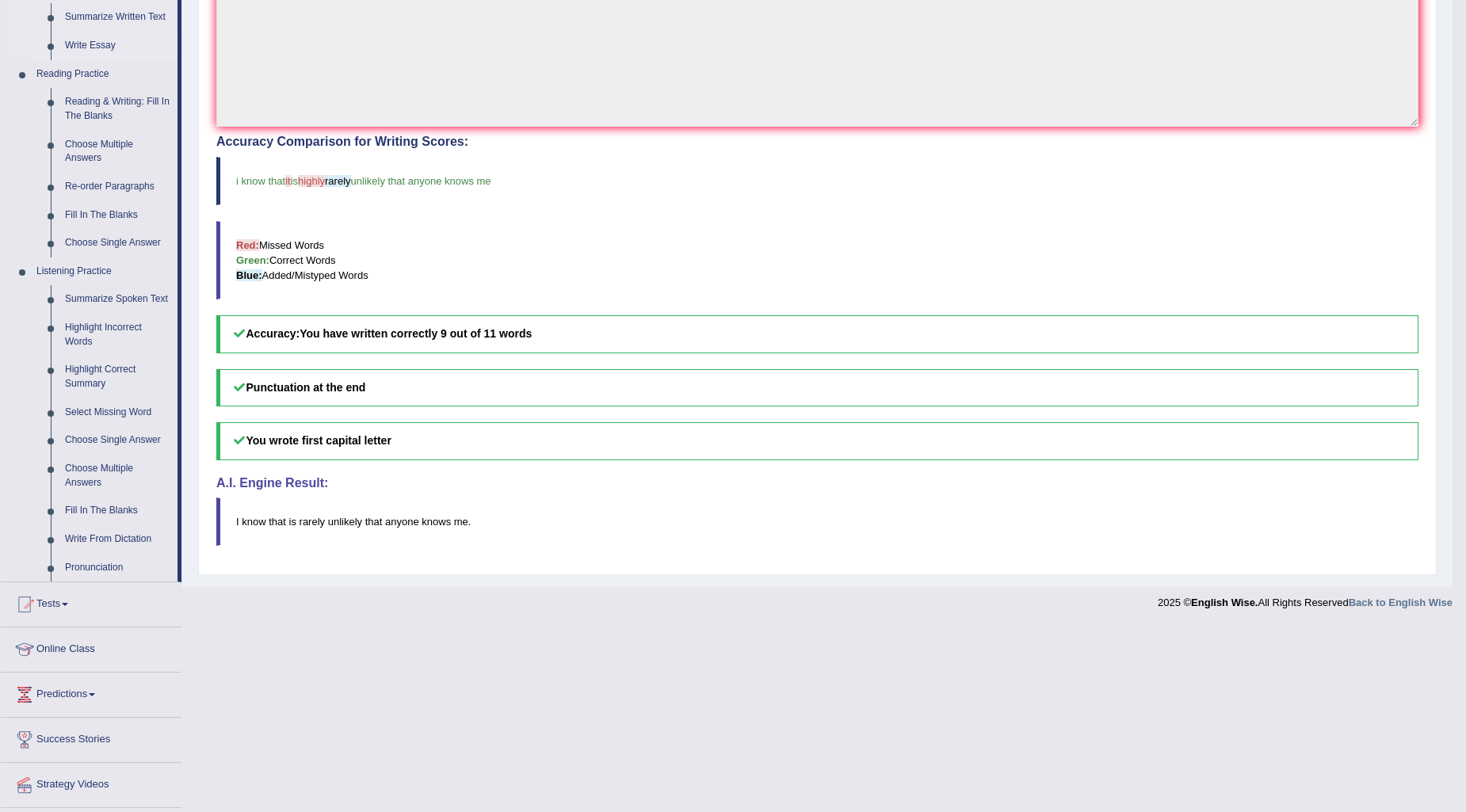
scroll to position [440, 0]
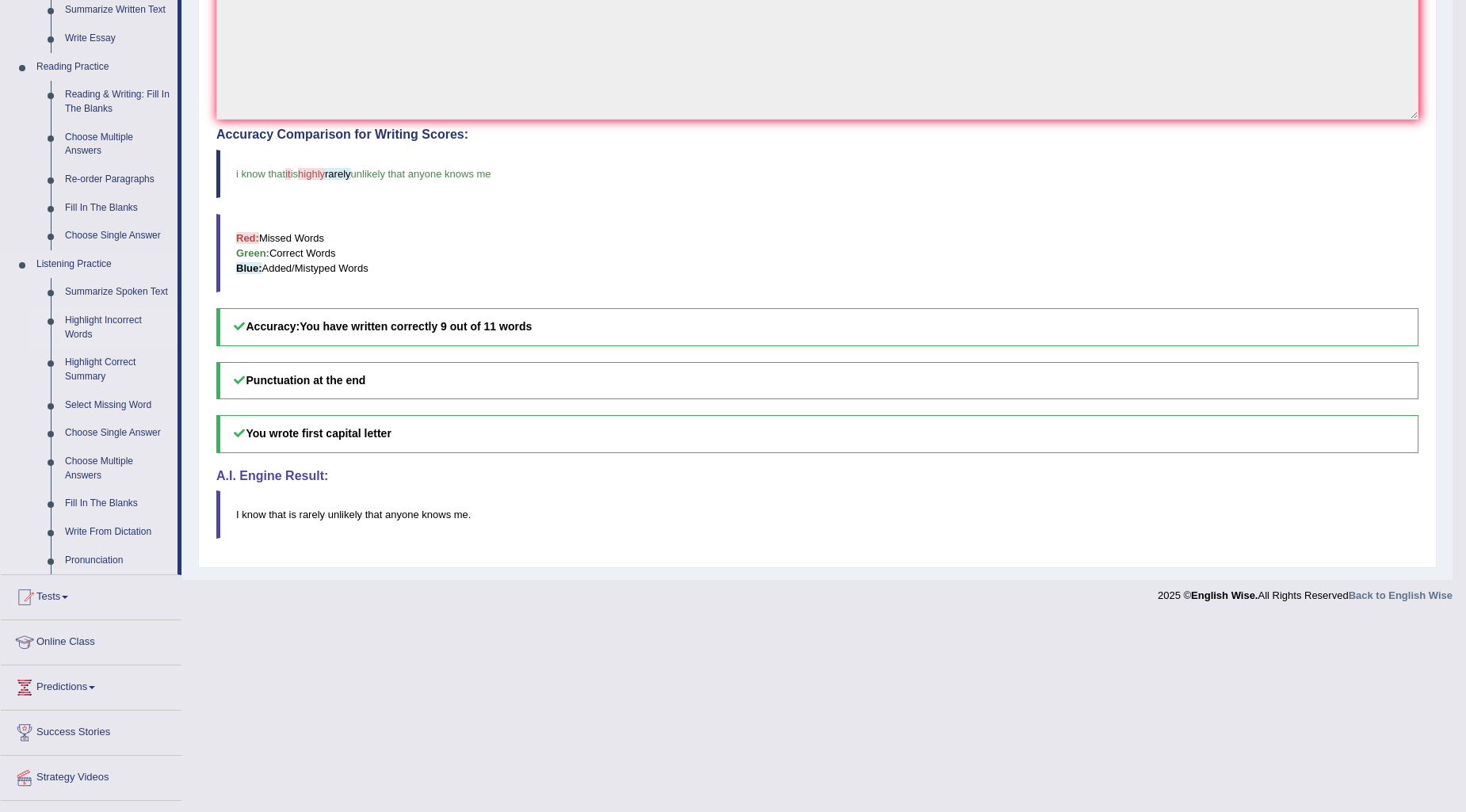
click at [96, 318] on link "Highlight Incorrect Words" at bounding box center [118, 327] width 119 height 42
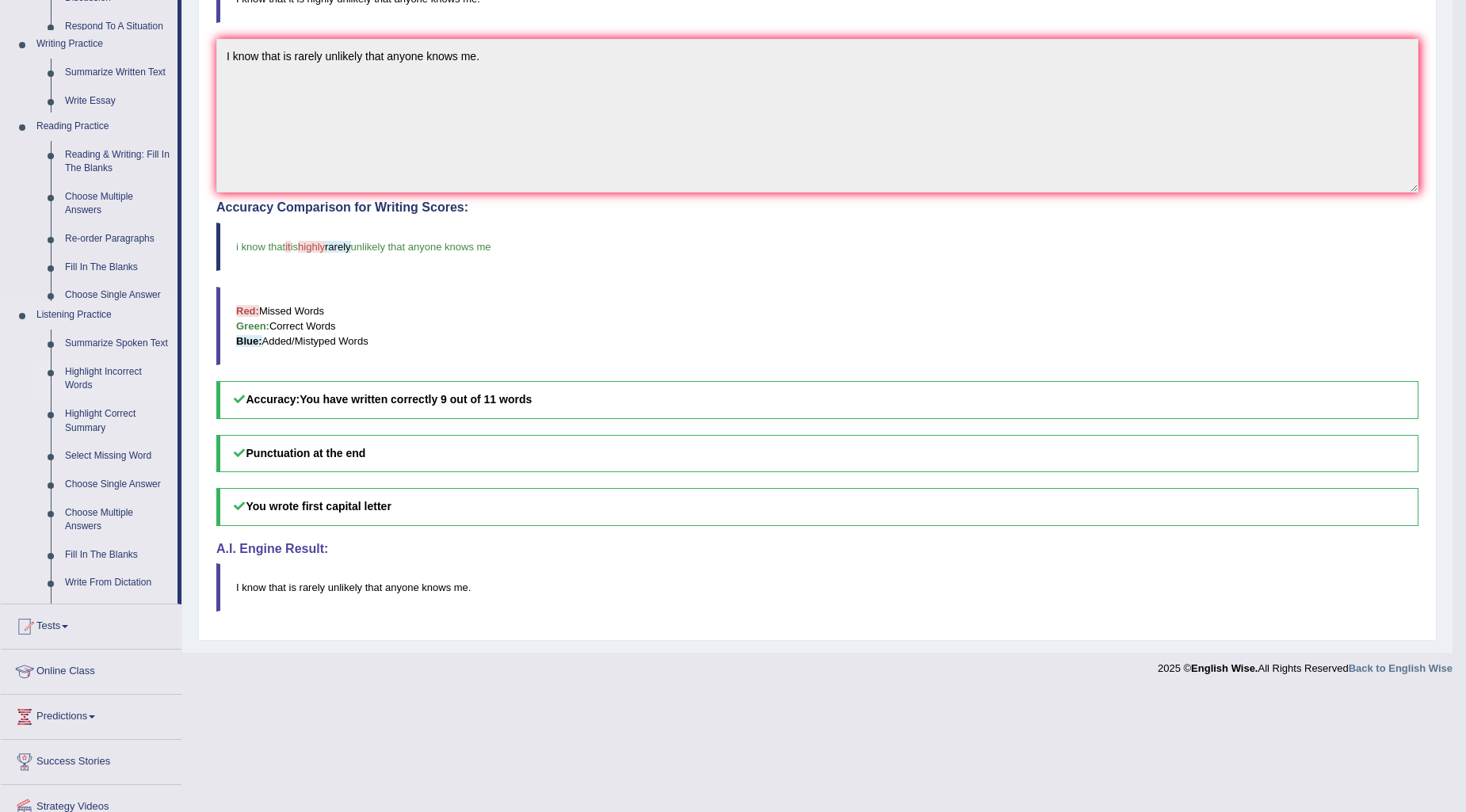
scroll to position [248, 0]
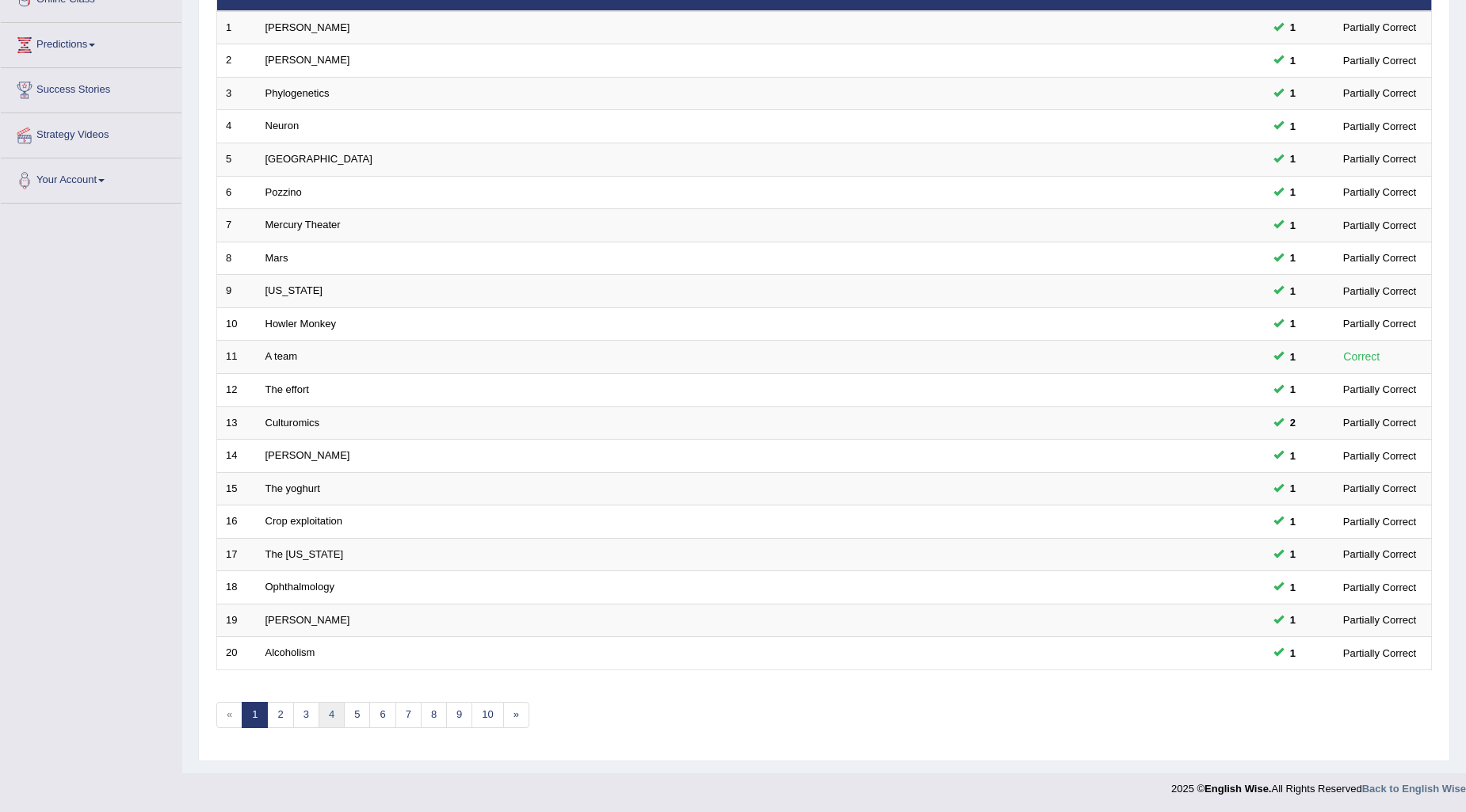
click at [338, 713] on link "4" at bounding box center [331, 715] width 26 height 26
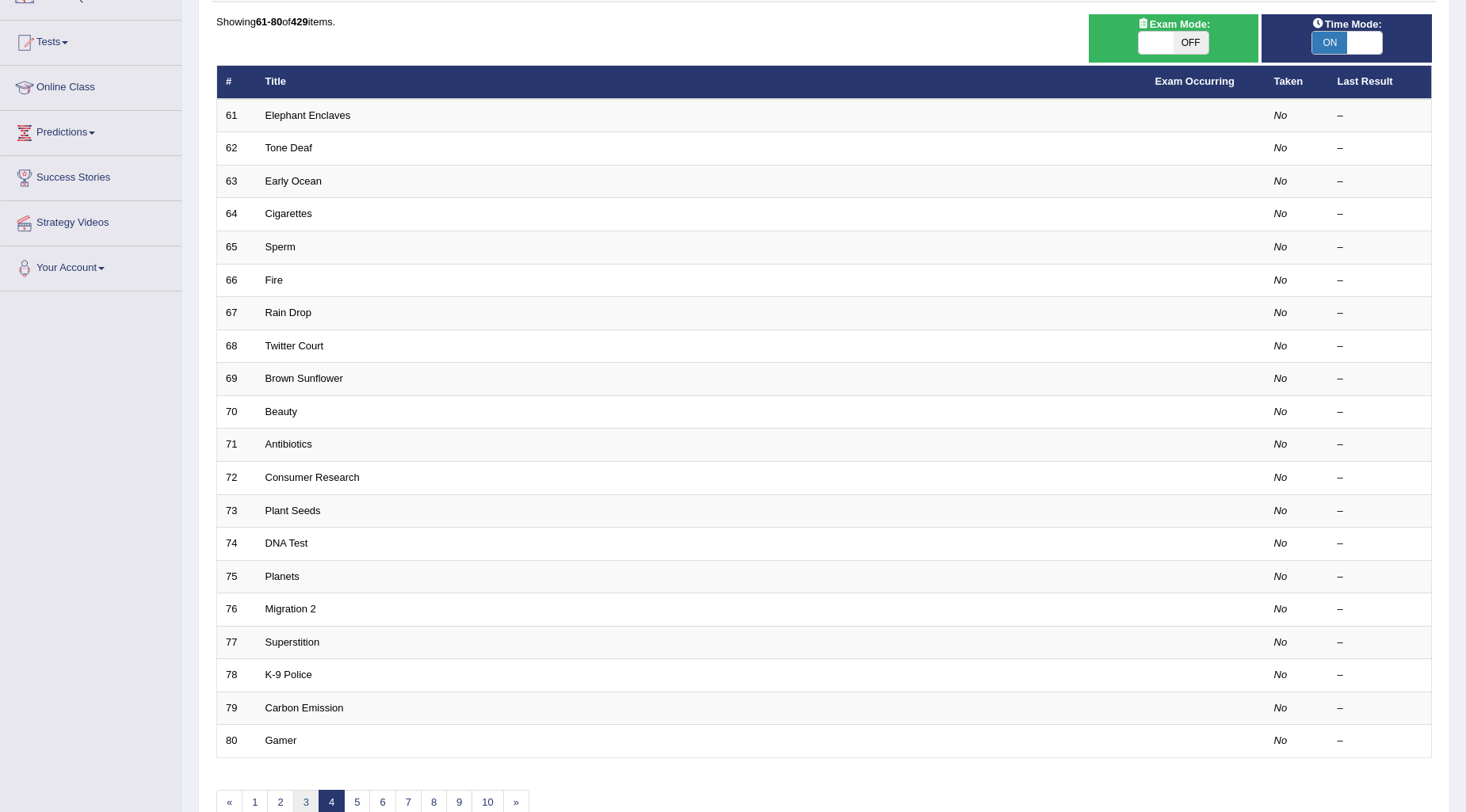
click at [306, 799] on link "3" at bounding box center [305, 802] width 26 height 26
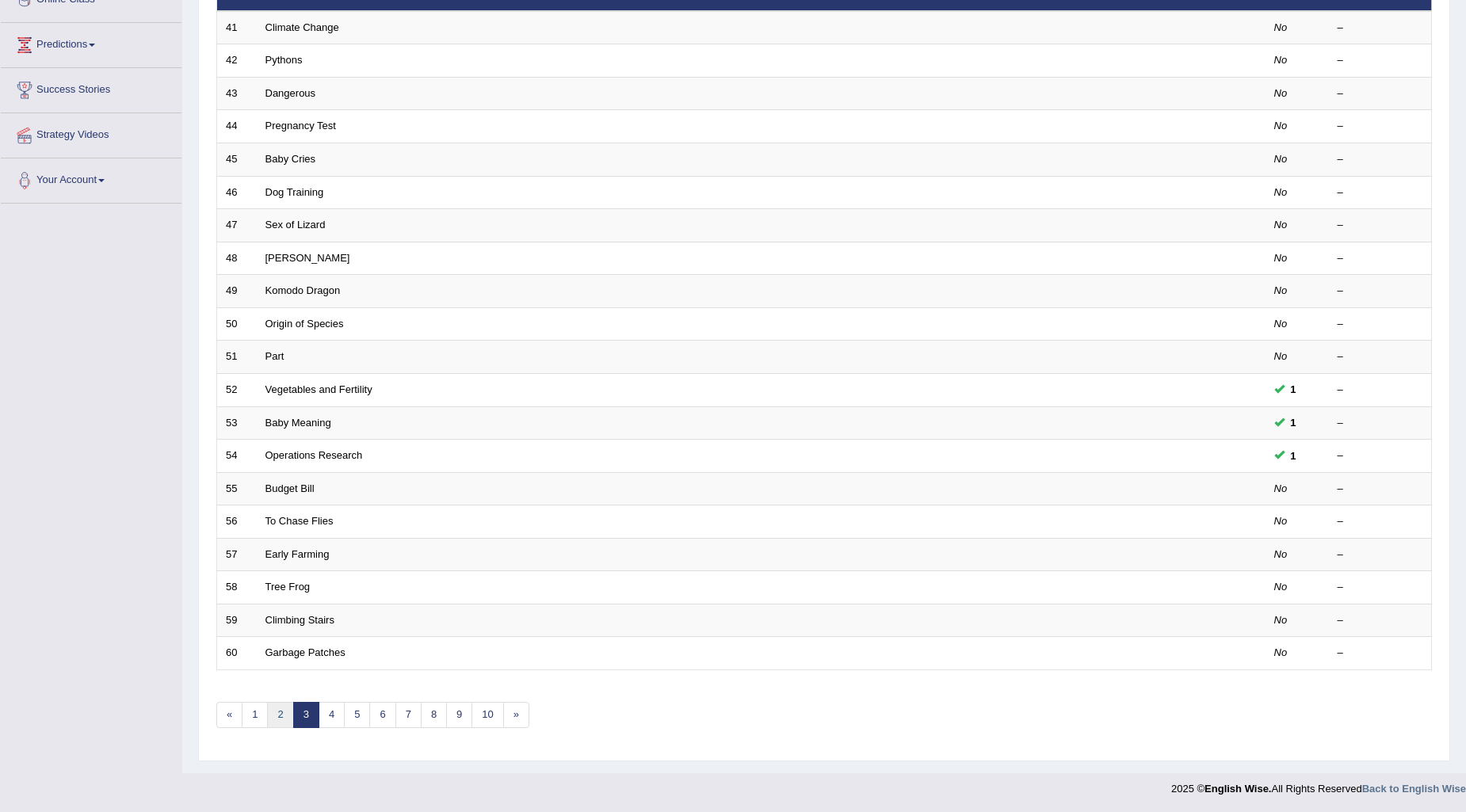
click at [279, 703] on link "2" at bounding box center [280, 715] width 26 height 26
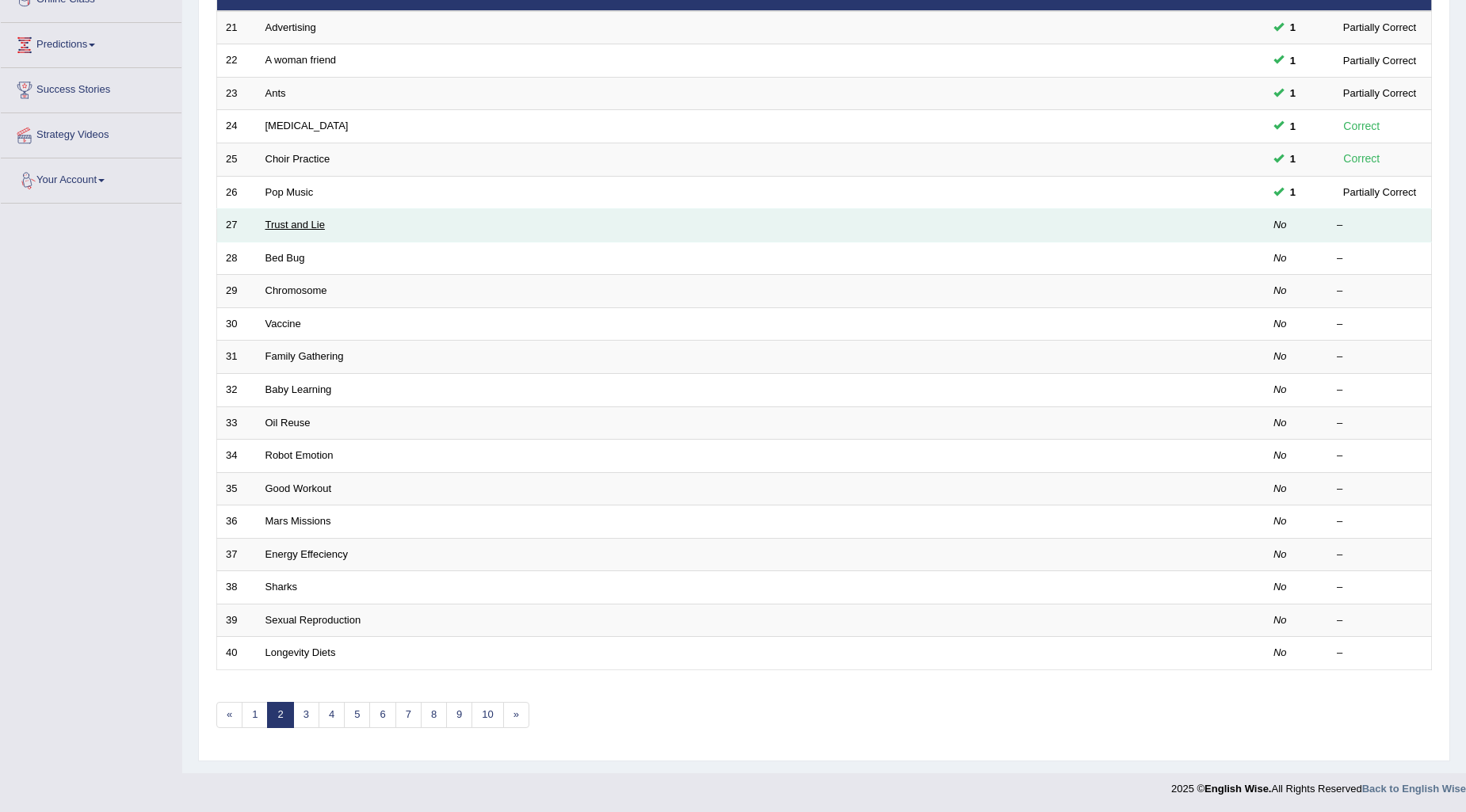
click at [282, 223] on link "Trust and Lie" at bounding box center [295, 224] width 60 height 12
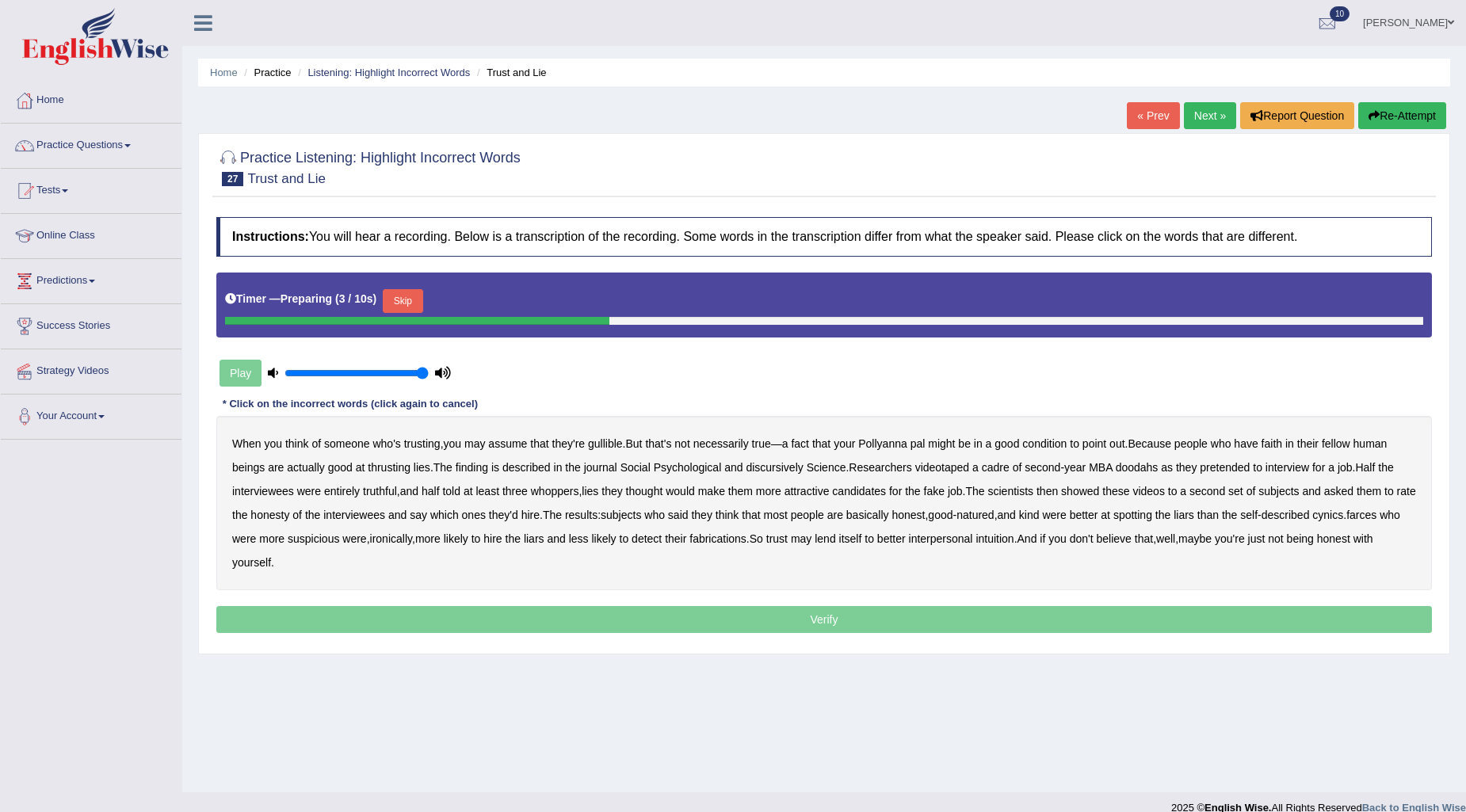
click at [419, 296] on button "Skip" at bounding box center [403, 301] width 39 height 24
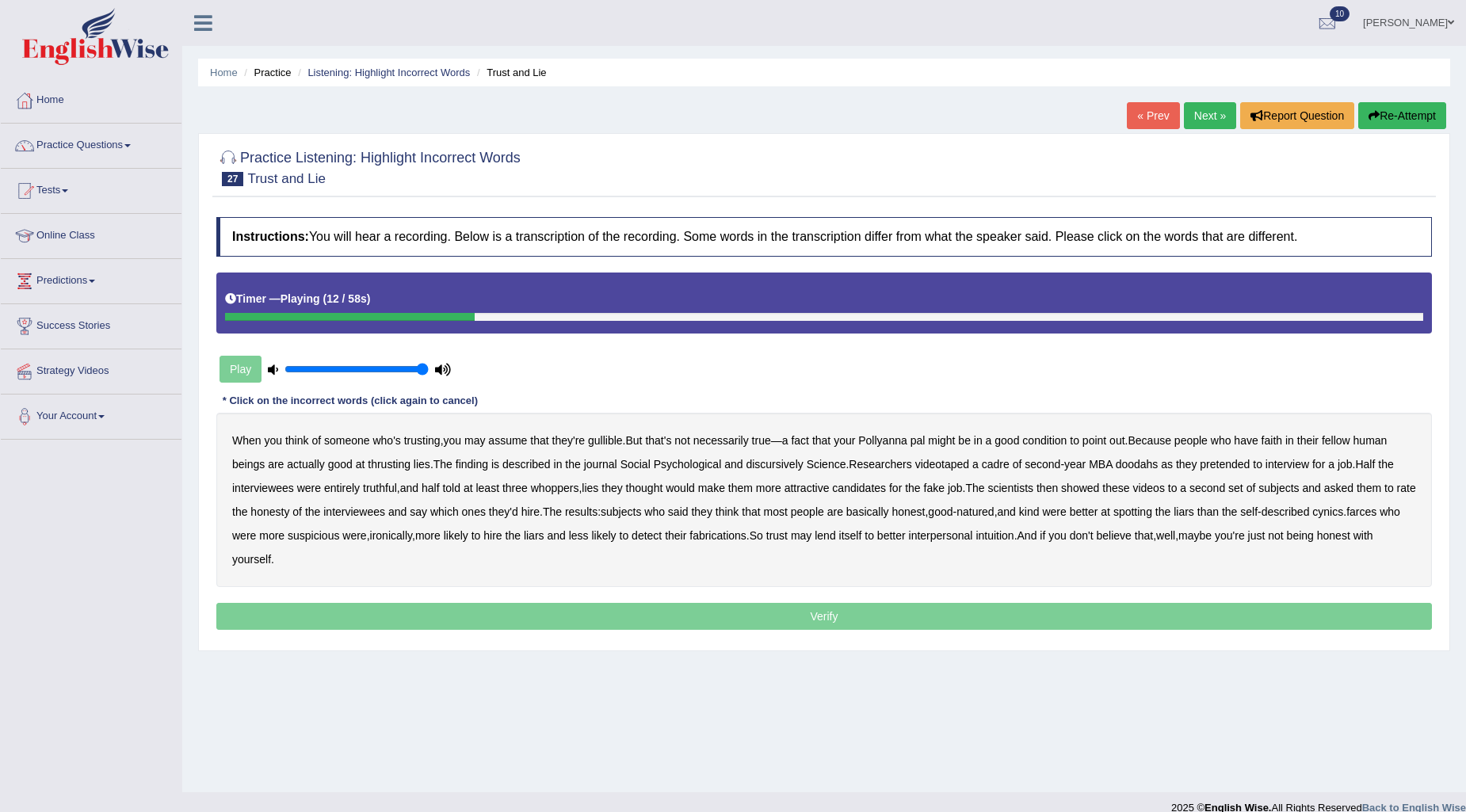
click at [382, 458] on b "thrusting" at bounding box center [389, 464] width 43 height 12
click at [788, 465] on b "discursively" at bounding box center [774, 464] width 57 height 12
click at [1132, 459] on b "doodahs" at bounding box center [1137, 464] width 43 height 12
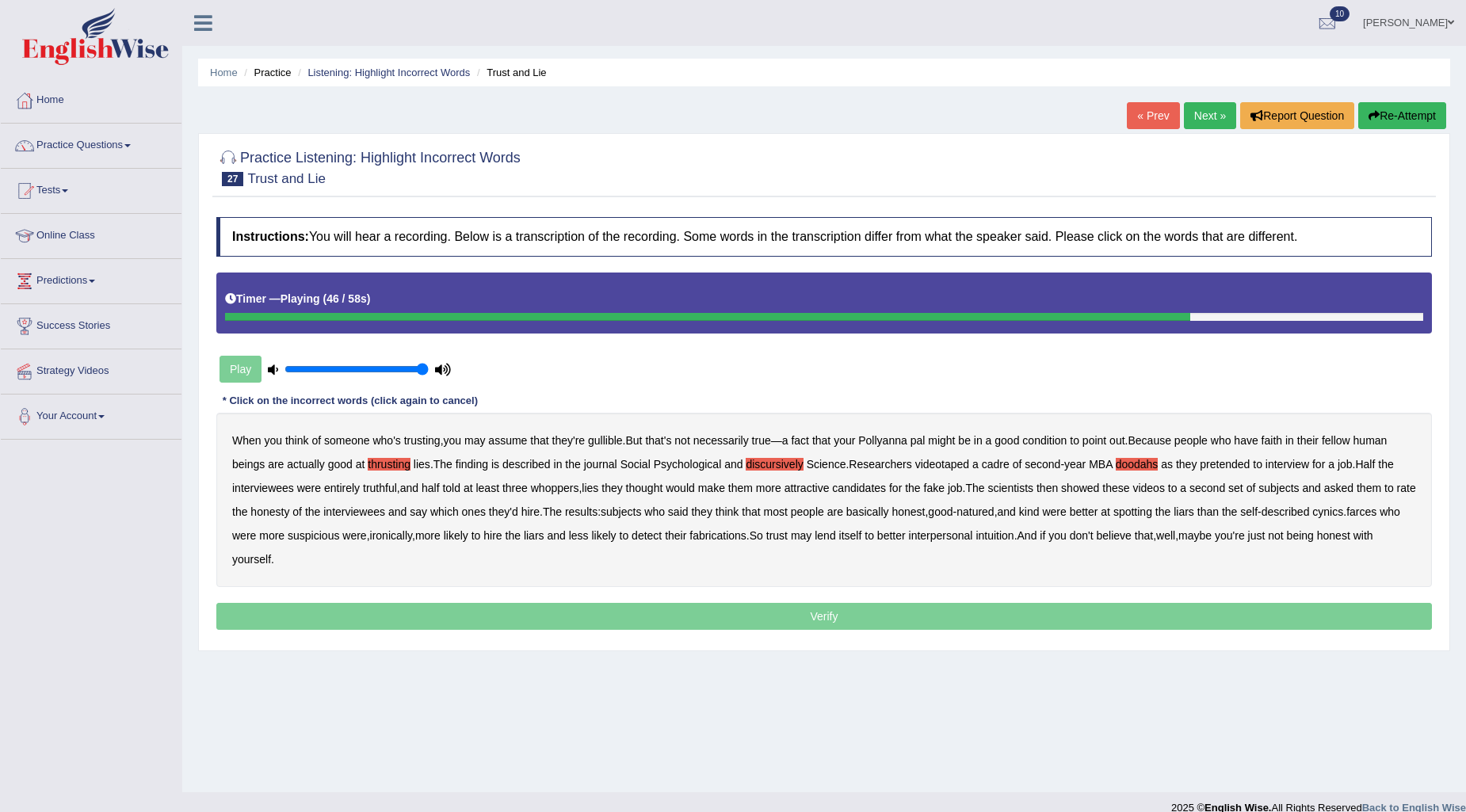
click at [1392, 501] on div "When you think of someone who's trusting , you may assume that they're gullible…" at bounding box center [824, 500] width 1216 height 175
click at [1377, 508] on b "farces" at bounding box center [1362, 512] width 30 height 12
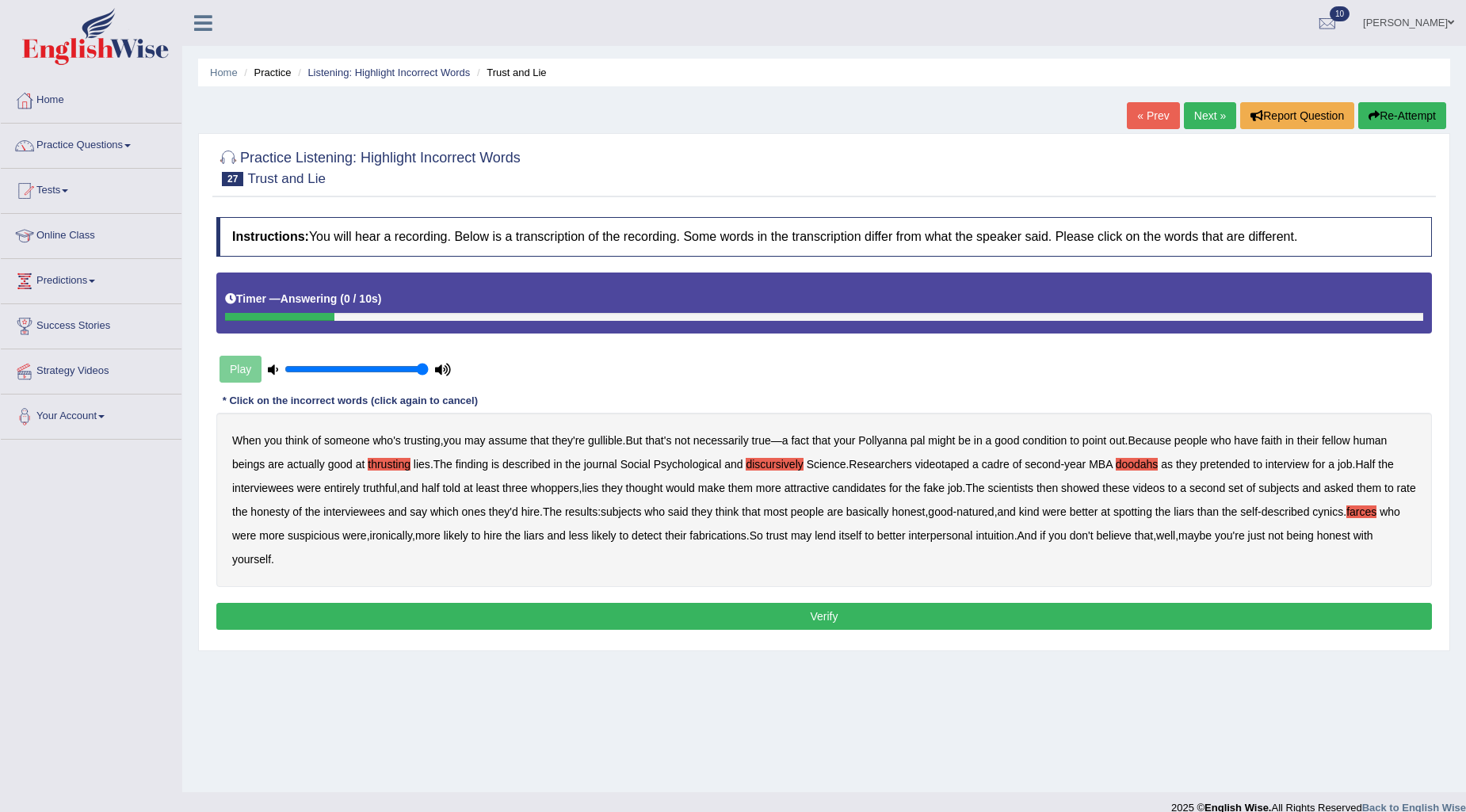
click at [932, 615] on button "Verify" at bounding box center [824, 616] width 1216 height 27
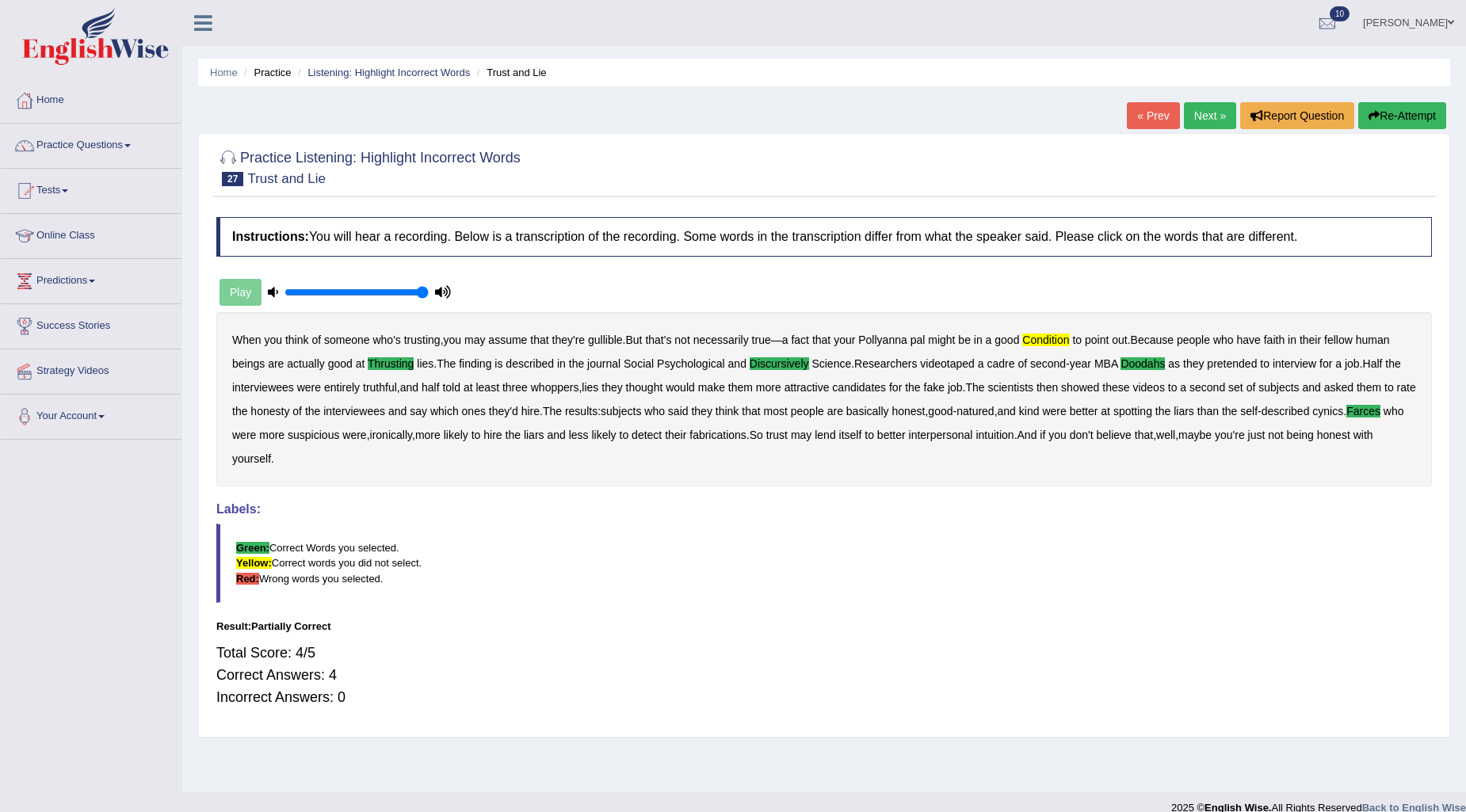
click at [1198, 110] on link "Next »" at bounding box center [1210, 116] width 53 height 27
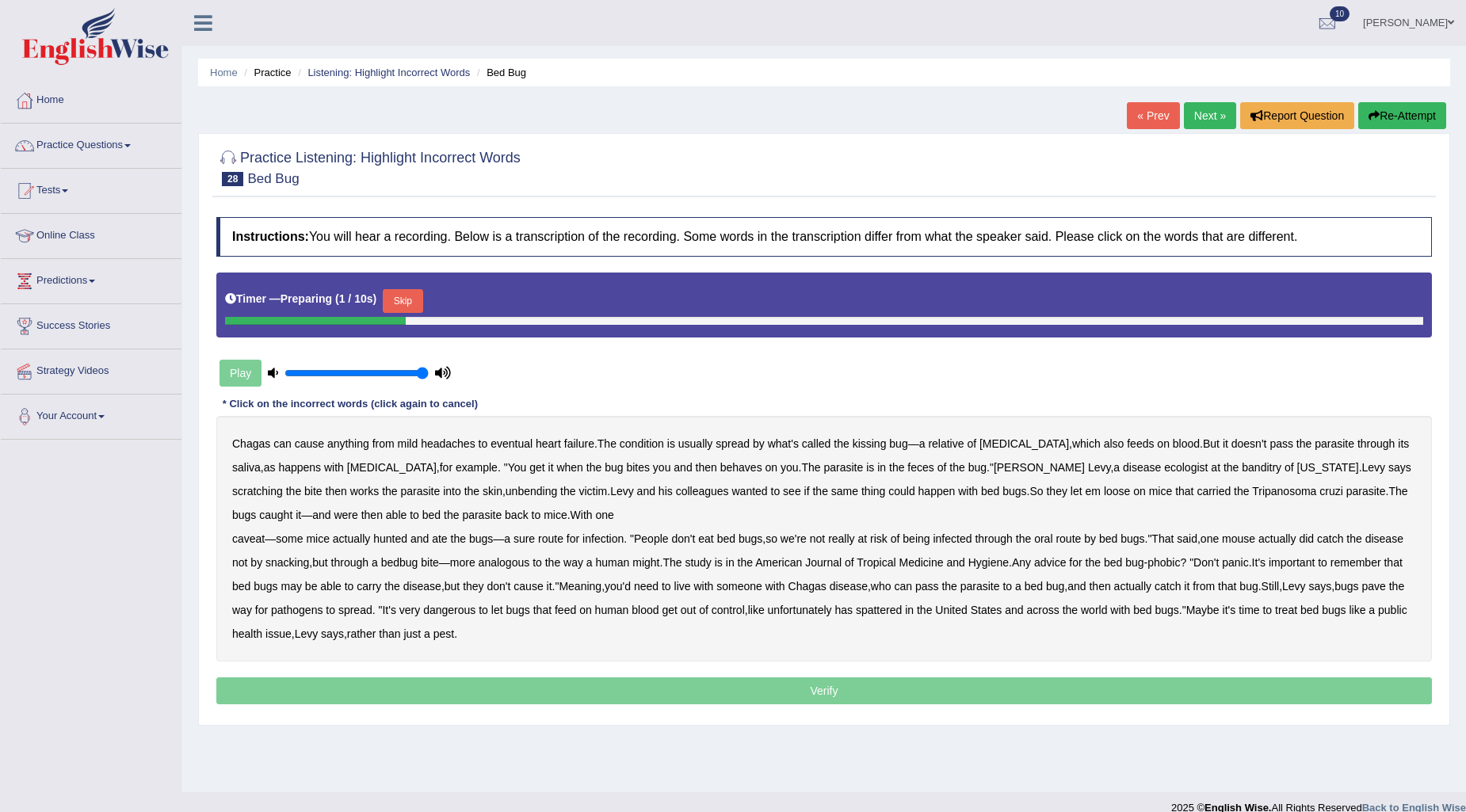
click at [422, 307] on button "Skip" at bounding box center [403, 301] width 39 height 24
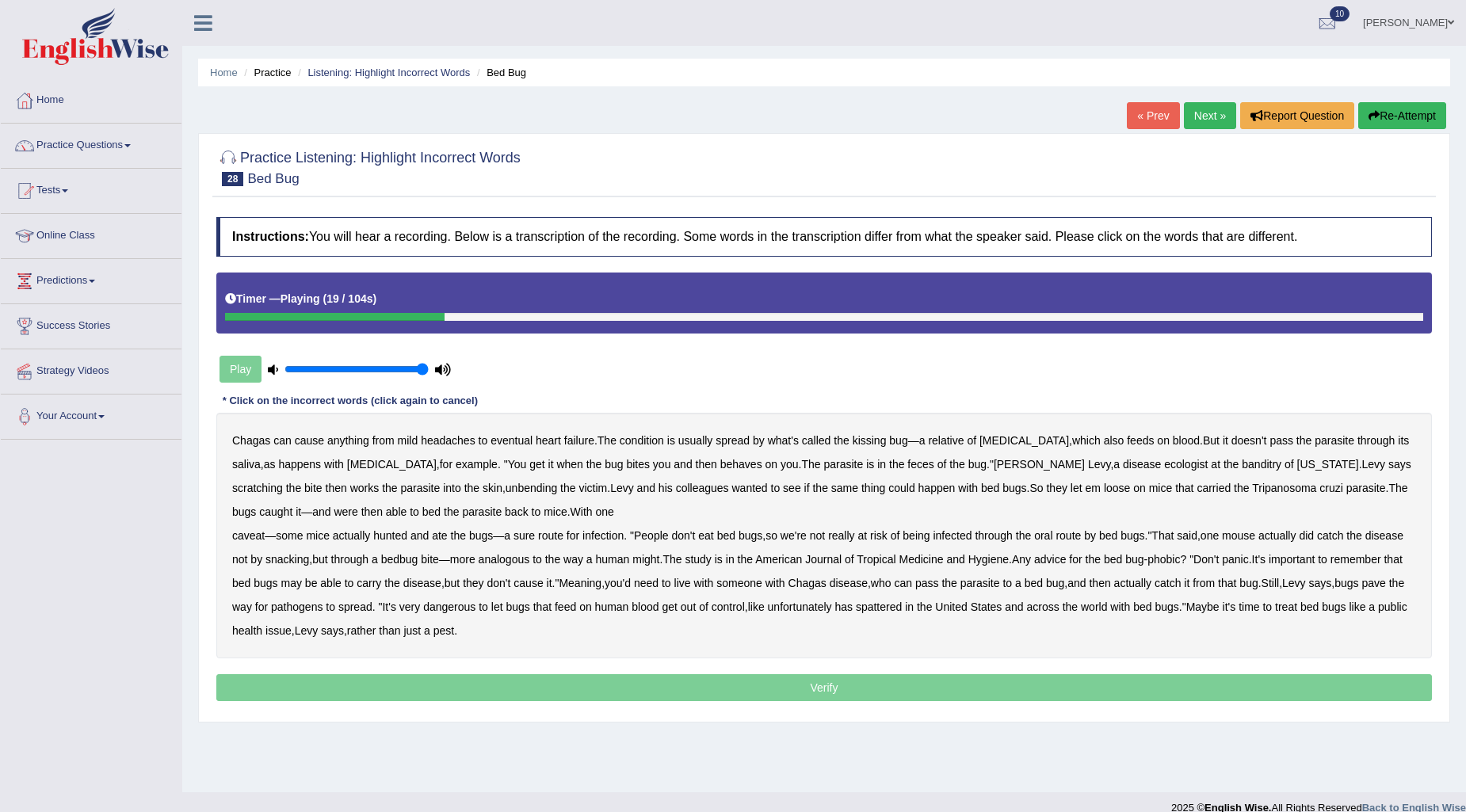
click at [721, 458] on b "behaves" at bounding box center [741, 464] width 42 height 12
click at [1242, 462] on b "banditry" at bounding box center [1262, 464] width 39 height 12
click at [506, 482] on b "unbending" at bounding box center [532, 488] width 52 height 12
click at [422, 509] on b "bed" at bounding box center [431, 512] width 18 height 12
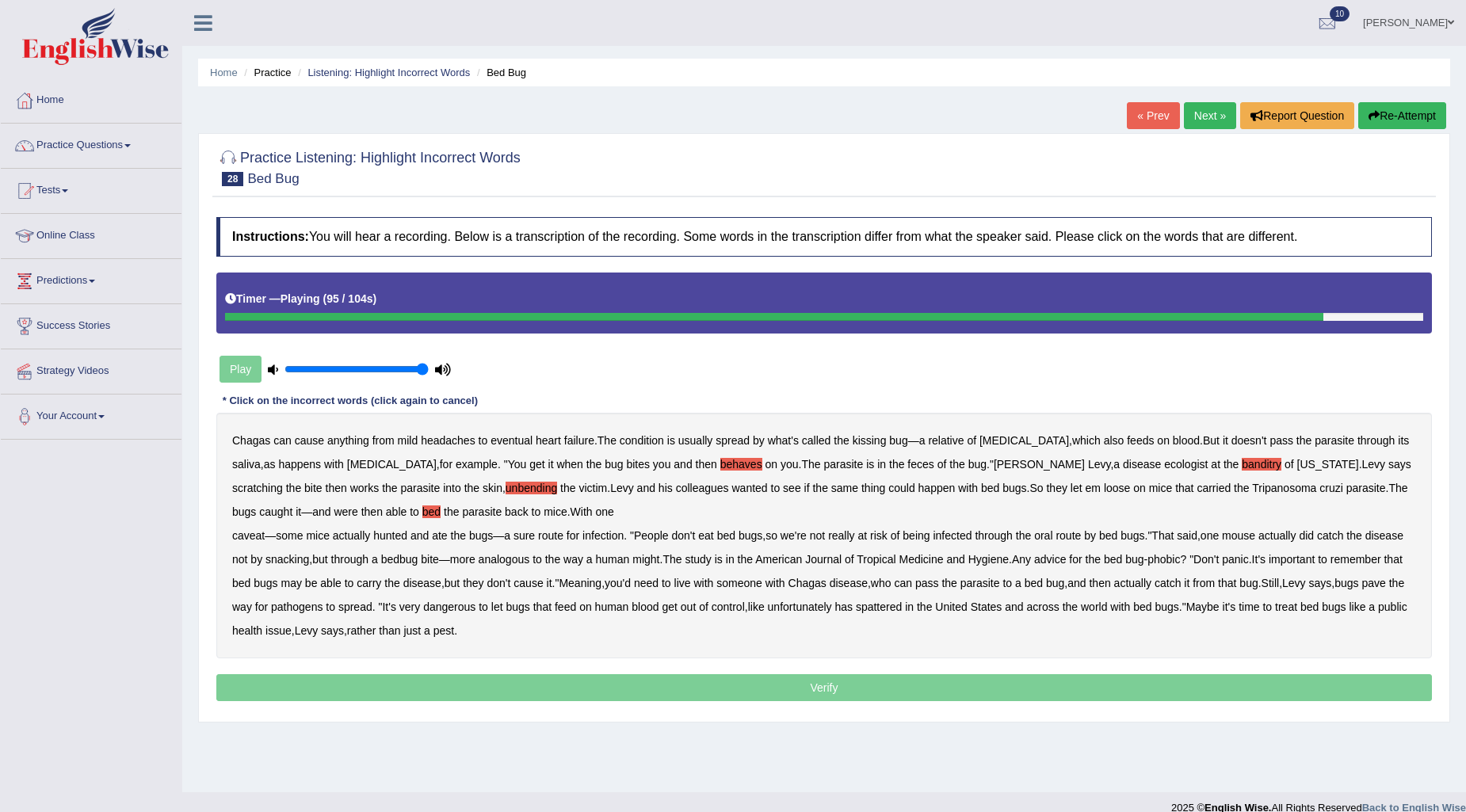
click at [902, 608] on b "spattered" at bounding box center [879, 607] width 46 height 12
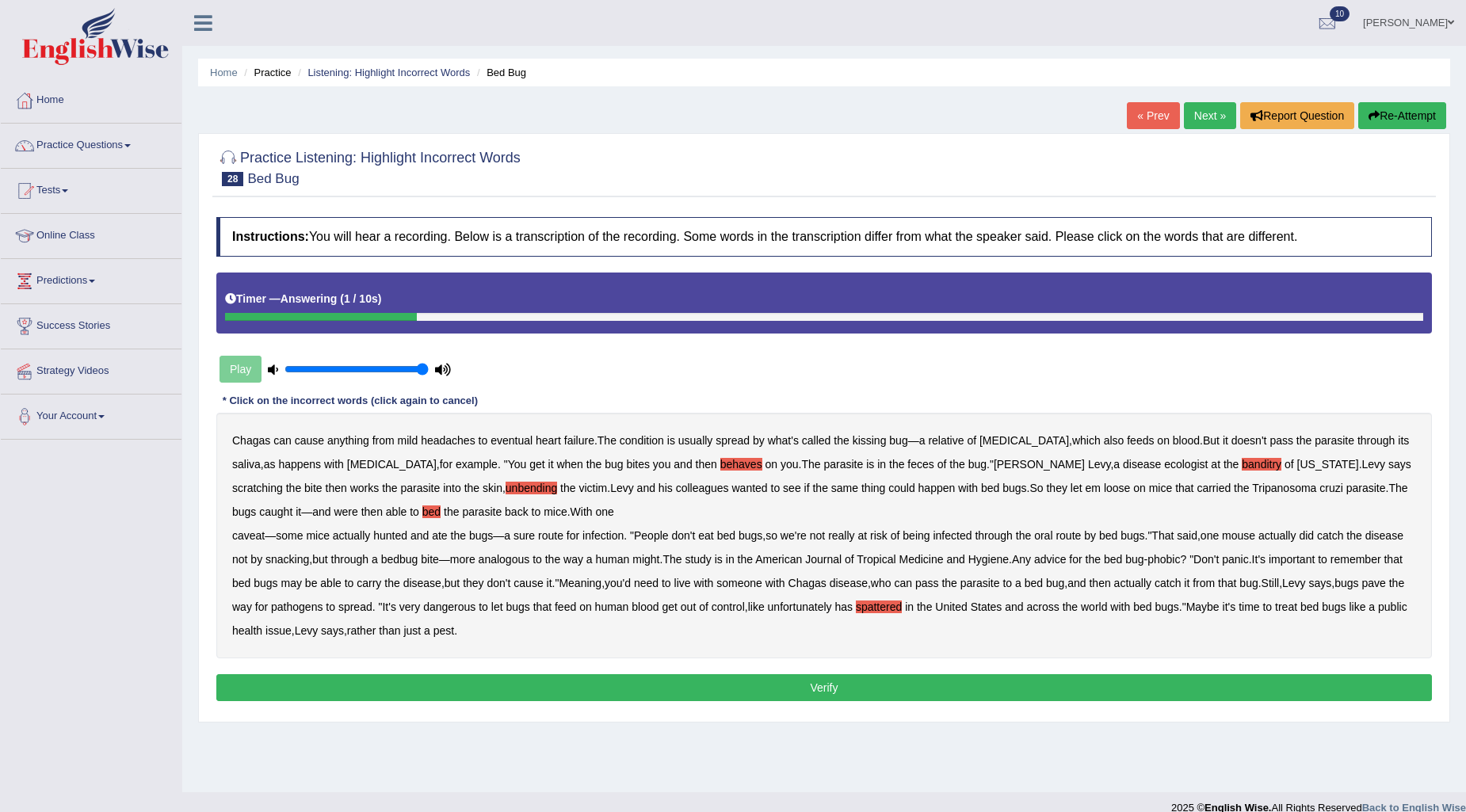
click at [749, 694] on button "Verify" at bounding box center [824, 687] width 1216 height 27
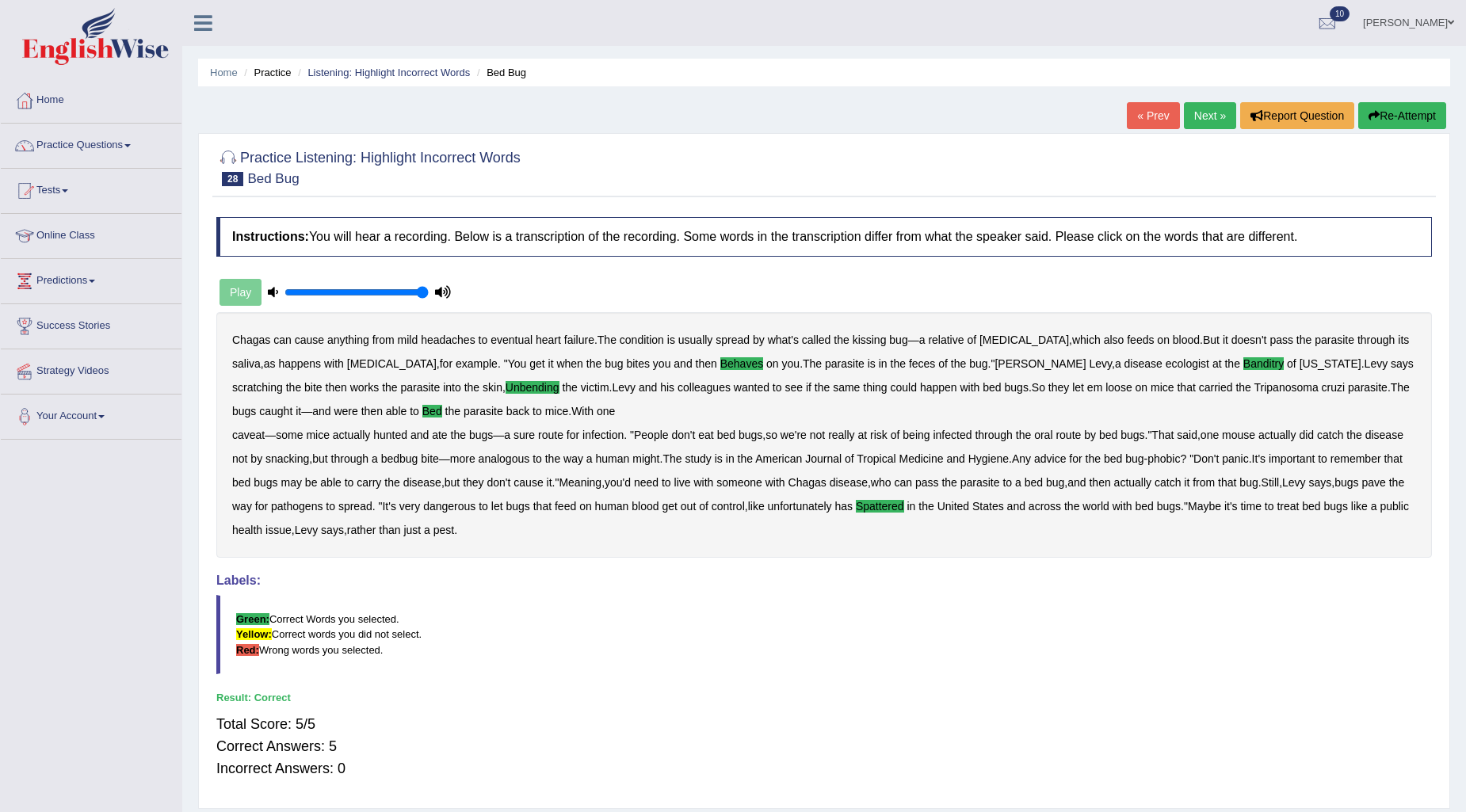
click at [1193, 113] on link "Next »" at bounding box center [1210, 116] width 53 height 27
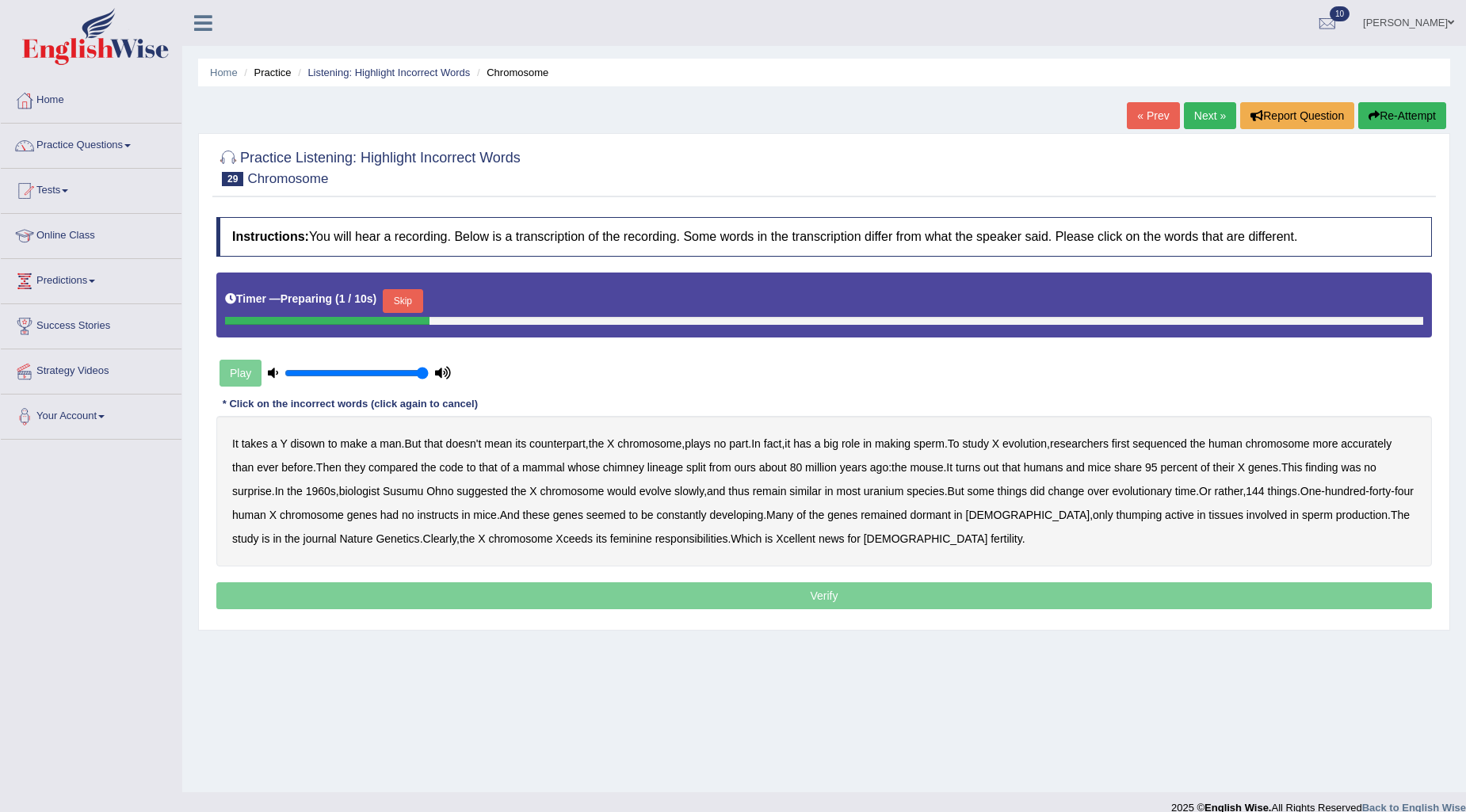
click at [393, 296] on button "Skip" at bounding box center [403, 301] width 39 height 24
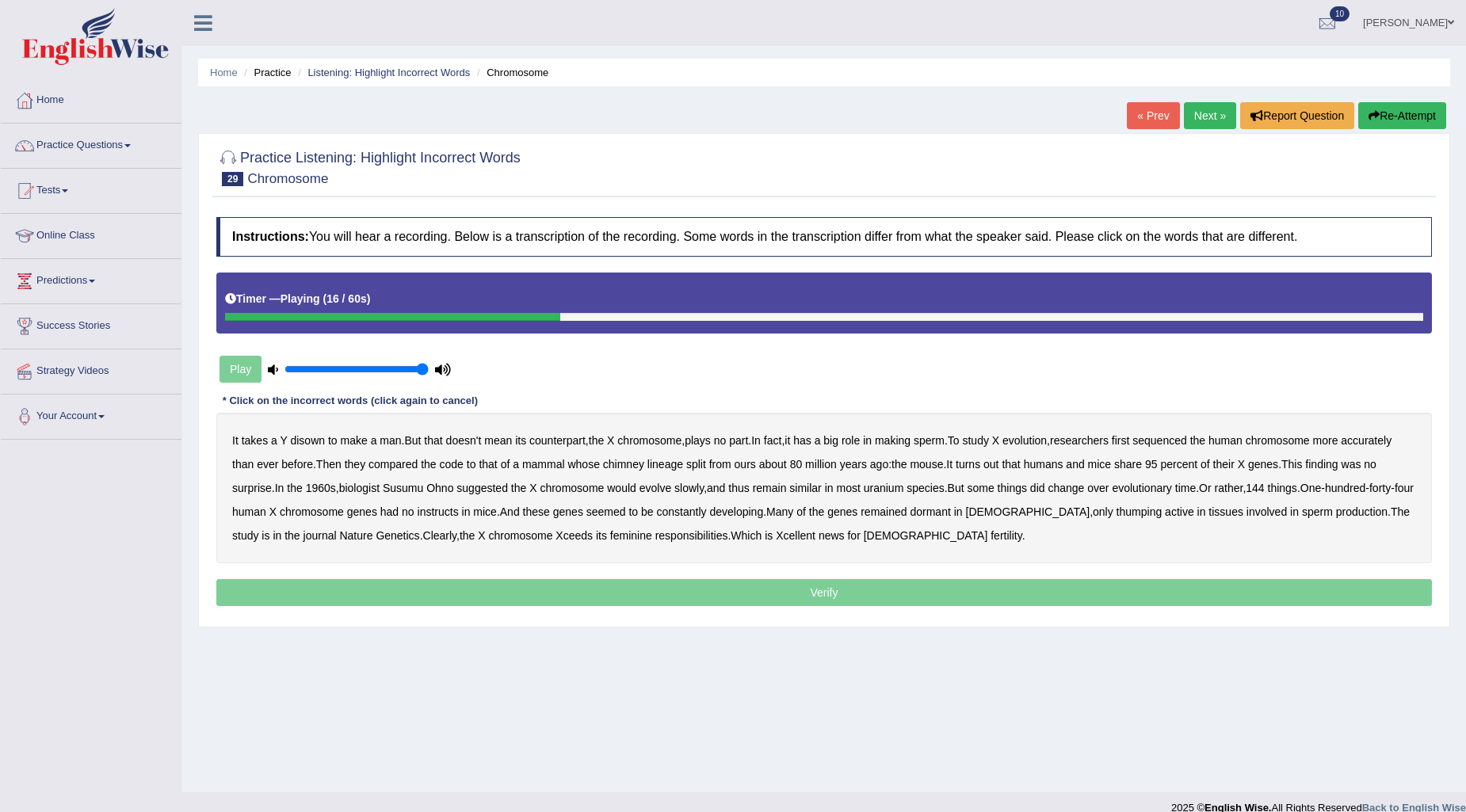
click at [623, 460] on b "chimney" at bounding box center [623, 464] width 41 height 12
click at [1334, 461] on b "finding" at bounding box center [1322, 464] width 32 height 12
click at [749, 484] on b "thus" at bounding box center [738, 488] width 20 height 12
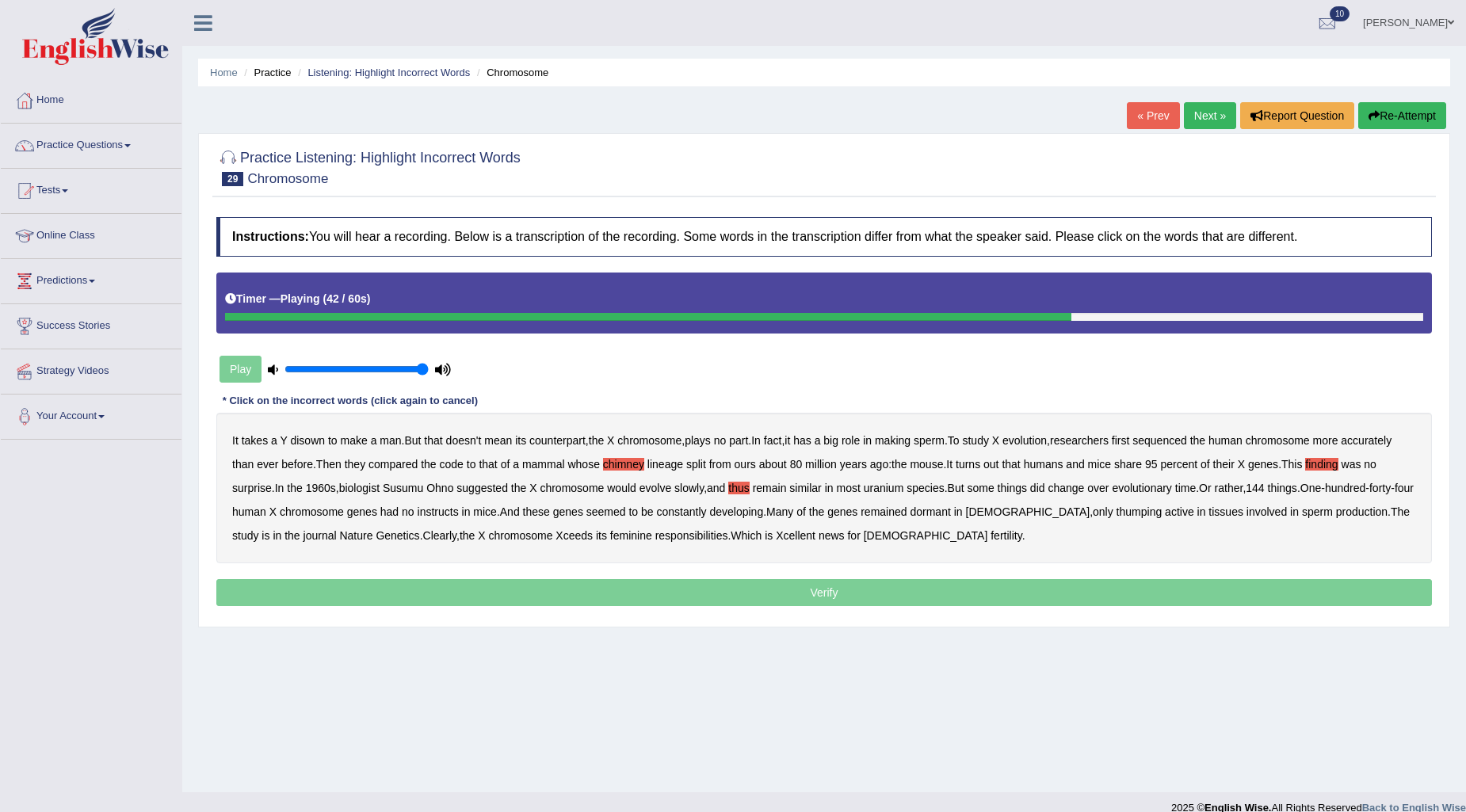
click at [459, 506] on b "instructs" at bounding box center [438, 512] width 41 height 12
click at [1117, 516] on b "thumping" at bounding box center [1140, 512] width 46 height 12
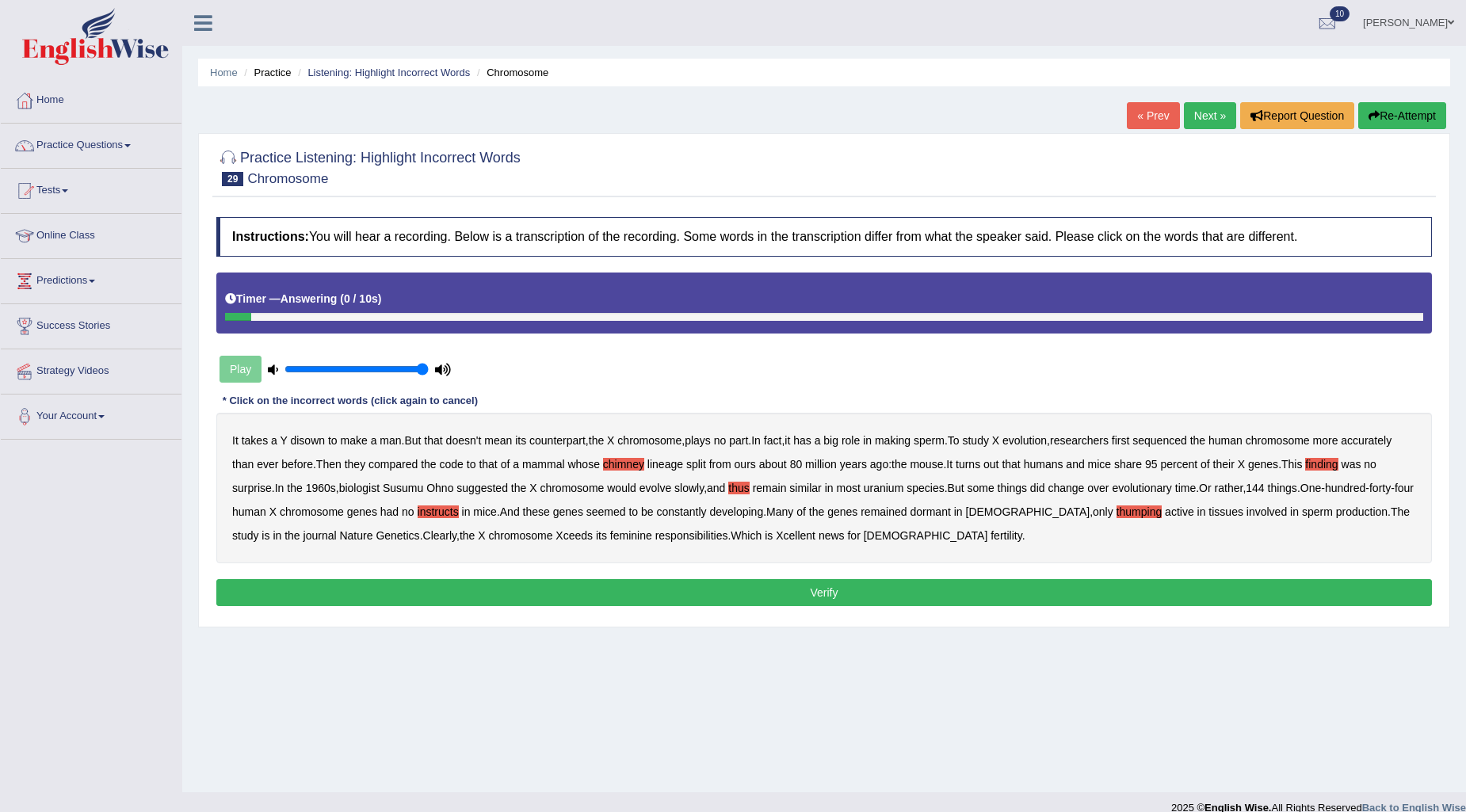
click at [749, 482] on b "thus" at bounding box center [738, 488] width 20 height 12
click at [797, 597] on button "Verify" at bounding box center [824, 593] width 1216 height 27
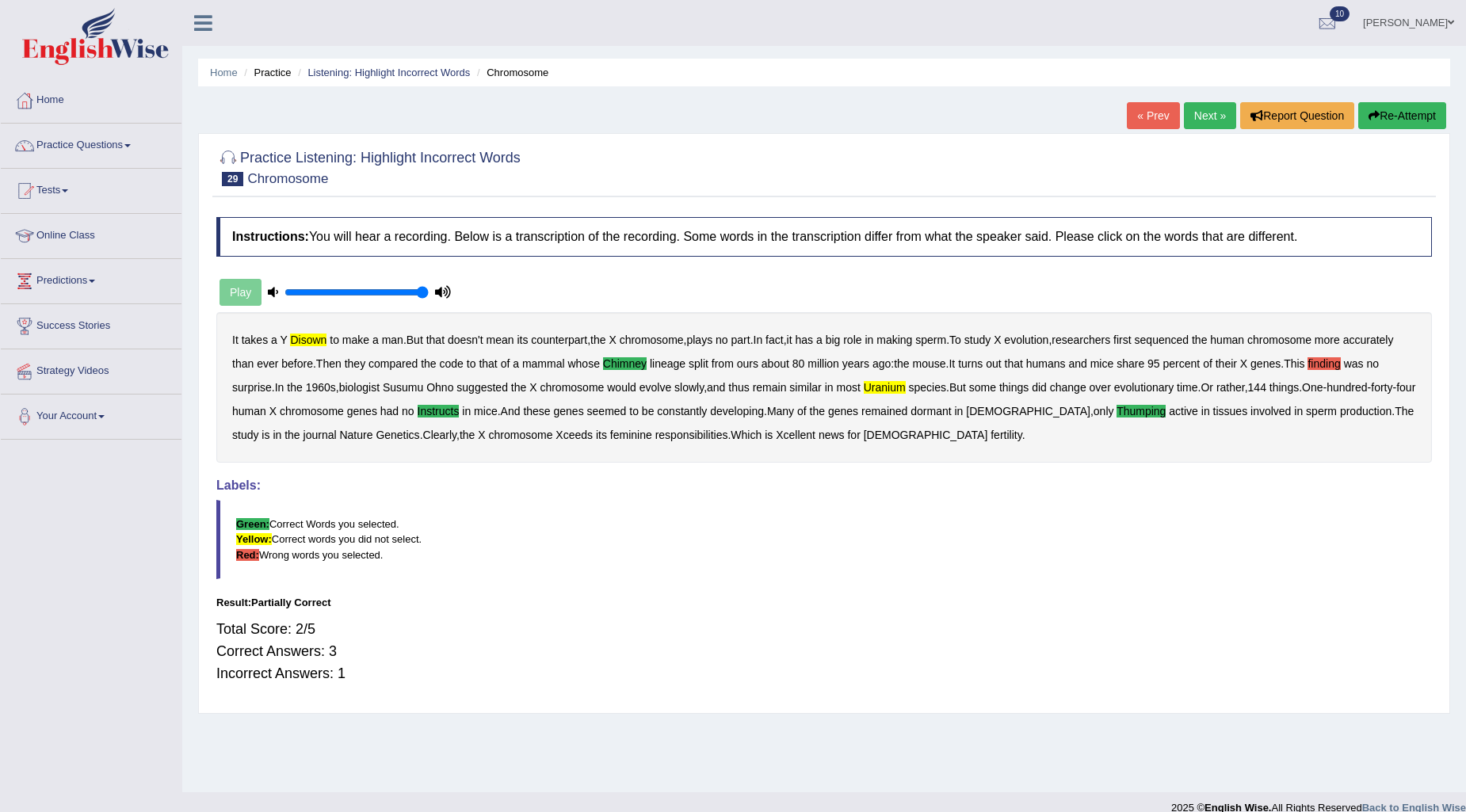
click at [1200, 104] on link "Next »" at bounding box center [1210, 116] width 53 height 27
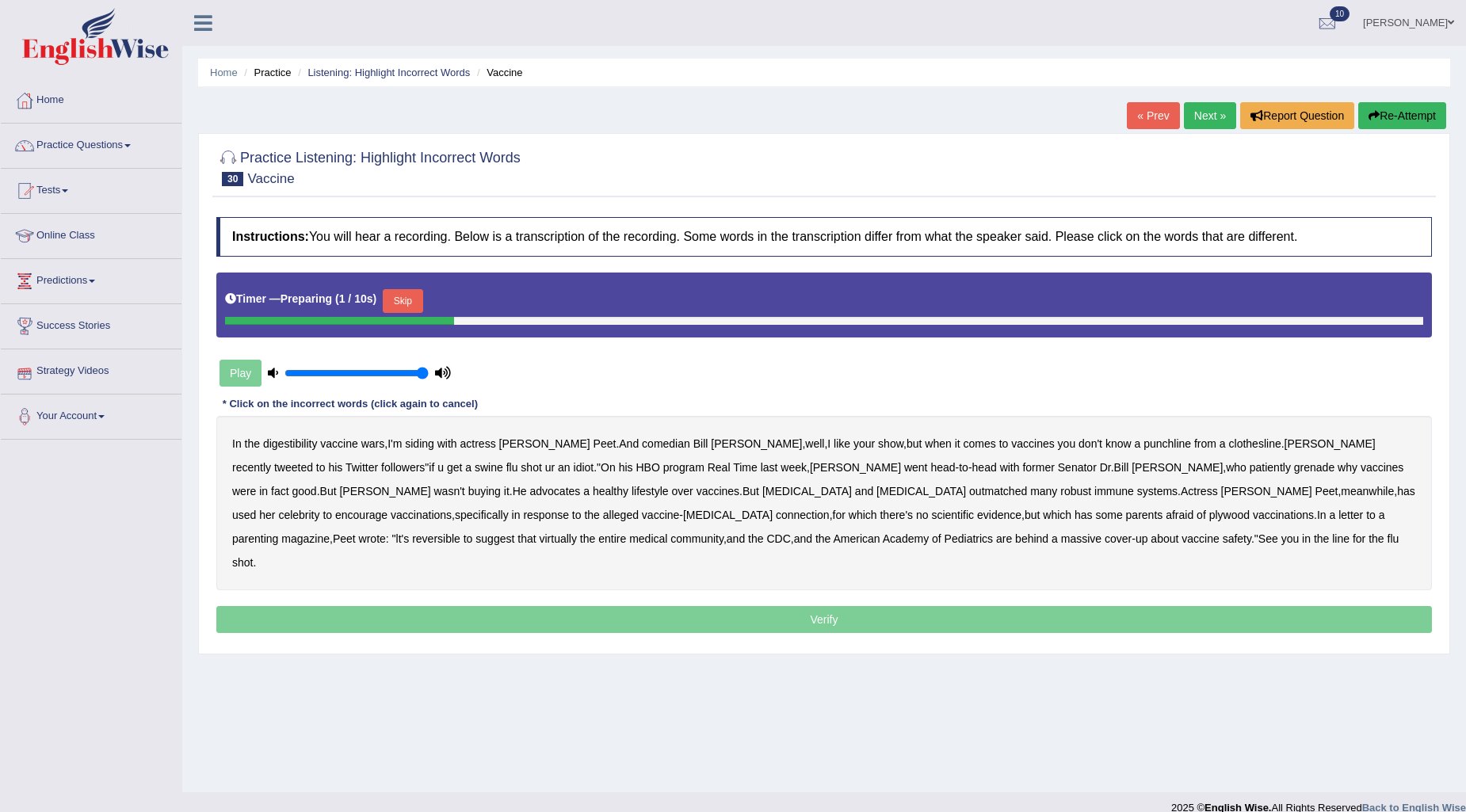
click at [420, 296] on button "Skip" at bounding box center [403, 301] width 39 height 24
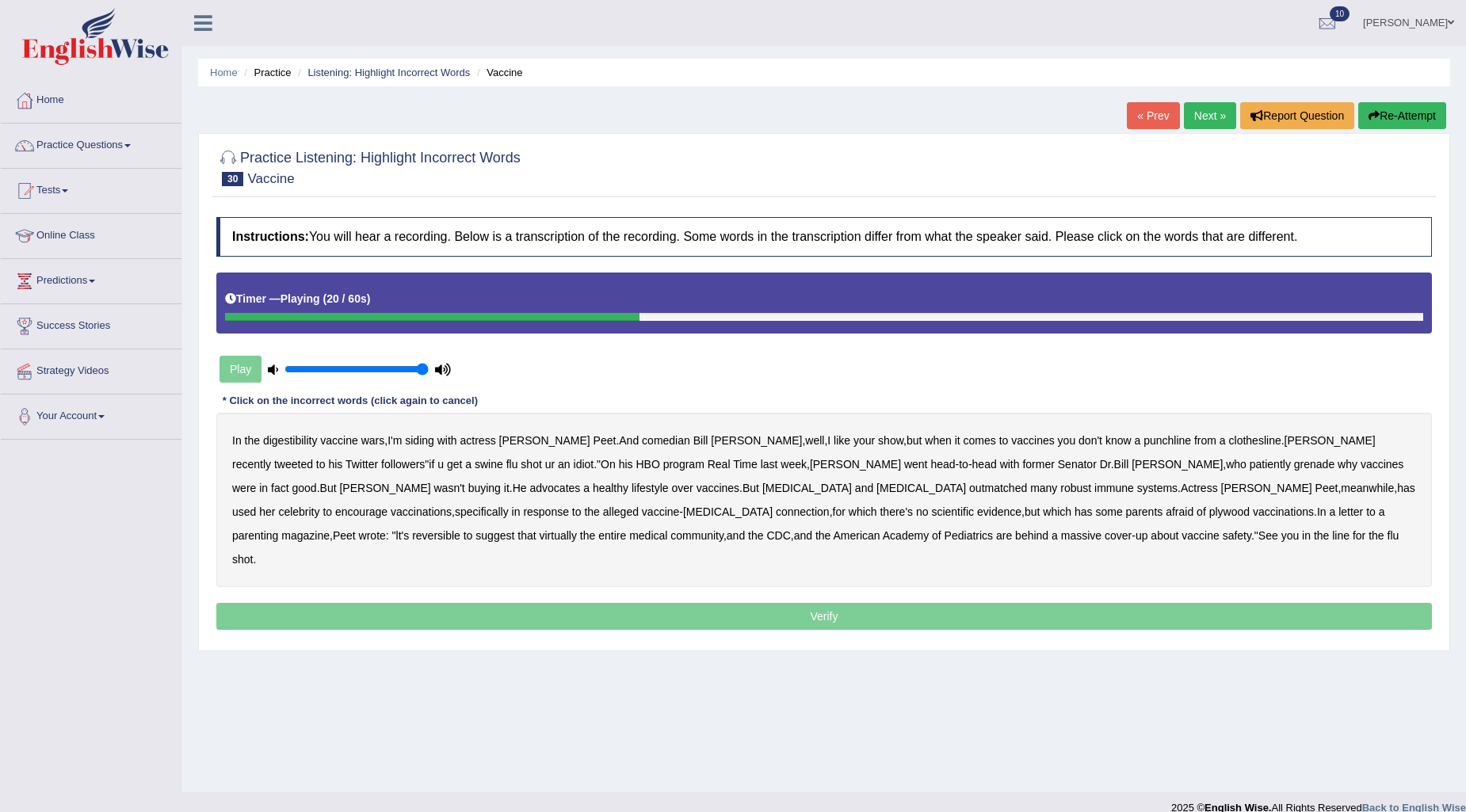
click at [1294, 465] on b "grenade" at bounding box center [1314, 464] width 40 height 12
click at [1209, 516] on b "plywood" at bounding box center [1229, 512] width 40 height 12
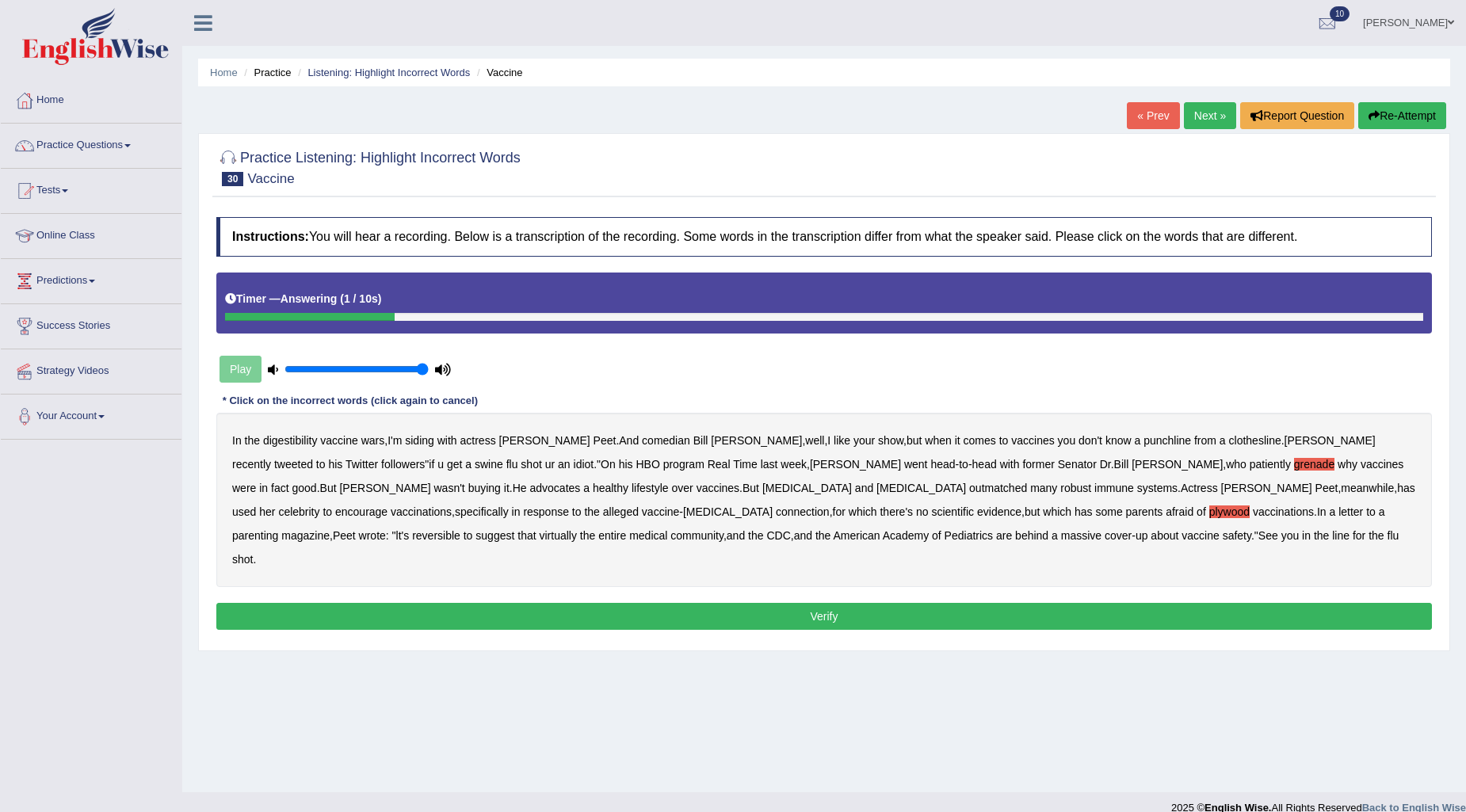
click at [949, 605] on button "Verify" at bounding box center [824, 616] width 1216 height 27
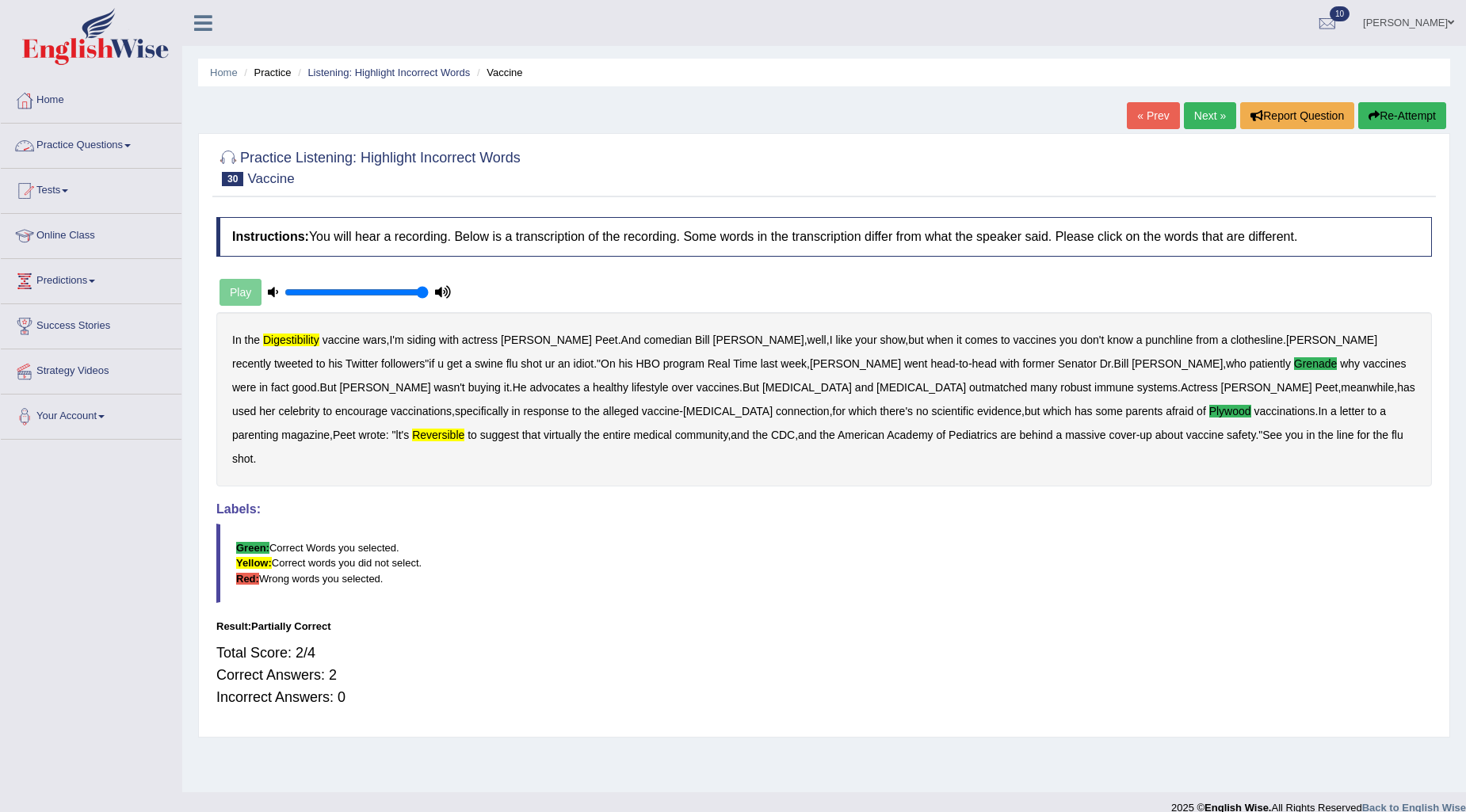
click at [55, 96] on link "Home" at bounding box center [91, 98] width 181 height 39
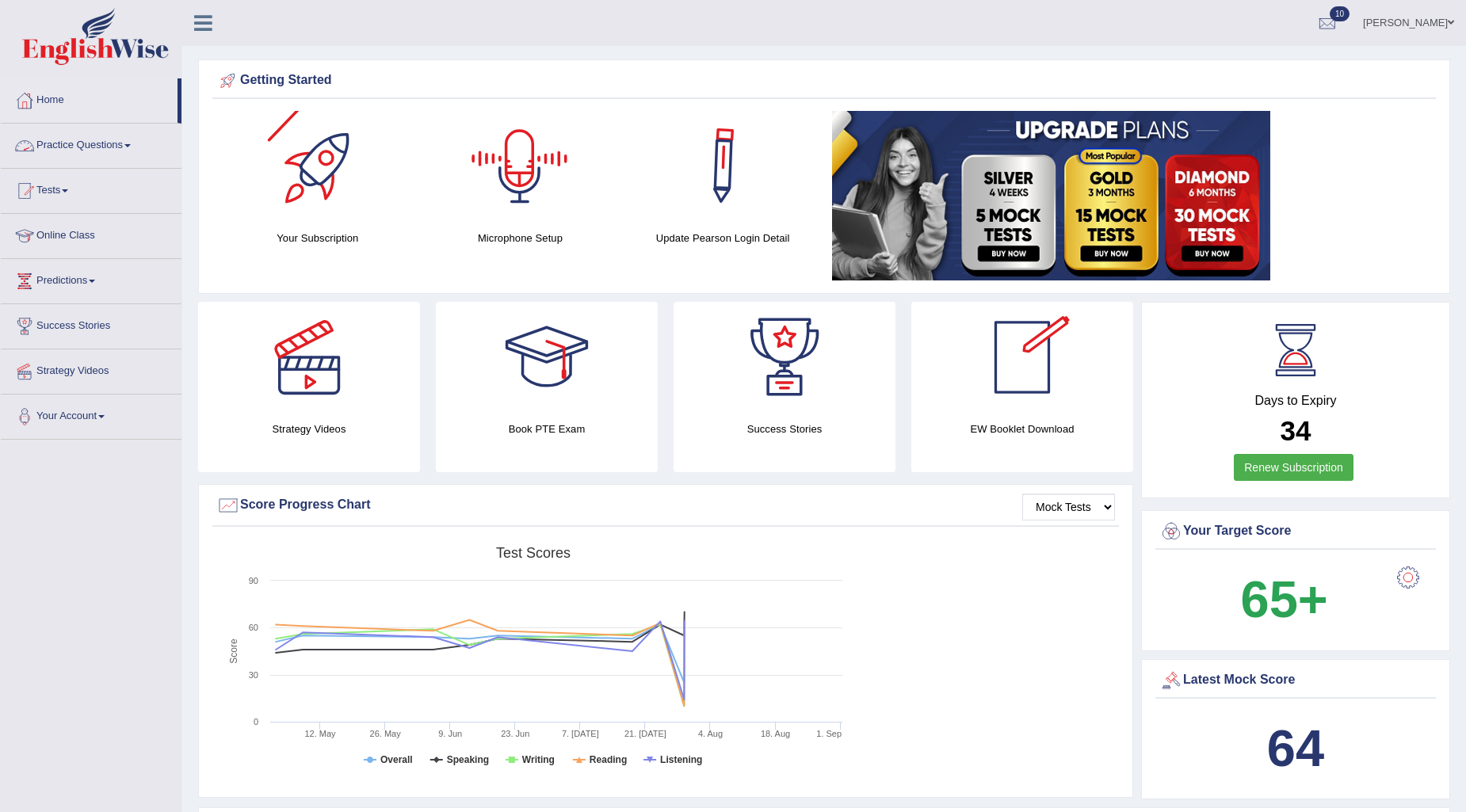
click at [88, 136] on link "Practice Questions" at bounding box center [91, 143] width 181 height 39
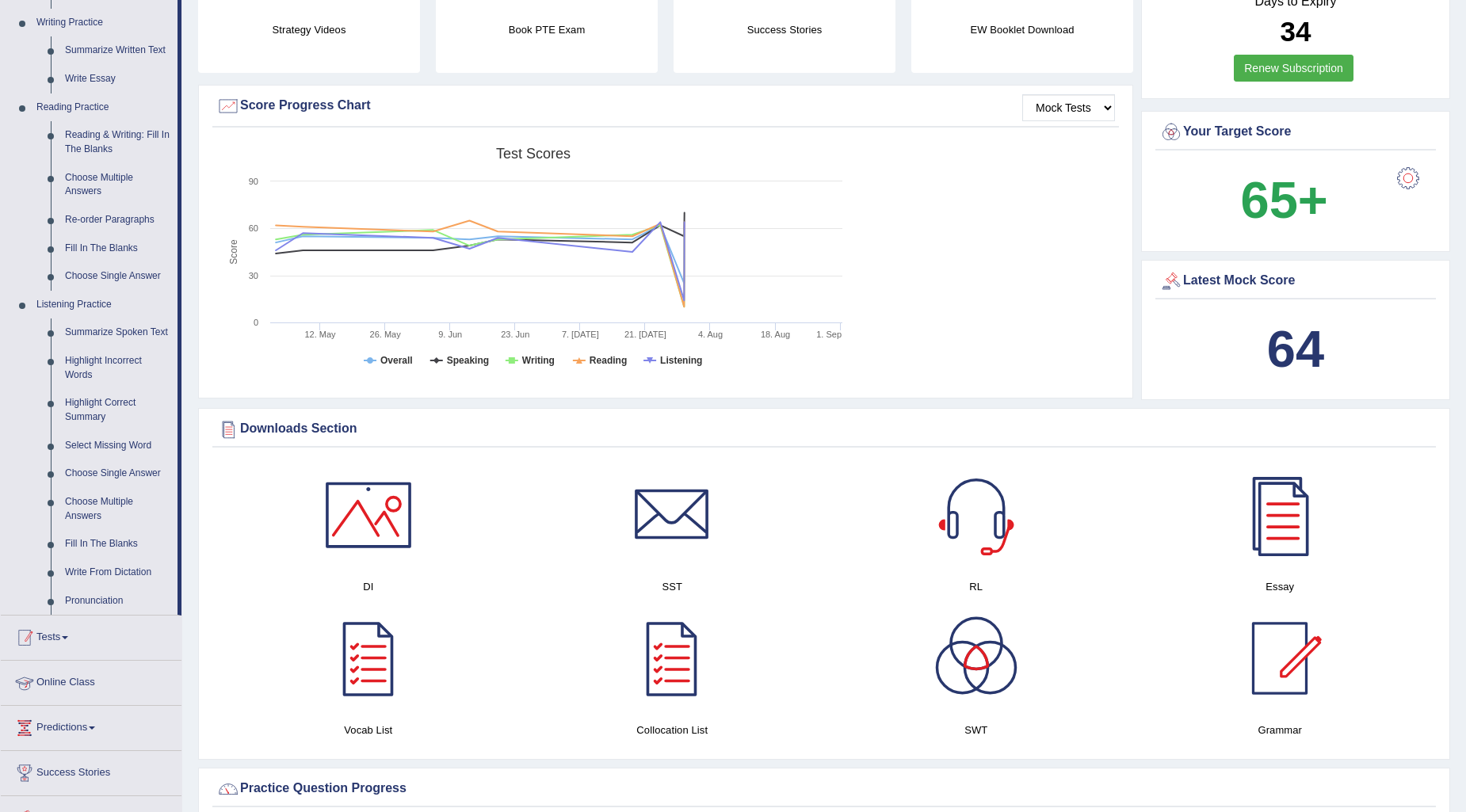
scroll to position [352, 0]
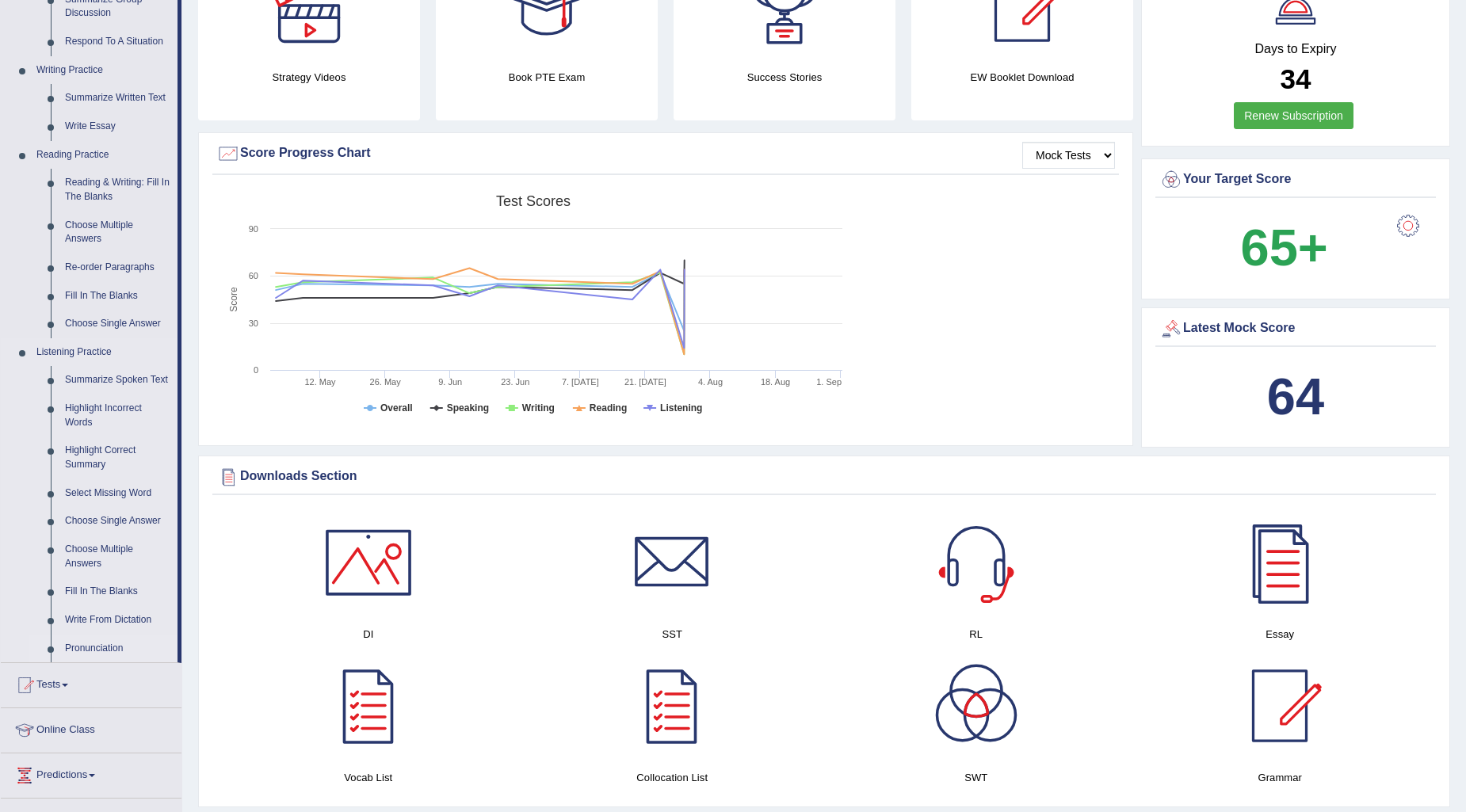
click at [98, 651] on link "Pronunciation" at bounding box center [118, 649] width 119 height 28
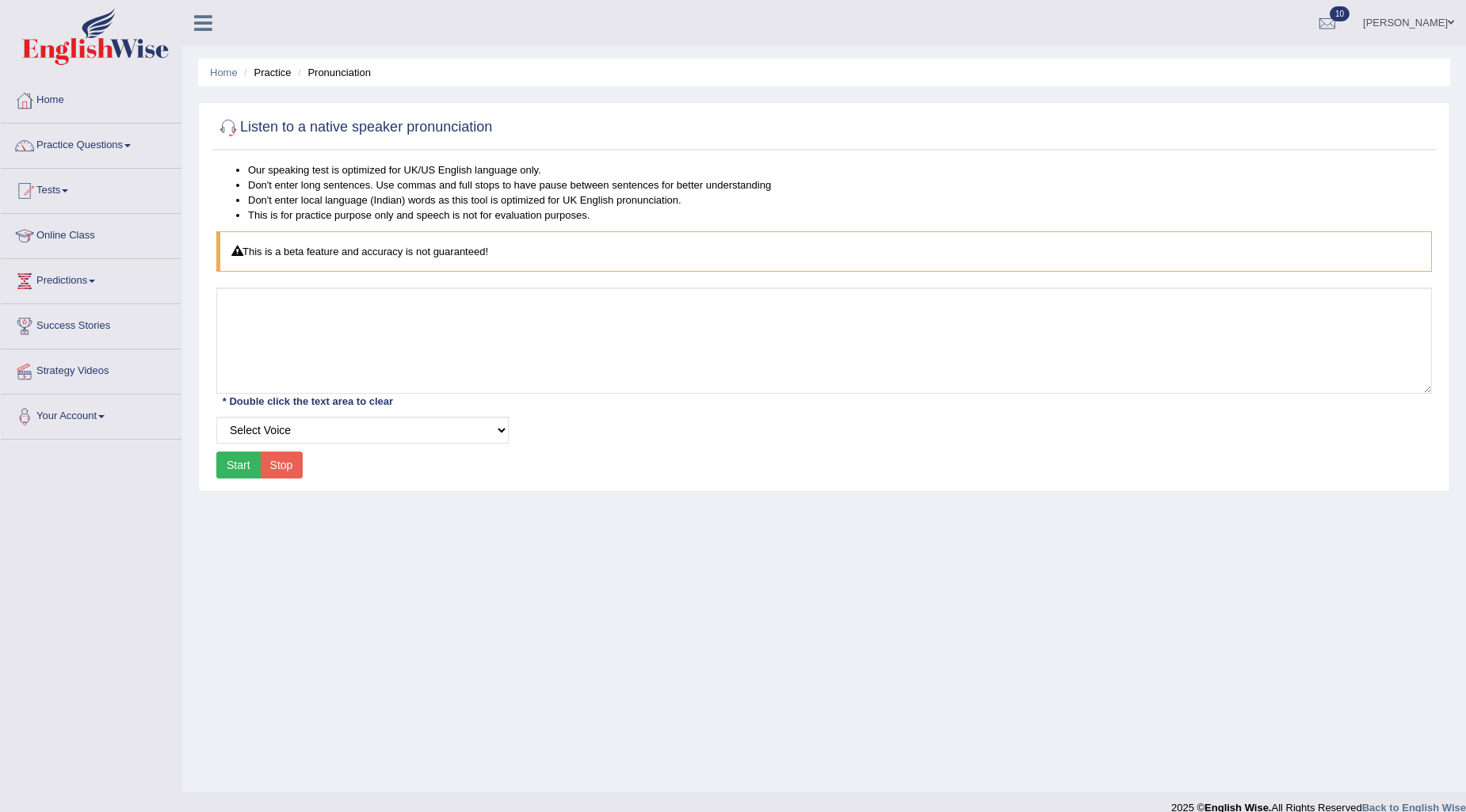
click at [240, 458] on button "Start" at bounding box center [239, 465] width 45 height 27
click at [103, 145] on link "Practice Questions" at bounding box center [91, 143] width 181 height 39
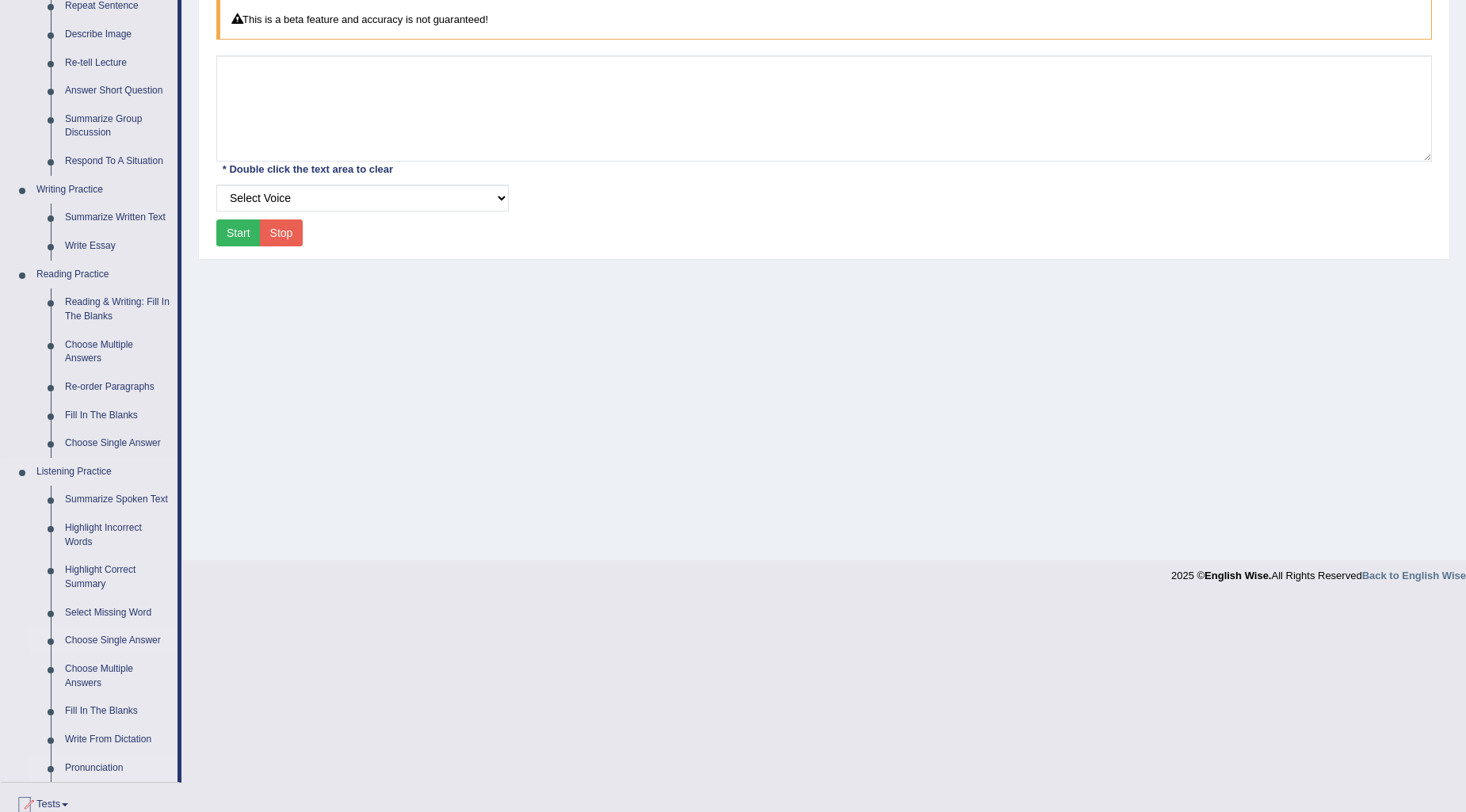
scroll to position [264, 0]
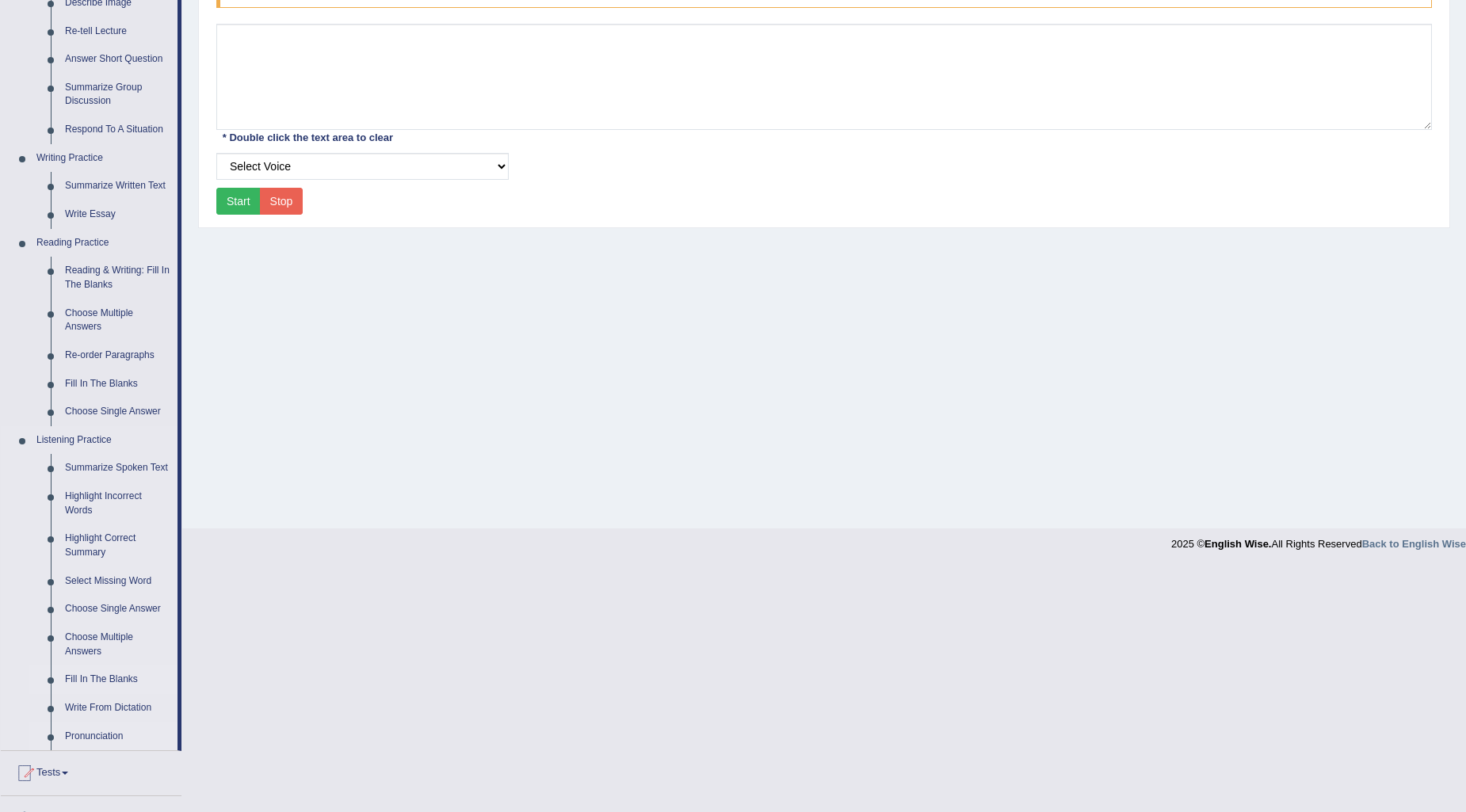
click at [119, 674] on link "Fill In The Blanks" at bounding box center [118, 680] width 119 height 28
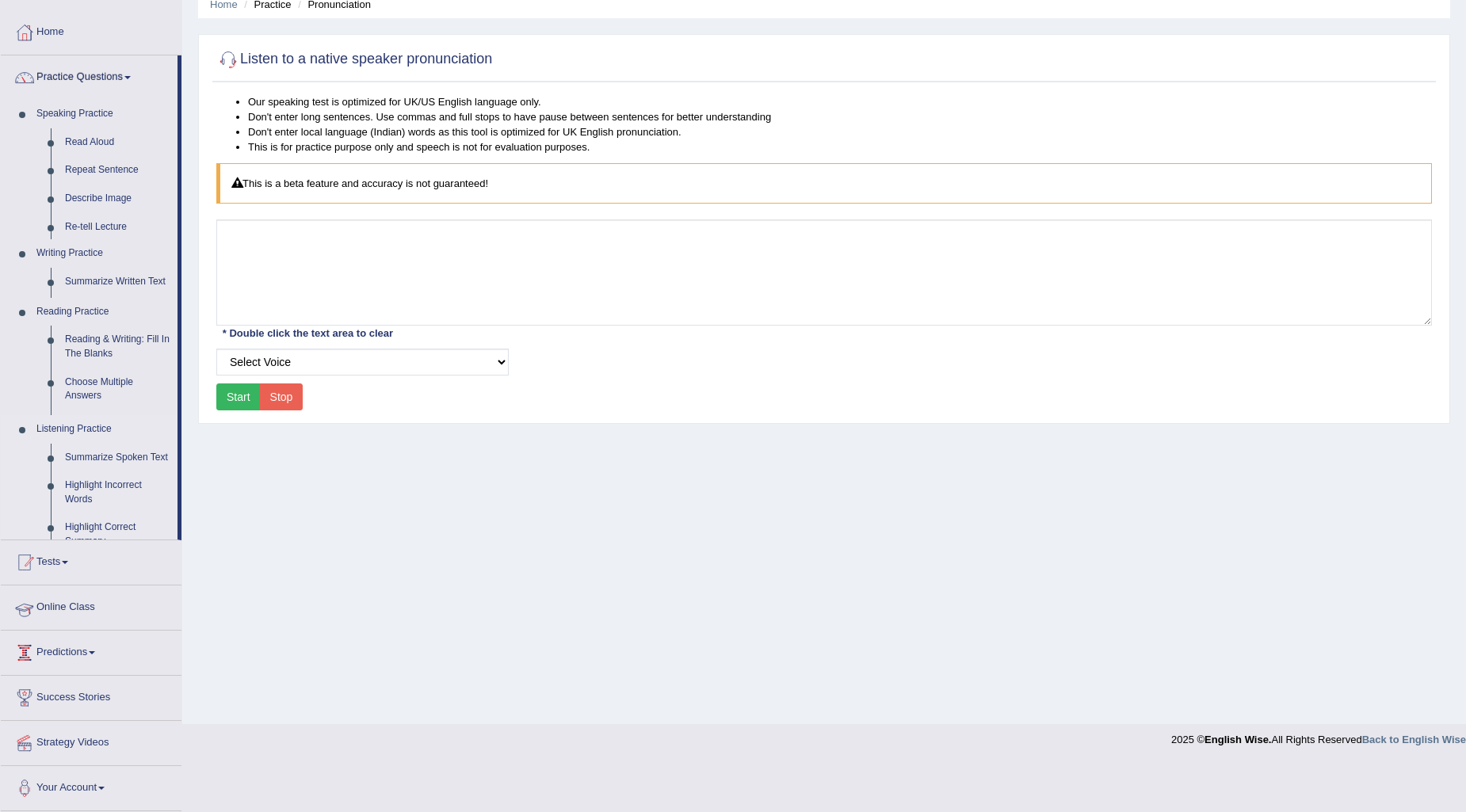
scroll to position [19, 0]
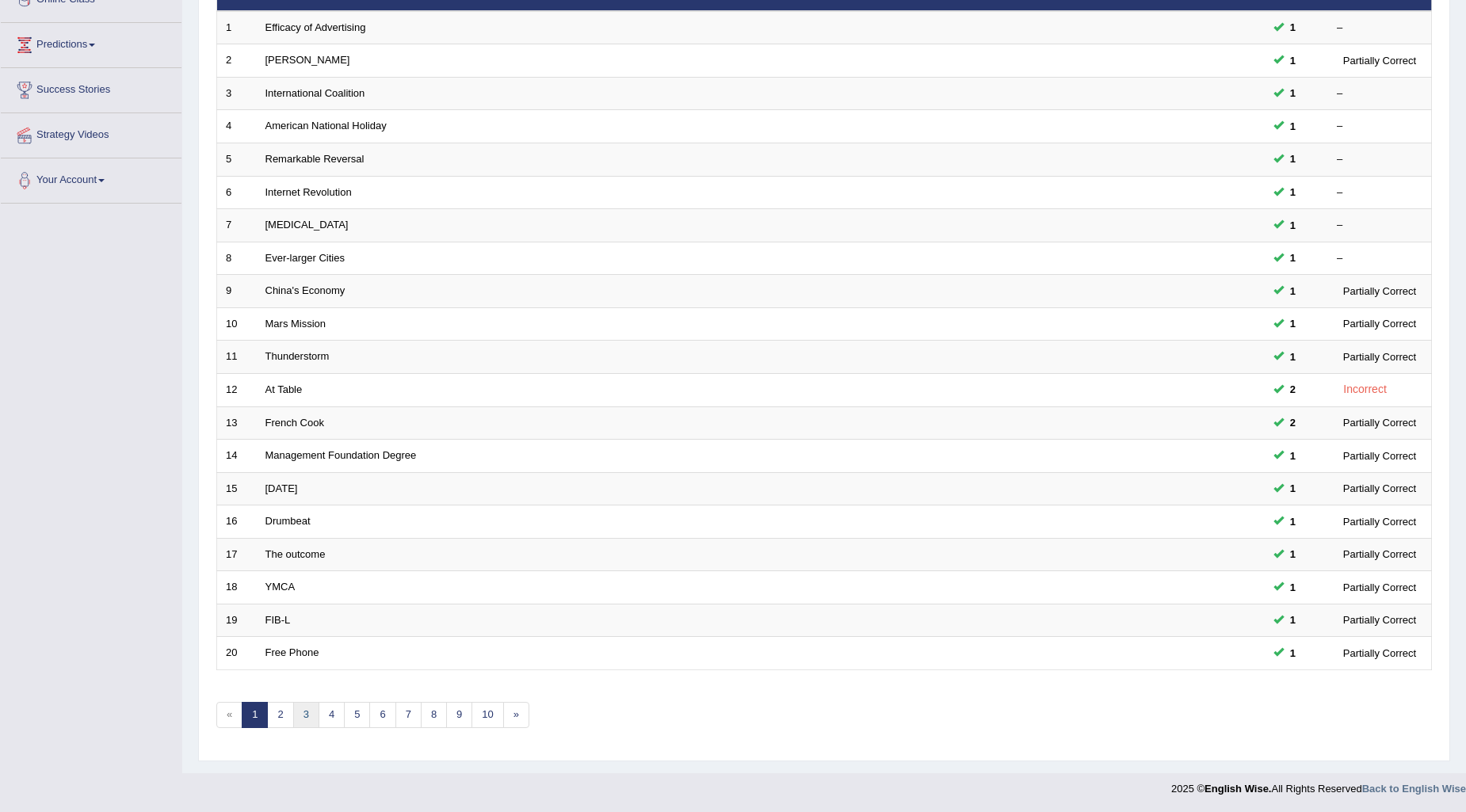
click at [312, 716] on link "3" at bounding box center [305, 715] width 26 height 26
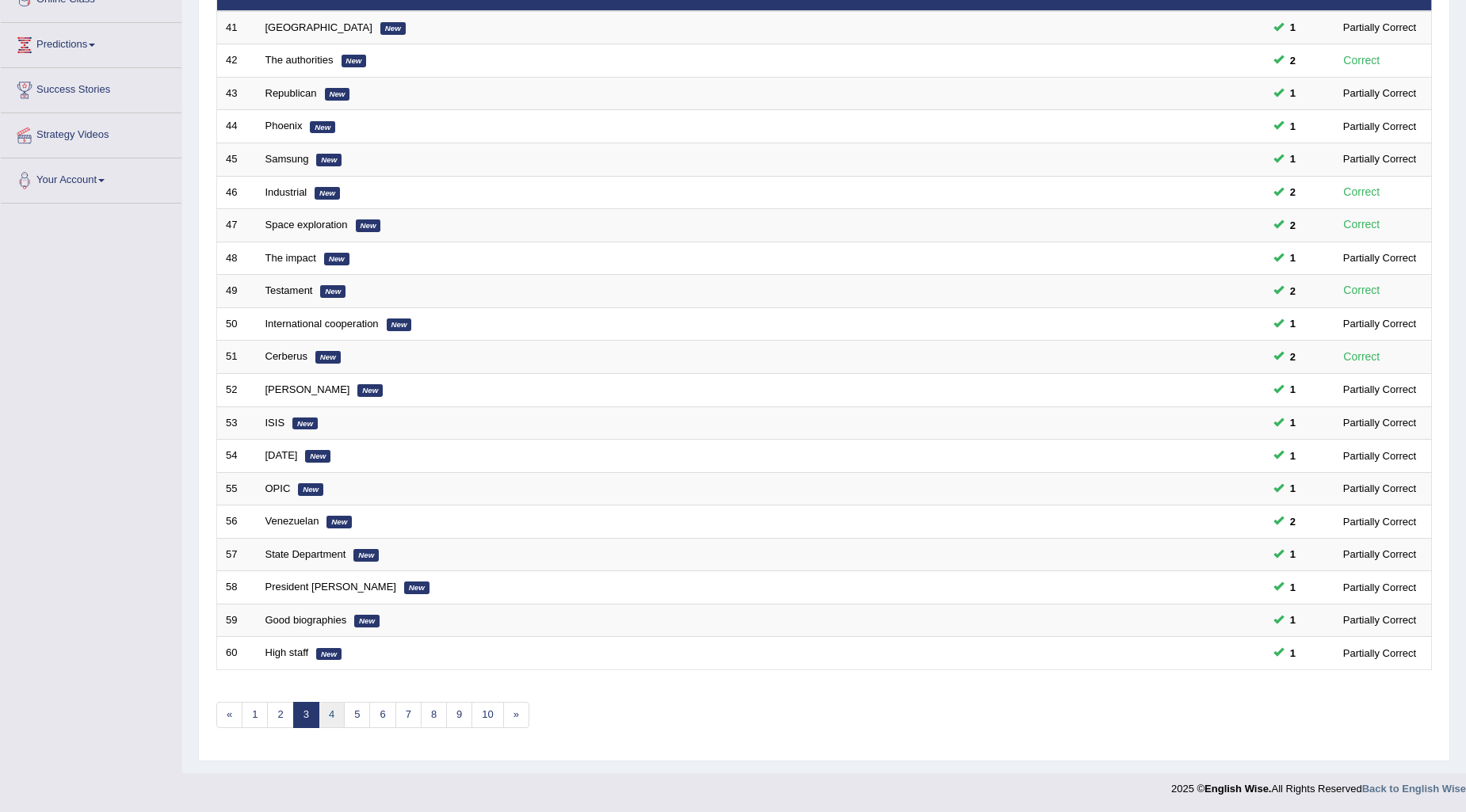
scroll to position [236, 0]
click at [334, 719] on link "4" at bounding box center [331, 715] width 26 height 26
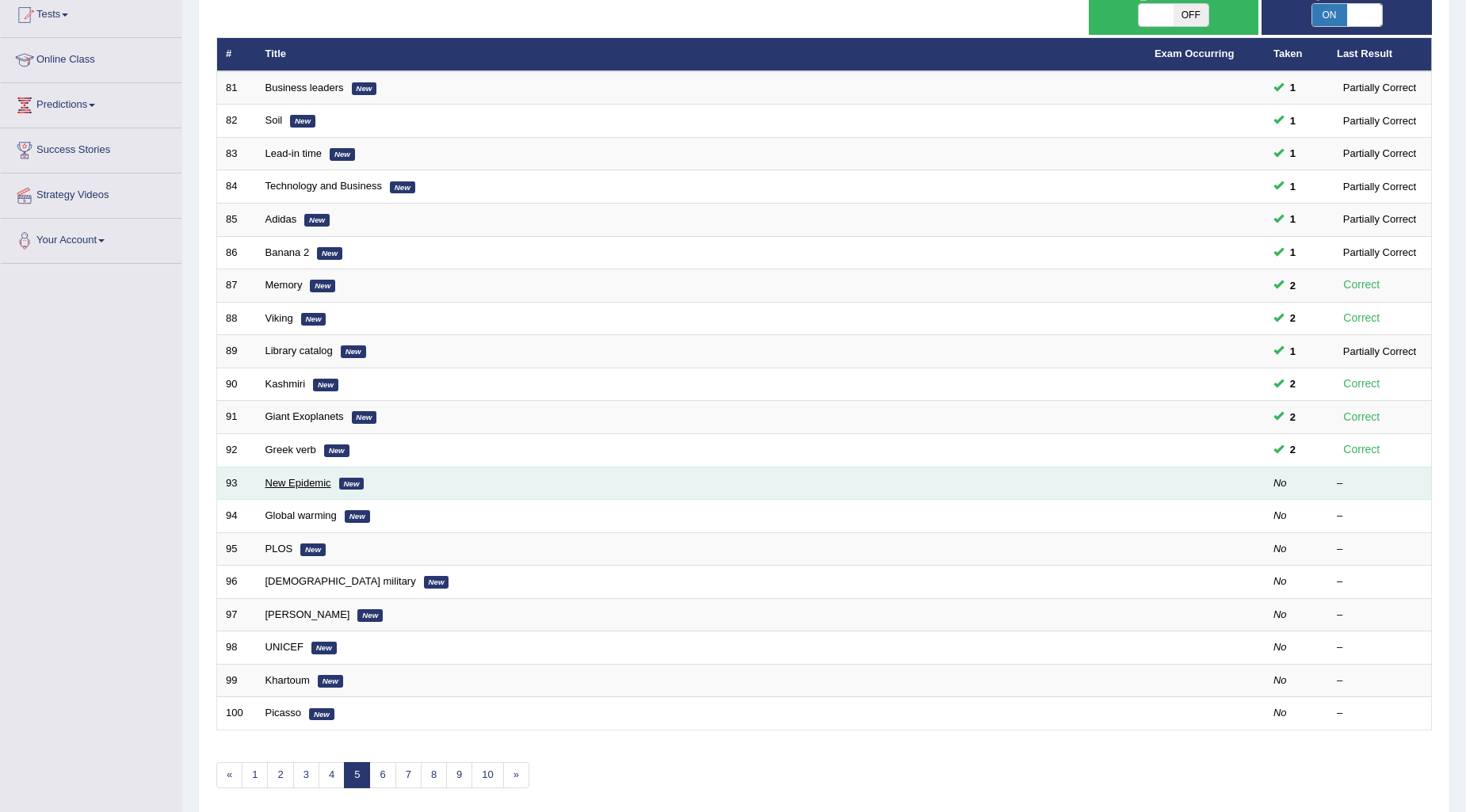
click at [288, 480] on link "New Epidemic" at bounding box center [298, 483] width 66 height 12
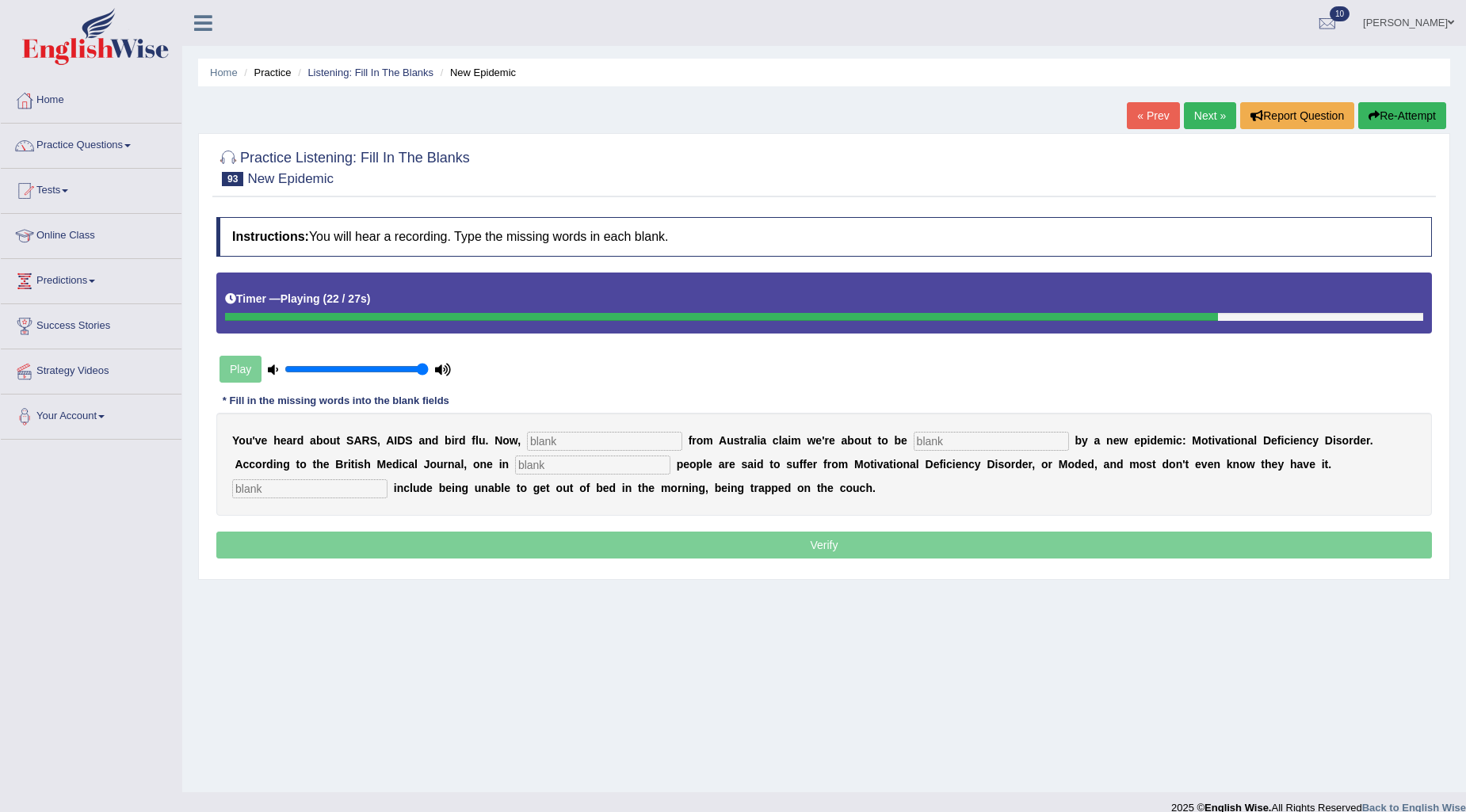
click at [326, 486] on input "text" at bounding box center [310, 488] width 155 height 19
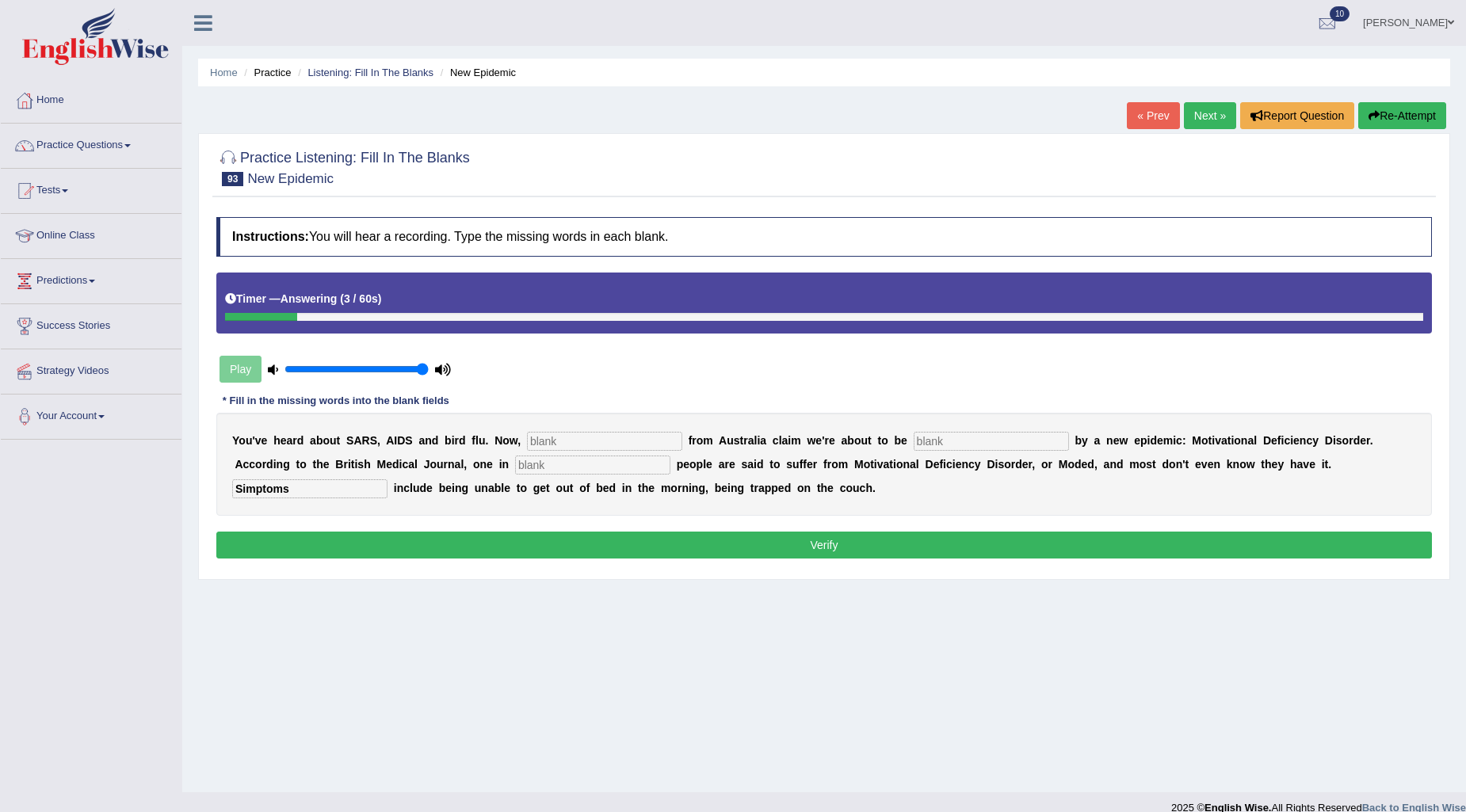
type input "Simptoms"
click at [640, 432] on input "text" at bounding box center [605, 441] width 155 height 19
type input "researchers"
click at [991, 441] on input "text" at bounding box center [991, 441] width 155 height 19
type input "hit"
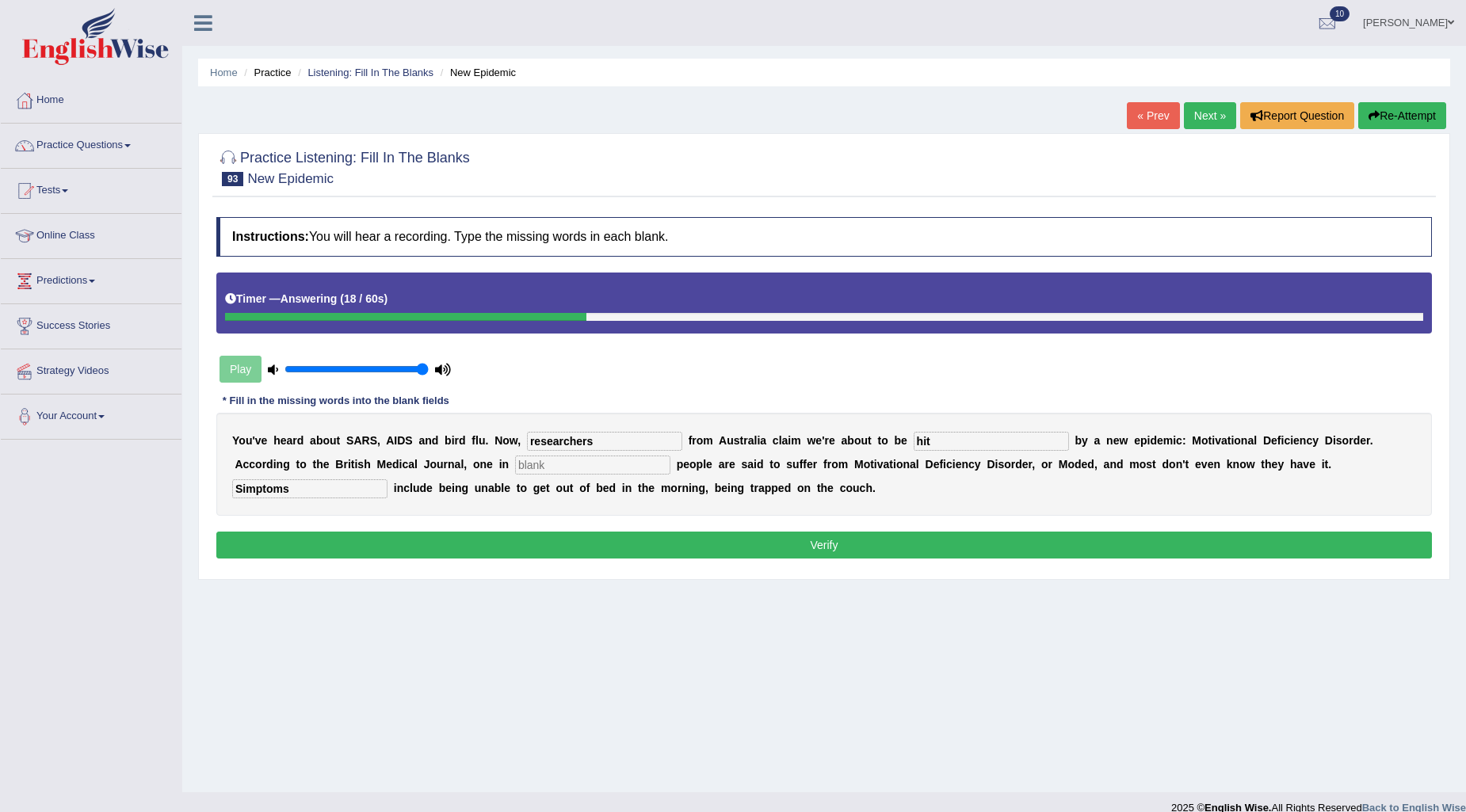
click at [559, 470] on input "text" at bounding box center [592, 465] width 155 height 19
type input "five"
click at [244, 487] on input "Simptoms" at bounding box center [310, 488] width 155 height 19
type input "Symptoms"
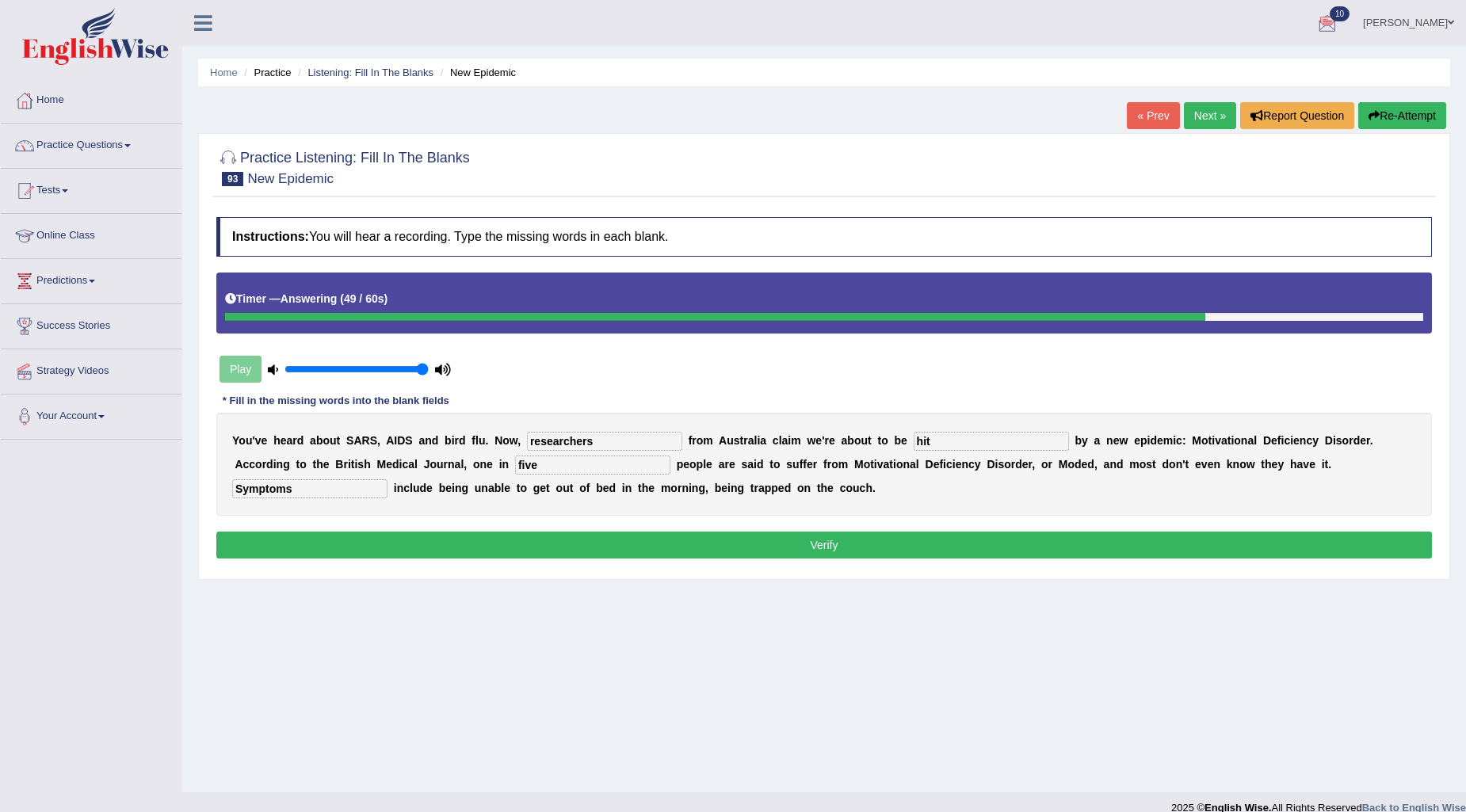
click at [688, 541] on button "Verify" at bounding box center [824, 545] width 1216 height 27
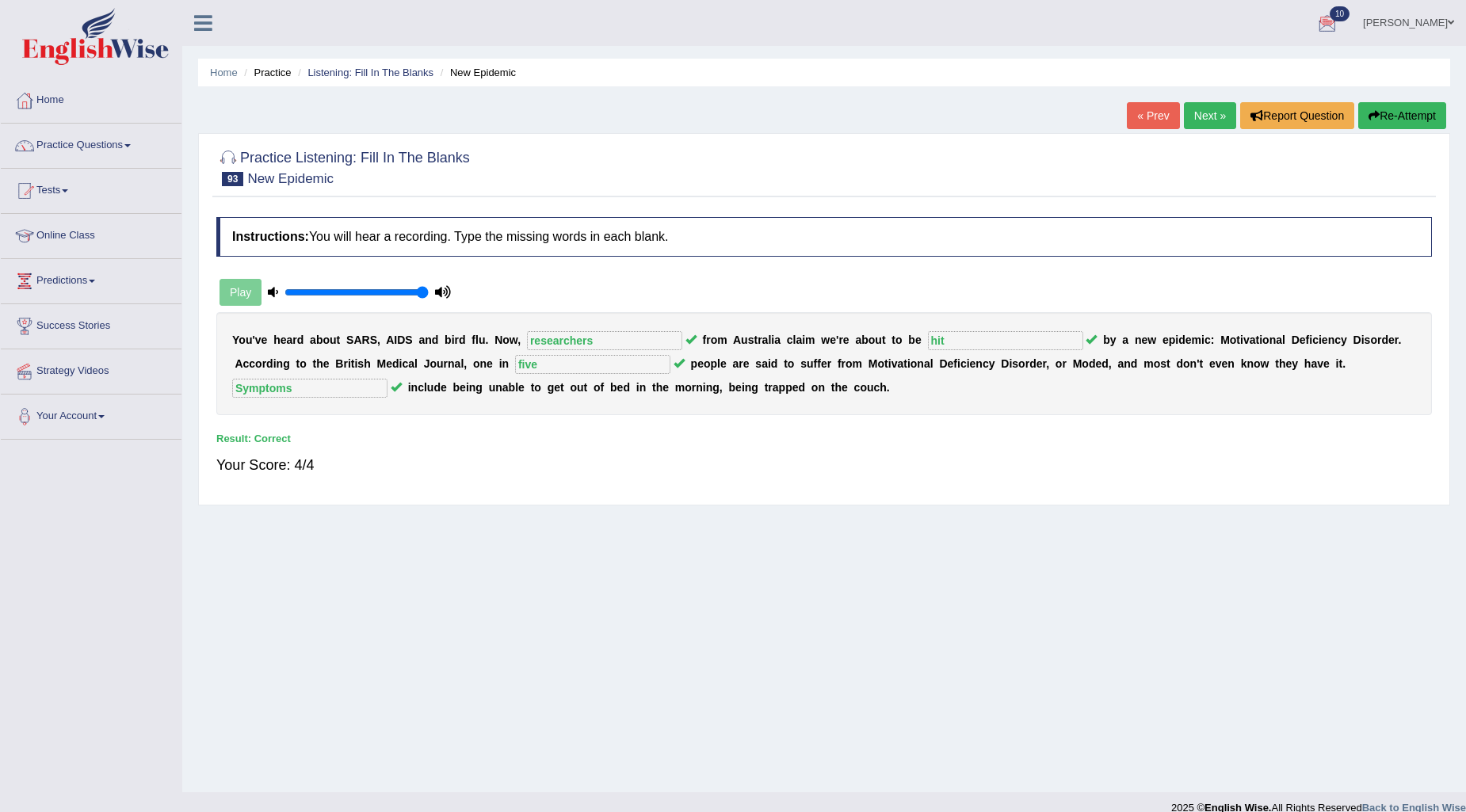
click at [1214, 114] on link "Next »" at bounding box center [1210, 116] width 53 height 27
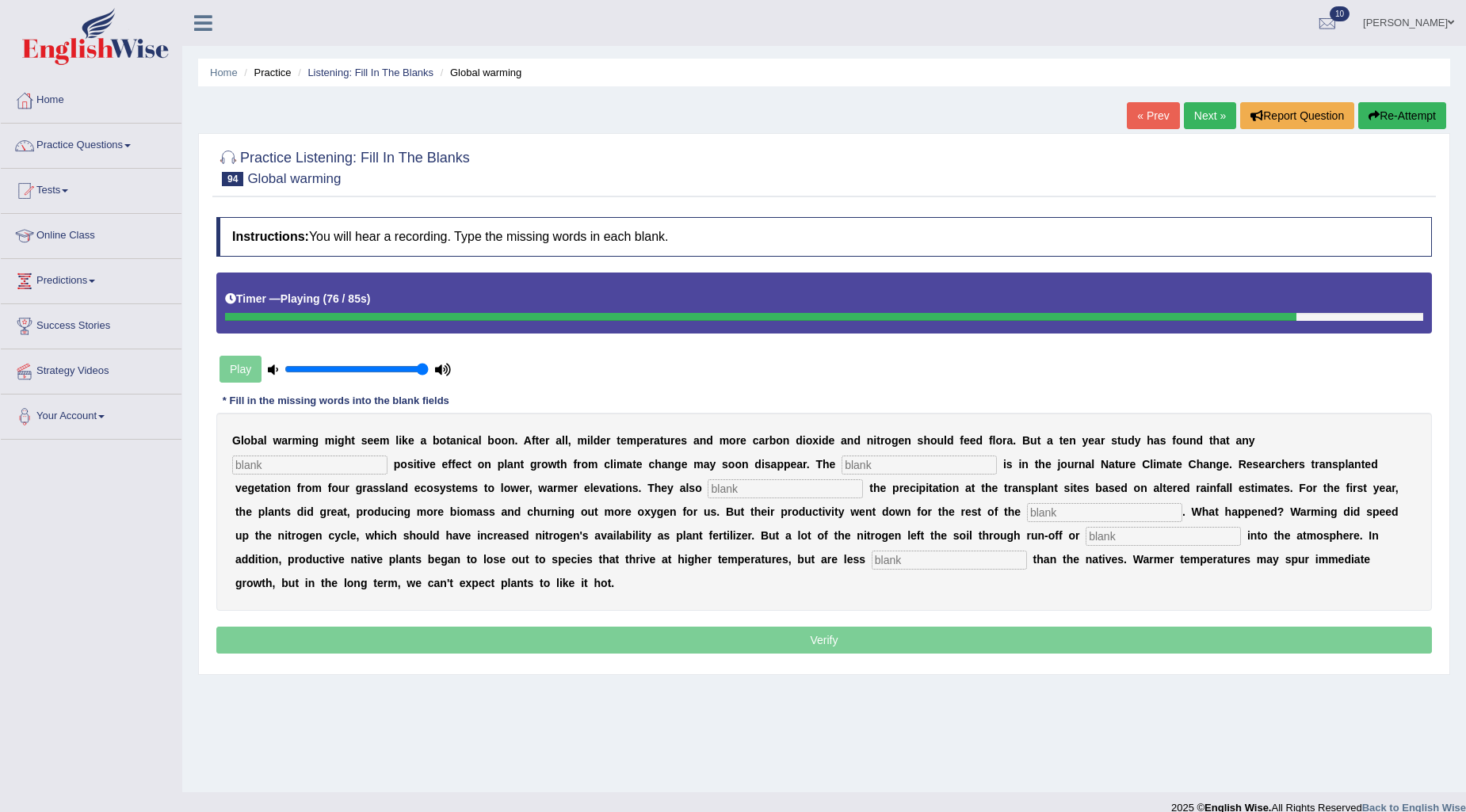
click at [872, 555] on input "text" at bounding box center [949, 560] width 155 height 19
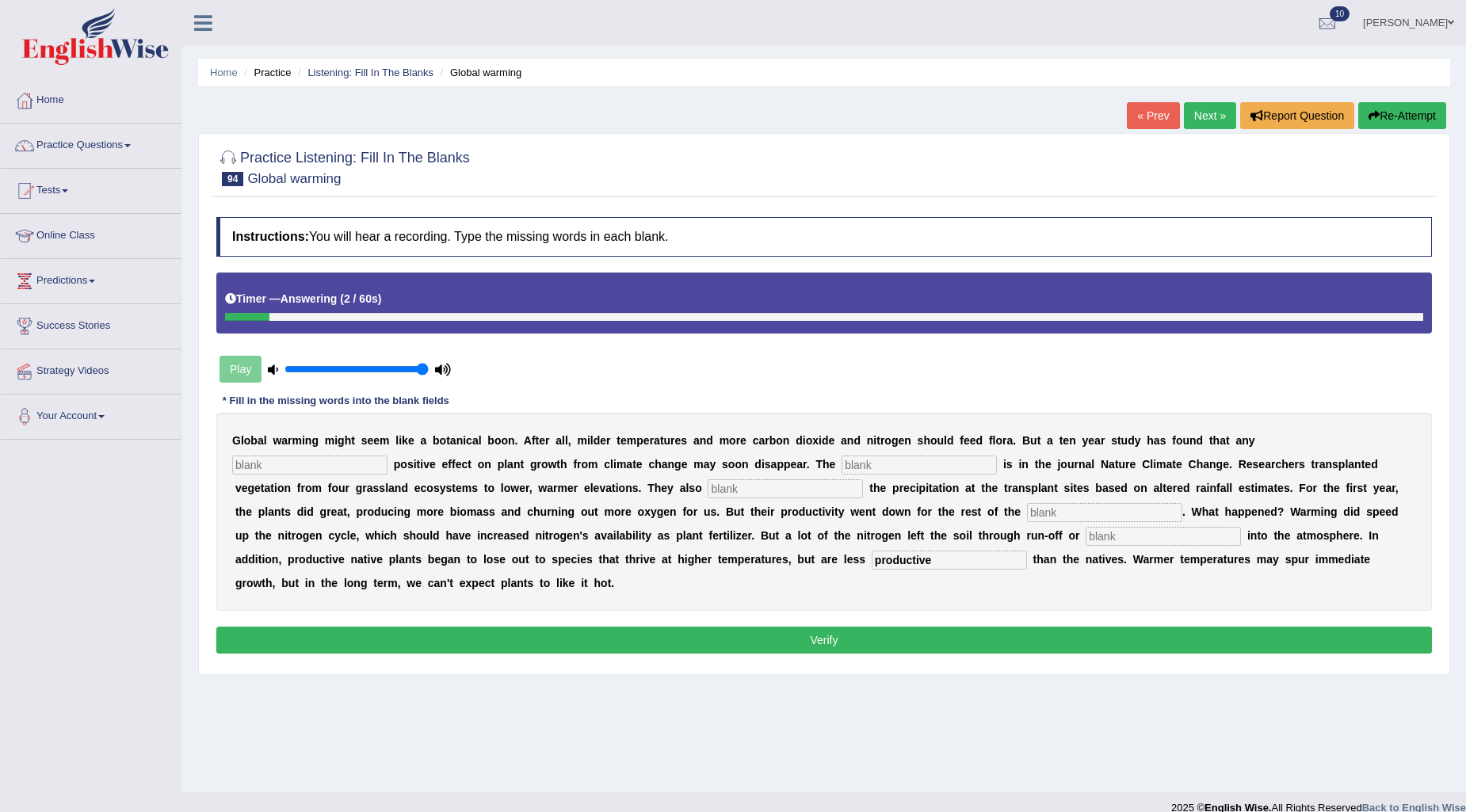
type input "productive"
click at [842, 460] on input "text" at bounding box center [919, 465] width 155 height 19
click at [387, 456] on input "text" at bounding box center [310, 465] width 155 height 19
type input "initial"
click at [842, 456] on input "text" at bounding box center [919, 465] width 155 height 19
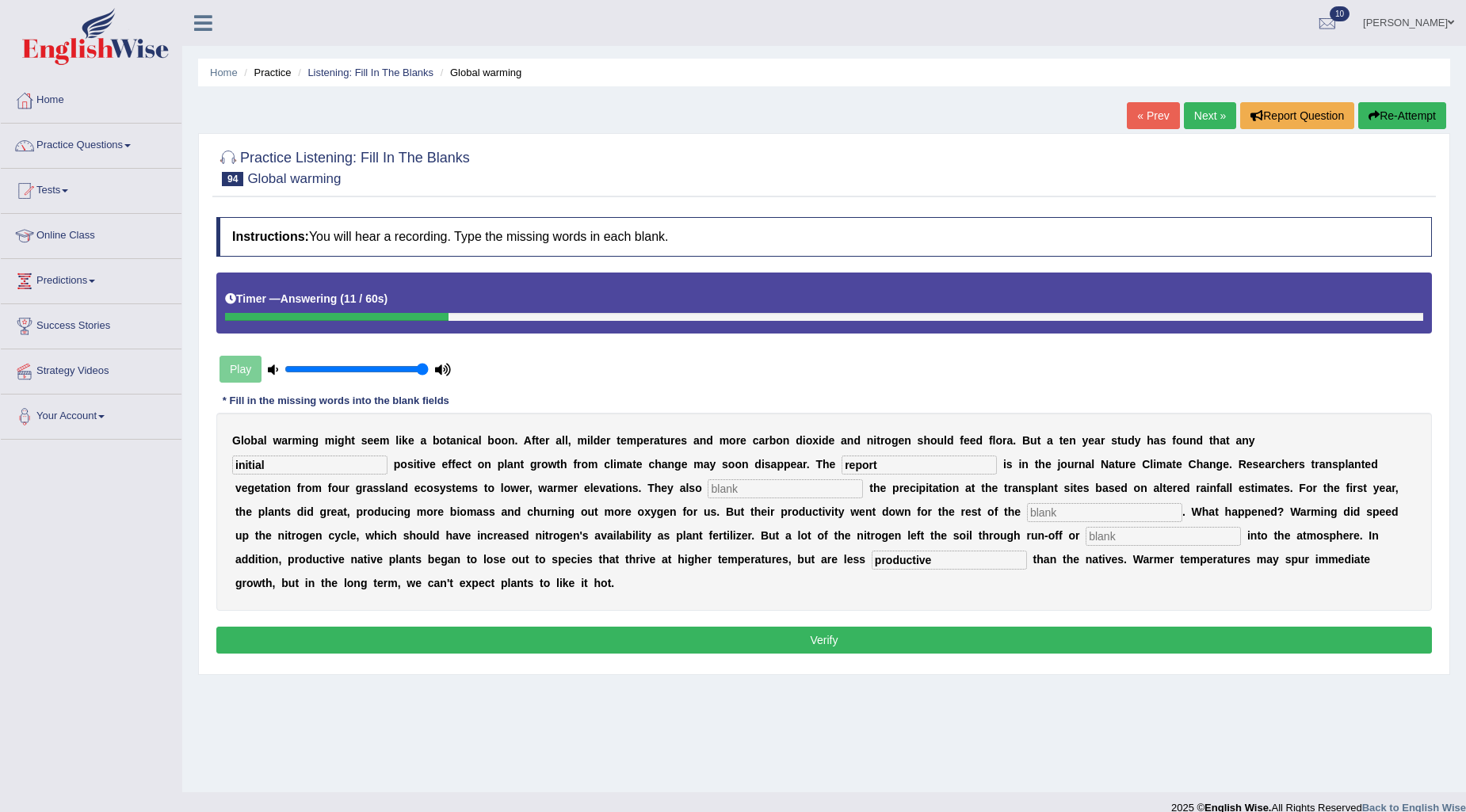
type input "report"
click at [708, 488] on input "text" at bounding box center [786, 488] width 155 height 19
type input "modify"
click at [1027, 513] on input "text" at bounding box center [1104, 512] width 155 height 19
type input "decade"
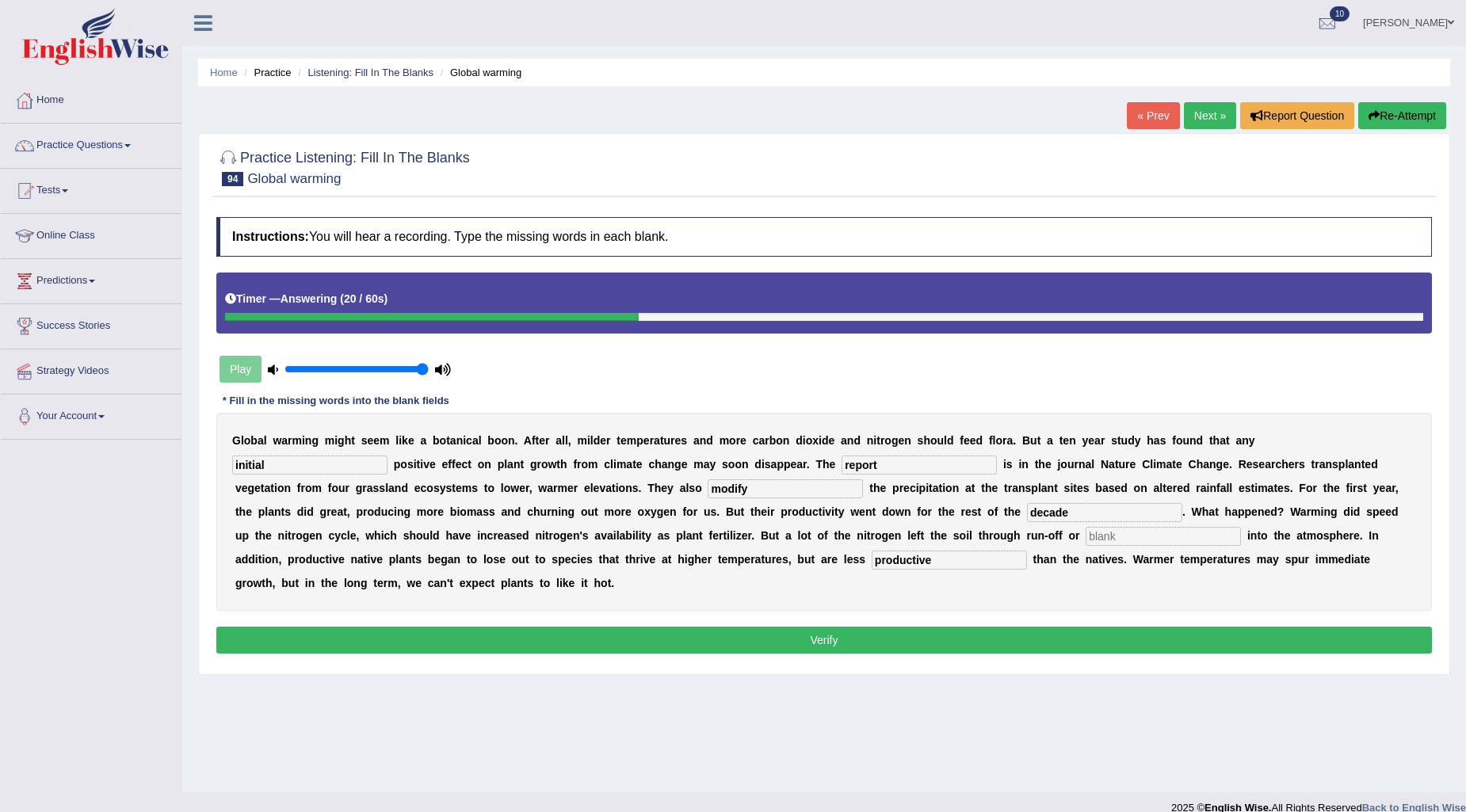
click at [1086, 537] on input "text" at bounding box center [1163, 536] width 155 height 19
type input "optical"
click at [876, 634] on button "Verify" at bounding box center [824, 640] width 1216 height 27
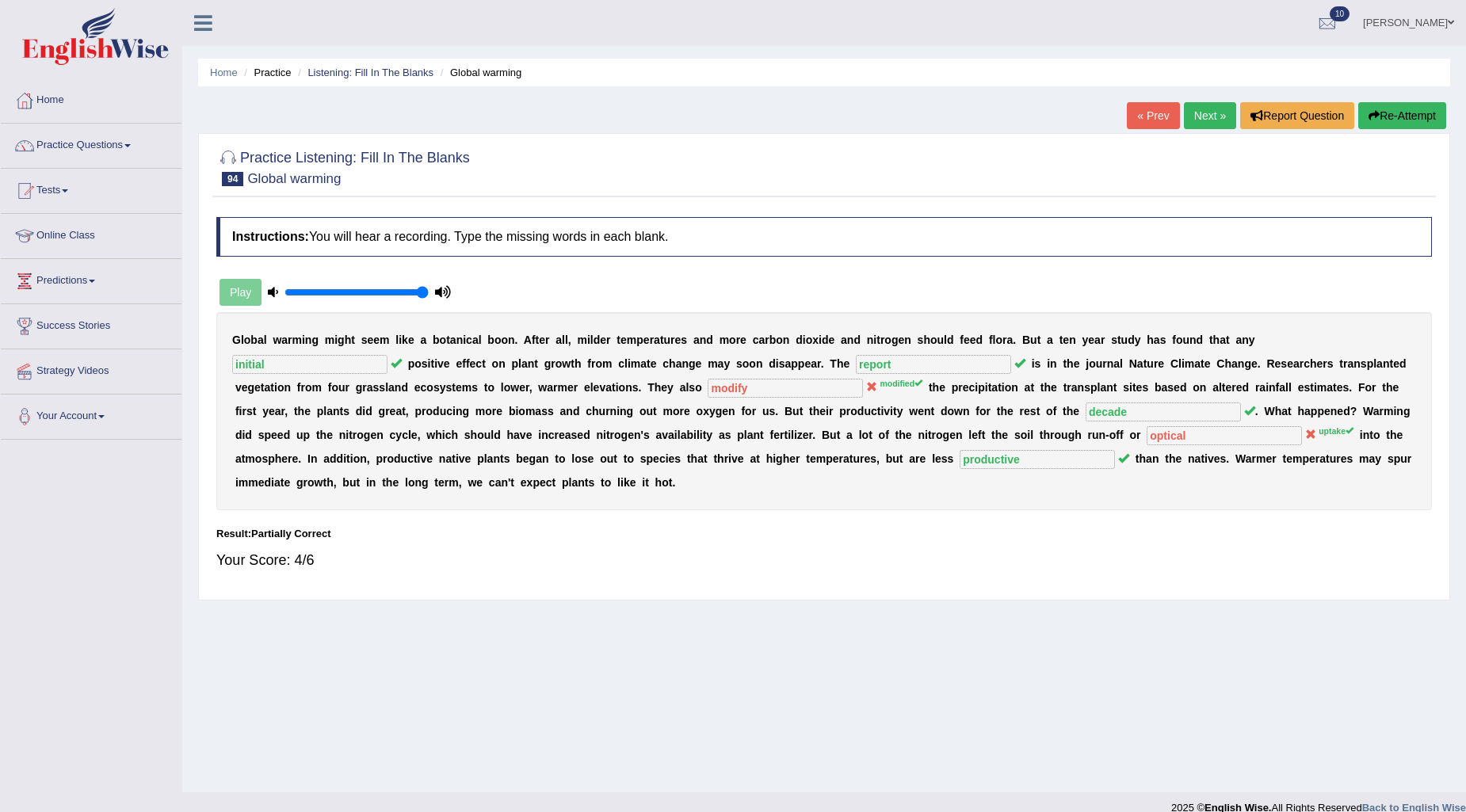
click at [1208, 121] on link "Next »" at bounding box center [1210, 116] width 53 height 27
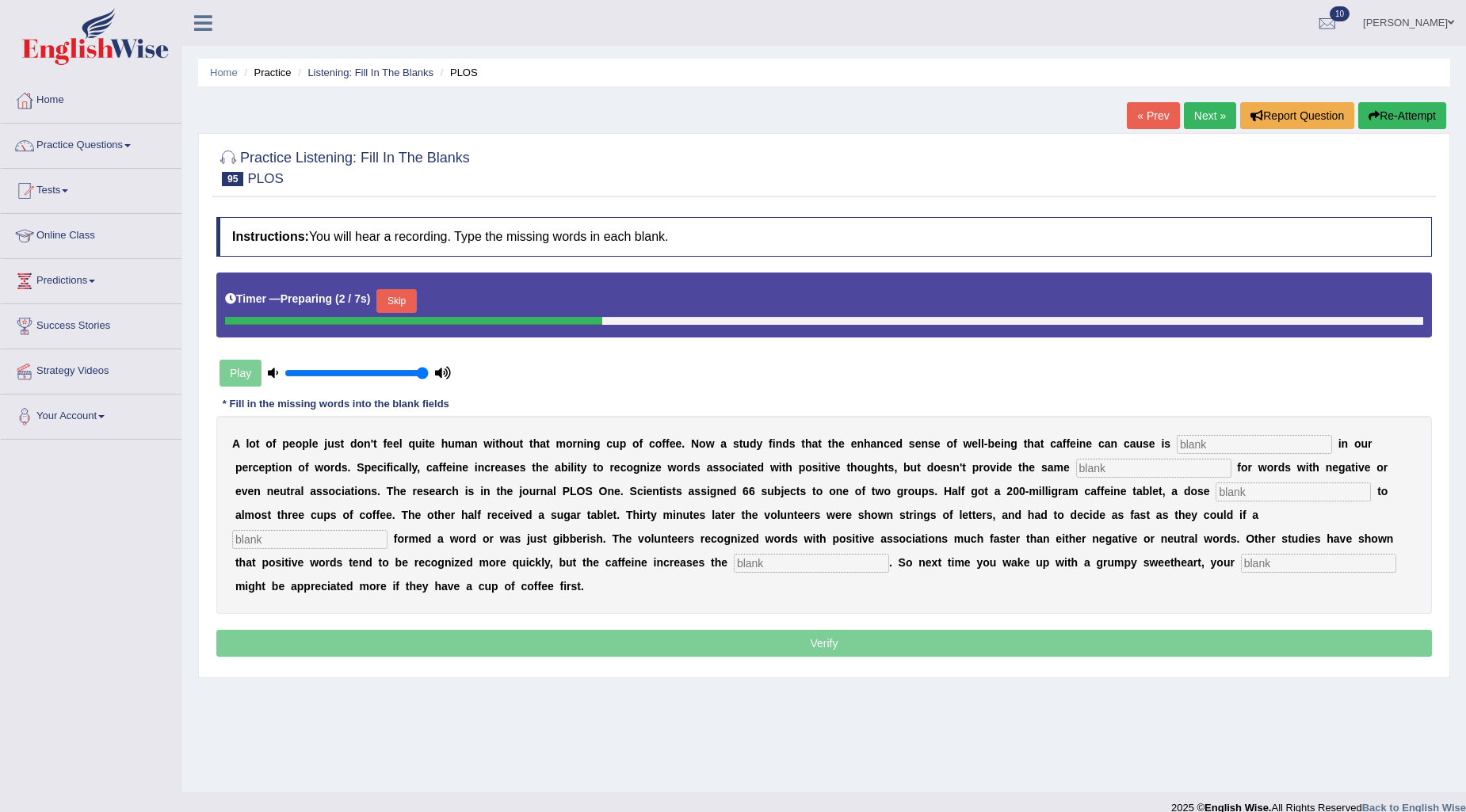
click at [416, 299] on button "Skip" at bounding box center [396, 301] width 39 height 24
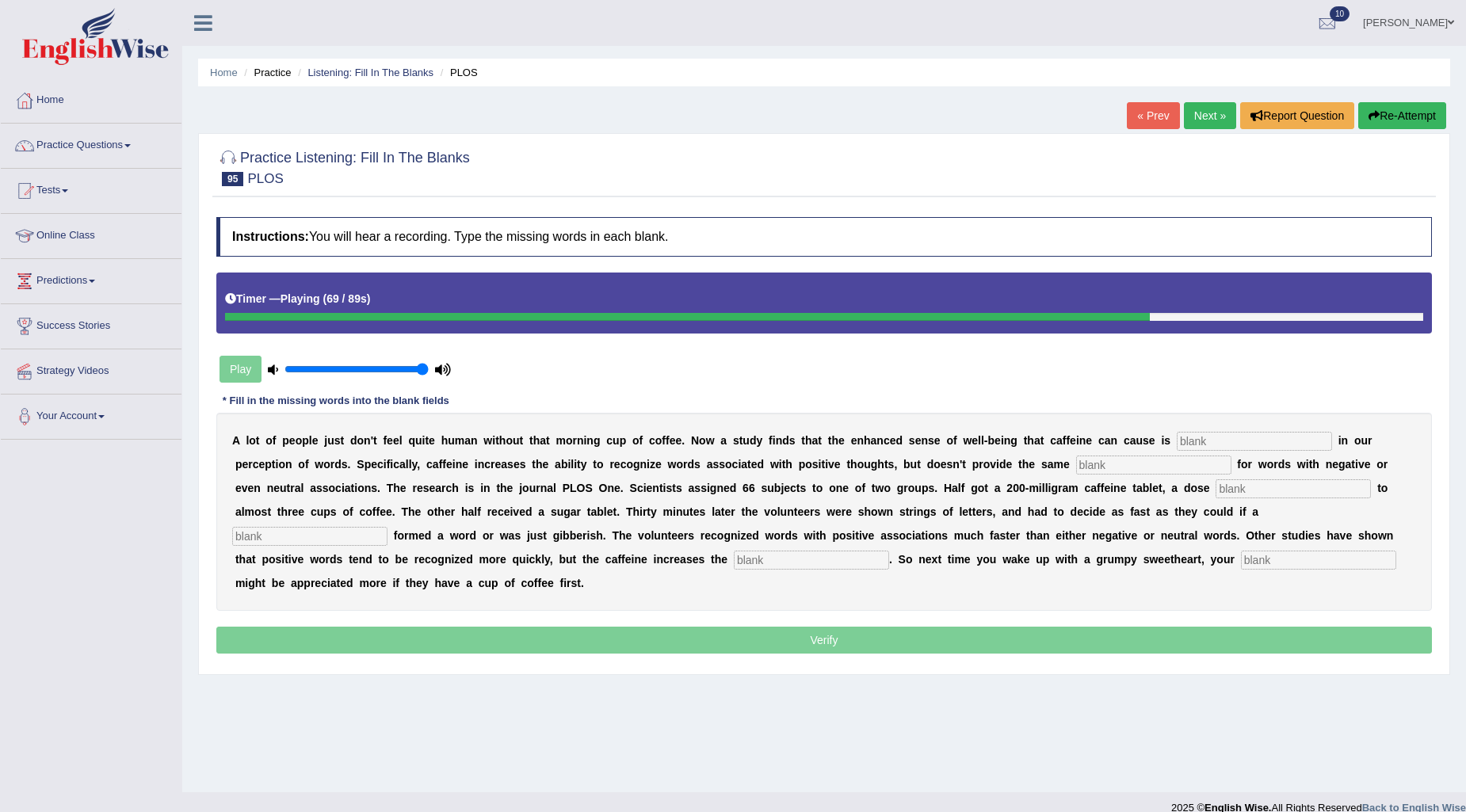
click at [1226, 432] on input "text" at bounding box center [1255, 441] width 155 height 19
click at [1309, 568] on input "text" at bounding box center [1319, 560] width 155 height 19
click at [1285, 564] on input "complament" at bounding box center [1319, 560] width 155 height 19
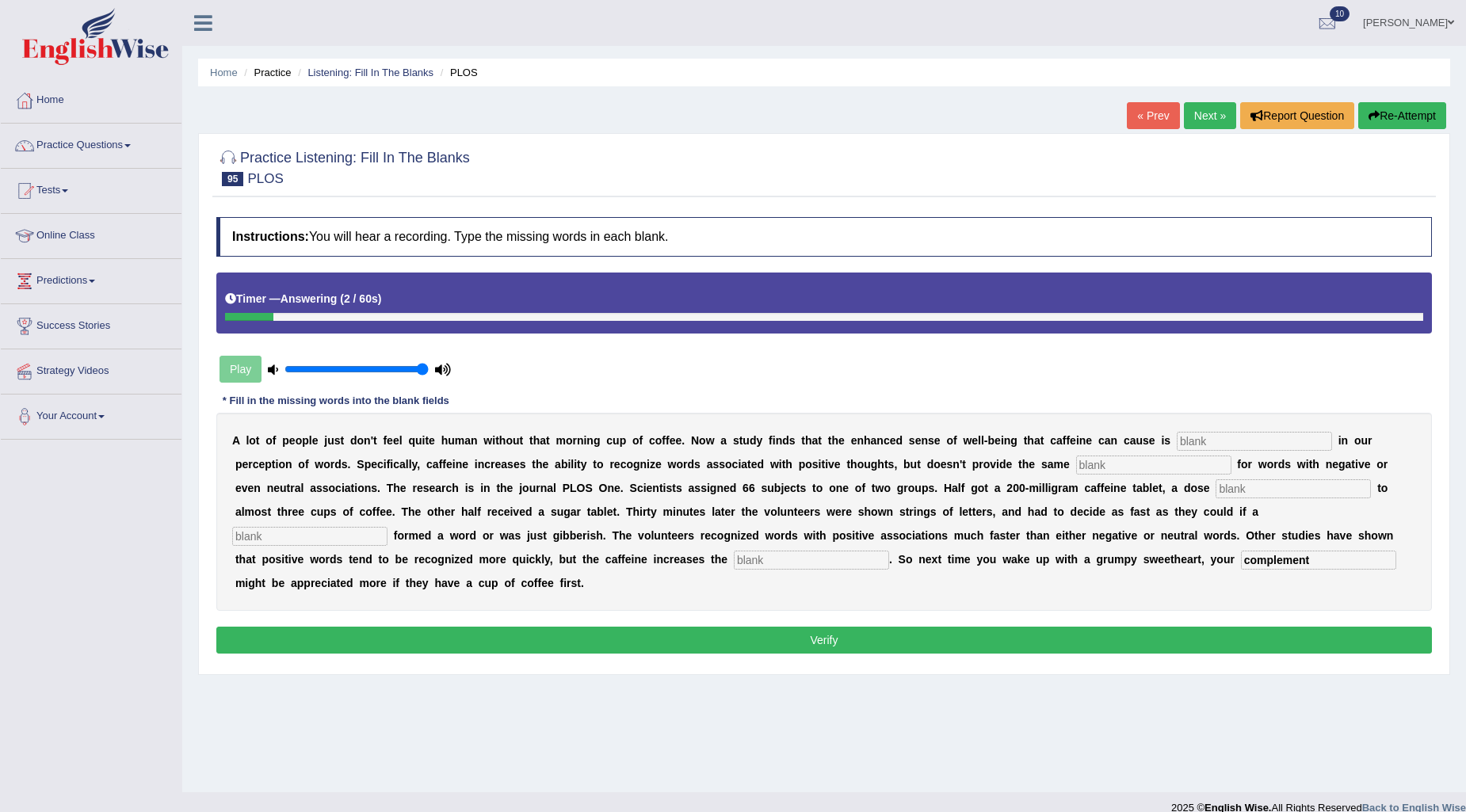
type input "complement"
click at [1207, 434] on input "text" at bounding box center [1255, 441] width 155 height 19
type input "reflected"
click at [1201, 461] on input "text" at bounding box center [1154, 465] width 155 height 19
type input "boost"
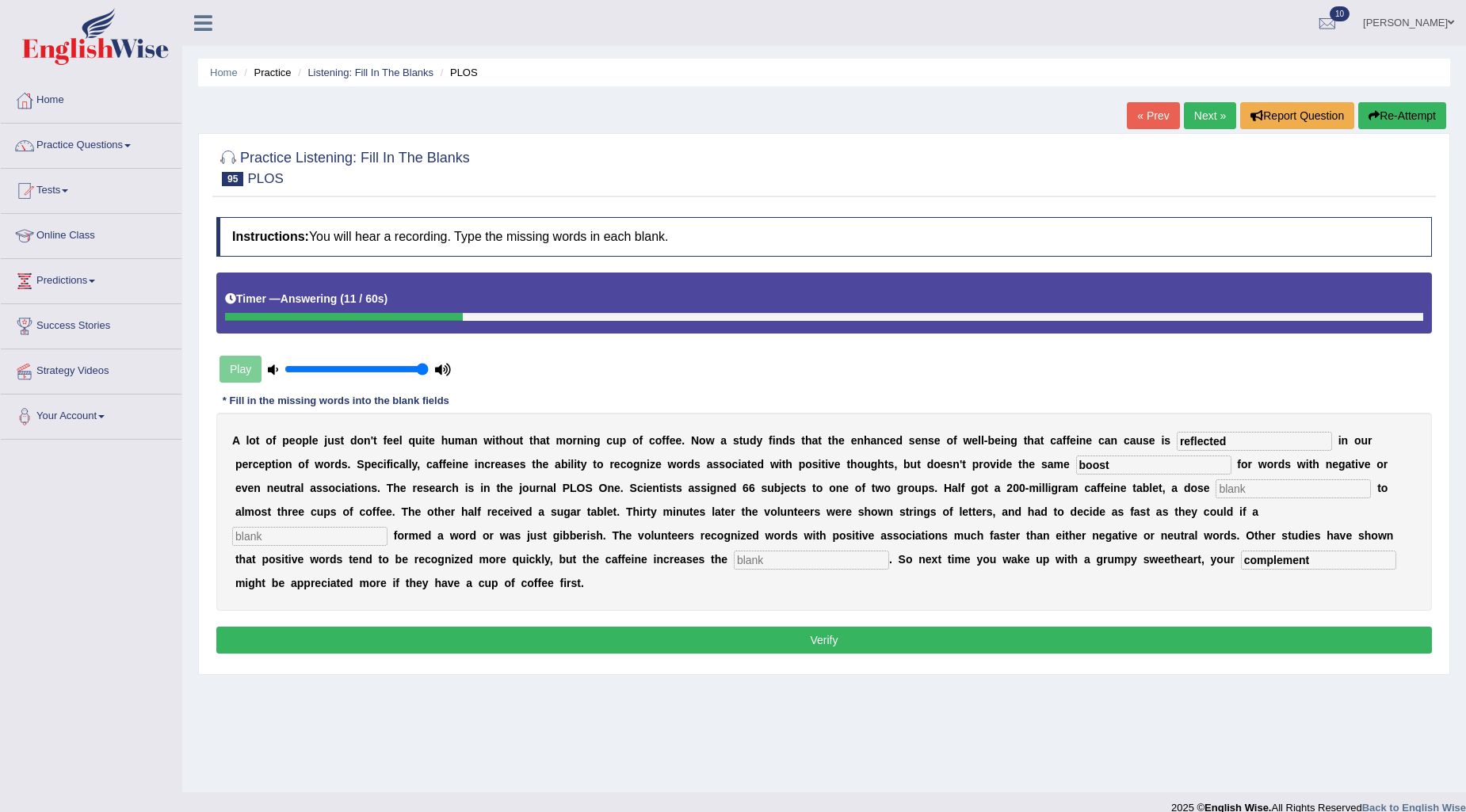
click at [1318, 485] on input "text" at bounding box center [1293, 488] width 155 height 19
type input "eaque"
click at [296, 529] on input "text" at bounding box center [310, 536] width 155 height 19
type input "streem"
click at [853, 551] on input "text" at bounding box center [811, 560] width 155 height 19
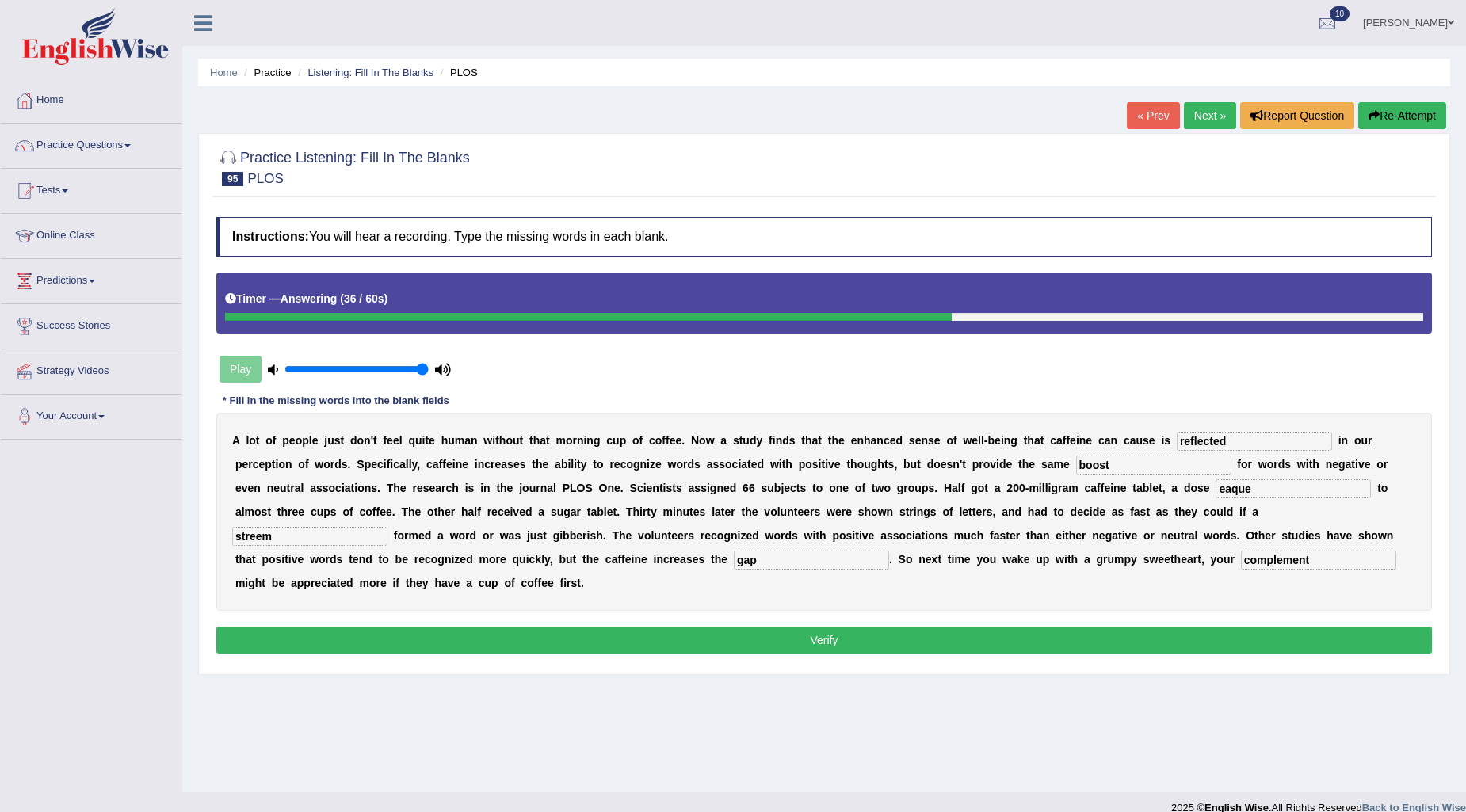
type input "gap"
click at [1229, 487] on input "eaque" at bounding box center [1293, 488] width 155 height 19
type input "equal"
click at [1002, 637] on button "Verify" at bounding box center [824, 640] width 1216 height 27
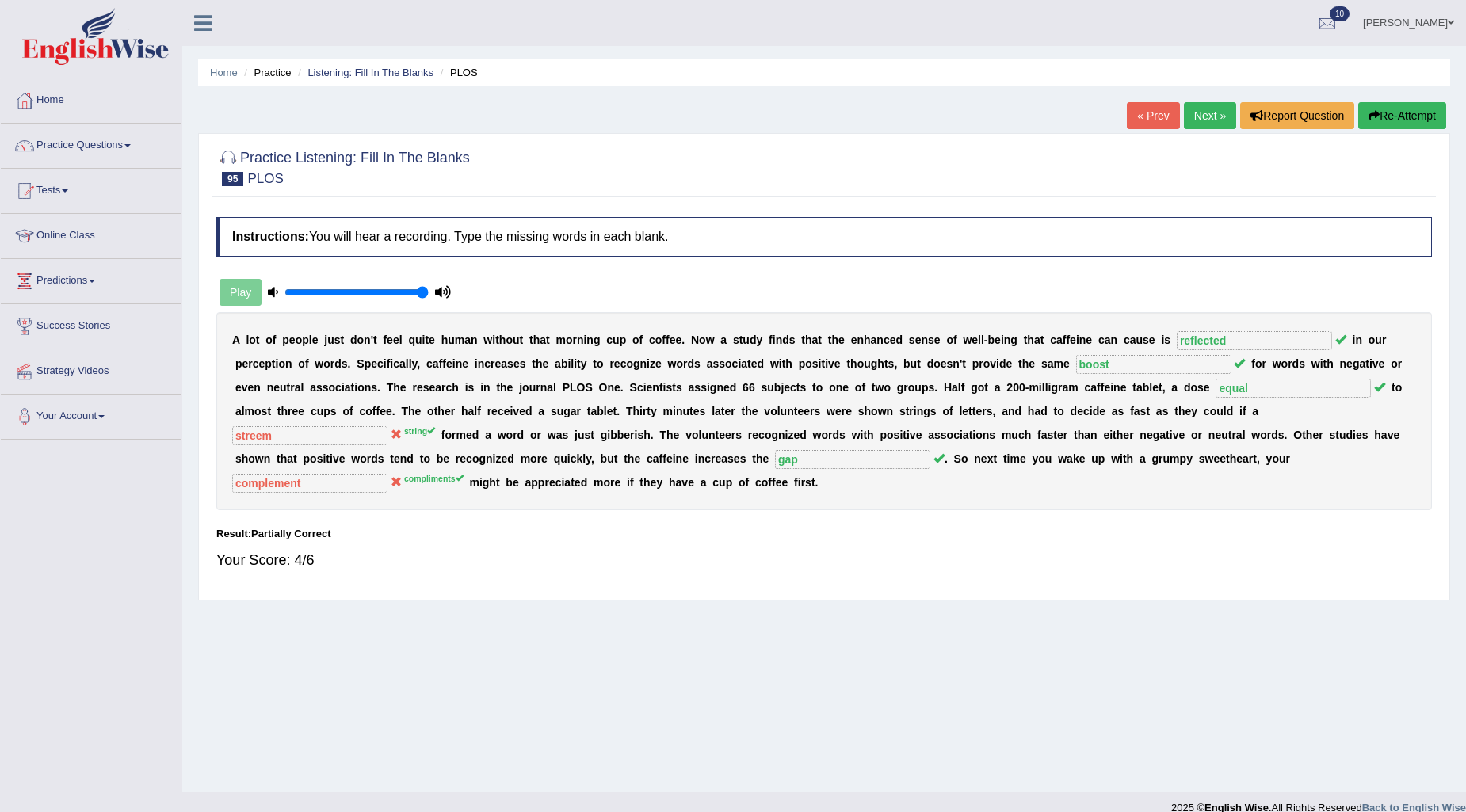
click at [1217, 105] on link "Next »" at bounding box center [1210, 116] width 53 height 27
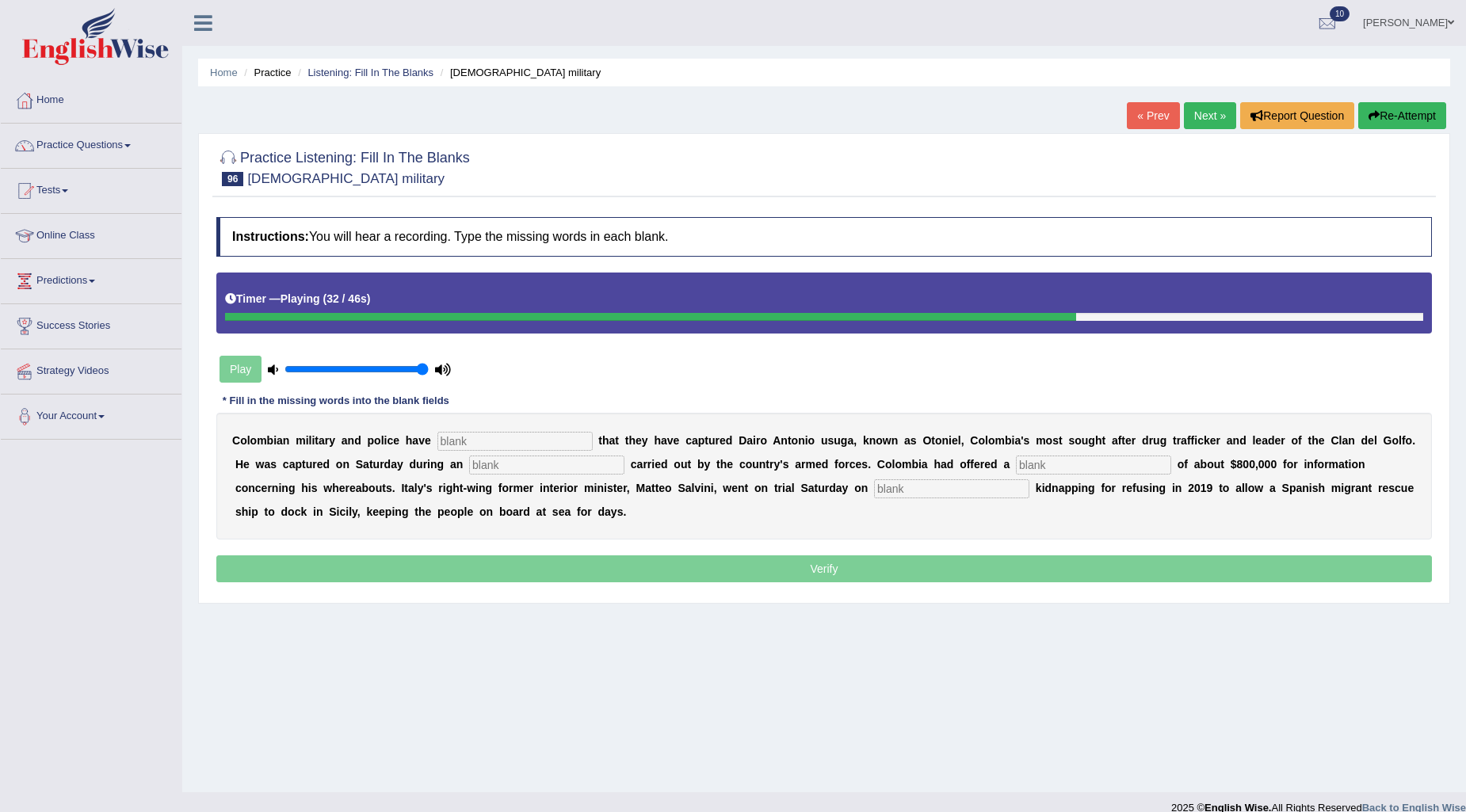
click at [899, 487] on input "text" at bounding box center [952, 488] width 155 height 19
type input "charging"
click at [537, 429] on div "C o l o m b i a n m i l i t a r y a n d p o l i c e h a v e t h a t t h e y h a…" at bounding box center [824, 476] width 1216 height 126
click at [540, 434] on input "text" at bounding box center [515, 441] width 155 height 19
type input "confirmed"
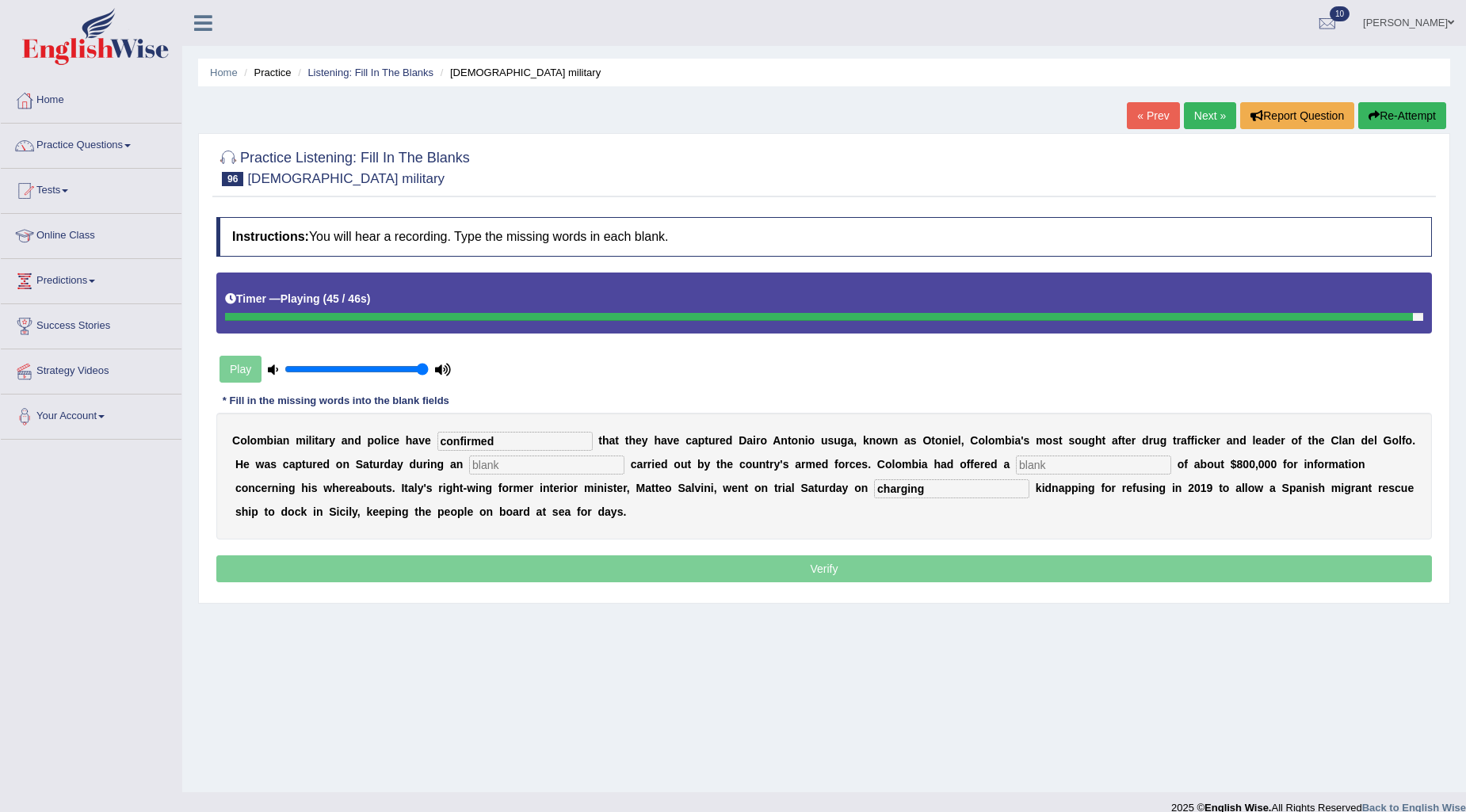
click at [593, 465] on input "text" at bounding box center [547, 465] width 155 height 19
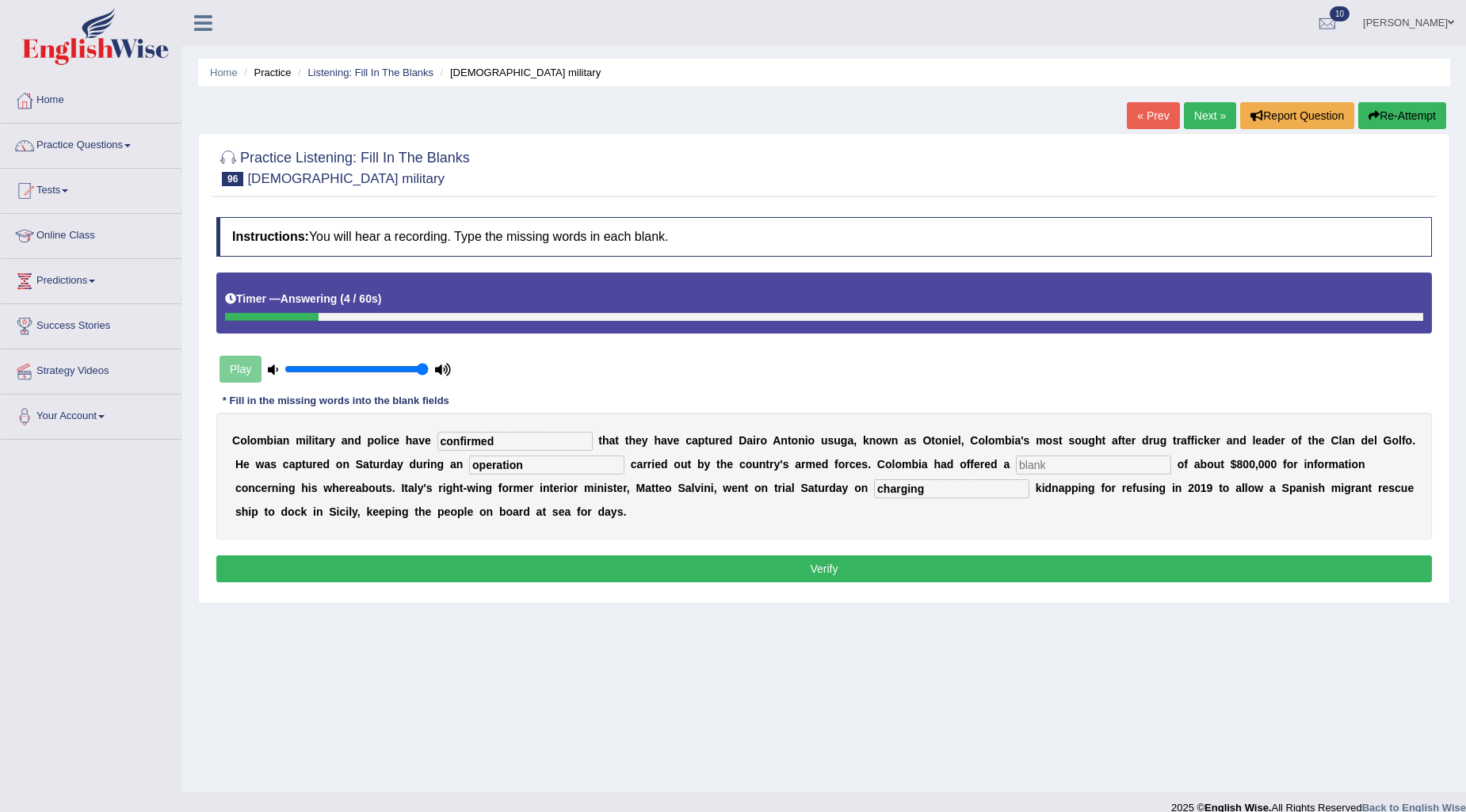
type input "operation"
click at [1038, 469] on input "text" at bounding box center [1094, 465] width 155 height 19
type input "reorder"
click at [1129, 558] on button "Verify" at bounding box center [824, 569] width 1216 height 27
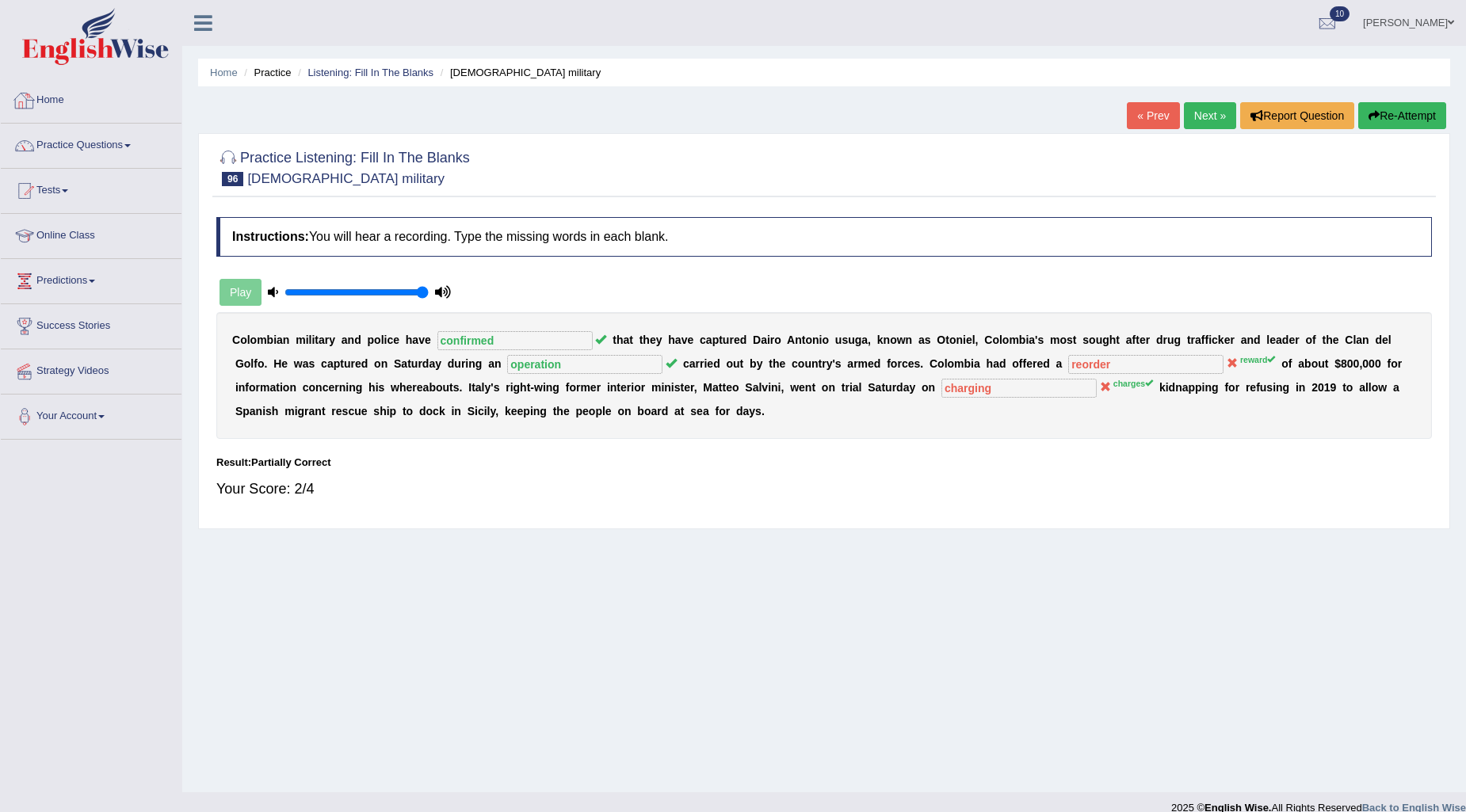
click at [53, 92] on link "Home" at bounding box center [91, 98] width 181 height 39
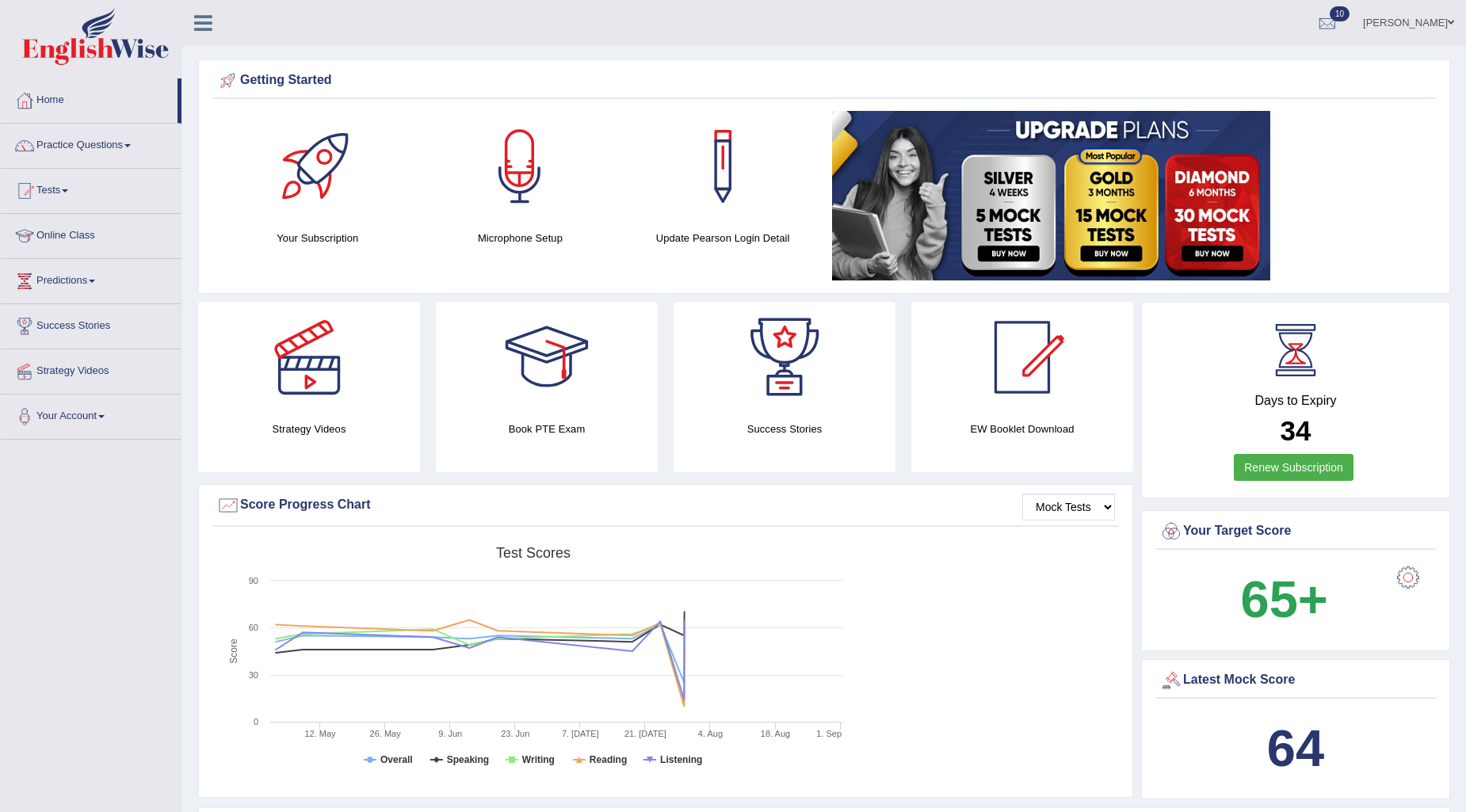
click at [1437, 18] on link "Flavia Gabriele costa" at bounding box center [1408, 20] width 115 height 41
click at [1328, 204] on link "Log out" at bounding box center [1379, 222] width 171 height 37
